Goal: Task Accomplishment & Management: Complete application form

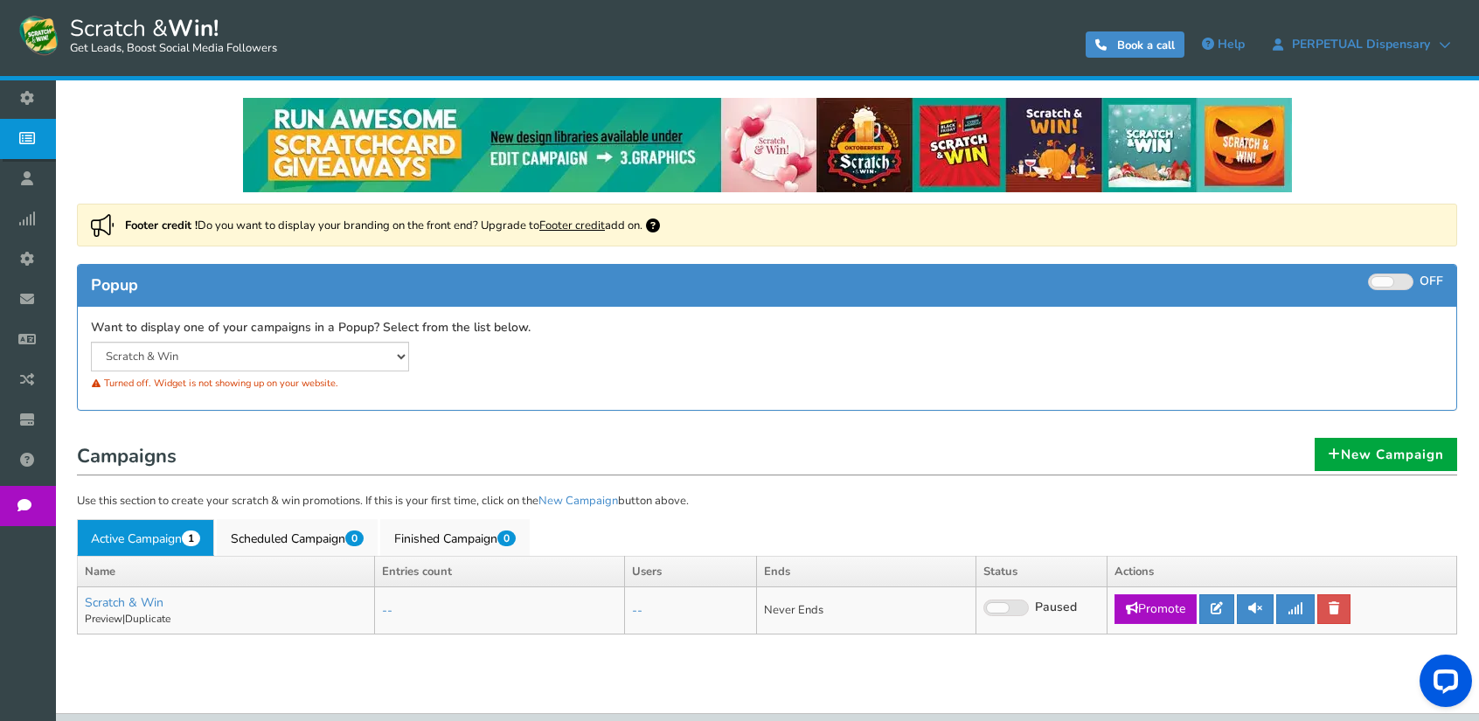
click at [667, 419] on div "Footer credit ! Do you want to display your branding on the front end? Upgrade …" at bounding box center [767, 316] width 1406 height 225
click at [112, 614] on link "Preview" at bounding box center [104, 619] width 38 height 14
click at [454, 540] on link "Finished Campaign 0" at bounding box center [454, 537] width 149 height 37
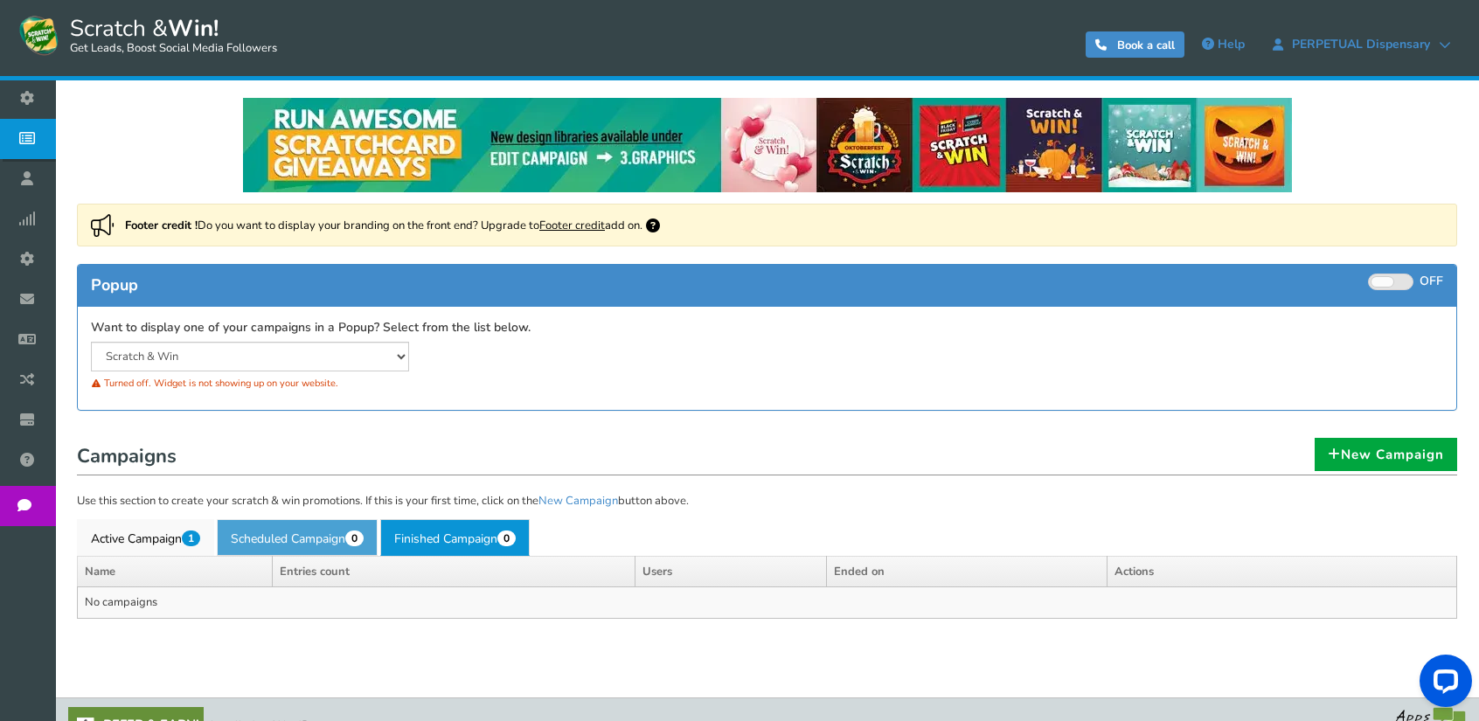
click at [288, 537] on link "Scheduled Campaign 0" at bounding box center [297, 537] width 161 height 37
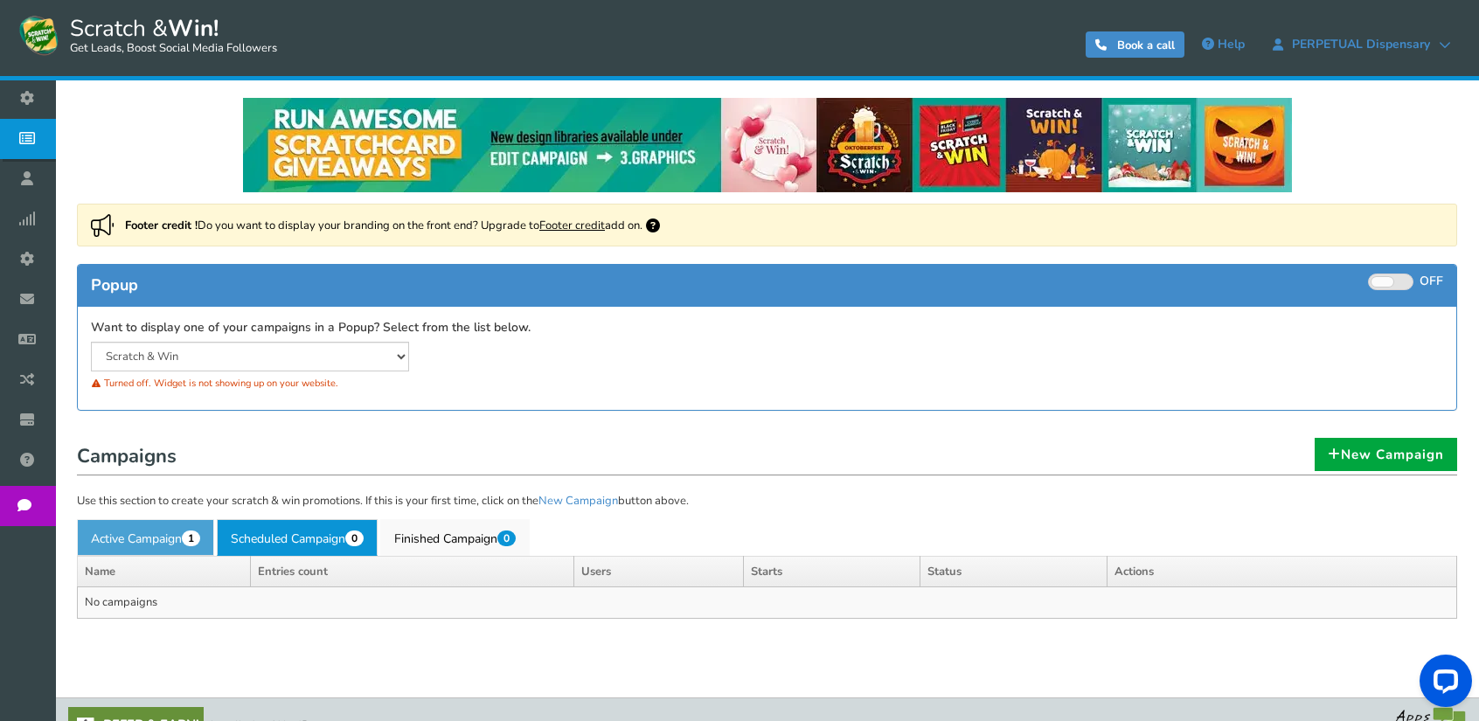
click at [147, 537] on link "Active Campaign 1" at bounding box center [145, 537] width 137 height 37
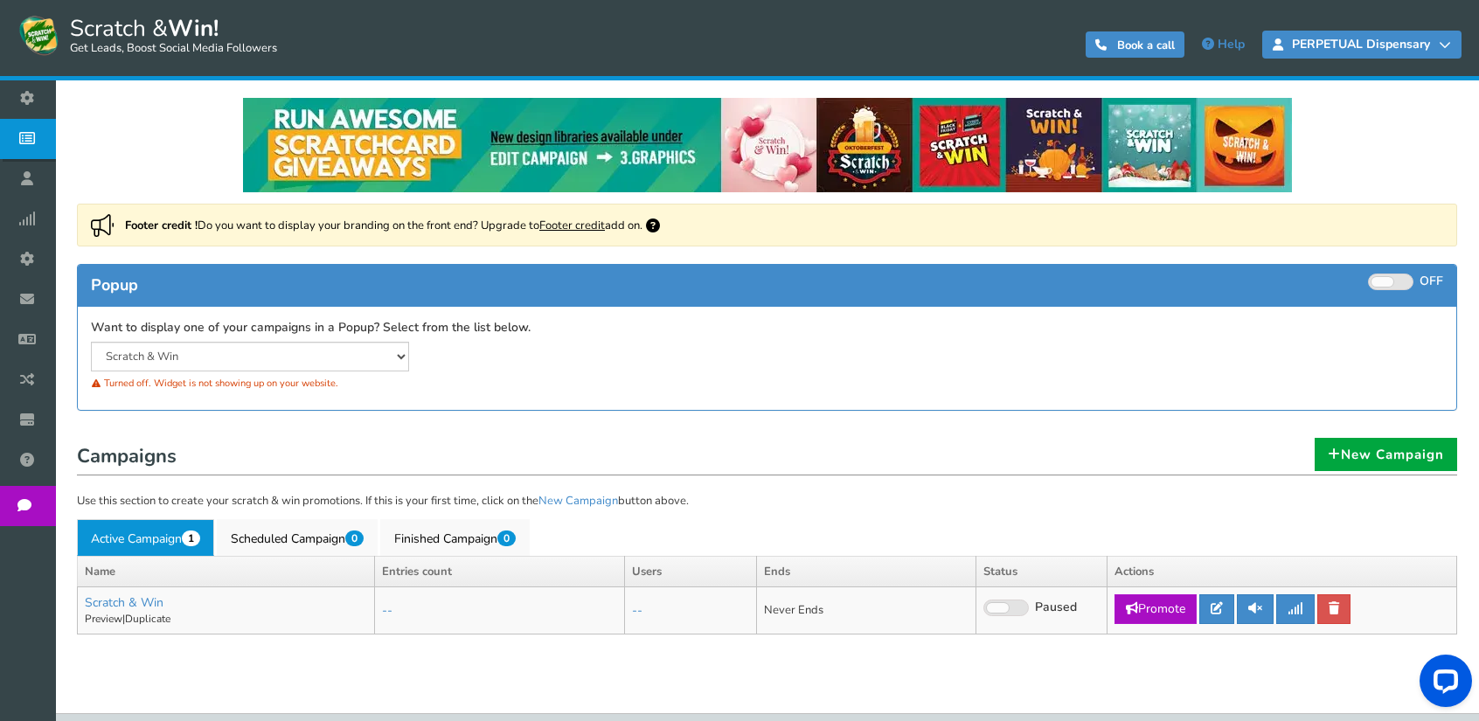
click at [1448, 44] on icon at bounding box center [1444, 44] width 12 height 12
click at [1442, 46] on icon at bounding box center [1444, 44] width 12 height 12
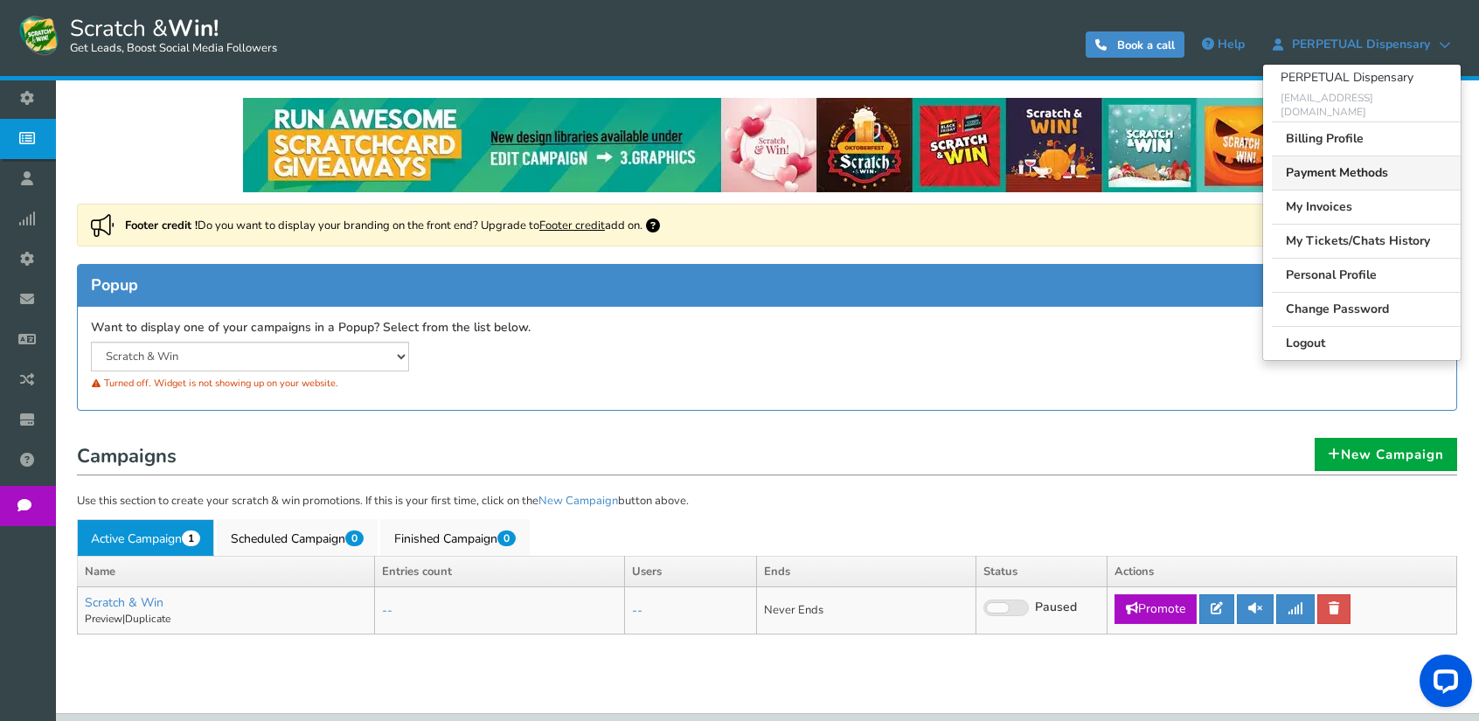
click at [1370, 156] on link "Payment Methods" at bounding box center [1365, 173] width 189 height 34
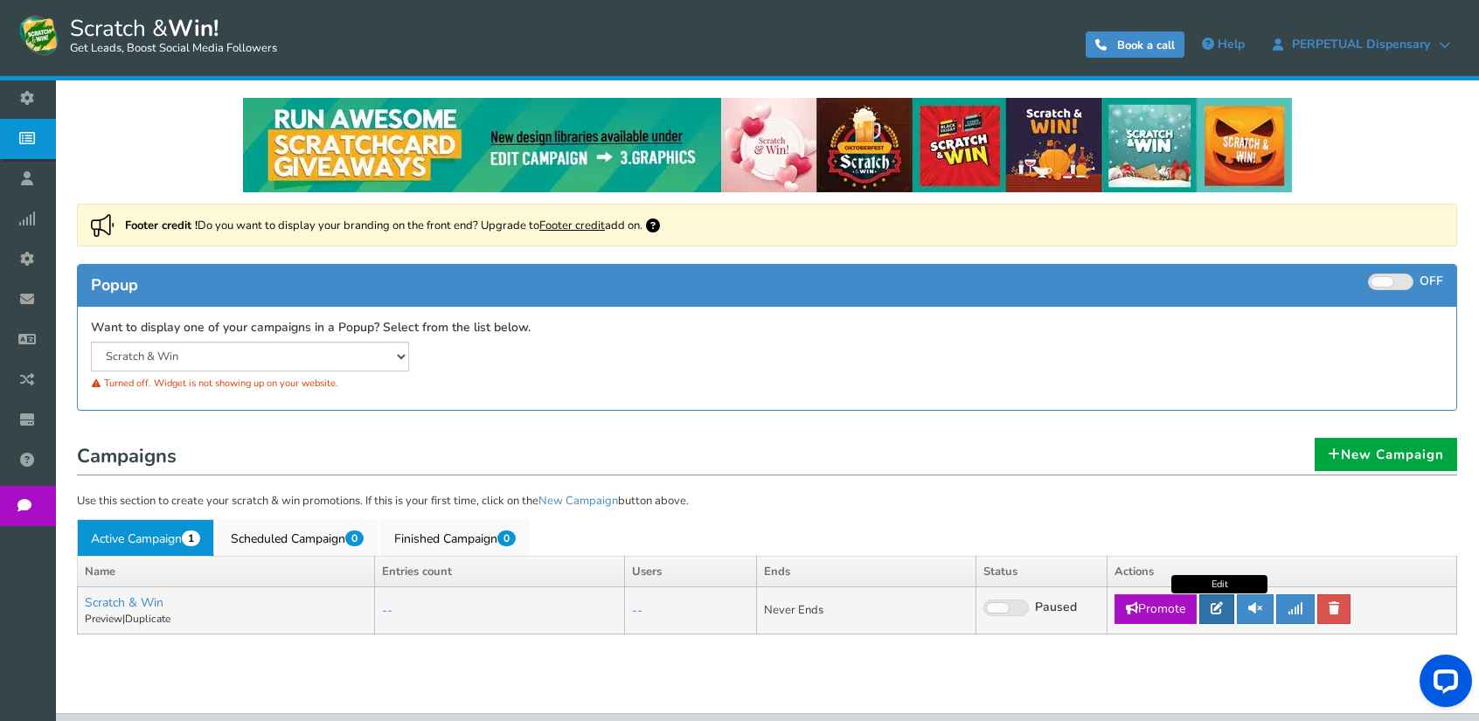
click at [1218, 610] on icon at bounding box center [1216, 608] width 12 height 12
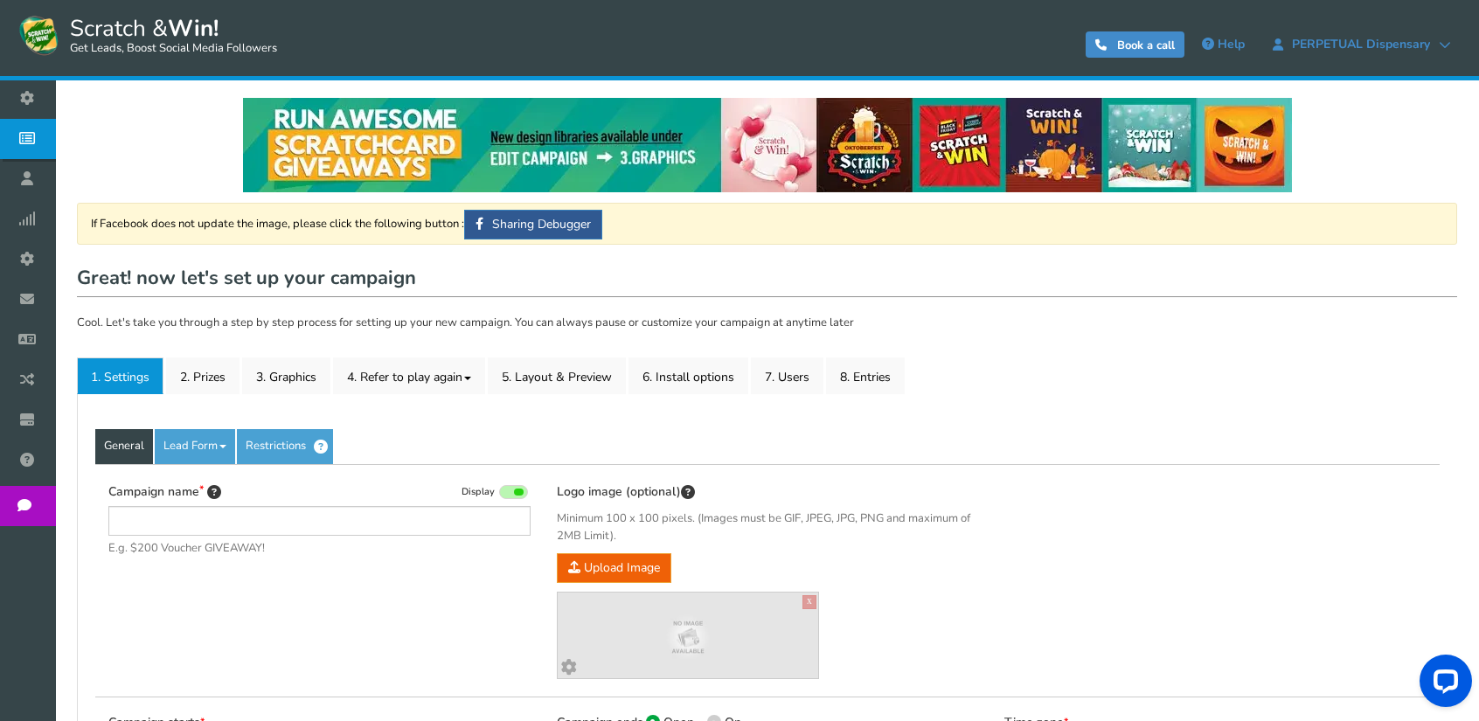
type input "Scratch & Win"
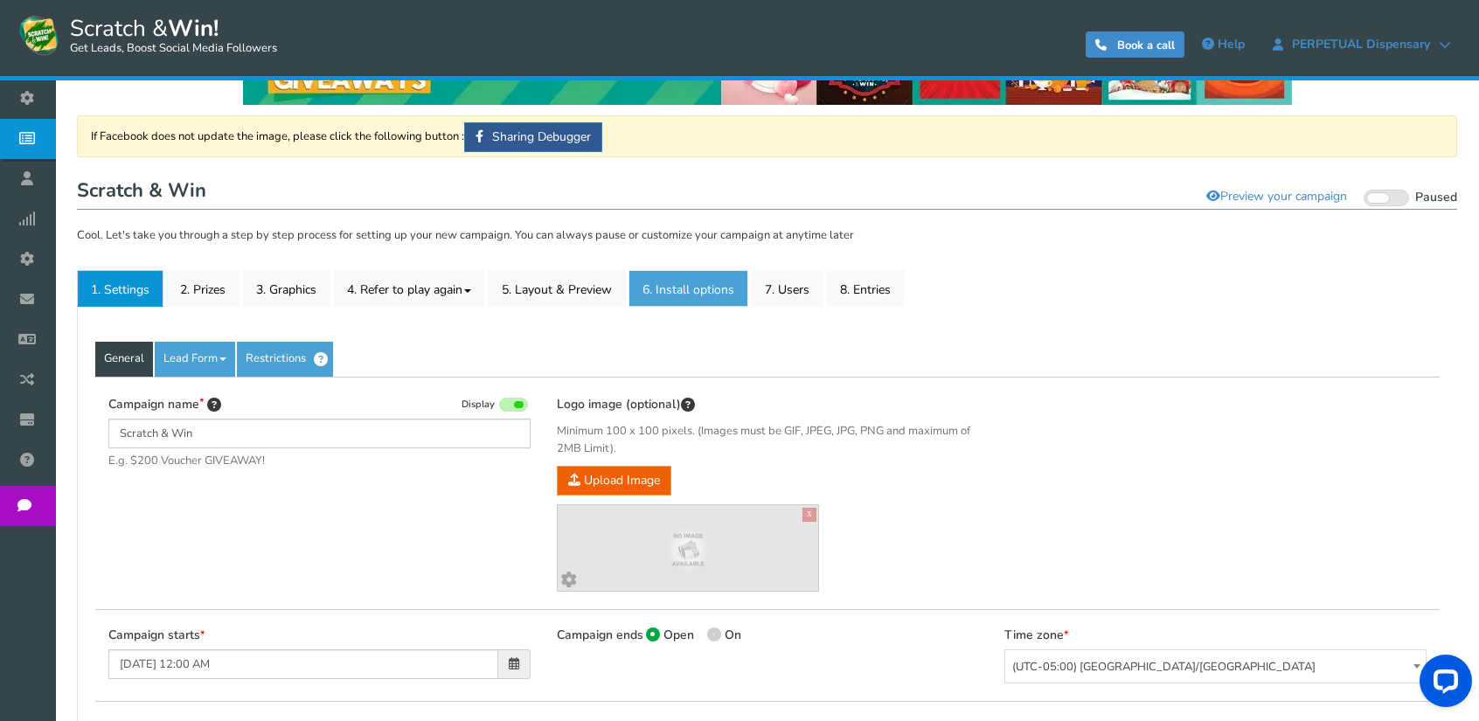
click at [728, 283] on link "6. Install options New" at bounding box center [688, 288] width 120 height 37
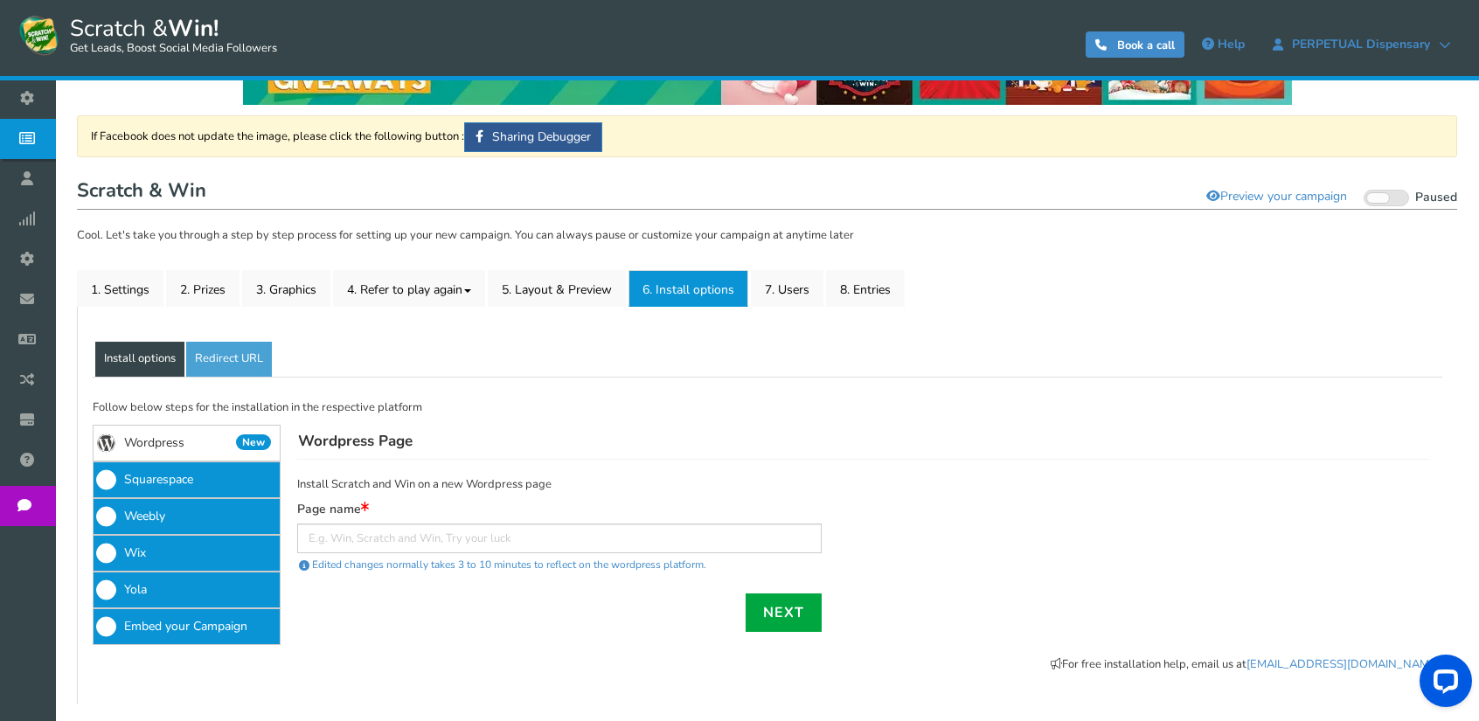
scroll to position [175, 0]
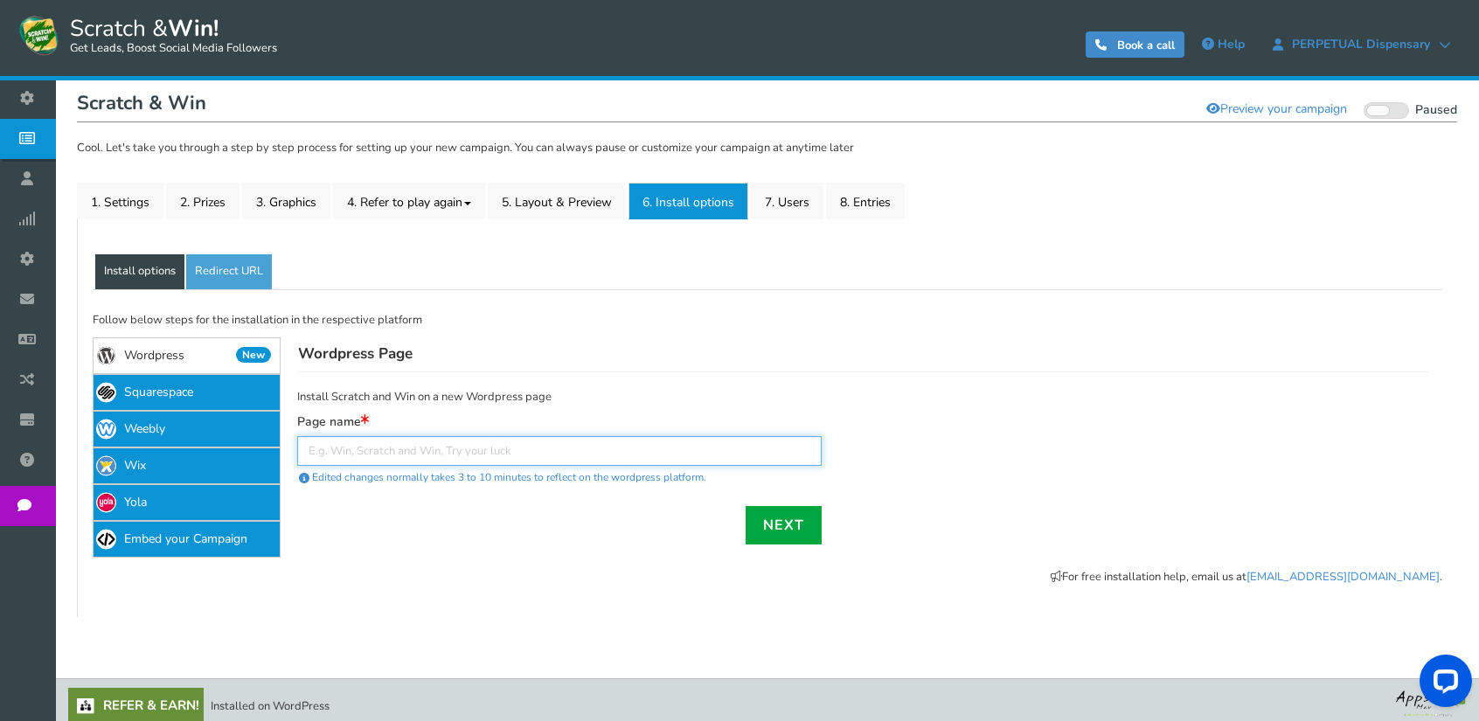
paste input "[URL][DOMAIN_NAME]"
drag, startPoint x: 479, startPoint y: 452, endPoint x: 220, endPoint y: 452, distance: 258.7
click at [220, 452] on div "If Facebook does not update the image, please click the following button : Shar…" at bounding box center [767, 444] width 1370 height 310
type input "scratch-n-win"
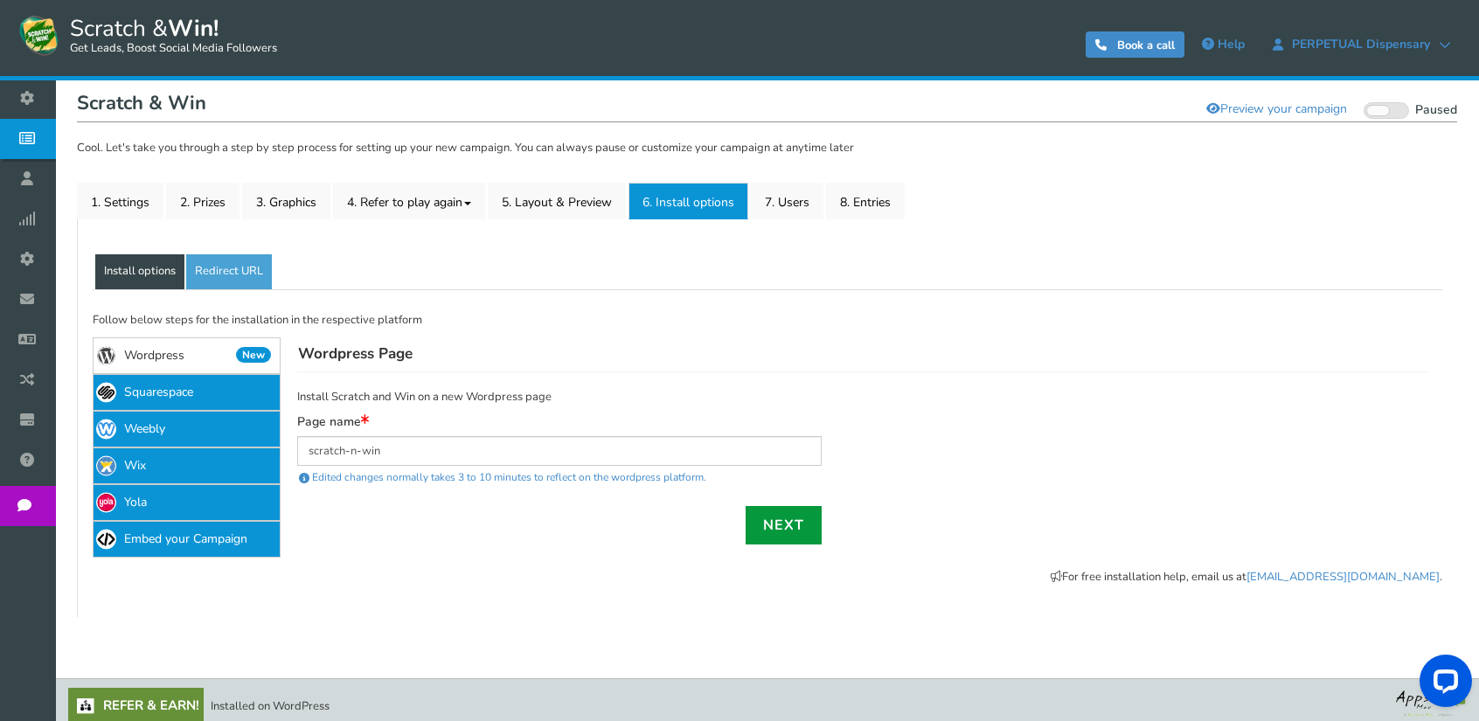
click at [790, 528] on link "Next" at bounding box center [783, 525] width 76 height 38
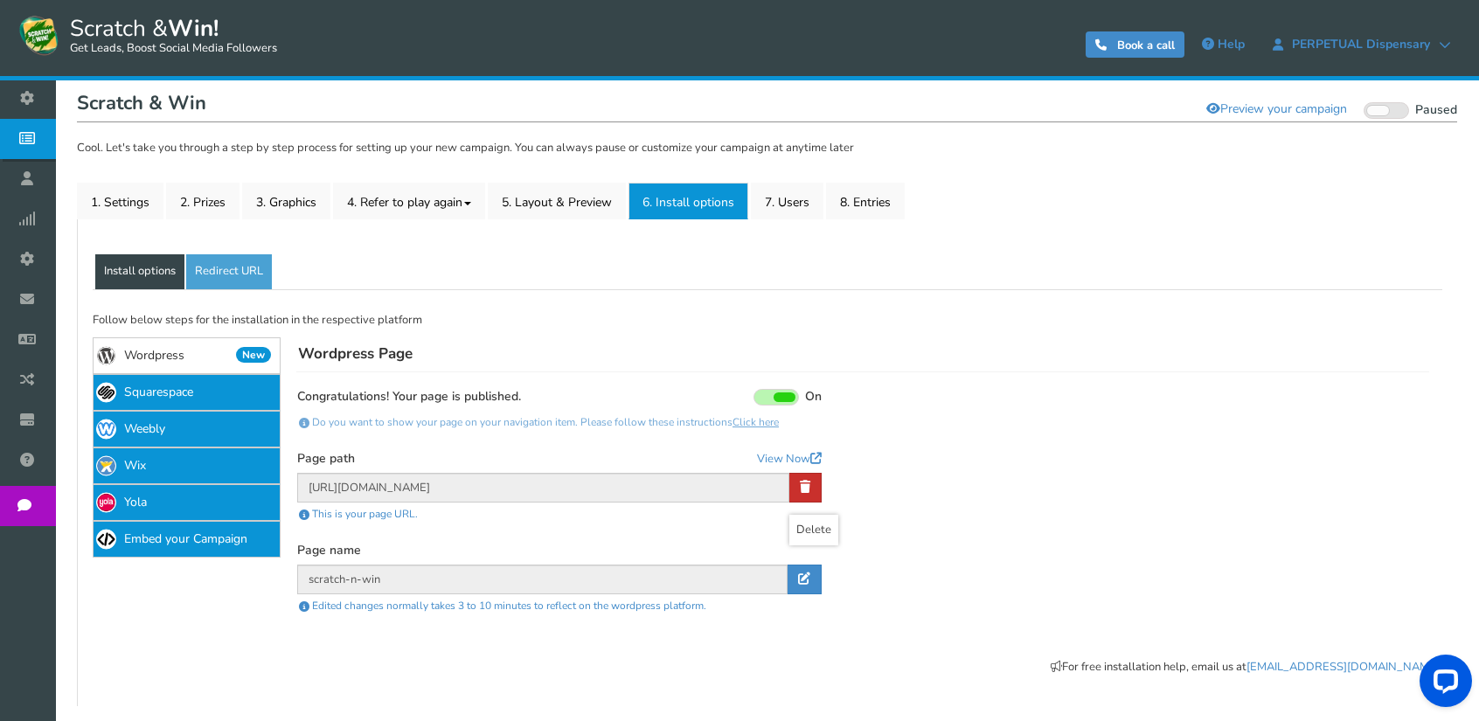
click at [807, 483] on icon at bounding box center [805, 487] width 10 height 12
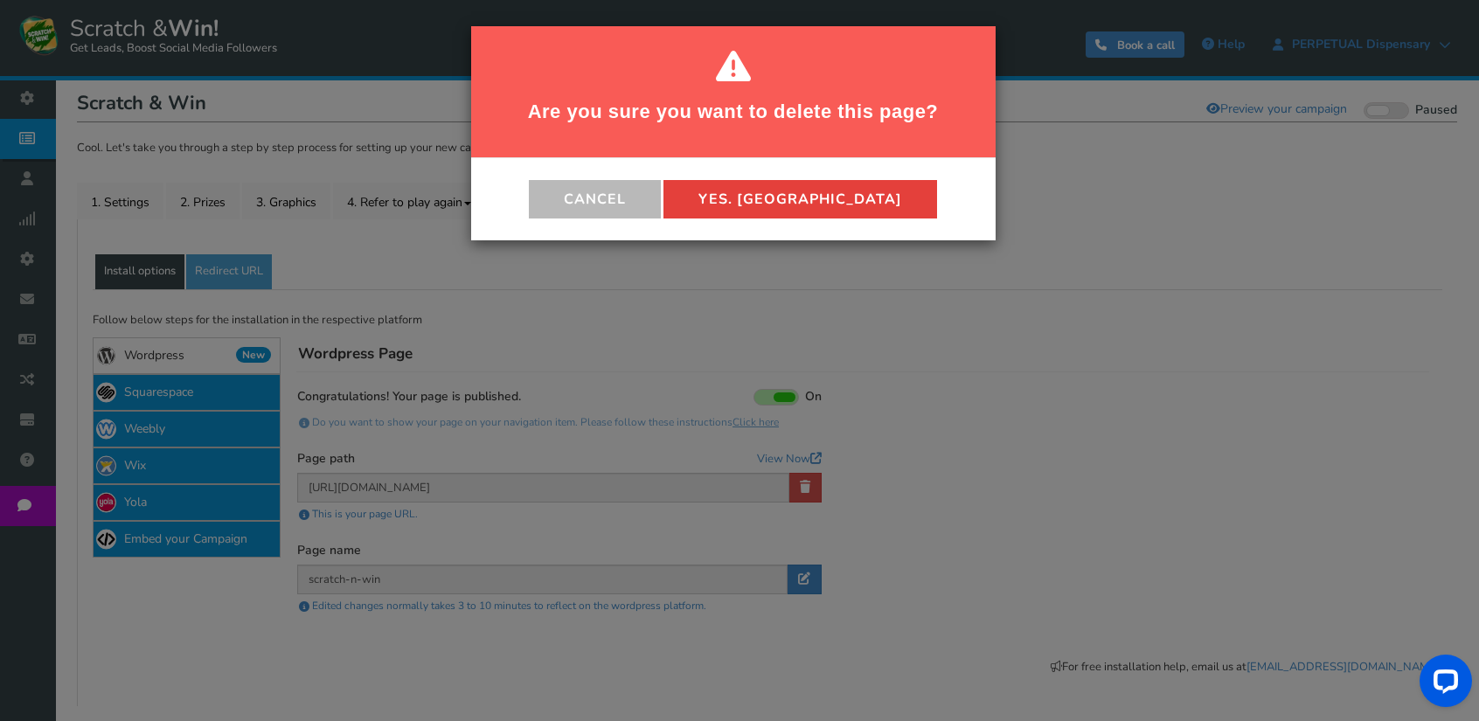
click at [800, 196] on button "Yes. [GEOGRAPHIC_DATA]" at bounding box center [800, 199] width 274 height 38
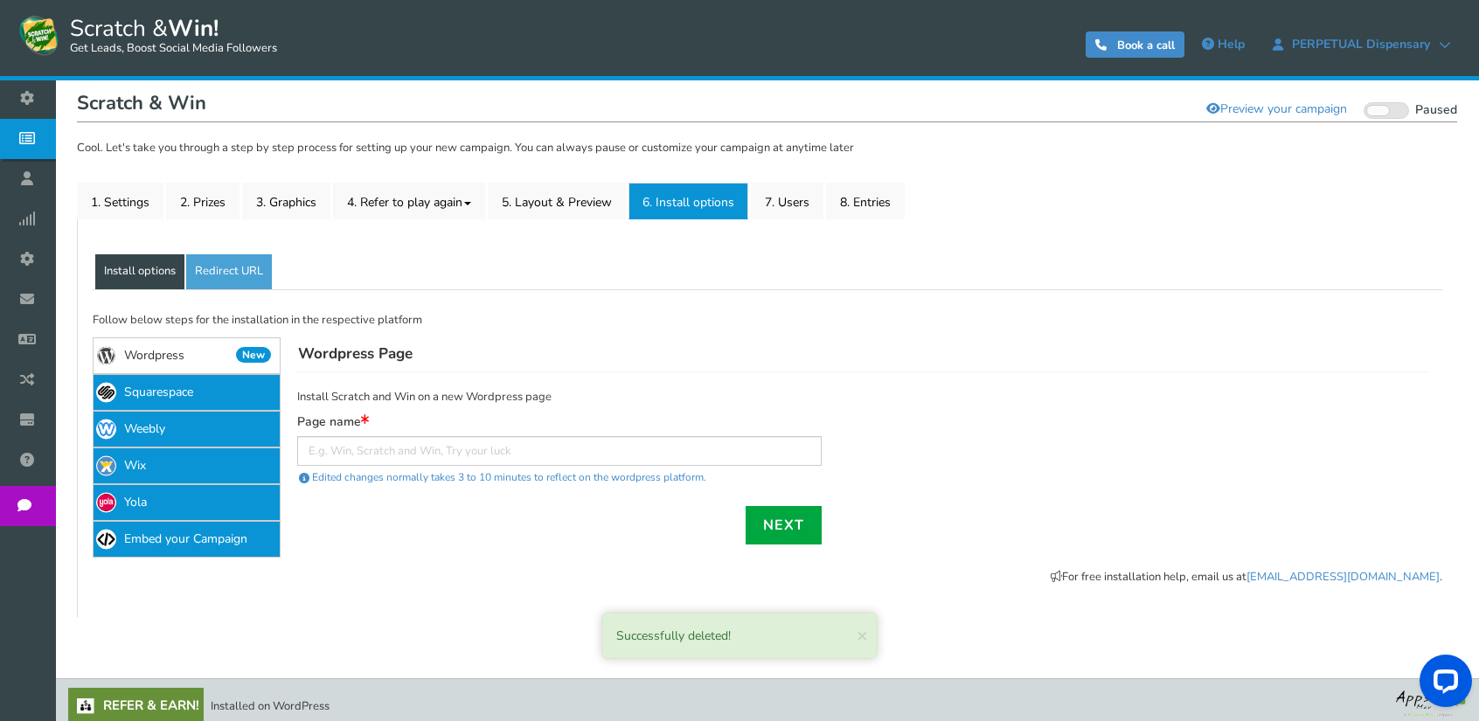
scroll to position [87, 0]
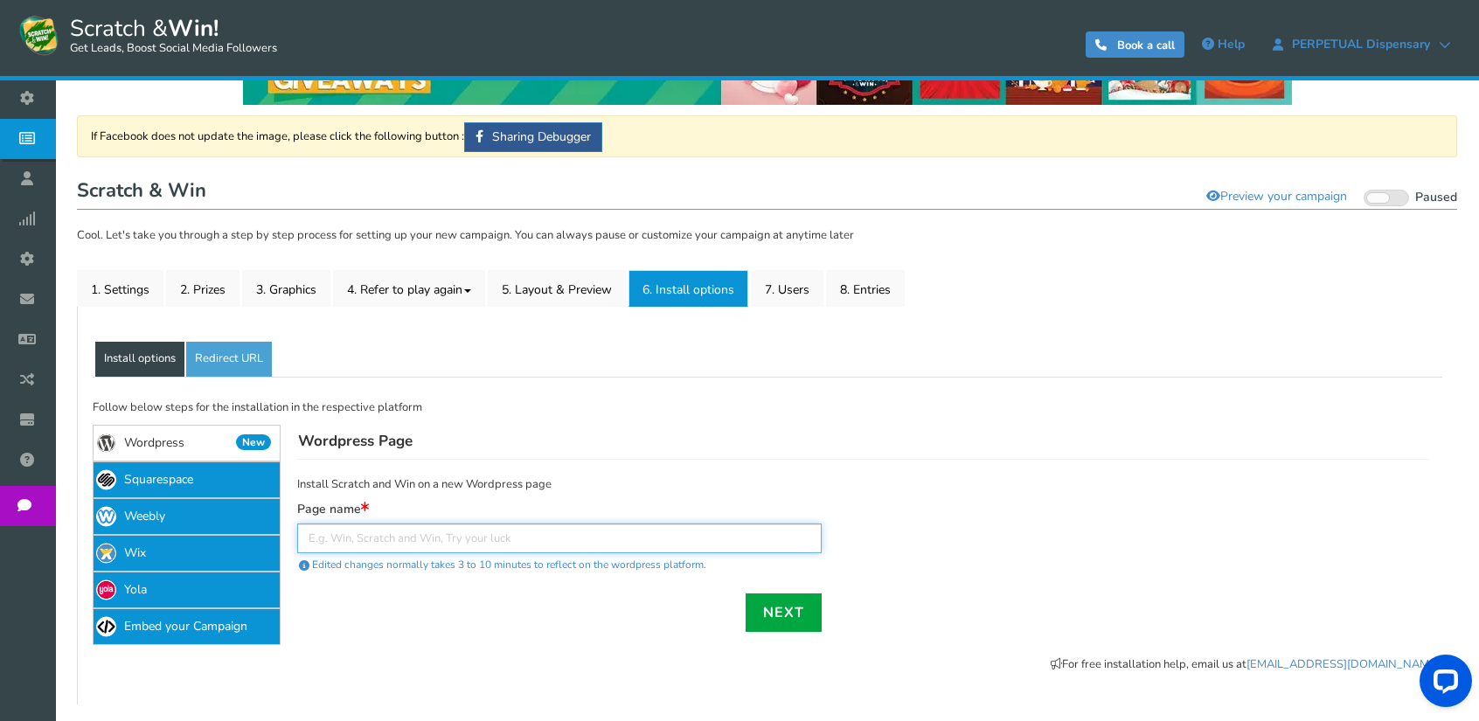
click at [370, 539] on input "text" at bounding box center [559, 538] width 524 height 30
click at [465, 537] on input "text" at bounding box center [559, 538] width 524 height 30
paste input "[URL][DOMAIN_NAME]"
drag, startPoint x: 481, startPoint y: 539, endPoint x: 265, endPoint y: 531, distance: 216.0
click at [265, 531] on div "If Facebook does not update the image, please click the following button : Shar…" at bounding box center [767, 532] width 1370 height 310
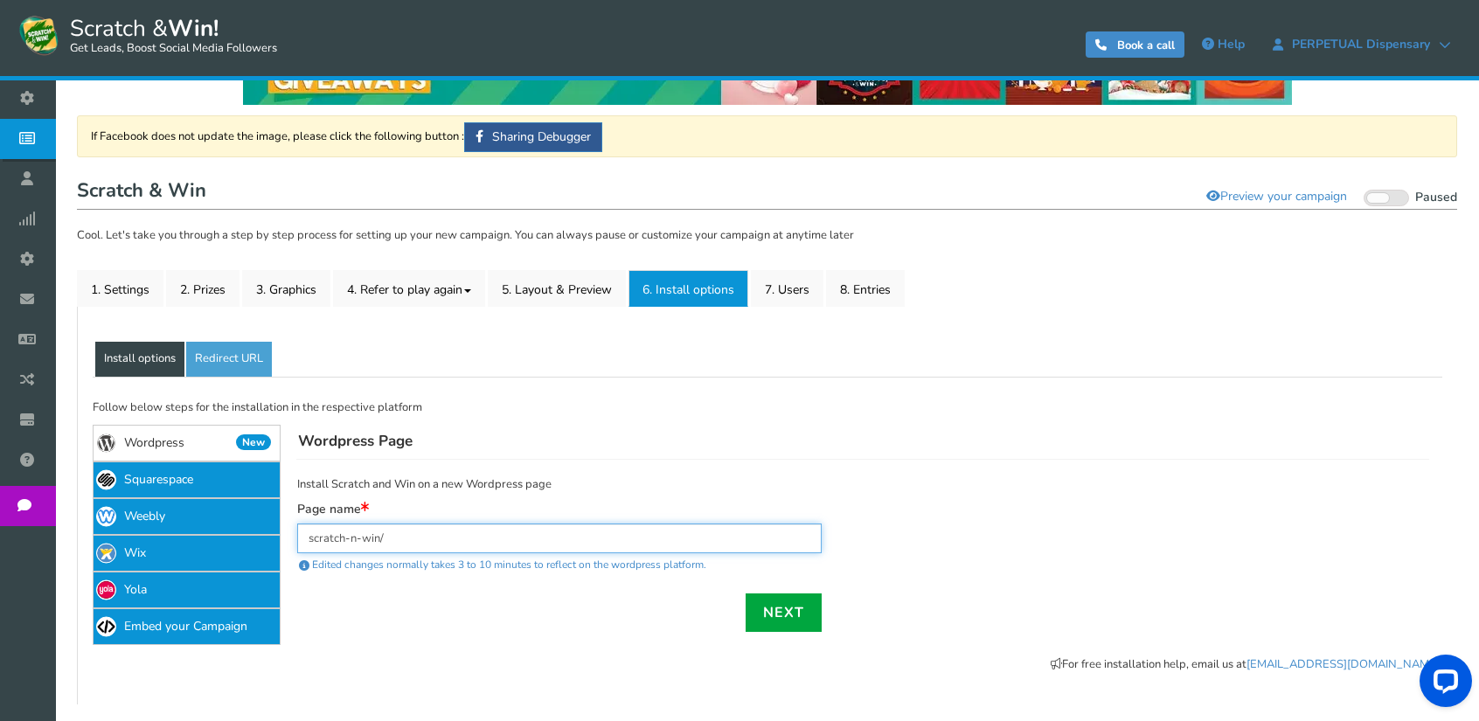
click at [448, 538] on input "scratch-n-win/" at bounding box center [559, 538] width 524 height 30
type input "scratch-n-win"
click at [782, 612] on link "Next" at bounding box center [783, 612] width 76 height 38
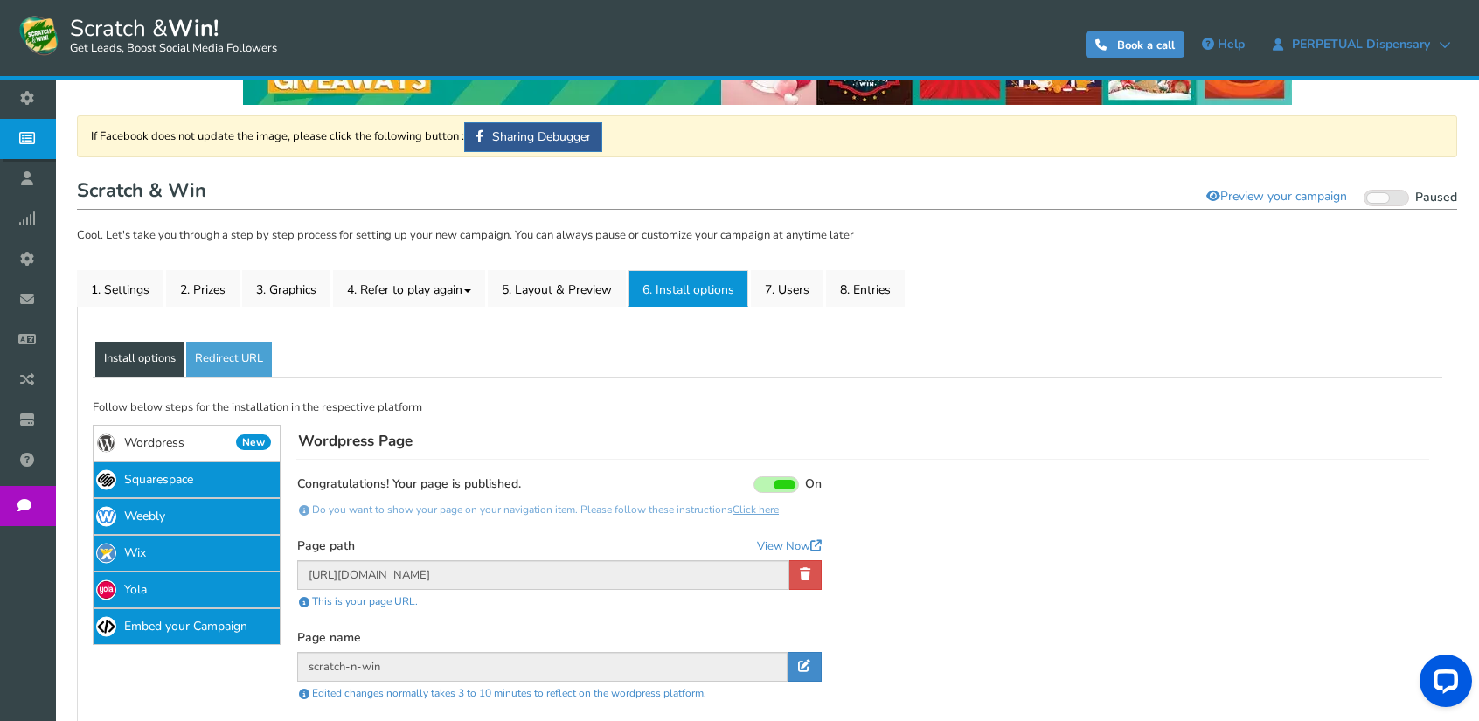
scroll to position [0, 0]
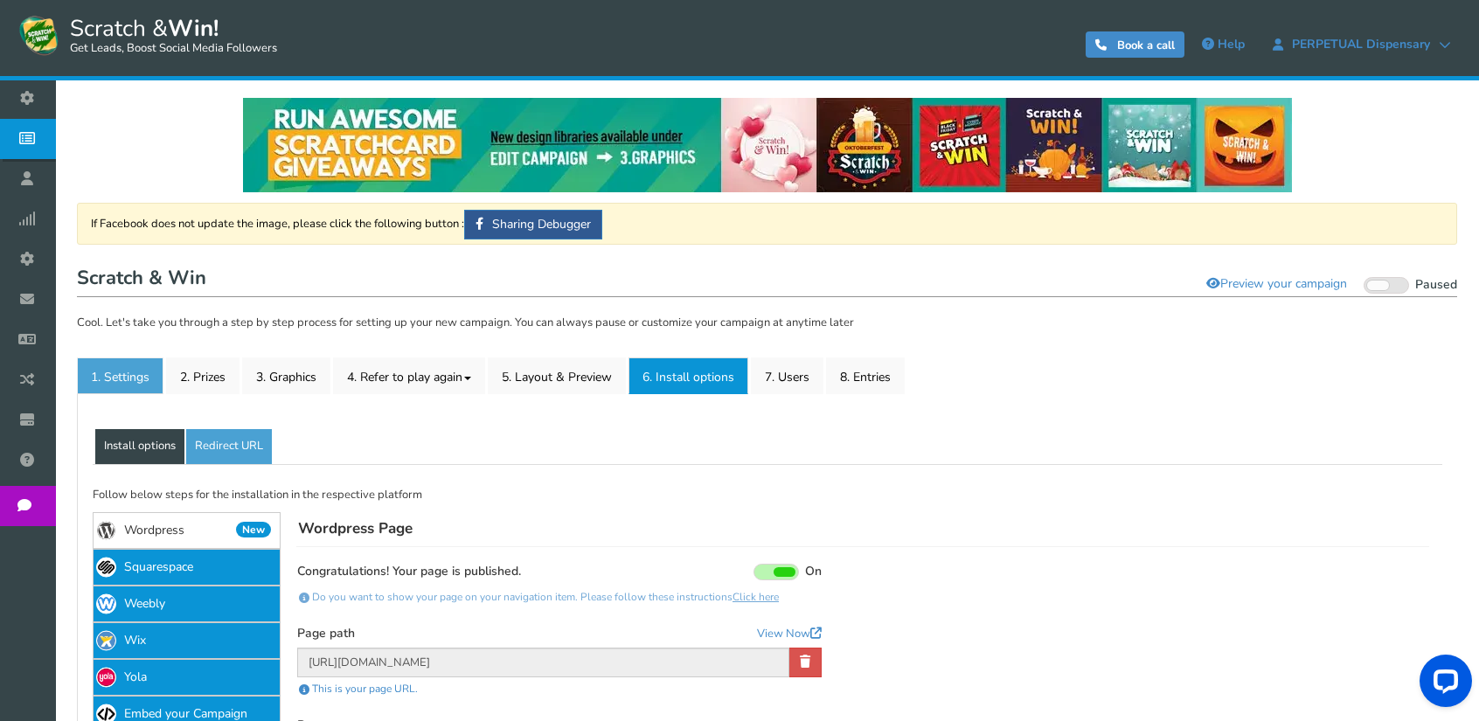
click at [124, 378] on link "1. Settings" at bounding box center [120, 375] width 87 height 37
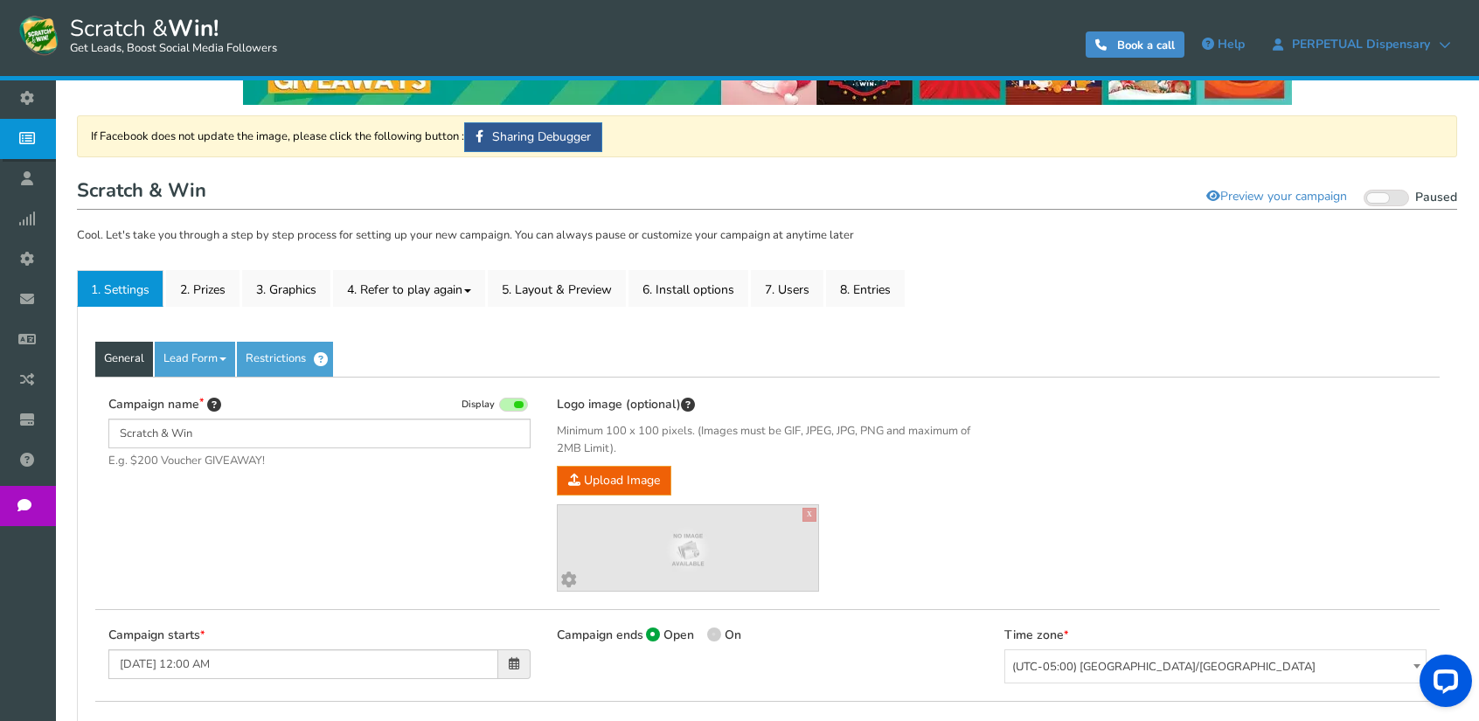
scroll to position [175, 0]
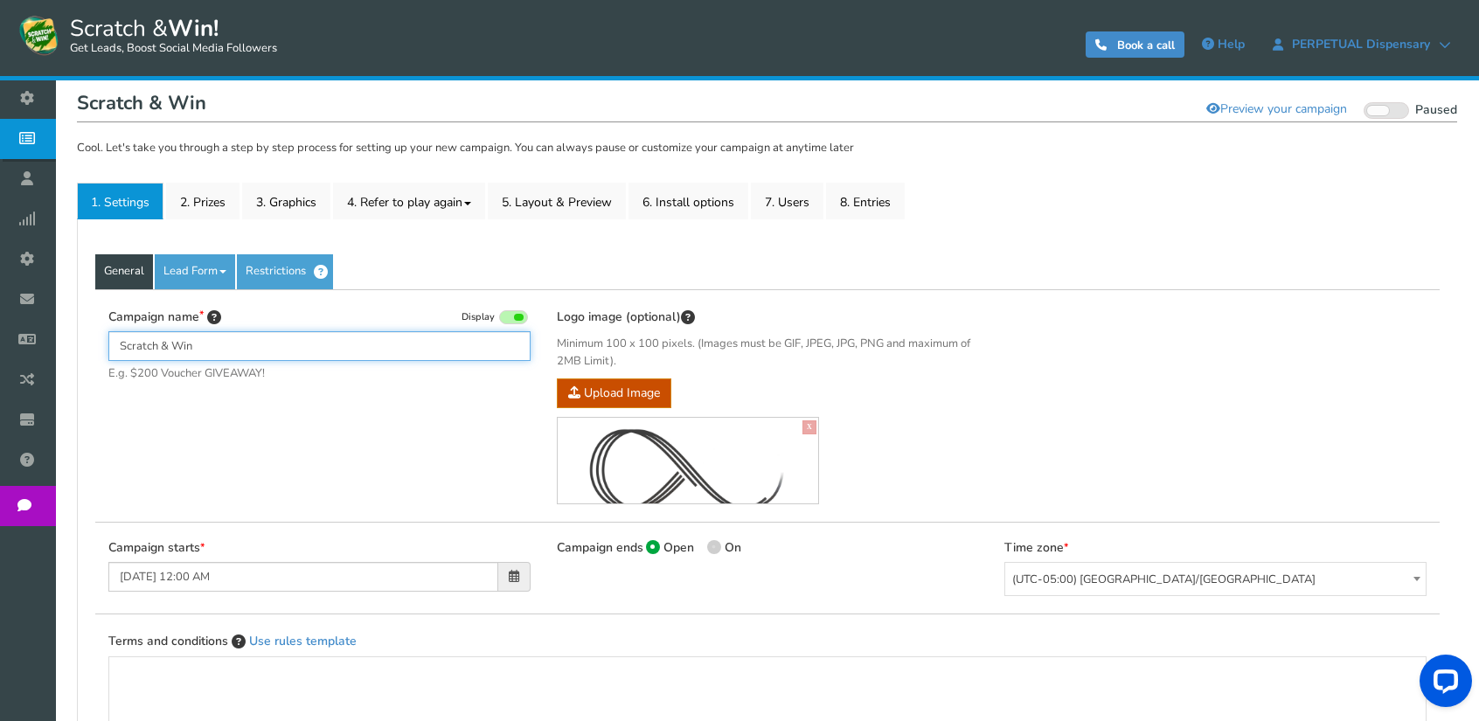
click at [119, 345] on input "Scratch & Win" at bounding box center [319, 346] width 422 height 30
click at [220, 343] on input "Scratch & Win" at bounding box center [319, 346] width 422 height 30
click at [238, 343] on input "Scratch & Win Every TIme" at bounding box center [319, 346] width 422 height 30
drag, startPoint x: 194, startPoint y: 348, endPoint x: 200, endPoint y: 355, distance: 9.3
click at [196, 348] on input "Scratch & Win Every Time" at bounding box center [319, 346] width 422 height 30
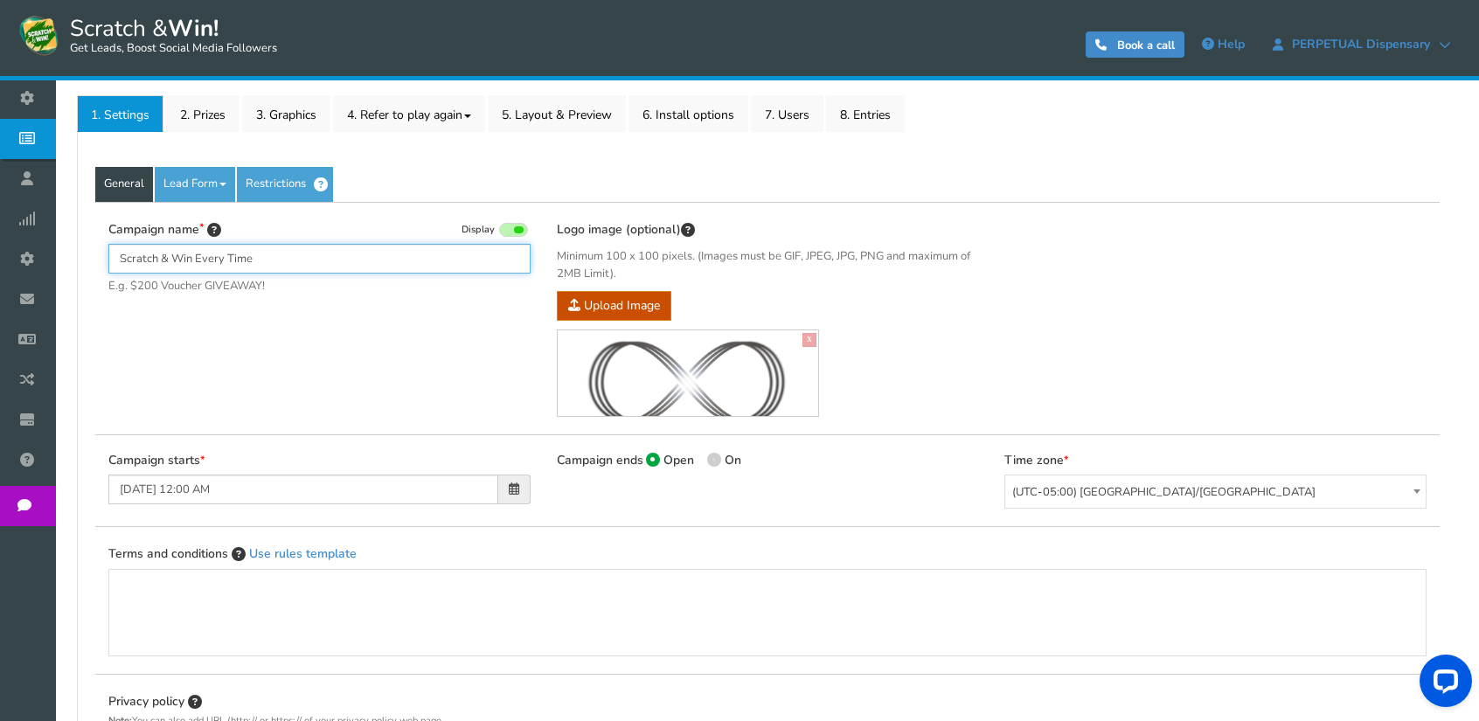
scroll to position [350, 0]
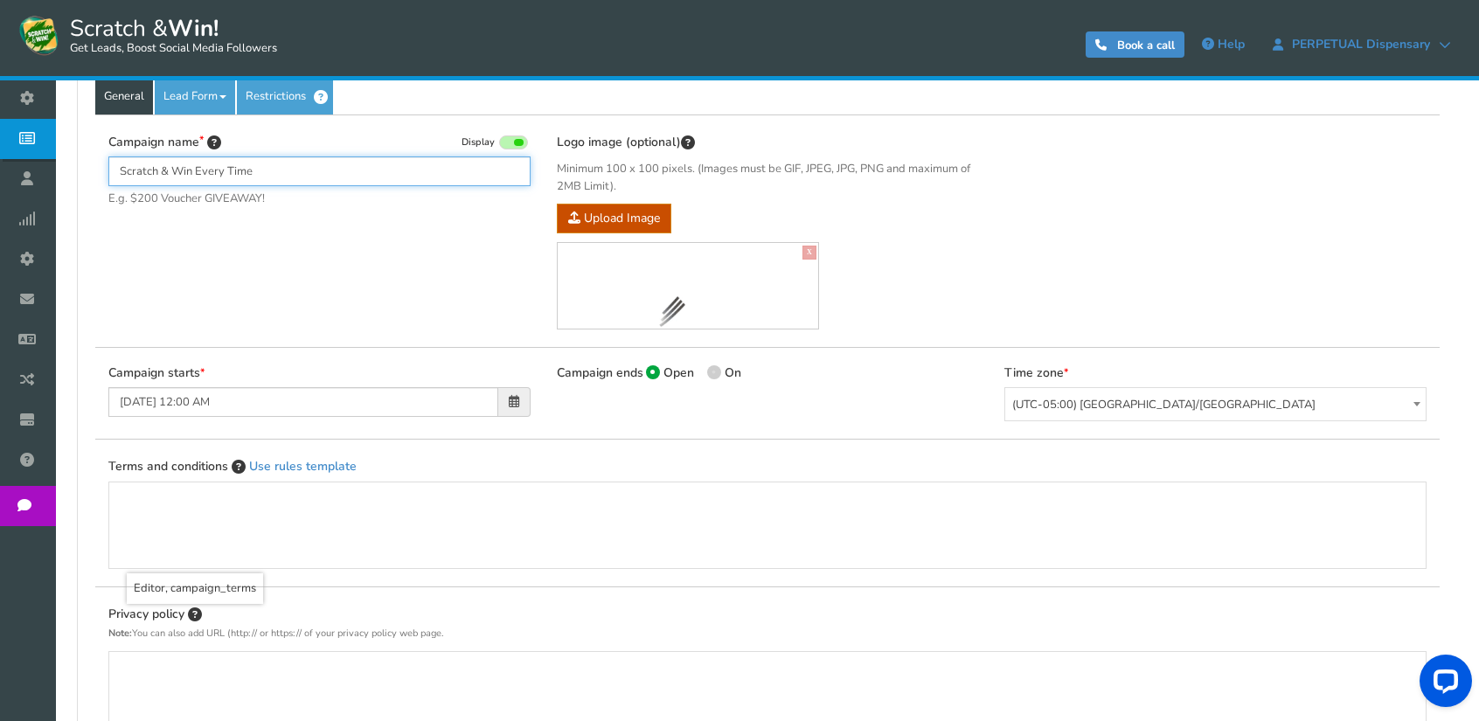
type input "Scratch & Win Every Time"
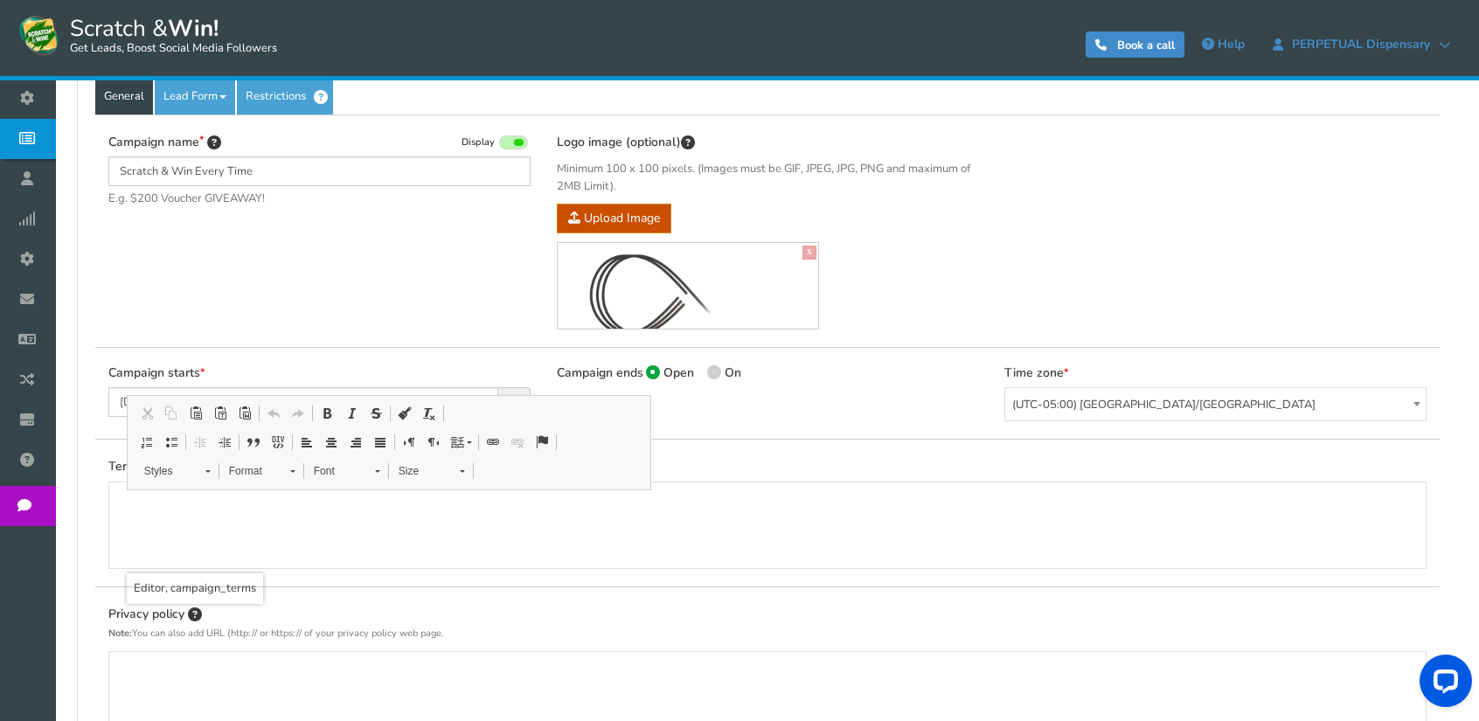
click at [268, 508] on div "Editor, campaign_terms" at bounding box center [767, 526] width 1281 height 70
click at [772, 462] on div "Terms and conditions Use rules template" at bounding box center [767, 513] width 1318 height 112
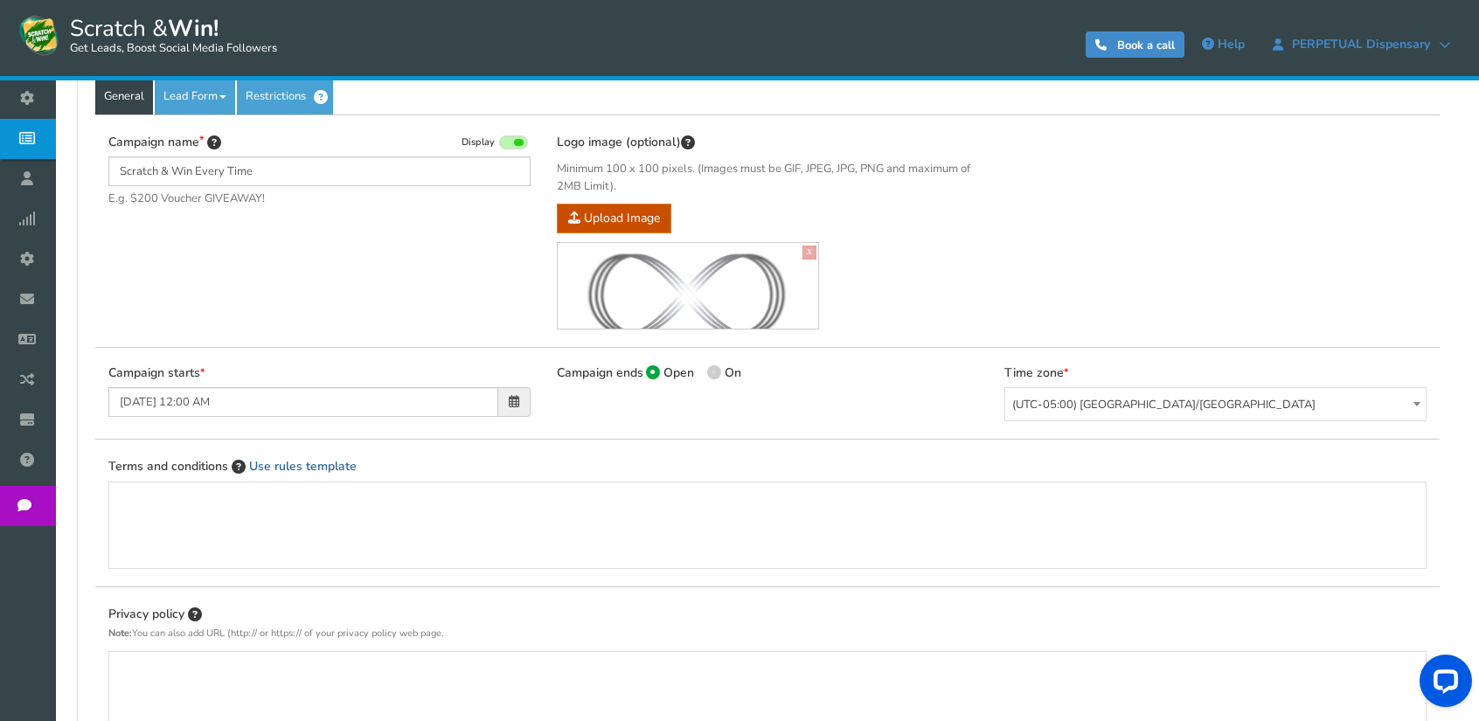
click at [305, 465] on link "Use rules template" at bounding box center [302, 466] width 107 height 17
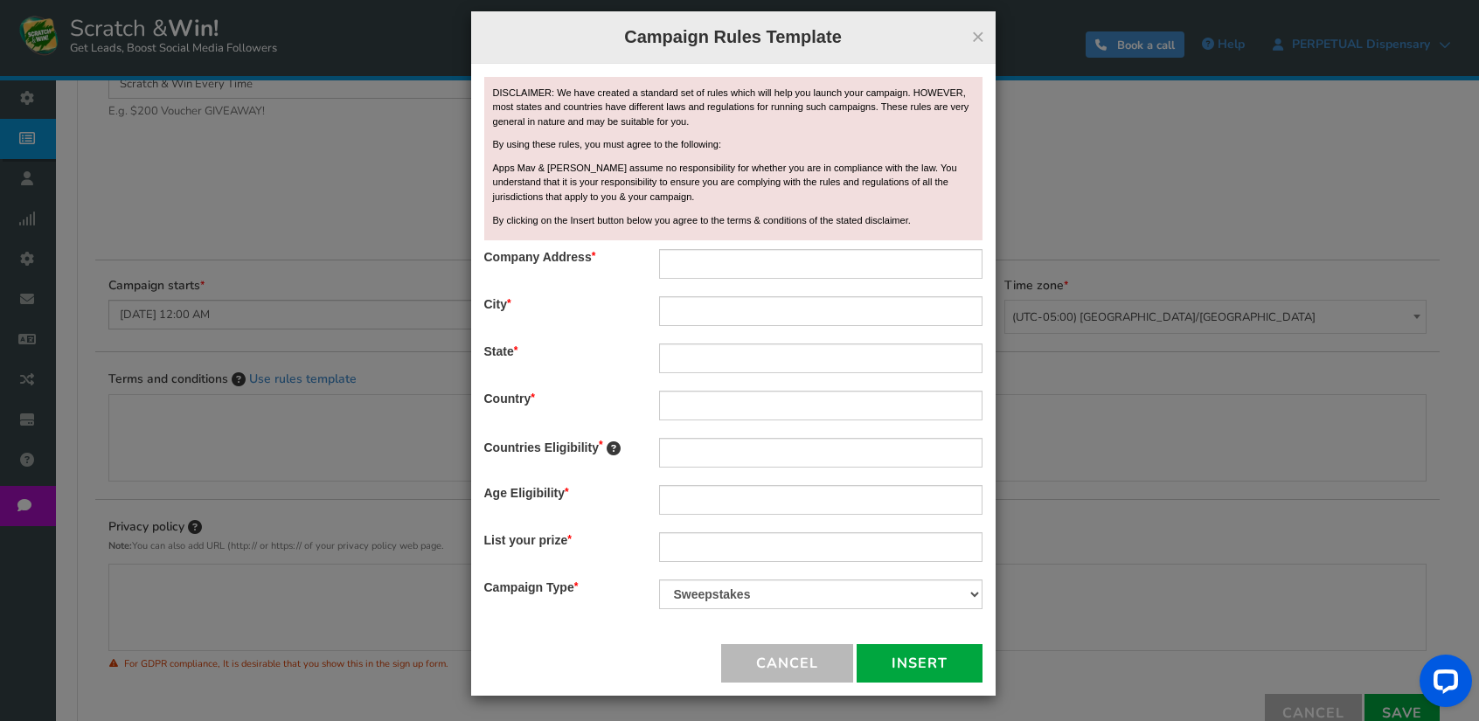
scroll to position [0, 0]
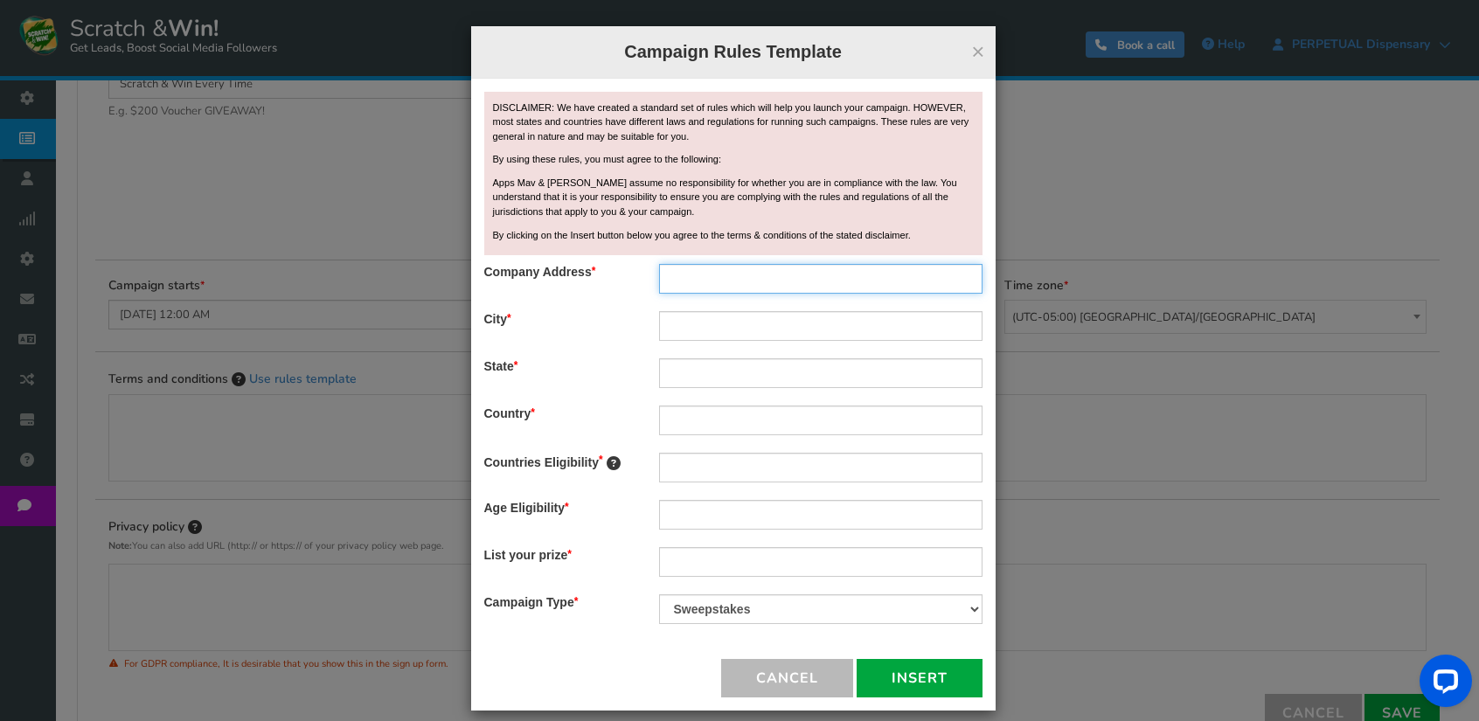
click at [708, 280] on input "text" at bounding box center [820, 279] width 323 height 30
paste input "[STREET_ADDRESS]"
click at [911, 280] on input "[STREET_ADDRESS]" at bounding box center [820, 279] width 323 height 30
type input "[STREET_ADDRESS]"
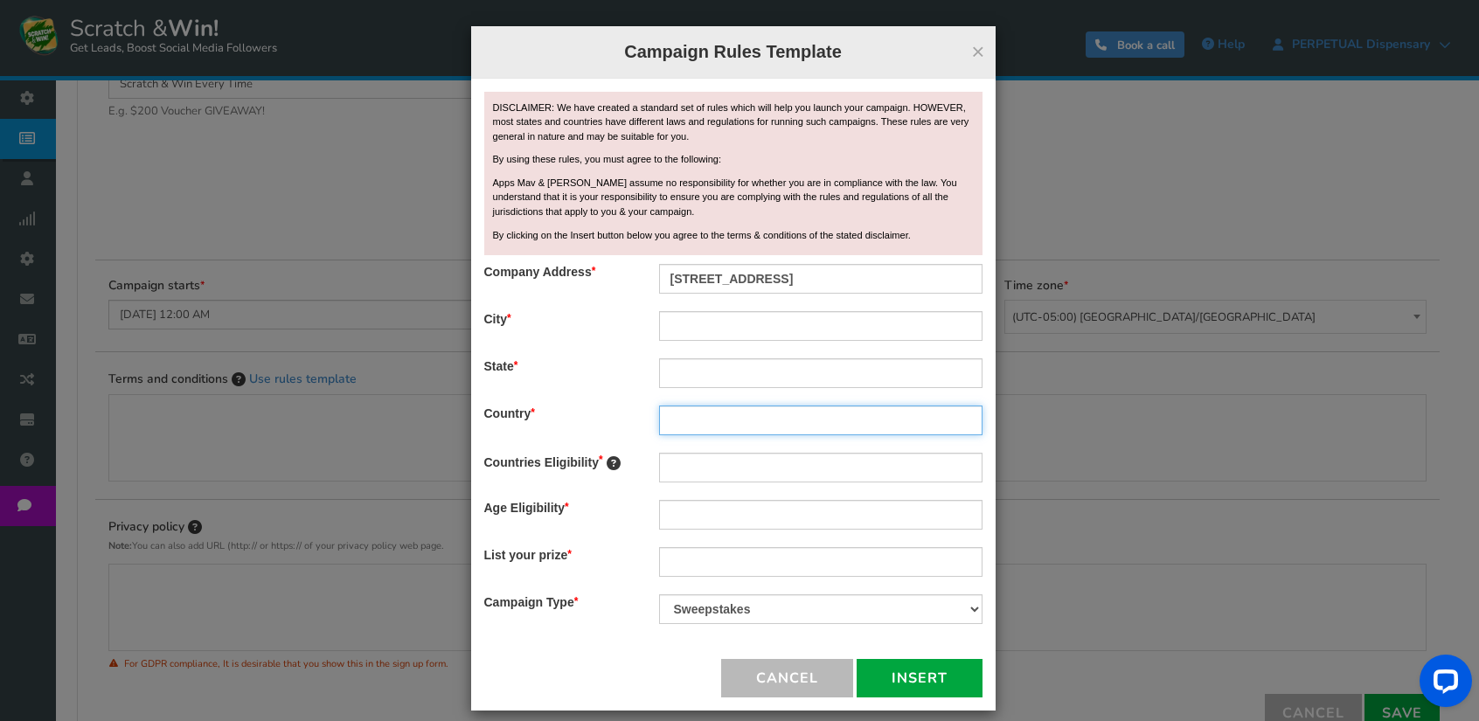
click at [689, 423] on input "text" at bounding box center [820, 420] width 323 height 30
type input "[GEOGRAPHIC_DATA]"
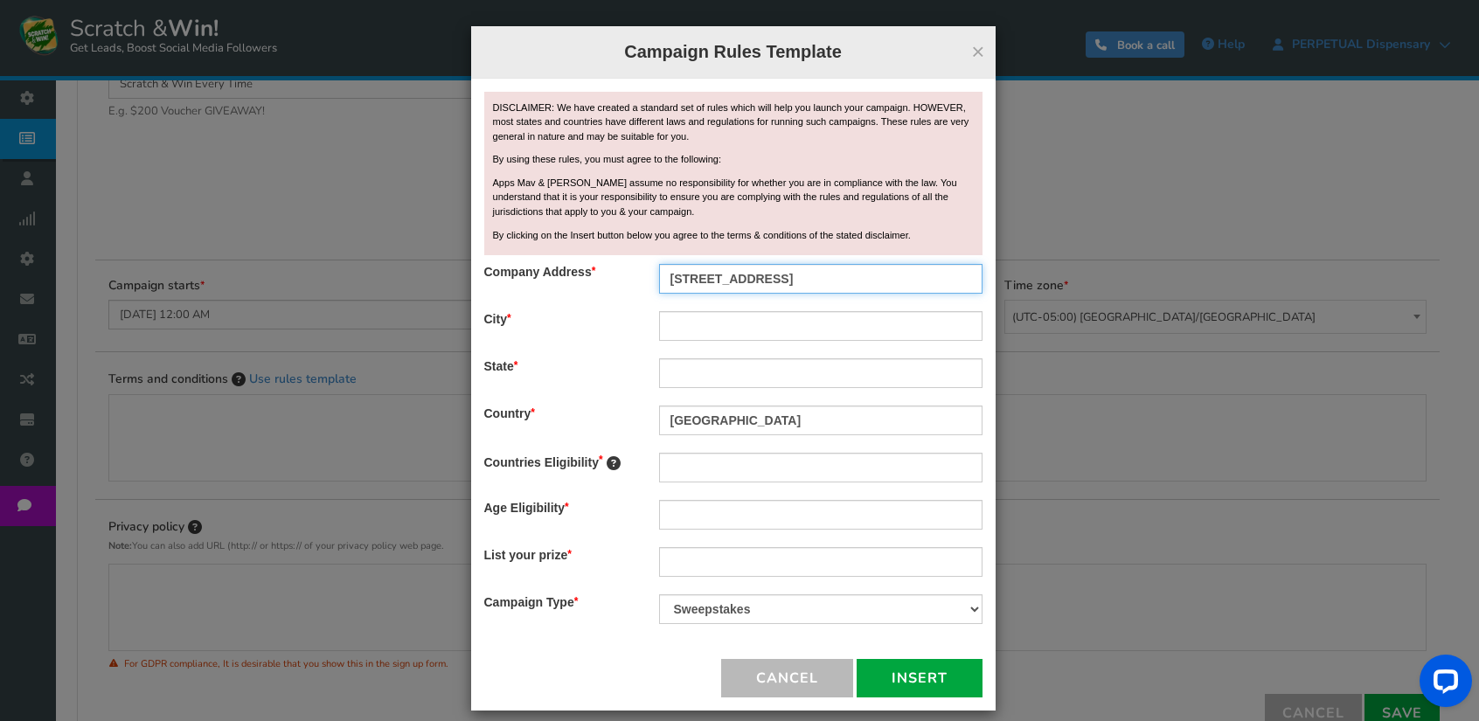
click at [876, 279] on input "[STREET_ADDRESS]" at bounding box center [820, 279] width 323 height 30
type input "[STREET_ADDRESS],"
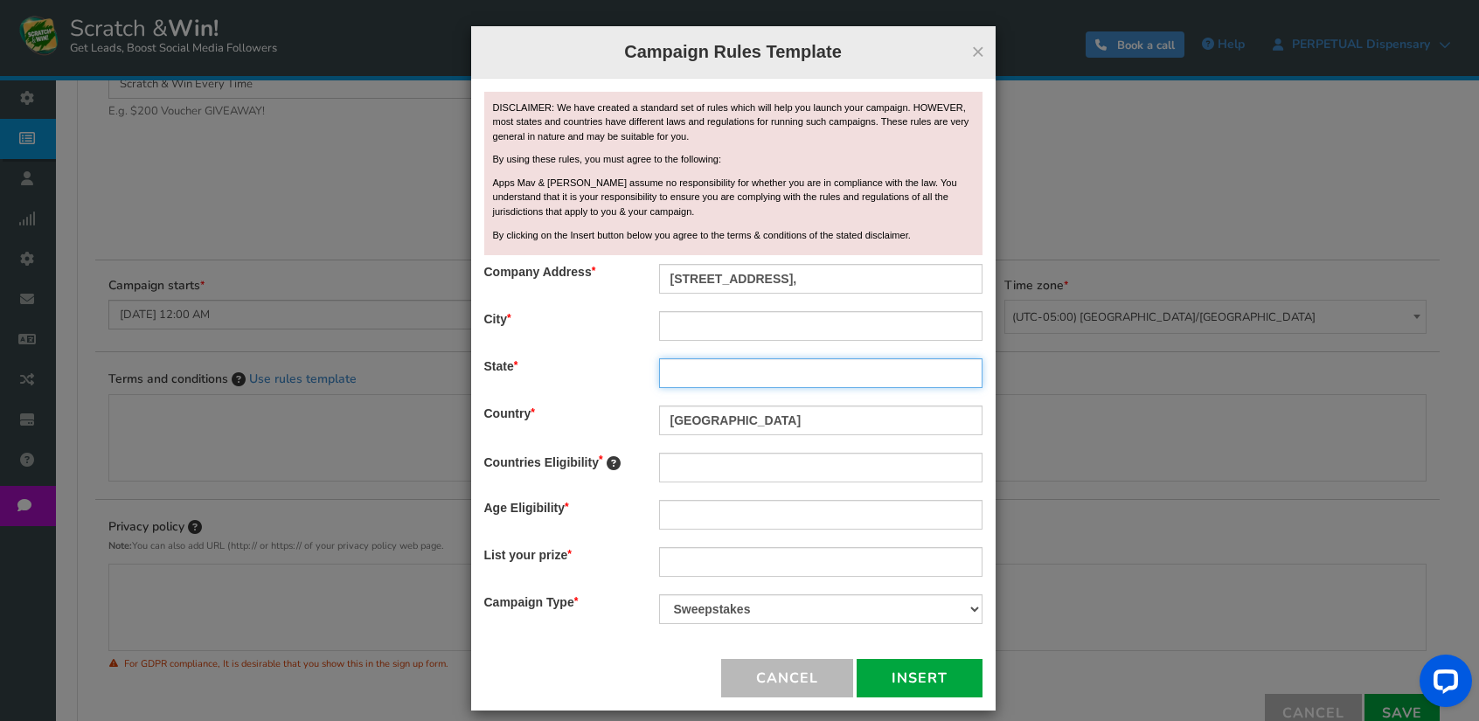
click at [695, 369] on input "text" at bounding box center [820, 373] width 323 height 30
paste input "MA"
type input "MA"
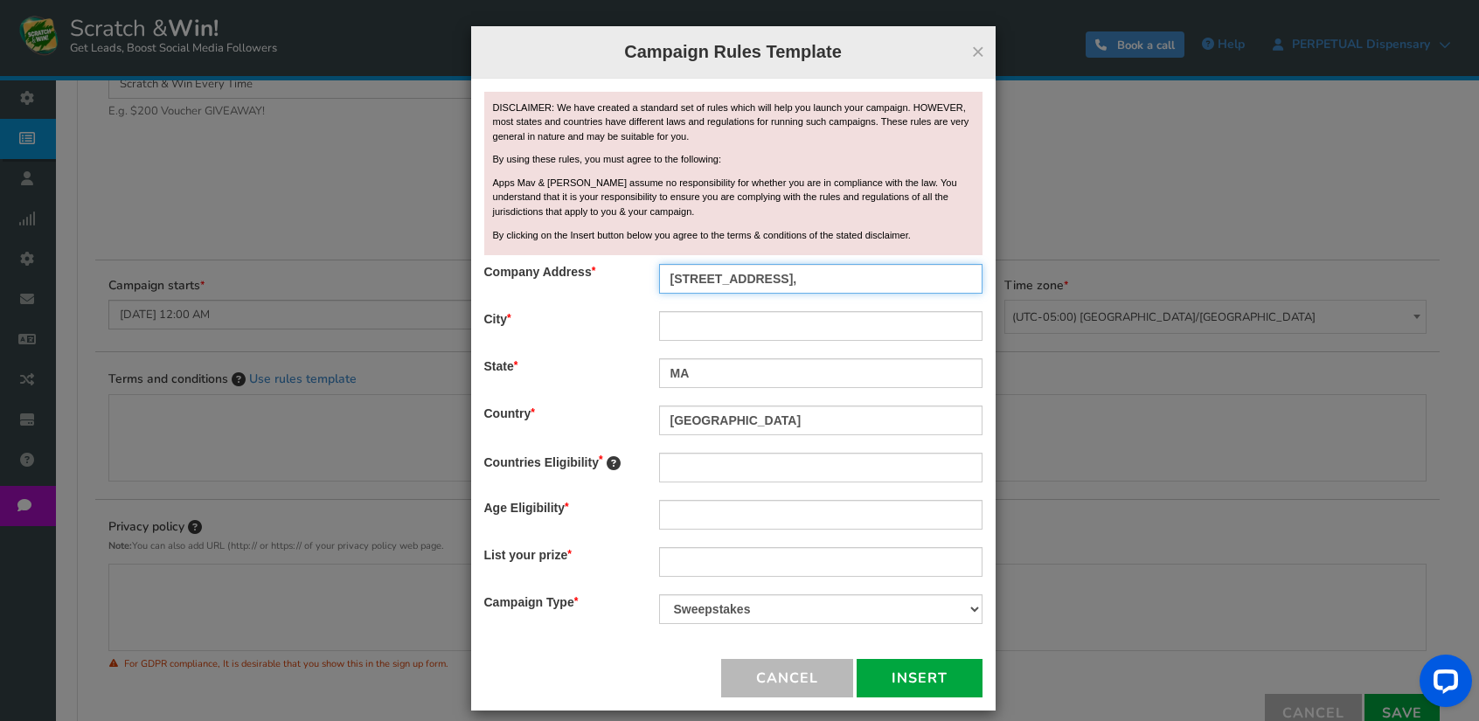
click at [841, 270] on input "[STREET_ADDRESS]," at bounding box center [820, 279] width 323 height 30
type input "[STREET_ADDRESS]"
click at [720, 322] on input "text" at bounding box center [820, 326] width 323 height 30
paste input "Millbury"
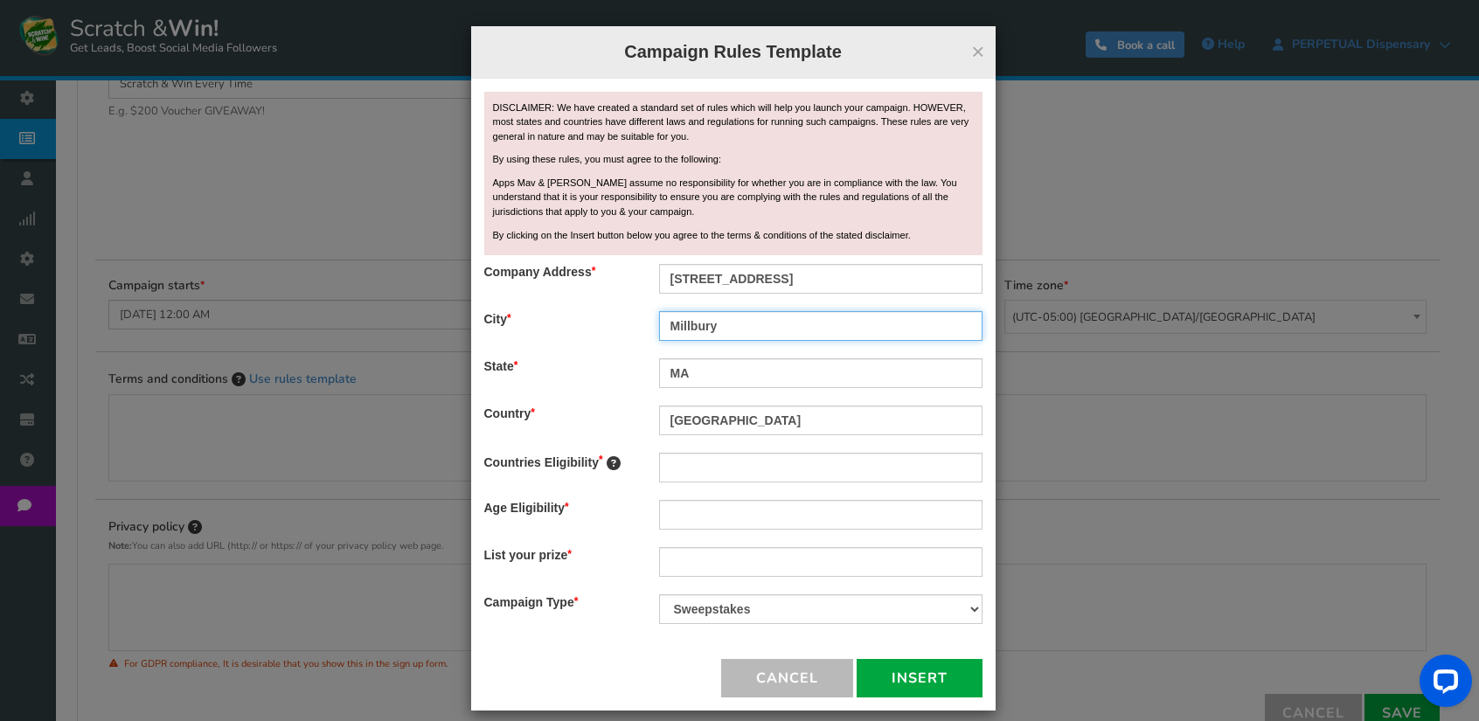
type input "Millbury"
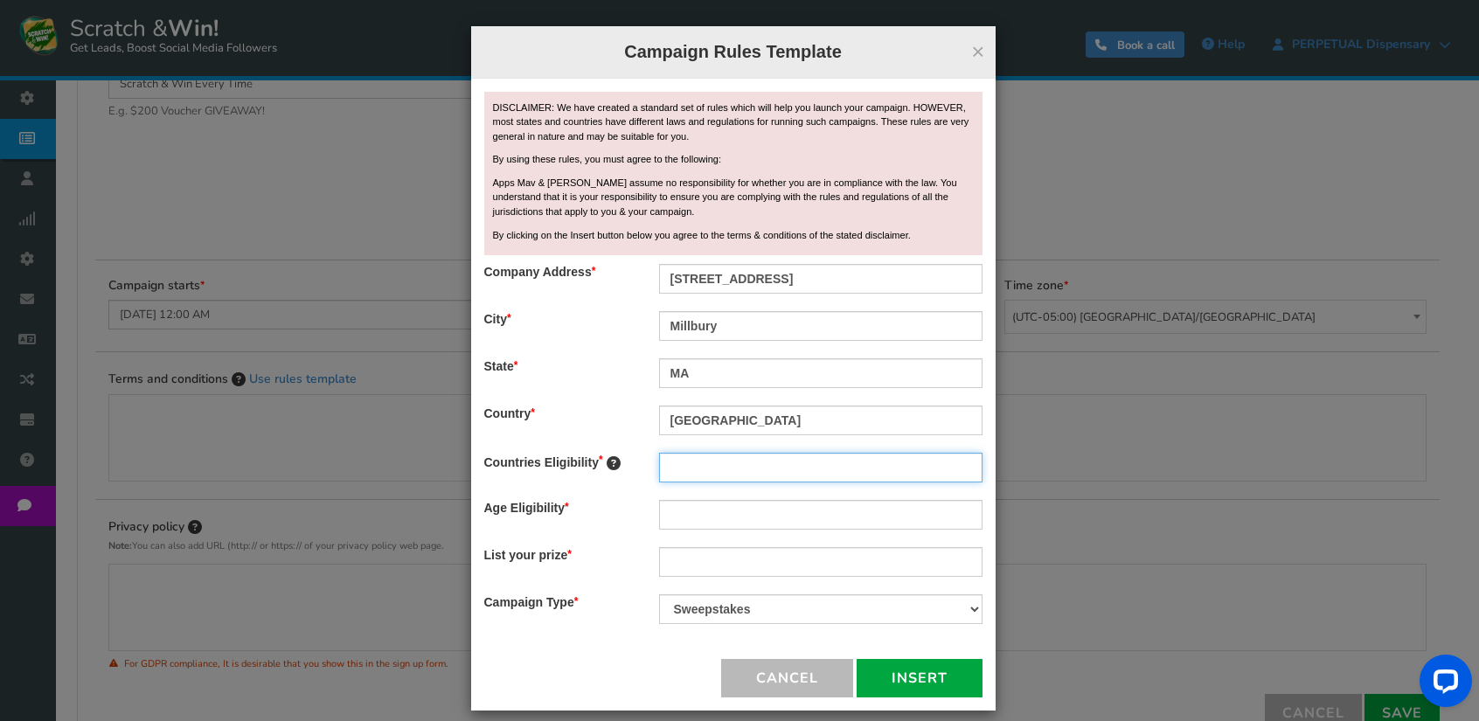
click at [775, 471] on input "text" at bounding box center [820, 468] width 323 height 30
type input "[GEOGRAPHIC_DATA]"
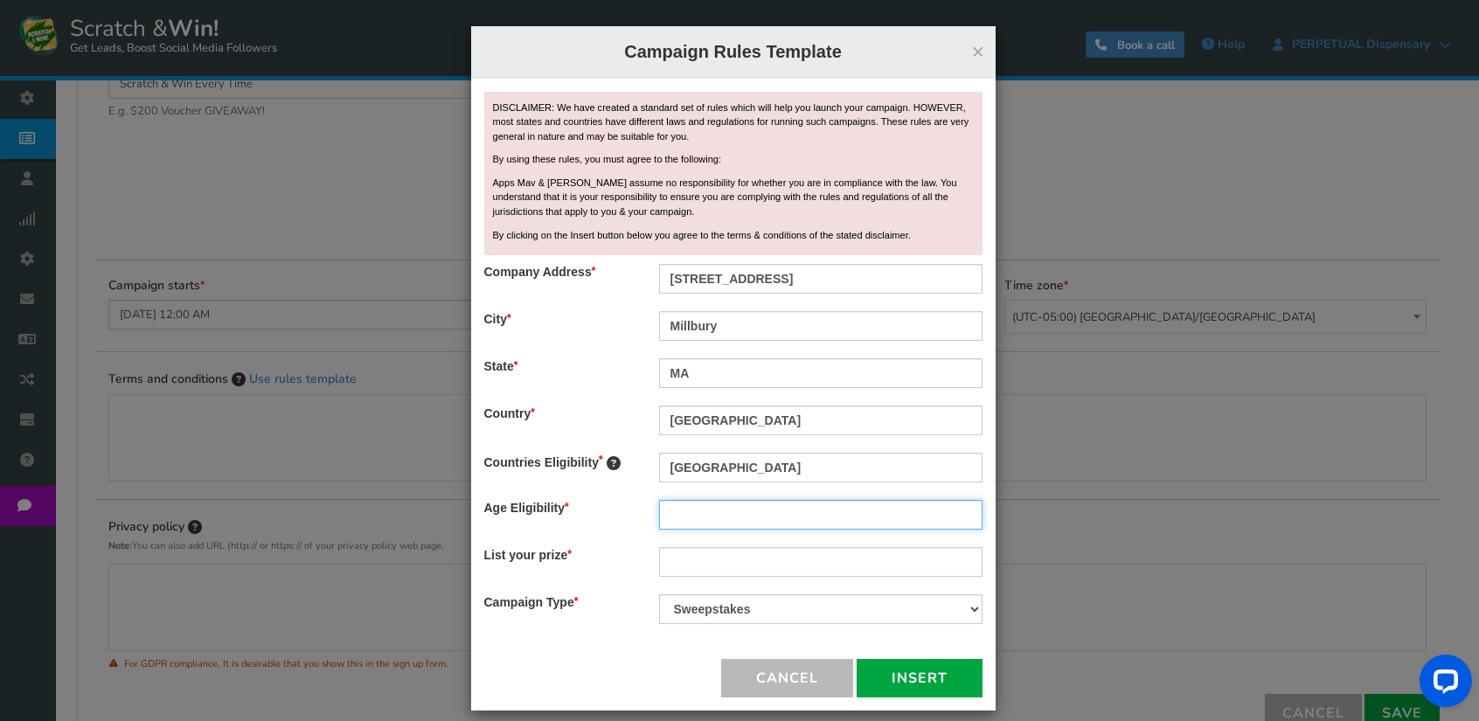
click at [742, 523] on input "text" at bounding box center [820, 515] width 323 height 30
type input "21+"
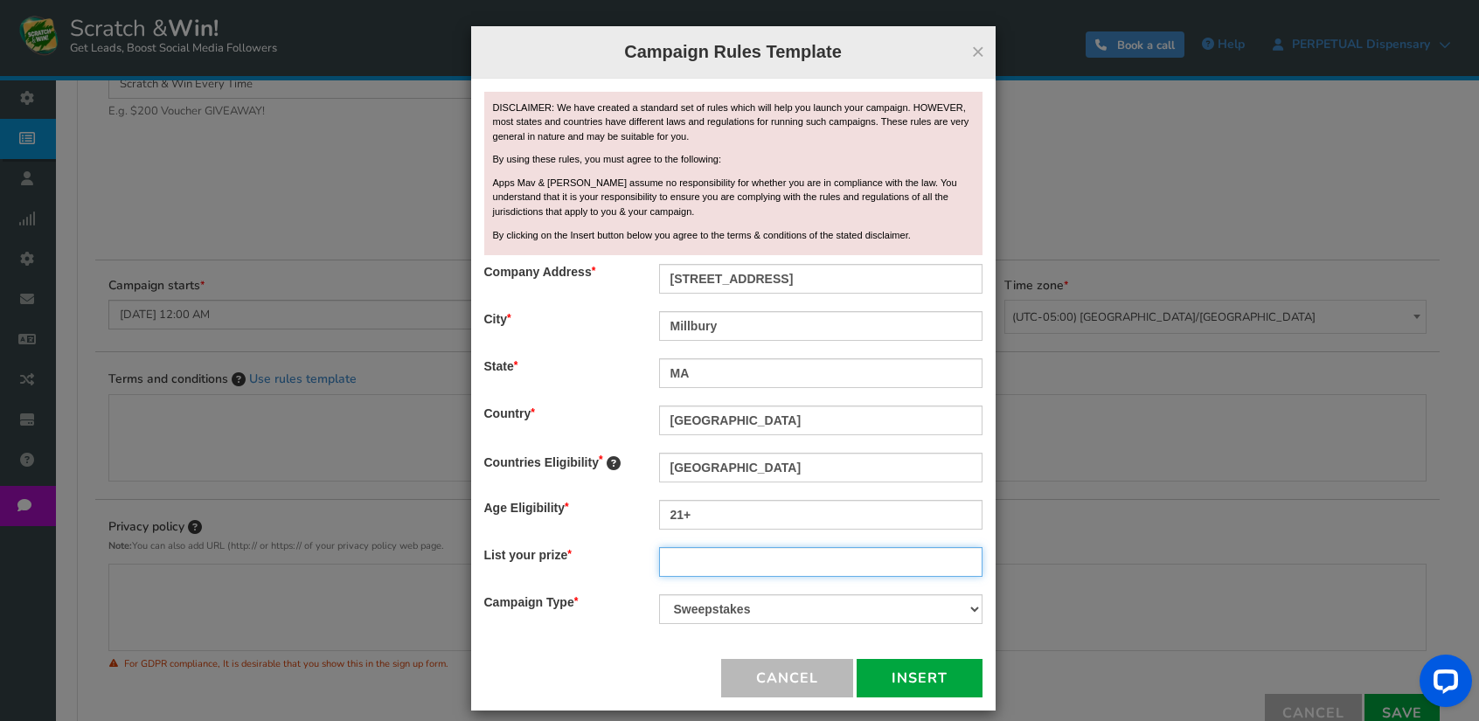
click at [694, 564] on input "text" at bounding box center [820, 562] width 323 height 30
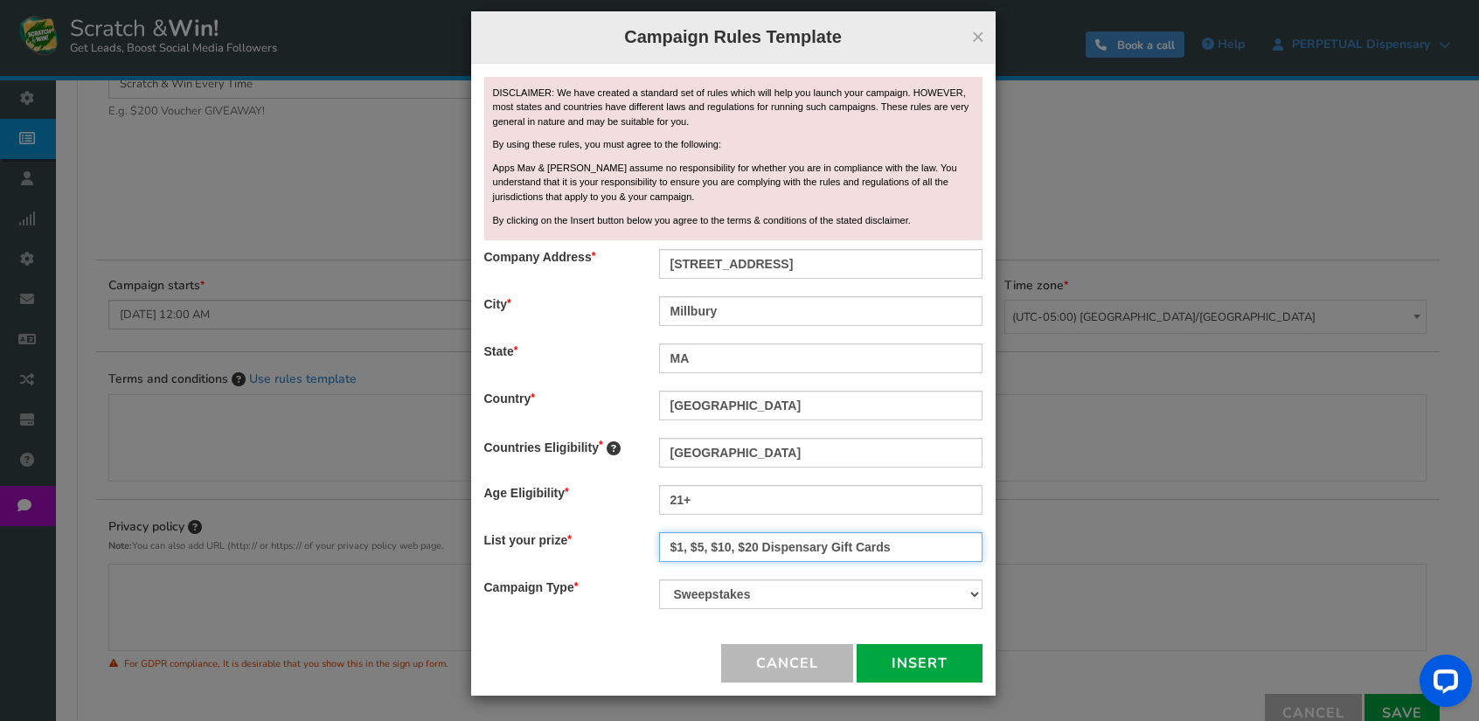
scroll to position [579, 0]
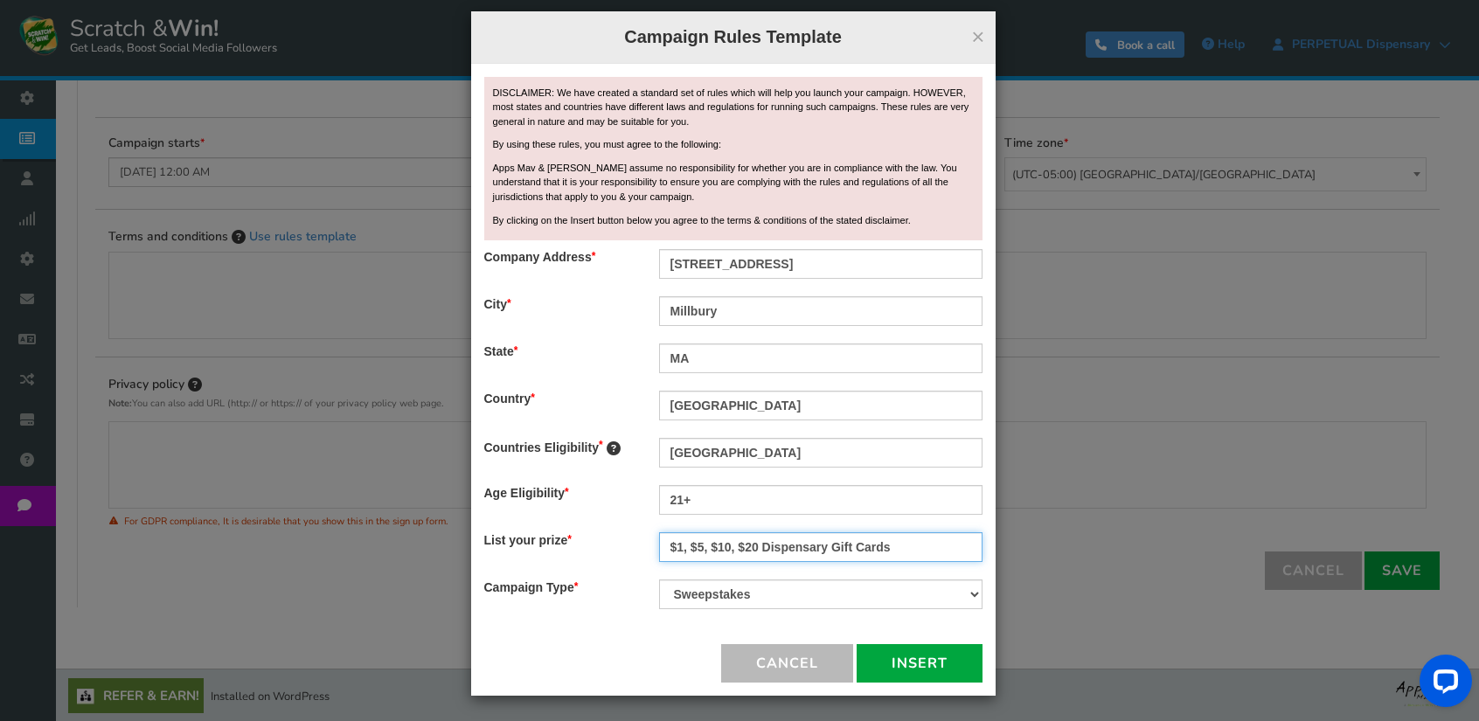
type input "$1, $5, $10, $20 Dispensary Gift Cards"
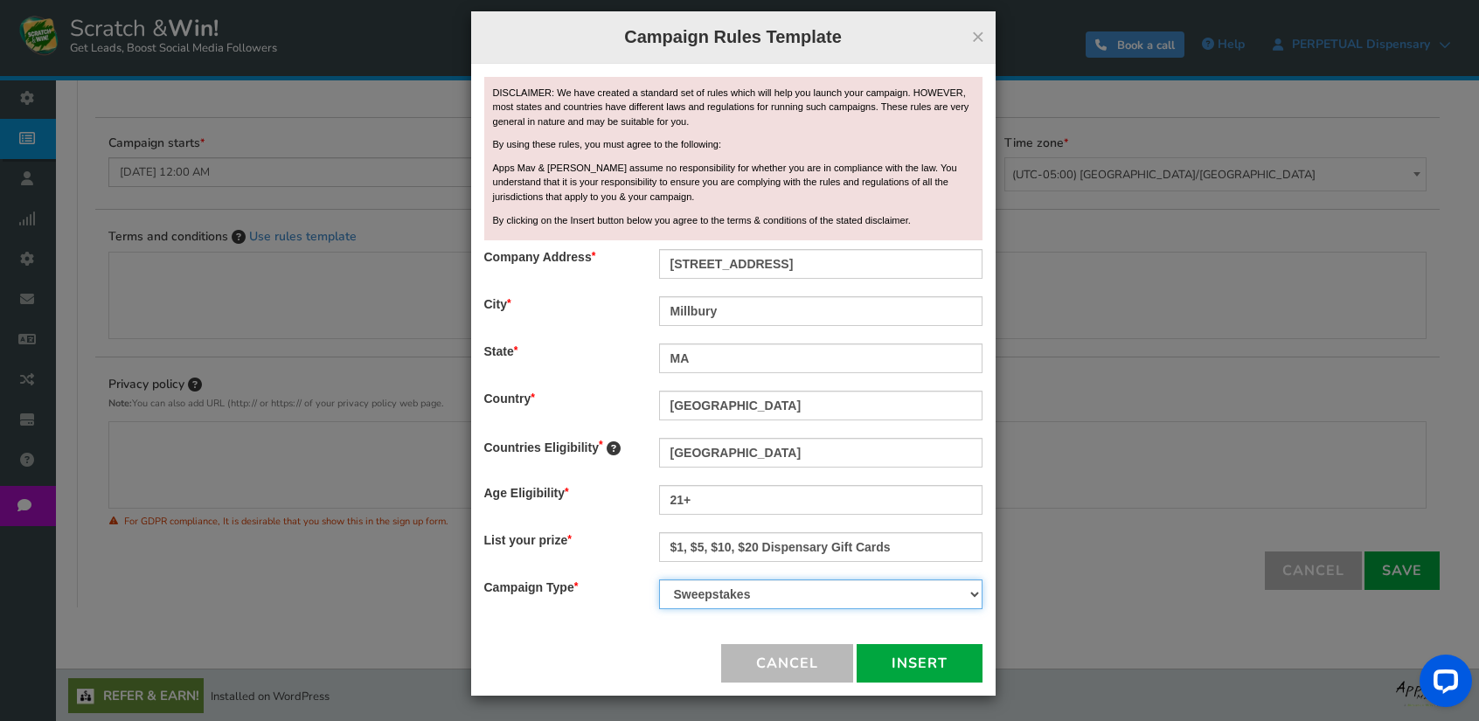
click at [842, 594] on select "Contest Giveaway Lottery Offer Raffle Sweepstakes Other" at bounding box center [820, 594] width 323 height 30
click at [673, 627] on div "DISCLAIMER: We have created a standard set of rules which will help you launch …" at bounding box center [733, 380] width 524 height 632
click at [905, 658] on button "Insert" at bounding box center [919, 663] width 126 height 38
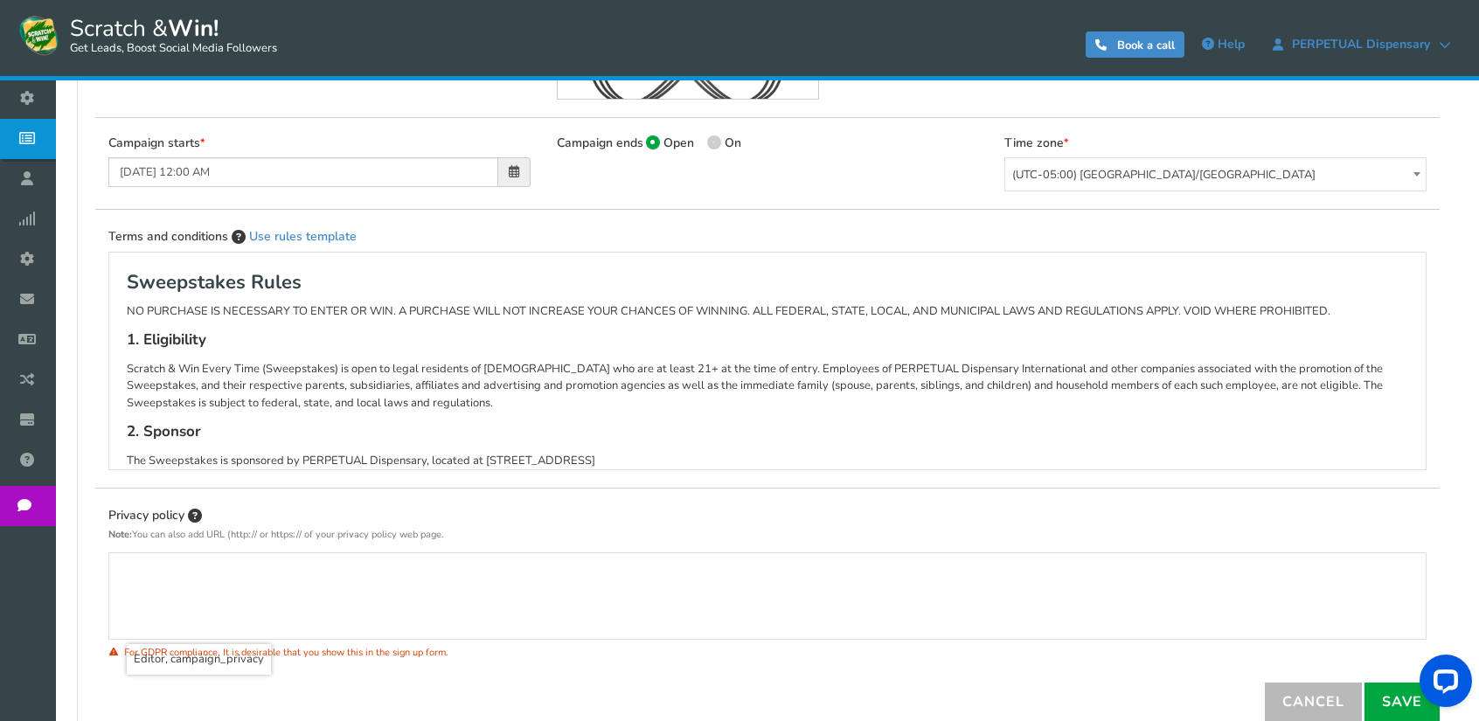
click at [239, 574] on p "Editor, campaign_privacy" at bounding box center [767, 570] width 1281 height 17
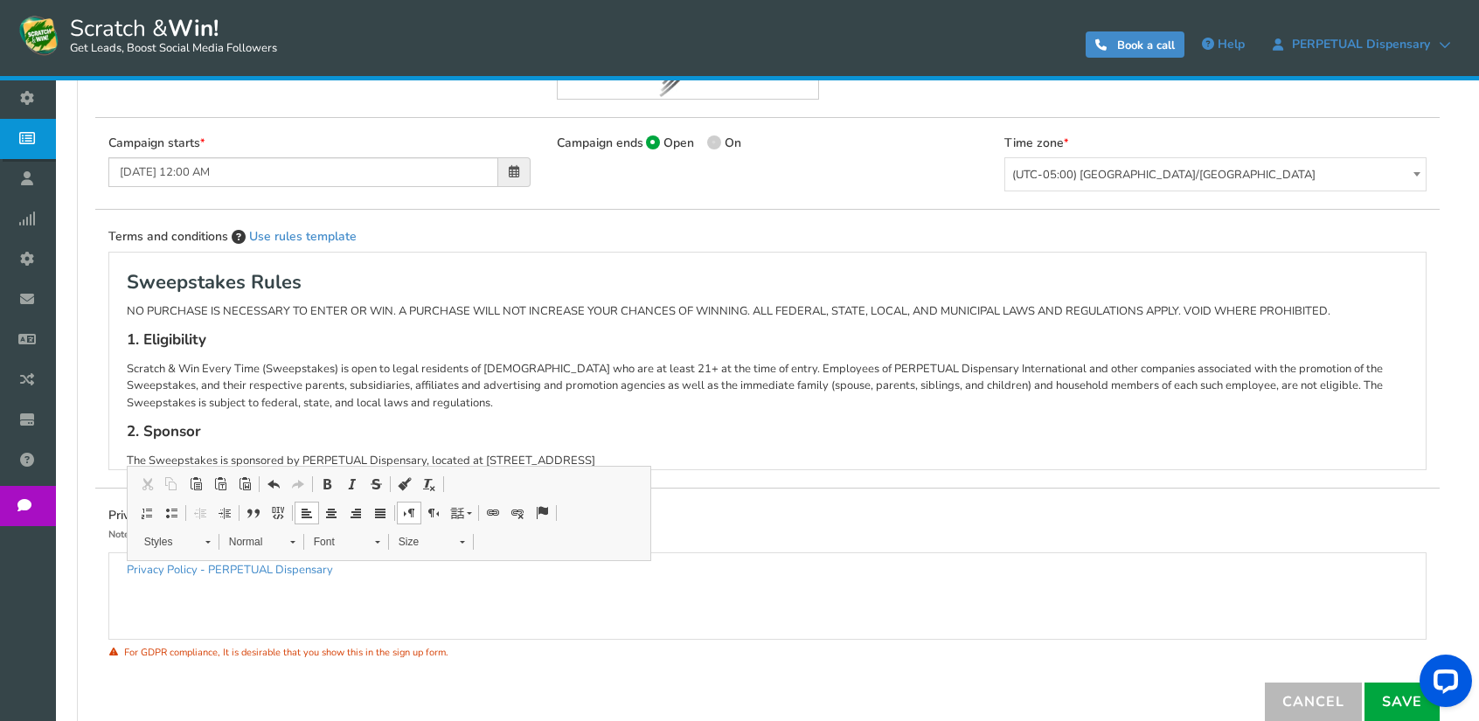
click at [634, 677] on div "Privacy policy Note: You can also add URL (http:// or https:// of your privacy …" at bounding box center [767, 594] width 1344 height 177
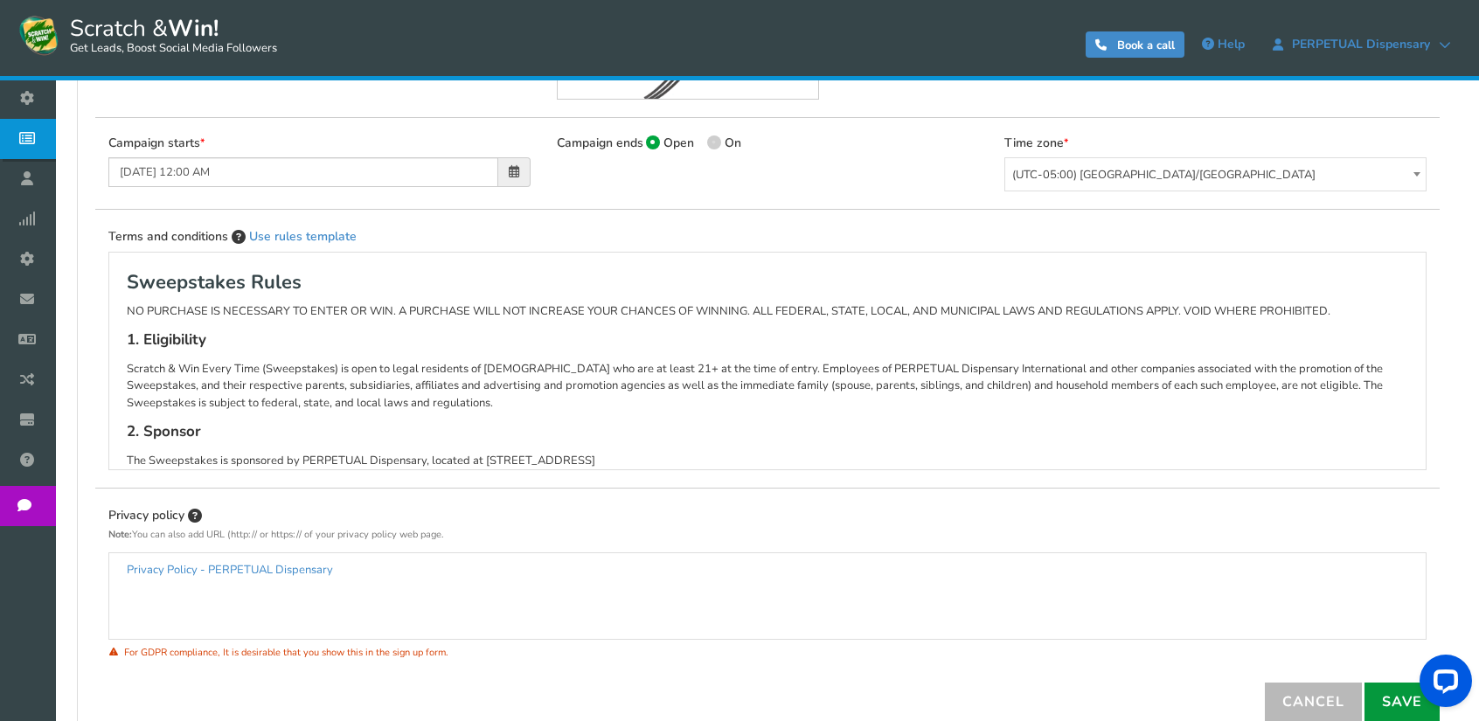
click at [1404, 696] on link "Save" at bounding box center [1401, 701] width 75 height 38
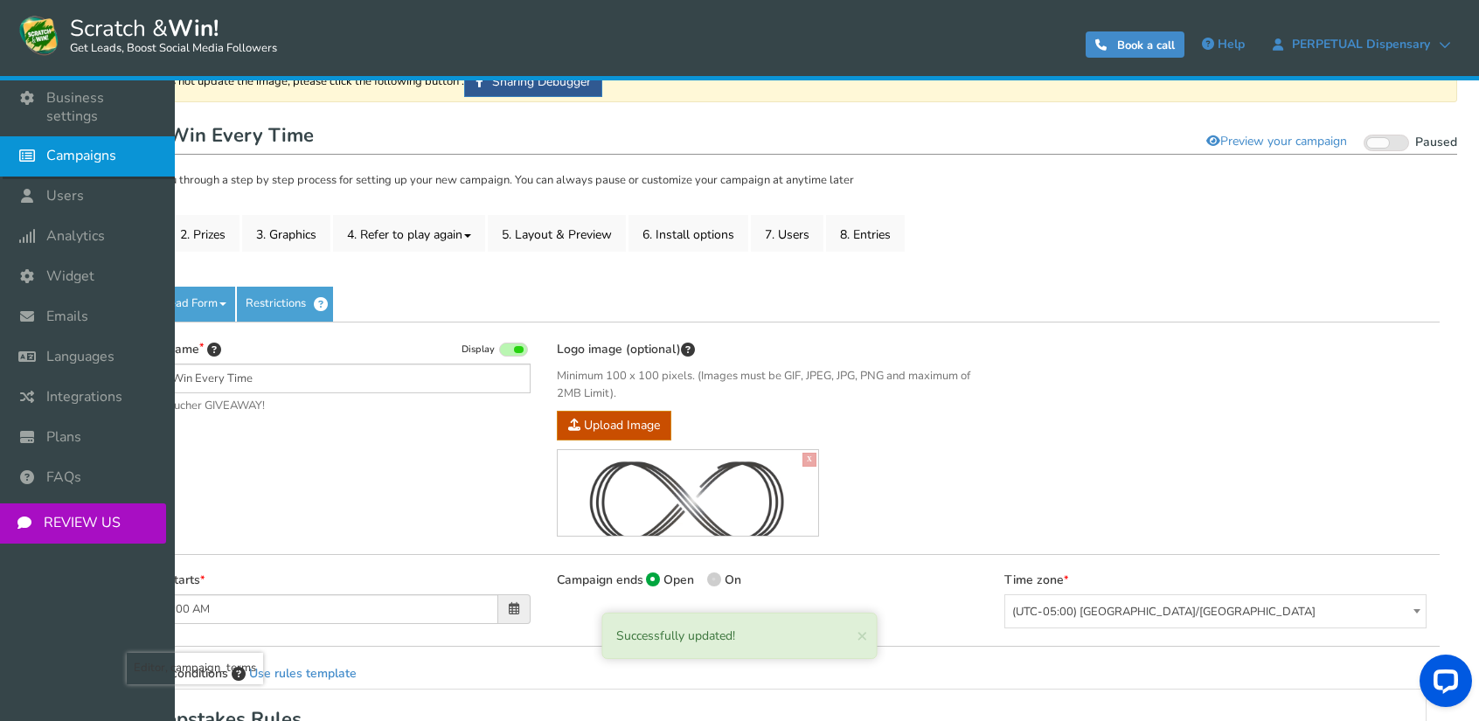
scroll to position [55, 0]
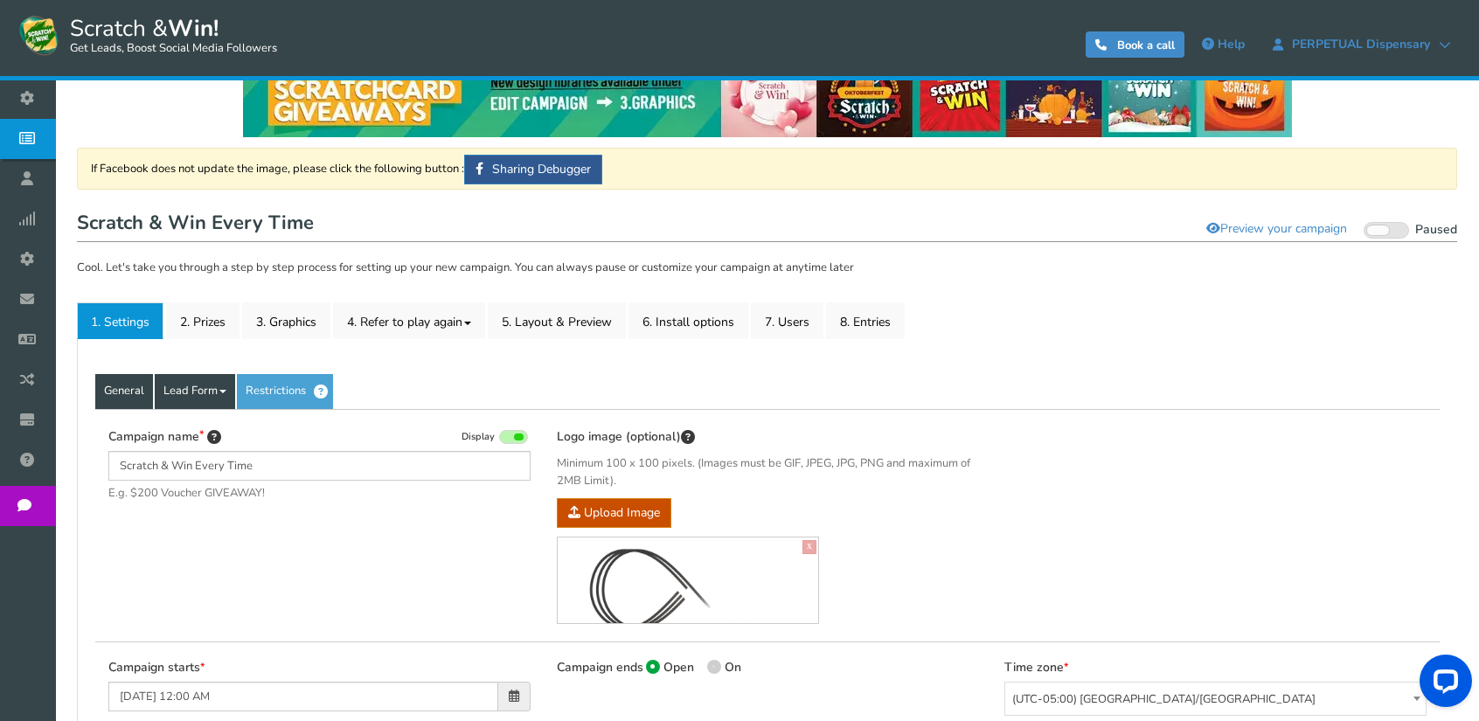
click at [178, 388] on link "Lead Form" at bounding box center [195, 391] width 80 height 35
click at [215, 391] on link "Lead Form" at bounding box center [195, 391] width 80 height 35
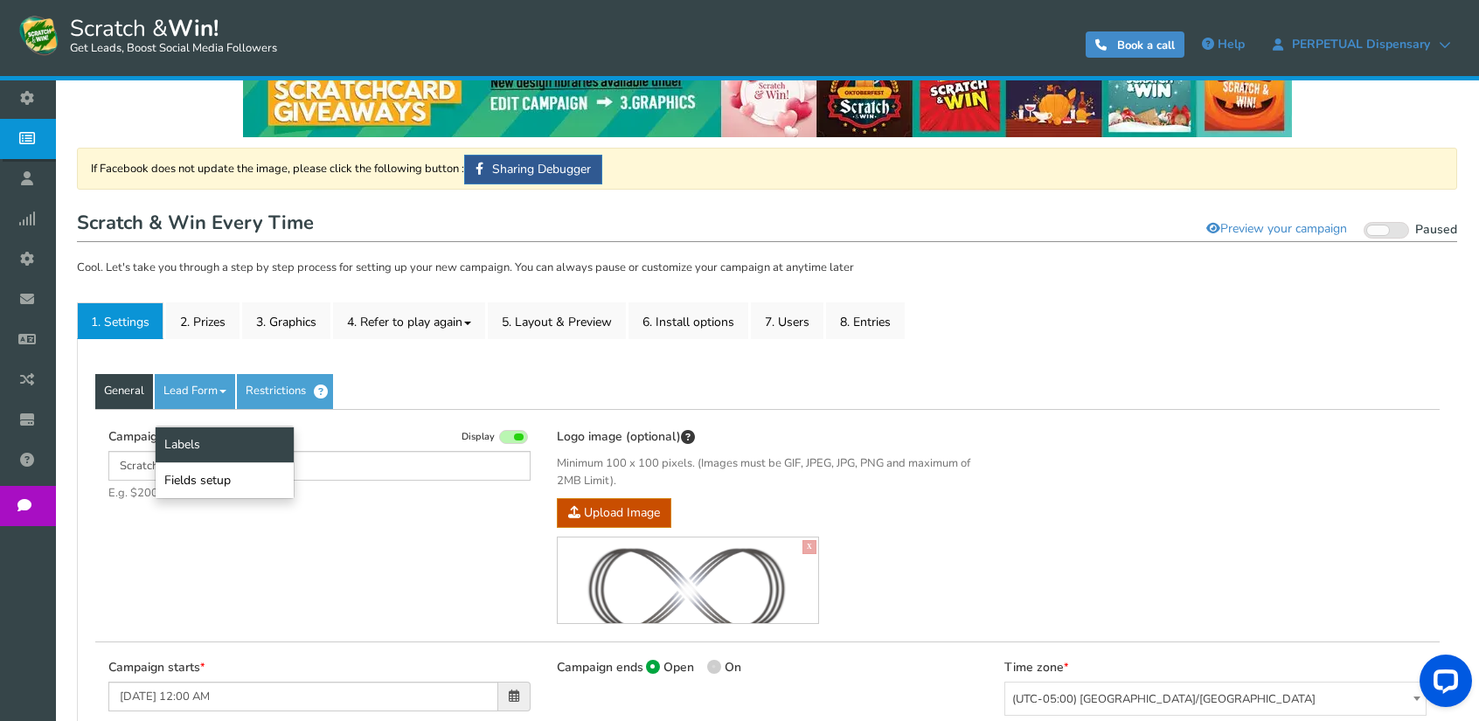
click at [197, 441] on link "Labels" at bounding box center [225, 444] width 138 height 36
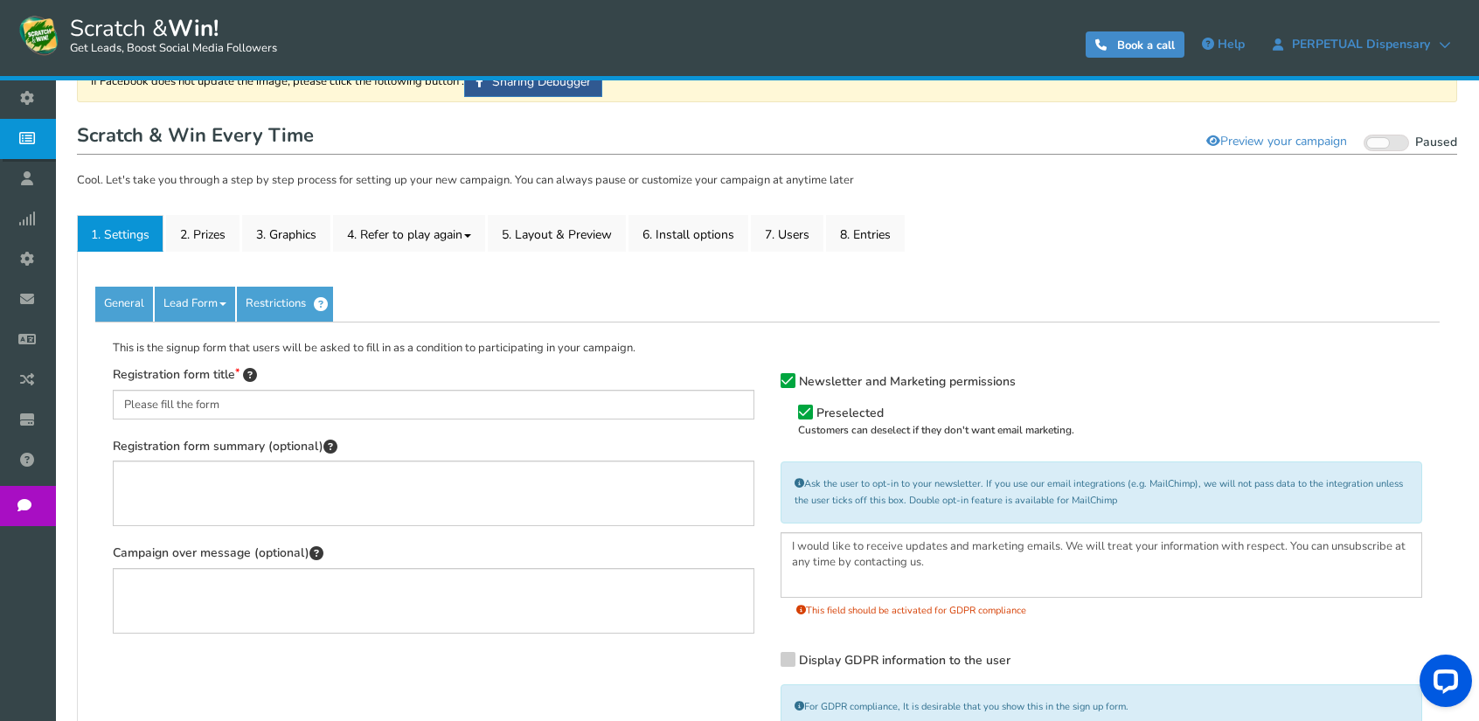
scroll to position [0, 0]
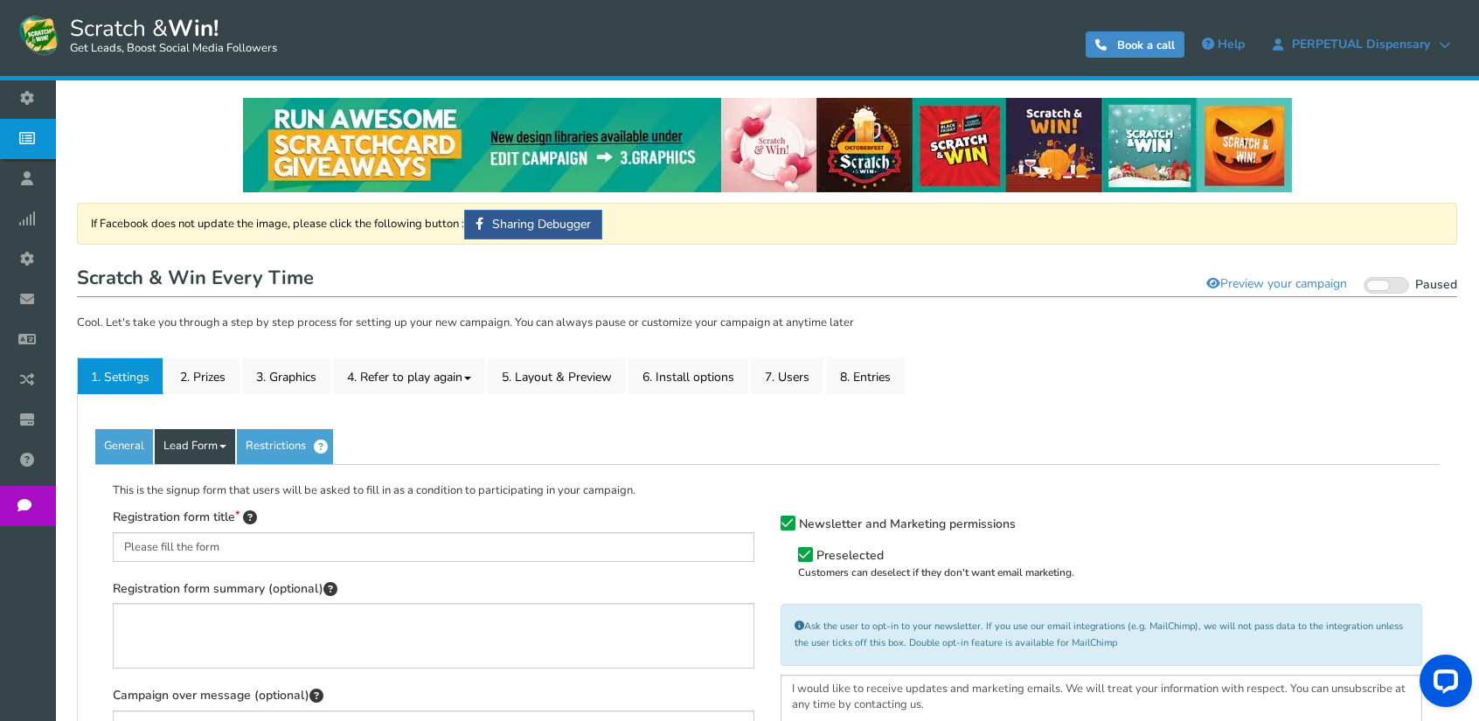
click at [222, 448] on span at bounding box center [222, 446] width 7 height 3
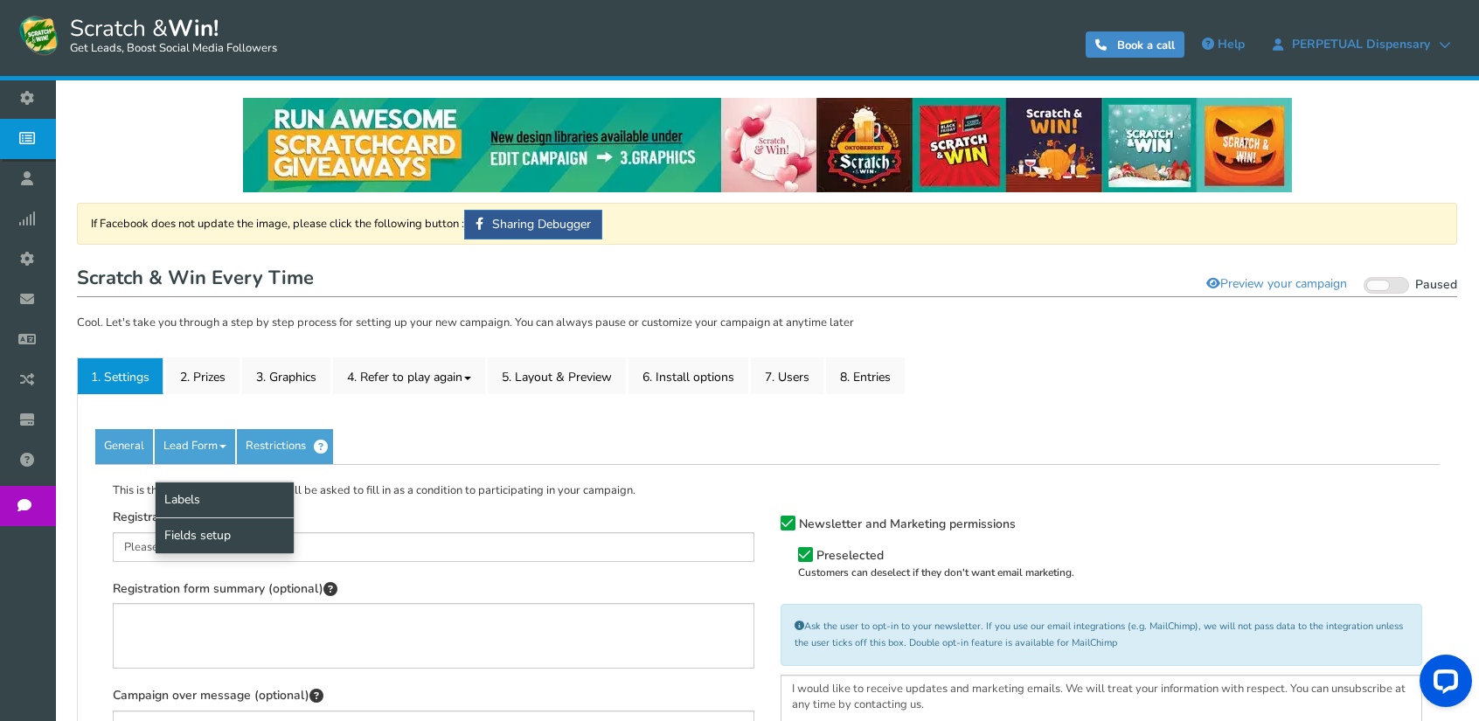
click at [221, 538] on link "Fields setup" at bounding box center [225, 535] width 138 height 36
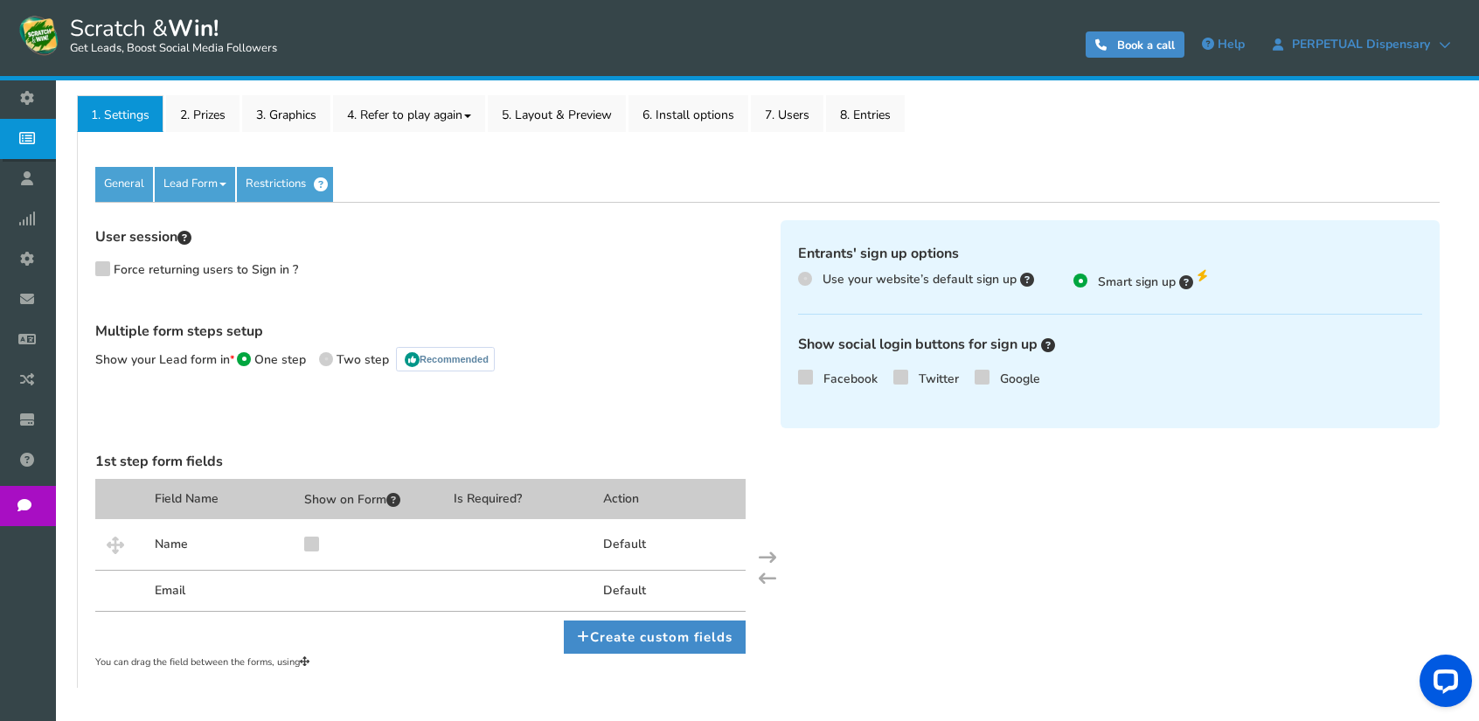
scroll to position [341, 0]
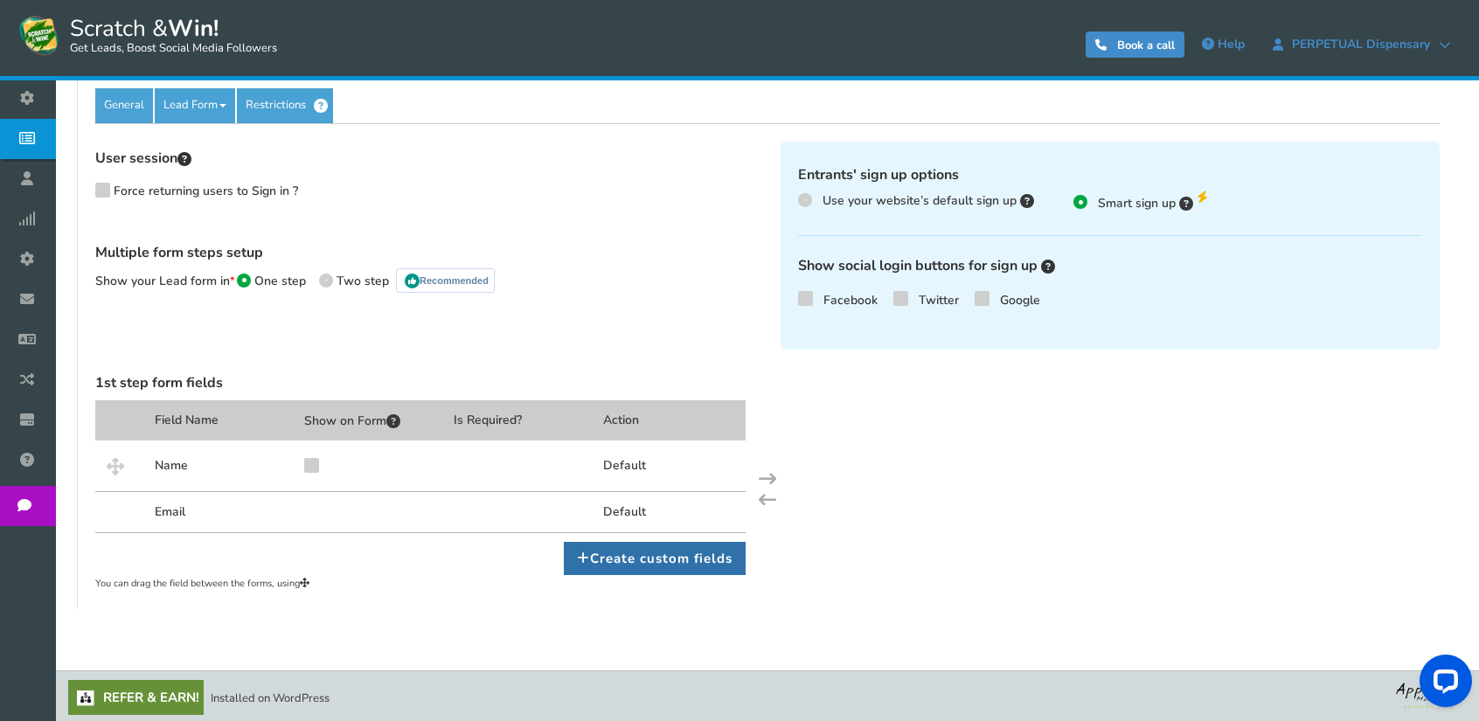
click at [641, 553] on link "Create custom fields" at bounding box center [655, 558] width 182 height 33
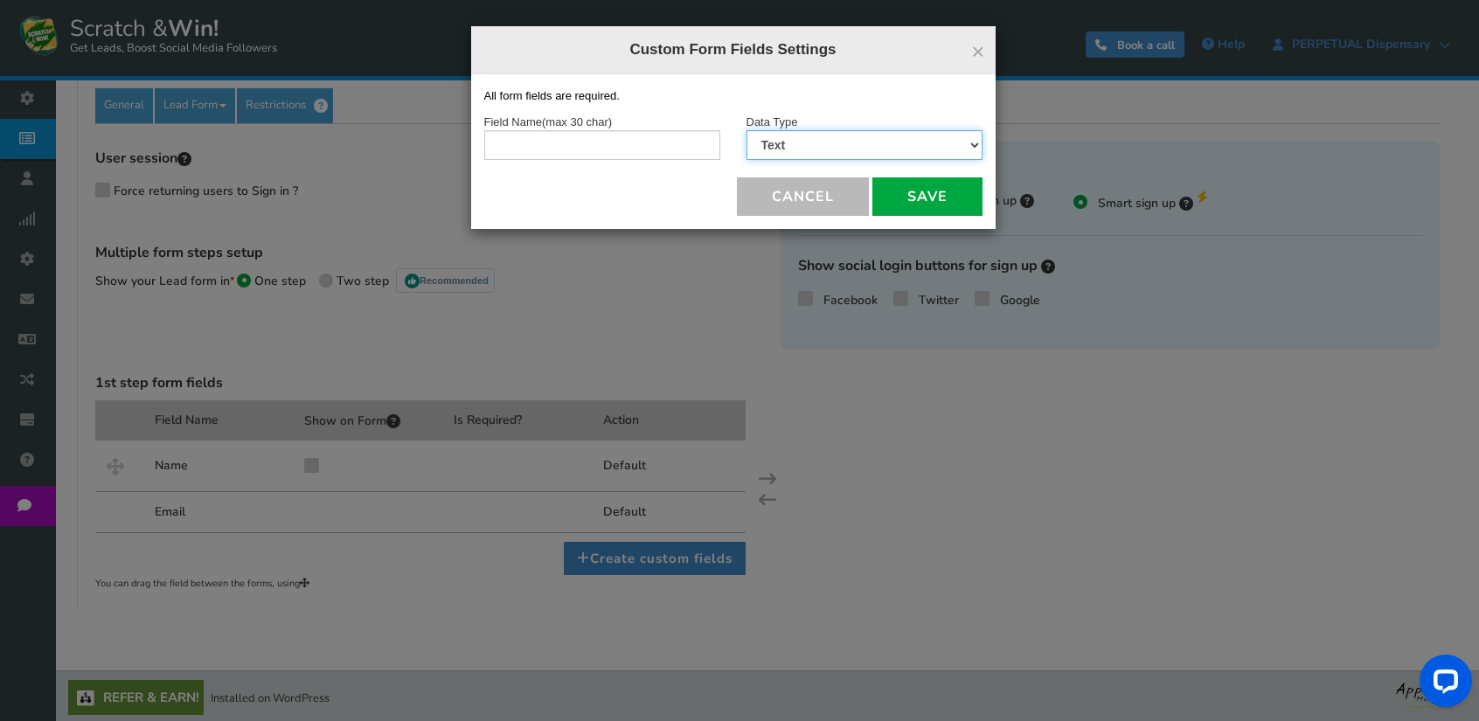
click at [827, 142] on select "Text Number Multiple Options (can only select one) Multiple Options (can select…" at bounding box center [864, 145] width 236 height 30
click at [828, 142] on select "Text Number Multiple Options (can only select one) Multiple Options (can select…" at bounding box center [864, 145] width 236 height 30
click at [831, 142] on select "Text Number Multiple Options (can only select one) Multiple Options (can select…" at bounding box center [864, 145] width 236 height 30
click at [977, 50] on button "×" at bounding box center [977, 51] width 13 height 23
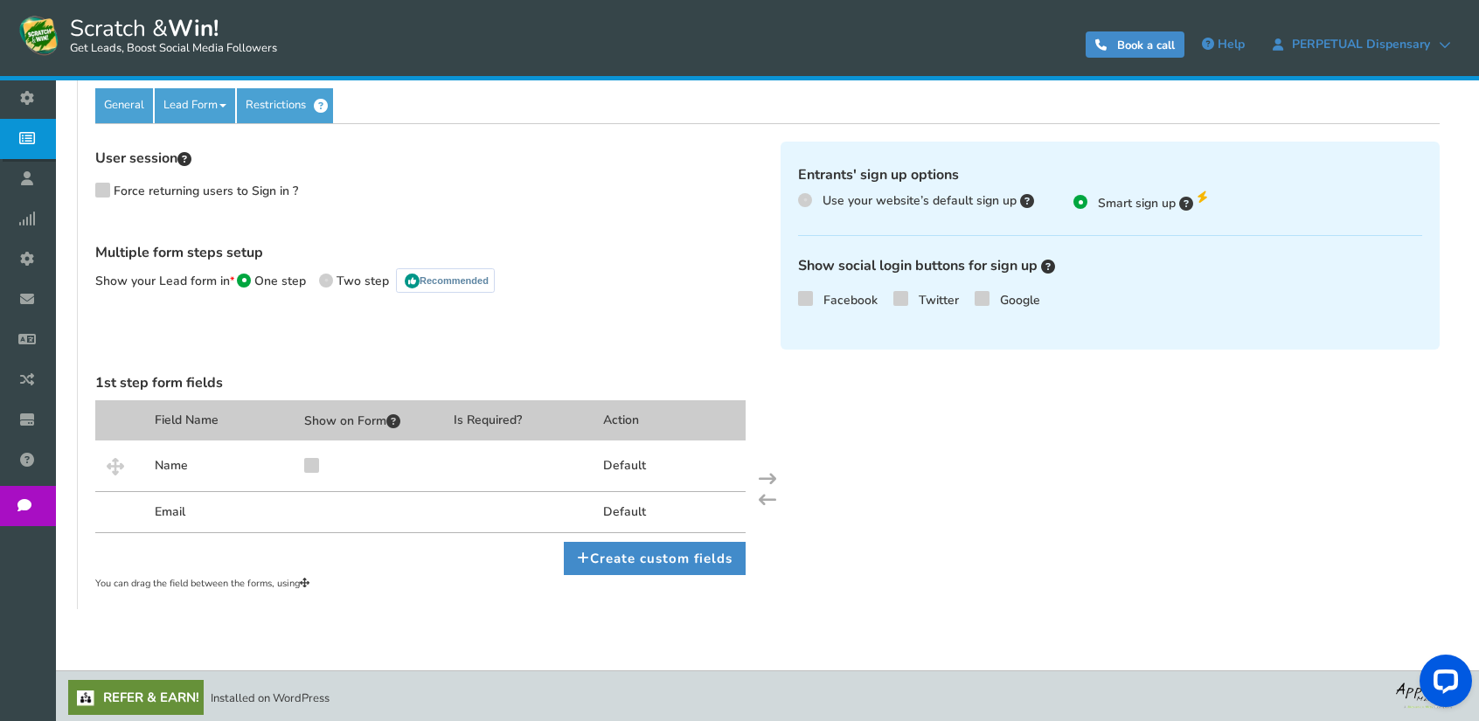
click at [808, 297] on icon at bounding box center [805, 297] width 12 height 13
click at [780, 297] on input "Facebook" at bounding box center [780, 300] width 0 height 11
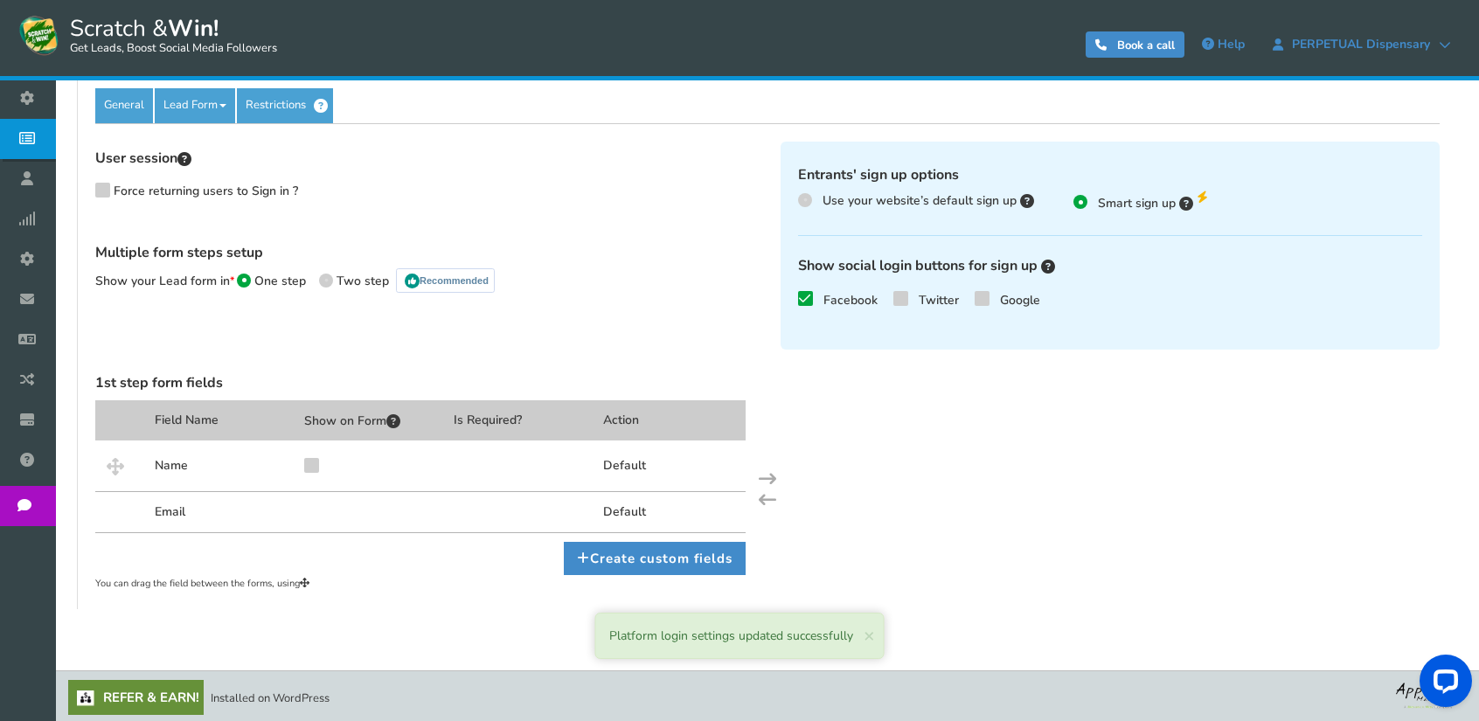
click at [900, 294] on icon at bounding box center [900, 297] width 12 height 13
click at [876, 295] on input "Twitter" at bounding box center [876, 300] width 0 height 11
click at [987, 294] on span at bounding box center [981, 298] width 15 height 15
click at [957, 295] on input "Google" at bounding box center [957, 300] width 0 height 11
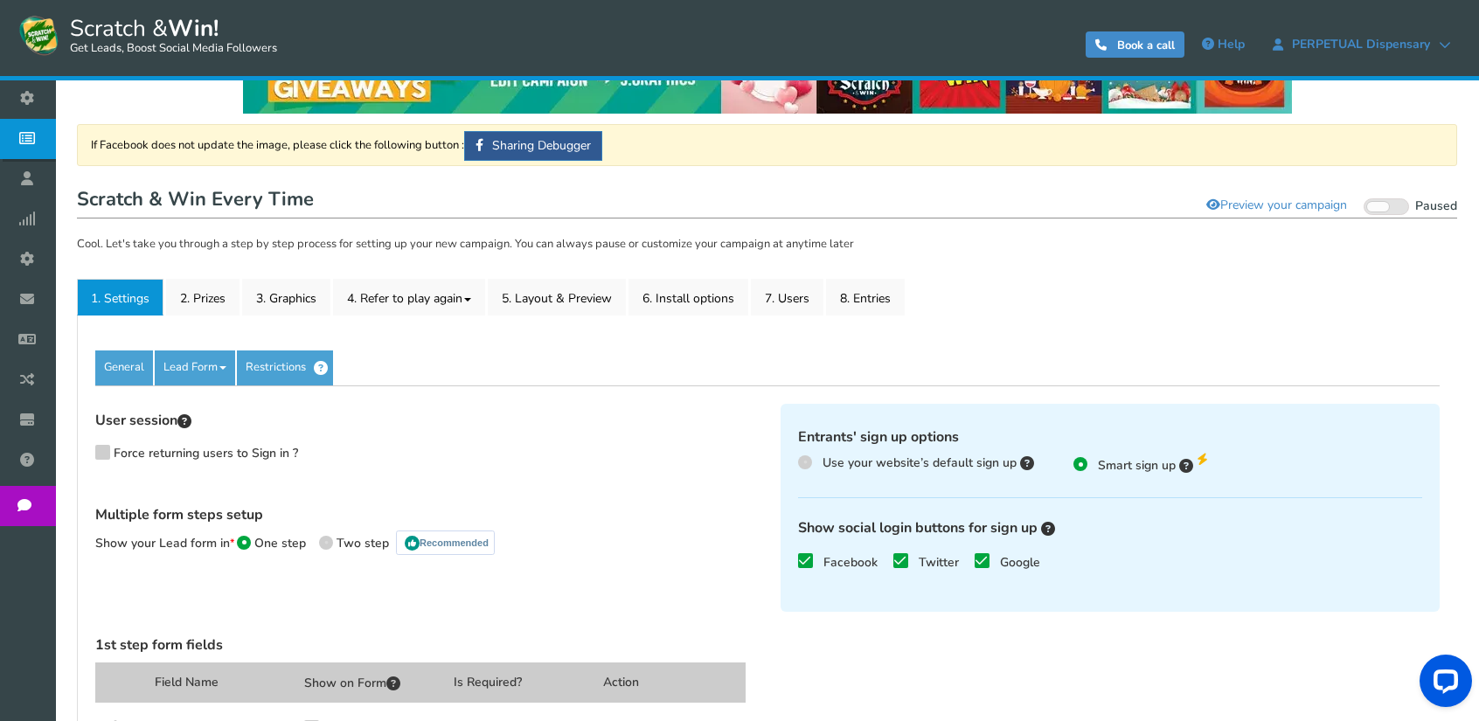
scroll to position [0, 0]
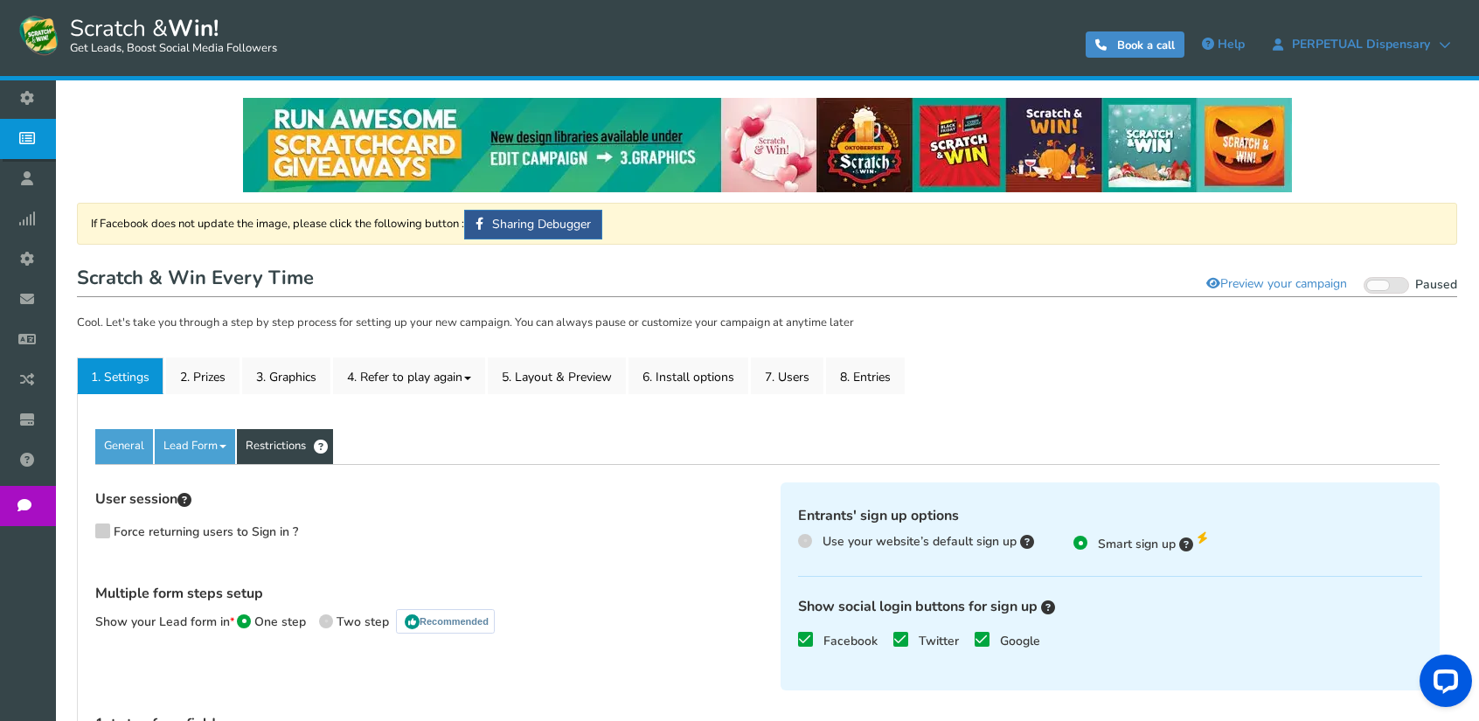
click at [271, 454] on link "Restrictions" at bounding box center [285, 446] width 96 height 35
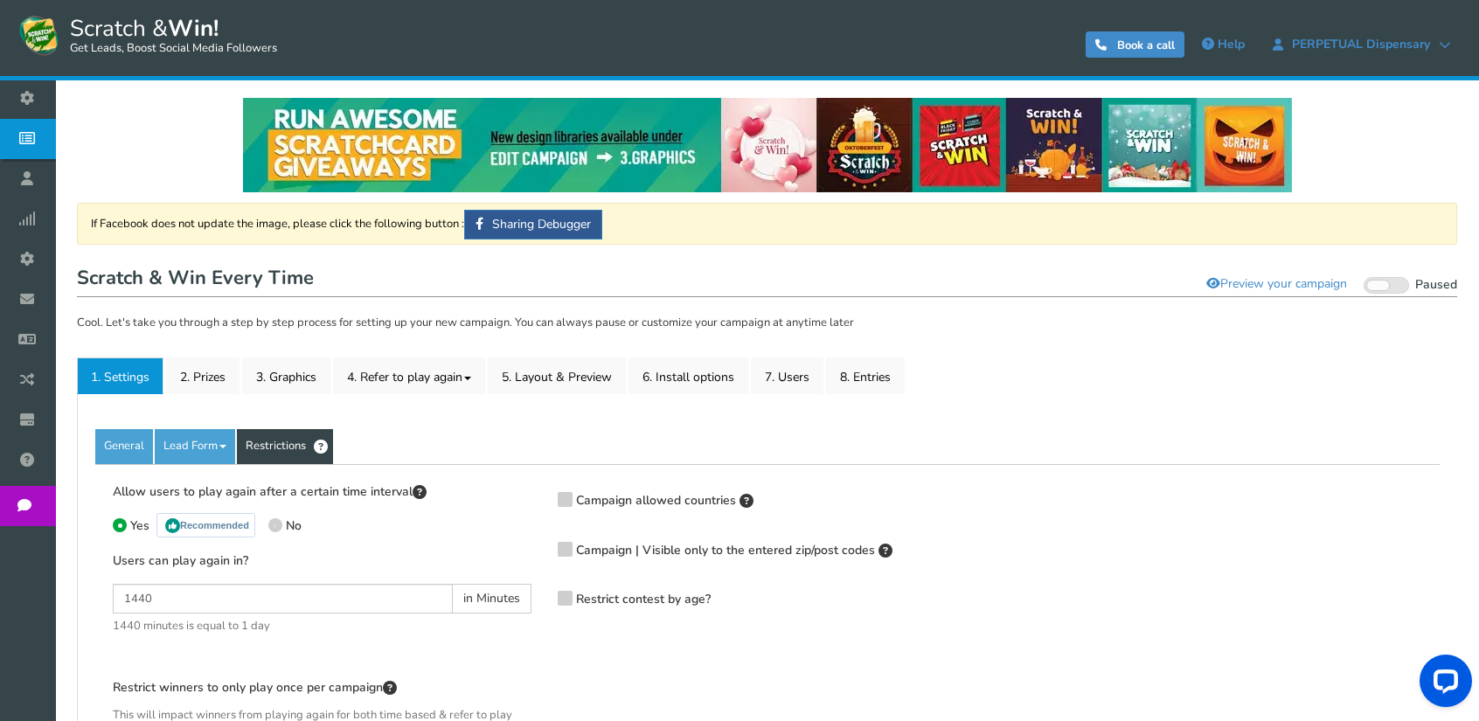
click at [640, 596] on span "Restrict contest by age?" at bounding box center [643, 599] width 135 height 17
click at [540, 596] on input "Restrict contest by age?" at bounding box center [540, 600] width 0 height 11
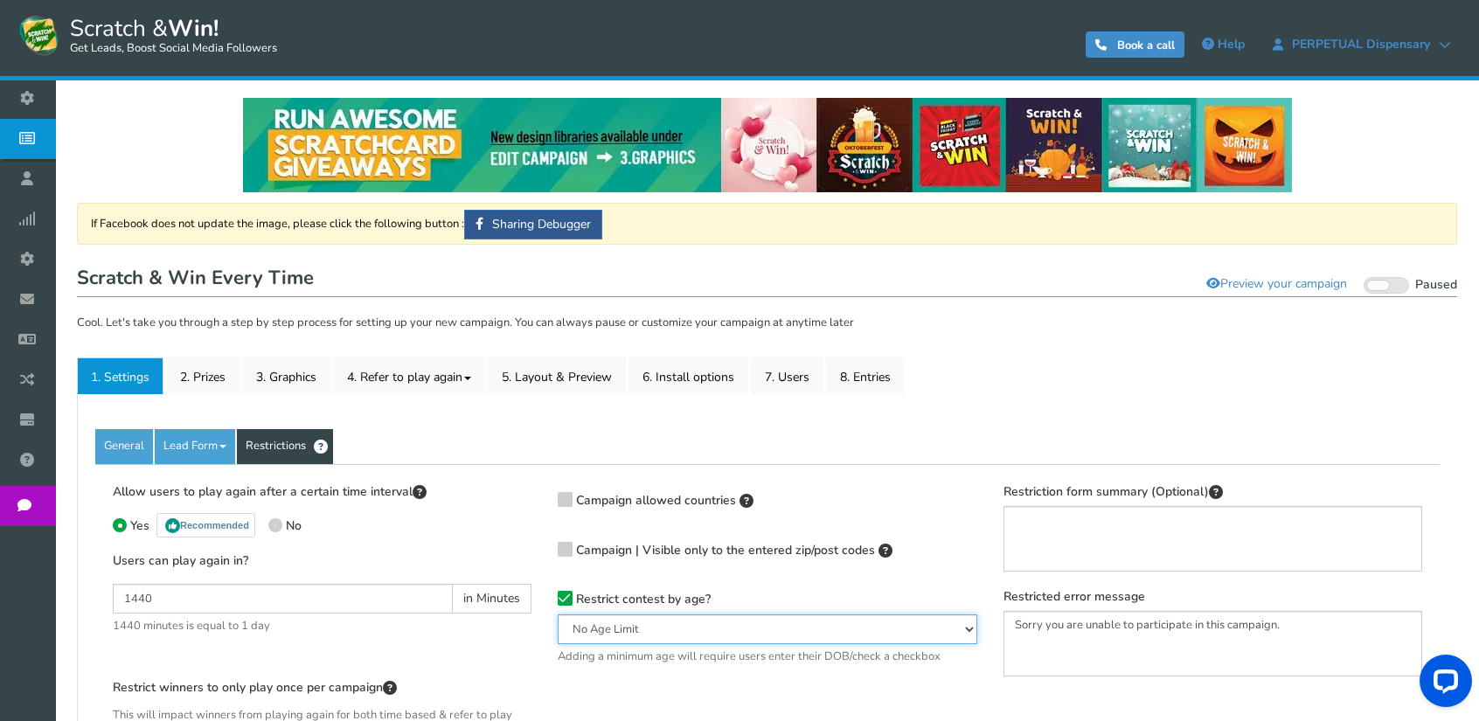
click at [651, 617] on select "No Age Limit 13+ Required Checkbox 18+ Required Checkbox 21+ Required Checkbox …" at bounding box center [766, 629] width 419 height 30
select select "21CHK"
click at [557, 614] on select "No Age Limit 13+ Required Checkbox 18+ Required Checkbox 21+ Required Checkbox …" at bounding box center [766, 629] width 419 height 30
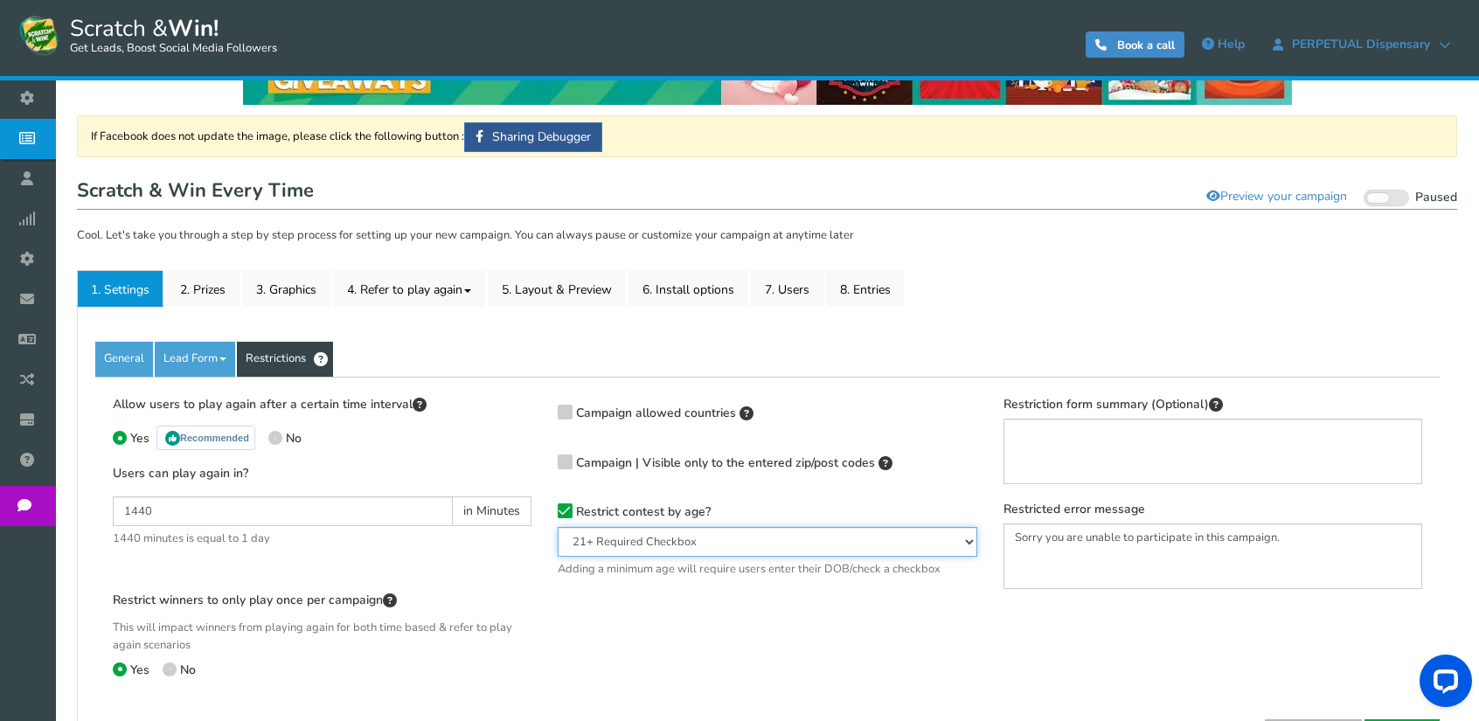
scroll to position [175, 0]
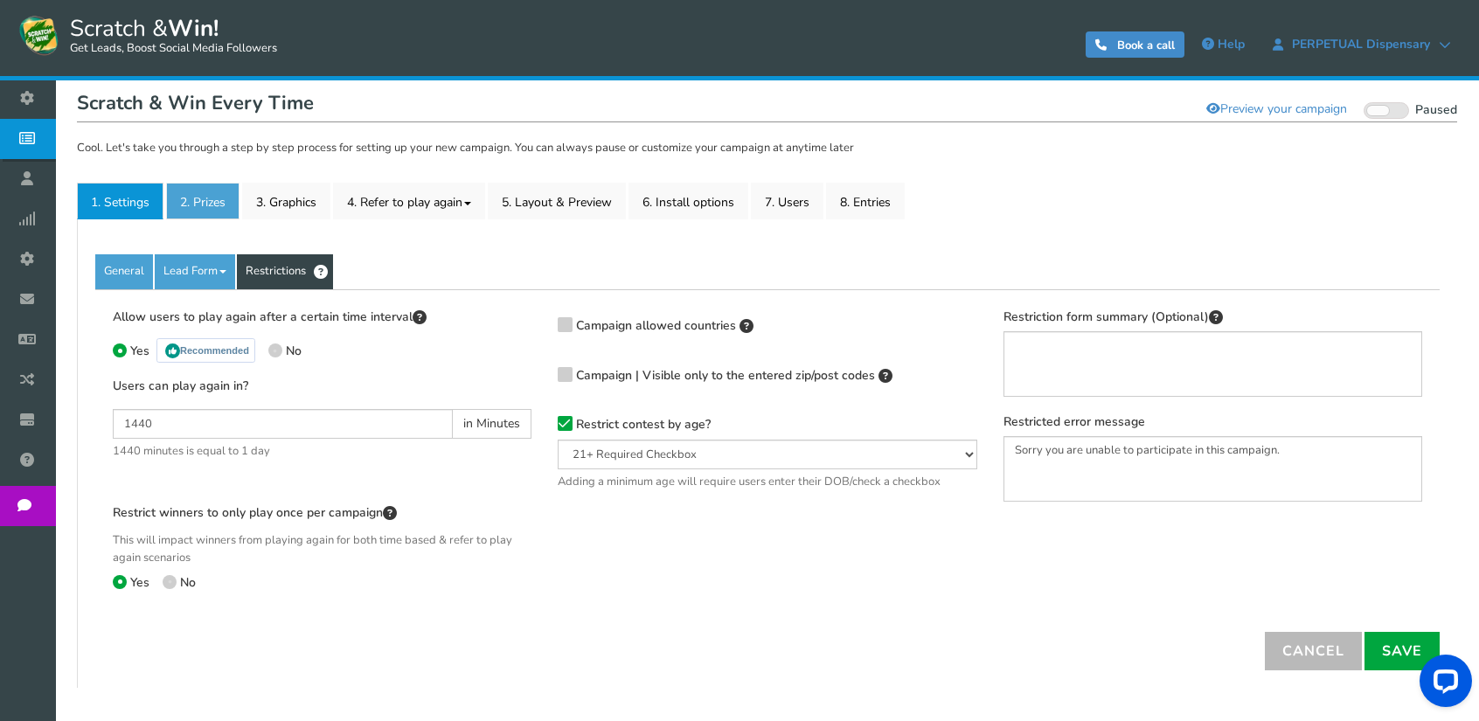
click at [191, 200] on link "2. Prizes" at bounding box center [202, 201] width 73 height 37
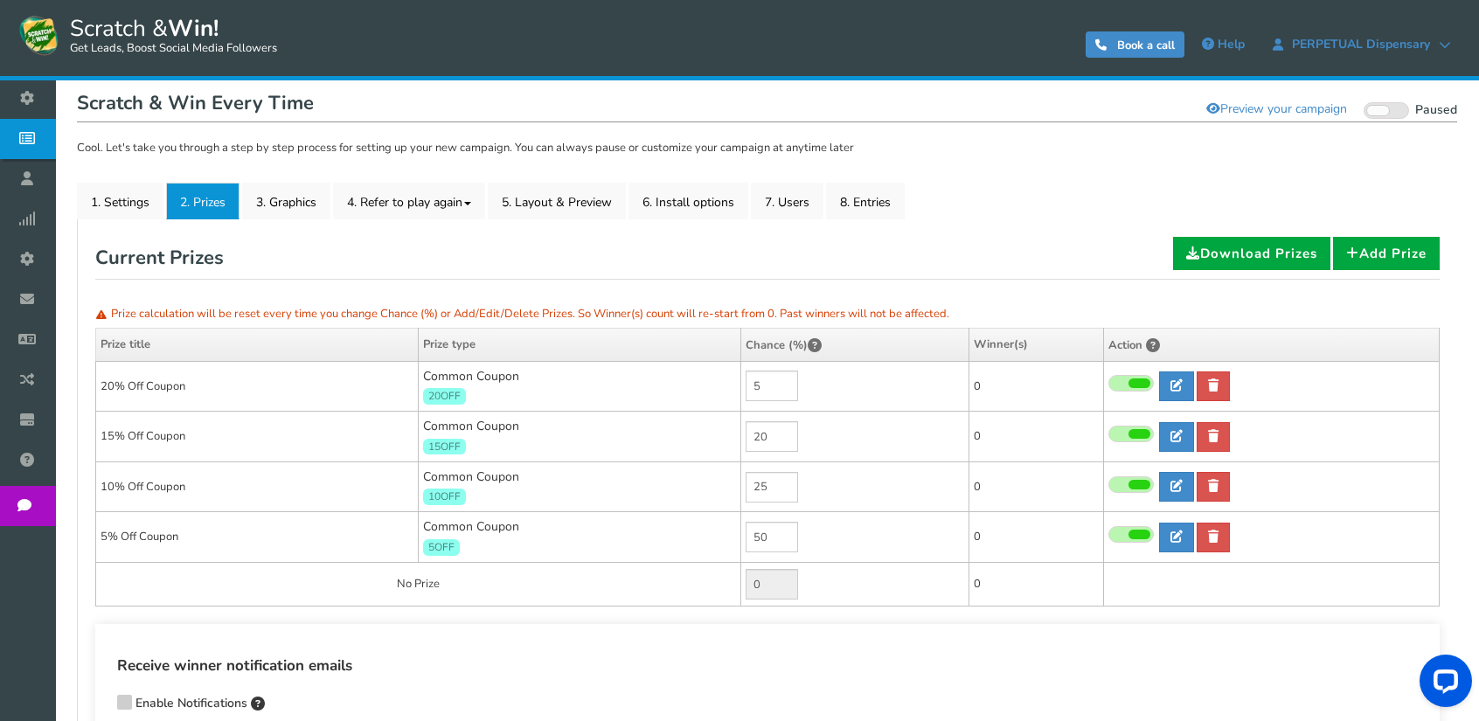
scroll to position [87, 0]
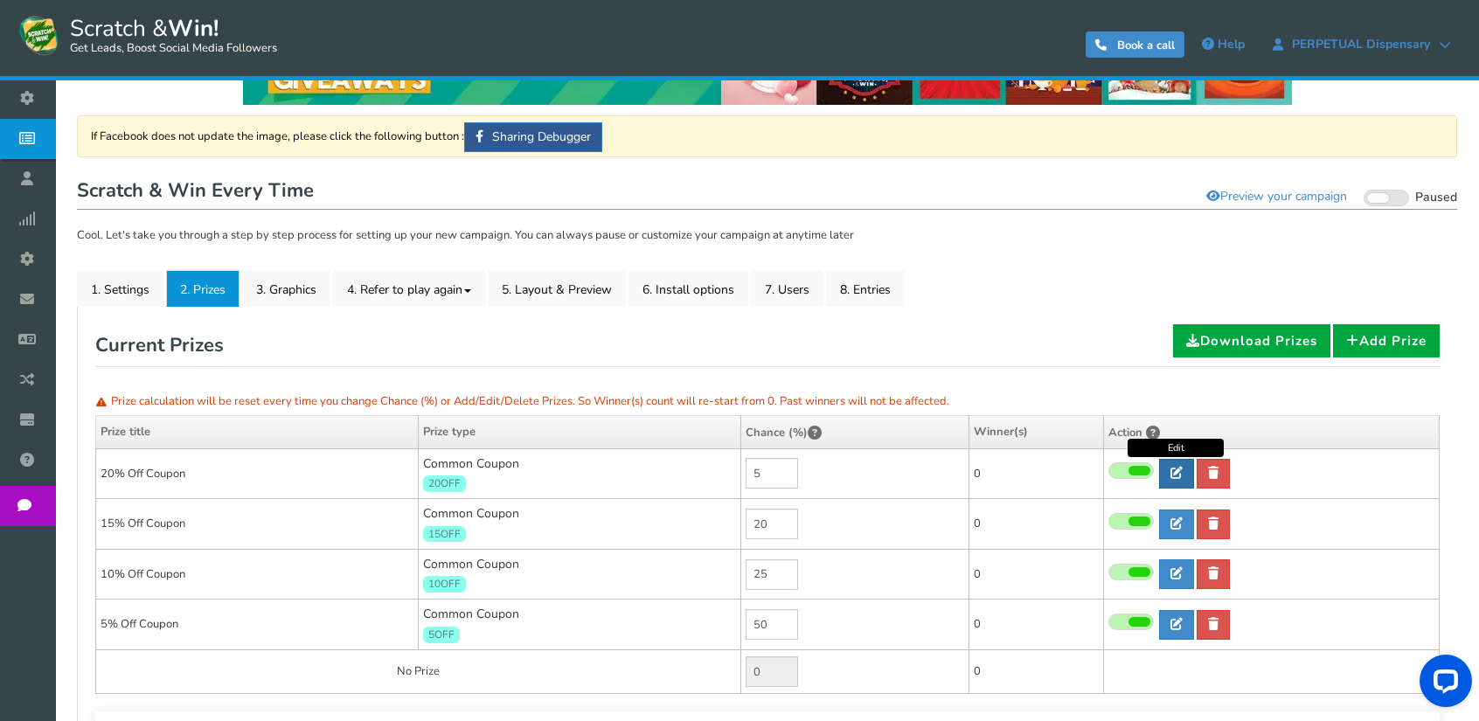
click at [1176, 472] on icon at bounding box center [1176, 473] width 12 height 12
type input "20% Off Coupon"
type input "20OFF"
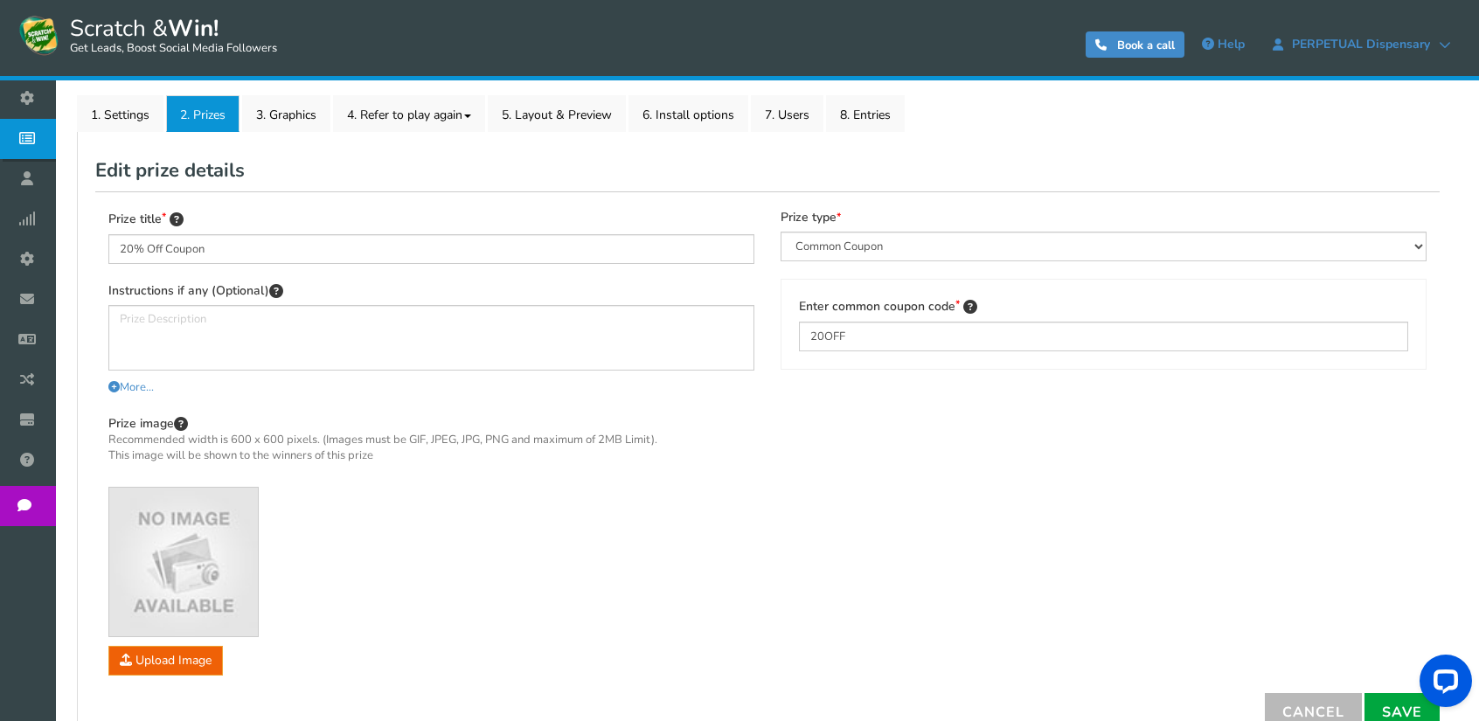
scroll to position [175, 0]
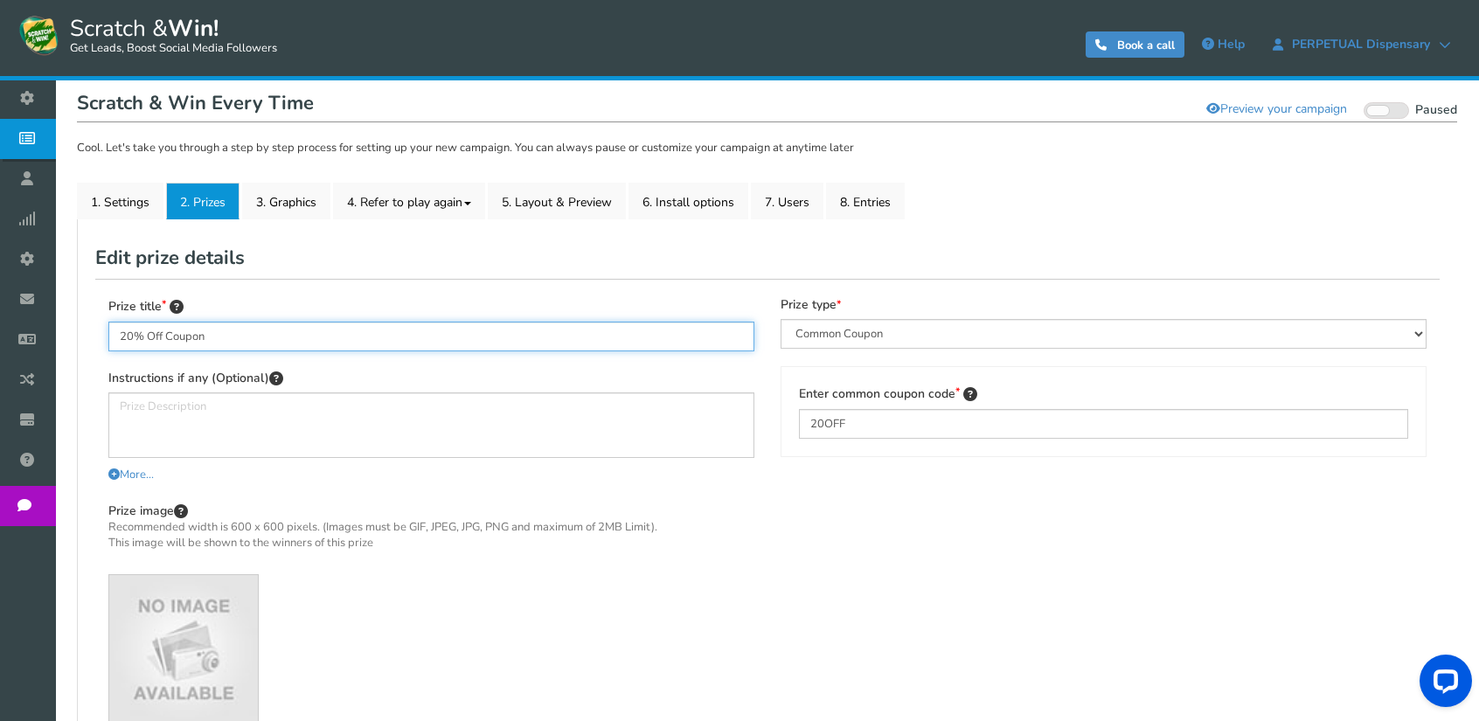
drag, startPoint x: 225, startPoint y: 333, endPoint x: 108, endPoint y: 336, distance: 116.3
click at [108, 336] on input "20% Off Coupon" at bounding box center [431, 337] width 646 height 30
drag, startPoint x: 331, startPoint y: 332, endPoint x: 81, endPoint y: 333, distance: 249.9
click at [81, 333] on div "General Lead Form Labels Fields setup Restrictions Allow users to play again af…" at bounding box center [767, 536] width 1380 height 634
type input "$20 Perpetual Dispensary Gift Card"
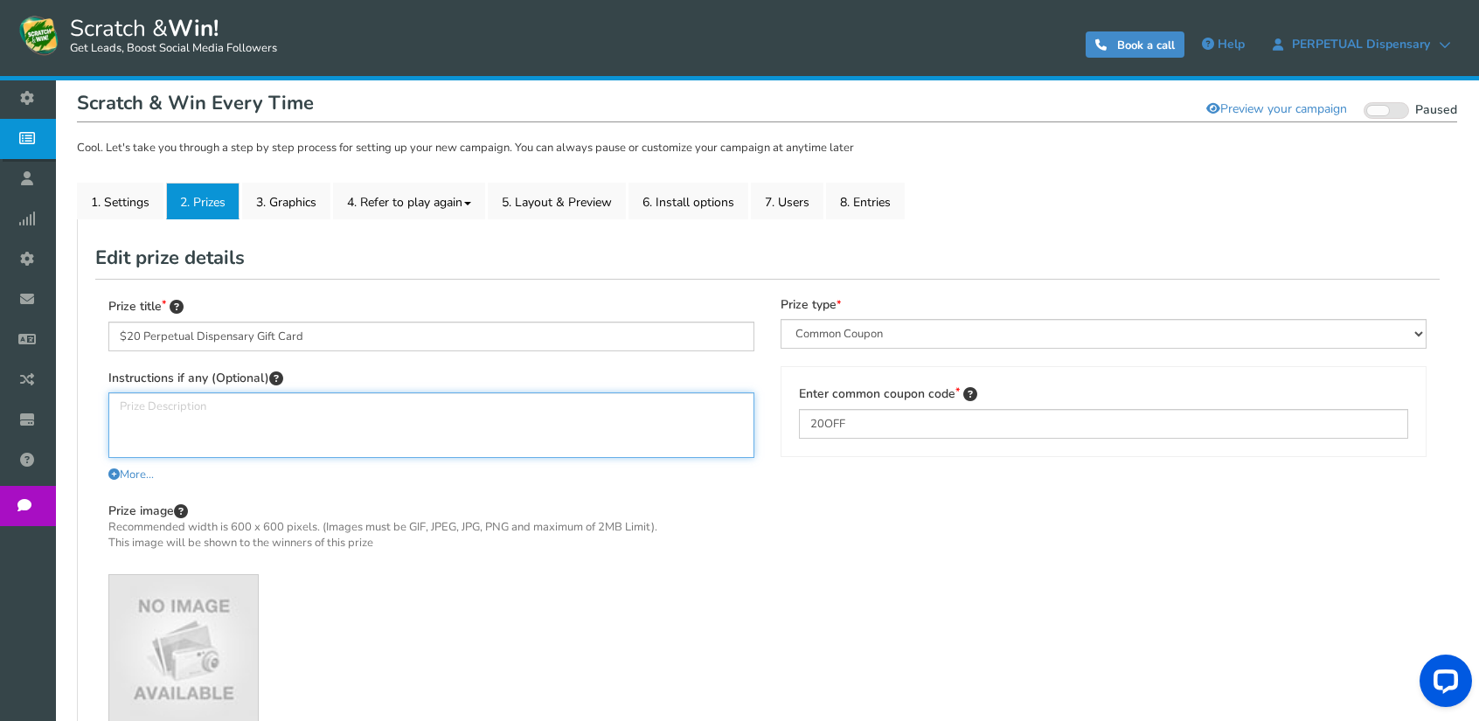
click at [194, 412] on textarea at bounding box center [431, 425] width 646 height 66
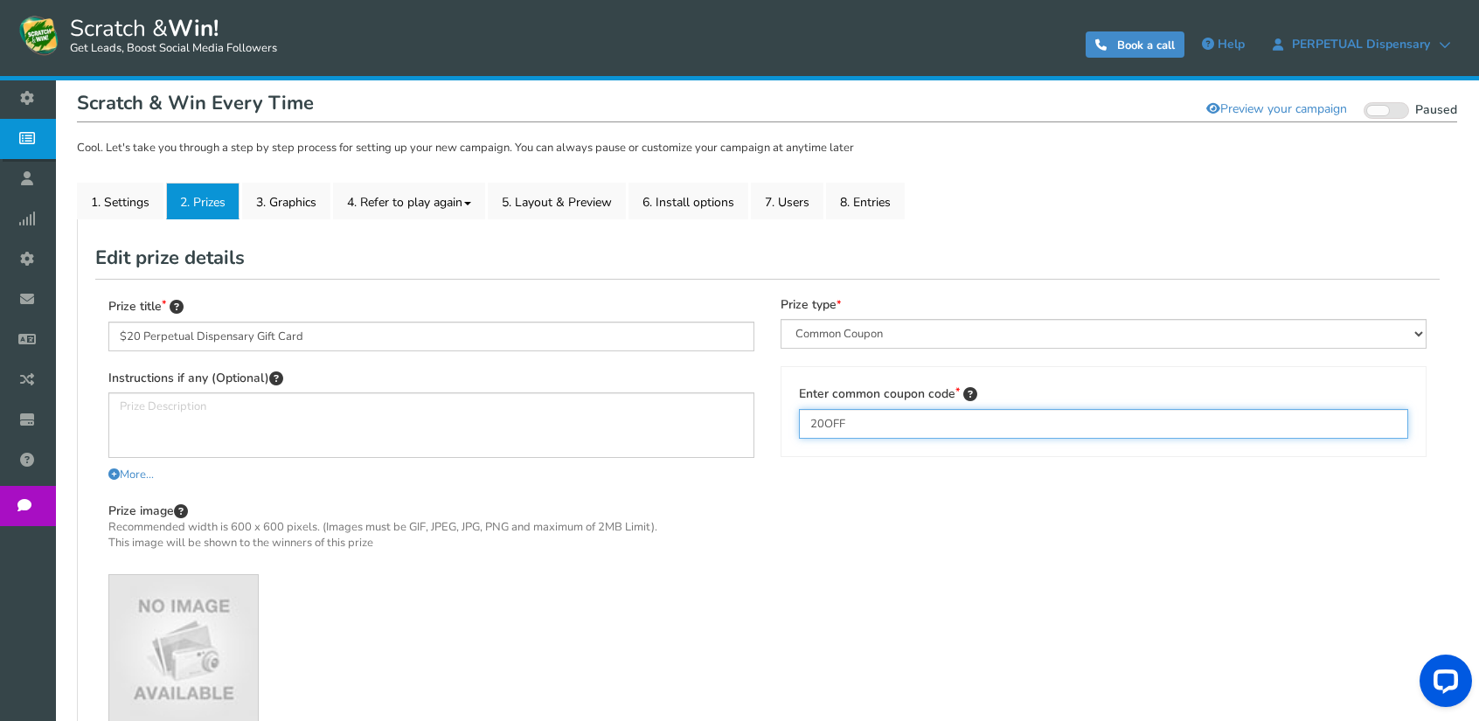
drag, startPoint x: 853, startPoint y: 423, endPoint x: 772, endPoint y: 419, distance: 81.3
click at [771, 419] on div "Prize type Perks and Experiences Automatic Coupon Common Coupon Unique Coupon P…" at bounding box center [1103, 376] width 672 height 159
click at [851, 424] on input "20OFF" at bounding box center [1103, 424] width 609 height 30
click at [857, 421] on input "20OFF" at bounding box center [1103, 424] width 609 height 30
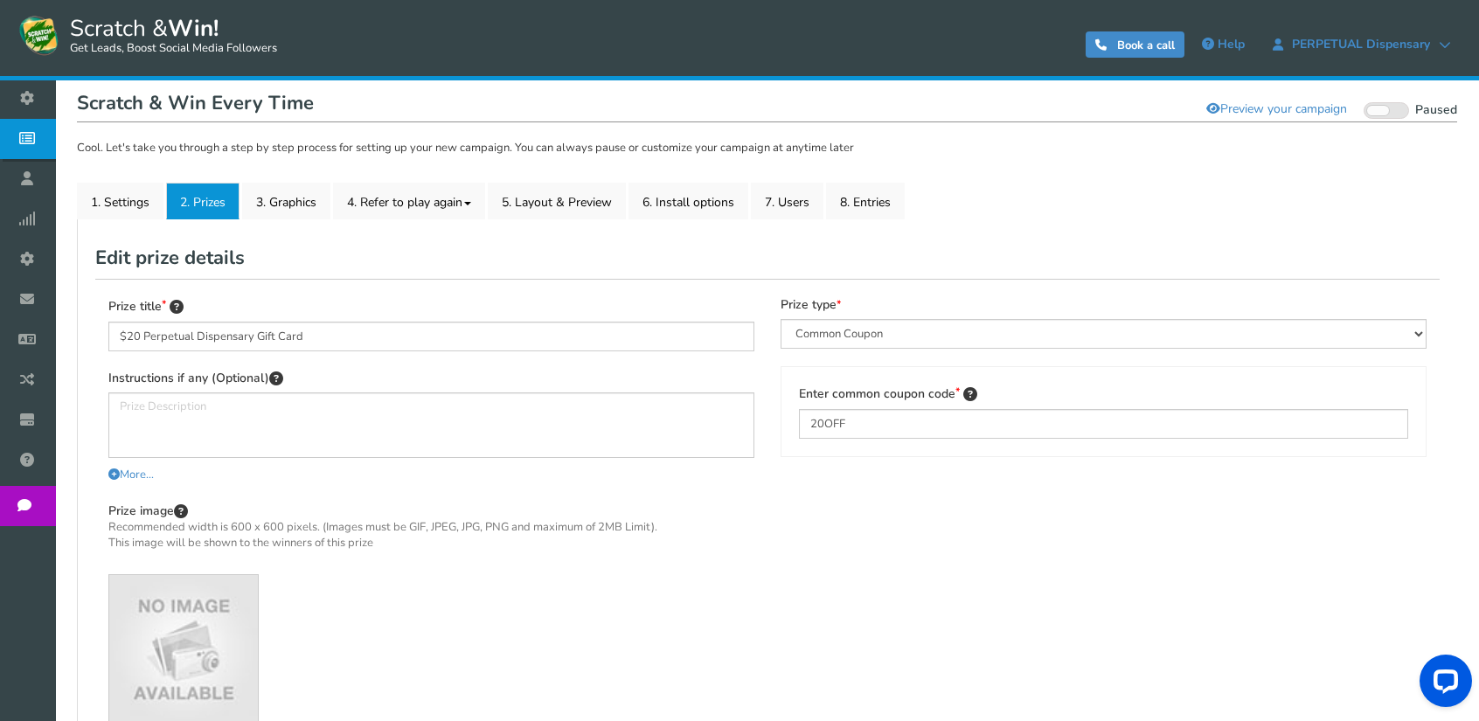
click at [818, 454] on div "Enter common coupon code 20OFF" at bounding box center [1103, 411] width 646 height 91
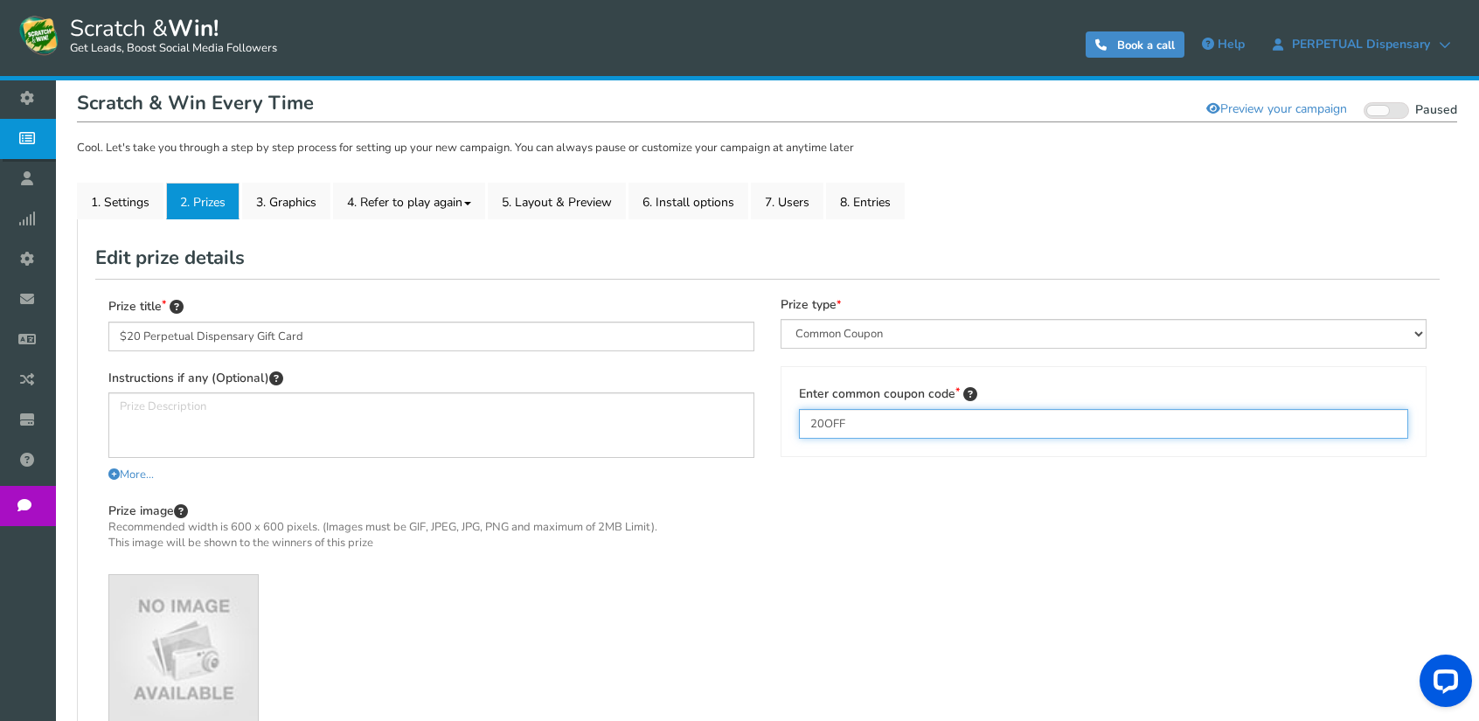
click at [846, 426] on input "20OFF" at bounding box center [1103, 424] width 609 height 30
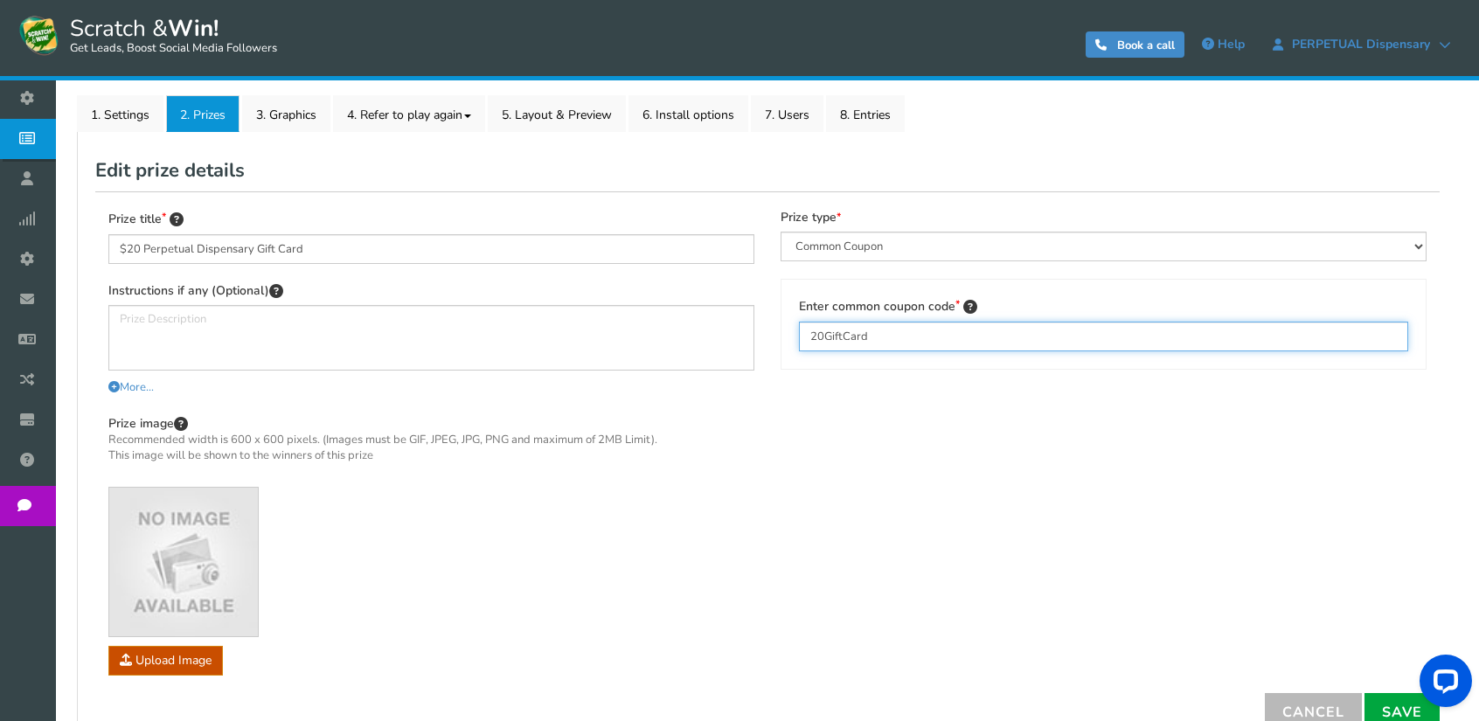
type input "20GiftCard"
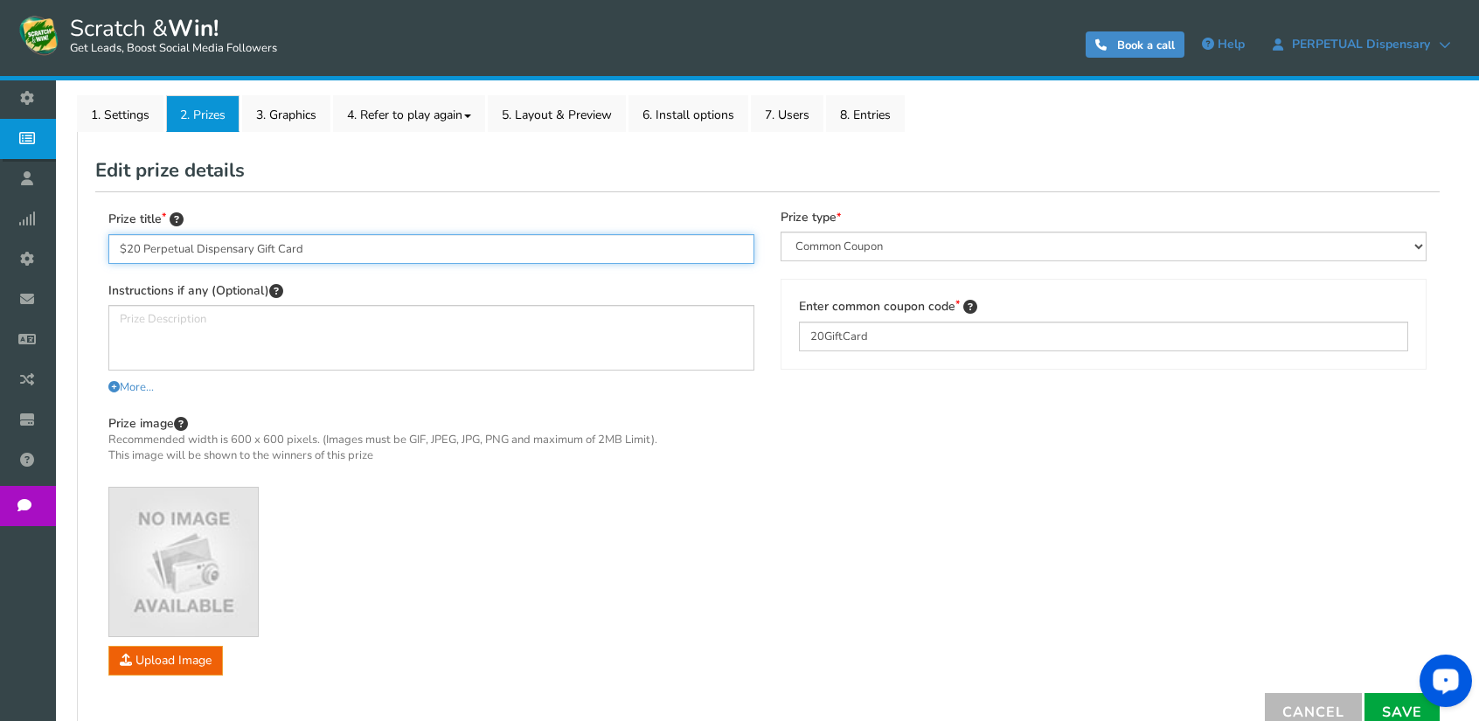
click at [132, 250] on input "$20 Perpetual Dispensary Gift Card" at bounding box center [431, 249] width 646 height 30
type input "$25 Perpetual Dispensary Gift Card"
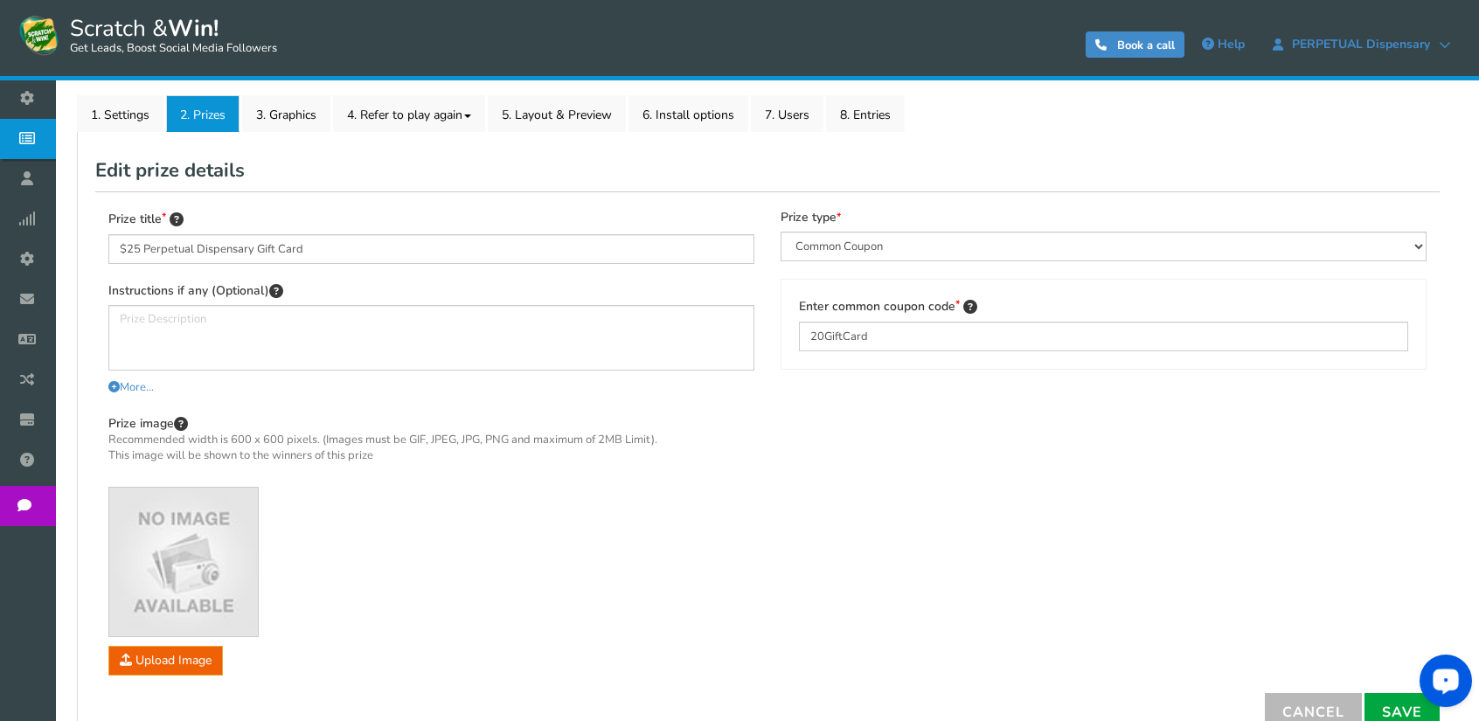
click at [215, 572] on img at bounding box center [183, 562] width 149 height 149
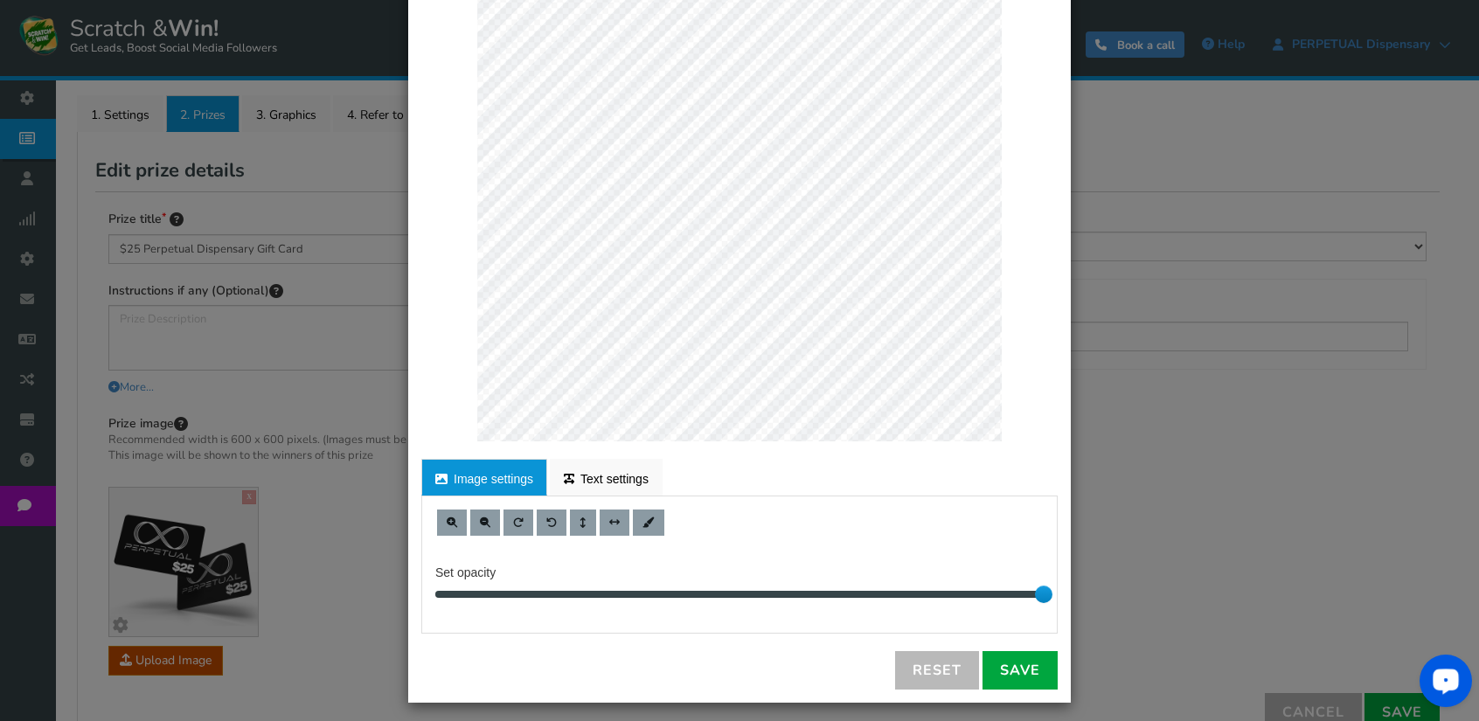
scroll to position [182, 0]
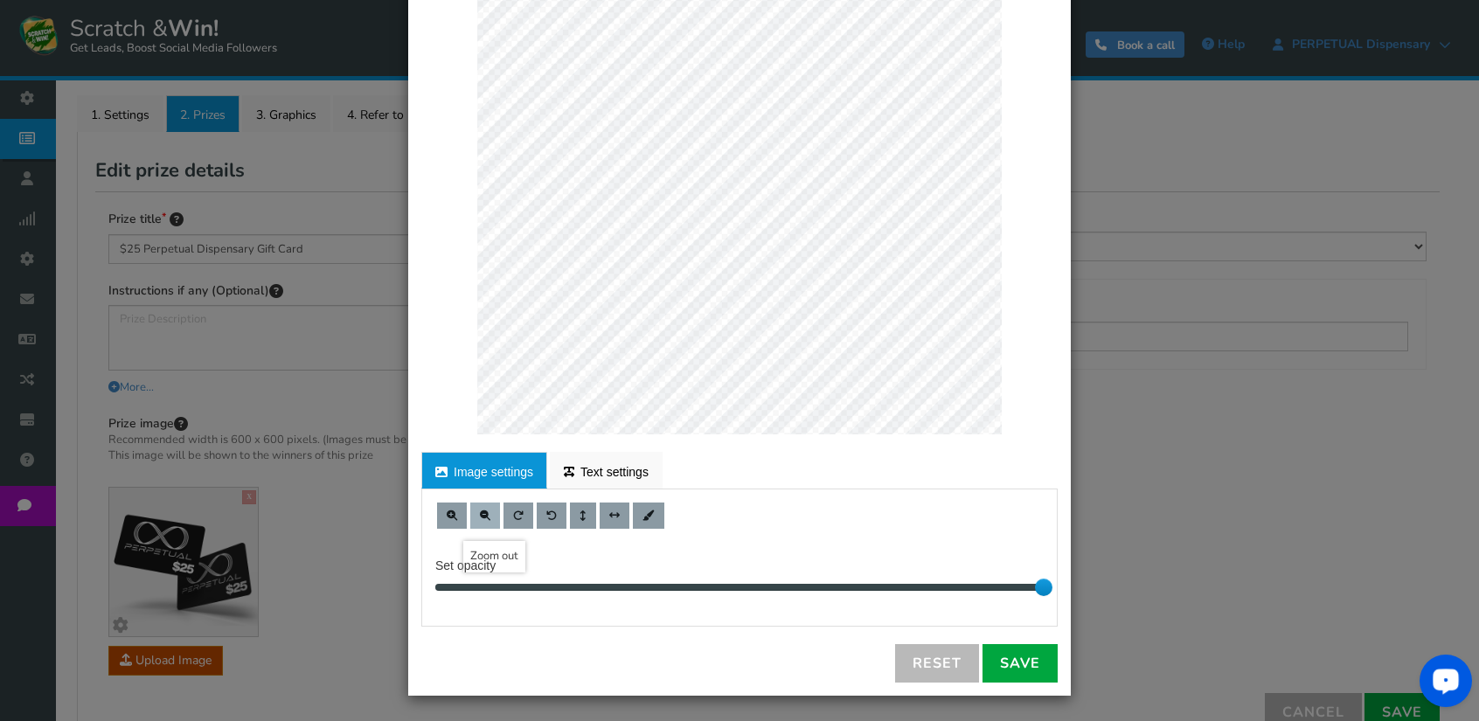
click at [480, 515] on span at bounding box center [485, 515] width 10 height 10
click at [480, 514] on span at bounding box center [485, 515] width 10 height 10
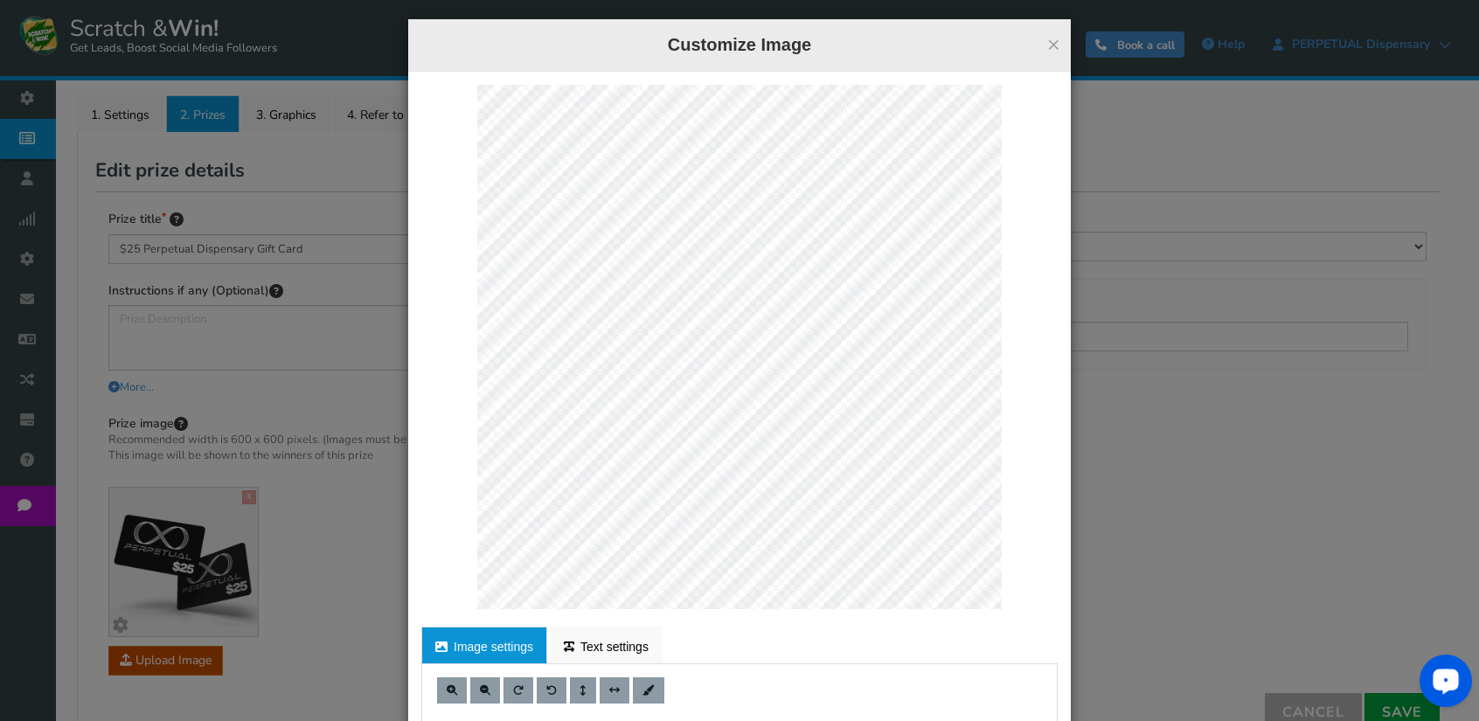
scroll to position [0, 0]
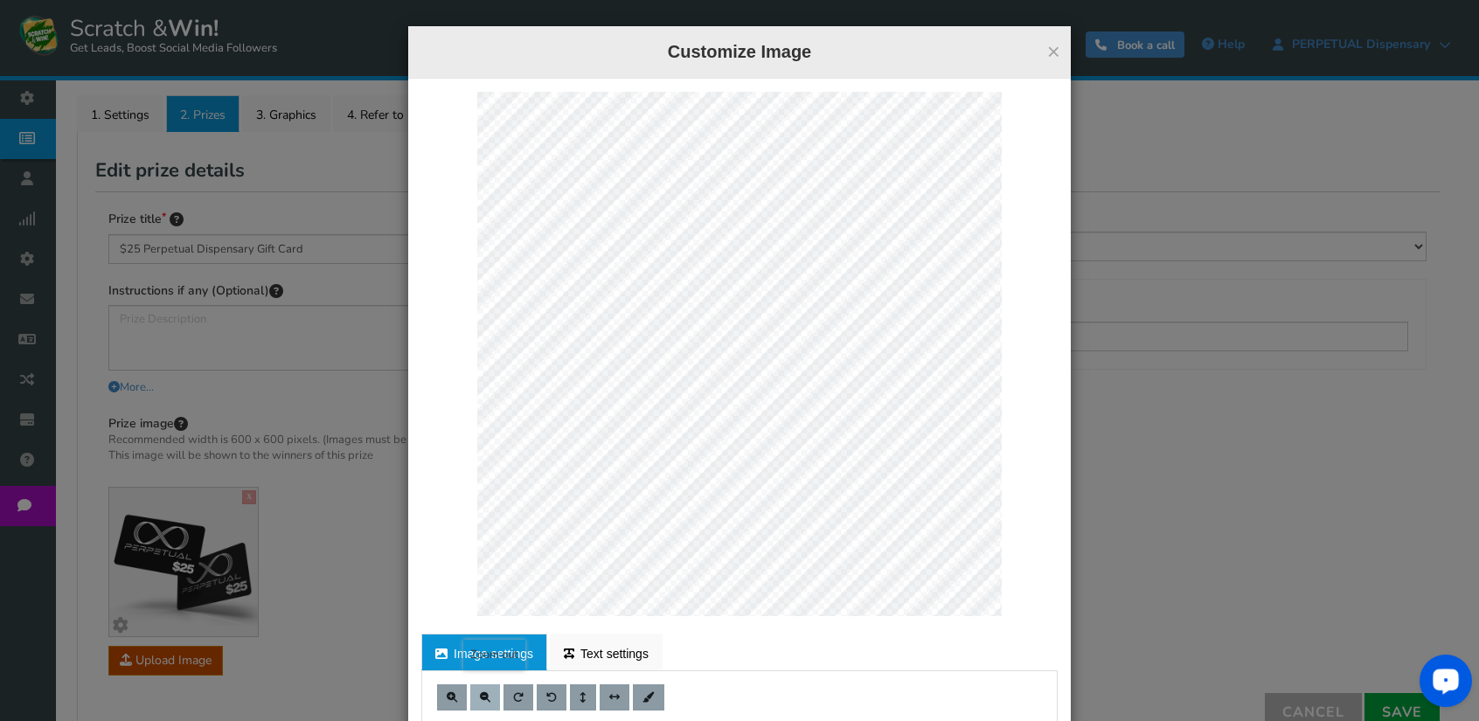
click at [481, 696] on span at bounding box center [485, 697] width 10 height 10
click at [485, 697] on button at bounding box center [485, 697] width 30 height 26
click at [484, 695] on button at bounding box center [485, 697] width 30 height 26
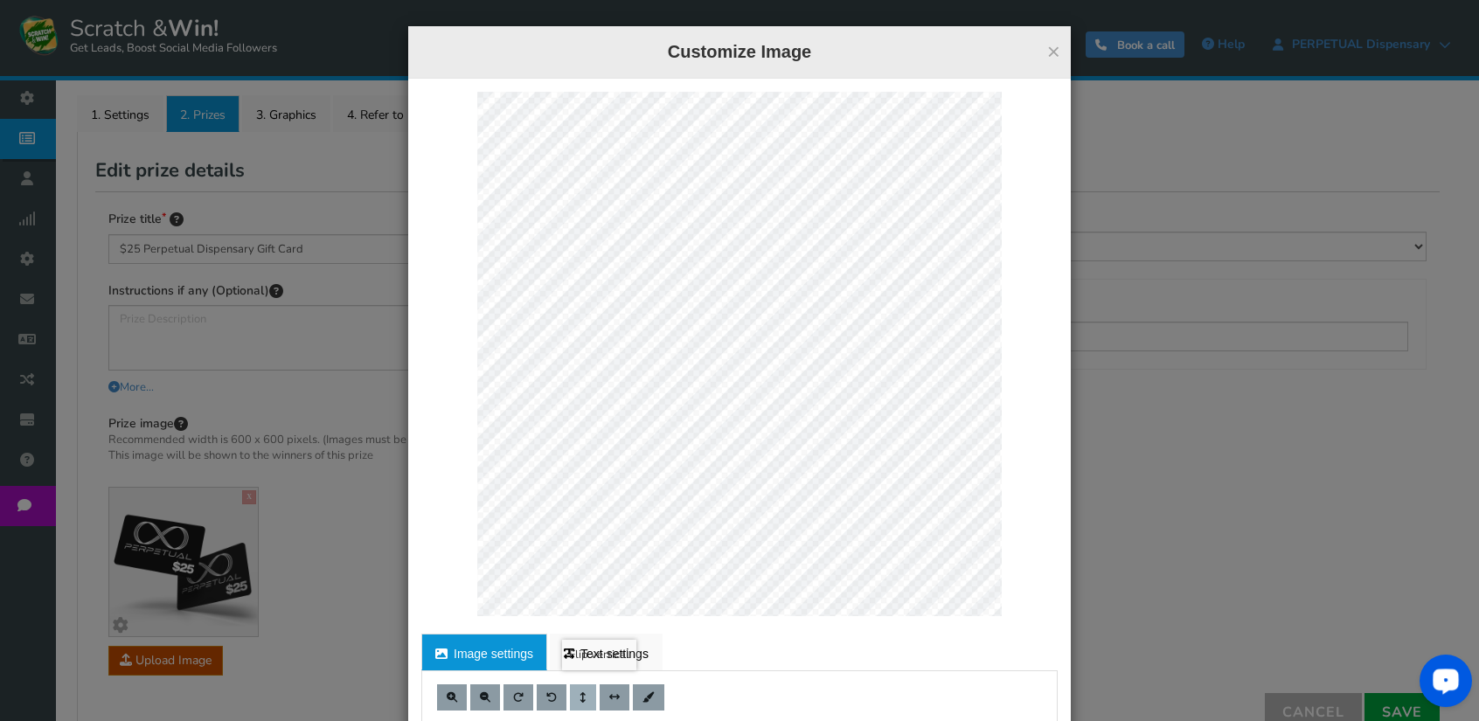
click at [579, 691] on button at bounding box center [583, 697] width 26 height 26
click at [580, 692] on button at bounding box center [583, 697] width 26 height 26
click at [451, 696] on button at bounding box center [452, 697] width 30 height 26
click at [1030, 646] on ul "Image settings Text settings" at bounding box center [739, 652] width 636 height 37
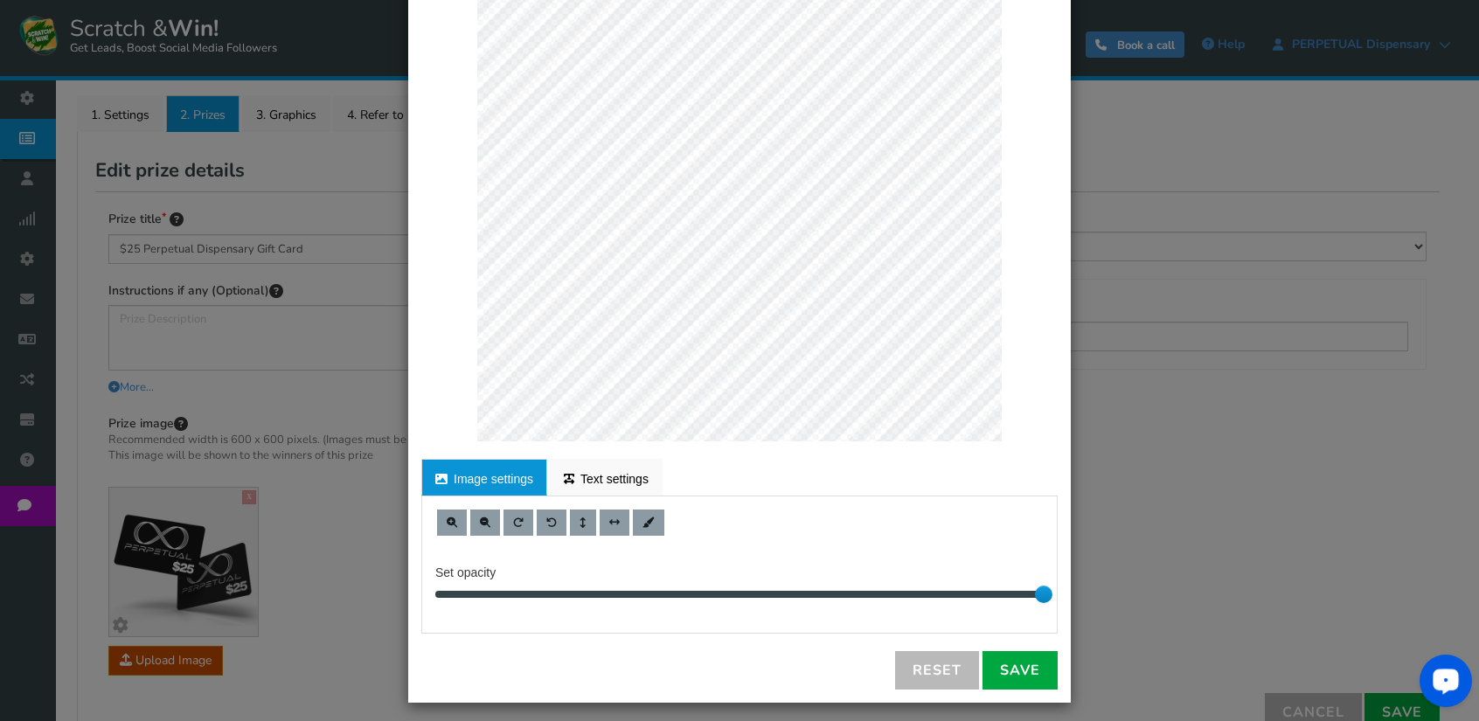
scroll to position [182, 0]
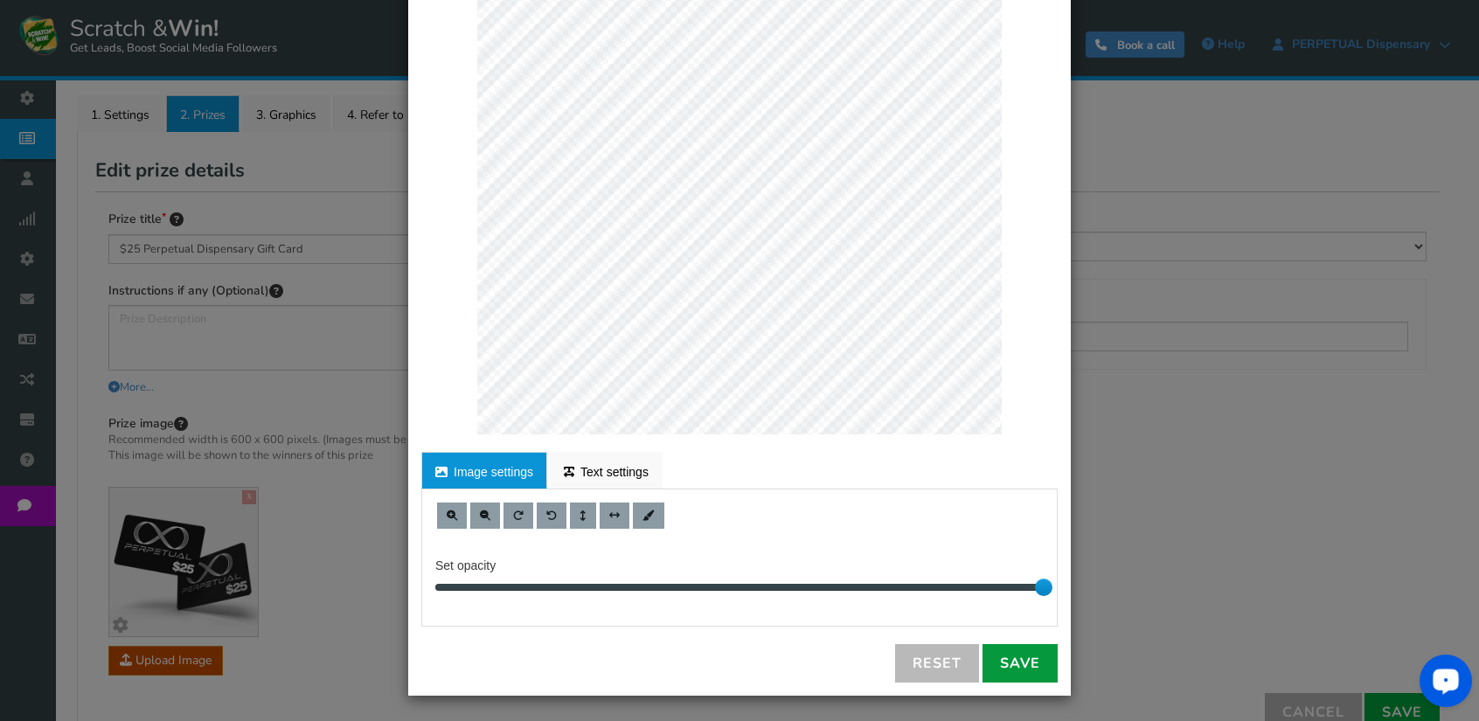
click at [1029, 659] on link "Save" at bounding box center [1019, 663] width 75 height 38
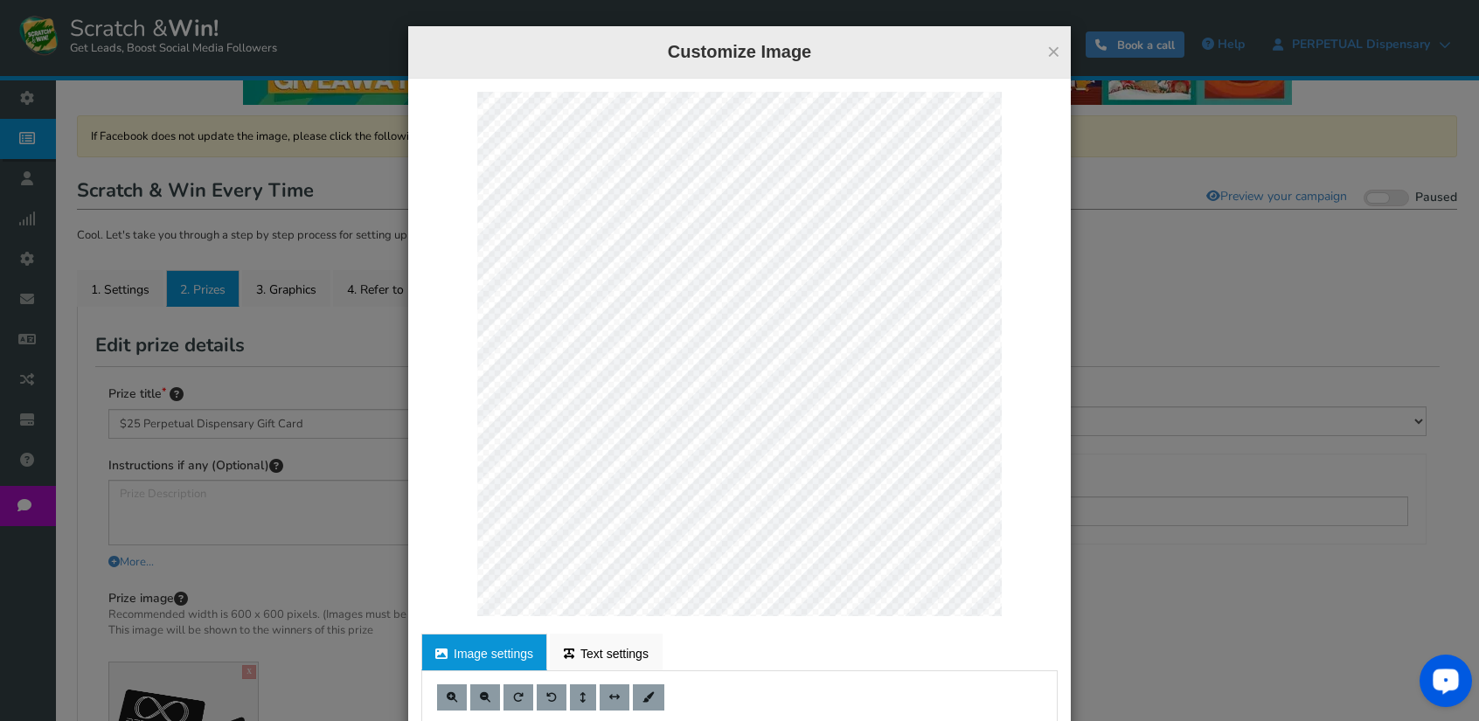
scroll to position [0, 0]
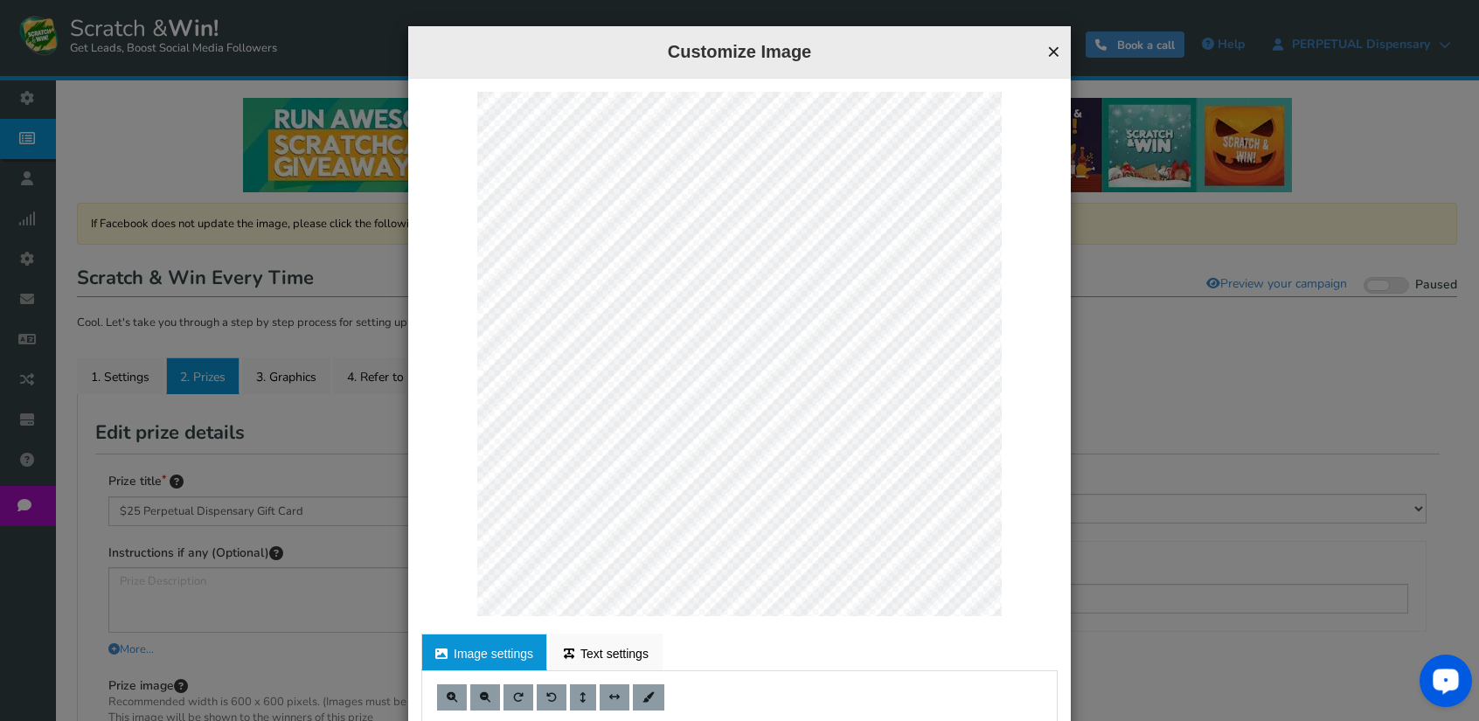
click at [1051, 48] on button "×" at bounding box center [1053, 51] width 13 height 23
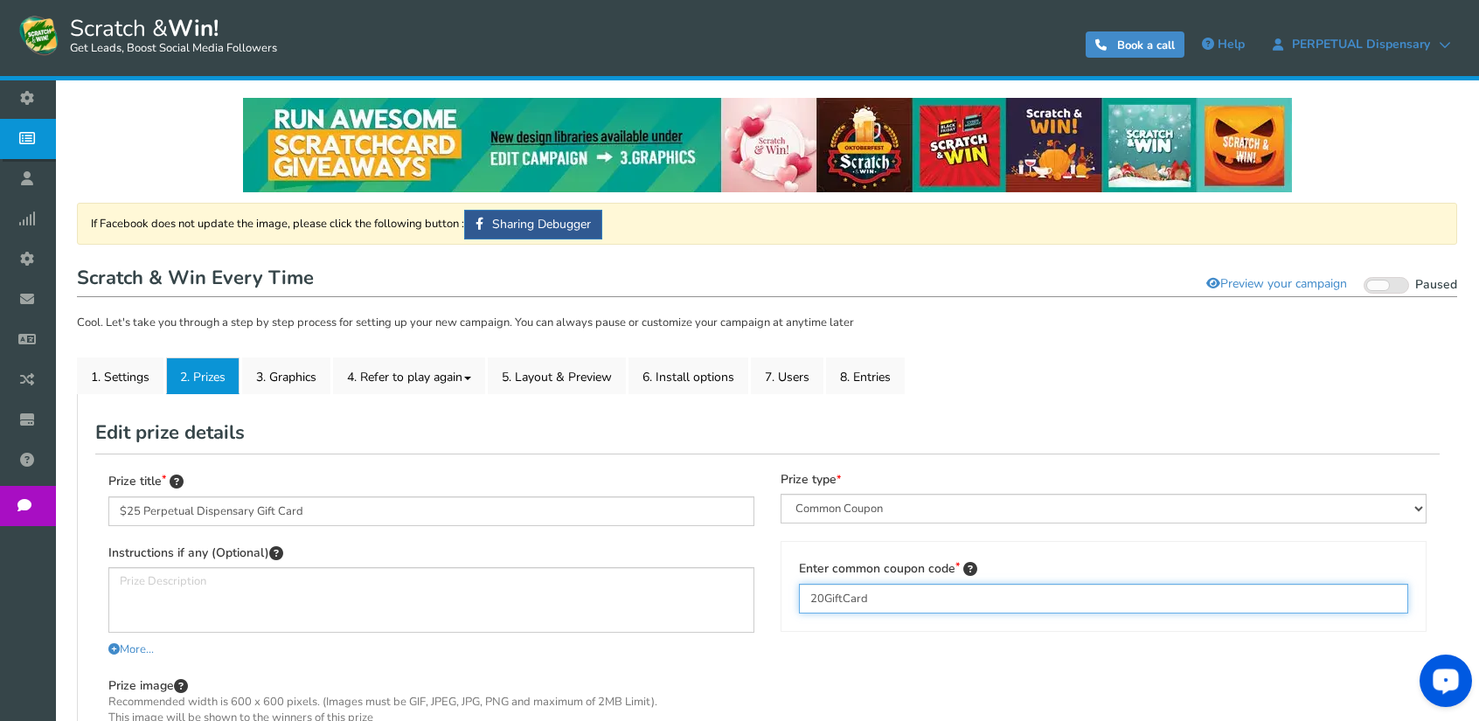
drag, startPoint x: 823, startPoint y: 593, endPoint x: 828, endPoint y: 629, distance: 36.2
click at [823, 596] on input "20GiftCard" at bounding box center [1103, 599] width 609 height 30
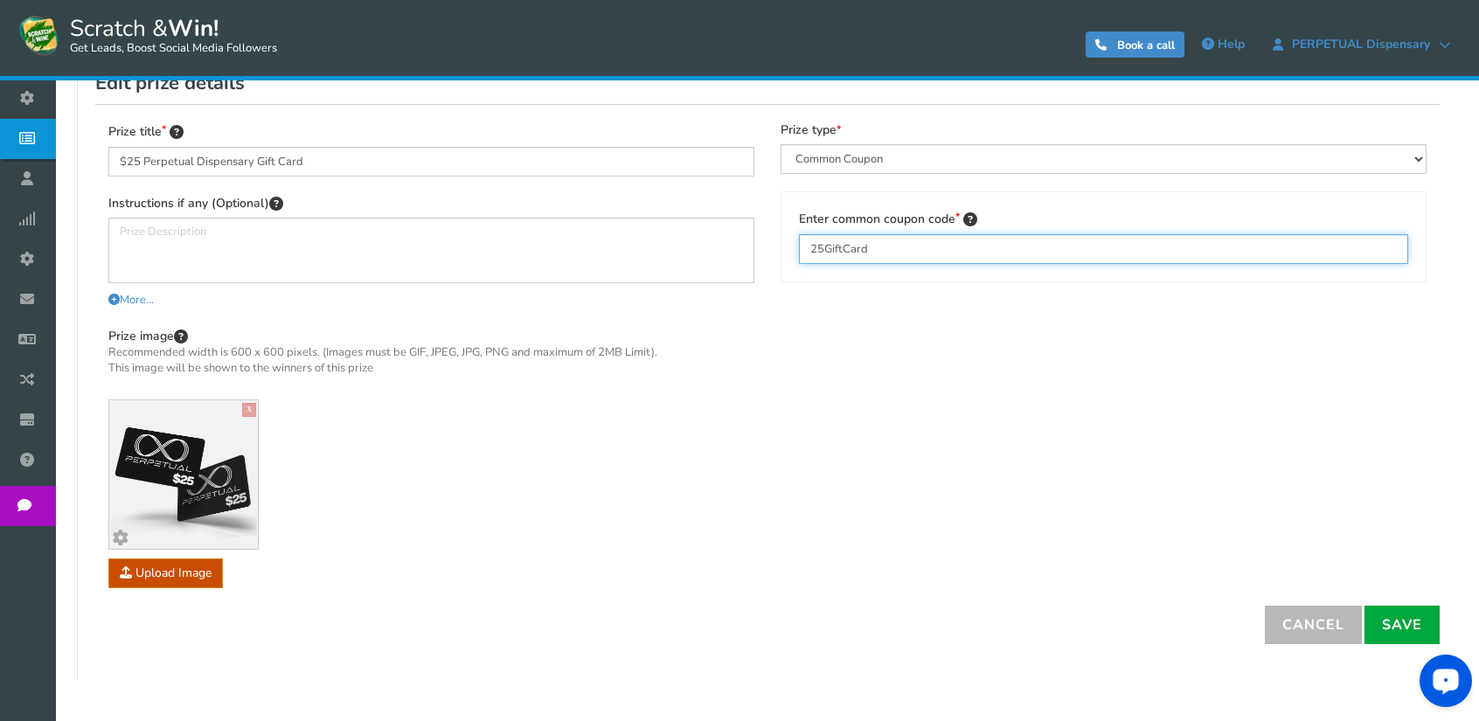
scroll to position [421, 0]
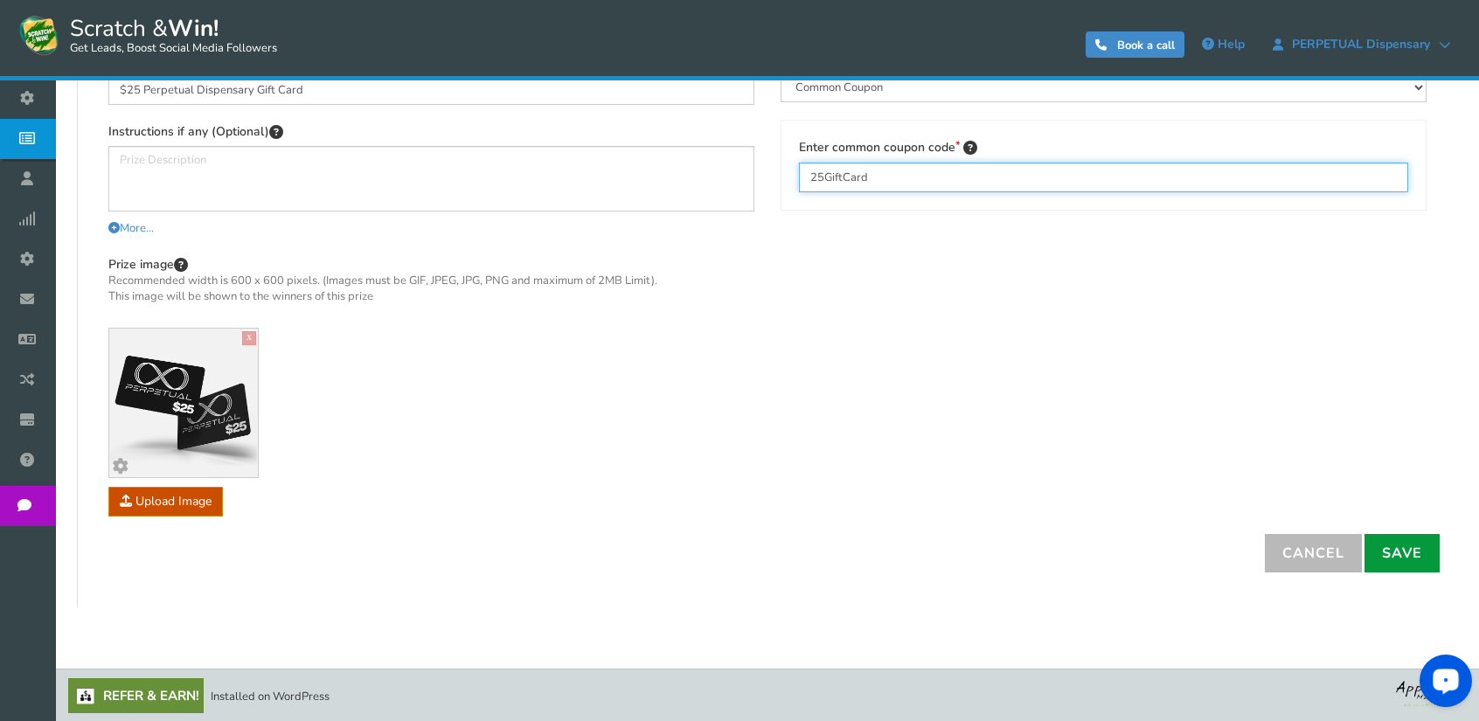
type input "25GiftCard"
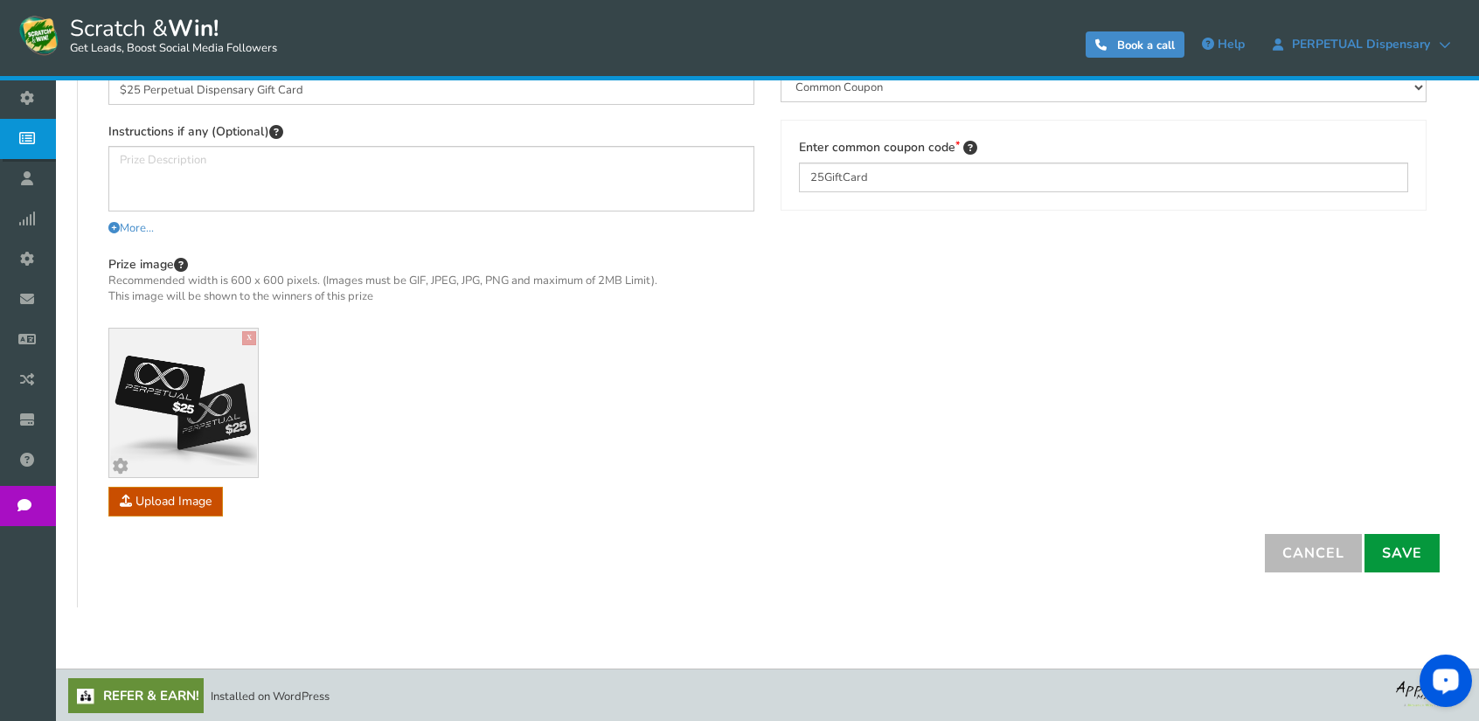
click at [1430, 556] on link "Save" at bounding box center [1401, 553] width 75 height 38
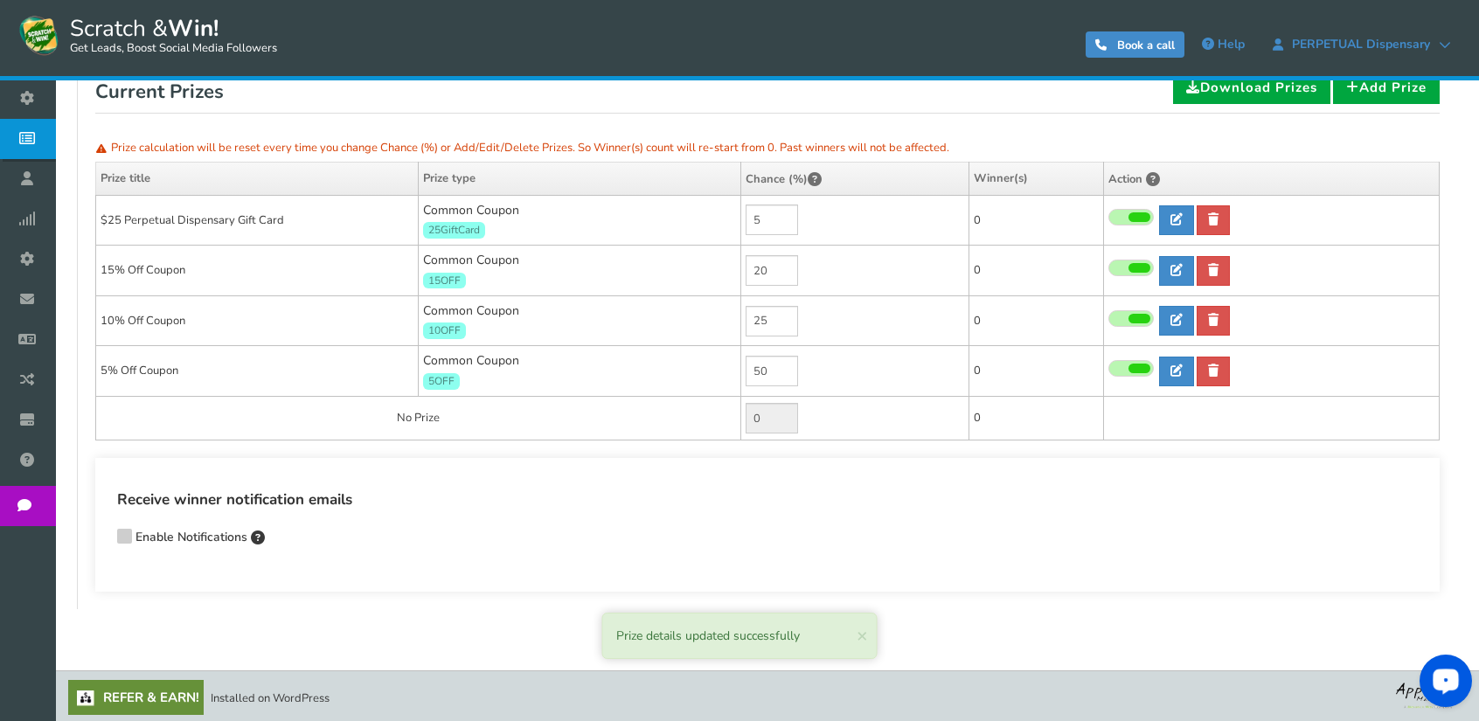
scroll to position [253, 0]
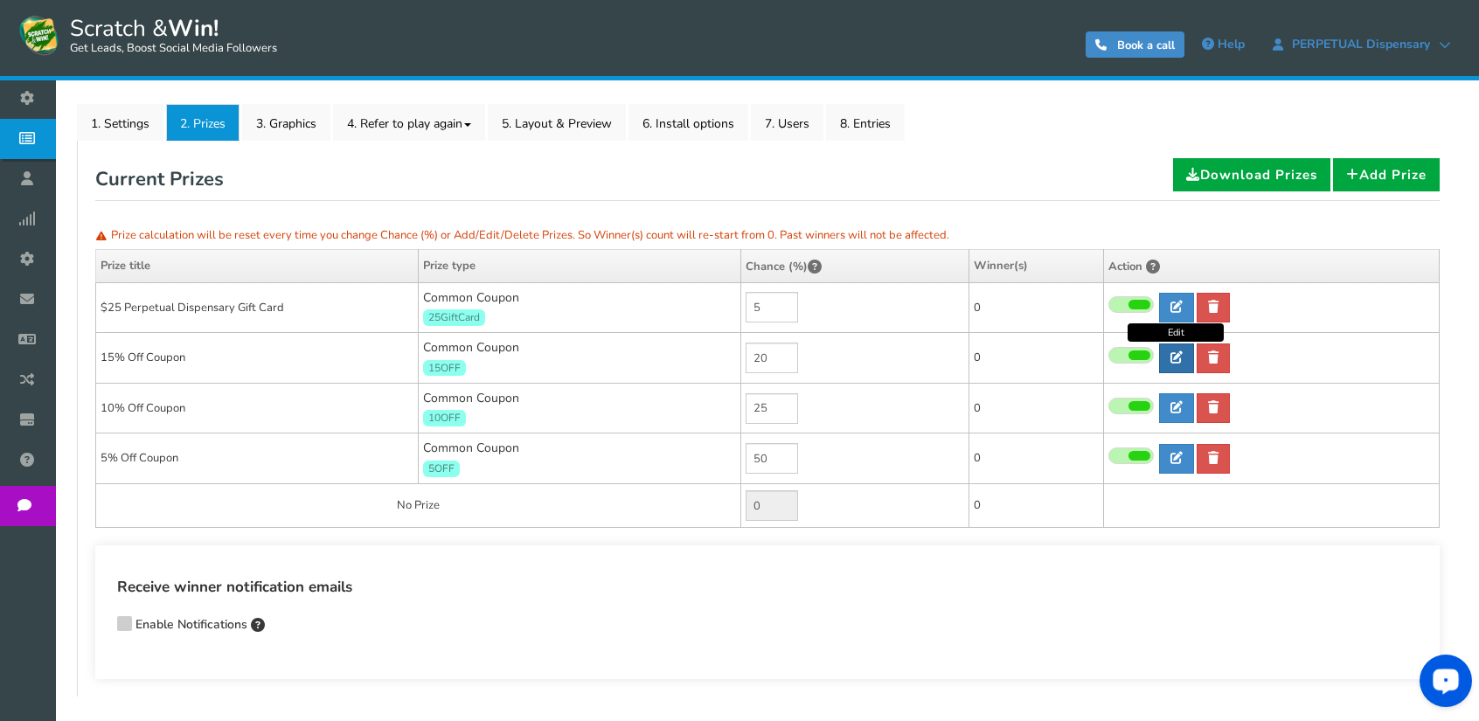
click at [1176, 355] on icon at bounding box center [1176, 357] width 12 height 12
type input "15% Off Coupon"
type input "15OFF"
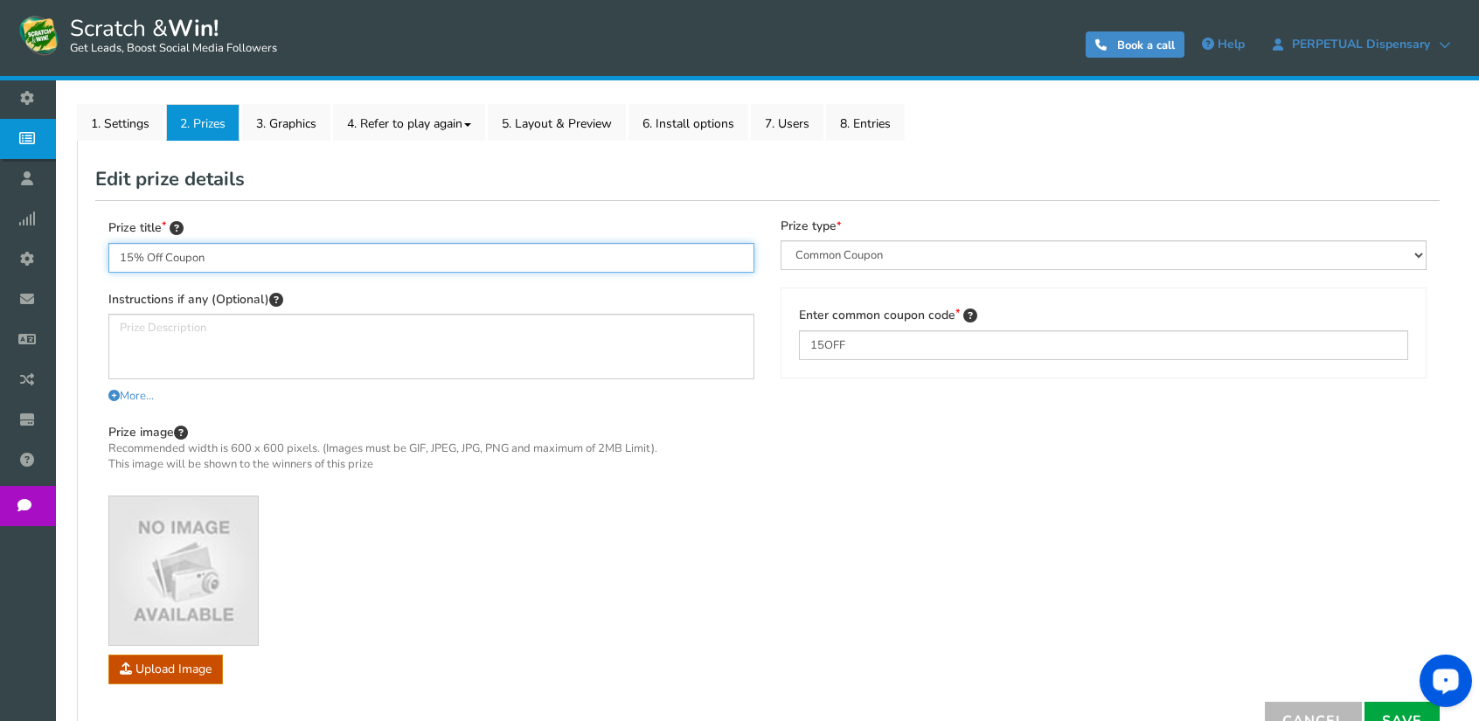
click at [217, 260] on input "15% Off Coupon" at bounding box center [431, 258] width 646 height 30
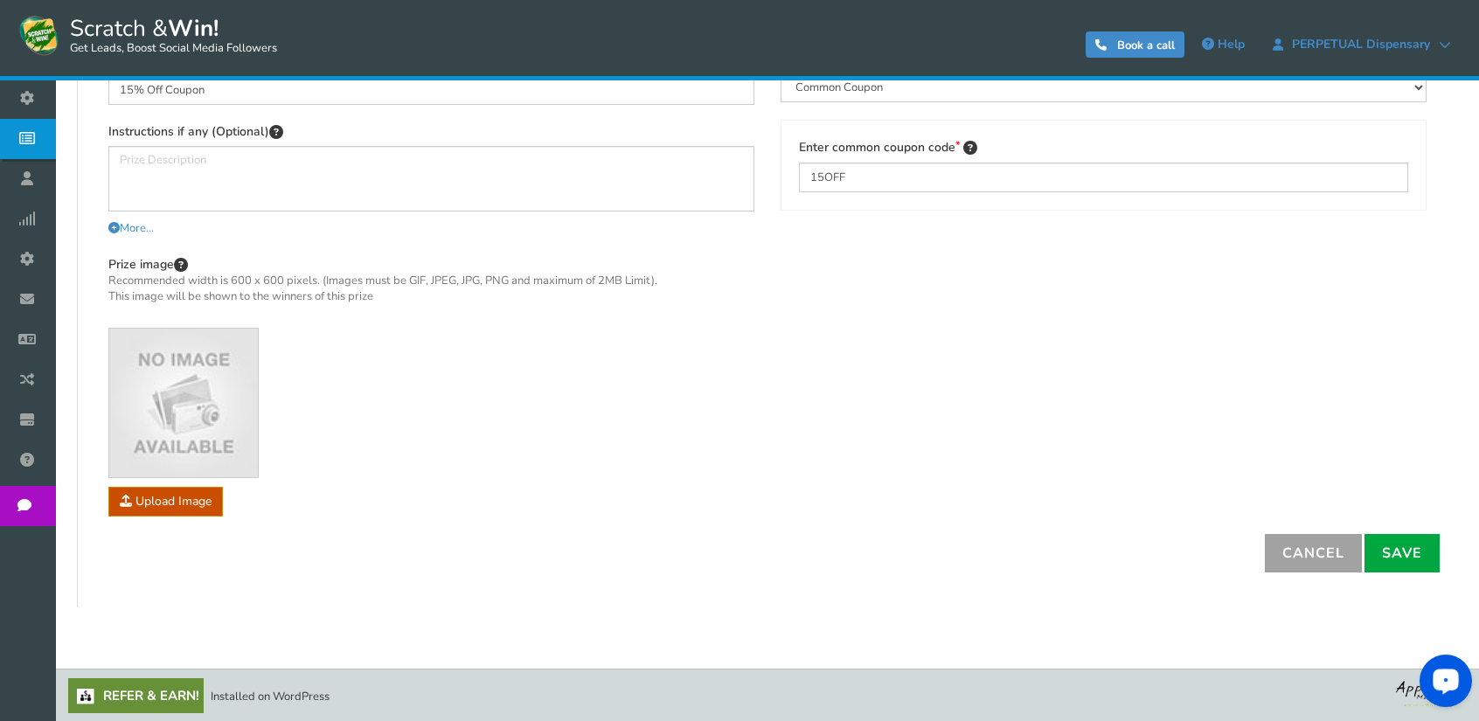
click at [1293, 560] on link "Cancel" at bounding box center [1312, 553] width 97 height 38
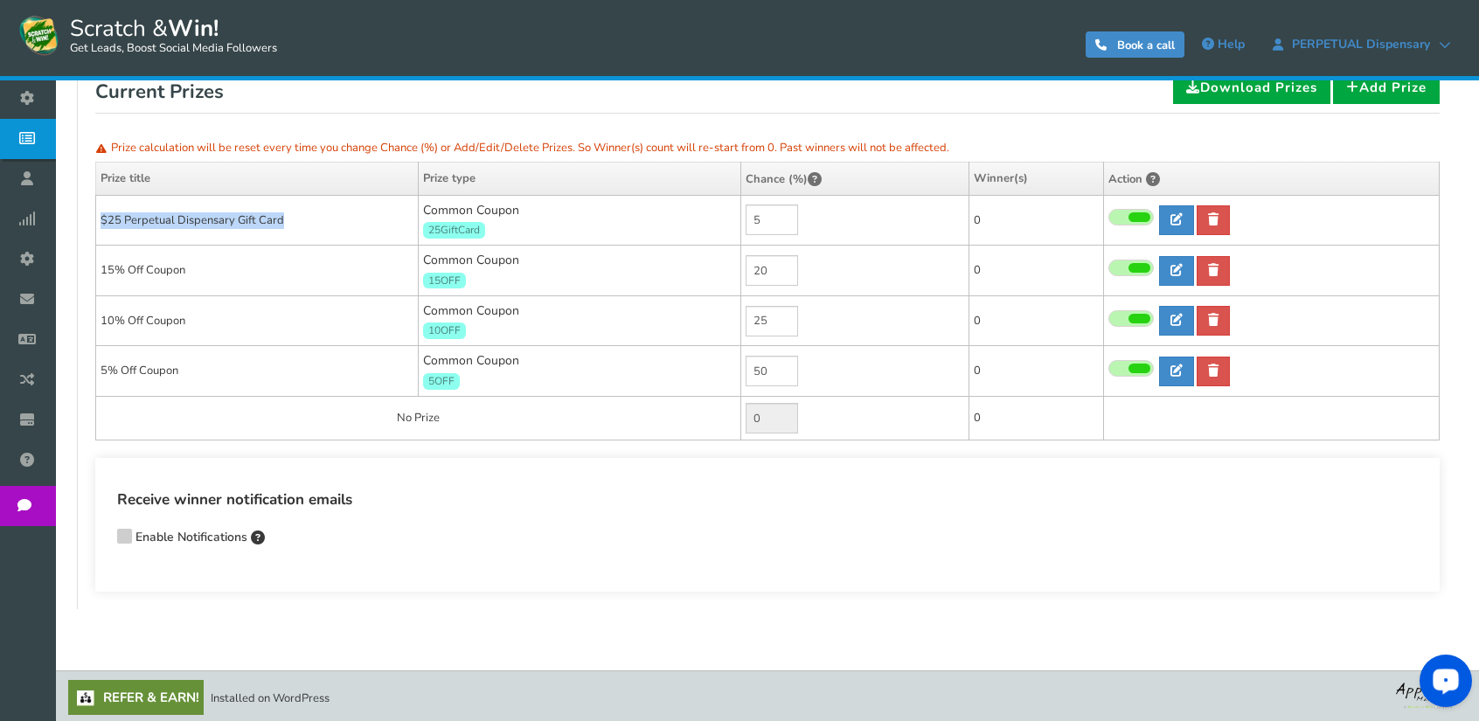
drag, startPoint x: 299, startPoint y: 218, endPoint x: 102, endPoint y: 222, distance: 196.7
click at [102, 222] on td "$25 Perpetual Dispensary Gift Card" at bounding box center [257, 220] width 322 height 51
copy td "$25 Perpetual Dispensary Gift Card"
click at [1168, 266] on link at bounding box center [1176, 271] width 35 height 30
type input "15% Off Coupon"
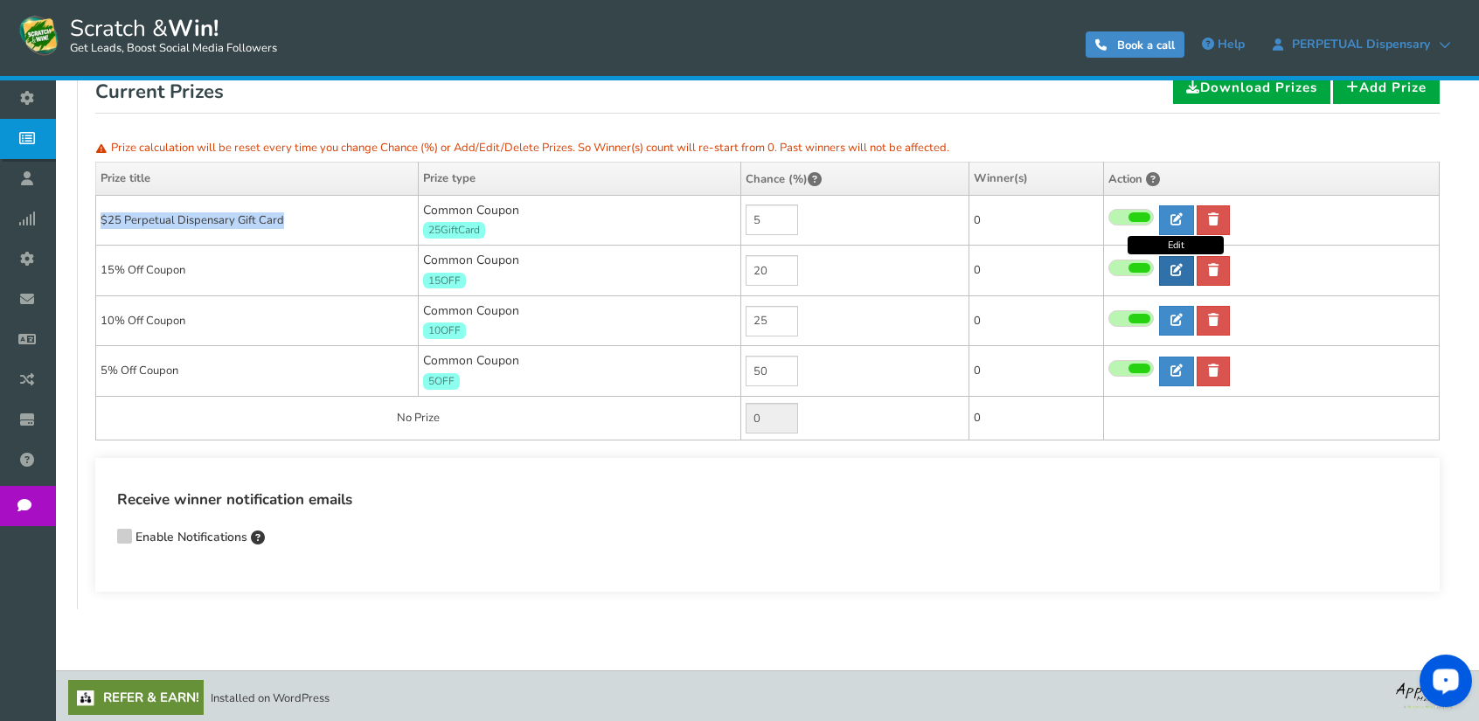
type input "15OFF"
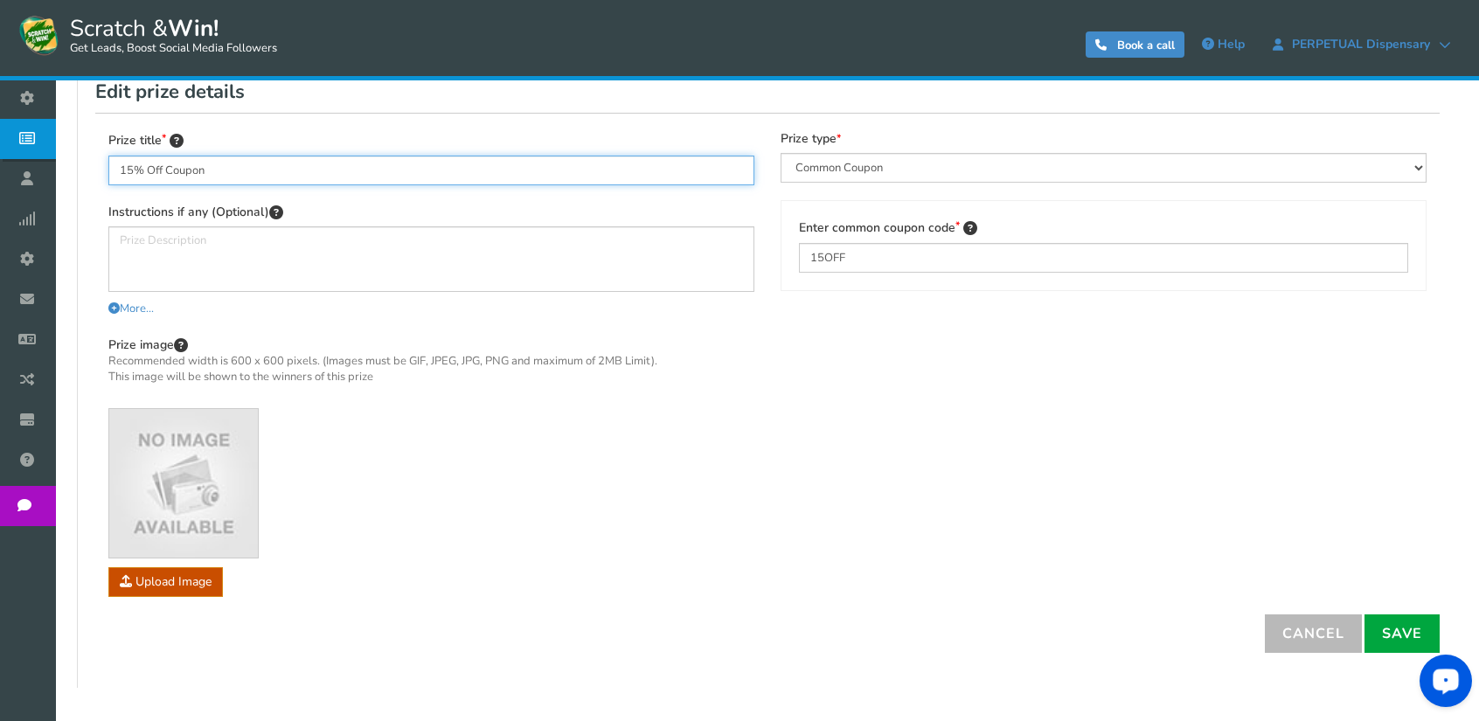
drag, startPoint x: 192, startPoint y: 171, endPoint x: 99, endPoint y: 167, distance: 93.6
click at [99, 167] on div "Prize title 15% Off Coupon Instructions if any (Optional) More... Less... You c…" at bounding box center [431, 372] width 672 height 482
paste input "$25 Perpetual Dispensary Gift Card"
click at [139, 170] on input "$25 Perpetual Dispensary Gift Card" at bounding box center [431, 171] width 646 height 30
type input "$10 Perpetual Dispensary Gift Card"
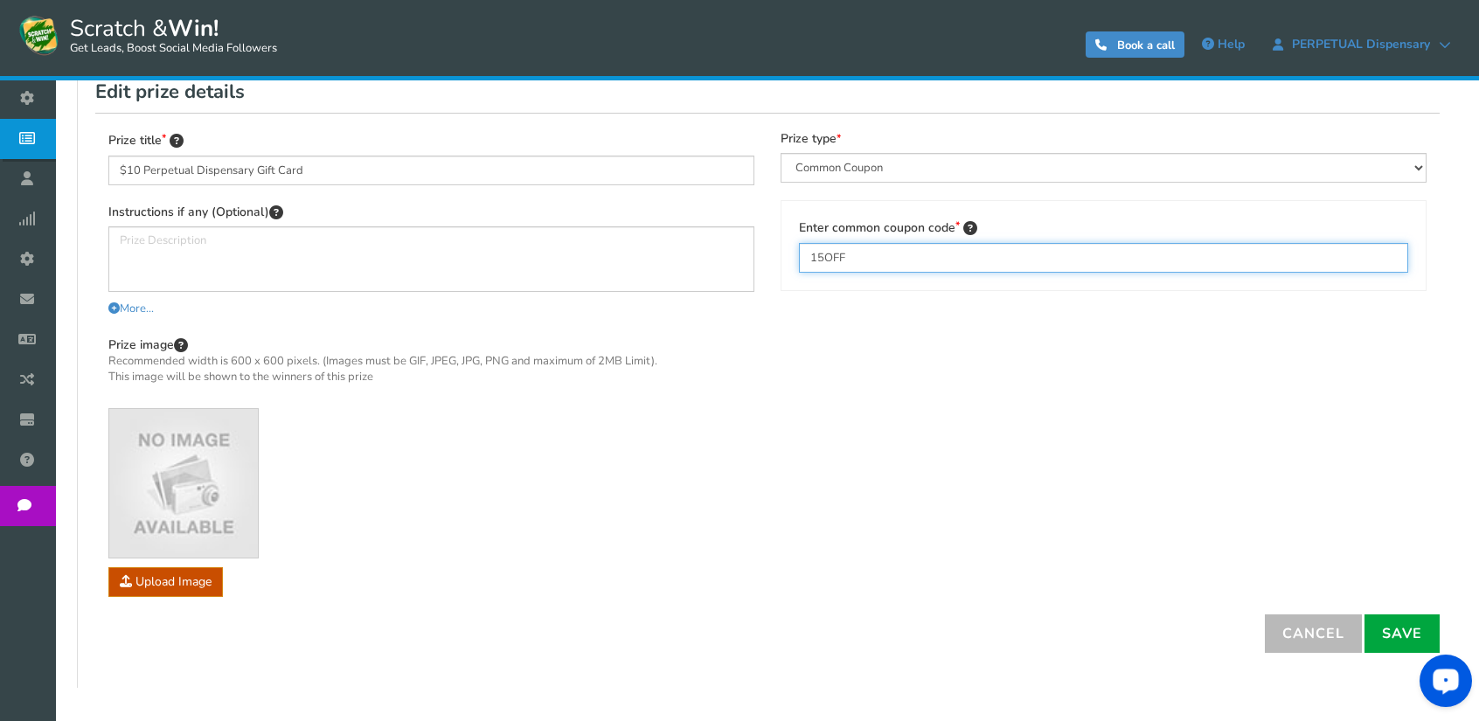
drag, startPoint x: 850, startPoint y: 257, endPoint x: 798, endPoint y: 263, distance: 52.8
click at [799, 263] on input "15OFF" at bounding box center [1103, 258] width 609 height 30
type input "10GiftCard"
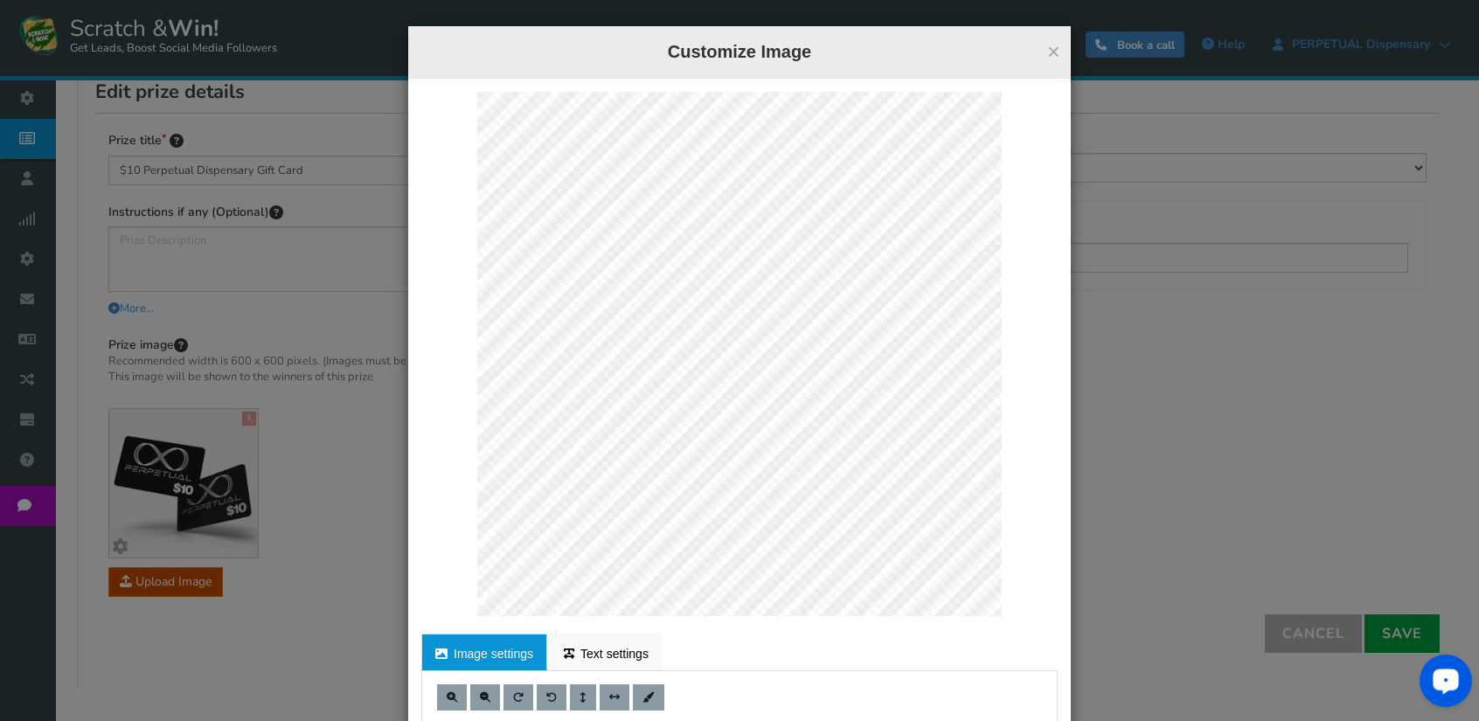
click at [994, 608] on div at bounding box center [739, 354] width 636 height 524
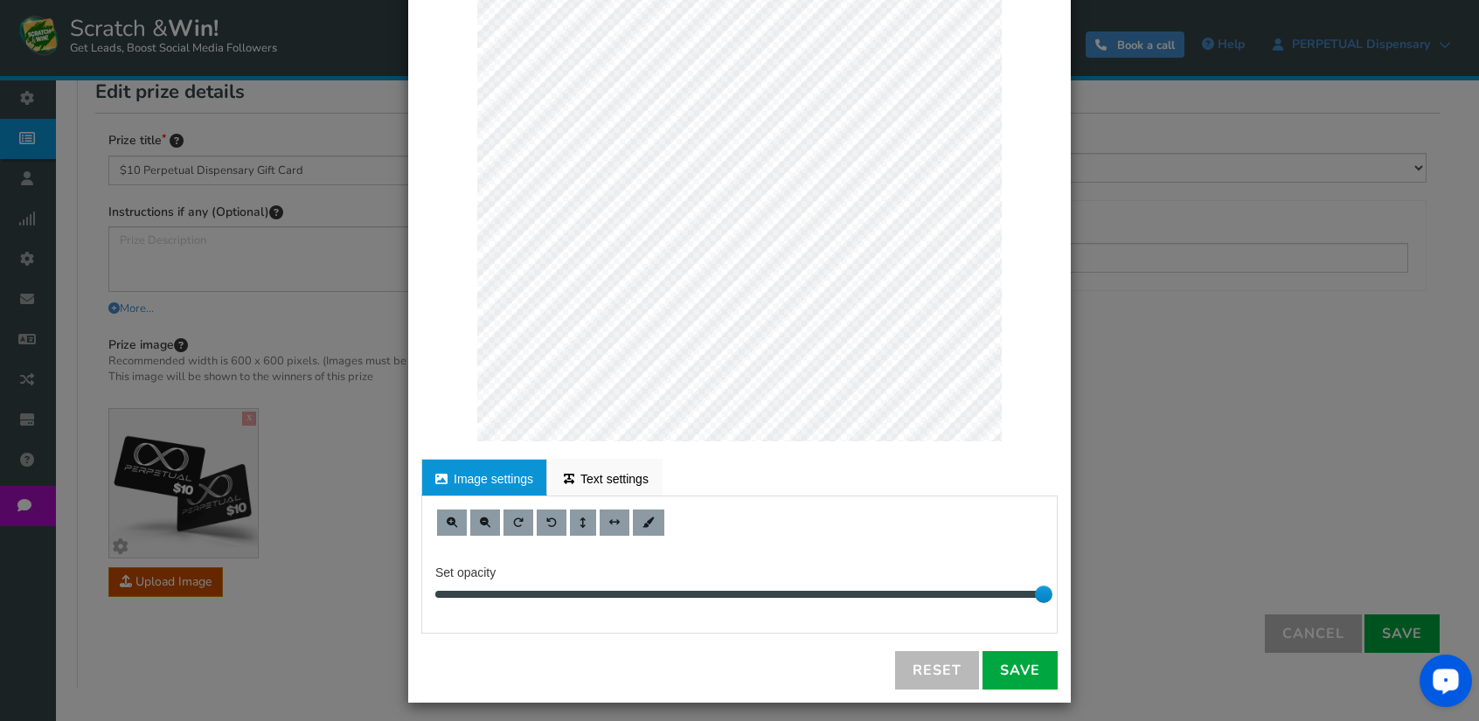
scroll to position [182, 0]
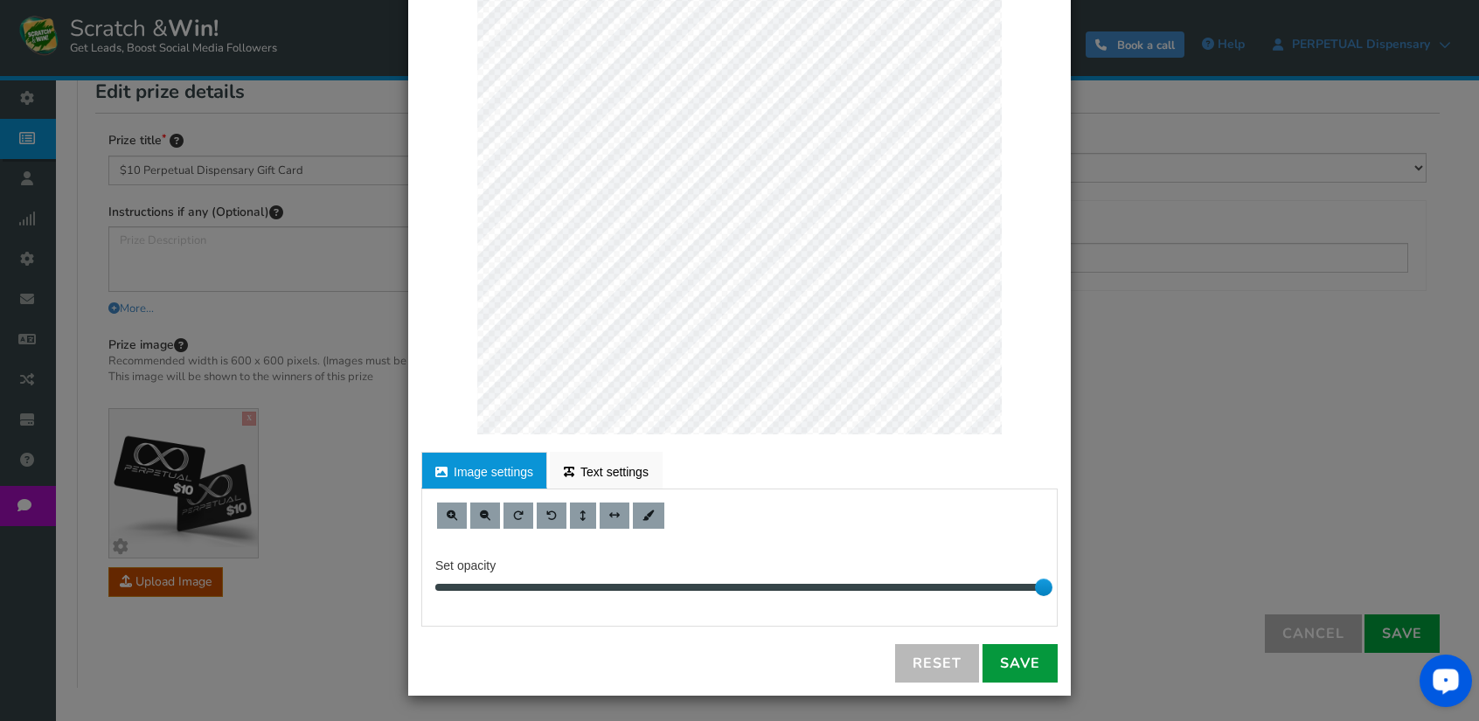
click at [1017, 665] on link "Save" at bounding box center [1019, 663] width 75 height 38
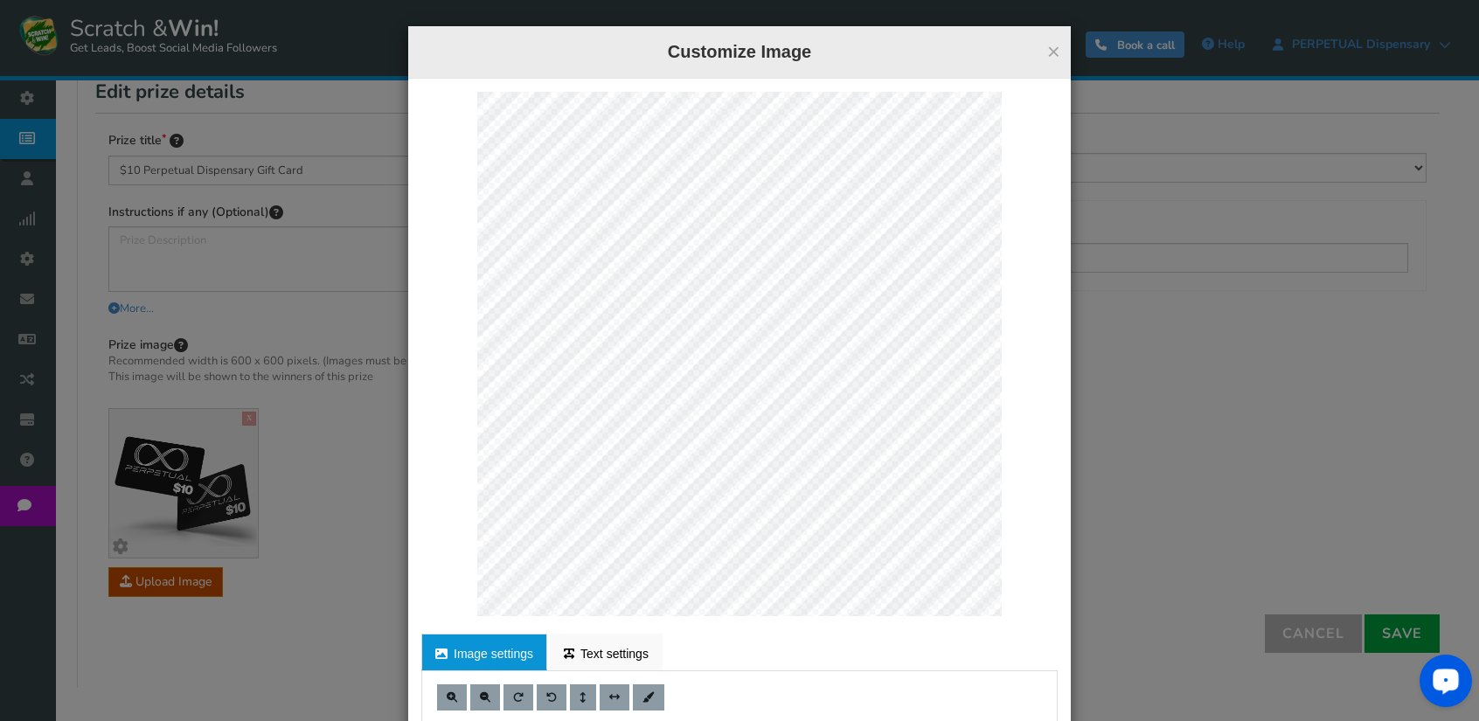
scroll to position [253, 0]
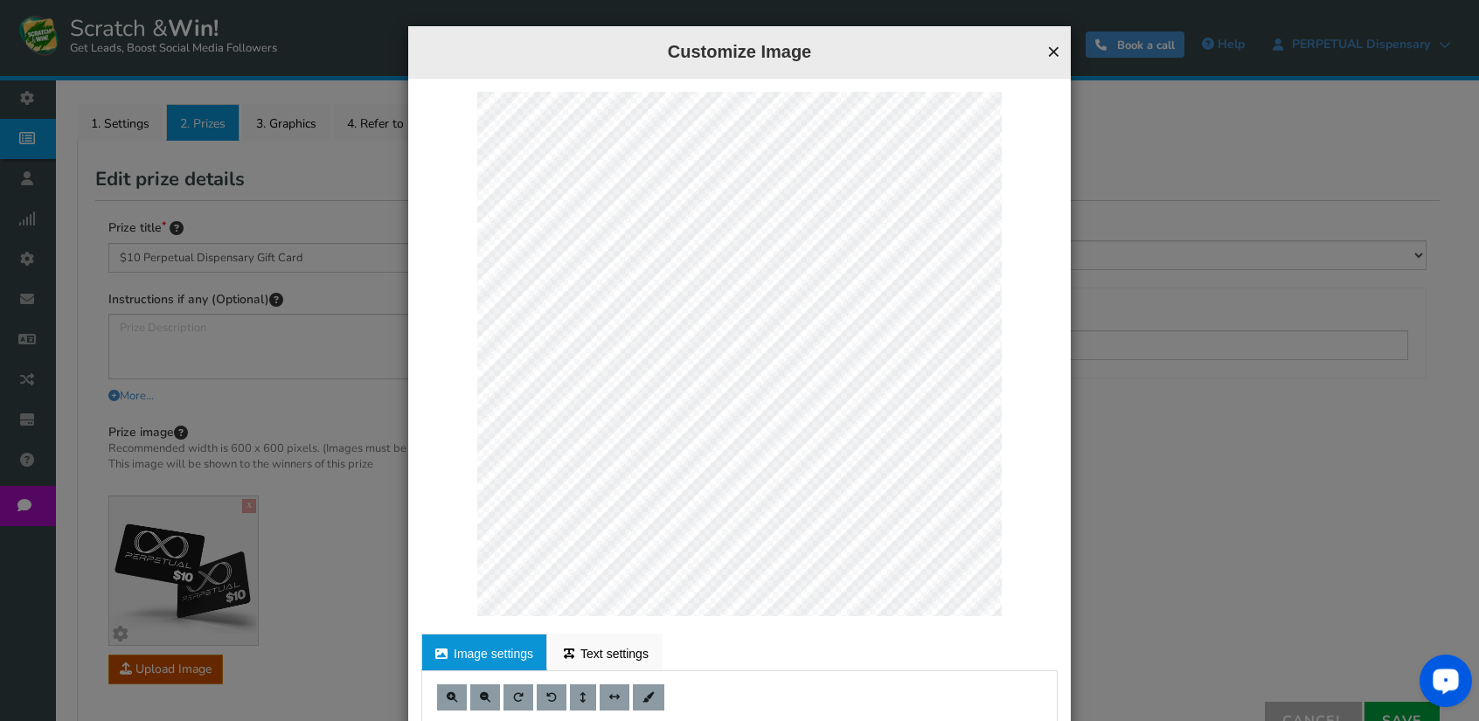
click at [1047, 52] on button "×" at bounding box center [1053, 51] width 13 height 23
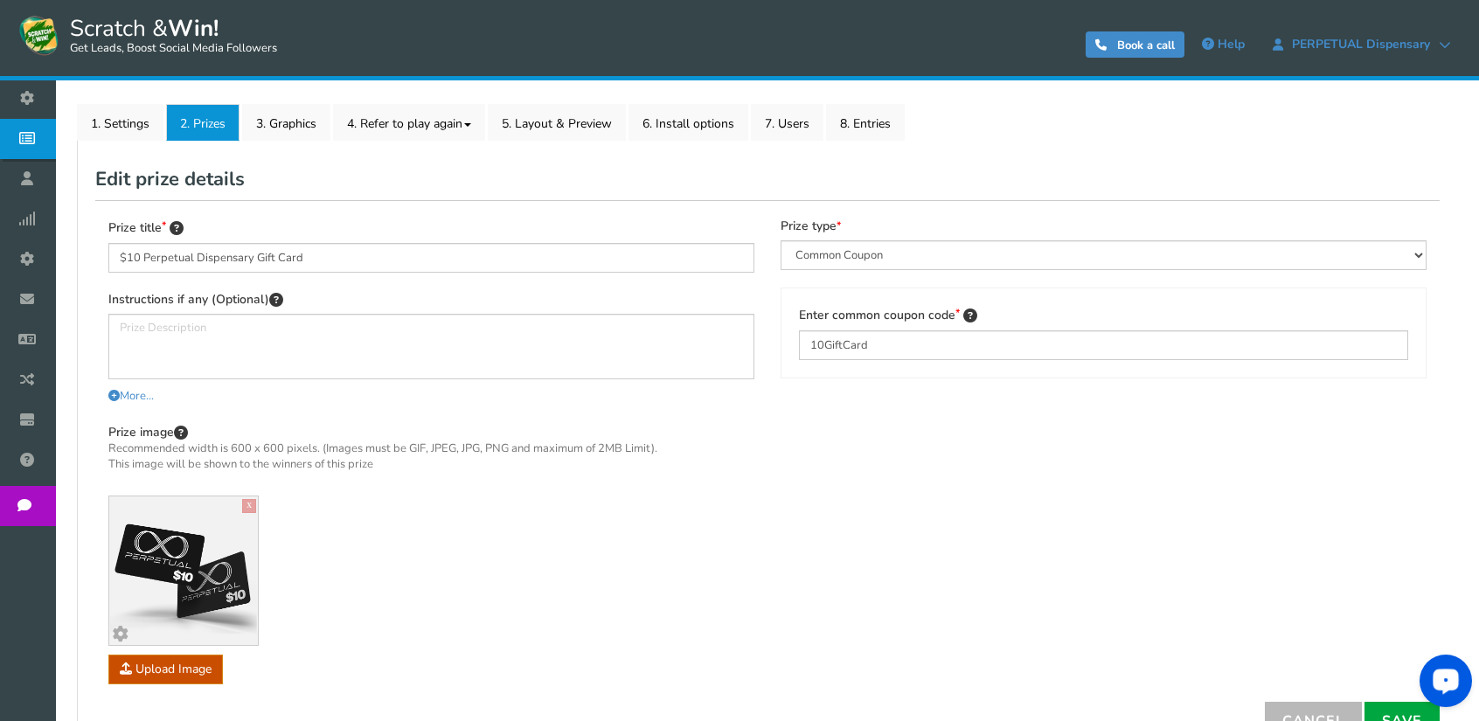
scroll to position [421, 0]
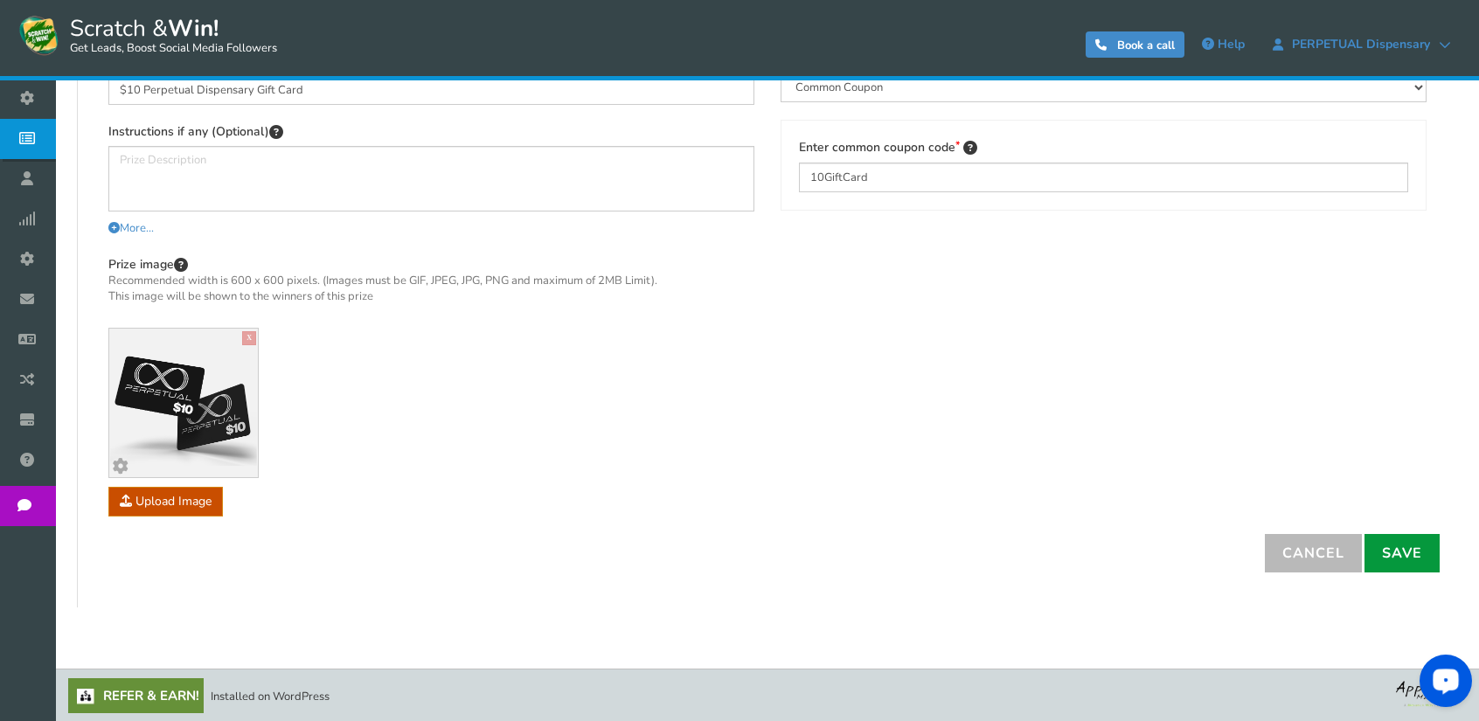
click at [1404, 543] on link "Save" at bounding box center [1401, 553] width 75 height 38
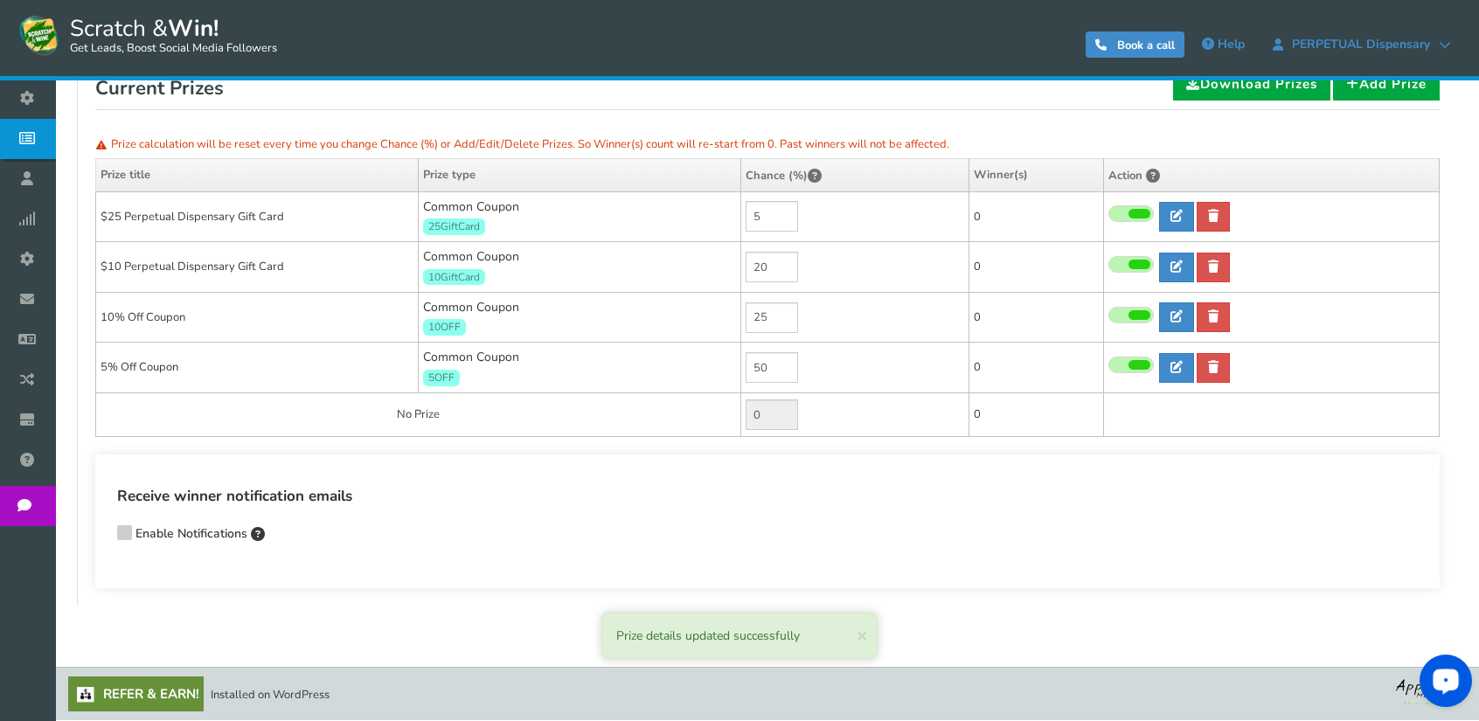
scroll to position [341, 0]
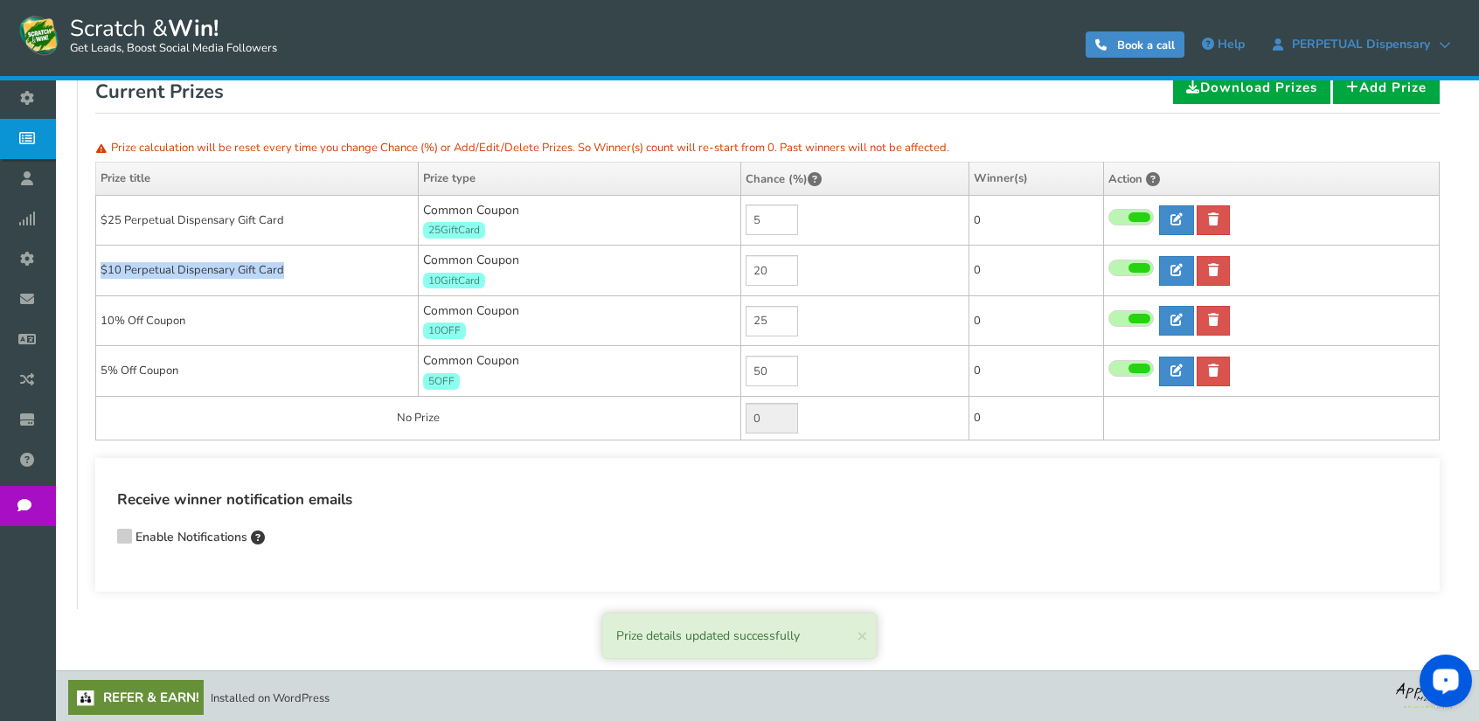
drag, startPoint x: 307, startPoint y: 265, endPoint x: 99, endPoint y: 279, distance: 208.4
click at [99, 279] on td "$10 Perpetual Dispensary Gift Card" at bounding box center [257, 271] width 322 height 51
copy td "$10 Perpetual Dispensary Gift Card"
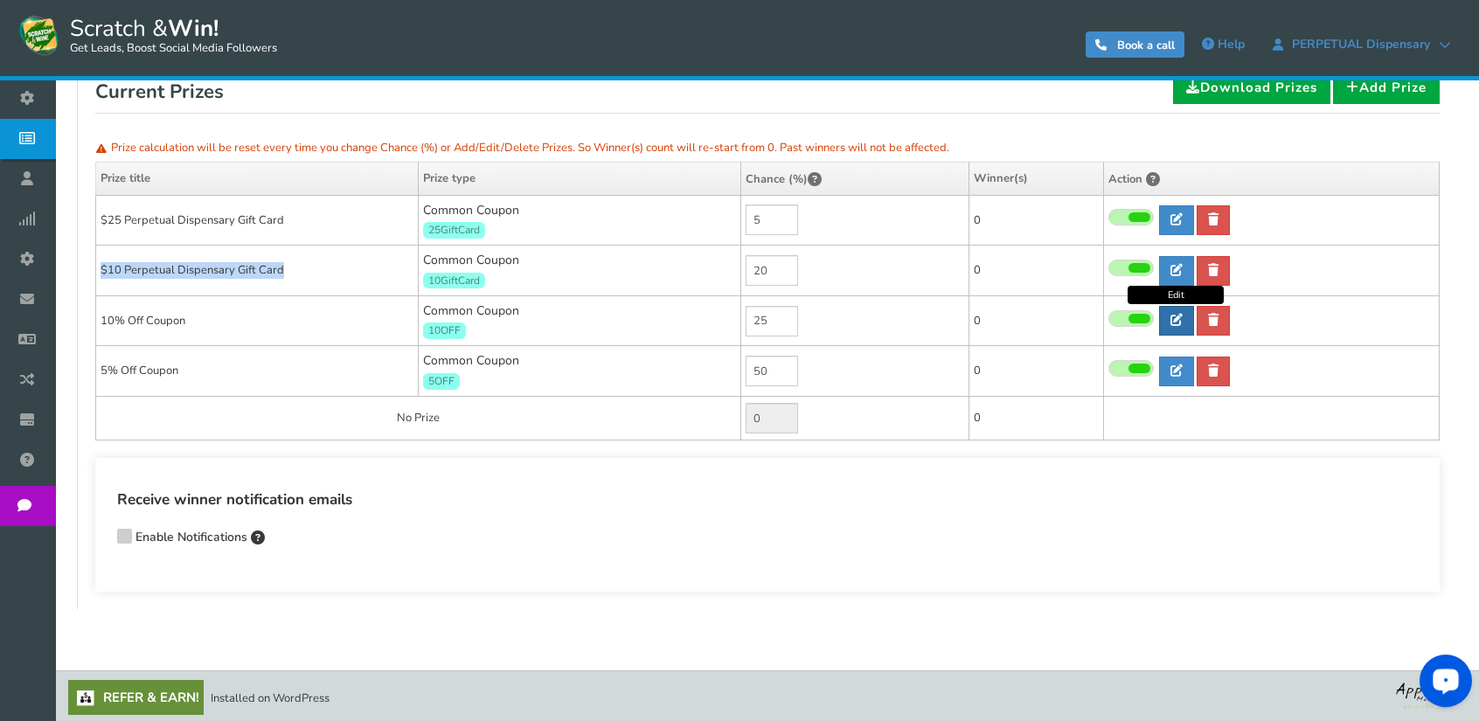
click at [1175, 319] on icon at bounding box center [1176, 320] width 12 height 12
type input "10% Off Coupon"
type input "10OFF"
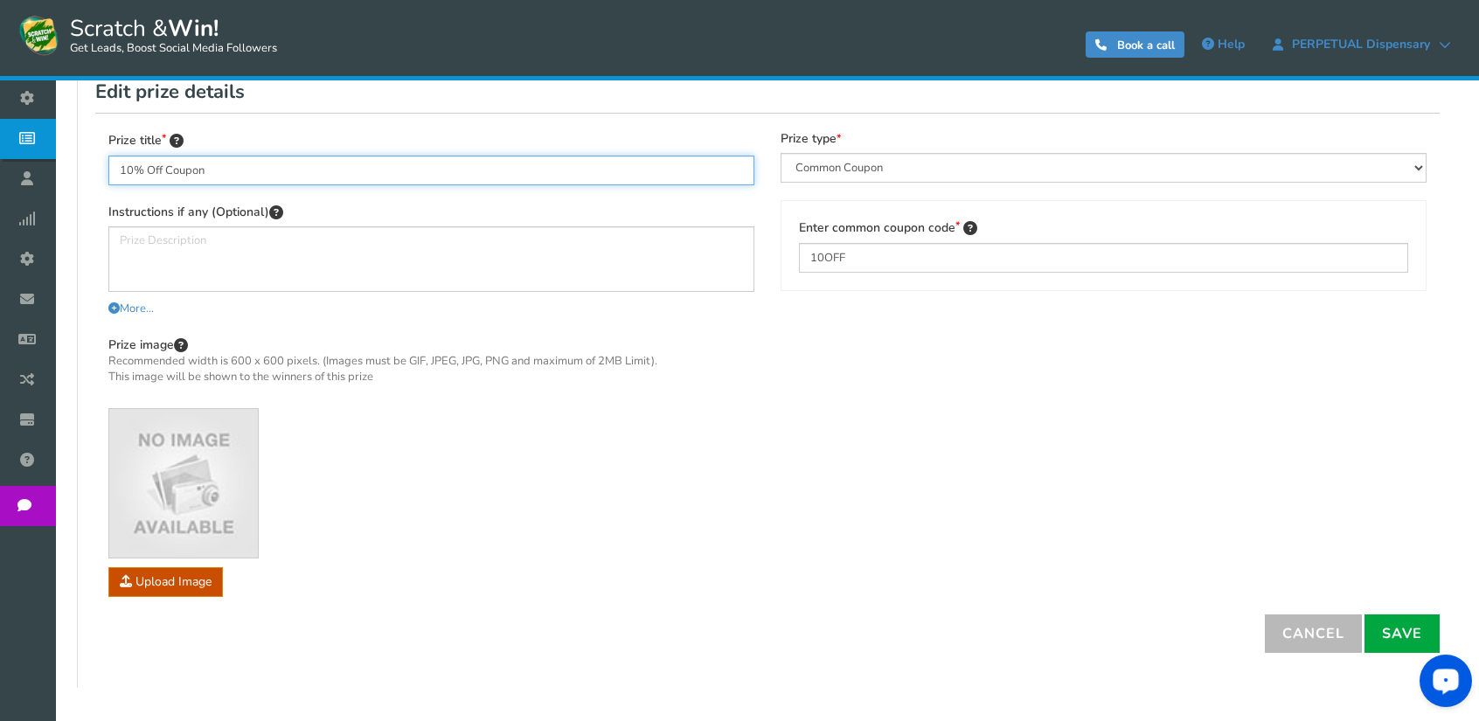
drag, startPoint x: 231, startPoint y: 163, endPoint x: 75, endPoint y: 172, distance: 155.8
click at [75, 172] on div "NOTE: Scratch and Win plugin is deleted or deactivated. Please check and re-ins…" at bounding box center [766, 223] width 1397 height 966
paste input "$10 Perpetual Dispensary Gift Card"
drag, startPoint x: 140, startPoint y: 170, endPoint x: 126, endPoint y: 175, distance: 14.6
click at [126, 175] on input "$10 Perpetual Dispensary Gift Card" at bounding box center [431, 171] width 646 height 30
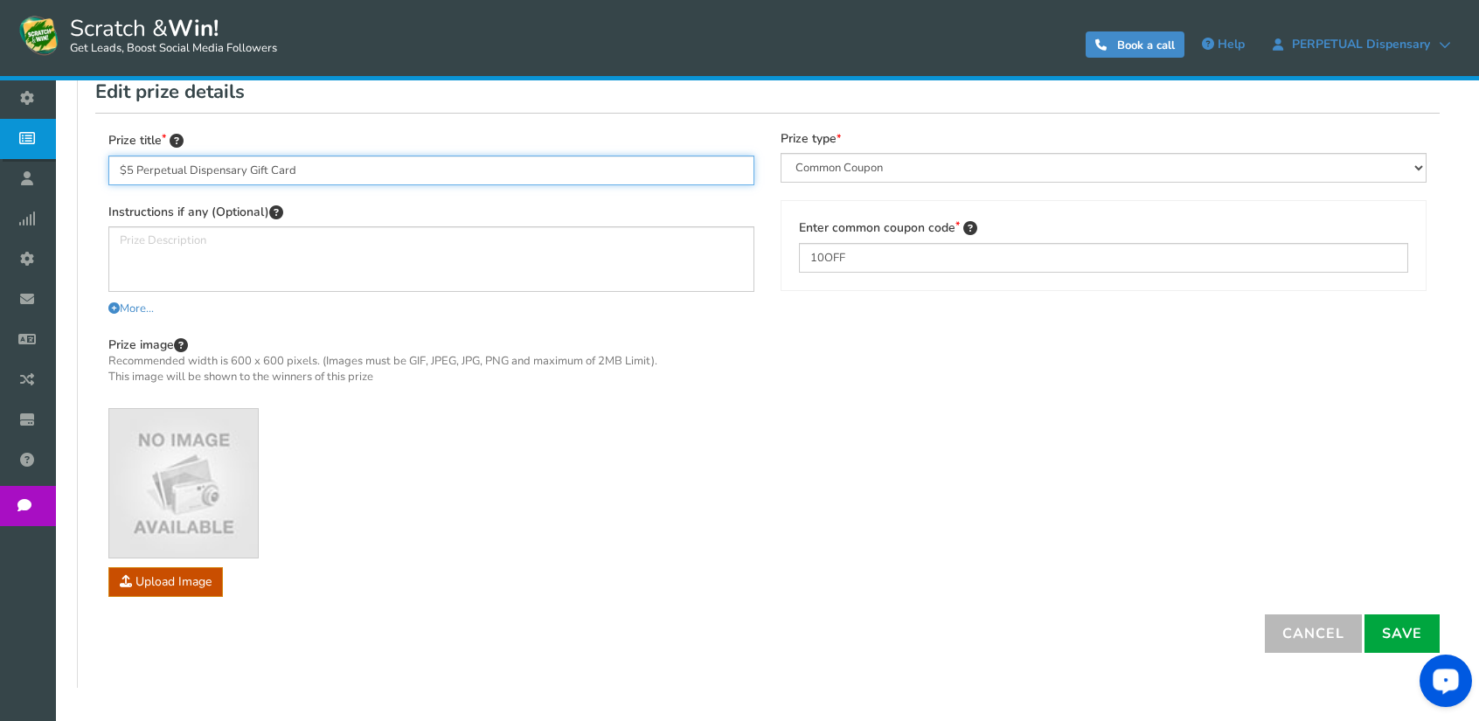
type input "$5 Perpetual Dispensary Gift Card"
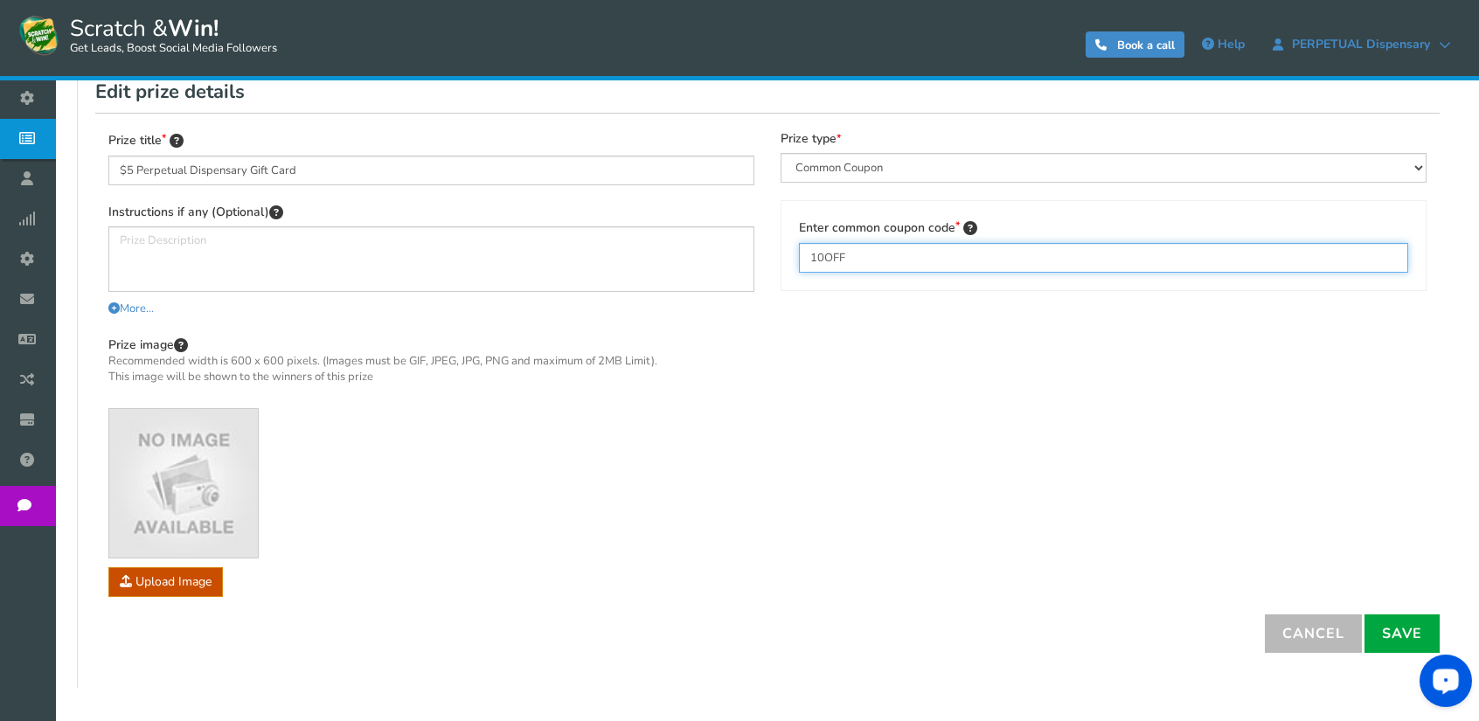
drag, startPoint x: 845, startPoint y: 255, endPoint x: 801, endPoint y: 256, distance: 43.7
click at [801, 256] on input "10OFF" at bounding box center [1103, 258] width 609 height 30
type input "5GiftCard"
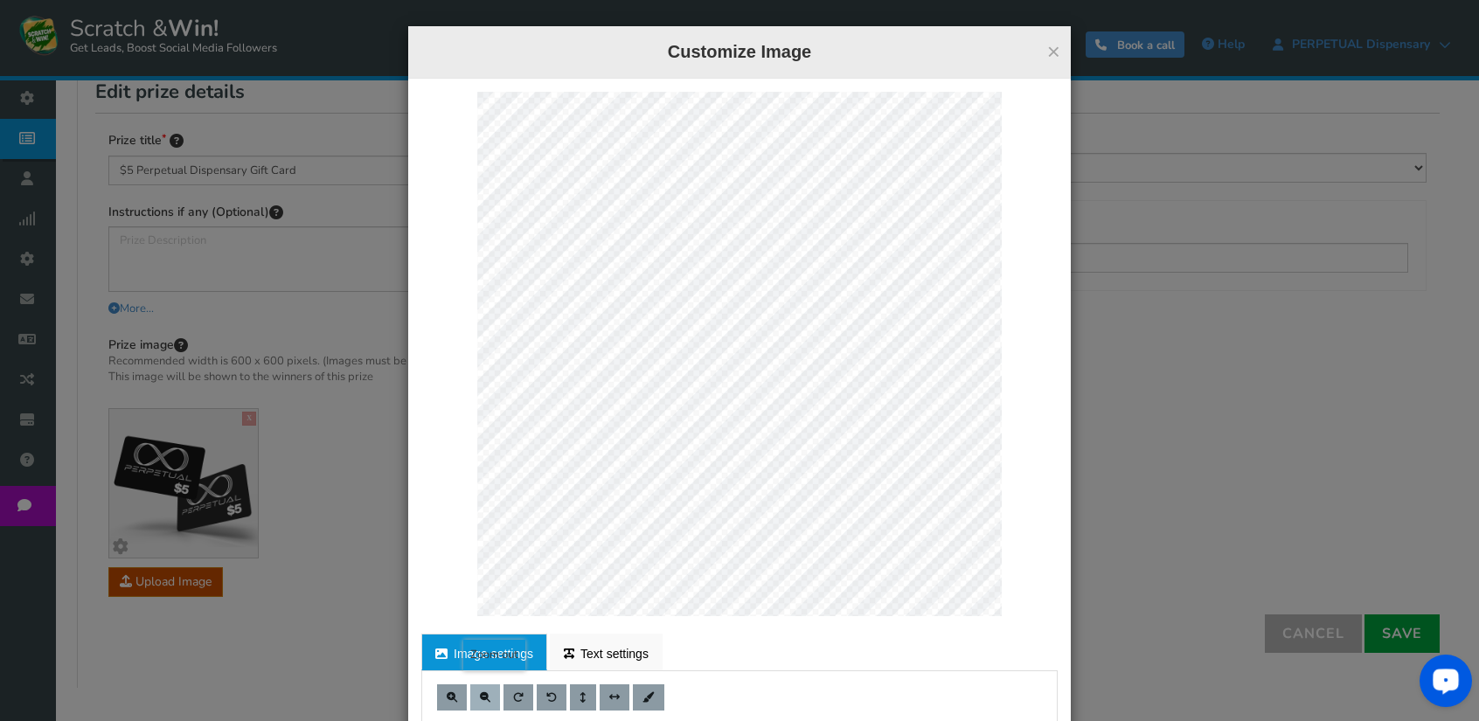
click at [480, 702] on button at bounding box center [485, 697] width 30 height 26
click at [480, 701] on span at bounding box center [485, 697] width 10 height 10
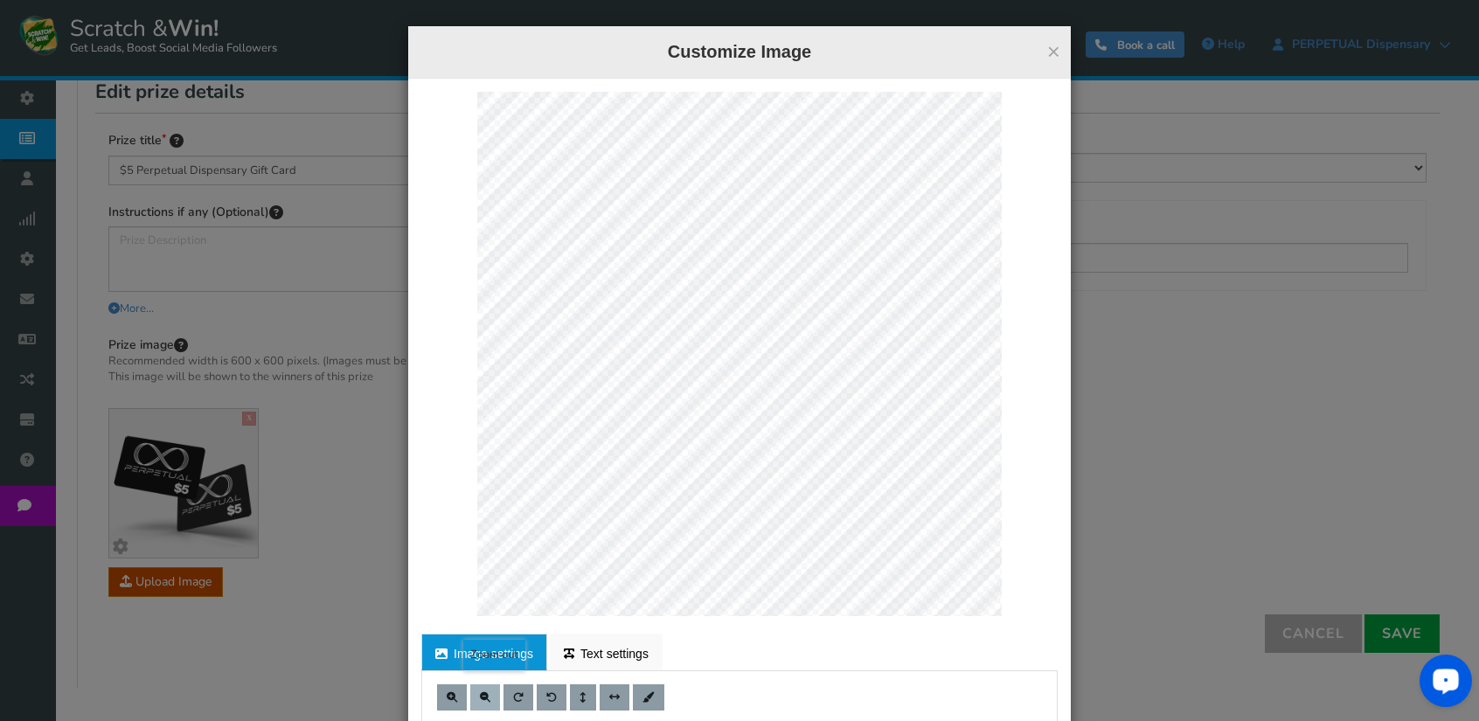
click at [480, 701] on span at bounding box center [485, 697] width 10 height 10
click at [996, 612] on div at bounding box center [739, 354] width 636 height 524
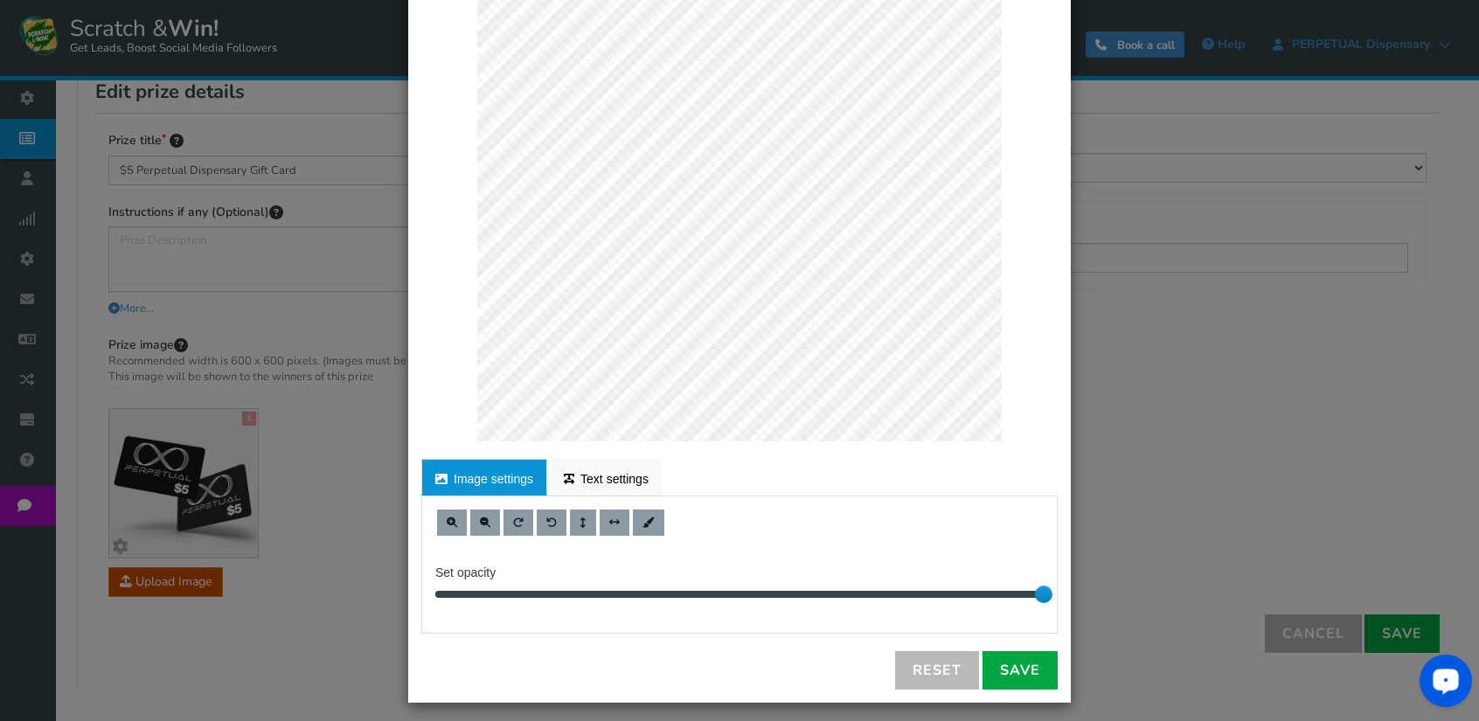
scroll to position [182, 0]
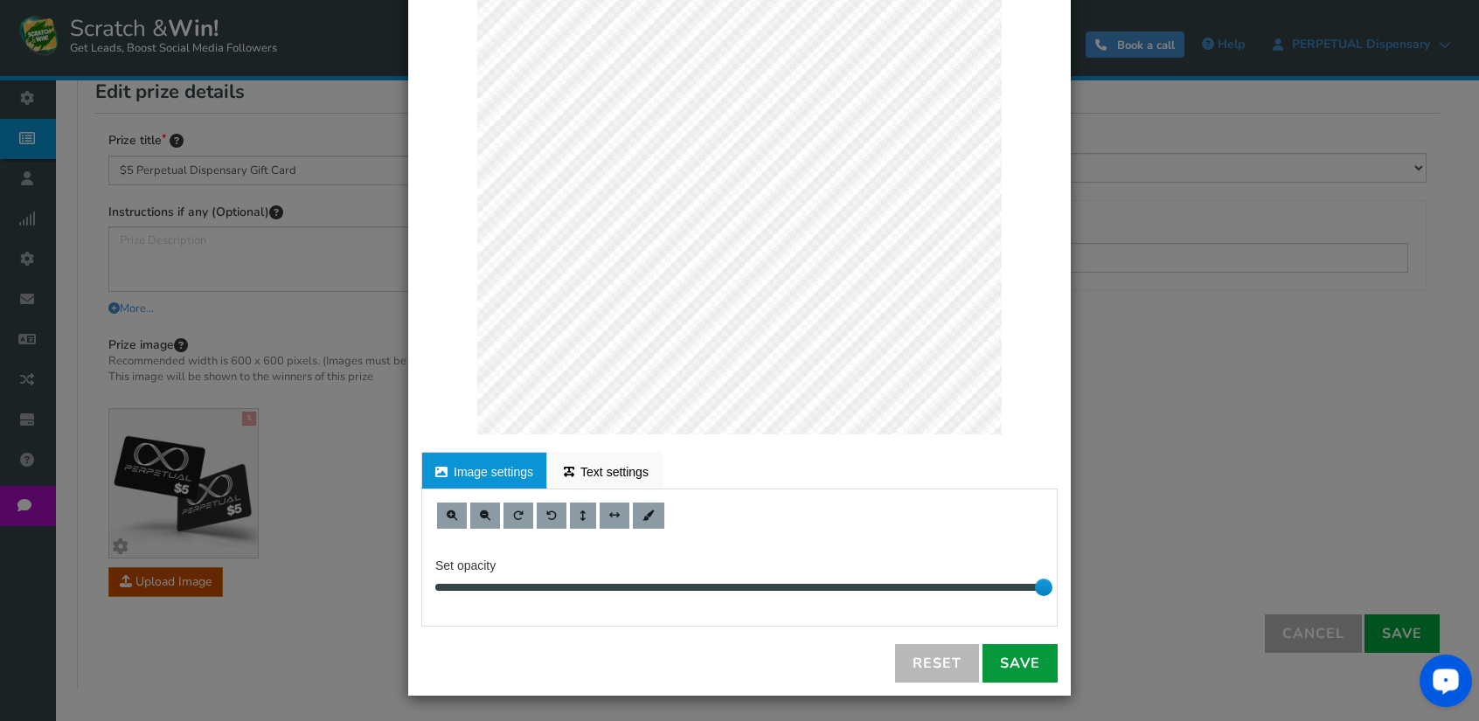
click at [1013, 660] on link "Save" at bounding box center [1019, 663] width 75 height 38
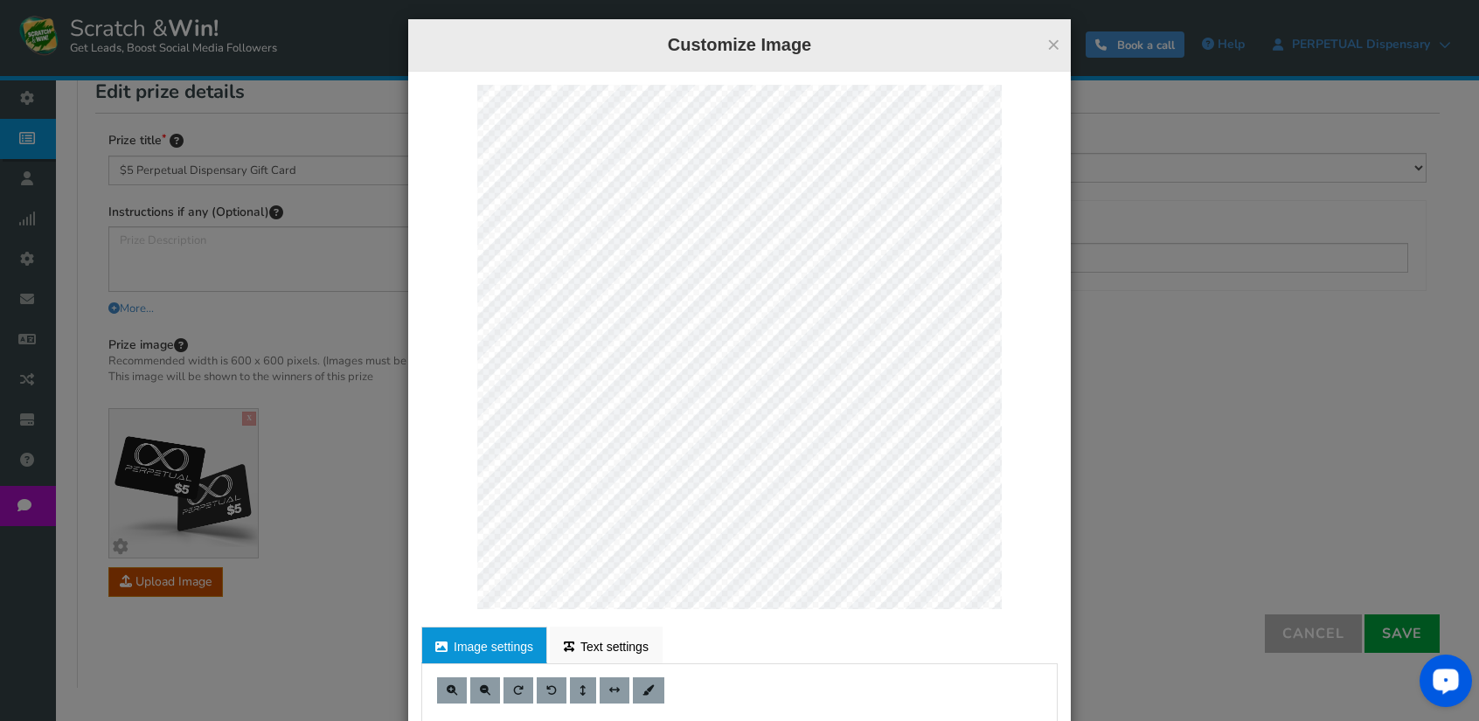
scroll to position [0, 0]
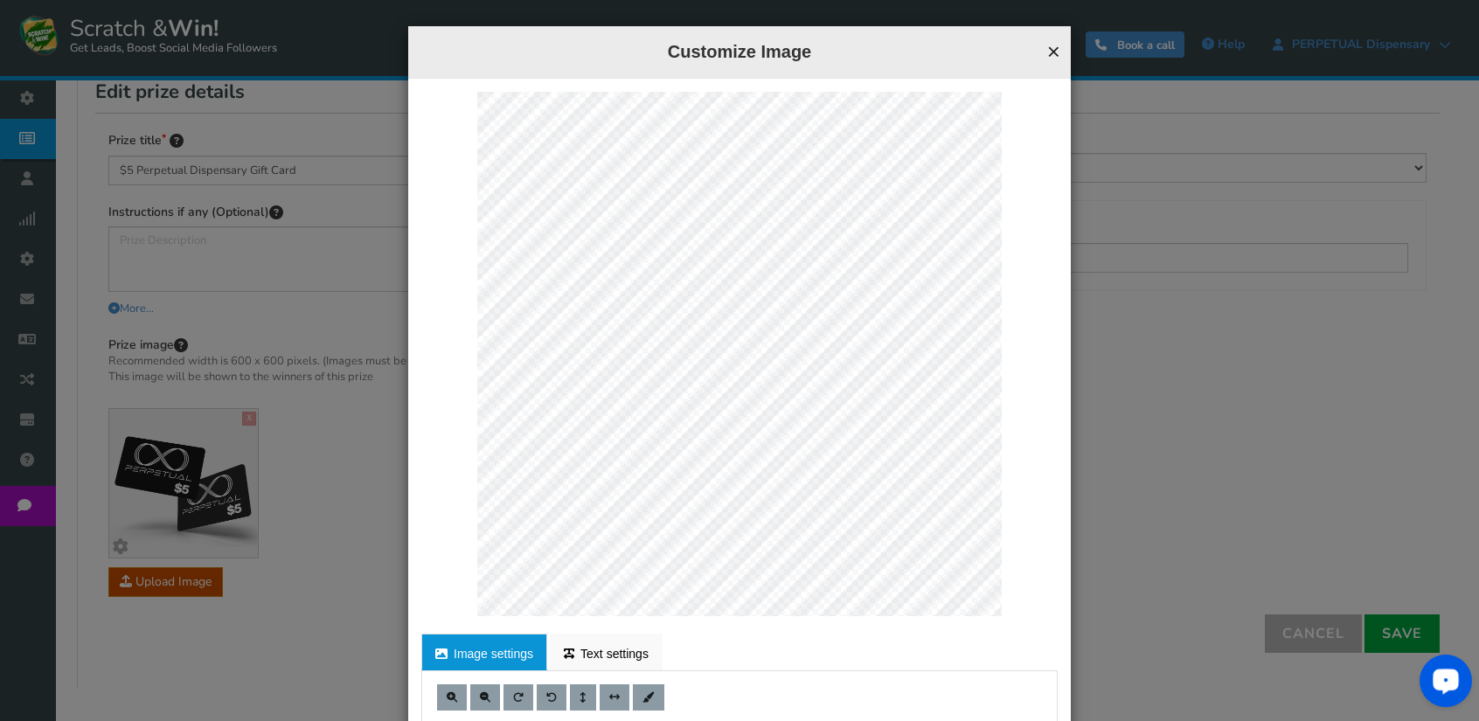
click at [1049, 53] on button "×" at bounding box center [1053, 51] width 13 height 23
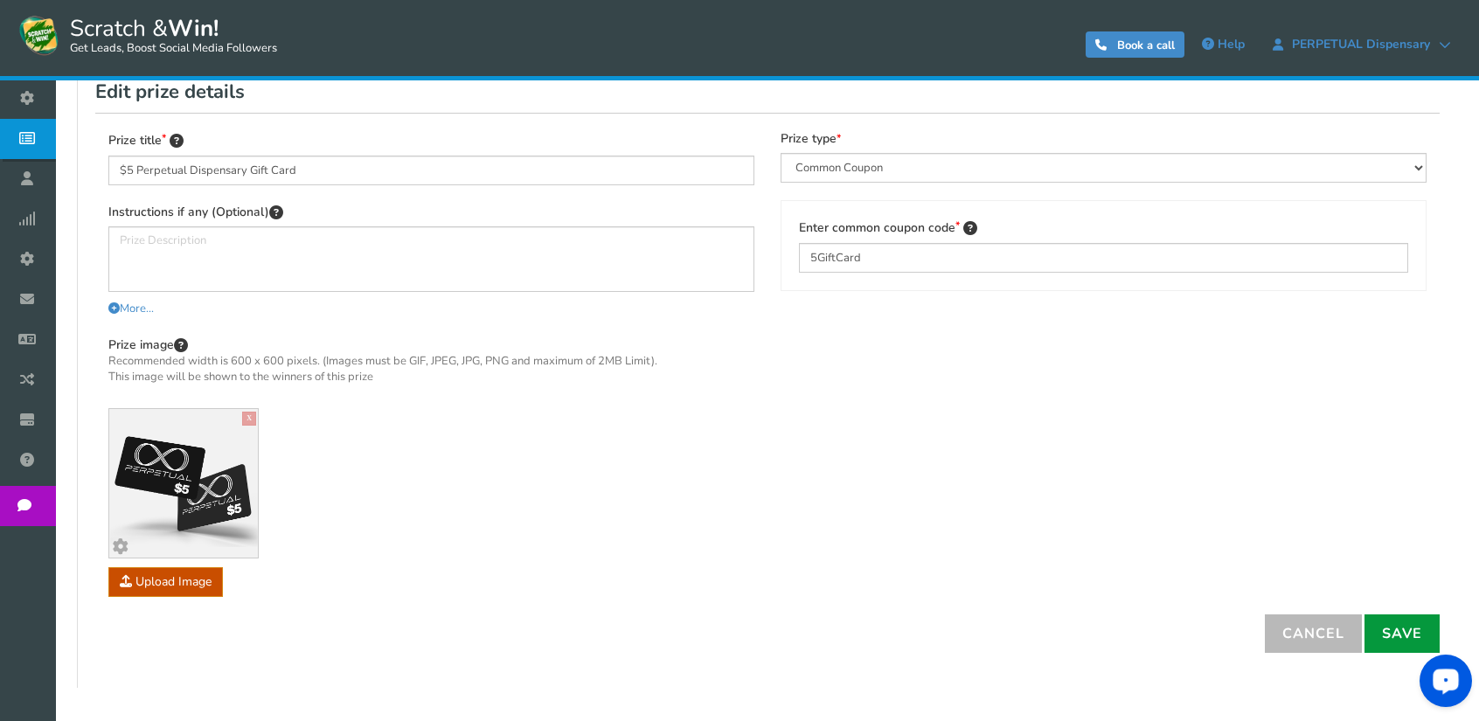
click at [1411, 630] on link "Save" at bounding box center [1401, 633] width 75 height 38
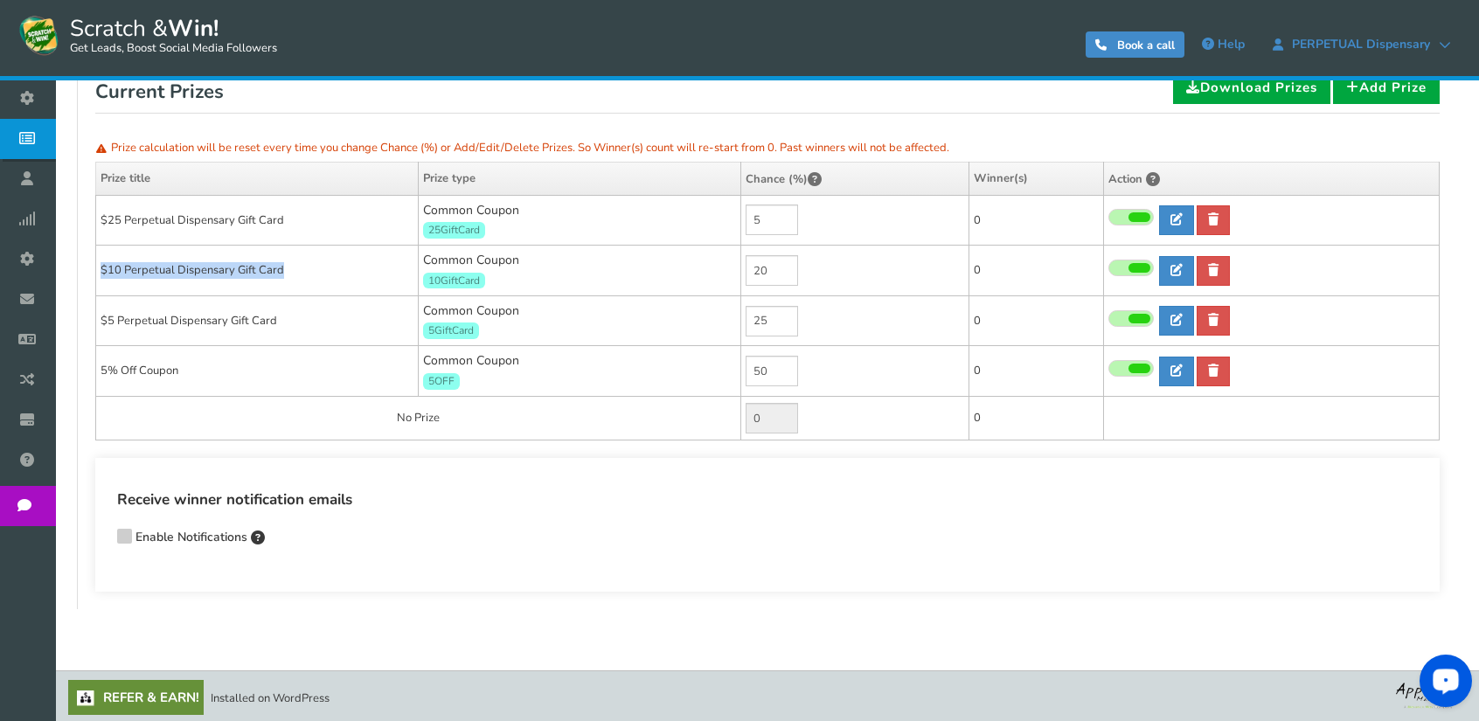
drag, startPoint x: 292, startPoint y: 266, endPoint x: 100, endPoint y: 268, distance: 192.3
click at [100, 268] on td "$10 Perpetual Dispensary Gift Card" at bounding box center [257, 271] width 322 height 51
copy td "$10 Perpetual Dispensary Gift Card"
click at [1181, 367] on icon at bounding box center [1176, 370] width 12 height 12
type input "5% Off Coupon"
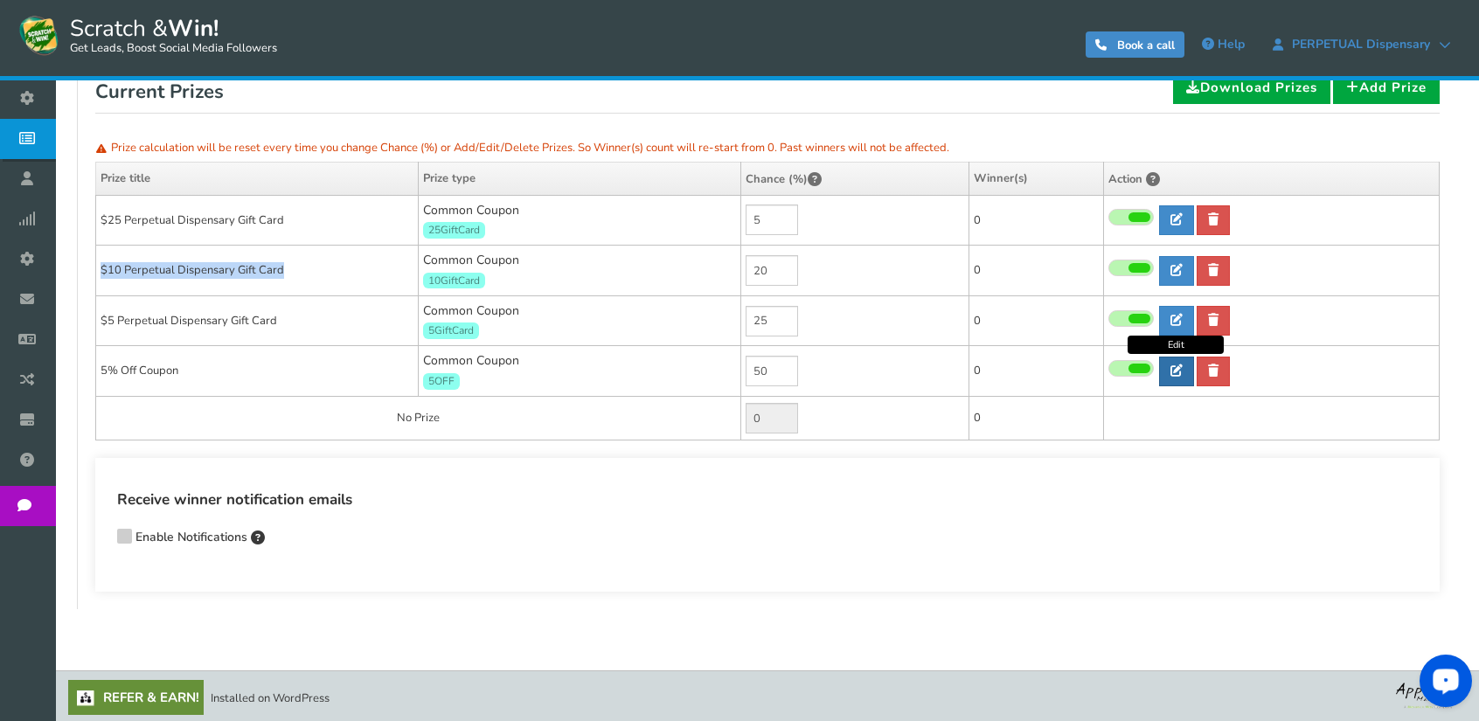
type input "5OFF"
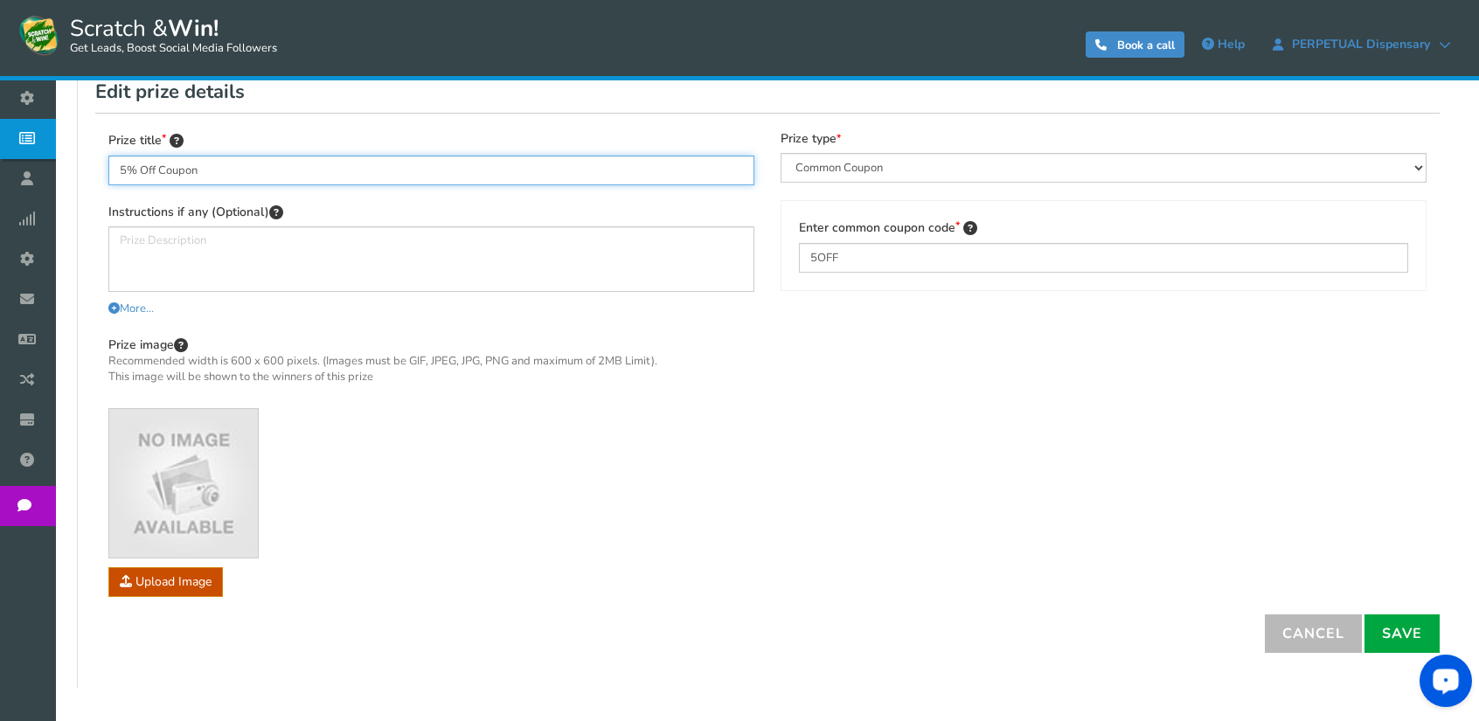
drag, startPoint x: 218, startPoint y: 162, endPoint x: 99, endPoint y: 170, distance: 119.1
click at [99, 170] on div "Prize title 5% Off Coupon Instructions if any (Optional) More... Less... You ca…" at bounding box center [431, 372] width 672 height 482
paste input "$10 Perpetual Dispensary Gift Card"
click at [140, 170] on input "$10 Perpetual Dispensary Gift Card" at bounding box center [431, 171] width 646 height 30
type input "$1 Perpetual Dispensary Gift Card"
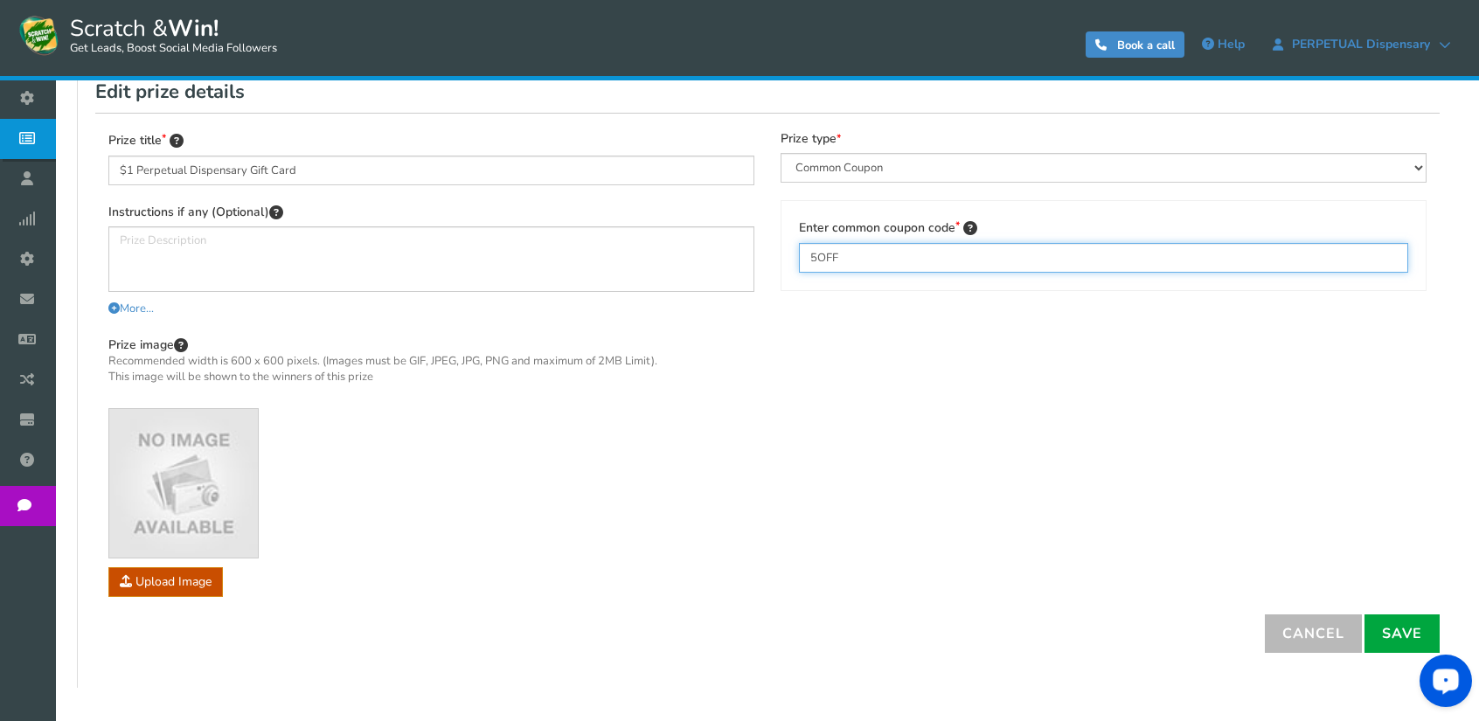
drag, startPoint x: 858, startPoint y: 254, endPoint x: 776, endPoint y: 262, distance: 82.5
click at [776, 262] on div "Prize type Perks and Experiences Automatic Coupon Common Coupon Unique Coupon P…" at bounding box center [1103, 210] width 672 height 159
type input "1GiftCard"
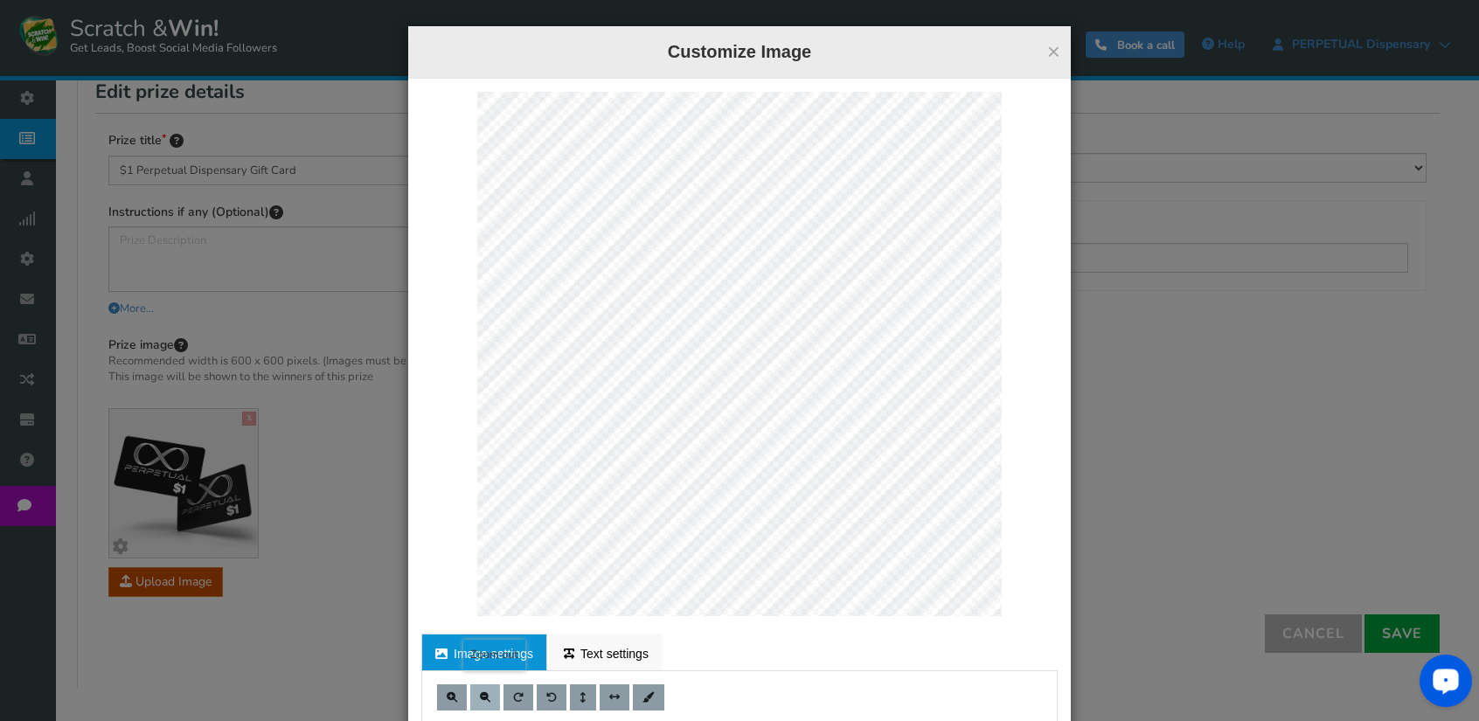
click at [480, 693] on span at bounding box center [485, 697] width 10 height 10
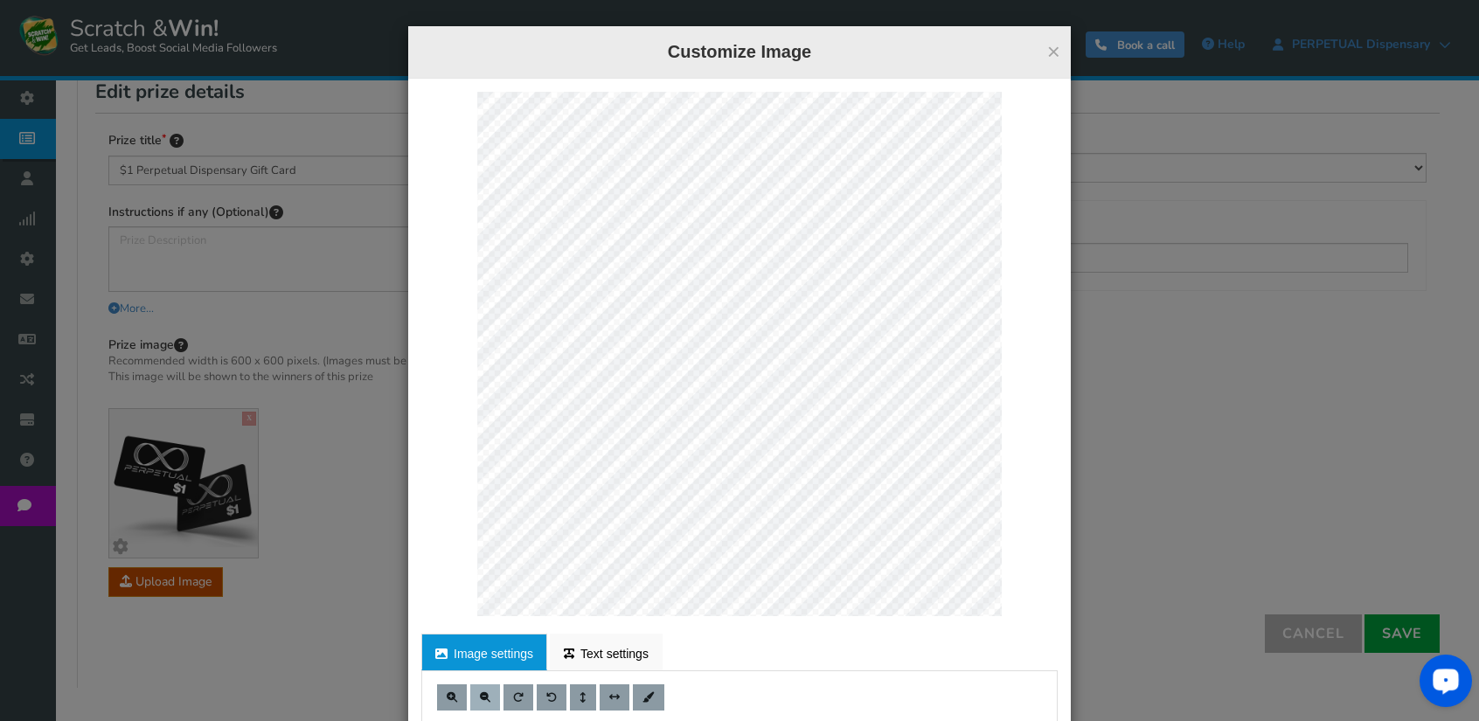
click at [480, 693] on span at bounding box center [485, 697] width 10 height 10
click at [996, 611] on div at bounding box center [739, 354] width 636 height 524
click at [920, 656] on ul "Image settings Text settings" at bounding box center [739, 652] width 636 height 37
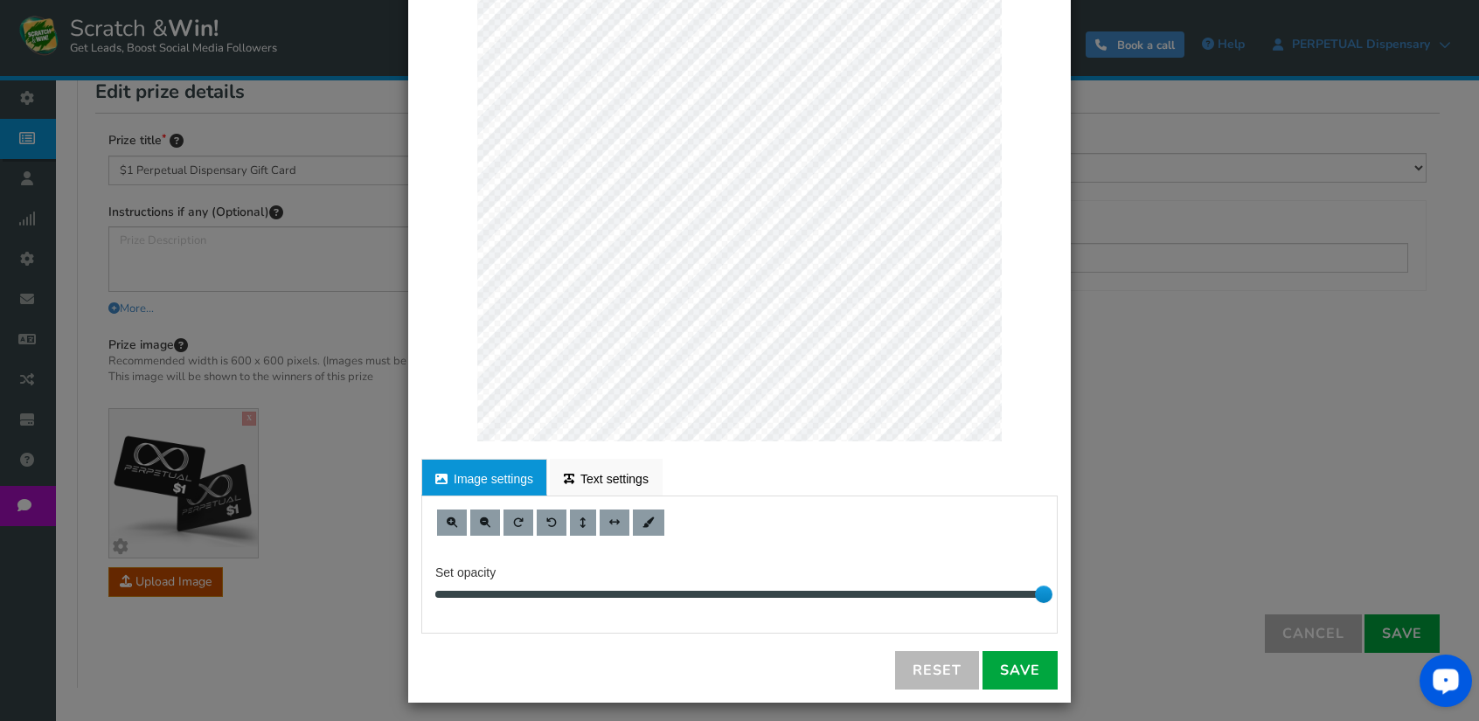
scroll to position [182, 0]
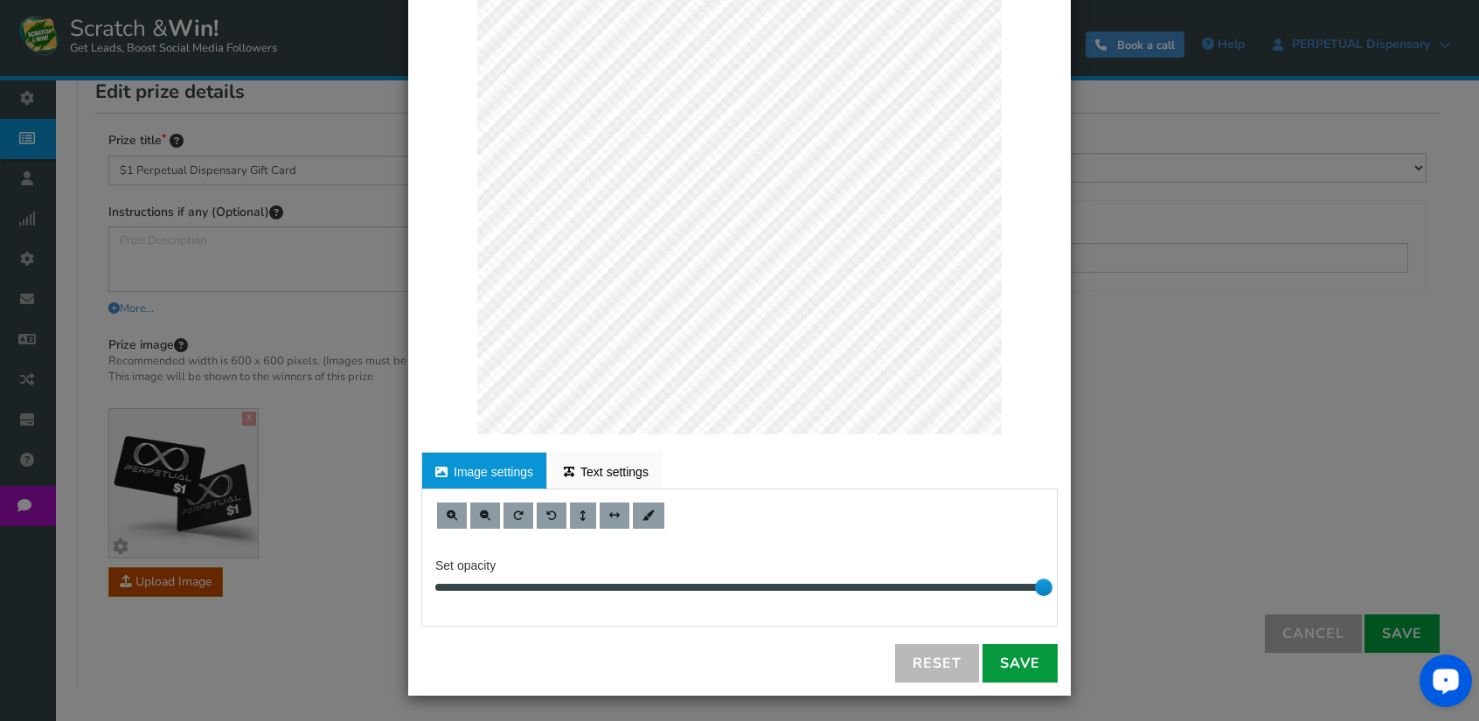
click at [1021, 658] on link "Save" at bounding box center [1019, 663] width 75 height 38
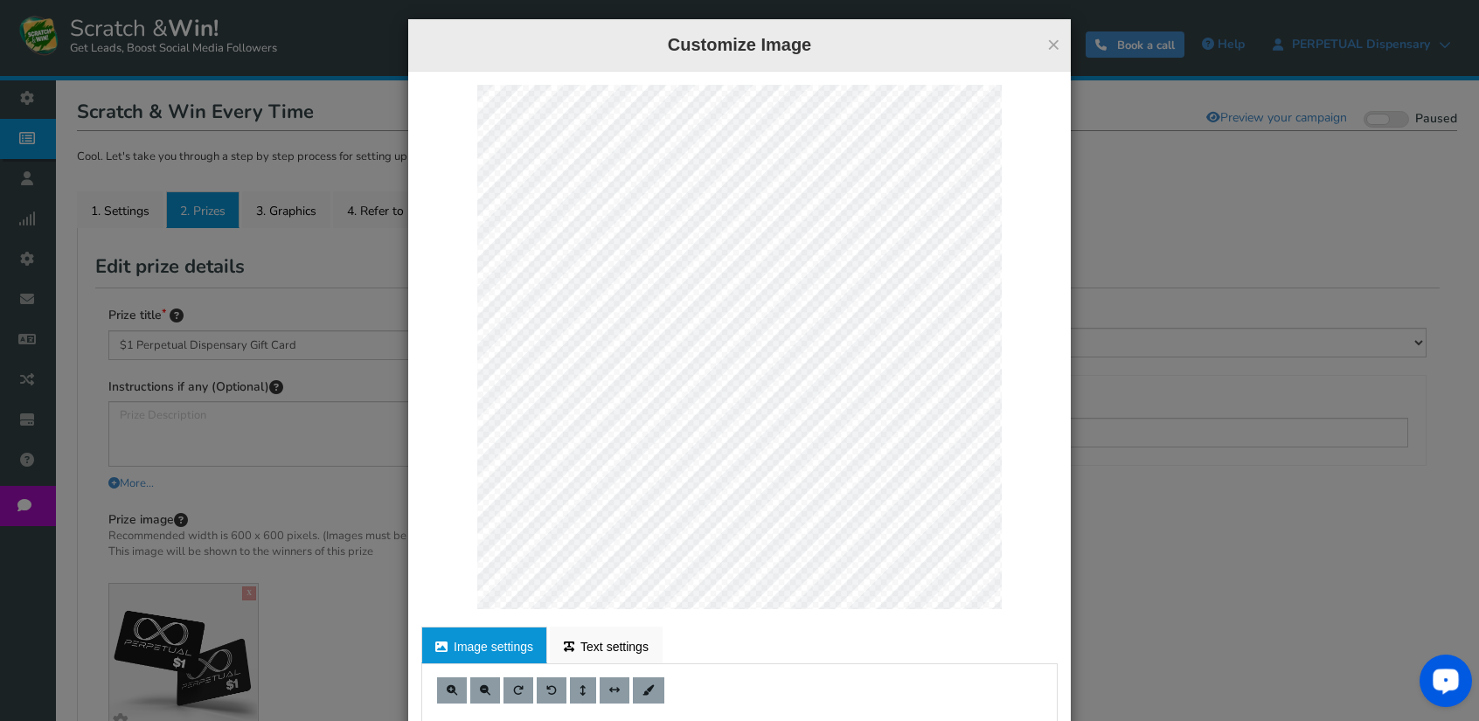
scroll to position [0, 0]
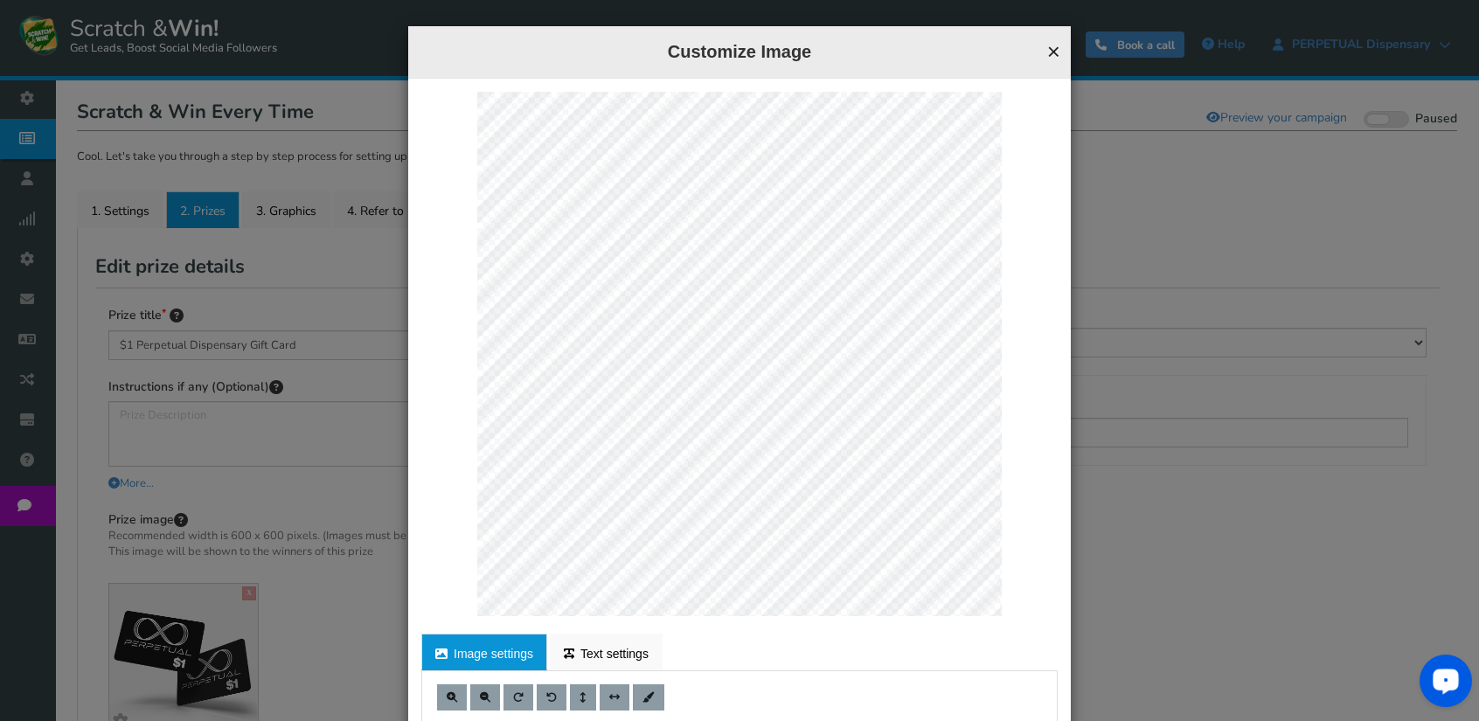
click at [1047, 48] on button "×" at bounding box center [1053, 51] width 13 height 23
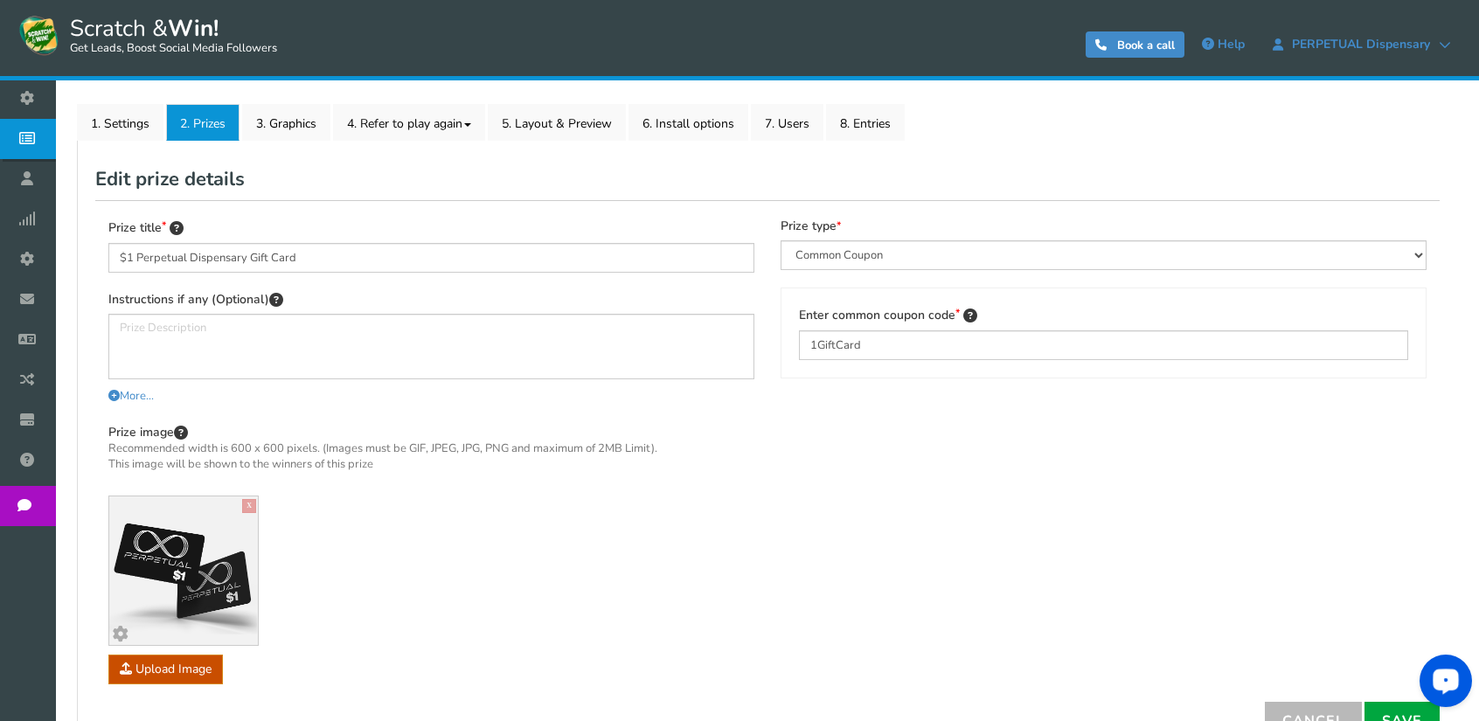
scroll to position [341, 0]
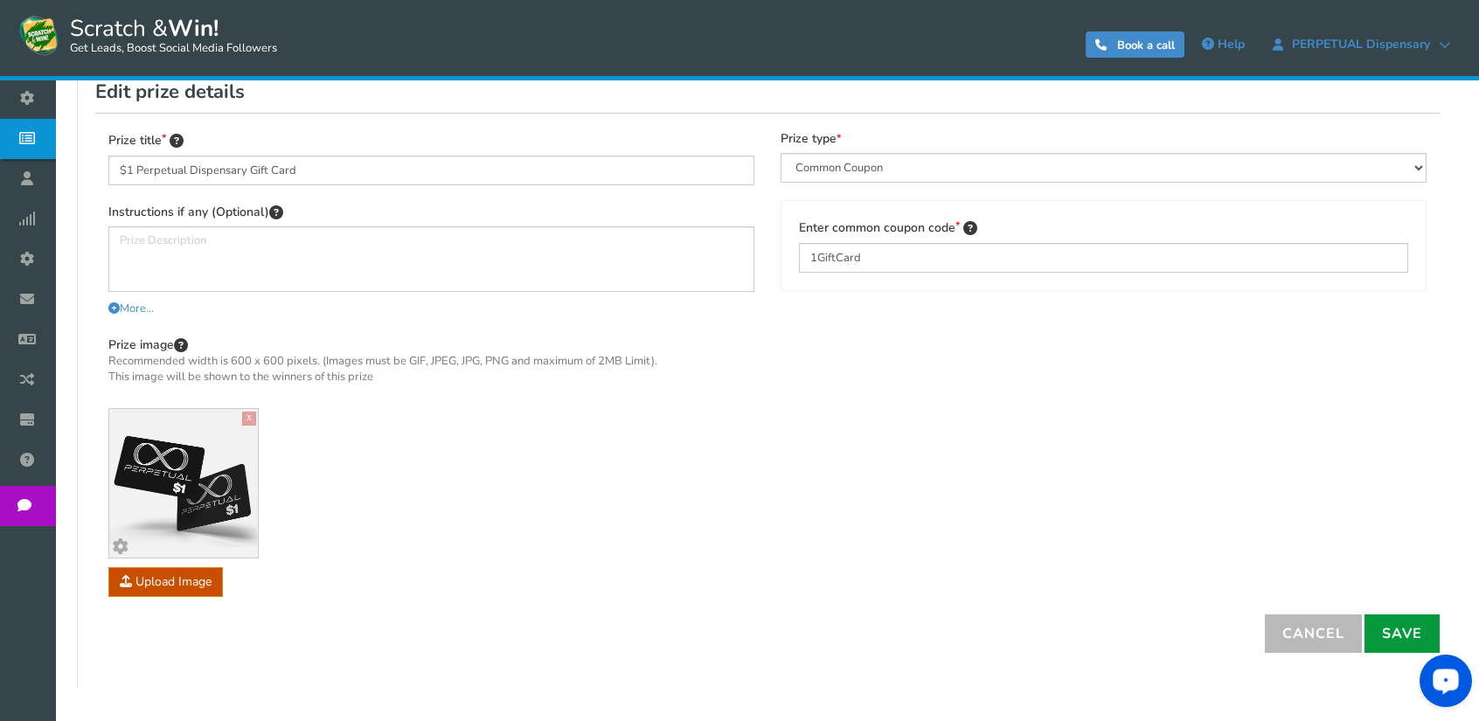
click at [1387, 624] on link "Save" at bounding box center [1401, 633] width 75 height 38
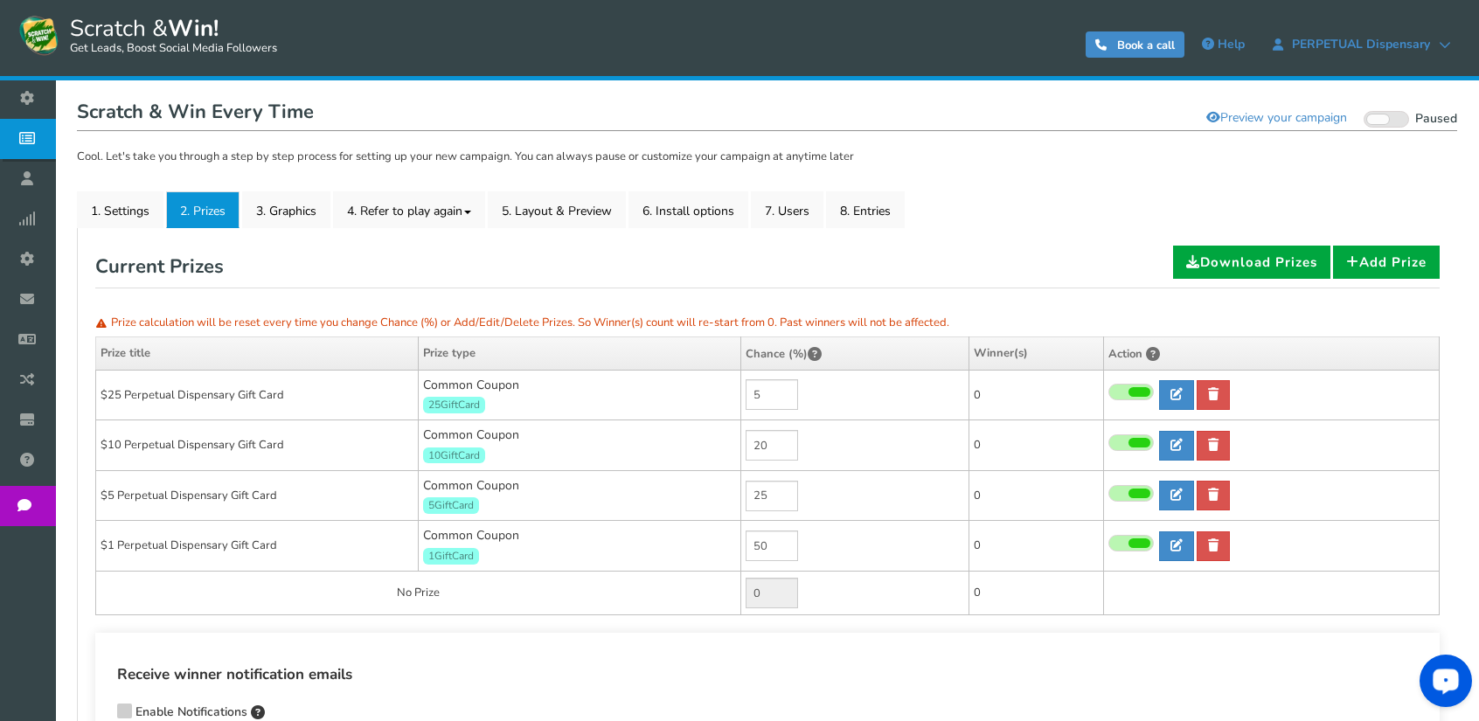
scroll to position [79, 0]
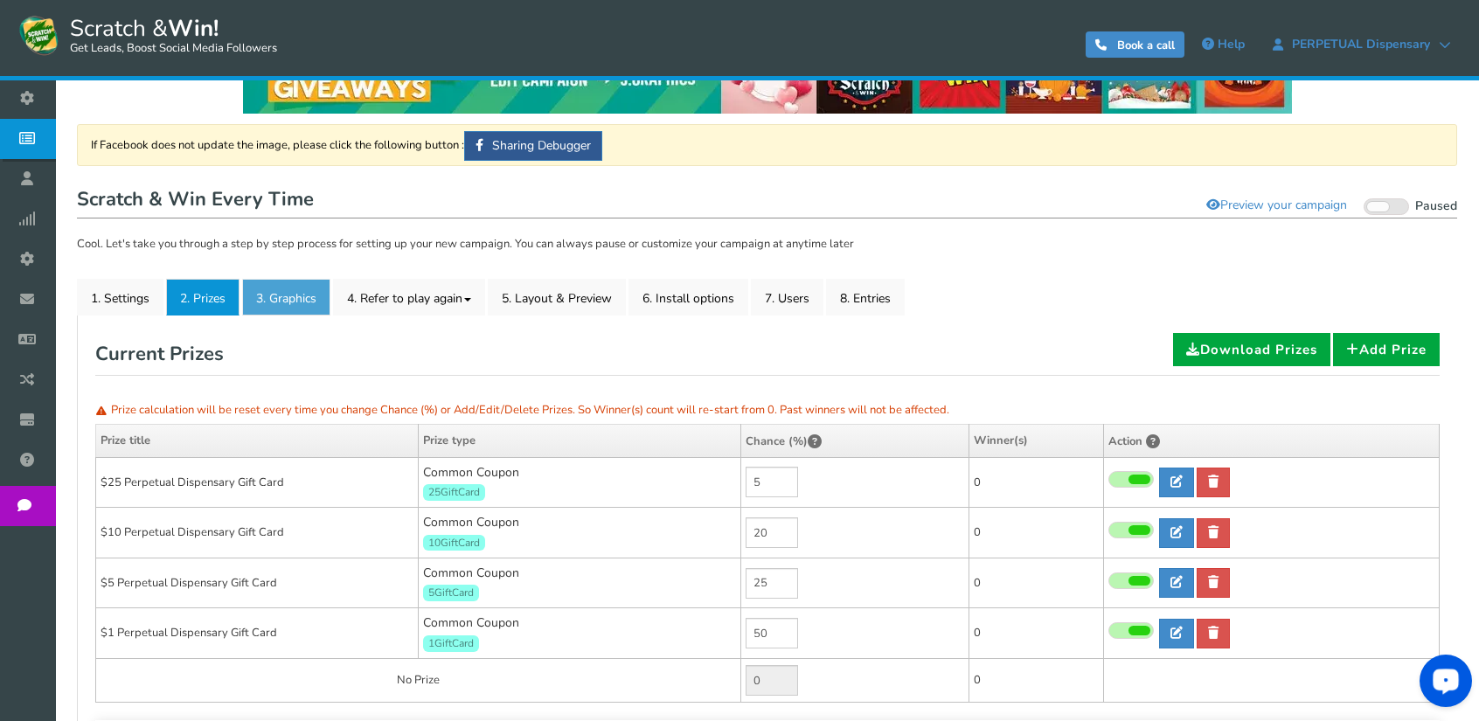
click at [299, 301] on link "3. Graphics" at bounding box center [286, 297] width 88 height 37
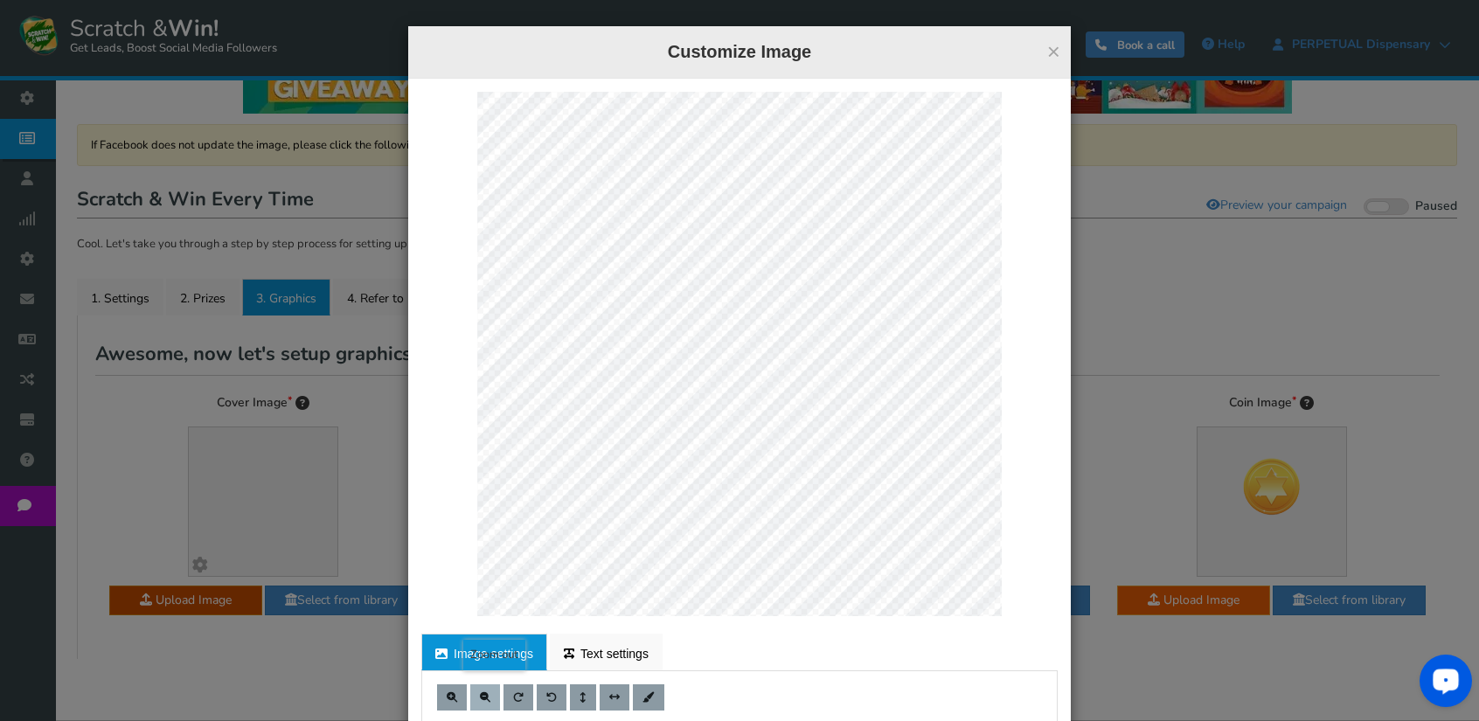
click at [481, 697] on span at bounding box center [485, 697] width 10 height 10
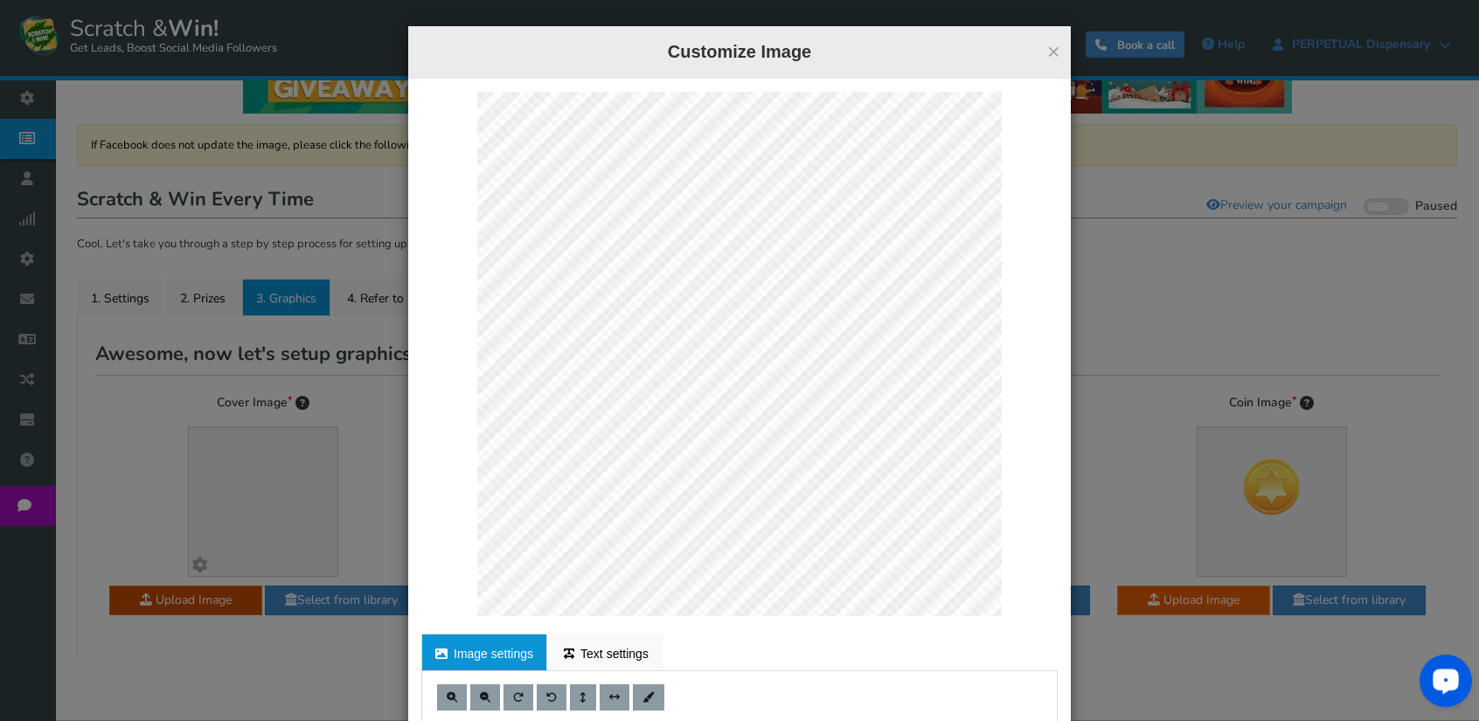
click at [1004, 606] on div at bounding box center [739, 354] width 636 height 524
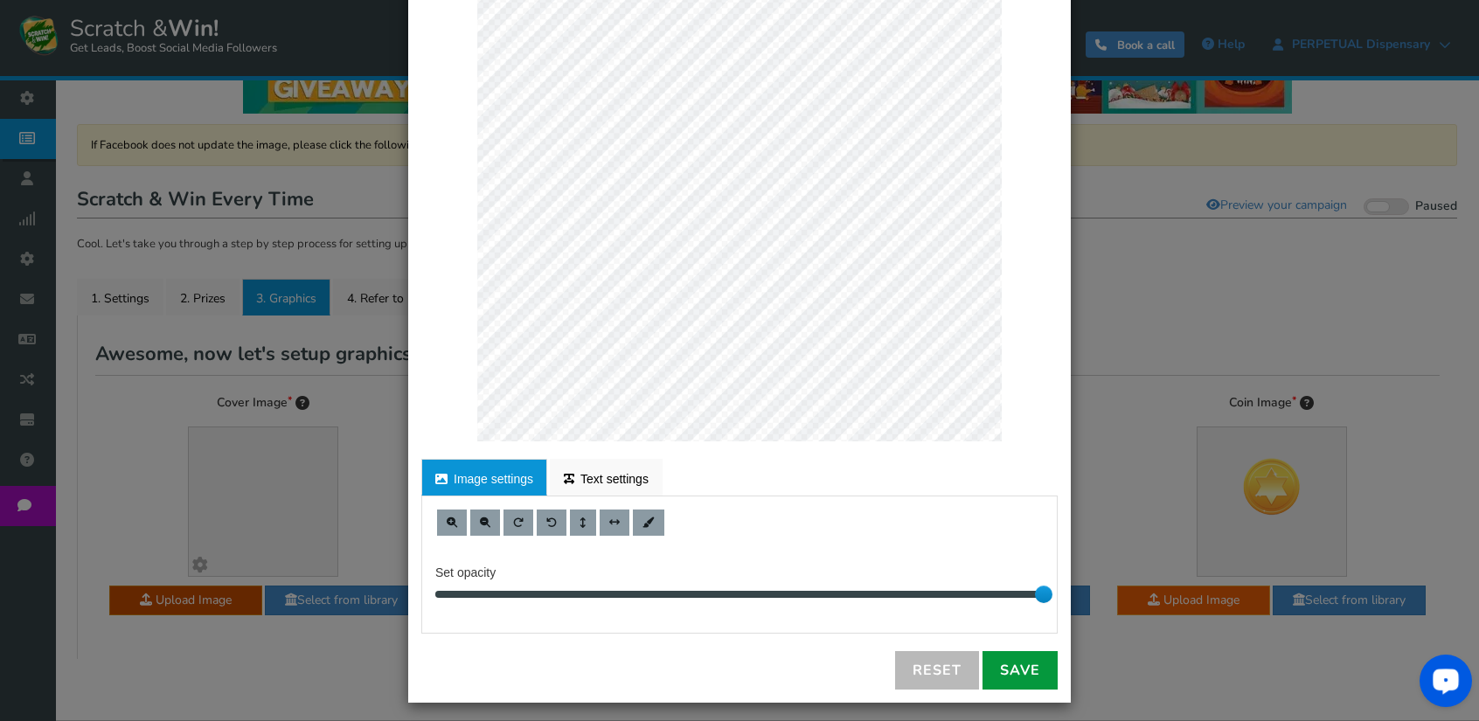
click at [1028, 669] on link "Save" at bounding box center [1019, 670] width 75 height 38
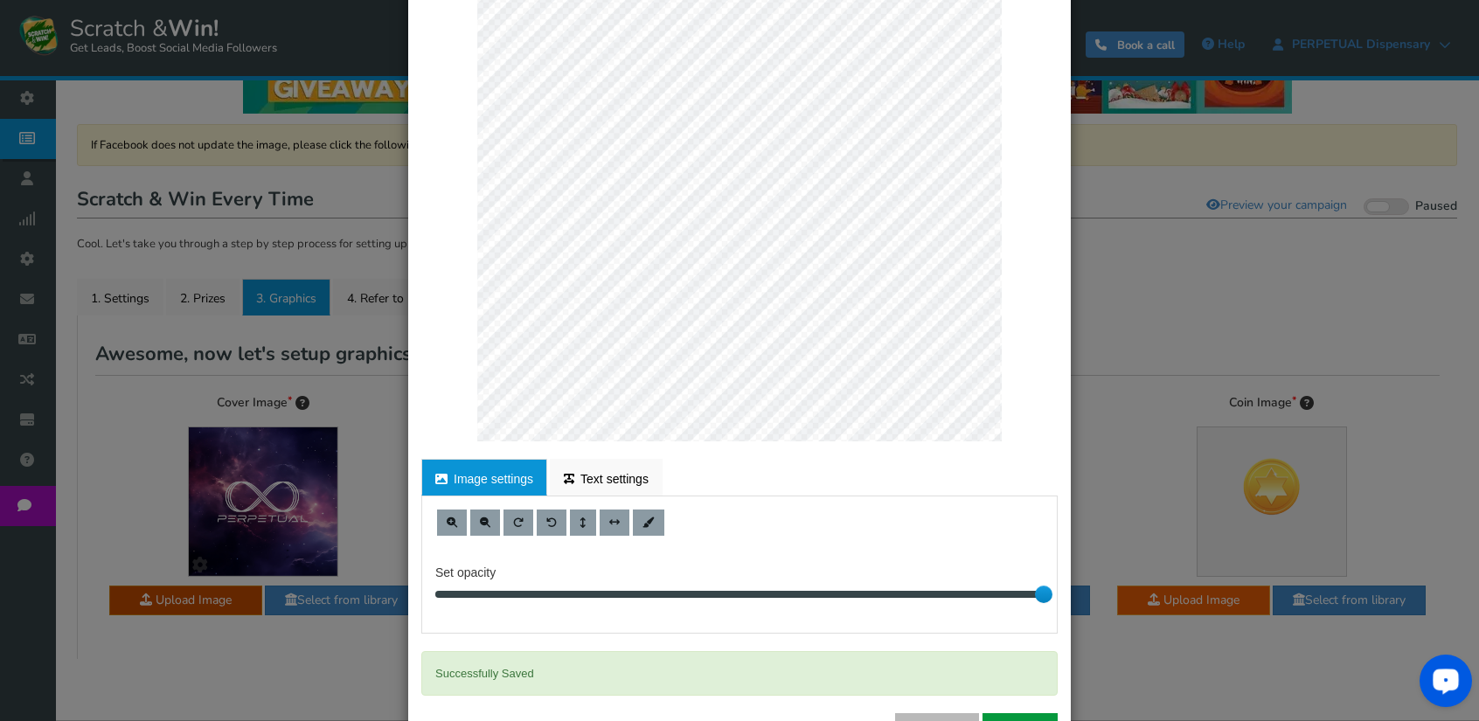
scroll to position [0, 0]
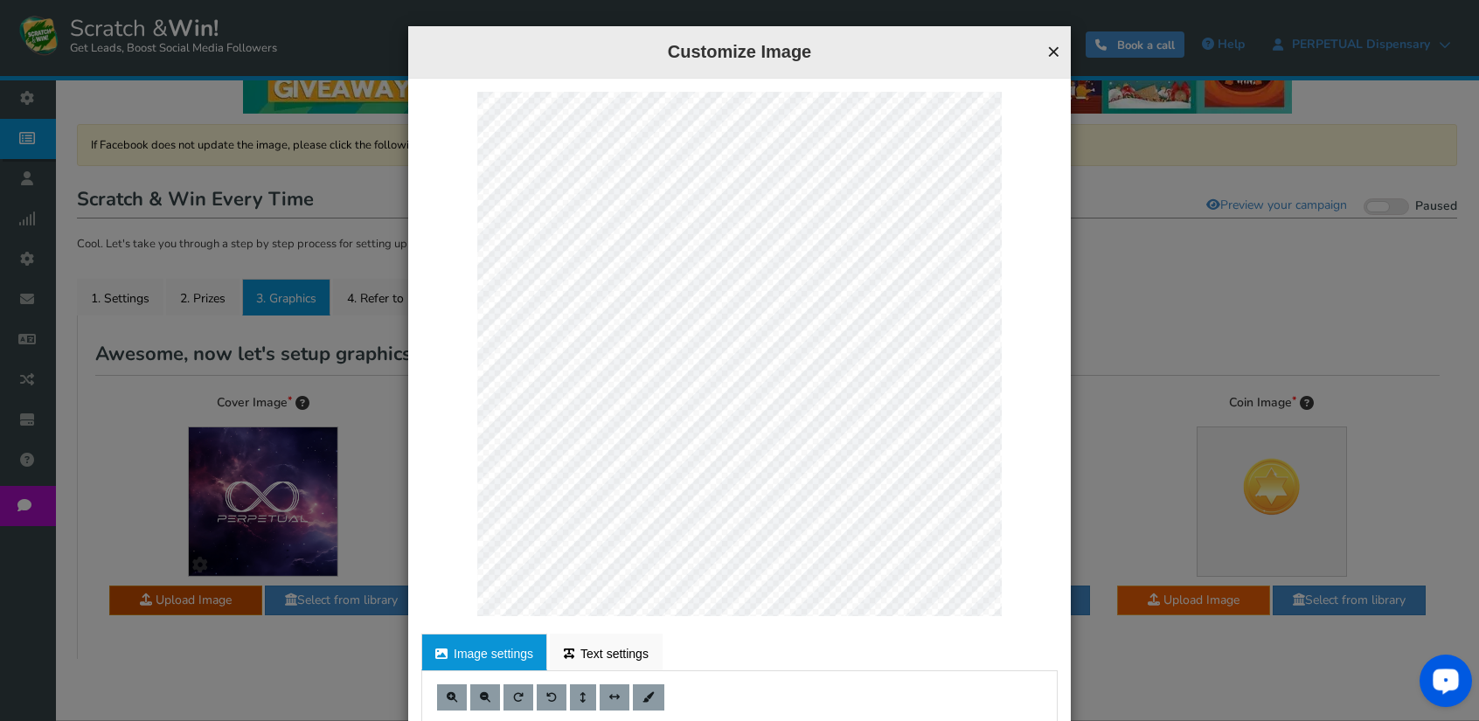
click at [1047, 54] on button "×" at bounding box center [1053, 51] width 13 height 23
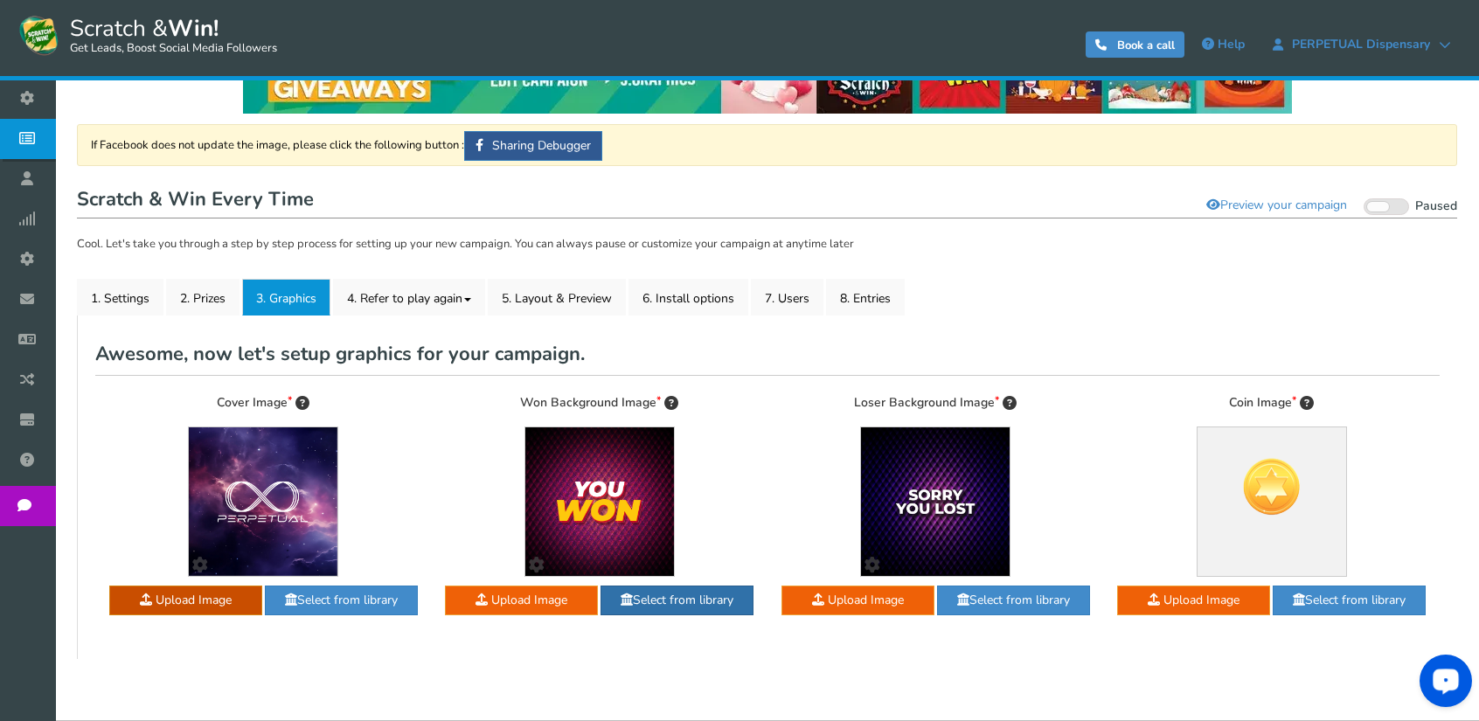
click at [676, 605] on link "Select from library" at bounding box center [676, 600] width 153 height 30
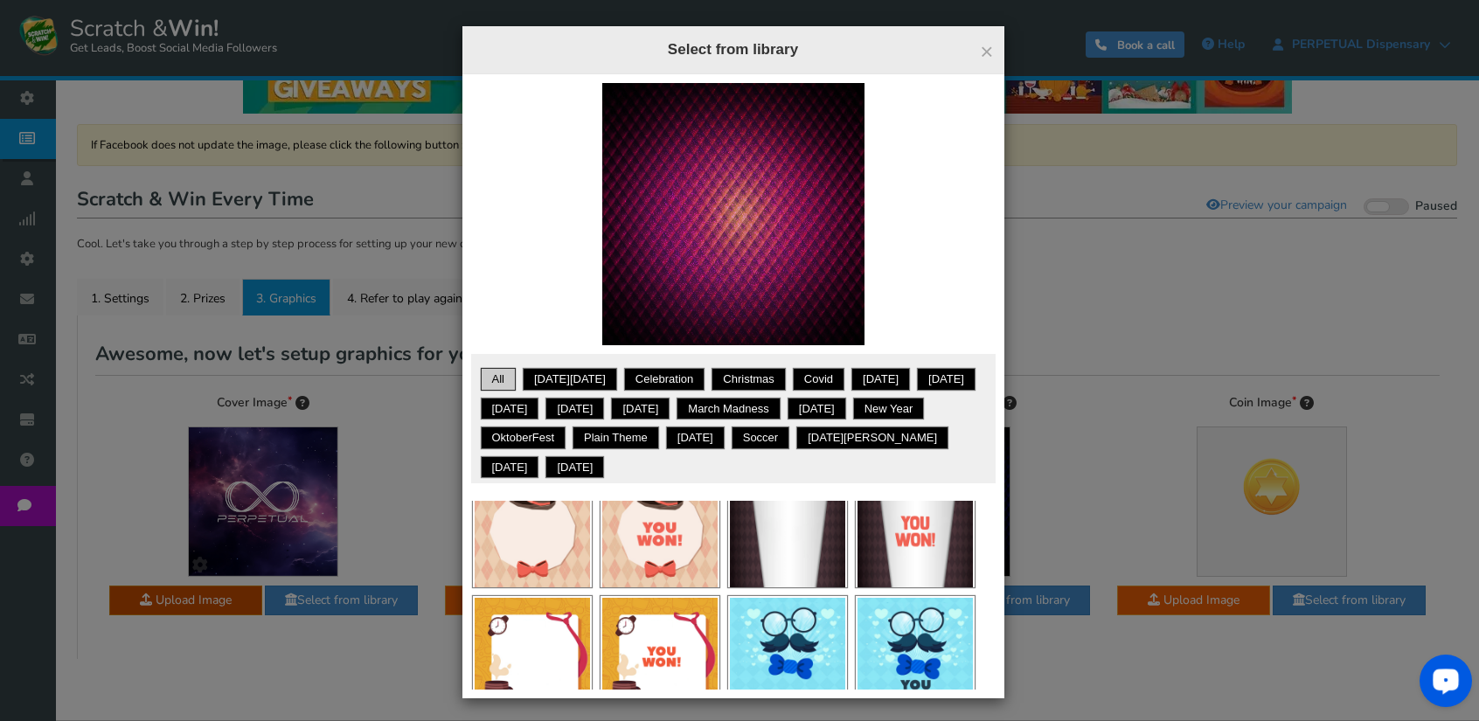
scroll to position [1835, 0]
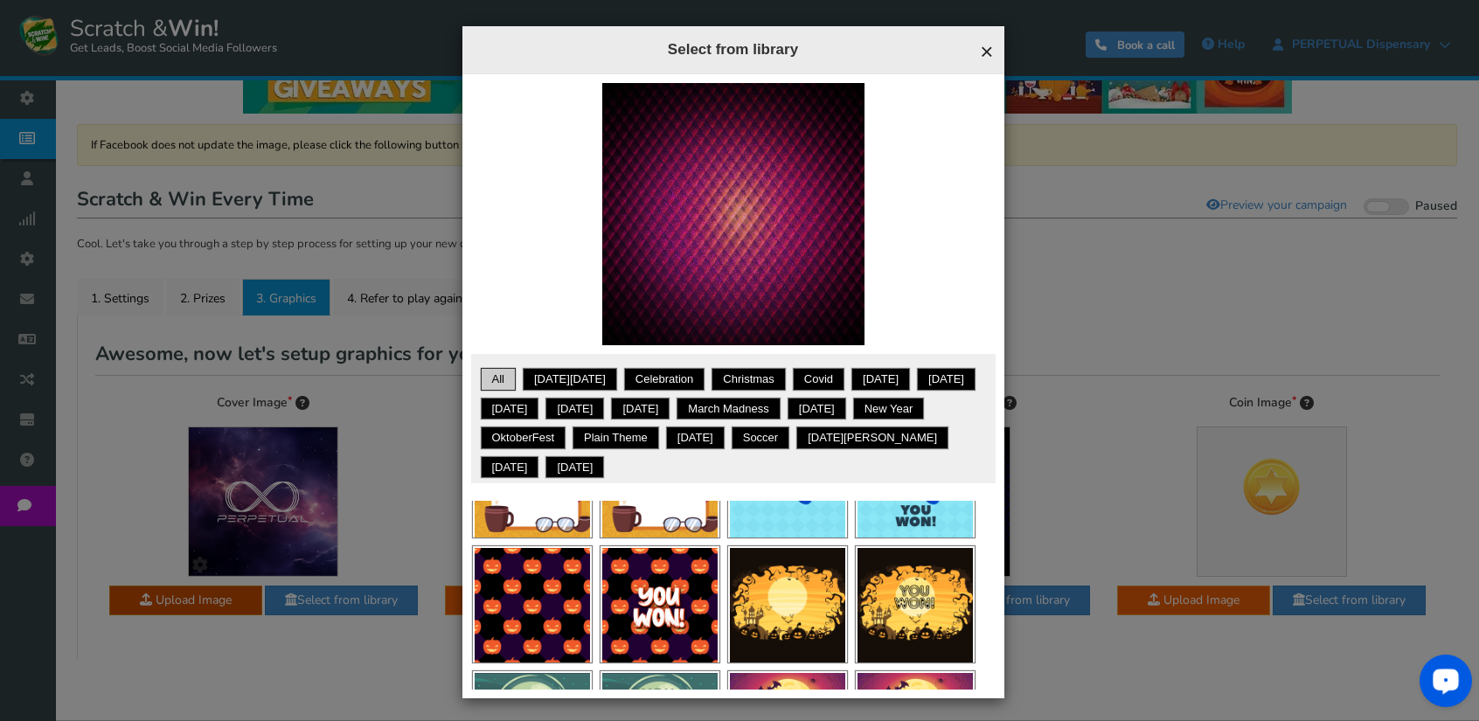
click at [980, 49] on span "×" at bounding box center [986, 51] width 13 height 26
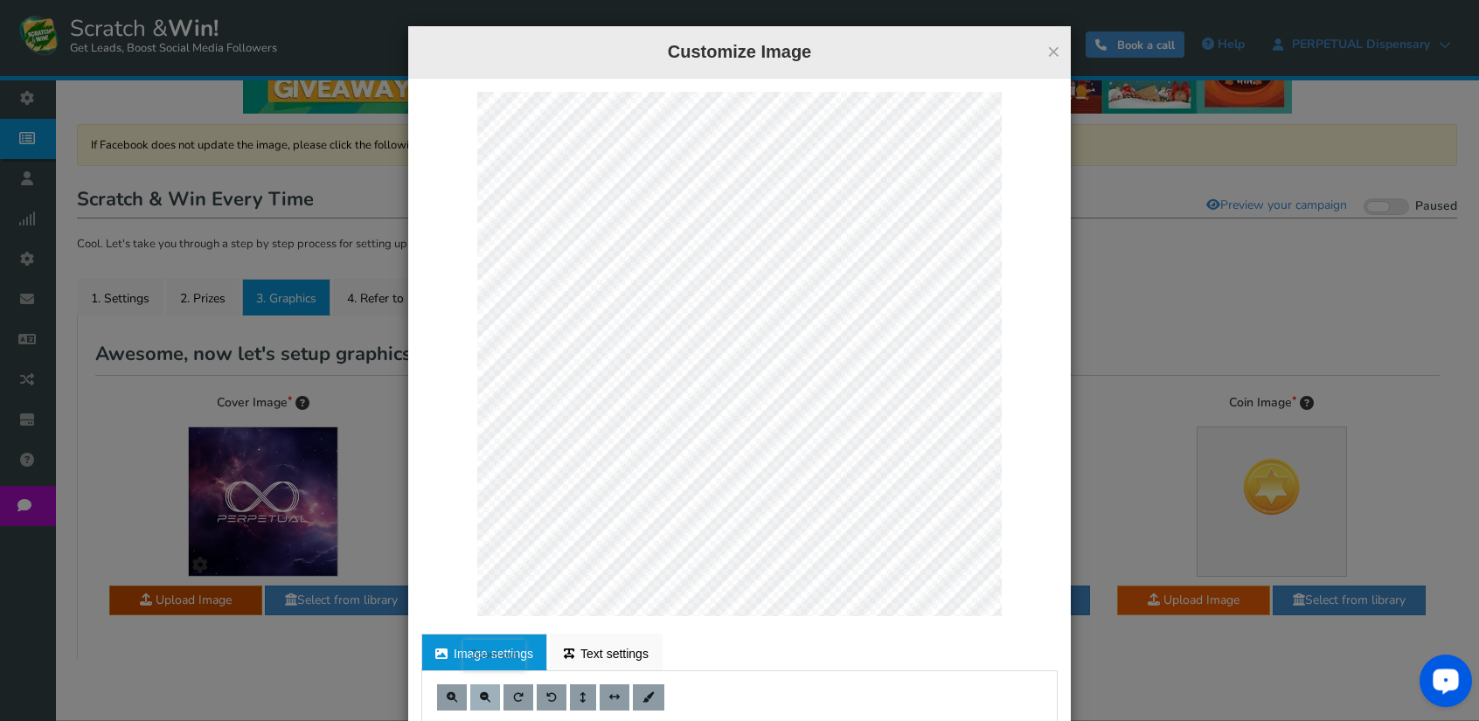
click at [481, 696] on span at bounding box center [485, 697] width 10 height 10
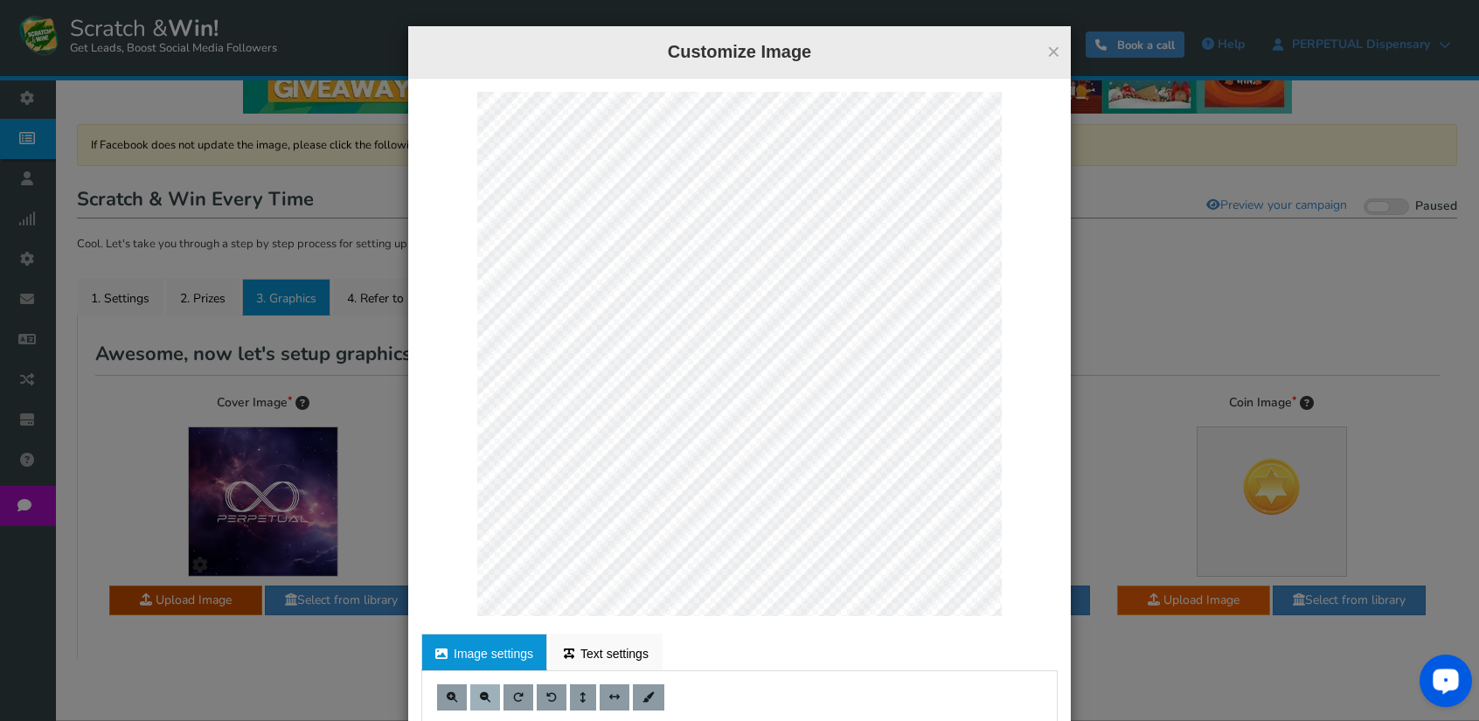
click at [481, 696] on span at bounding box center [485, 697] width 10 height 10
click at [447, 693] on span at bounding box center [452, 697] width 10 height 10
click at [481, 695] on span at bounding box center [485, 697] width 10 height 10
click at [1009, 601] on div at bounding box center [739, 354] width 636 height 524
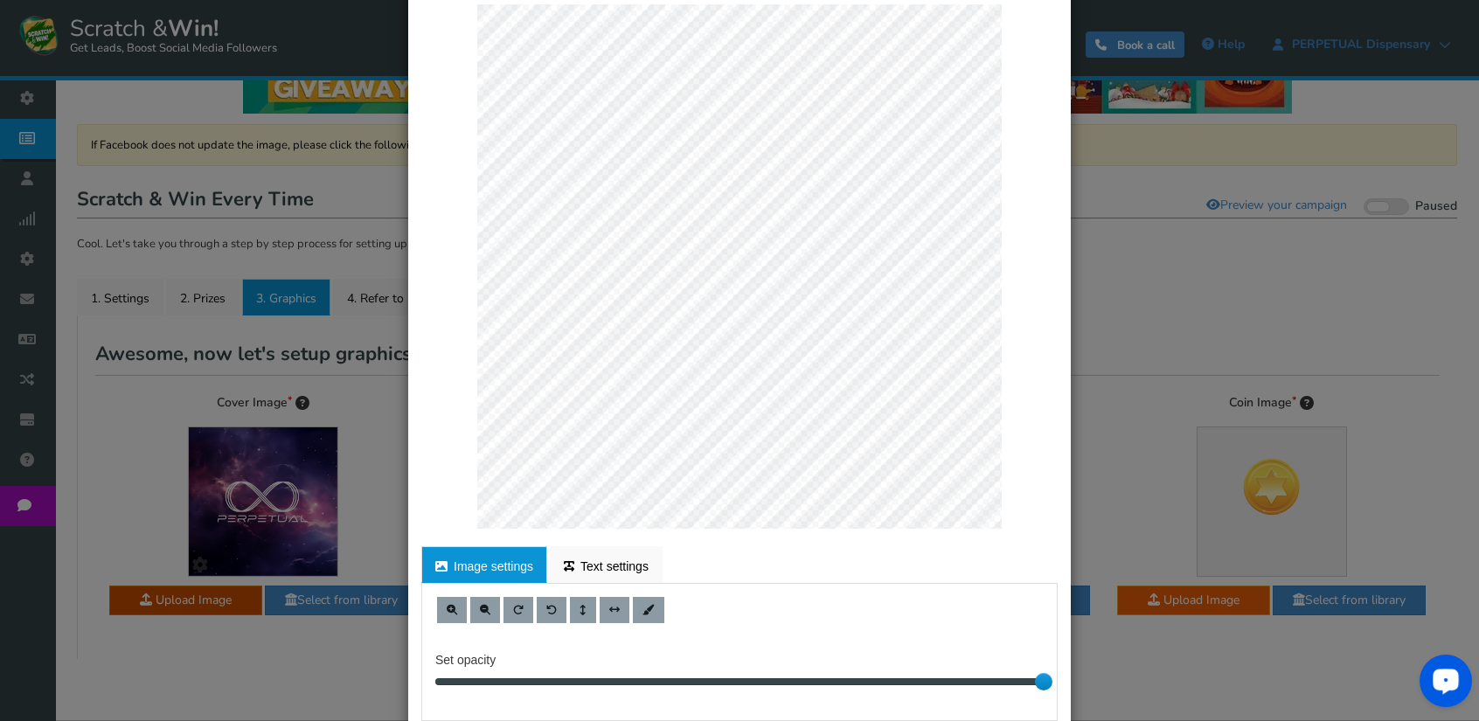
scroll to position [175, 0]
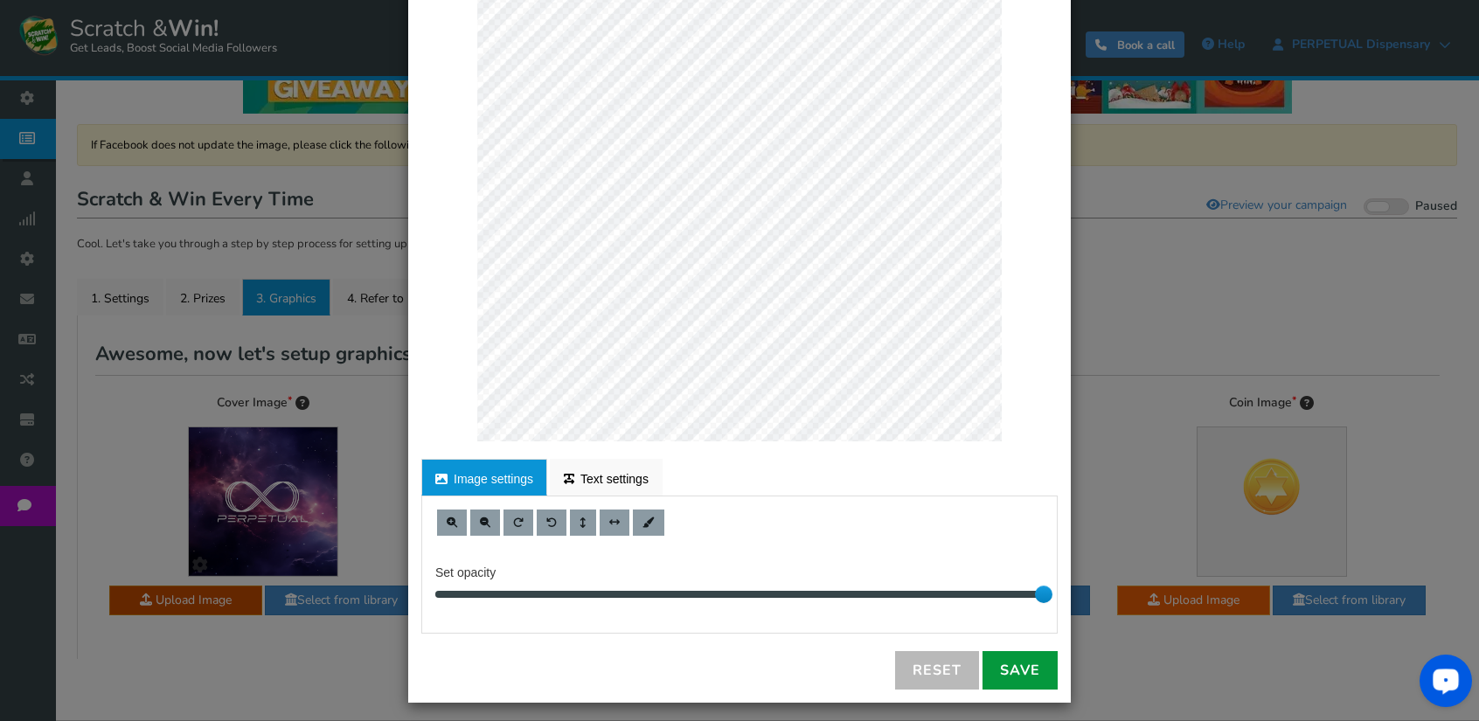
click at [1026, 663] on link "Save" at bounding box center [1019, 670] width 75 height 38
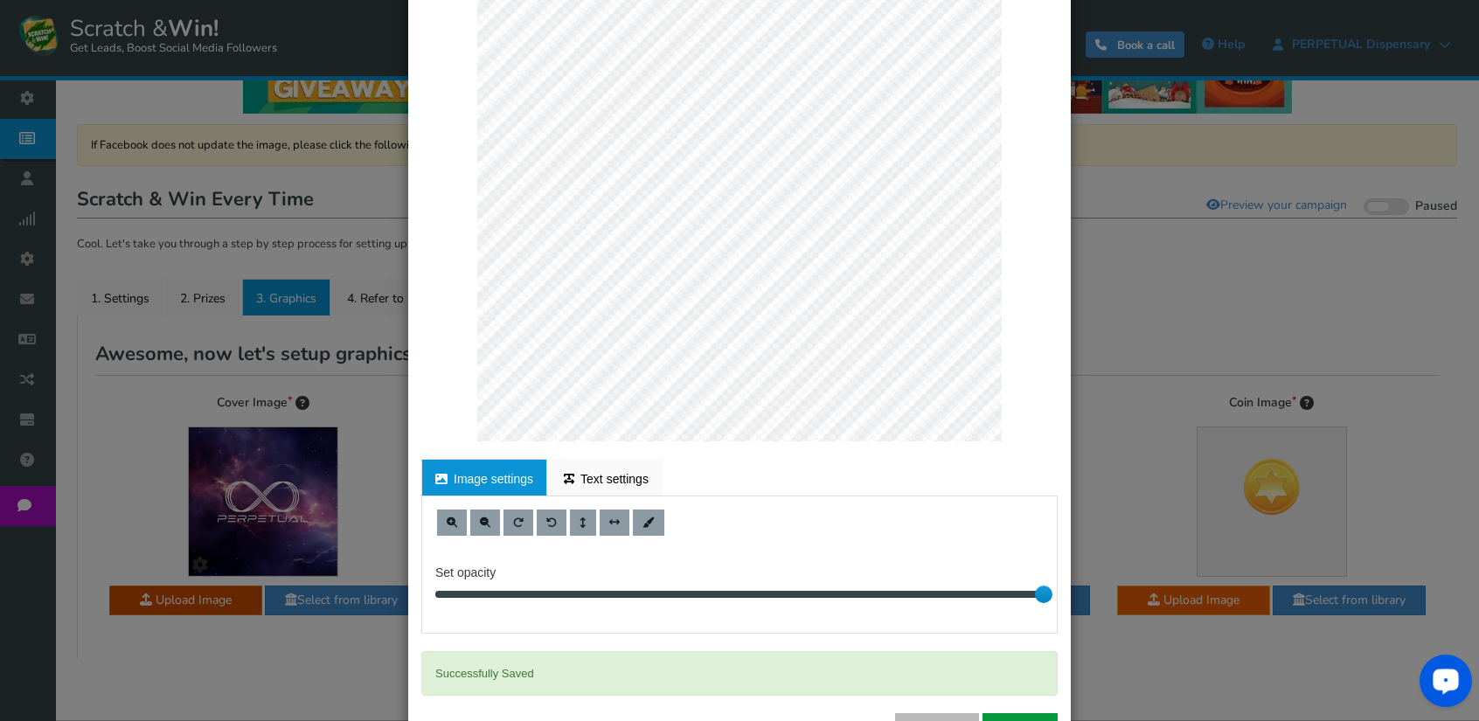
scroll to position [0, 0]
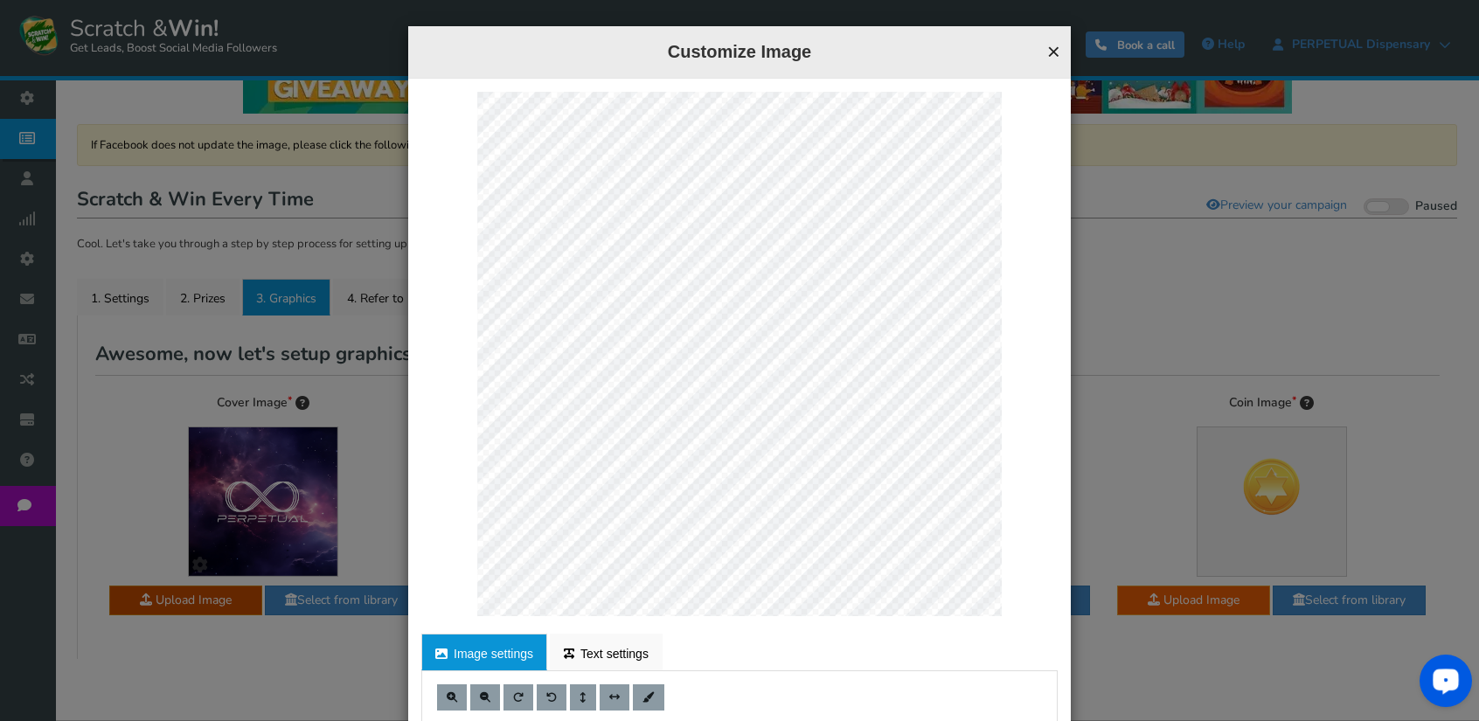
click at [1048, 53] on button "×" at bounding box center [1053, 51] width 13 height 23
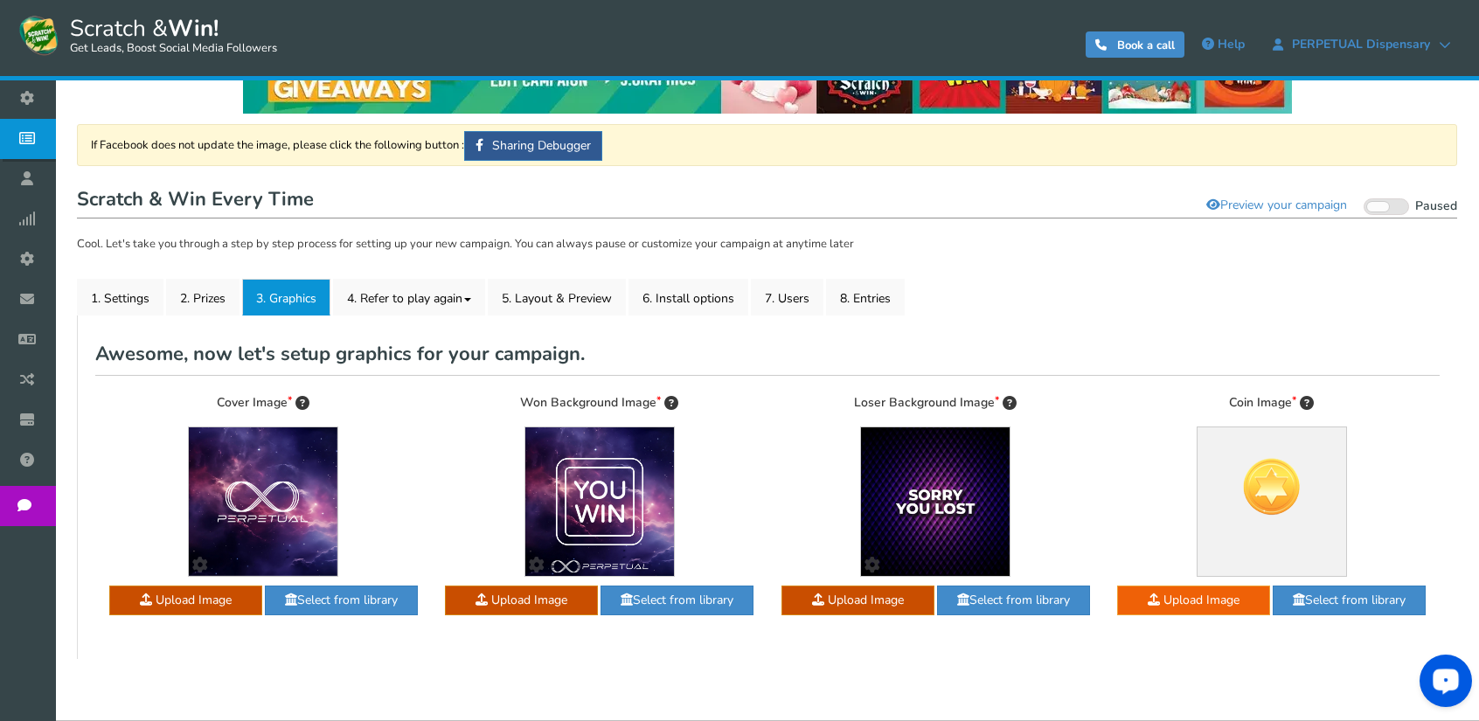
click at [1285, 497] on img at bounding box center [1271, 486] width 61 height 61
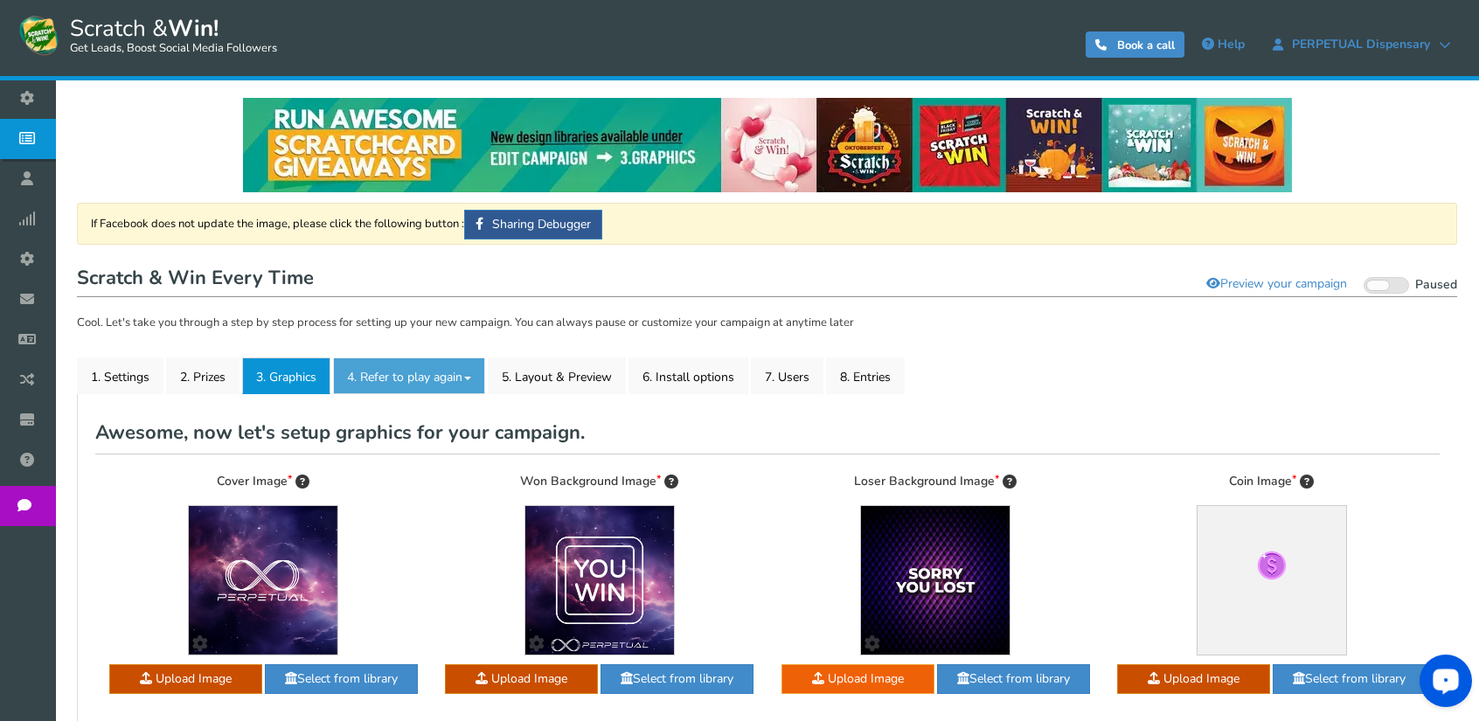
click at [418, 380] on link "4. Refer to play again" at bounding box center [409, 375] width 152 height 37
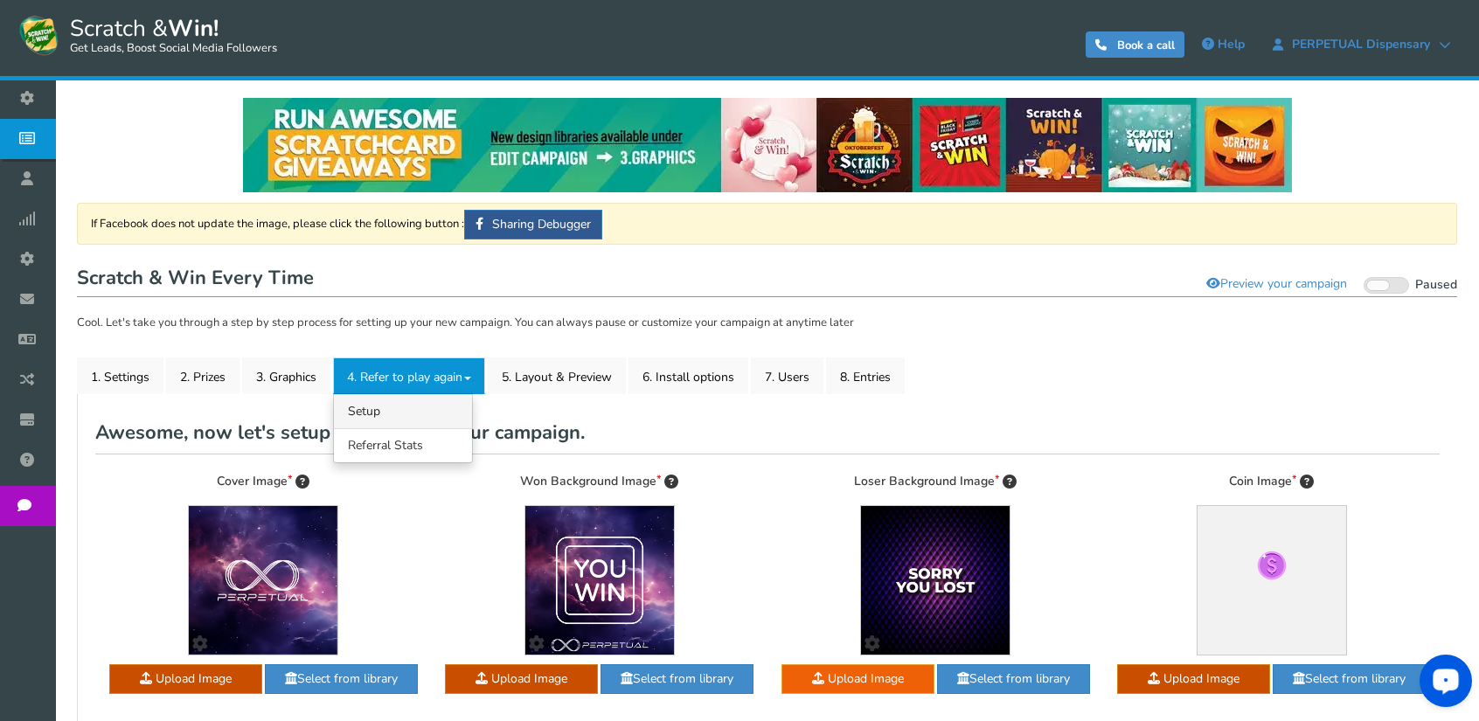
click at [399, 415] on link "4.1 Referrals Setup" at bounding box center [403, 411] width 138 height 34
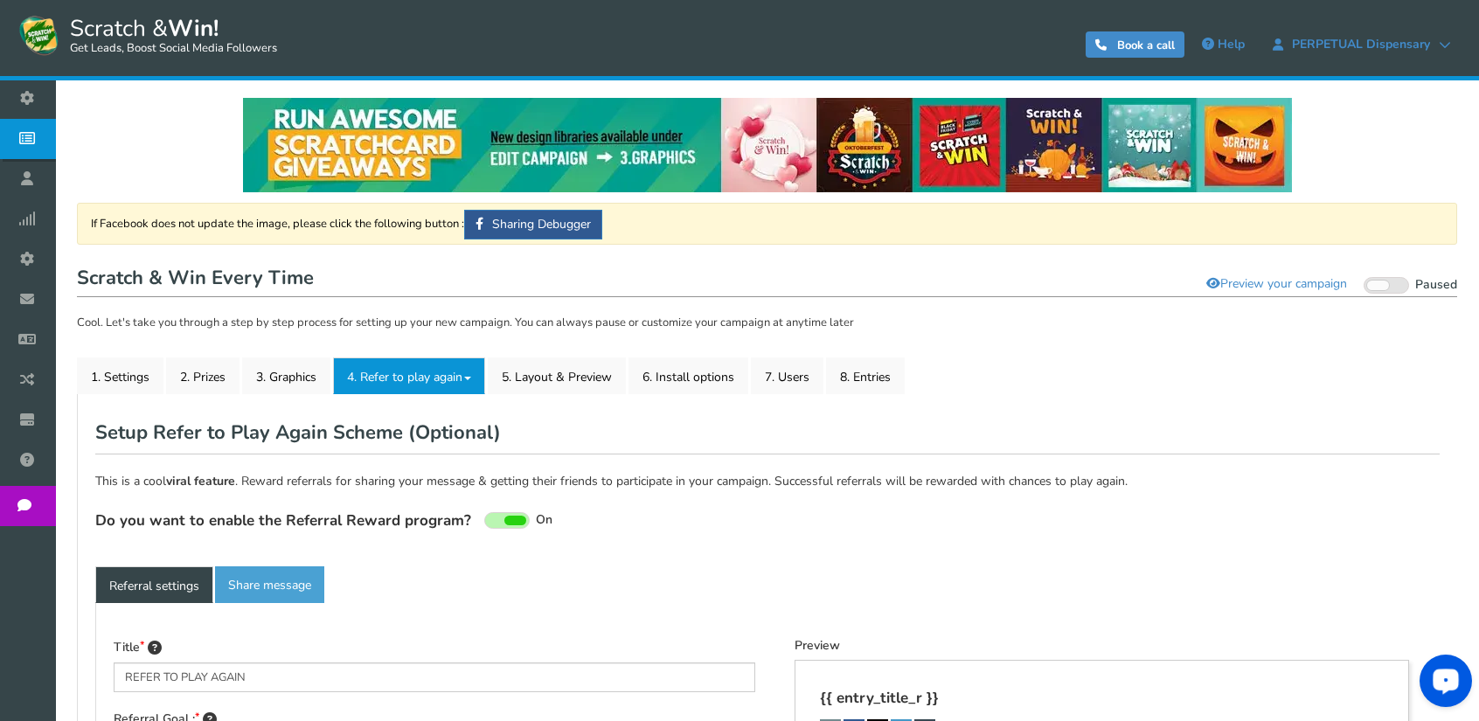
type textarea "Refer your friends and get more chances to win!"
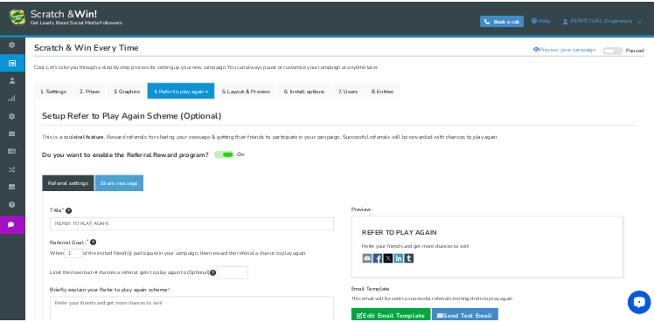
scroll to position [262, 0]
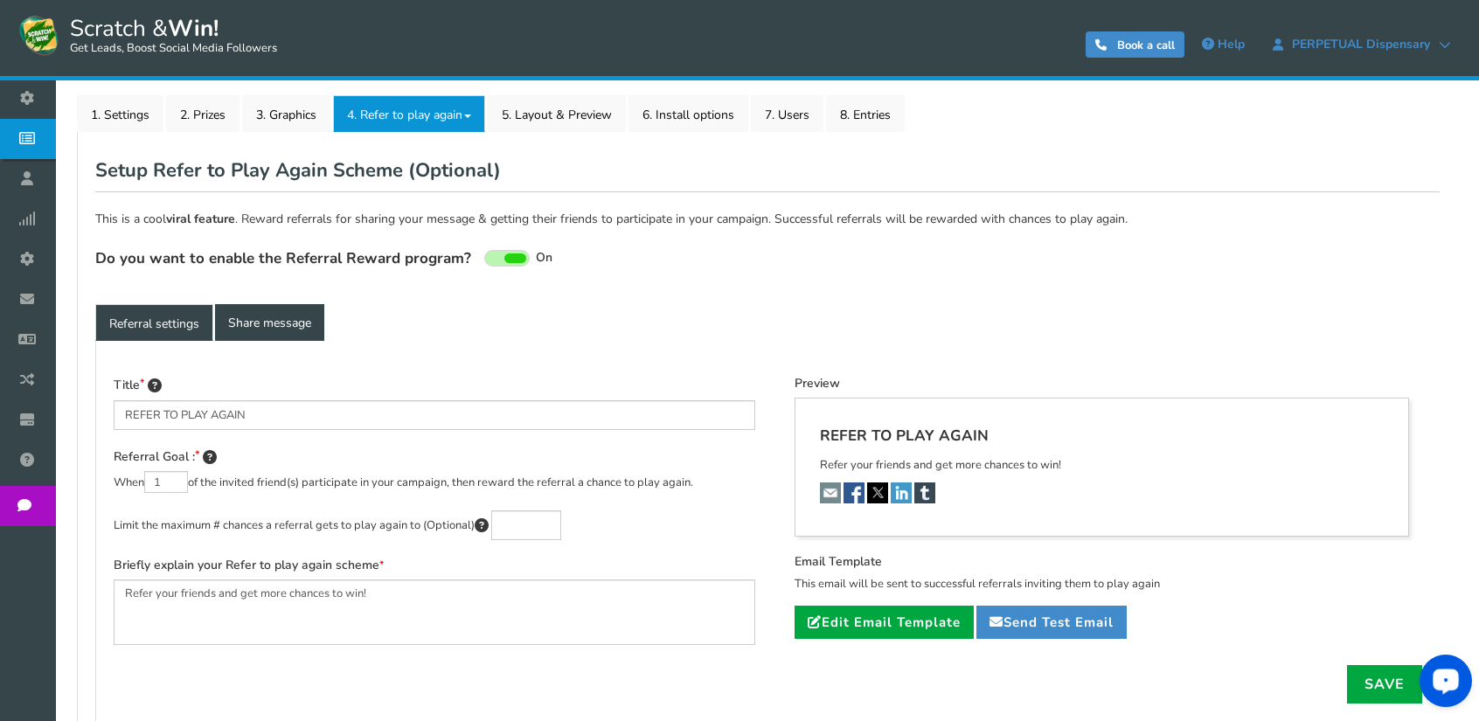
click at [252, 326] on link "Share message" at bounding box center [269, 322] width 109 height 37
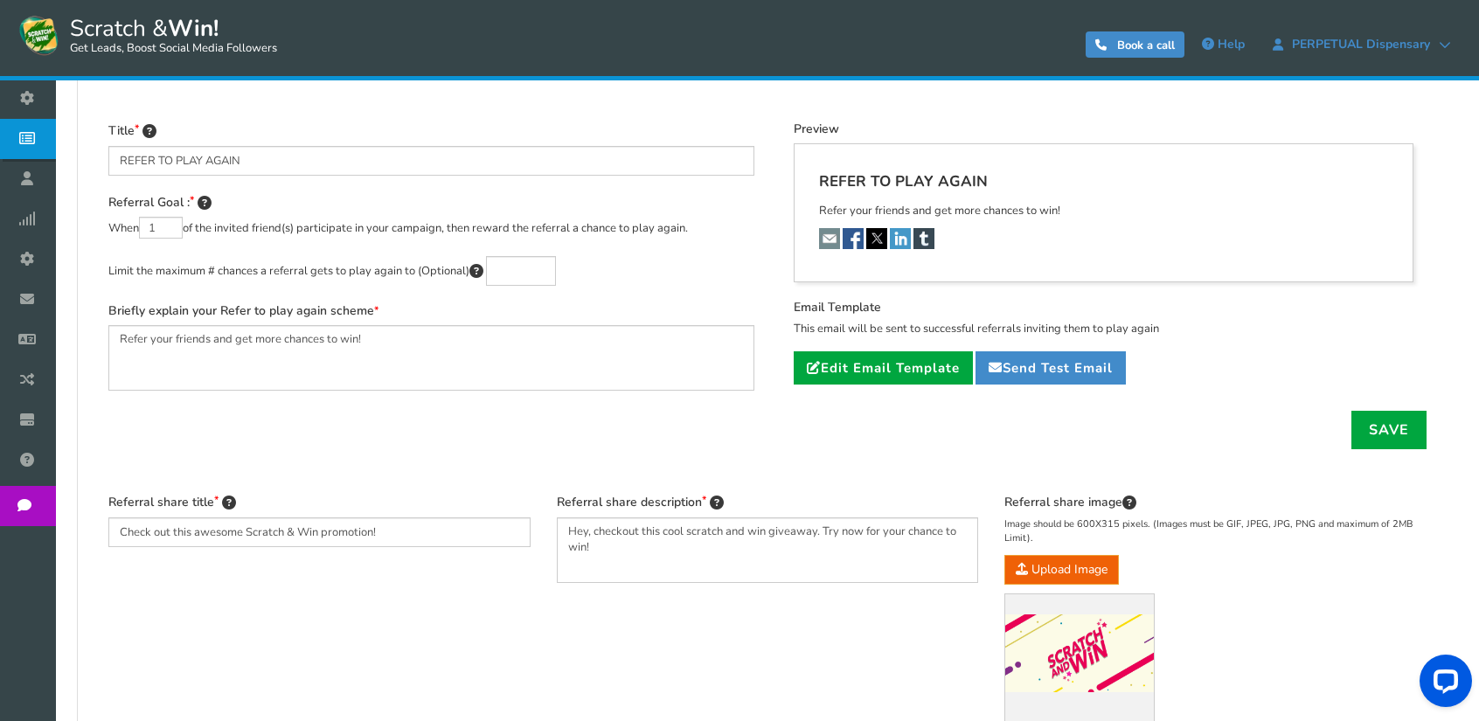
scroll to position [408, 0]
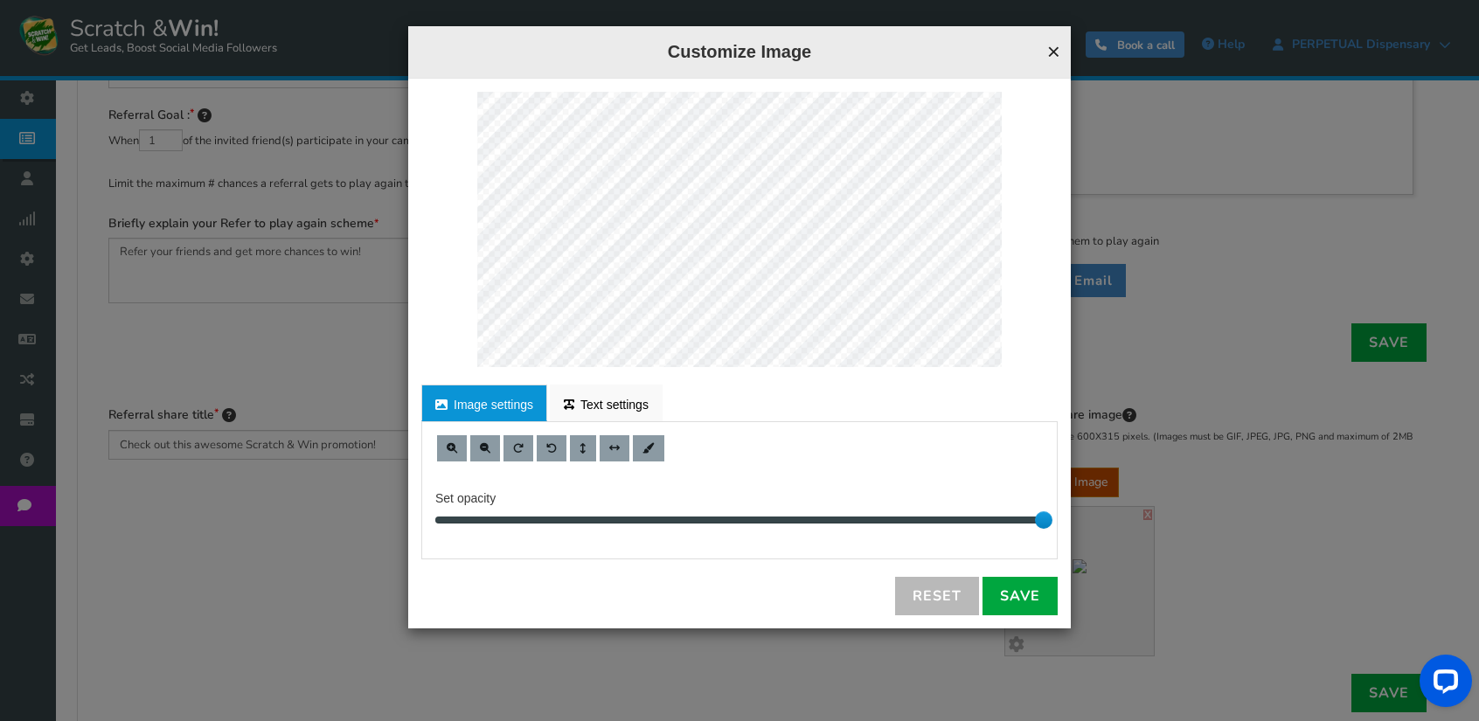
click at [1052, 48] on button "×" at bounding box center [1053, 51] width 13 height 23
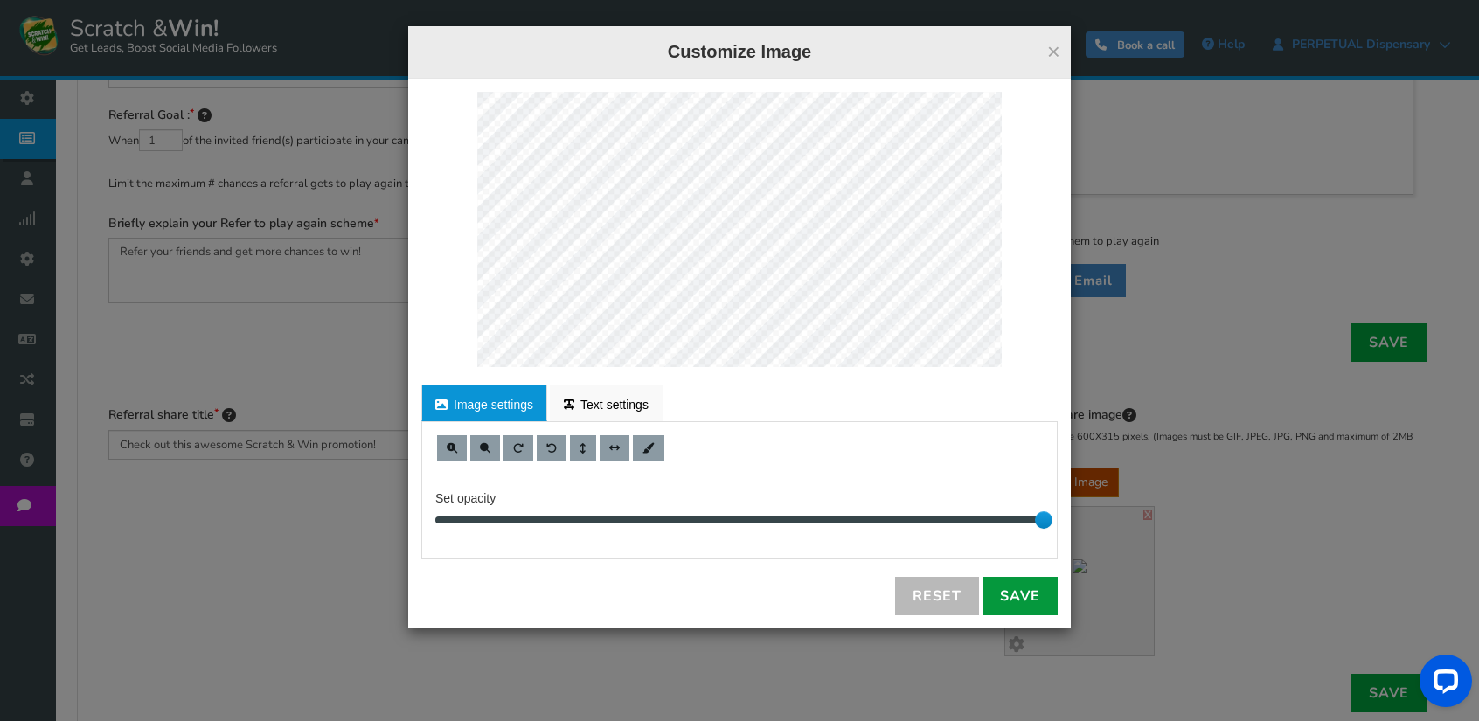
click at [1018, 596] on link "Save" at bounding box center [1019, 596] width 75 height 38
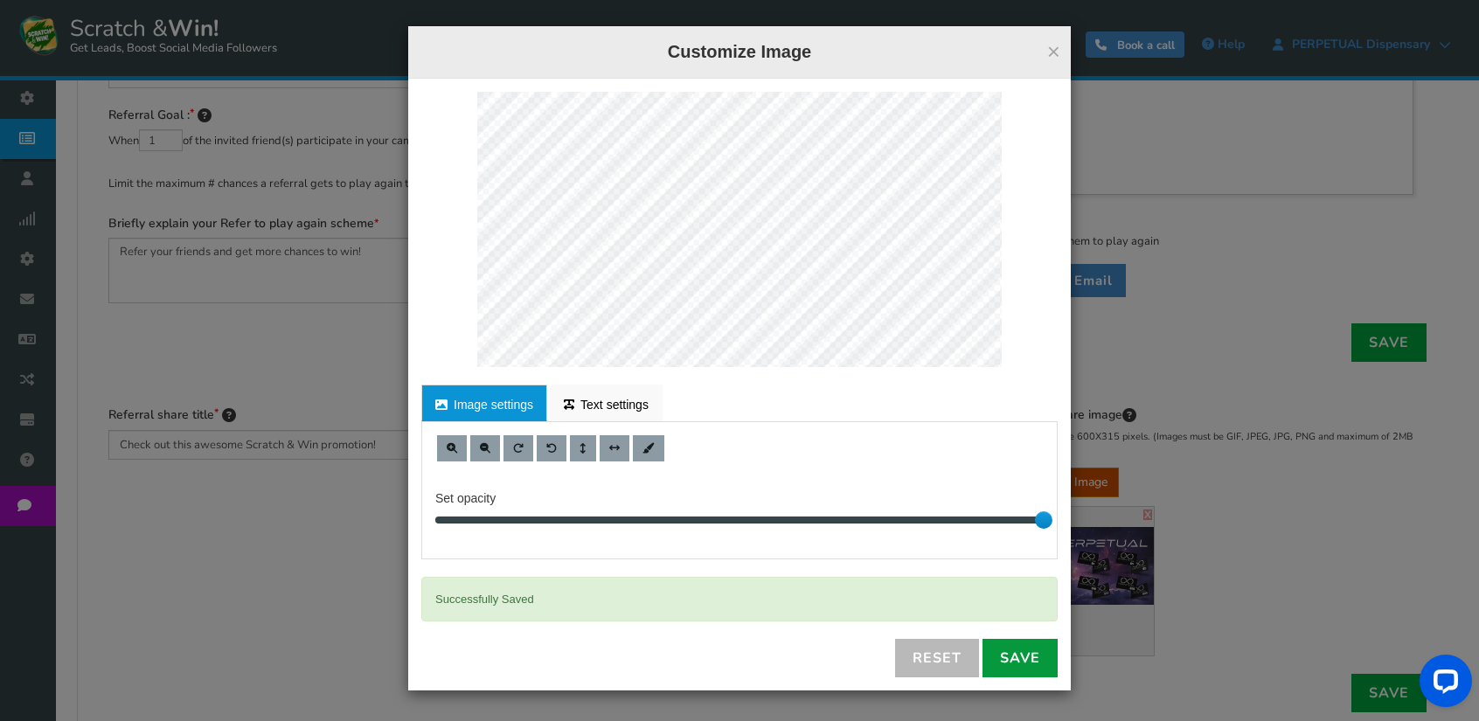
scroll to position [233, 0]
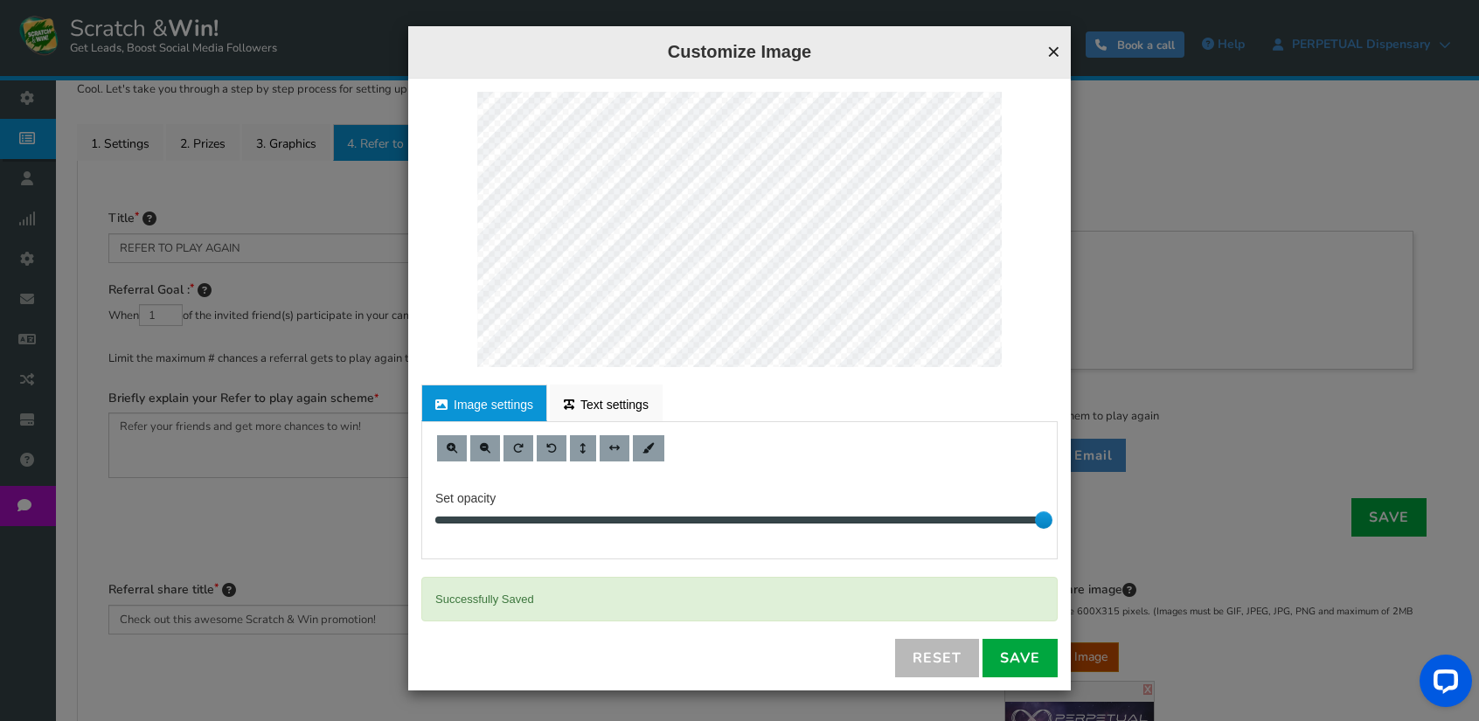
click at [1054, 54] on button "×" at bounding box center [1053, 51] width 13 height 23
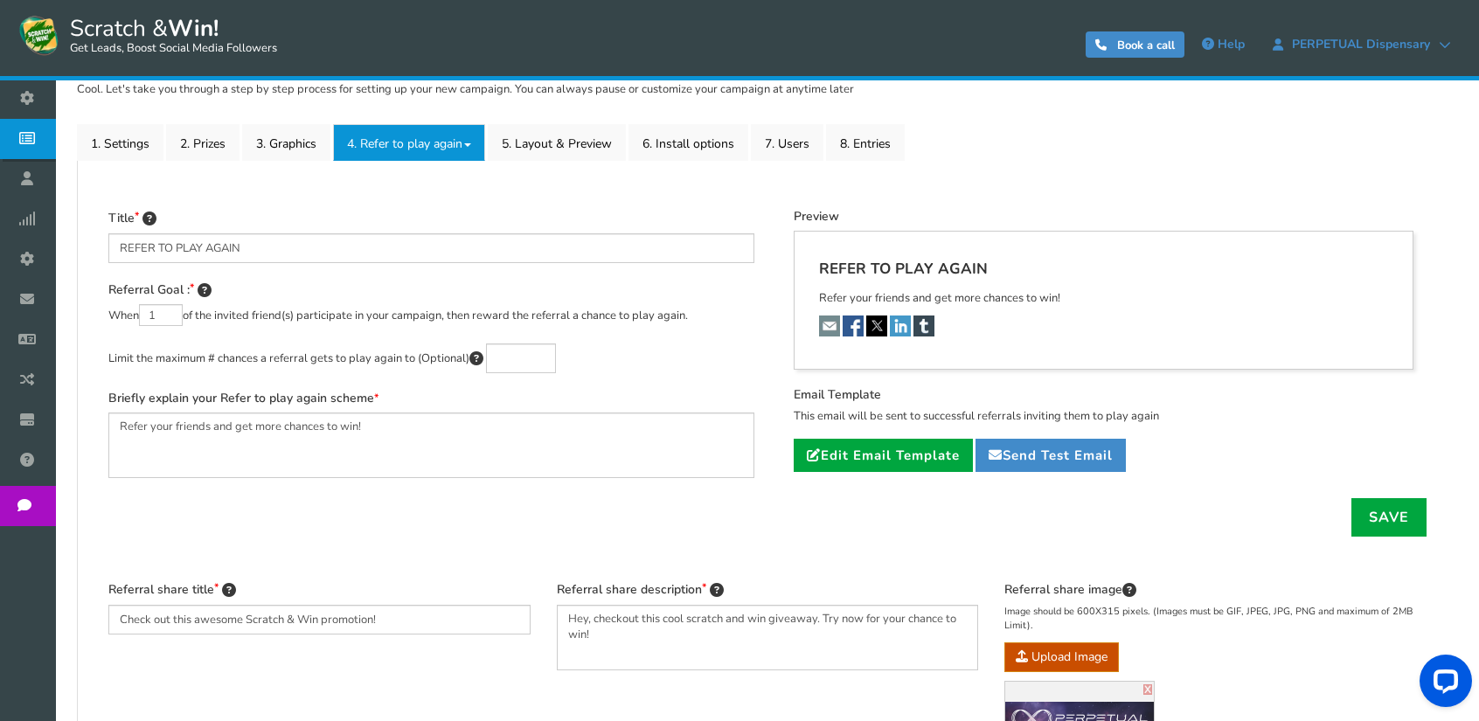
scroll to position [408, 0]
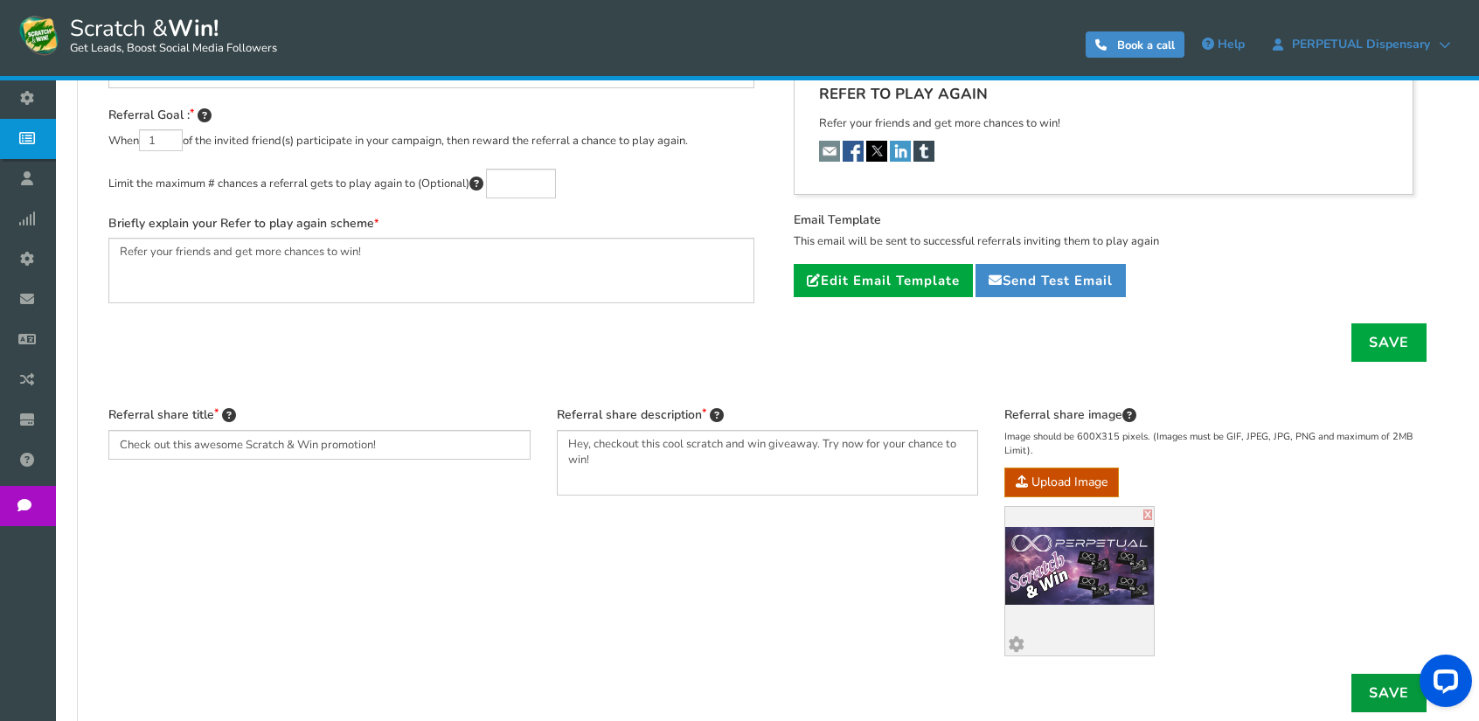
click at [1380, 690] on link "Save" at bounding box center [1388, 693] width 75 height 38
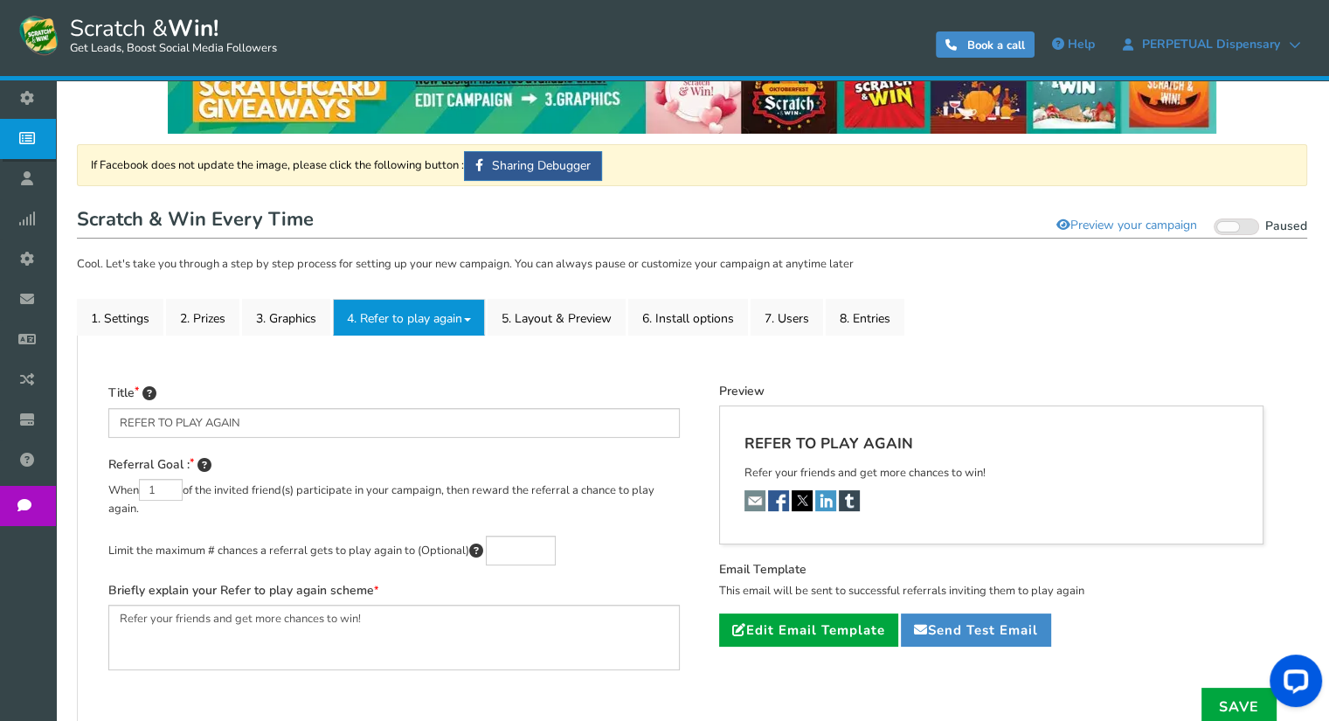
scroll to position [0, 0]
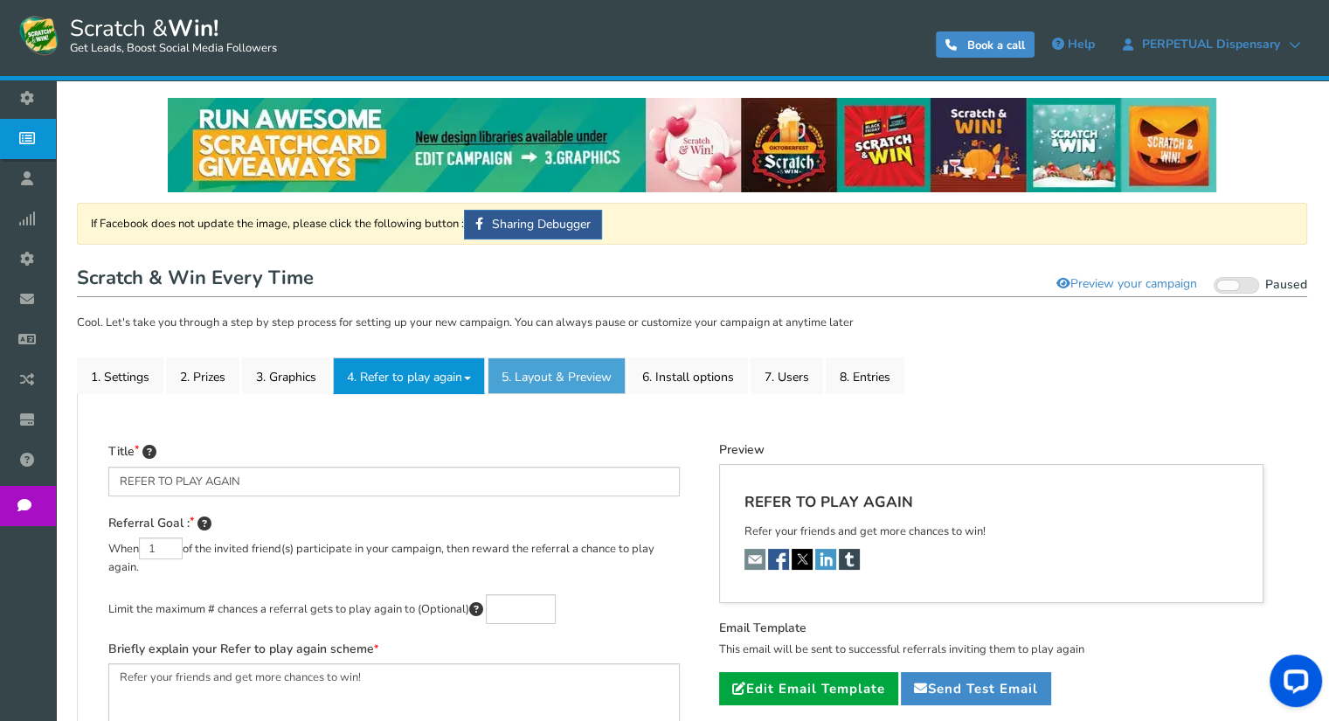
click at [539, 375] on link "5. Layout & Preview" at bounding box center [557, 375] width 138 height 37
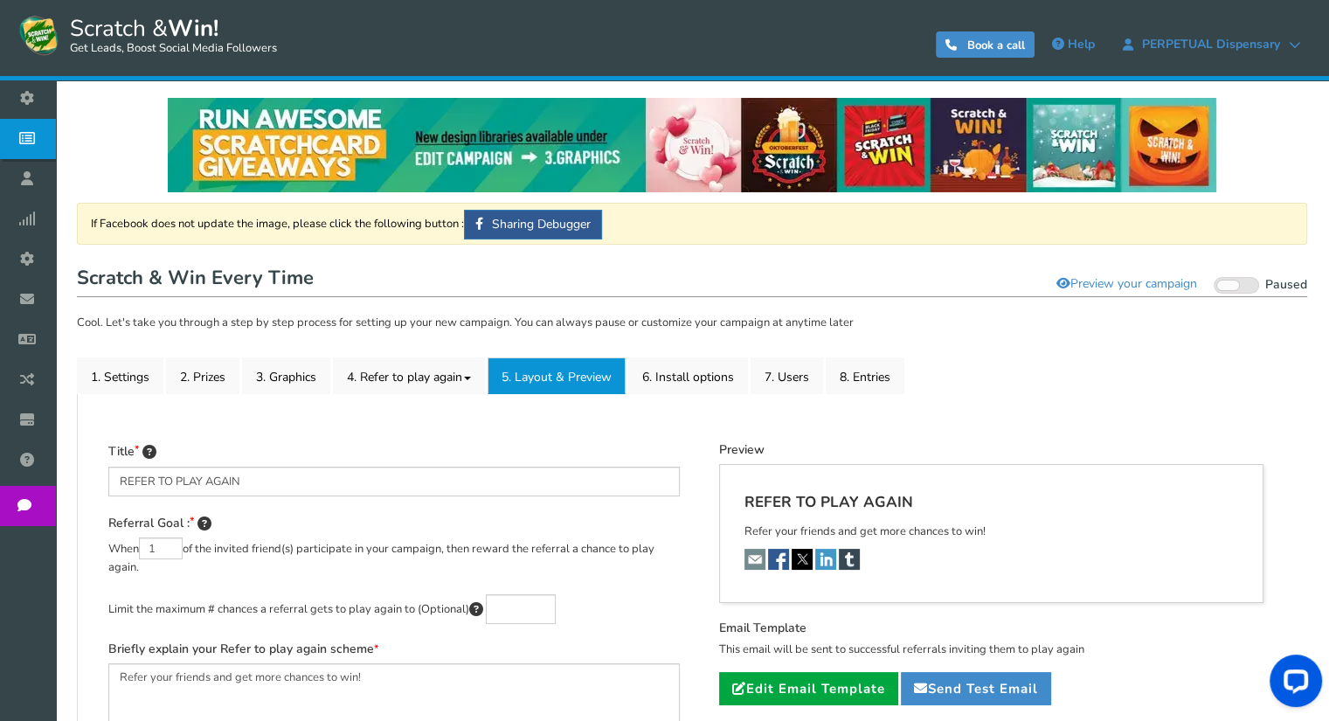
click at [547, 384] on link "5. Layout & Preview" at bounding box center [557, 375] width 138 height 37
click at [697, 379] on link "6. Install options New" at bounding box center [688, 375] width 120 height 37
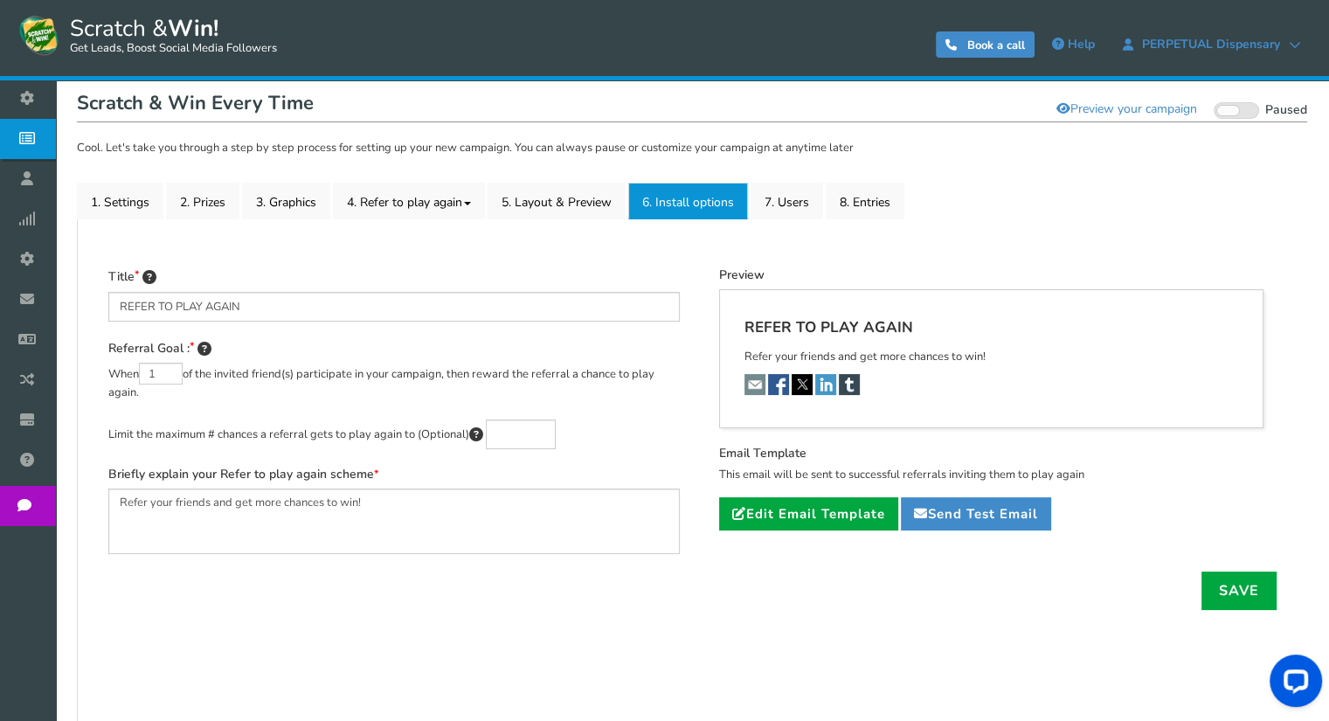
scroll to position [87, 0]
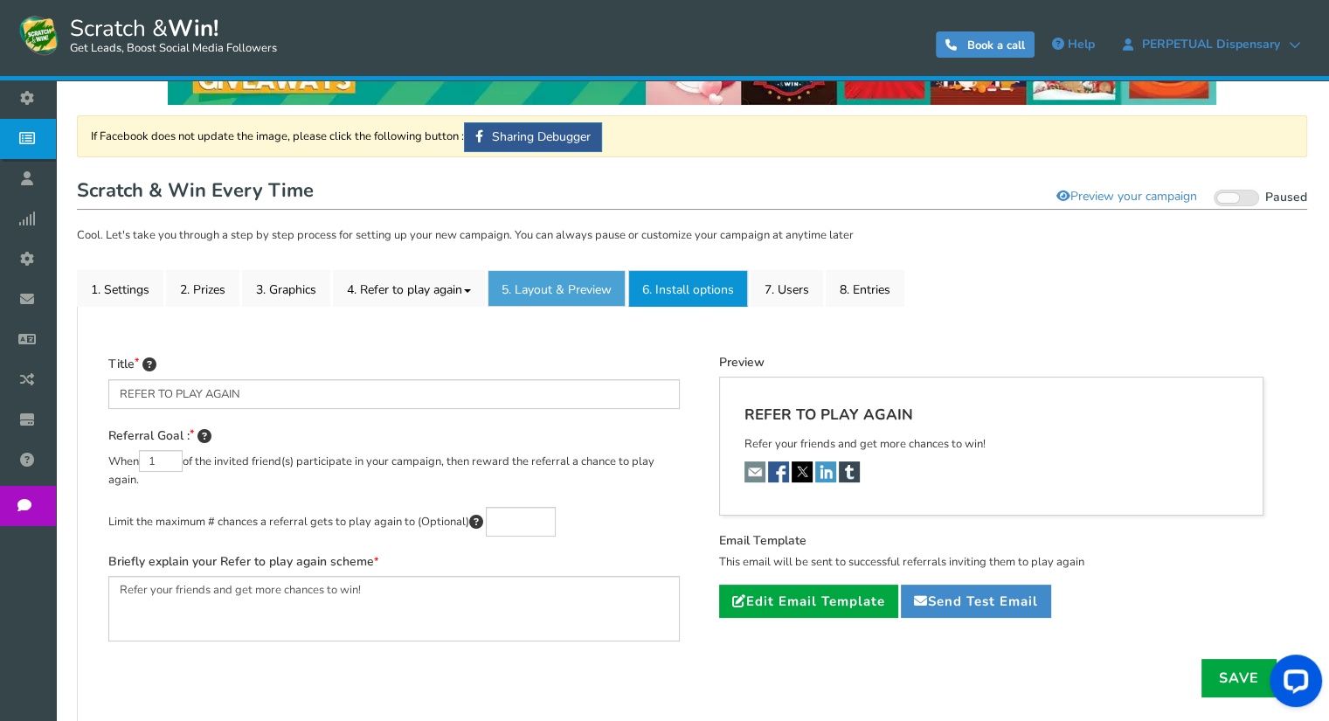
click at [599, 289] on link "5. Layout & Preview" at bounding box center [557, 288] width 138 height 37
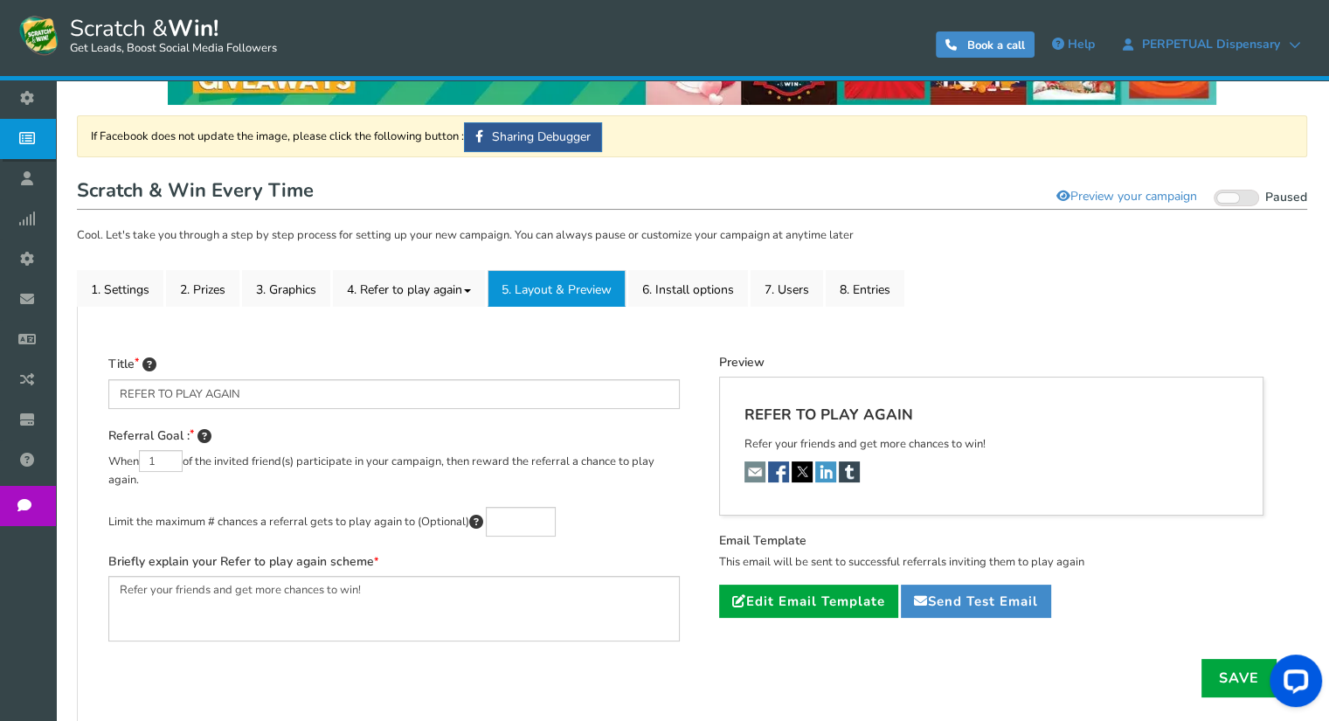
scroll to position [0, 0]
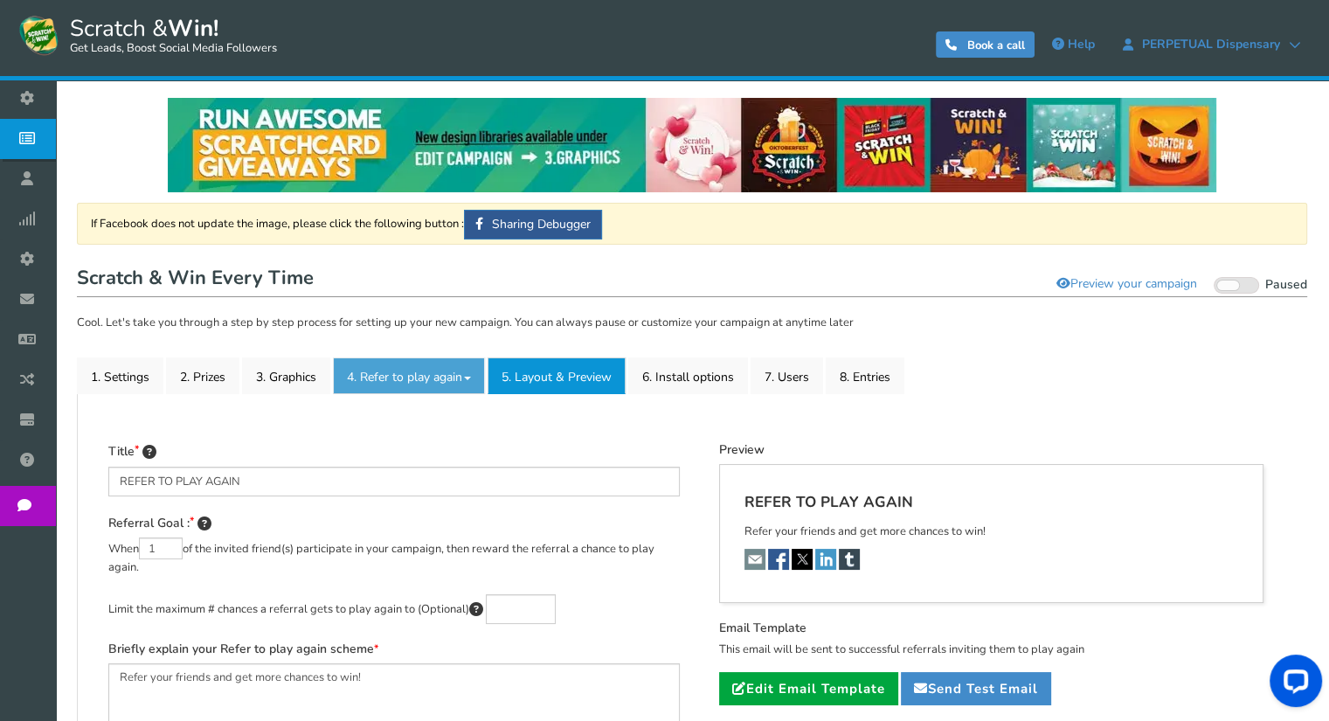
click at [437, 377] on link "4. Refer to play again" at bounding box center [409, 375] width 152 height 37
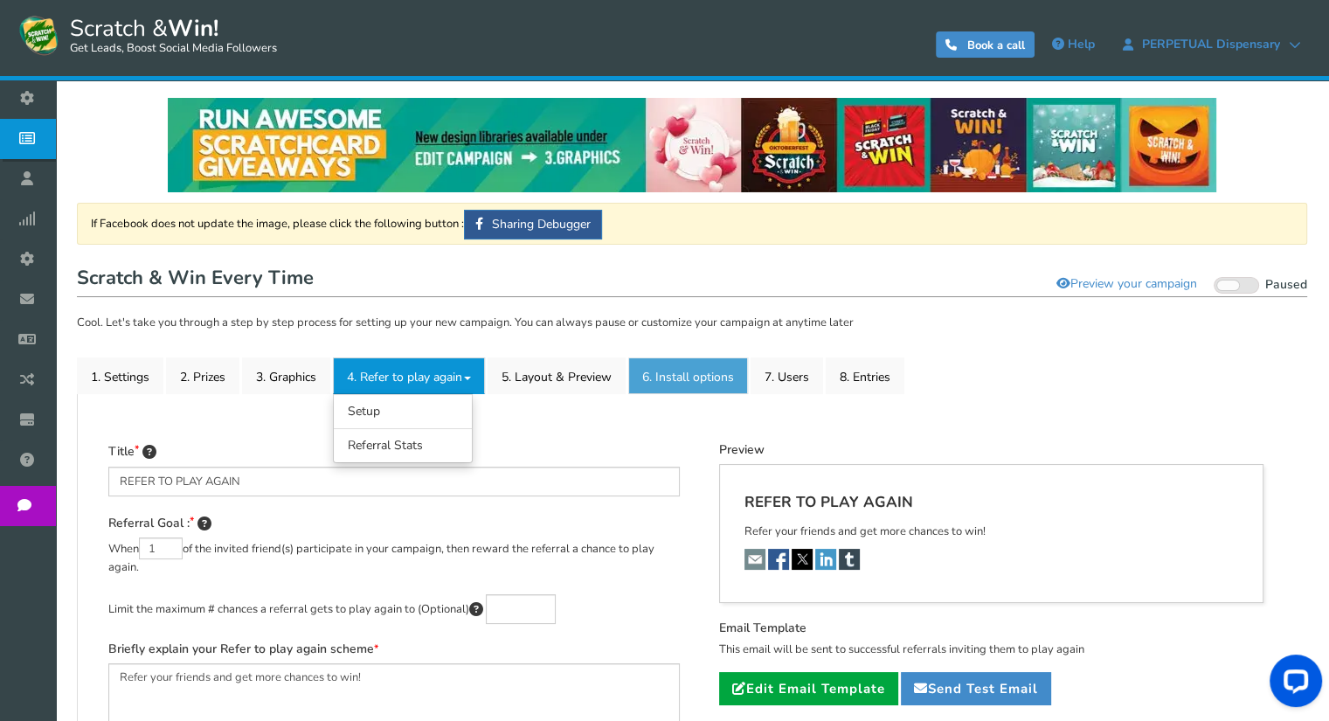
click at [684, 373] on link "6. Install options New" at bounding box center [688, 375] width 120 height 37
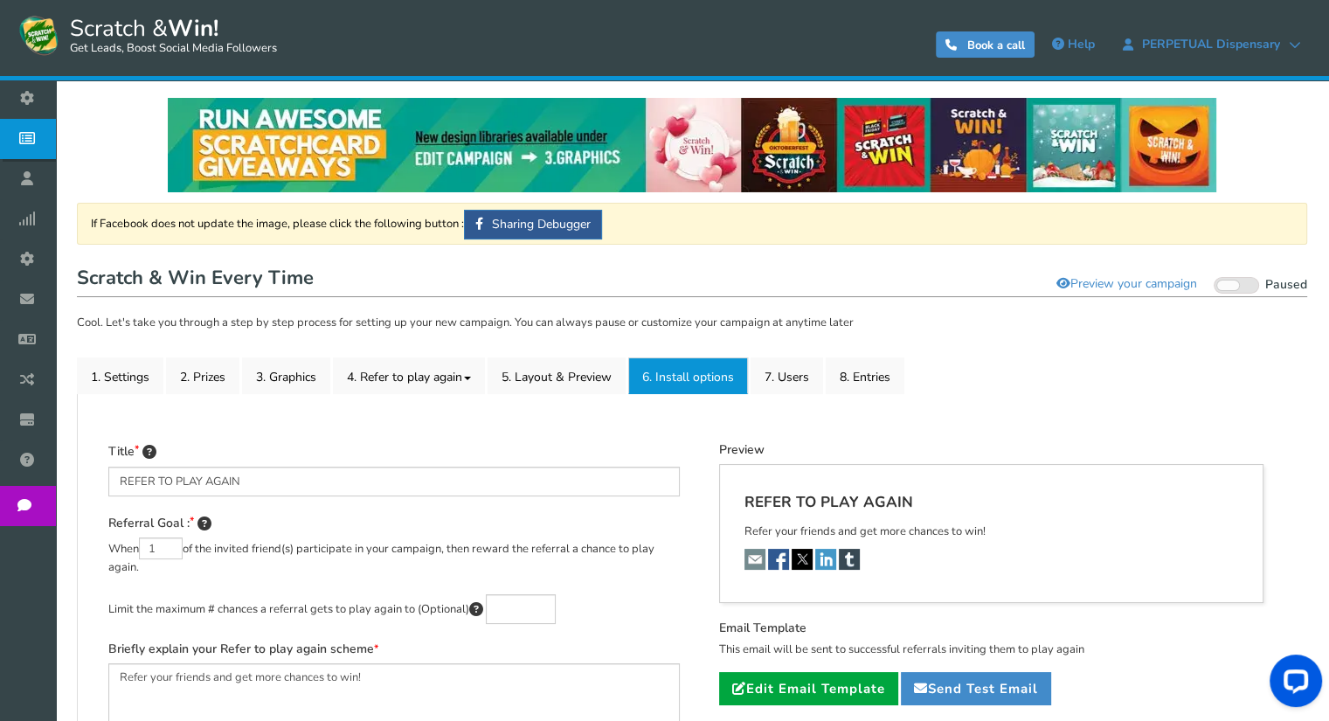
click at [684, 373] on link "6. Install options New" at bounding box center [688, 375] width 120 height 37
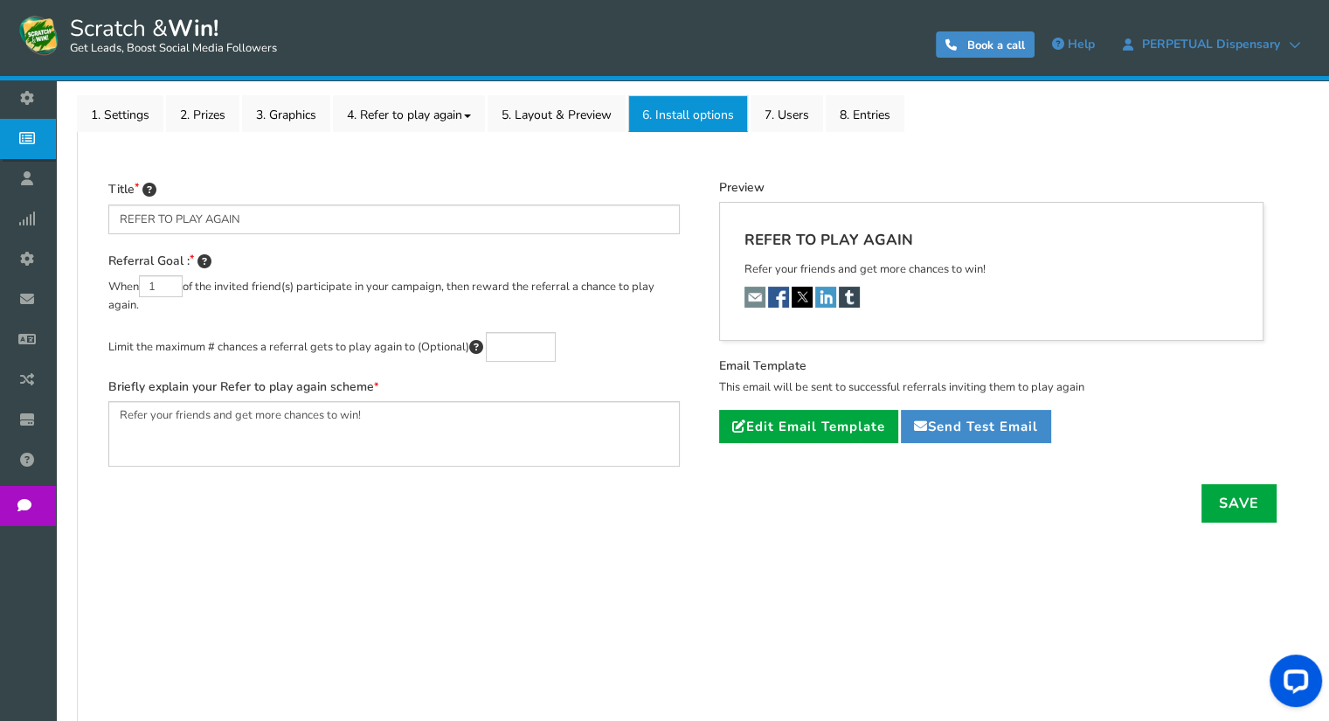
scroll to position [175, 0]
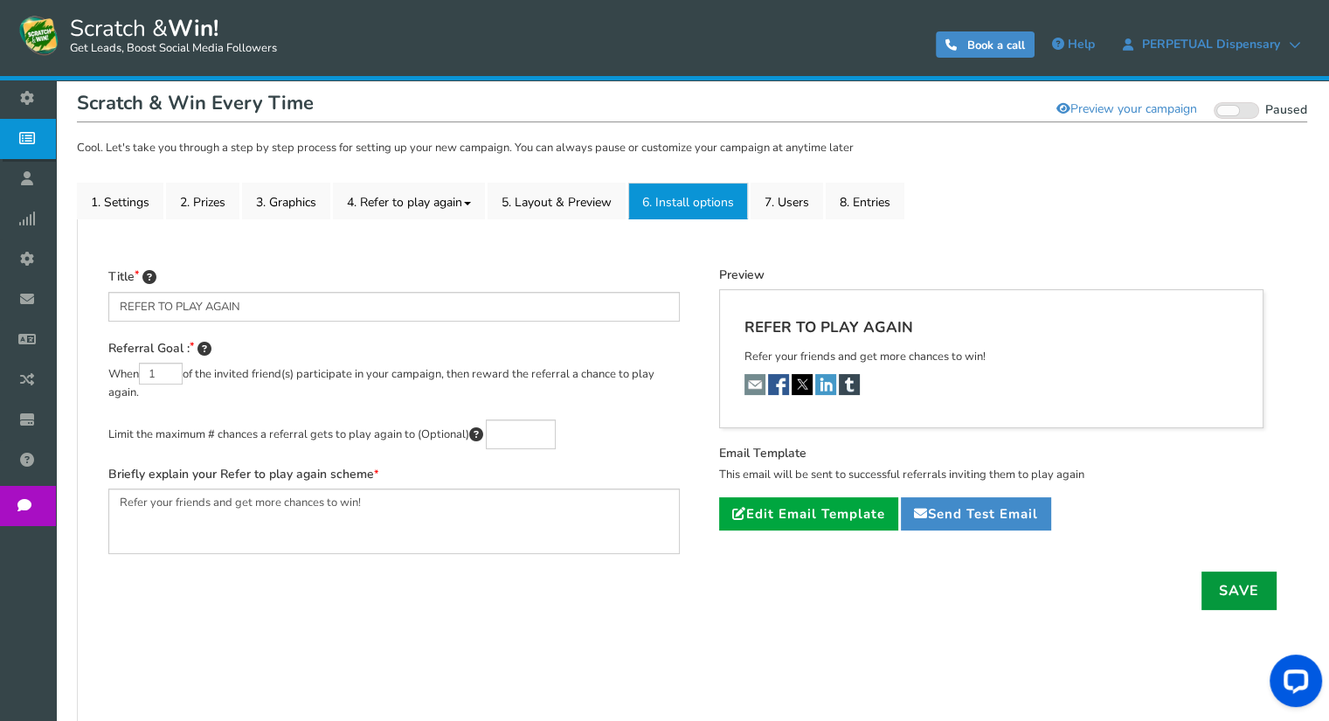
click at [1252, 593] on link "Save" at bounding box center [1239, 590] width 75 height 38
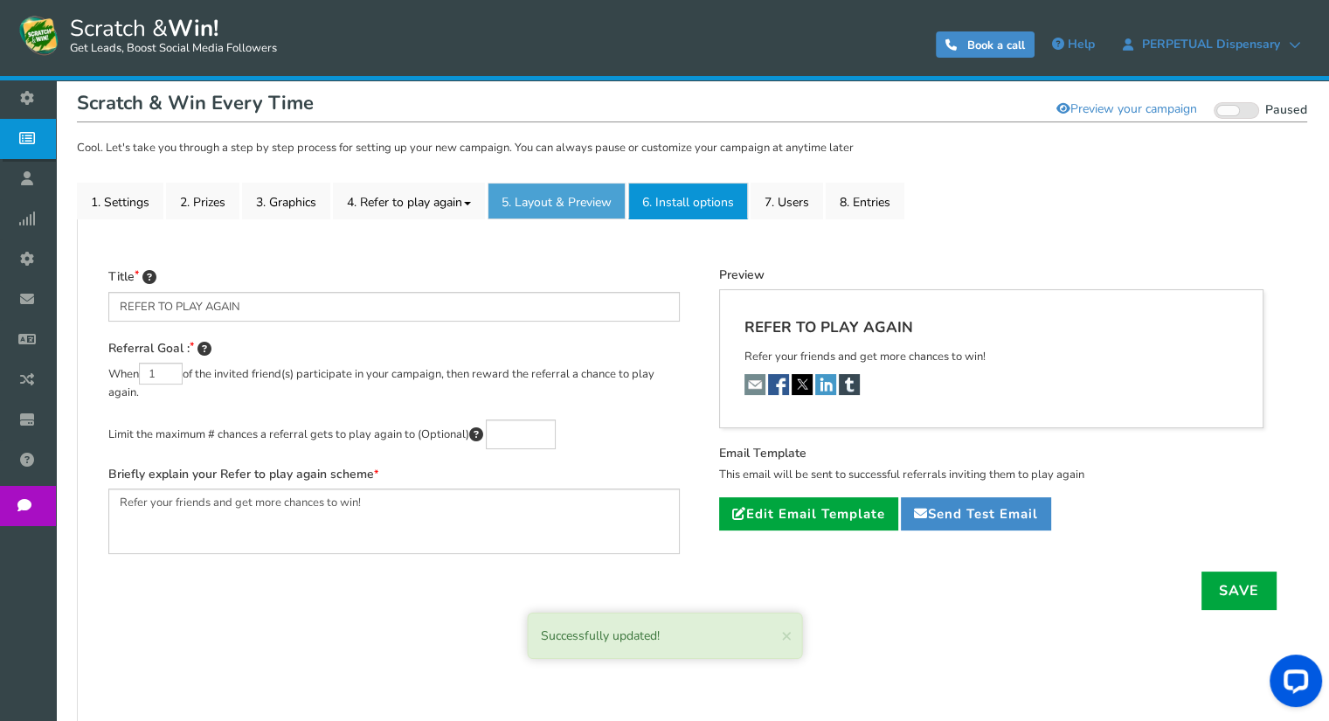
click at [570, 203] on link "5. Layout & Preview" at bounding box center [557, 201] width 138 height 37
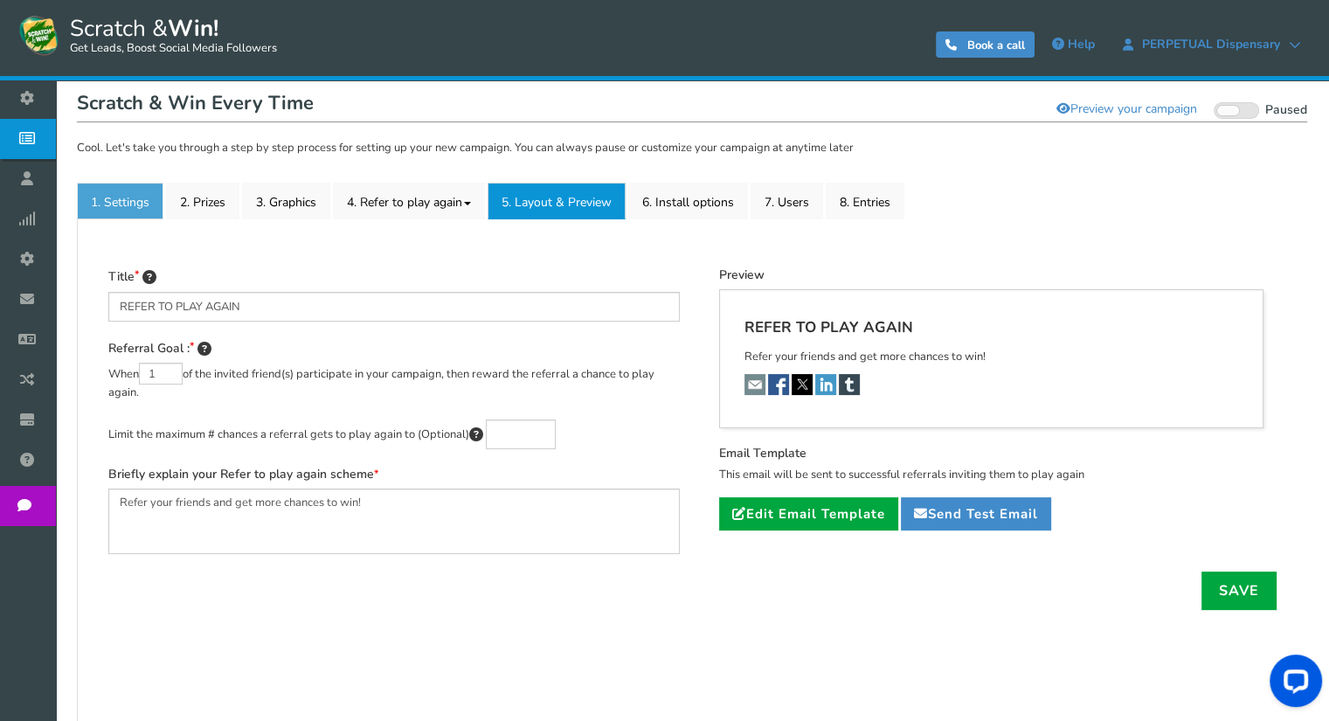
click at [128, 209] on link "1. Settings" at bounding box center [120, 201] width 87 height 37
click at [129, 204] on link "1. Settings" at bounding box center [120, 201] width 87 height 37
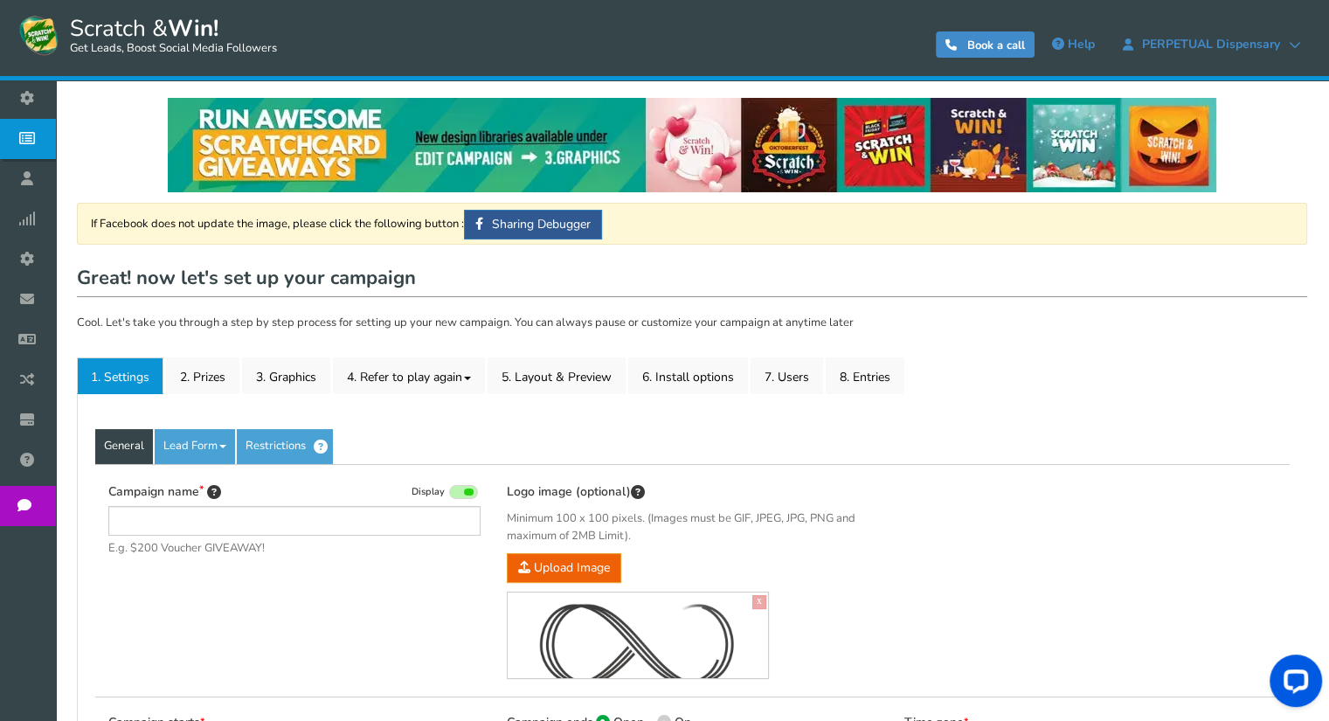
type input "Scratch & Win Every Time"
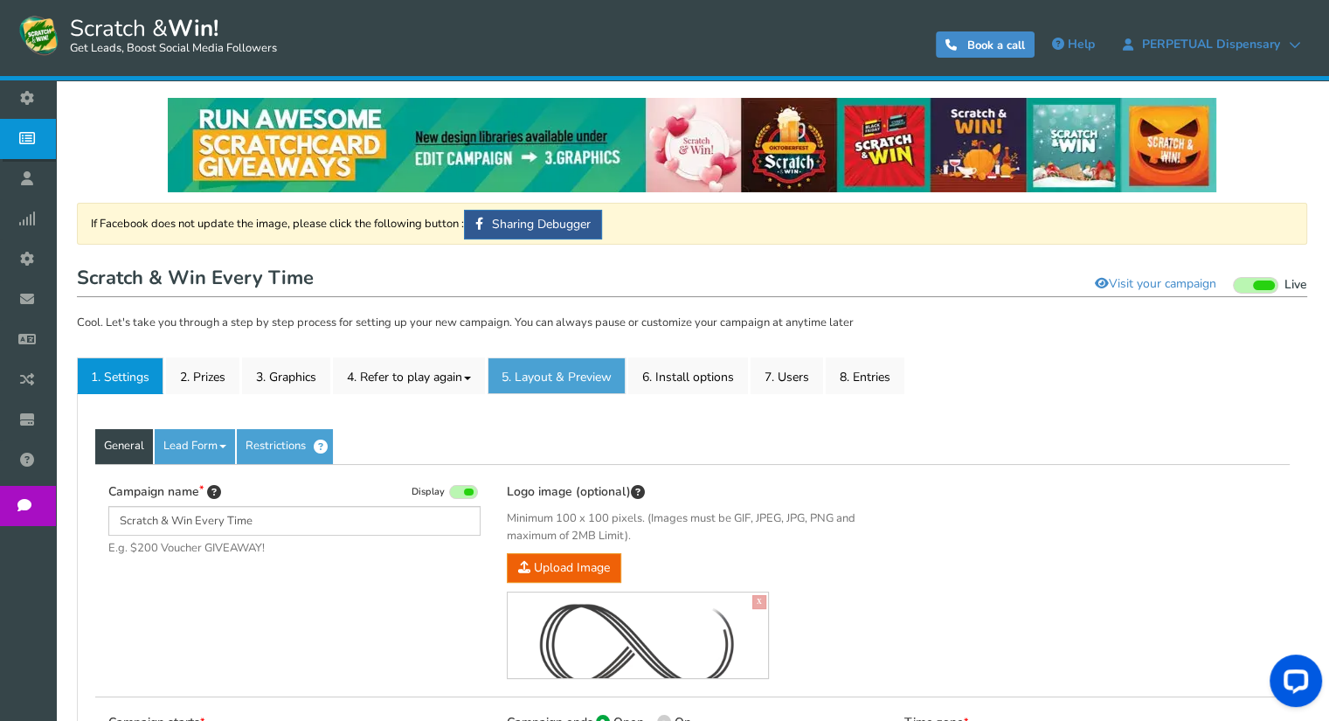
click at [587, 377] on link "5. Layout & Preview" at bounding box center [557, 375] width 138 height 37
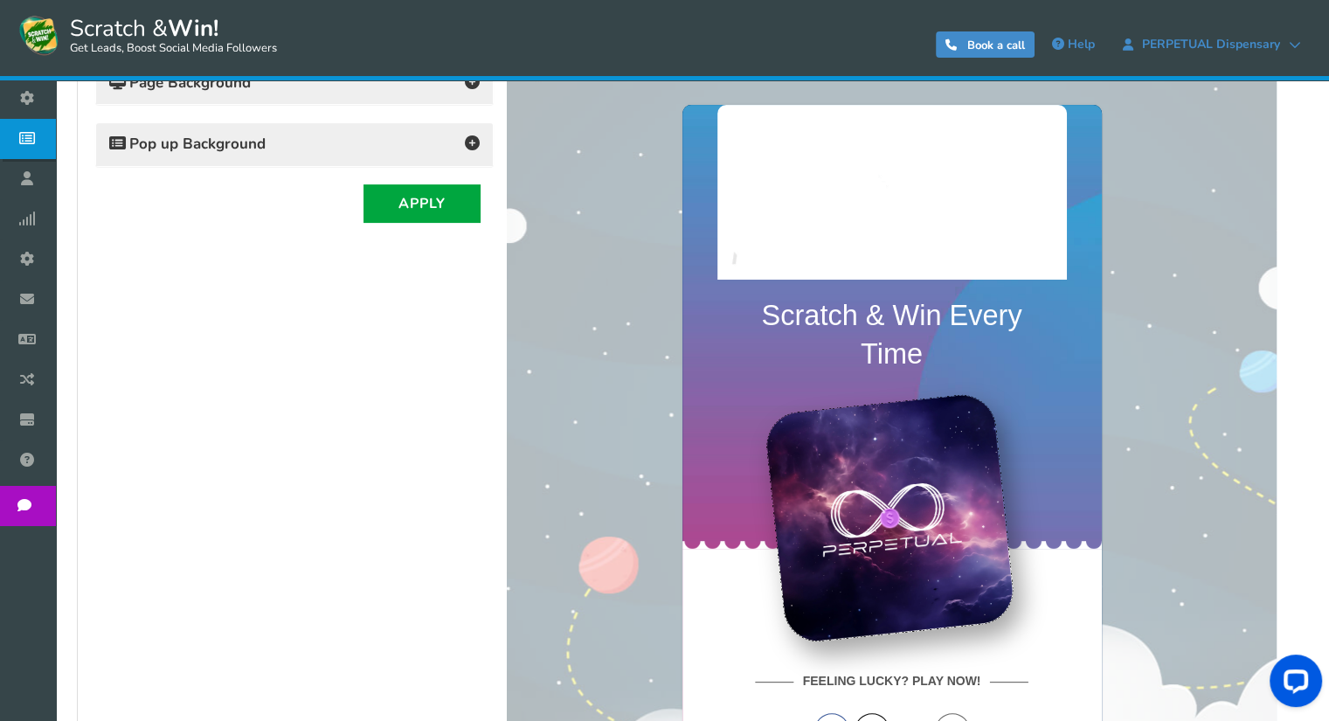
scroll to position [350, 0]
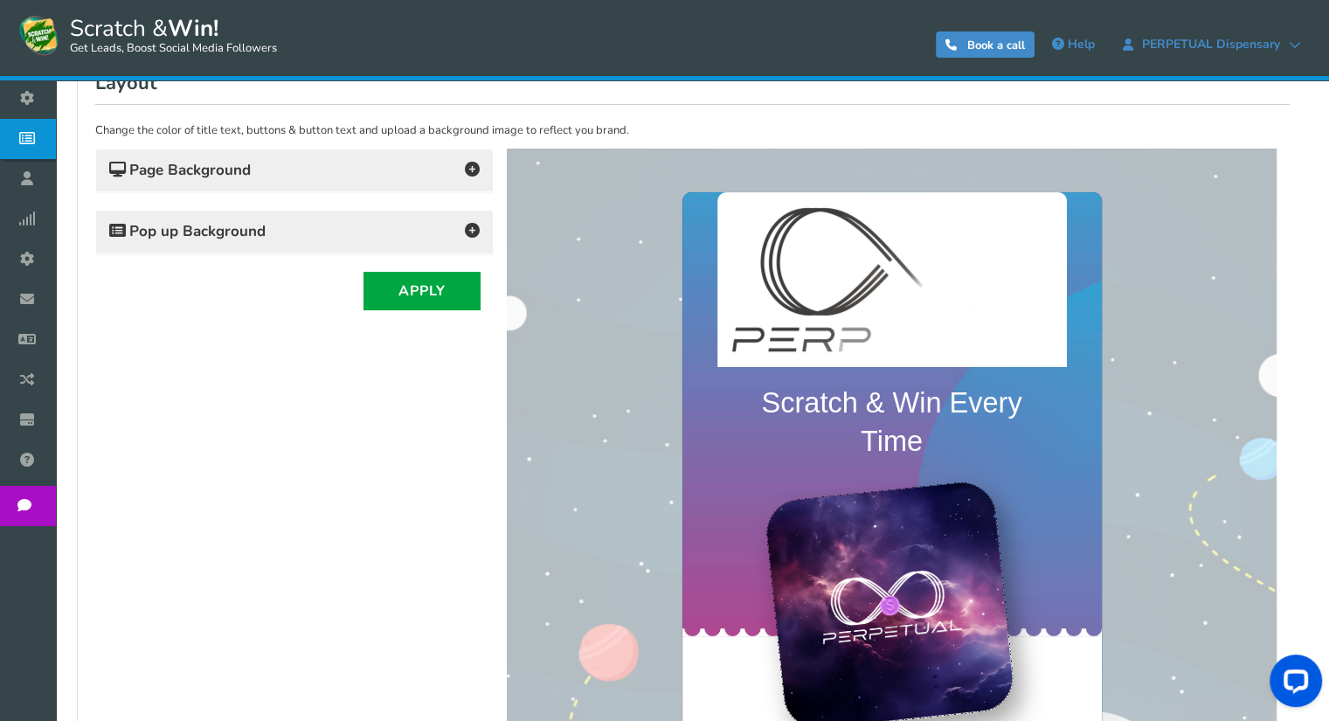
click at [472, 170] on icon at bounding box center [472, 169] width 15 height 15
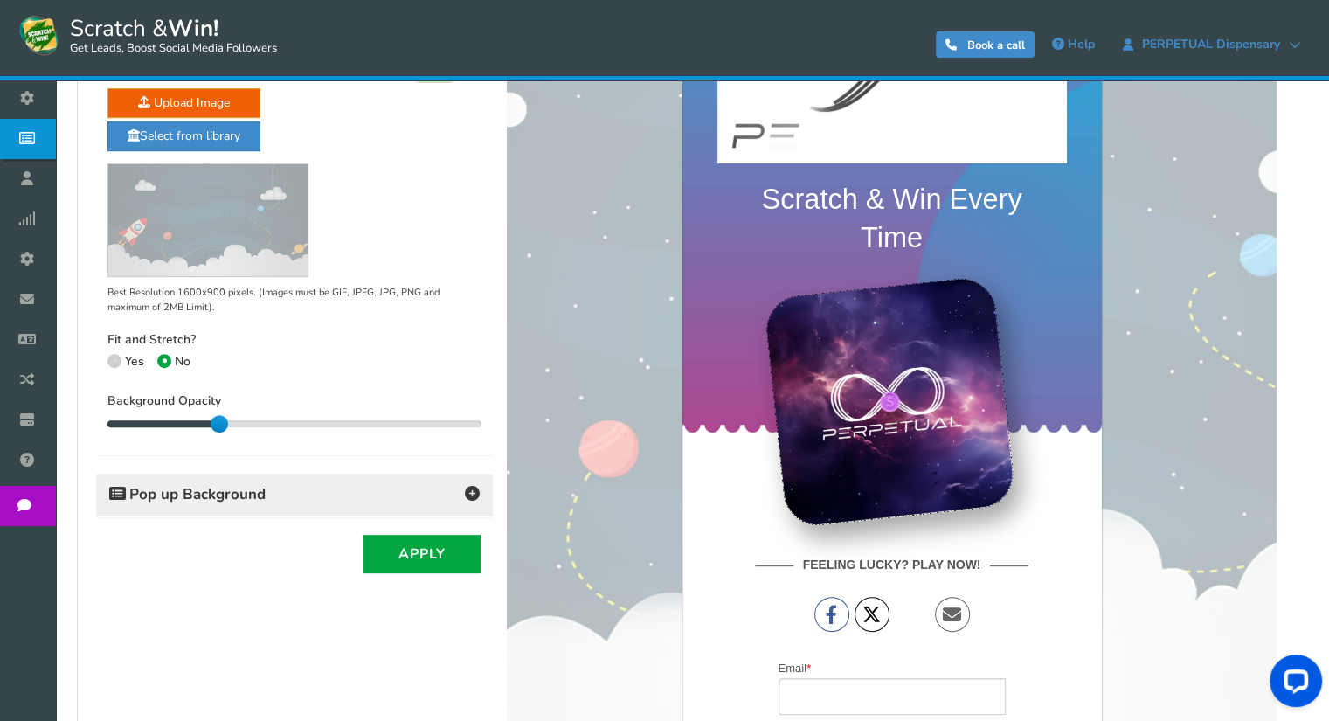
scroll to position [466, 0]
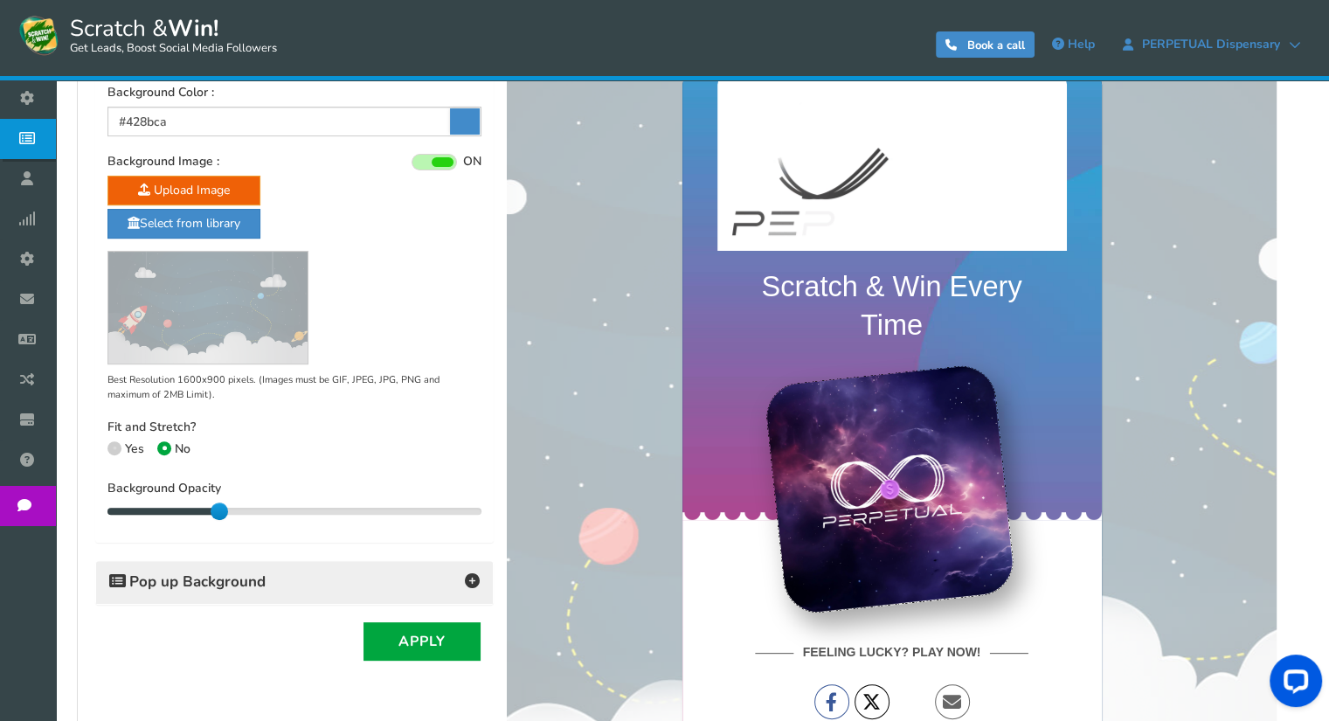
click at [112, 445] on span at bounding box center [114, 448] width 14 height 14
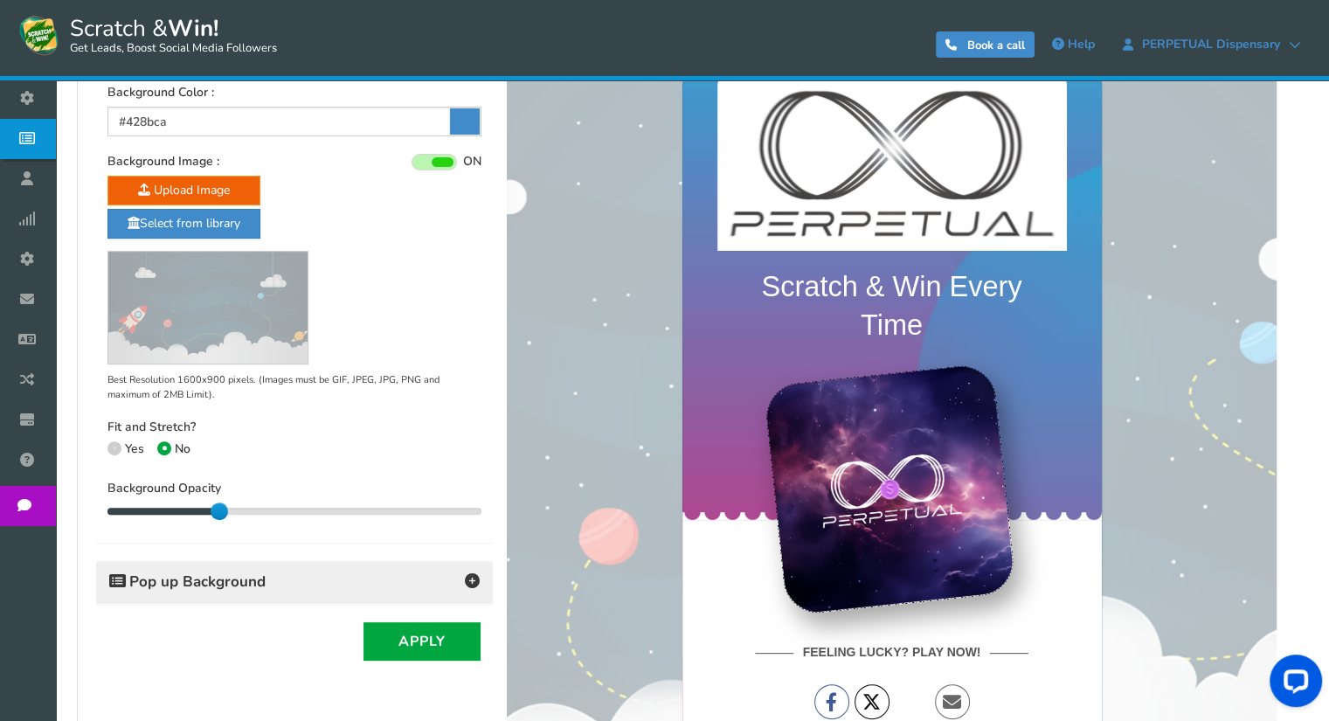
click at [112, 445] on input "Yes" at bounding box center [112, 450] width 11 height 11
radio input "true"
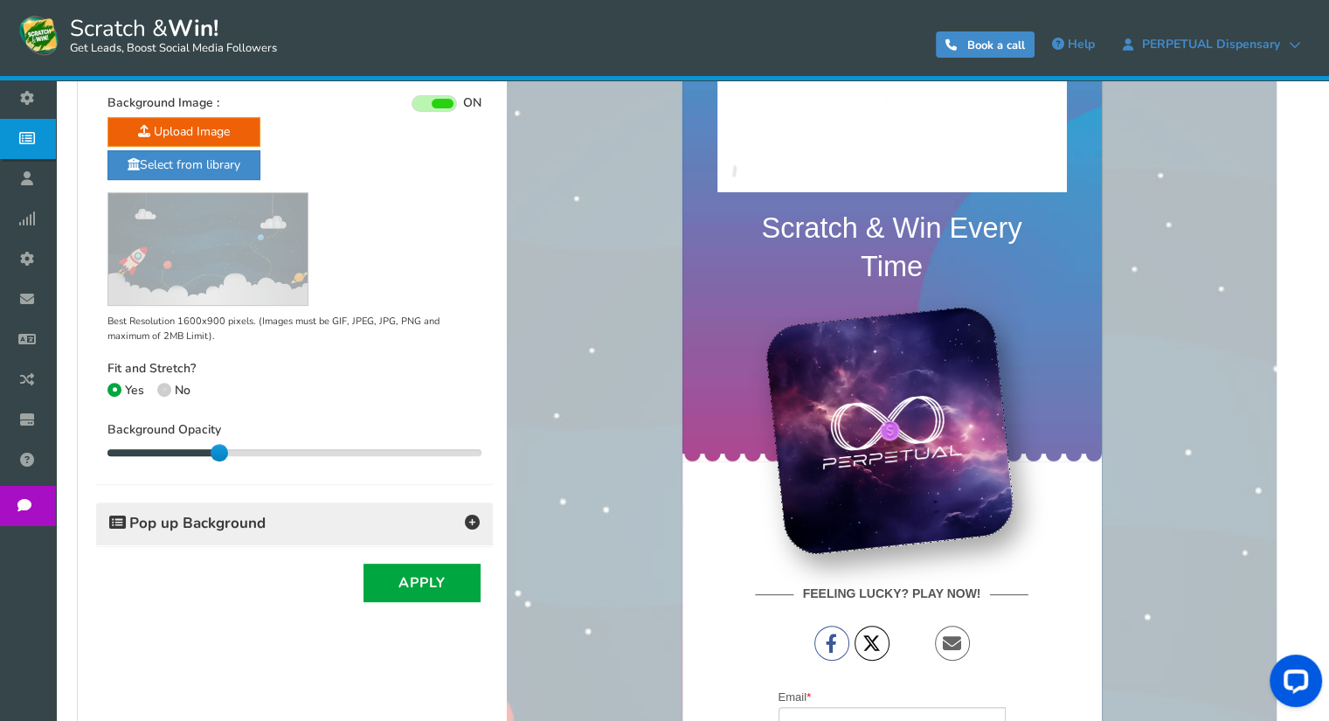
scroll to position [437, 0]
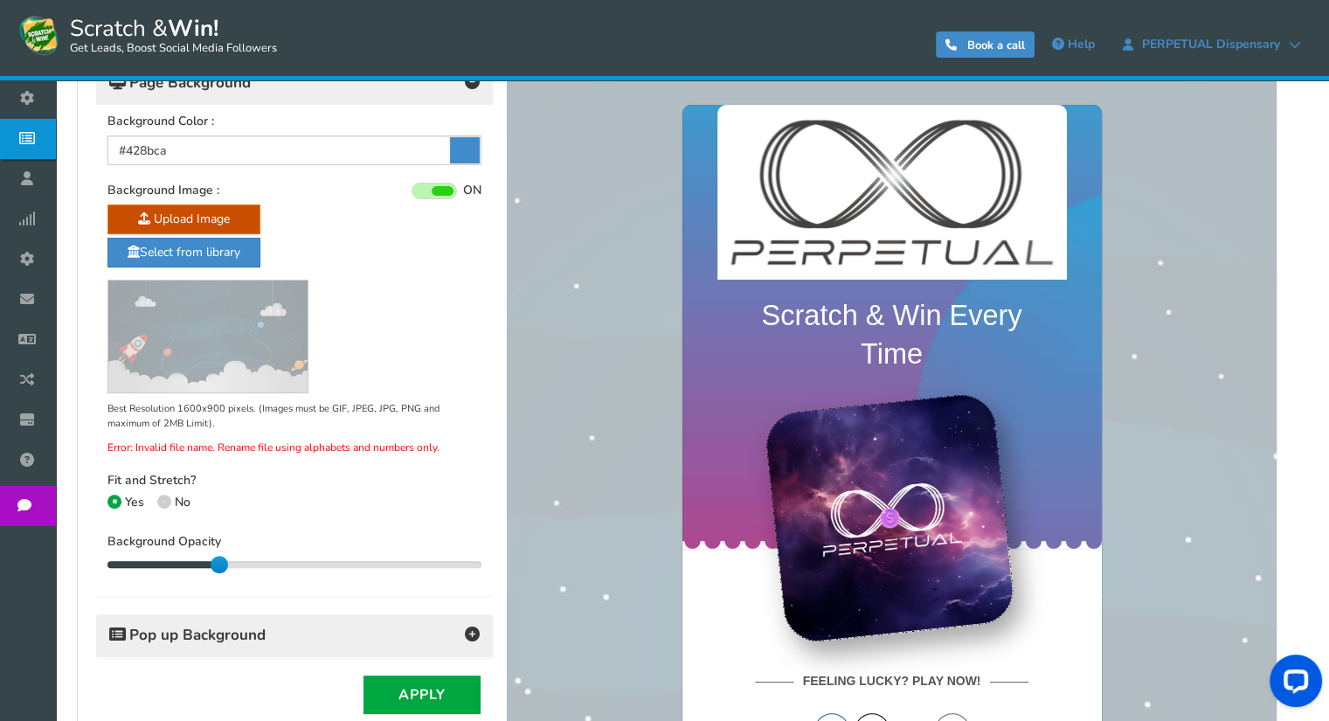
click at [190, 445] on span "Error: Invalid file name. Rename file using alphabets and numbers only." at bounding box center [294, 448] width 374 height 16
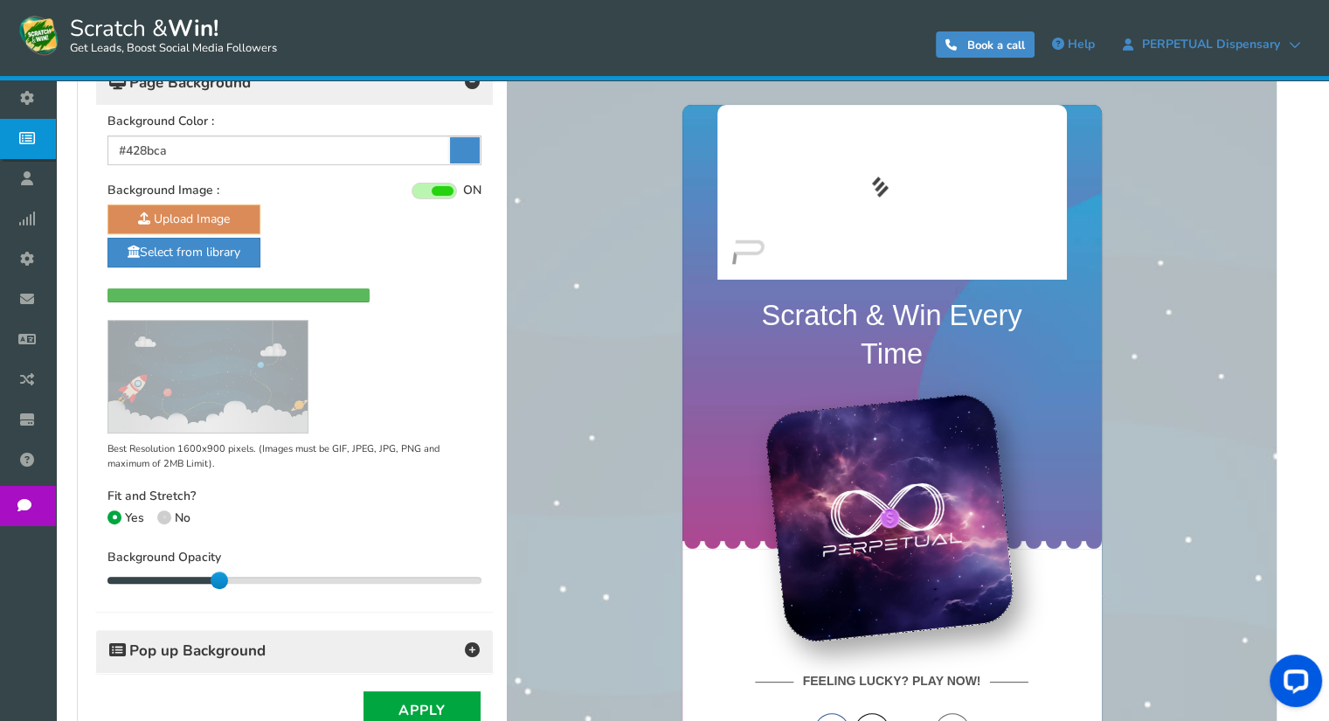
radio input "true"
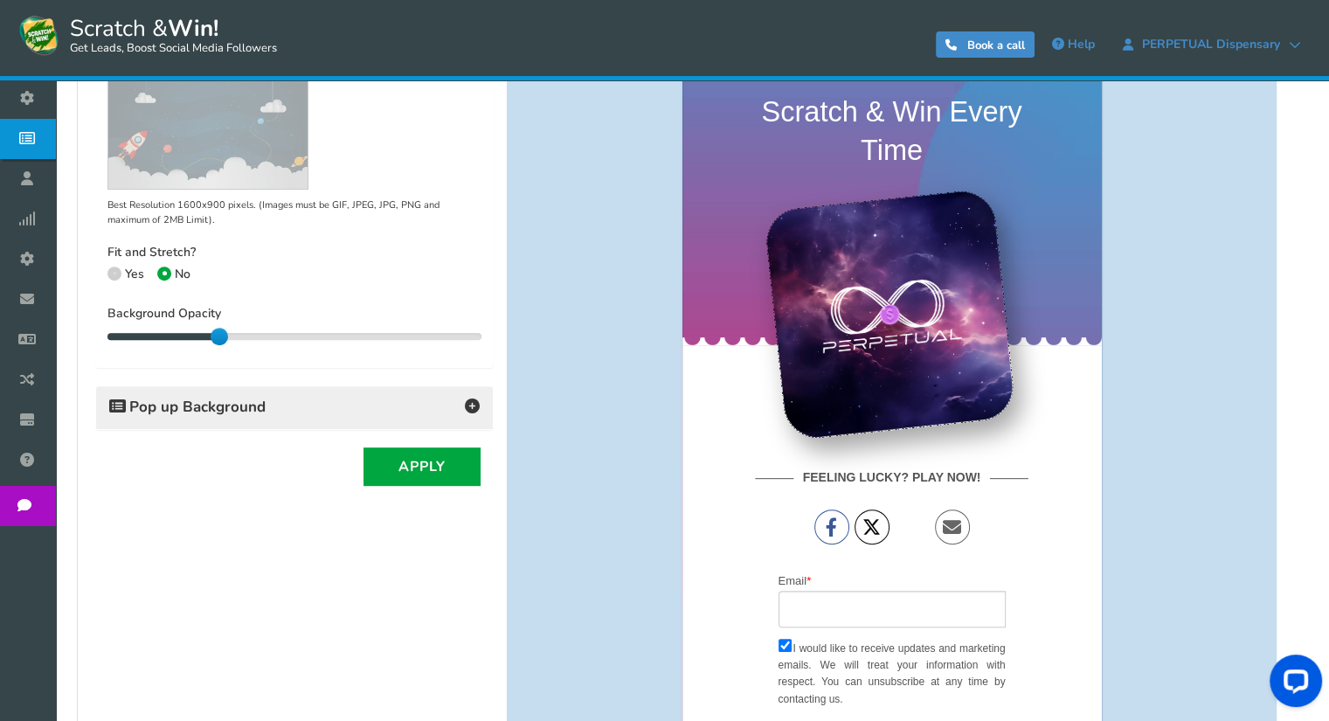
scroll to position [466, 0]
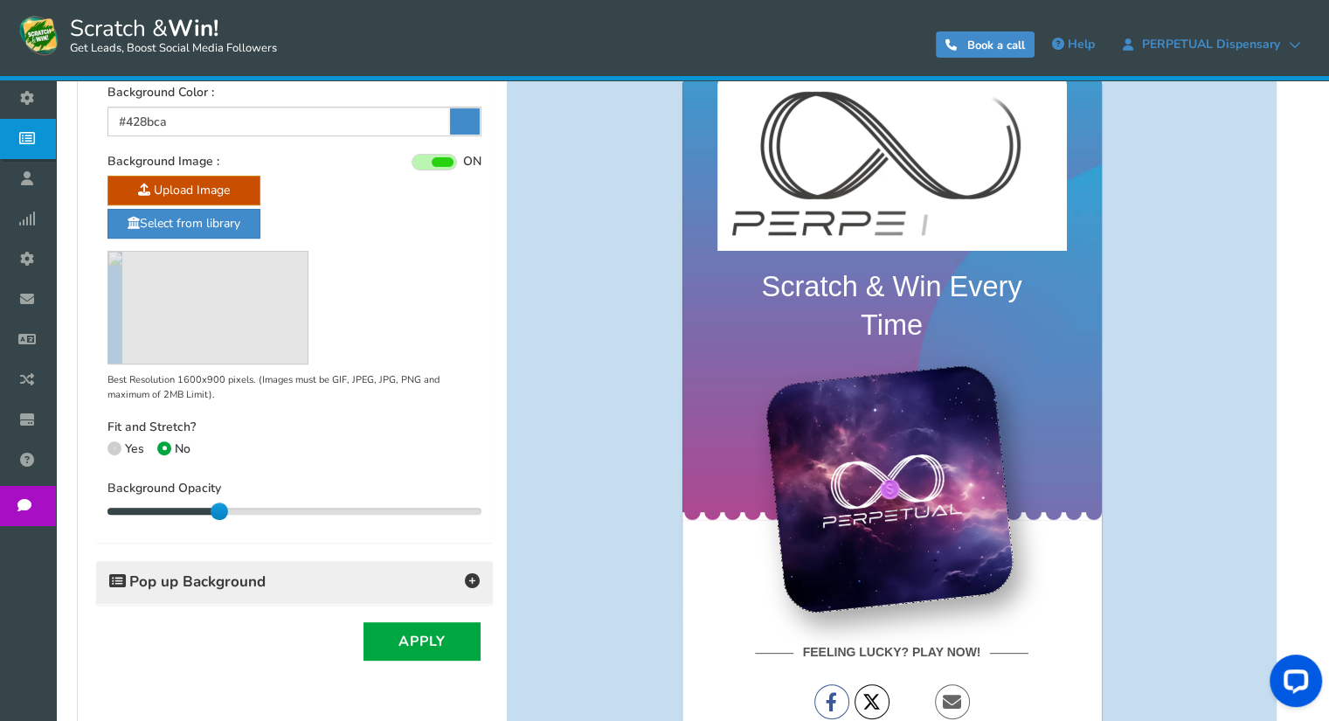
click at [114, 443] on span at bounding box center [114, 448] width 14 height 14
click at [114, 445] on input "Yes" at bounding box center [112, 450] width 11 height 11
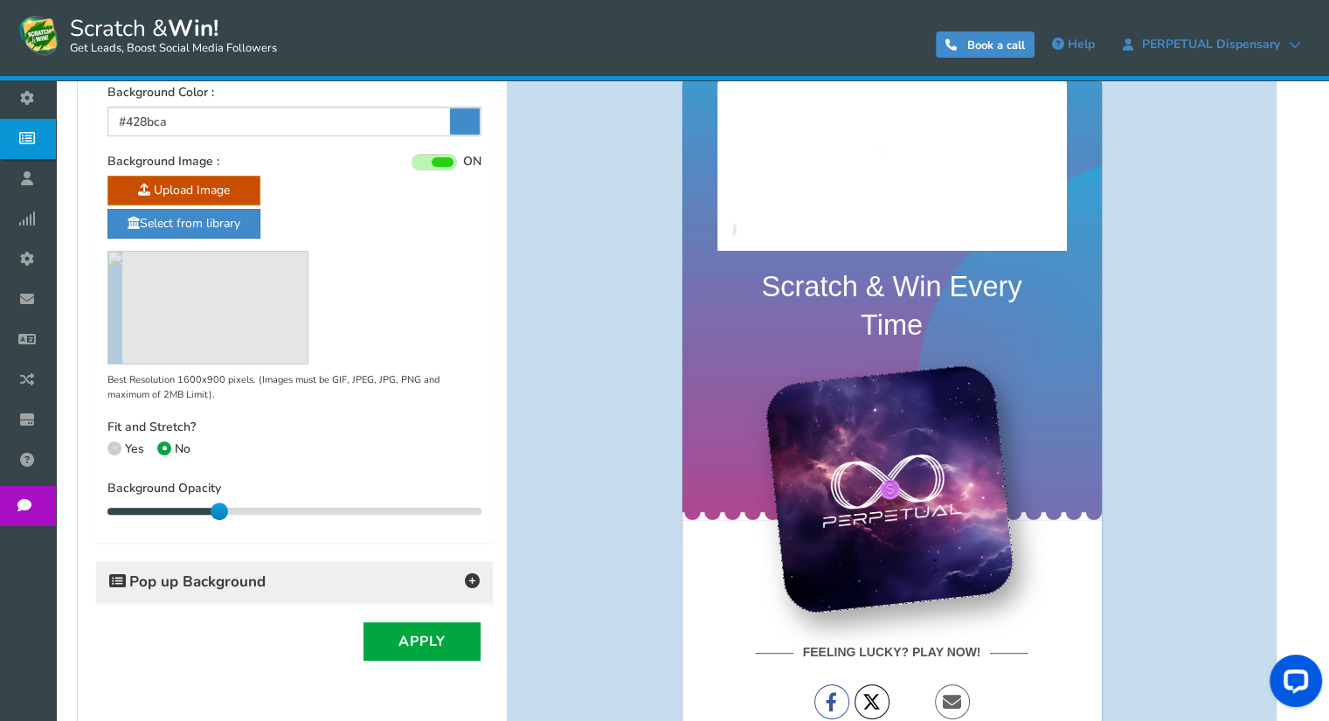
radio input "true"
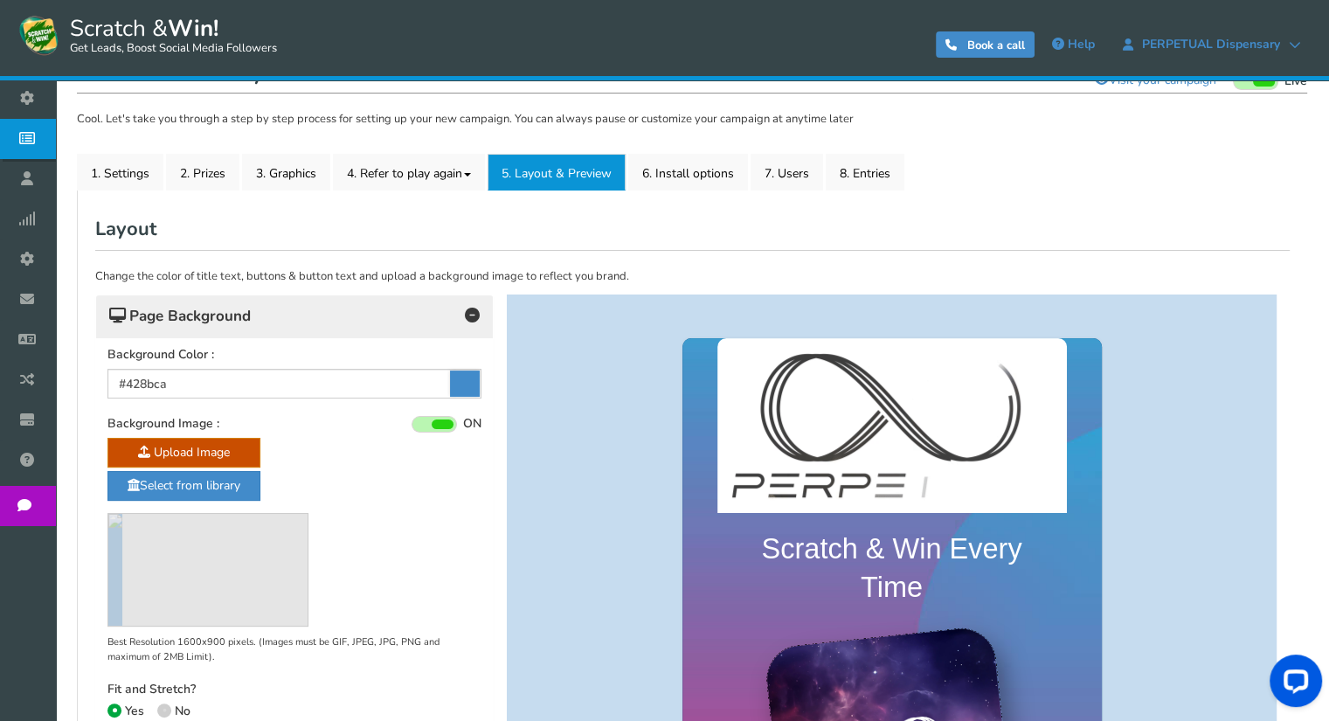
scroll to position [291, 0]
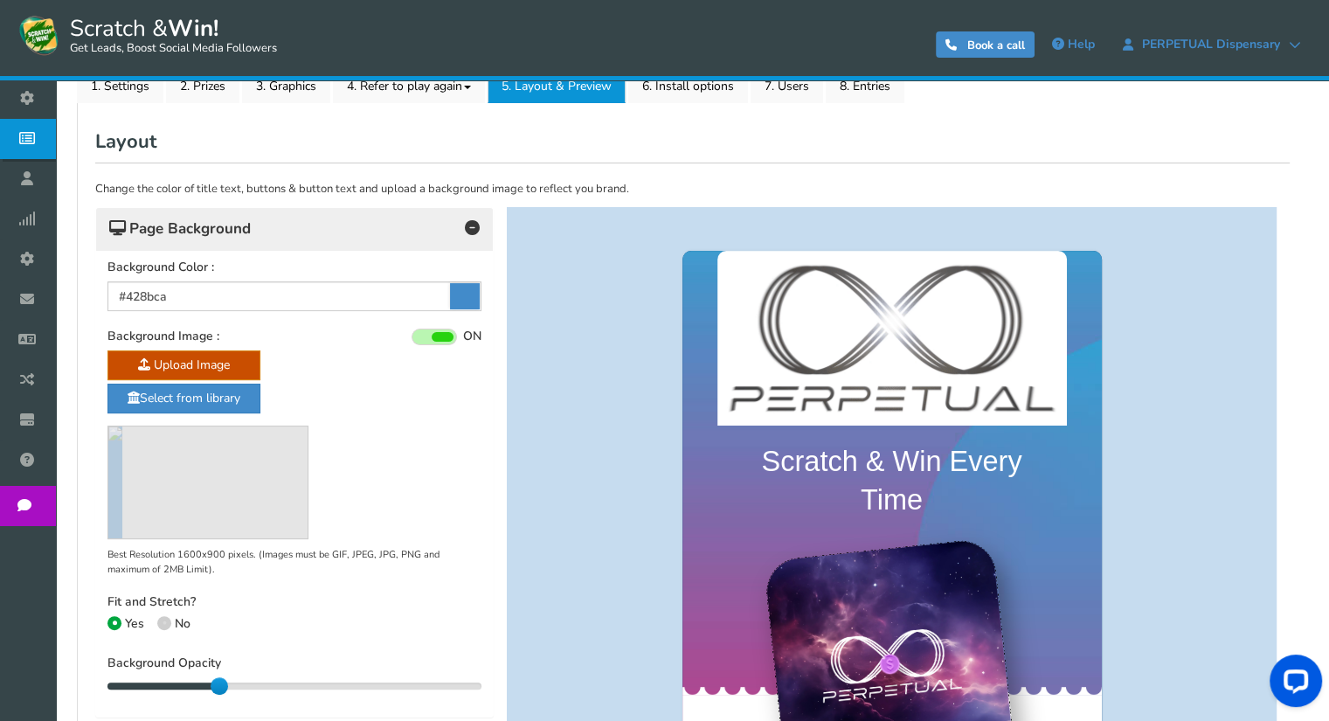
click at [122, 457] on img at bounding box center [115, 482] width 14 height 112
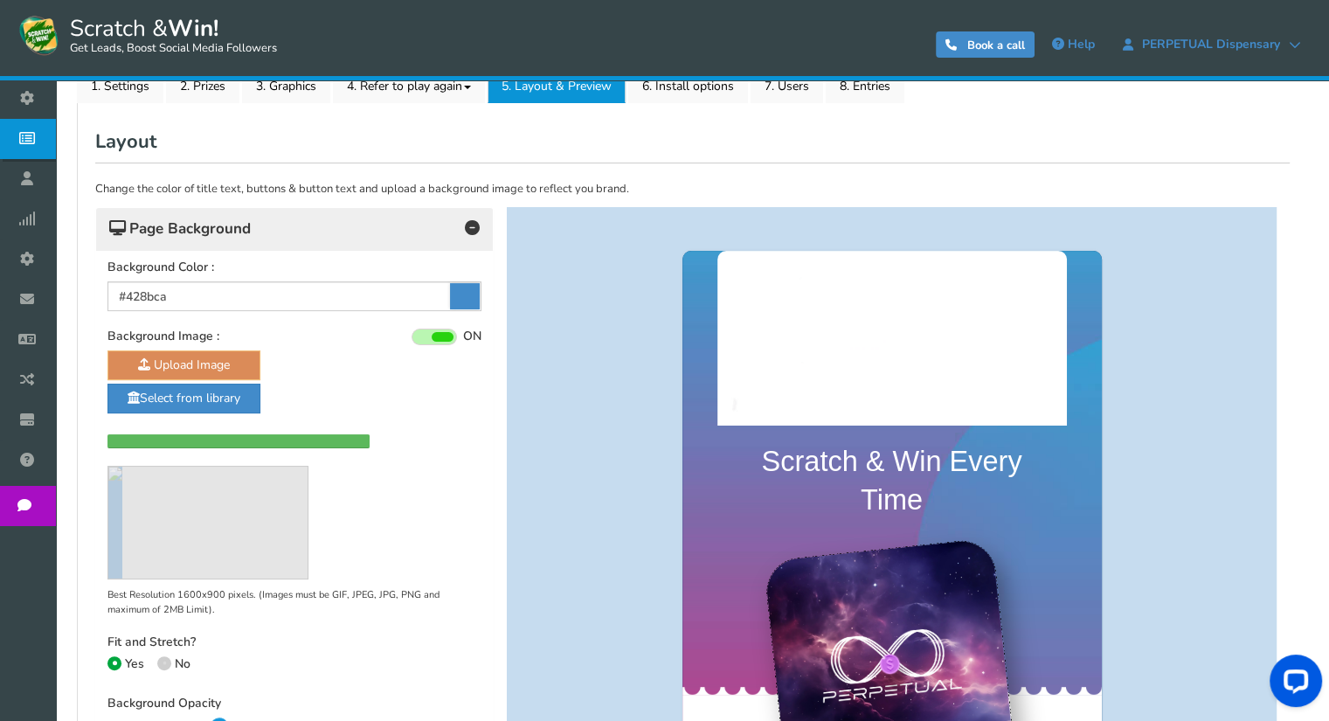
radio input "true"
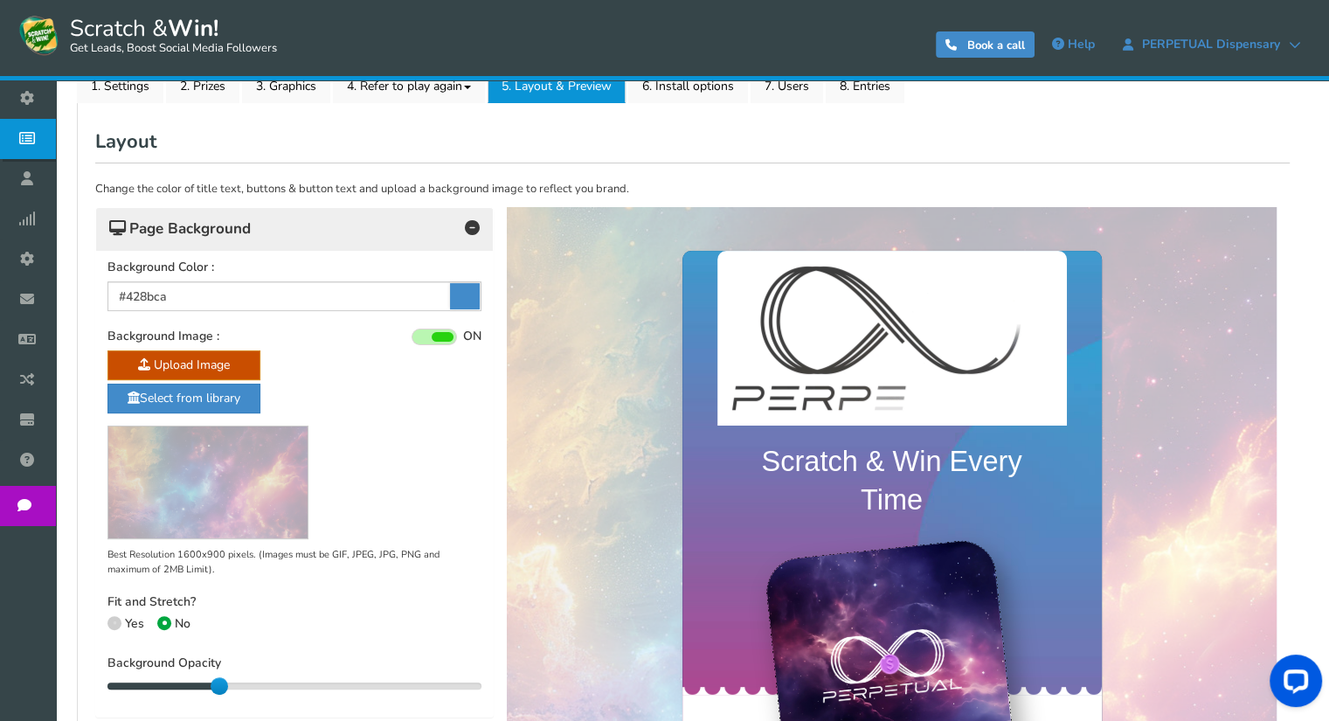
click at [116, 620] on span at bounding box center [114, 623] width 14 height 14
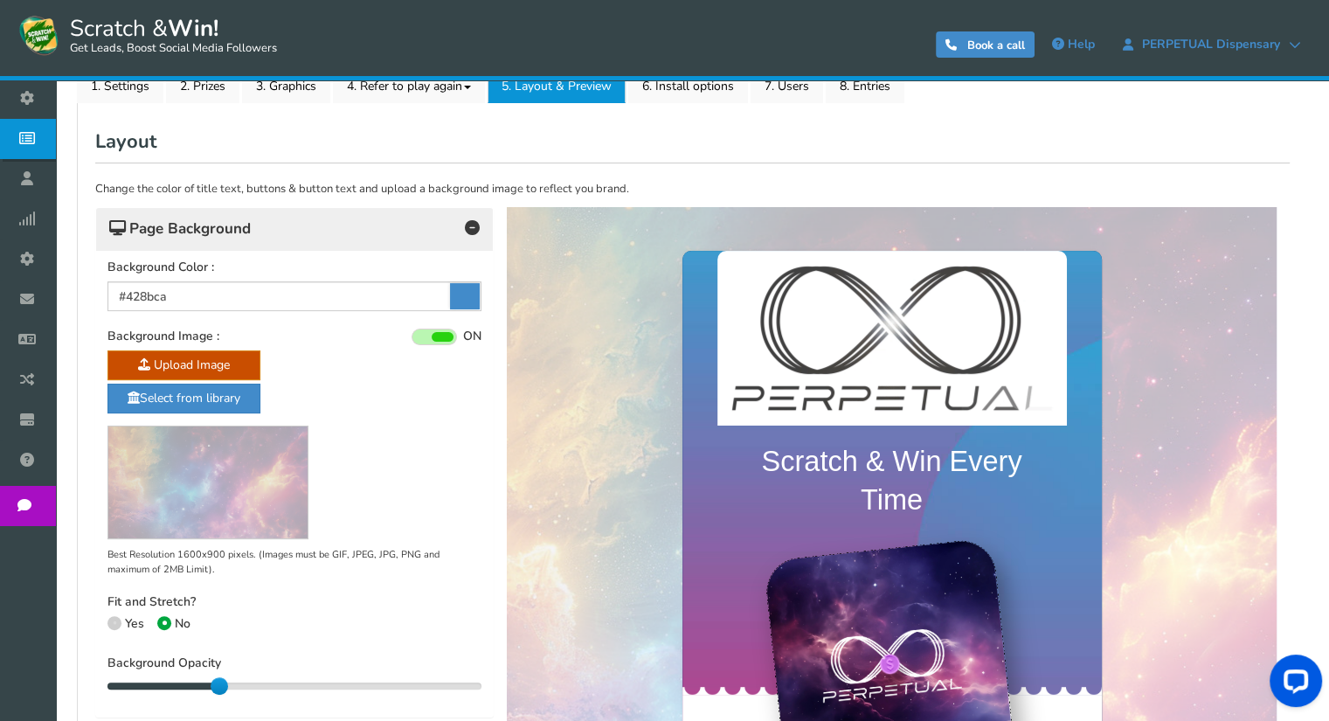
click at [116, 620] on input "Yes" at bounding box center [112, 625] width 11 height 11
radio input "true"
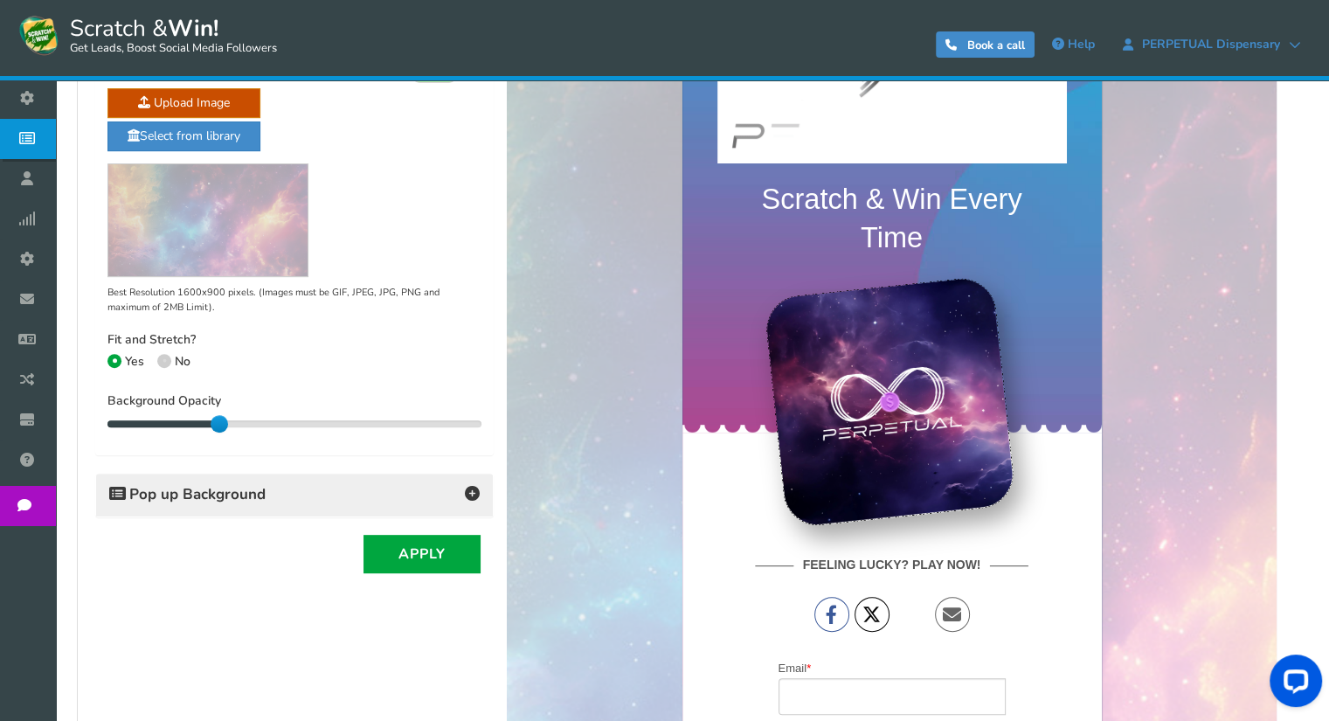
scroll to position [641, 0]
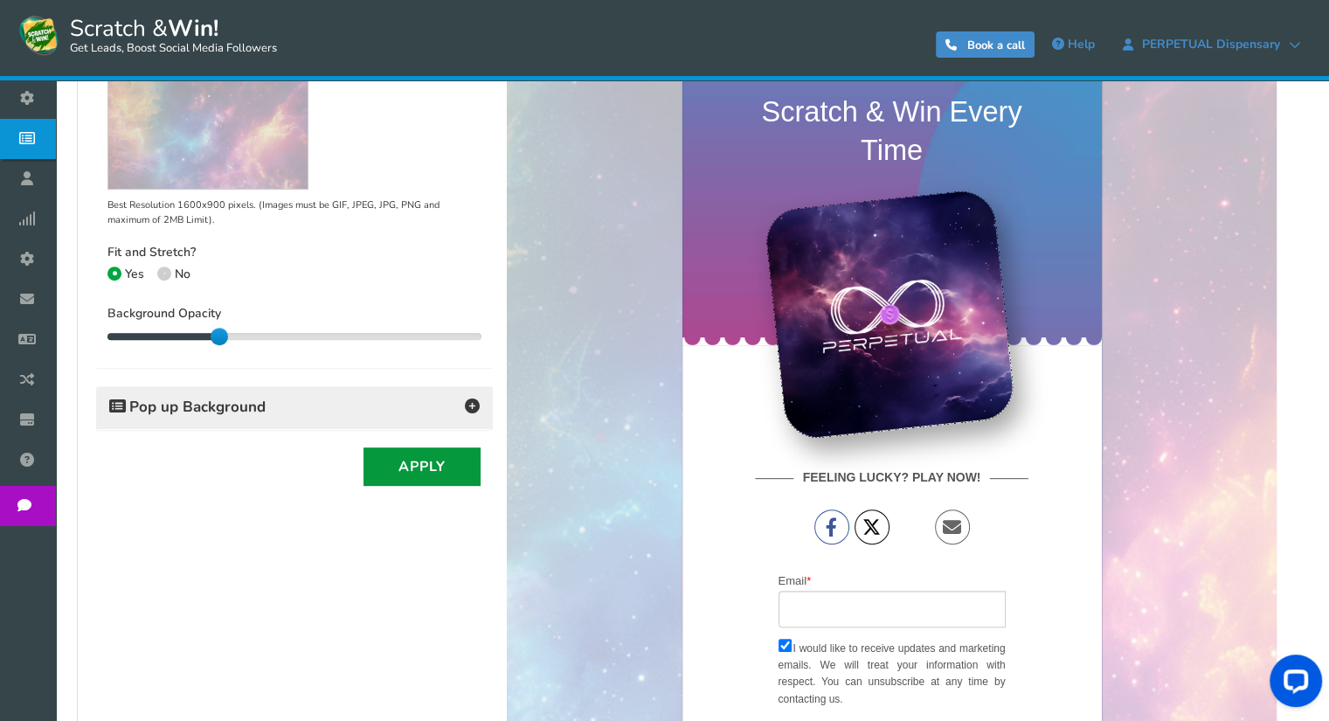
click at [421, 456] on button "Apply" at bounding box center [422, 466] width 117 height 38
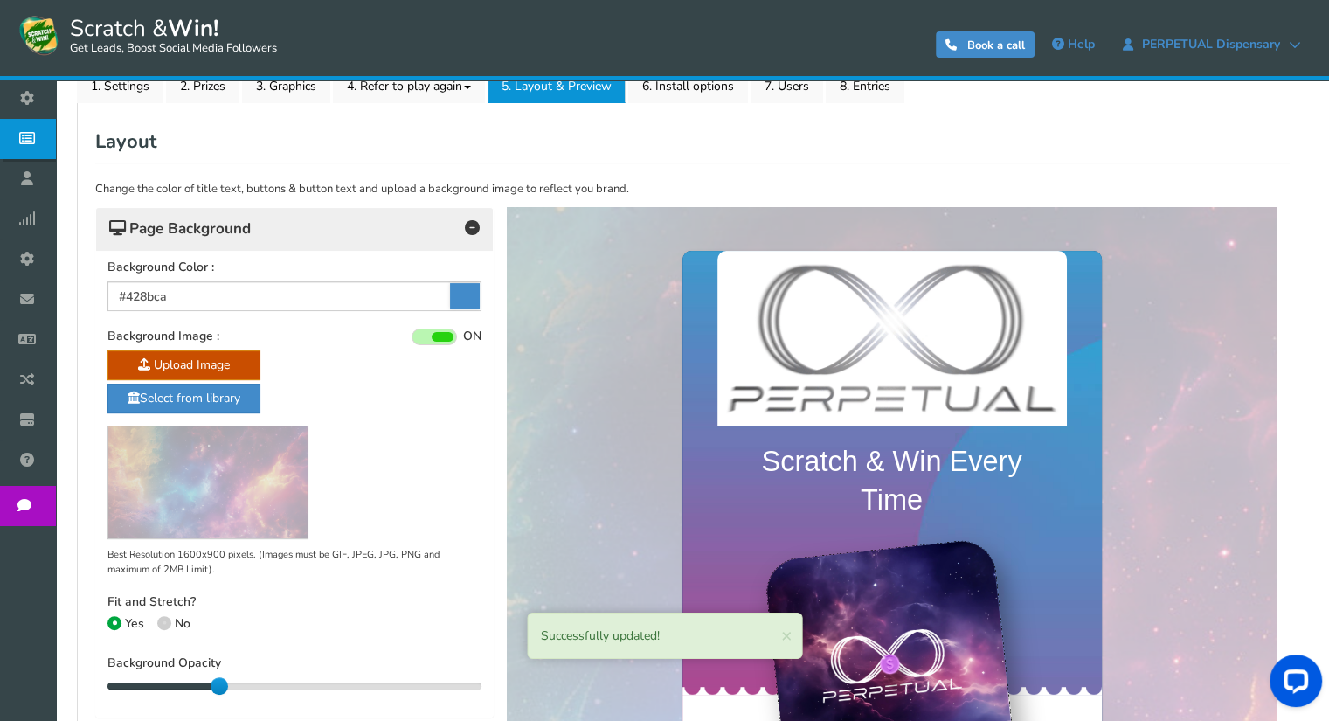
scroll to position [378, 0]
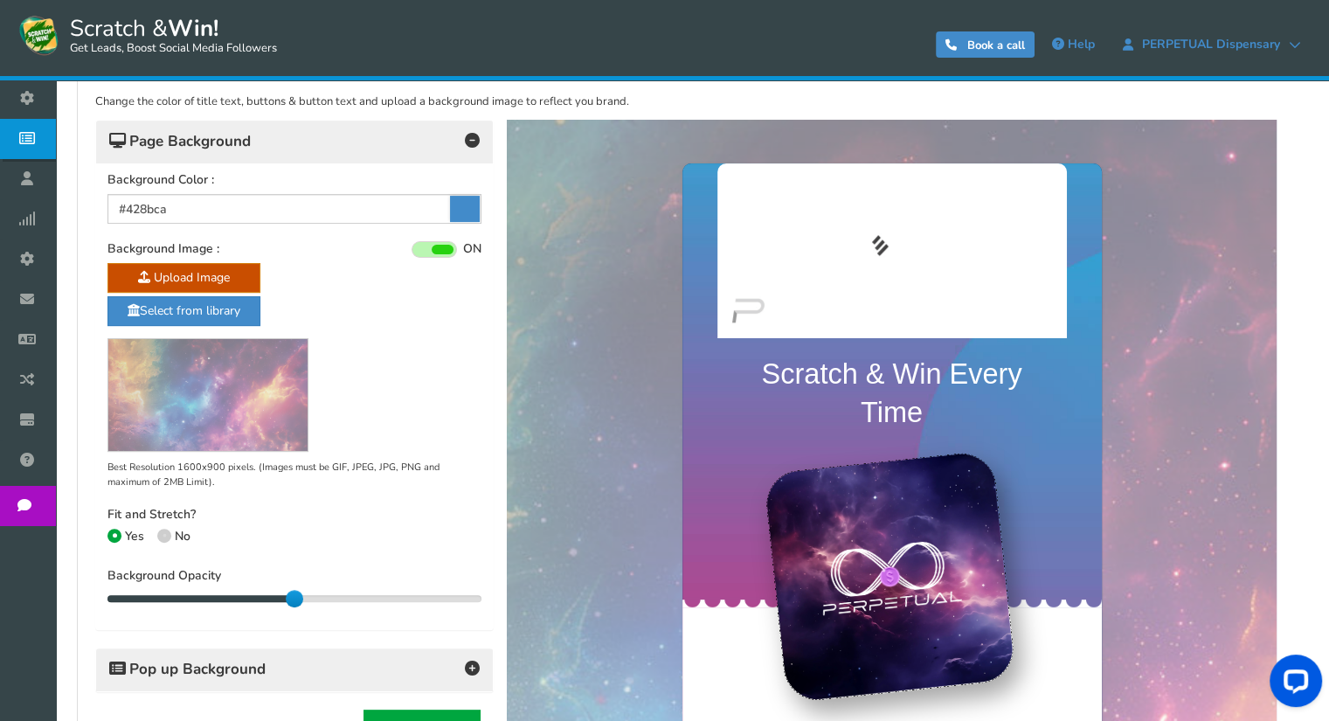
drag, startPoint x: 216, startPoint y: 591, endPoint x: 285, endPoint y: 597, distance: 69.3
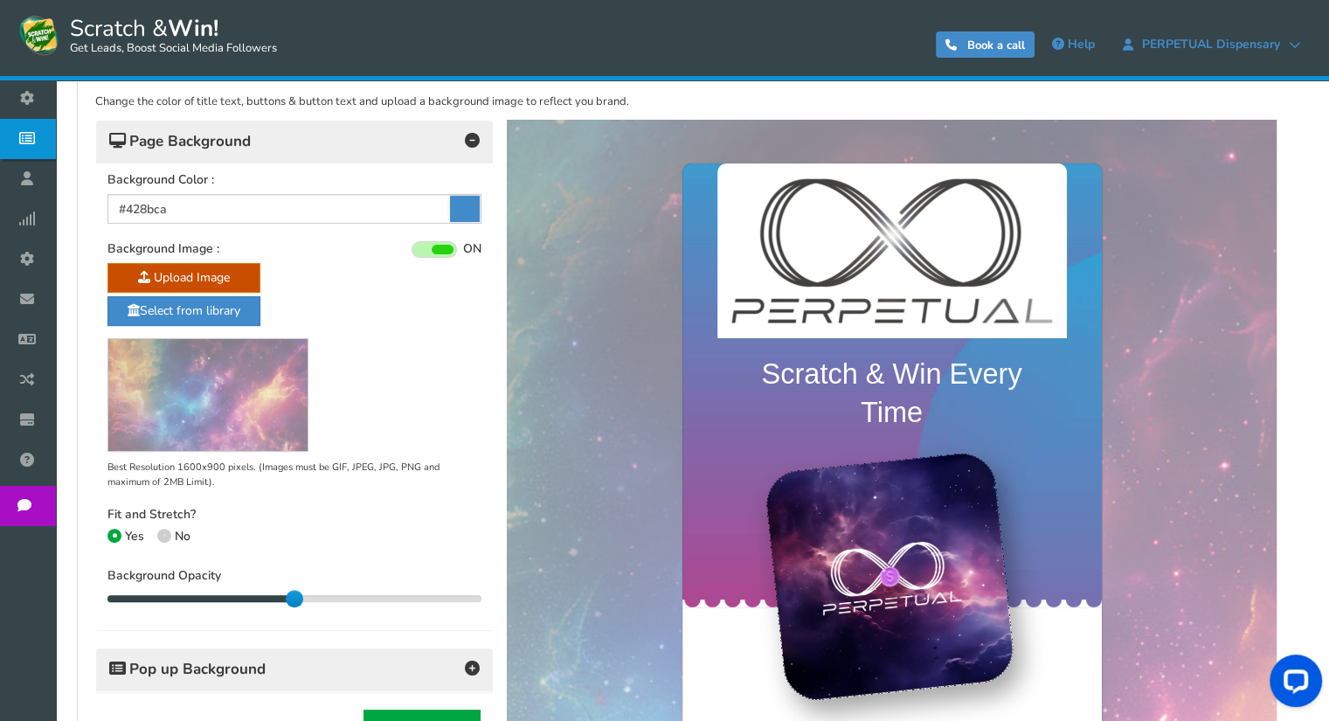
click at [285, 597] on div "50" at bounding box center [294, 598] width 374 height 9
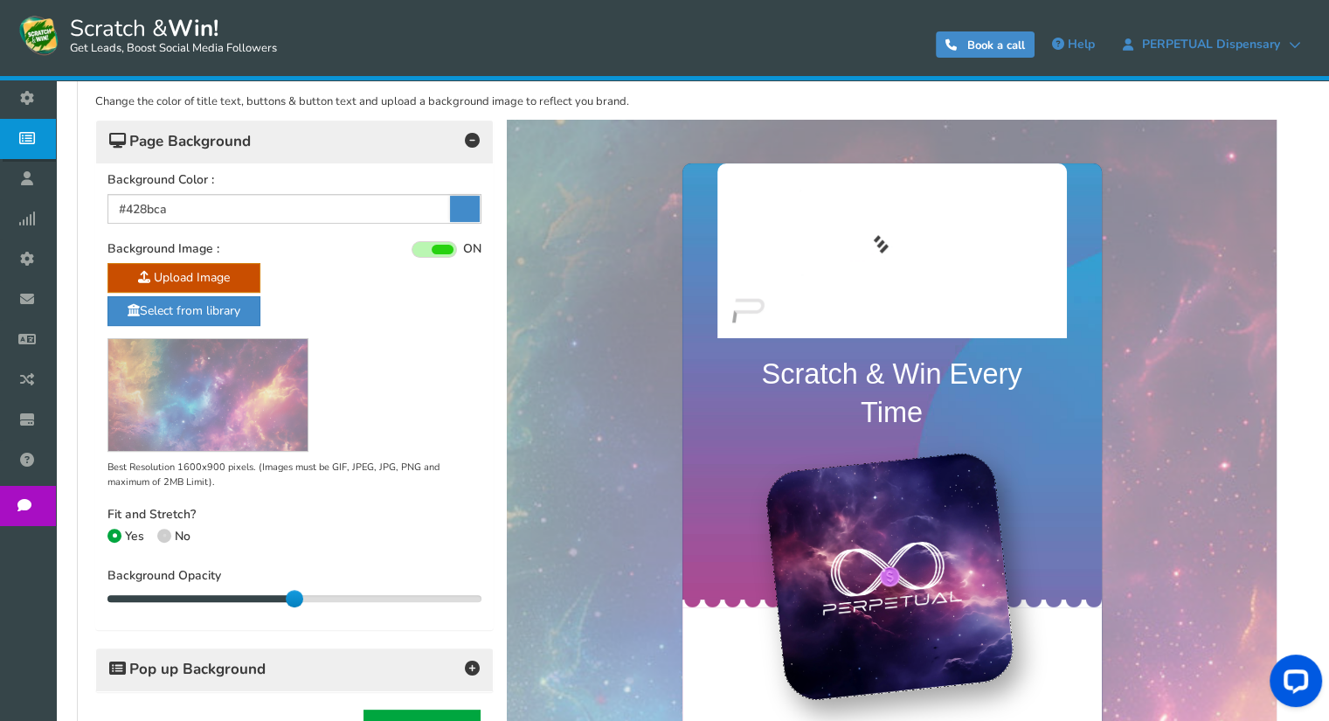
scroll to position [466, 0]
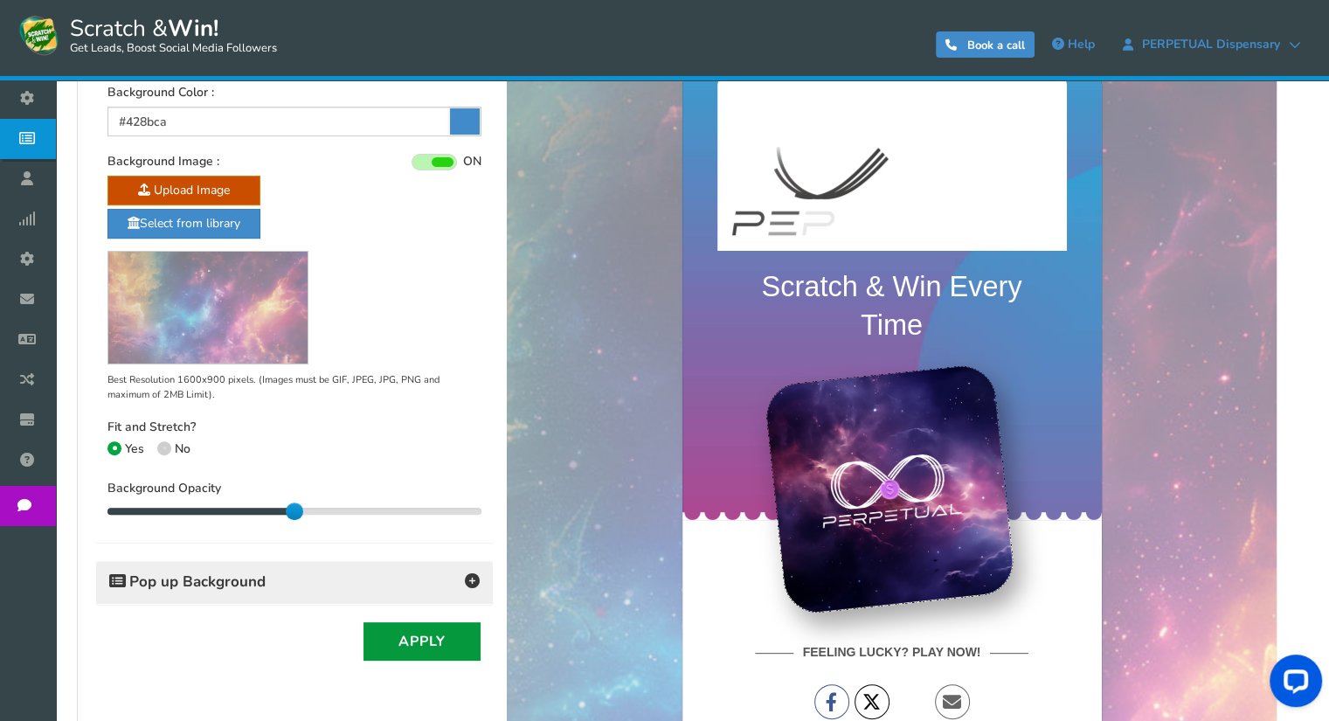
click at [434, 638] on button "Apply" at bounding box center [422, 641] width 117 height 38
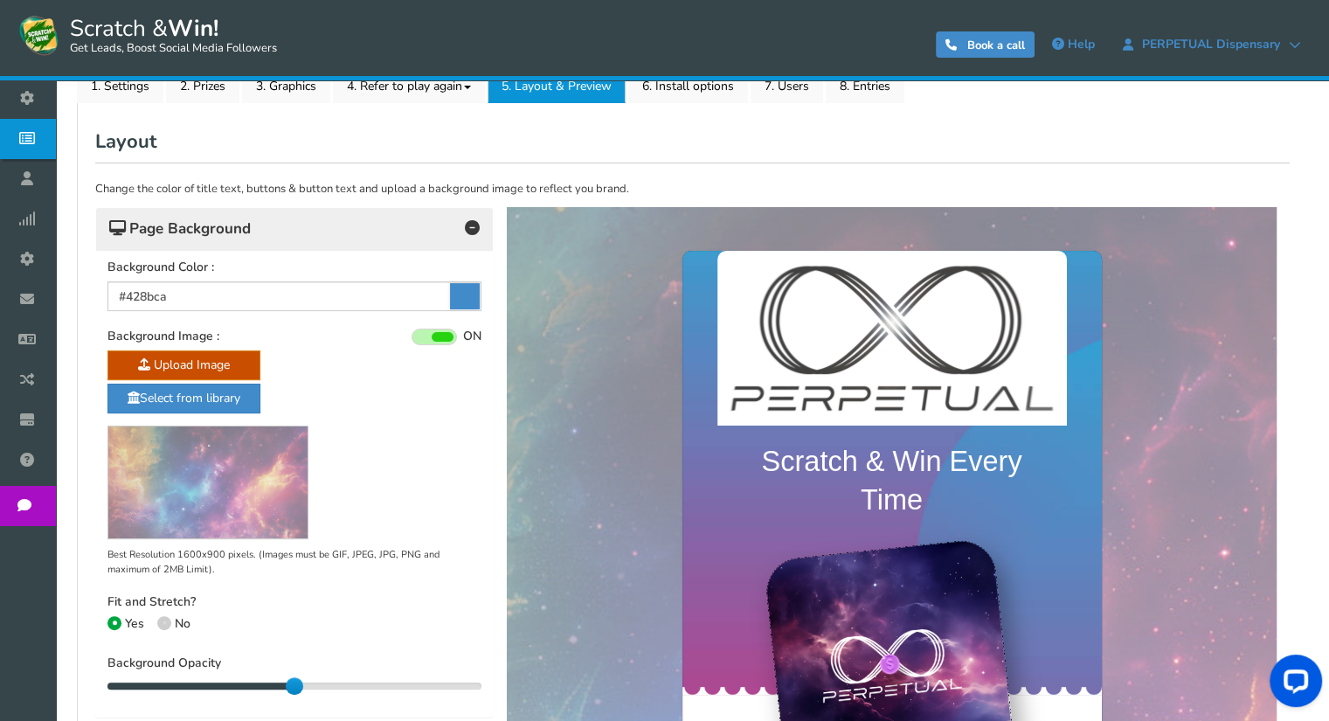
scroll to position [116, 0]
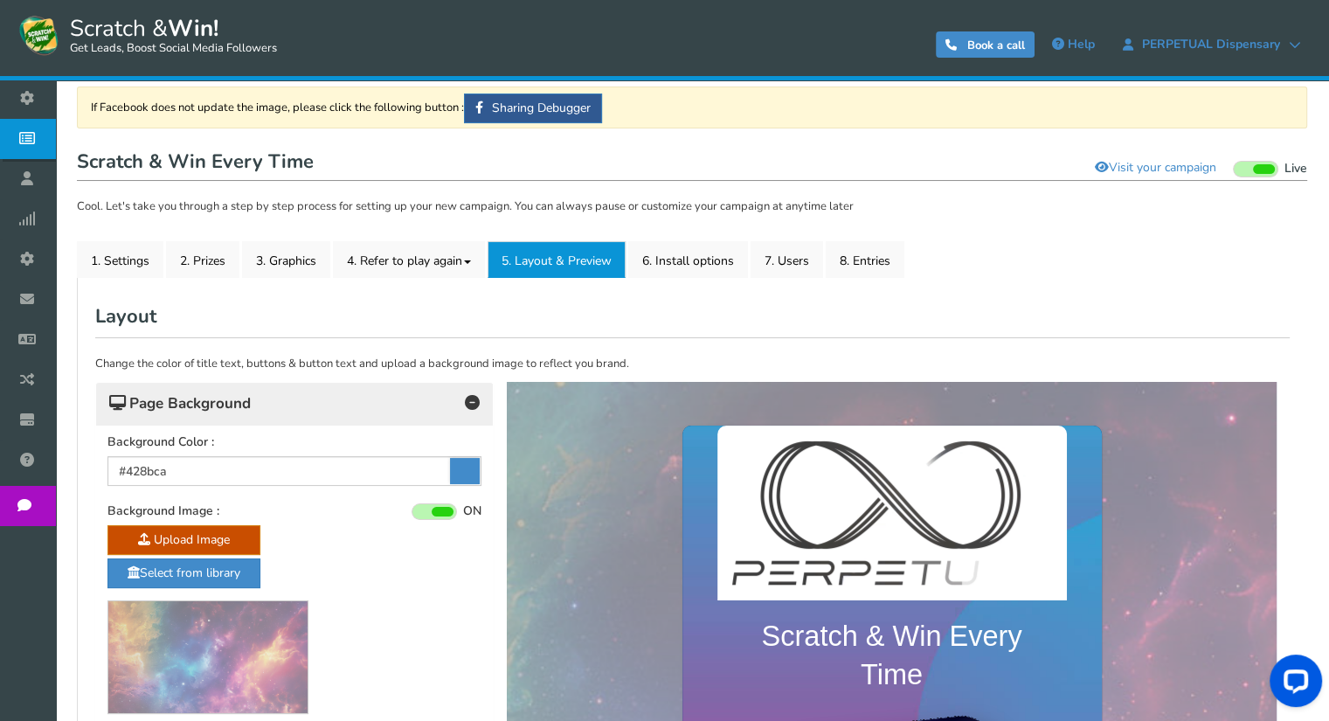
click at [461, 466] on icon at bounding box center [465, 471] width 30 height 26
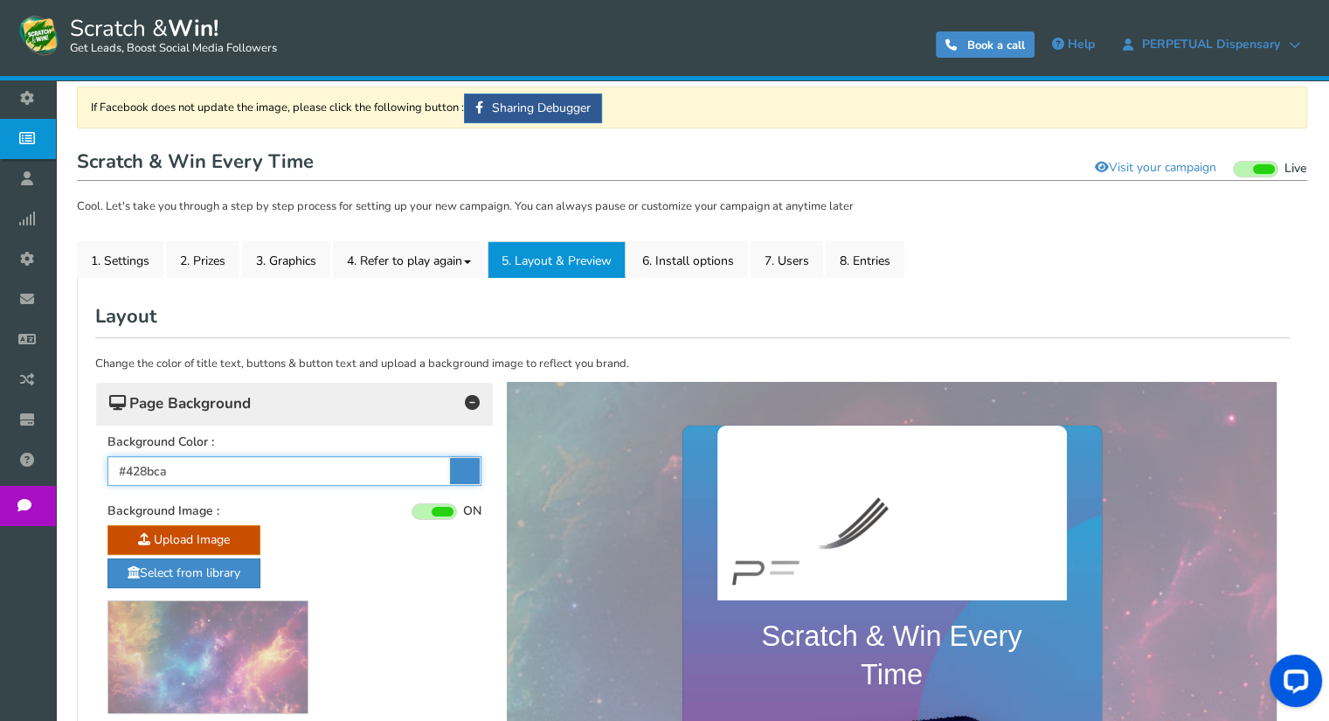
click at [461, 466] on input "#428bca" at bounding box center [294, 471] width 374 height 30
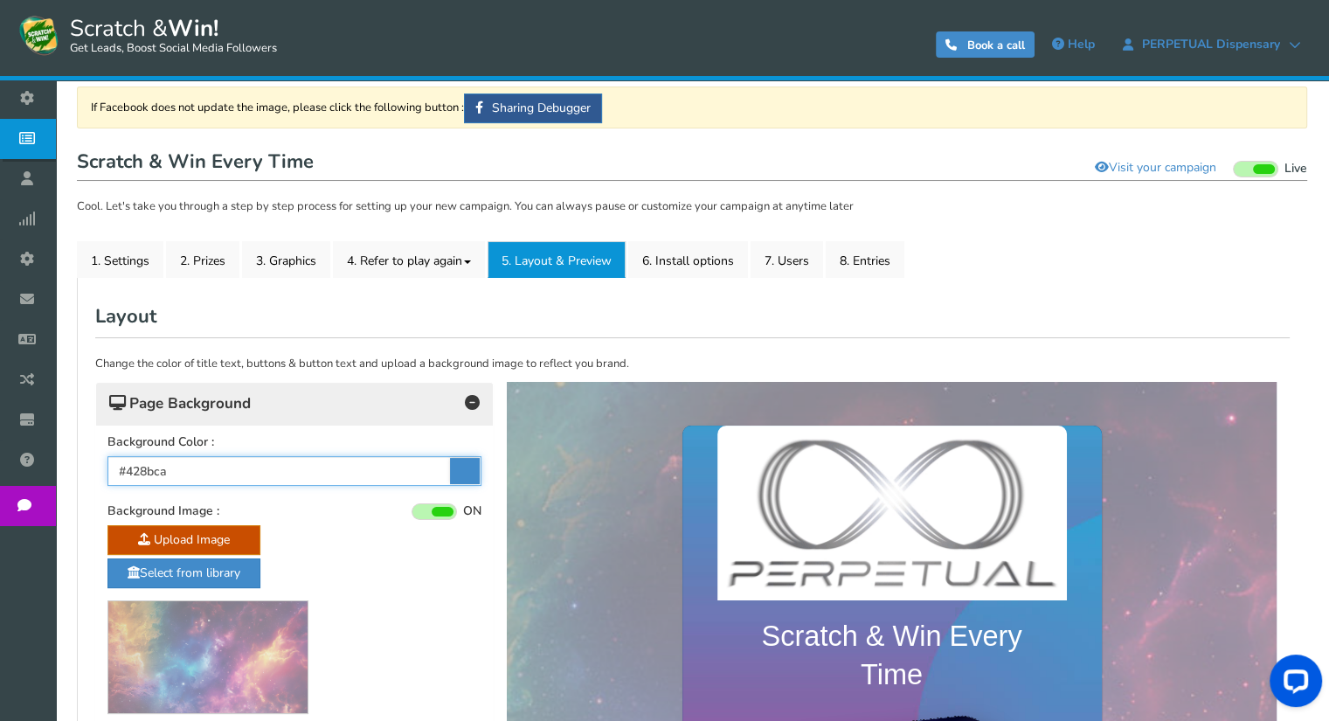
drag, startPoint x: 183, startPoint y: 473, endPoint x: 101, endPoint y: 469, distance: 81.3
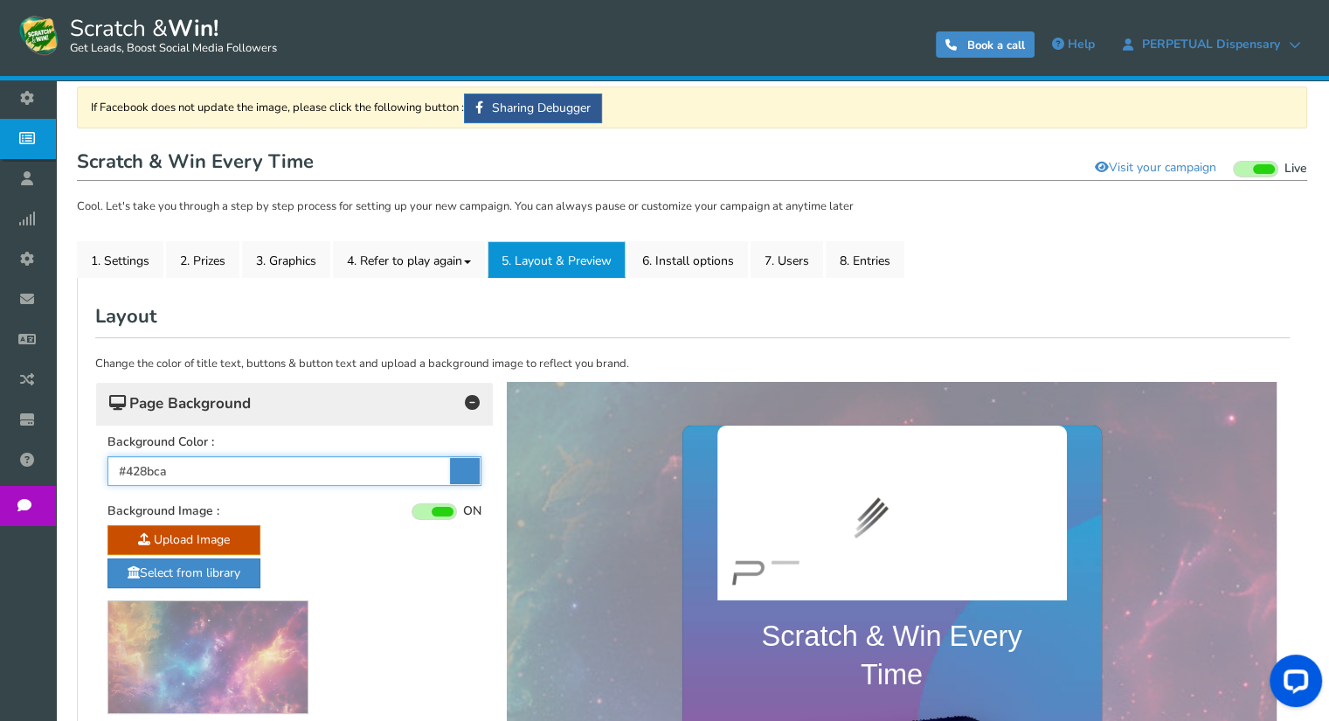
click at [101, 469] on div "Background Color : #428bca Background Image : ON OFF Upload Image Select from l…" at bounding box center [294, 658] width 397 height 467
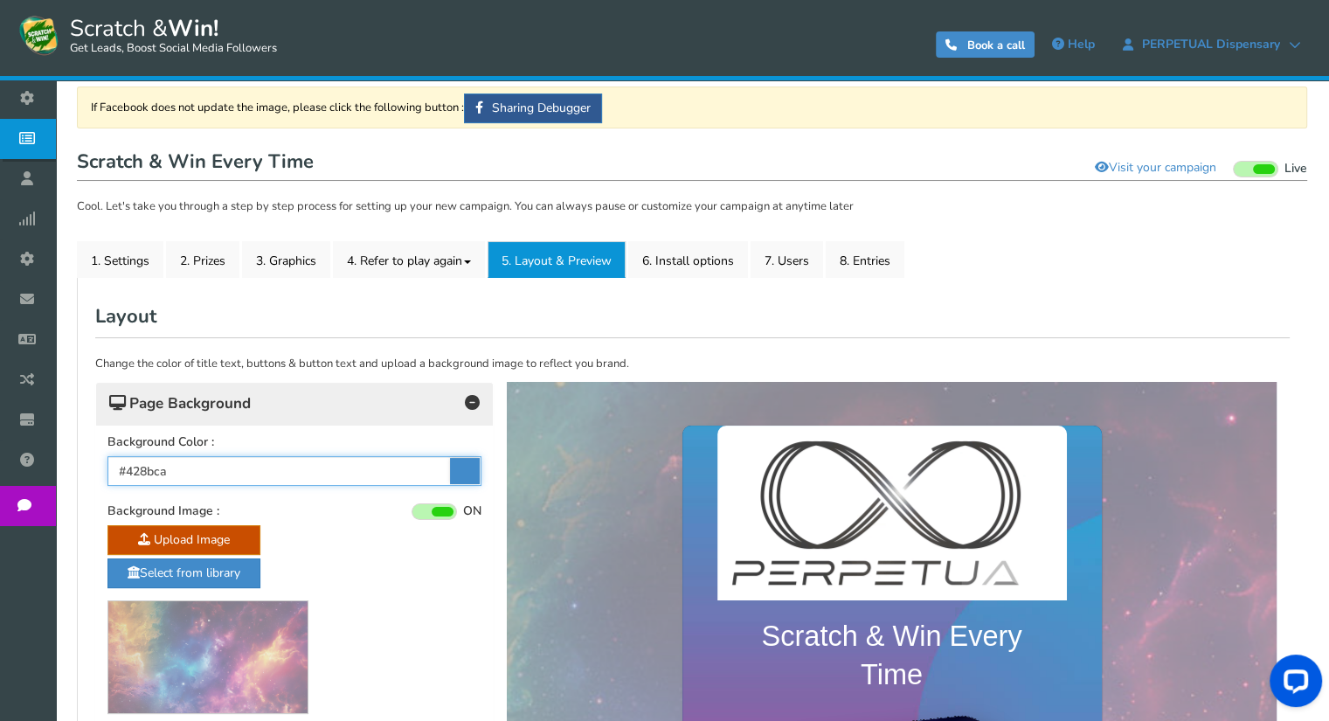
paste input "8543BA"
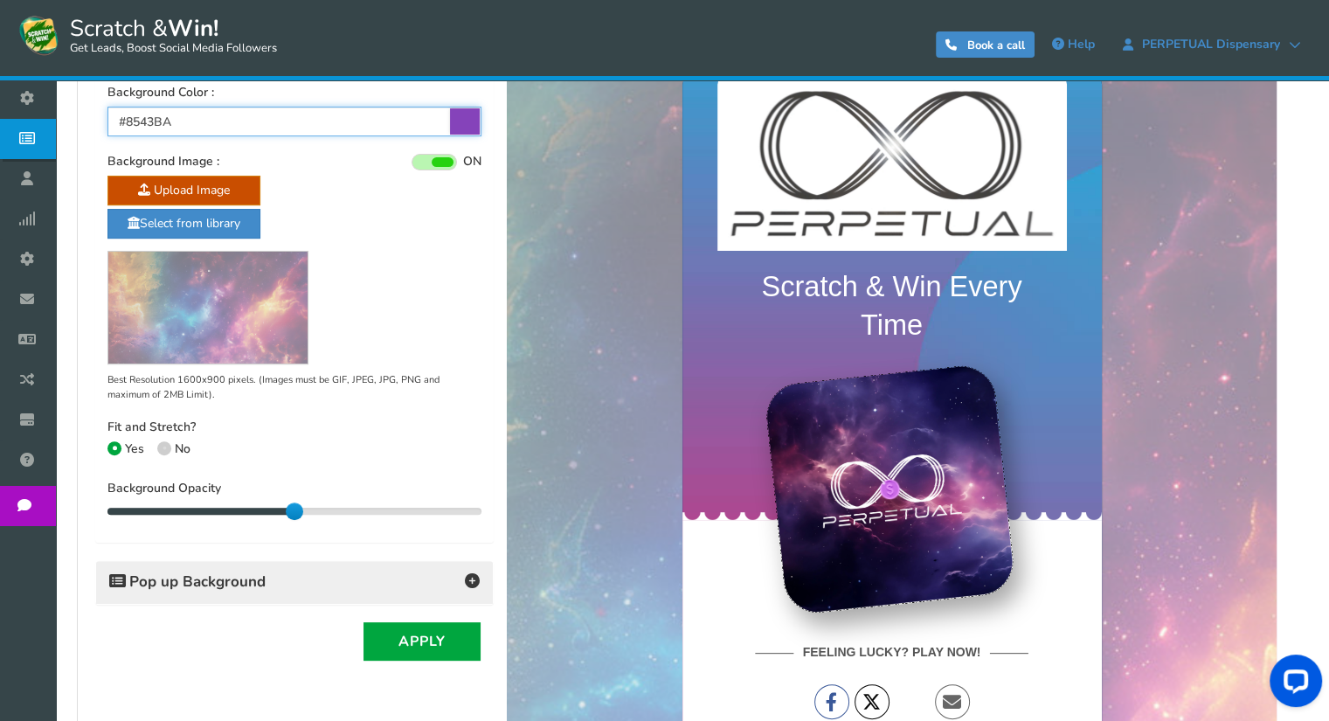
scroll to position [553, 0]
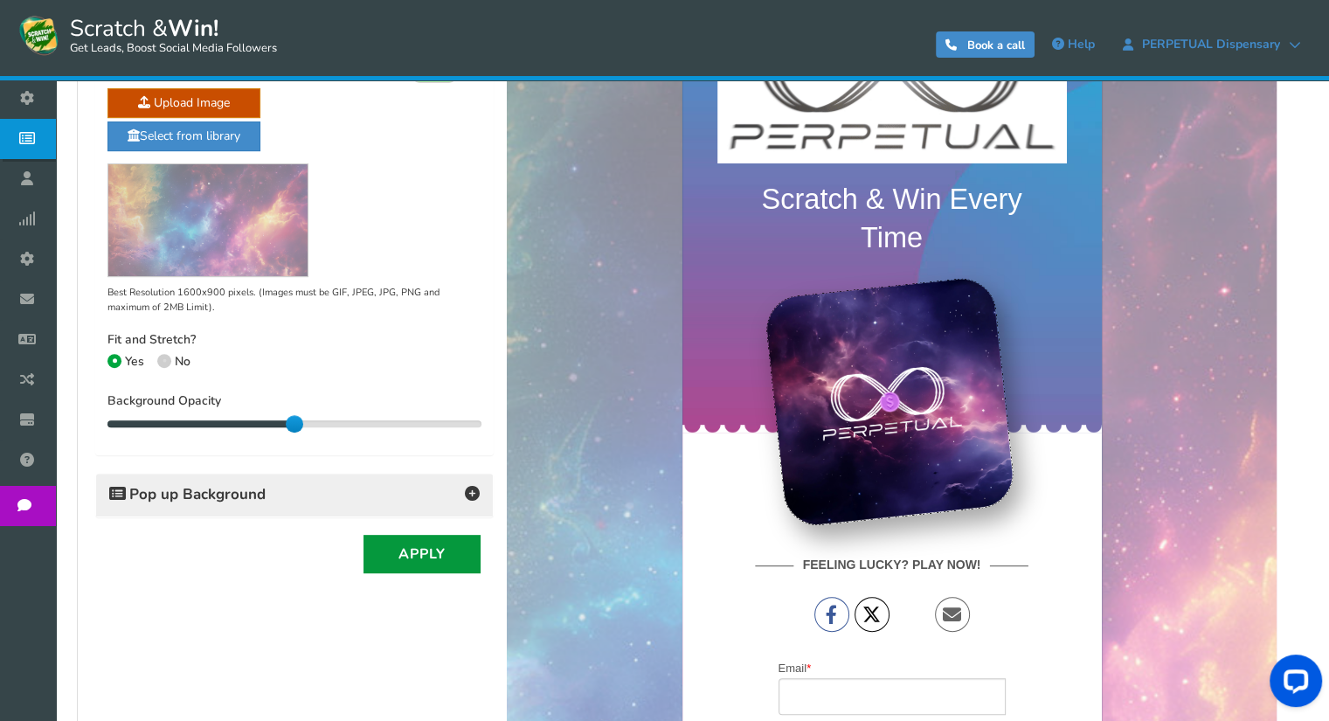
type input "#8543ba"
click at [432, 555] on button "Apply" at bounding box center [422, 554] width 117 height 38
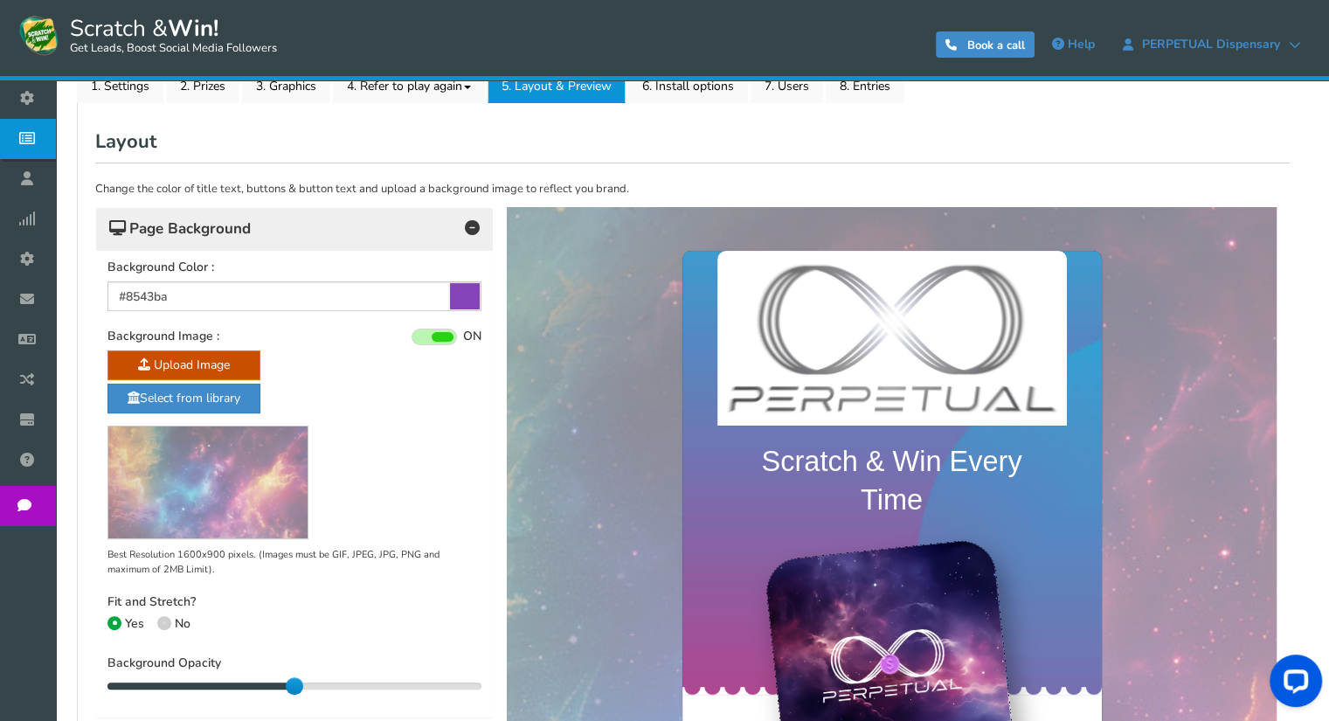
scroll to position [116, 0]
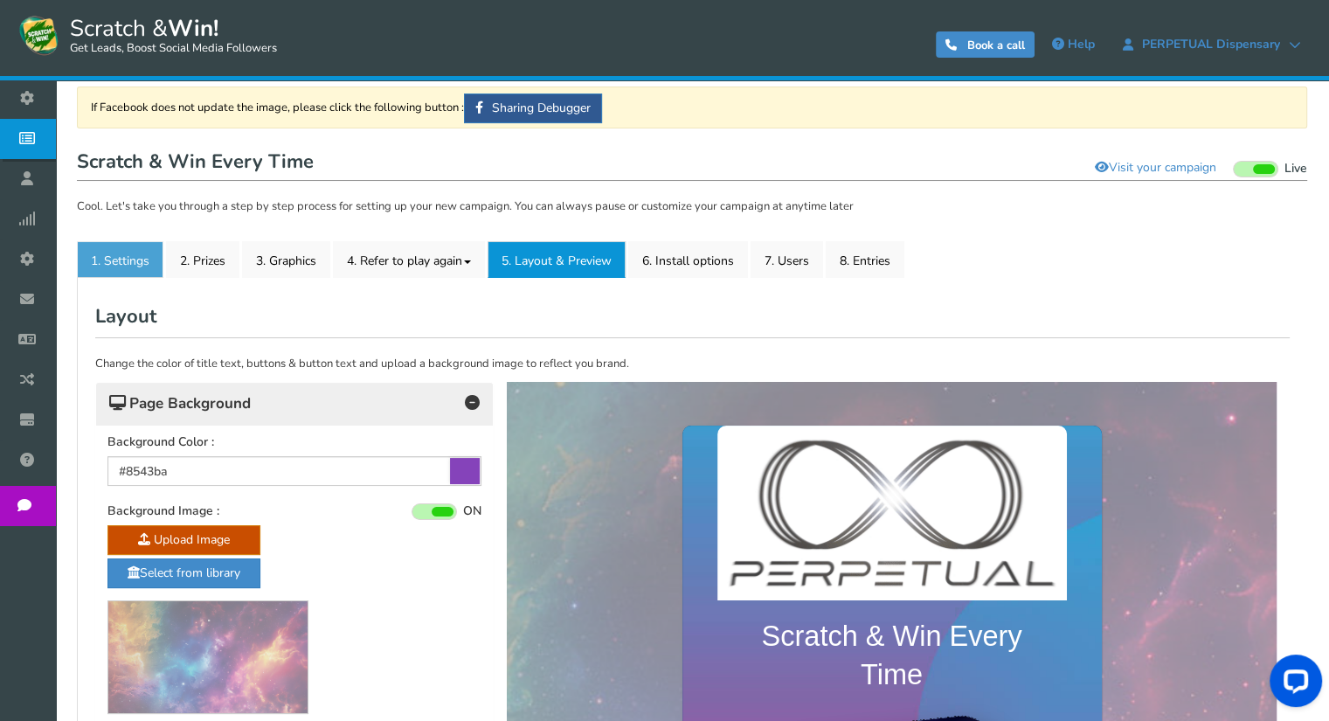
click at [134, 262] on link "1. Settings" at bounding box center [120, 259] width 87 height 37
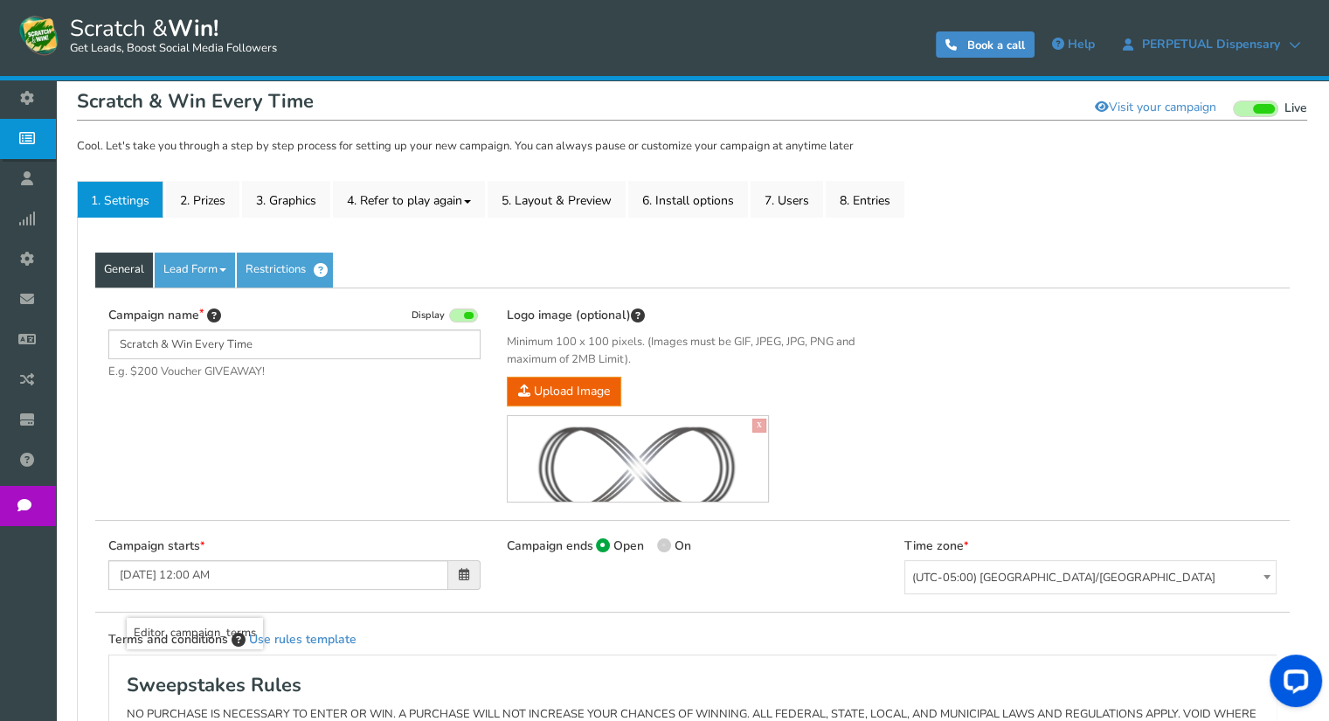
scroll to position [89, 0]
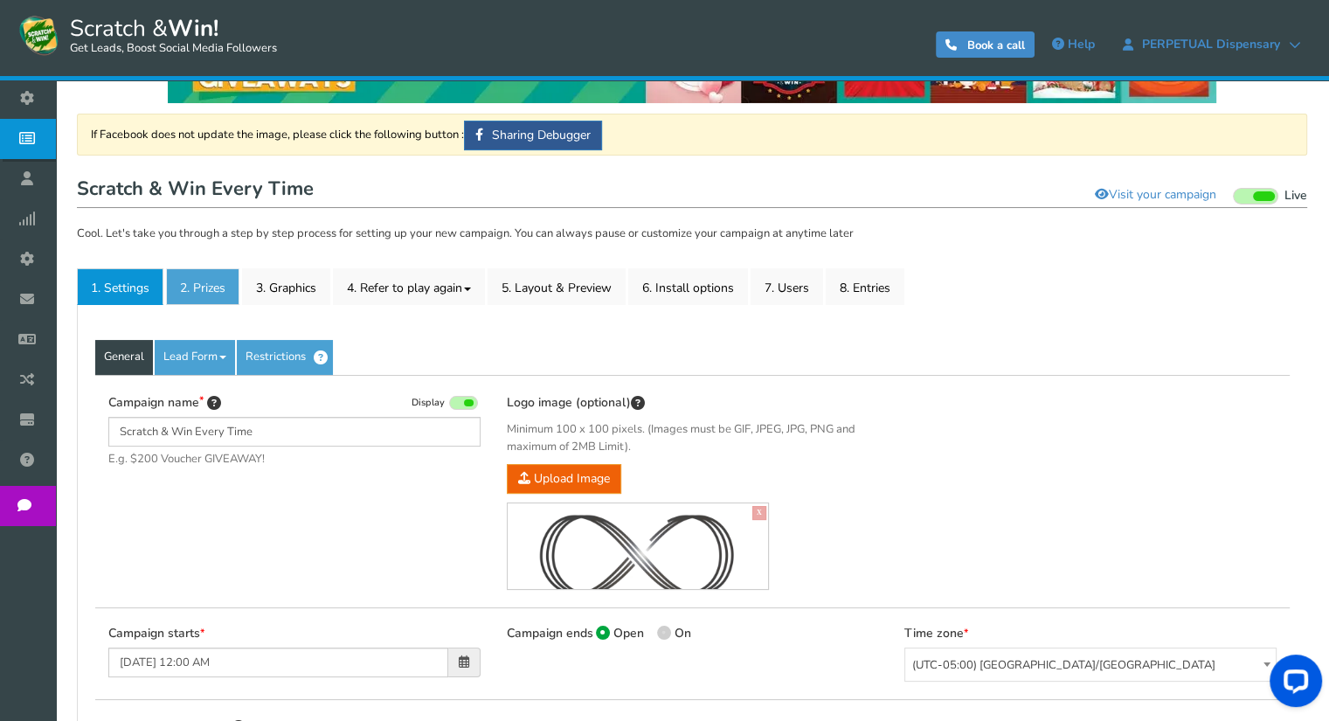
click at [204, 289] on link "2. Prizes" at bounding box center [202, 286] width 73 height 37
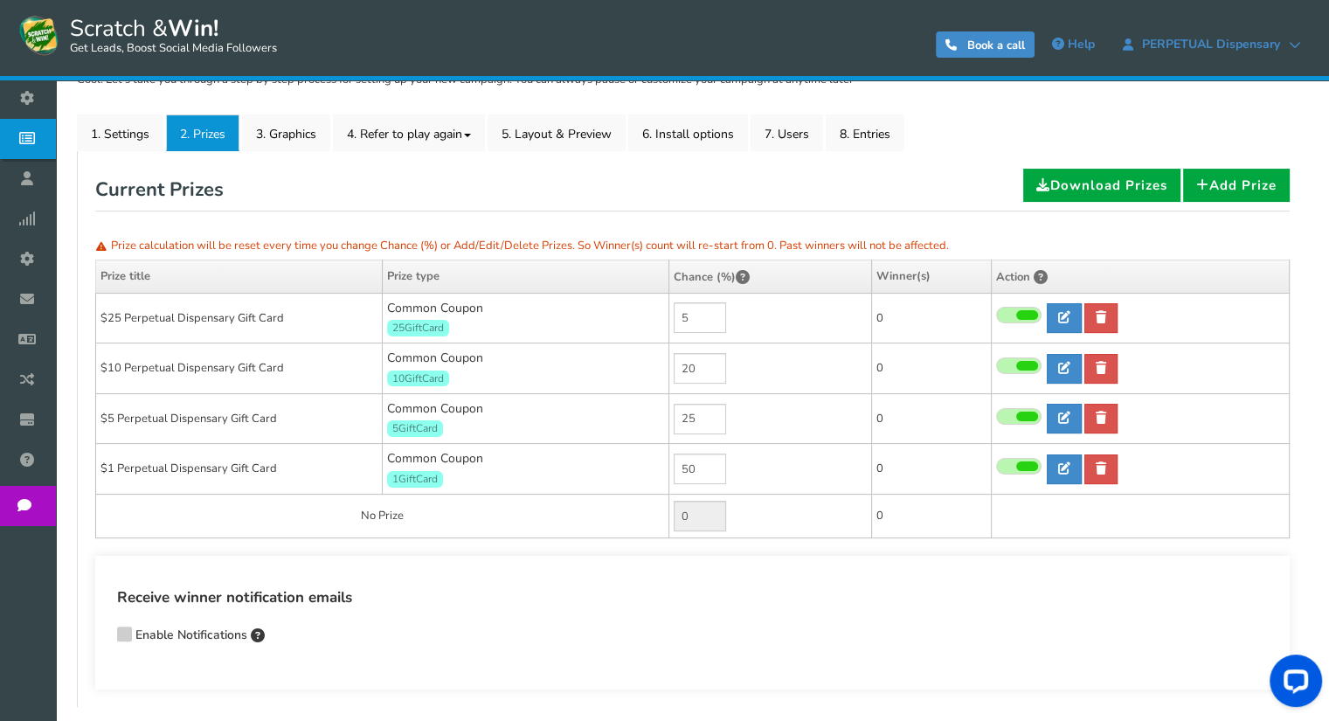
scroll to position [68, 0]
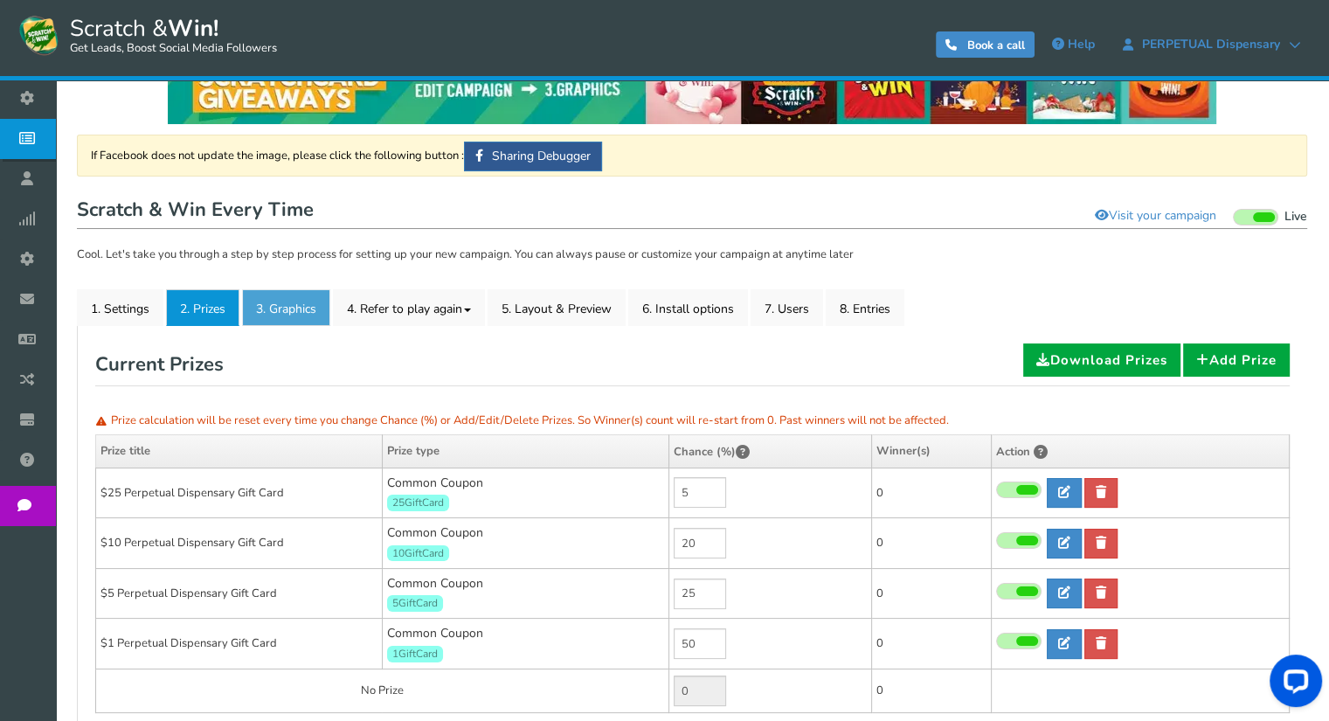
click at [294, 301] on link "3. Graphics" at bounding box center [286, 307] width 88 height 37
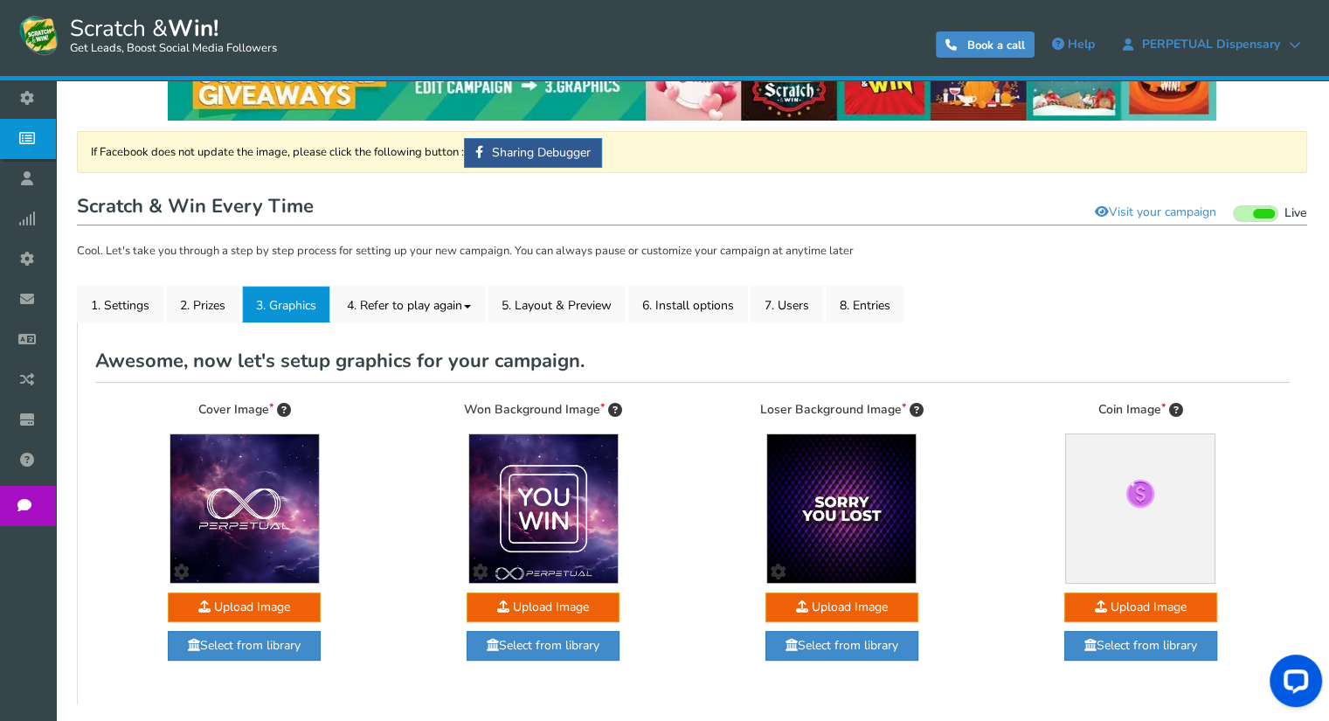
scroll to position [0, 0]
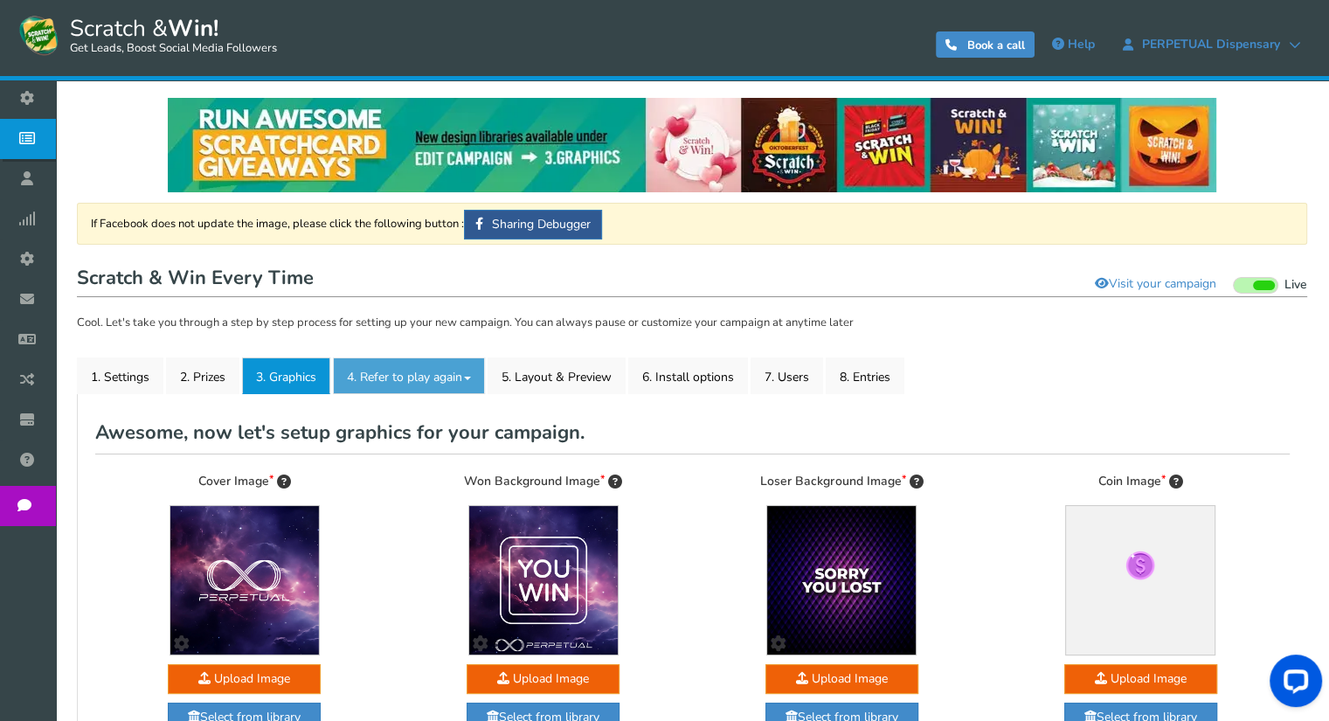
click at [405, 377] on link "4. Refer to play again" at bounding box center [409, 375] width 152 height 37
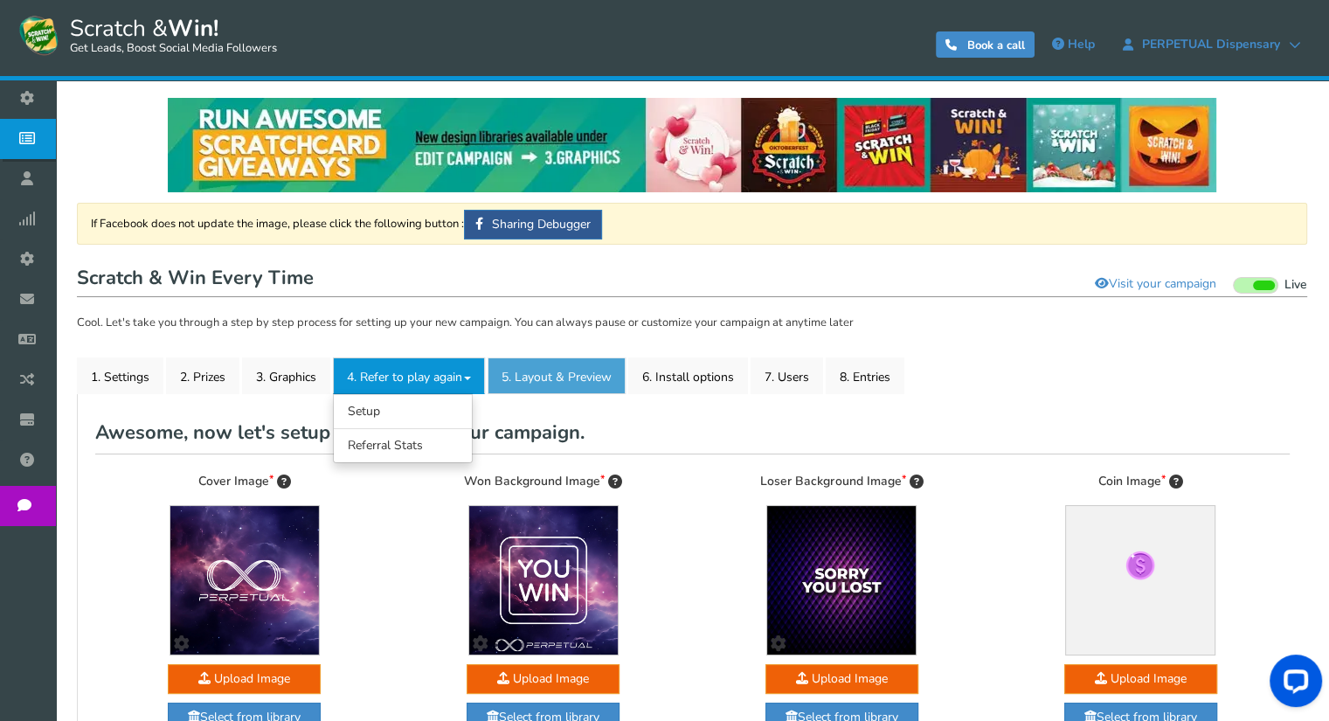
click at [564, 377] on link "5. Layout & Preview" at bounding box center [557, 375] width 138 height 37
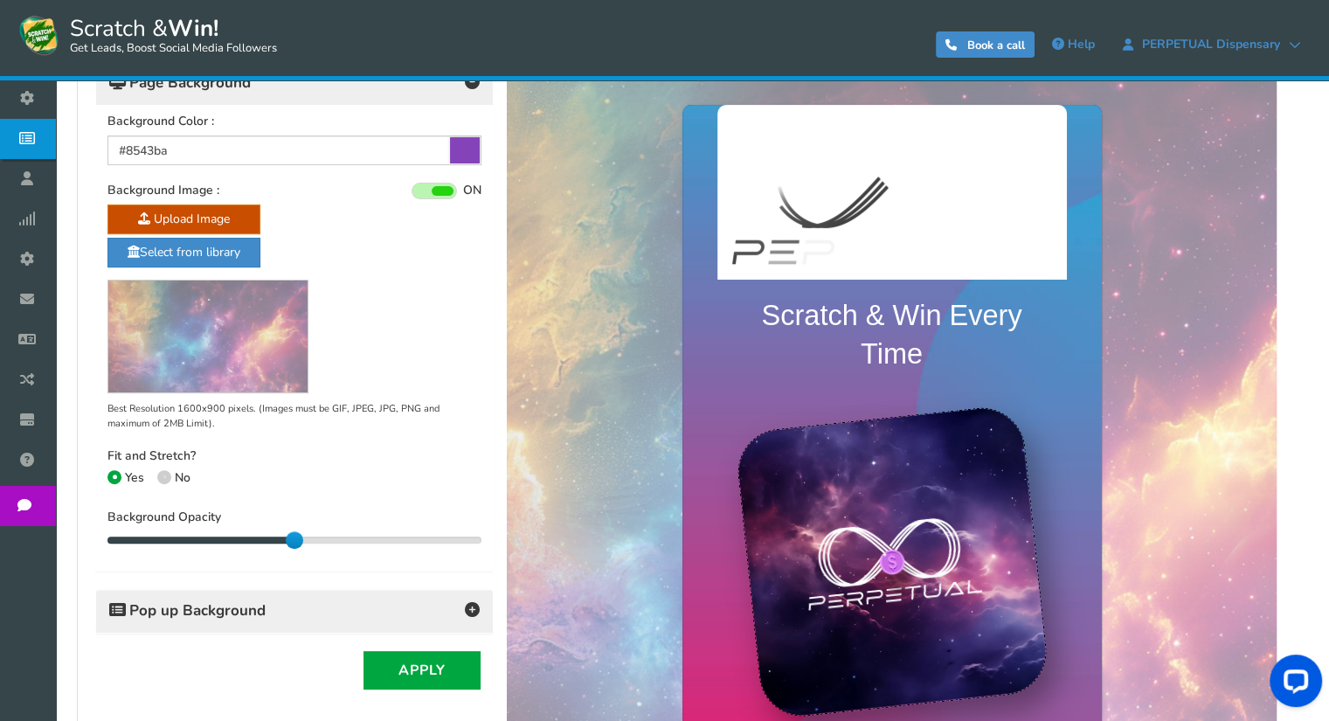
scroll to position [524, 0]
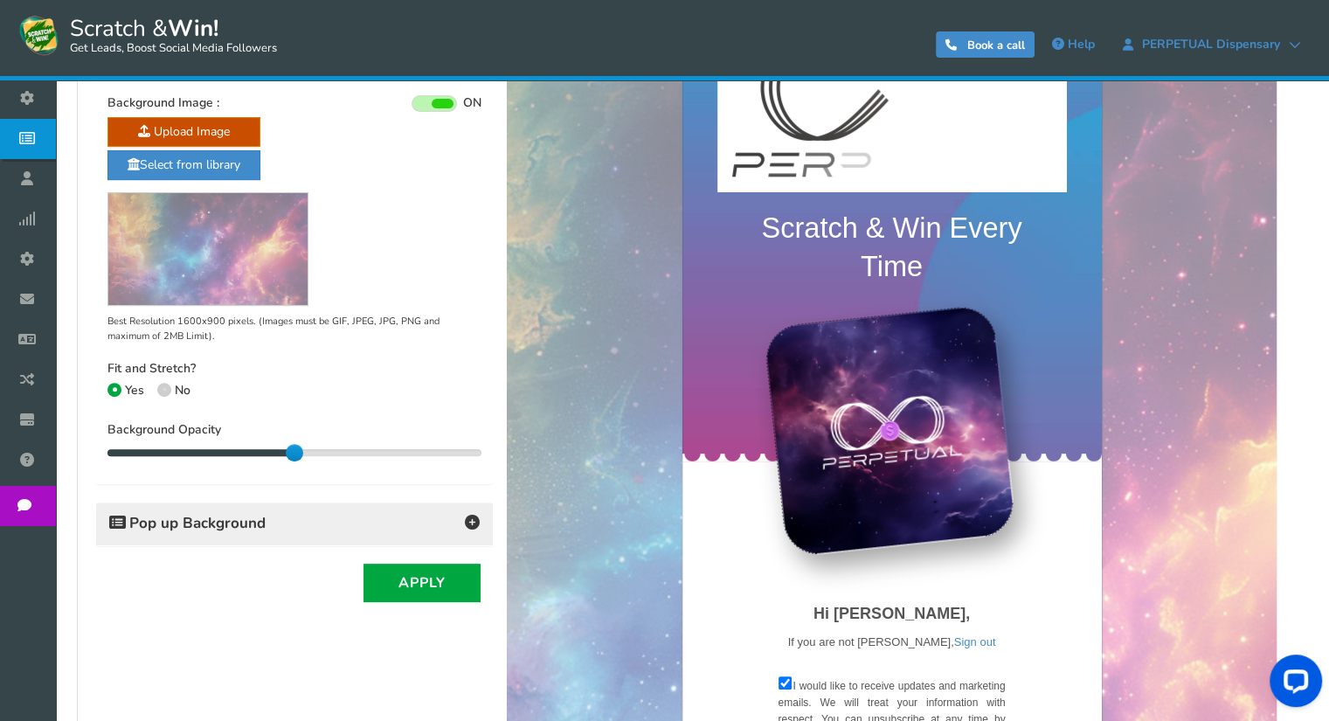
click at [253, 523] on span "Pop up Background" at bounding box center [187, 523] width 156 height 17
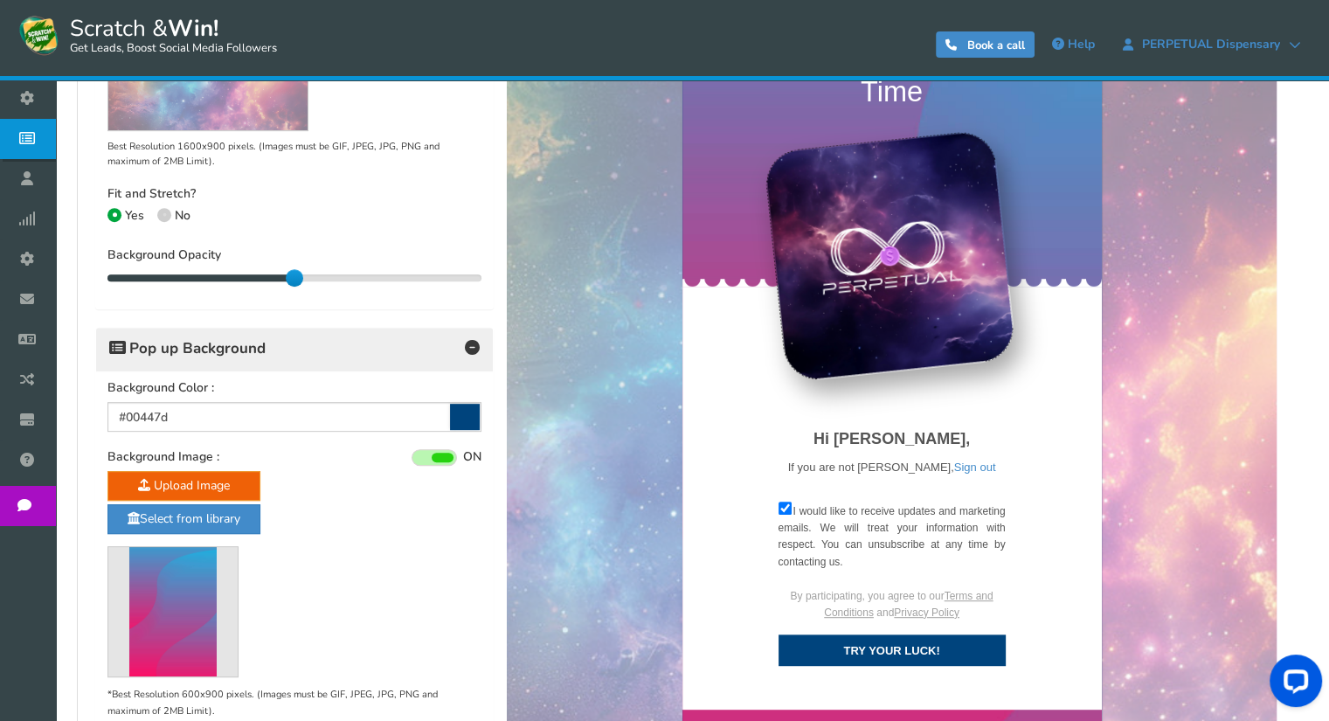
scroll to position [786, 0]
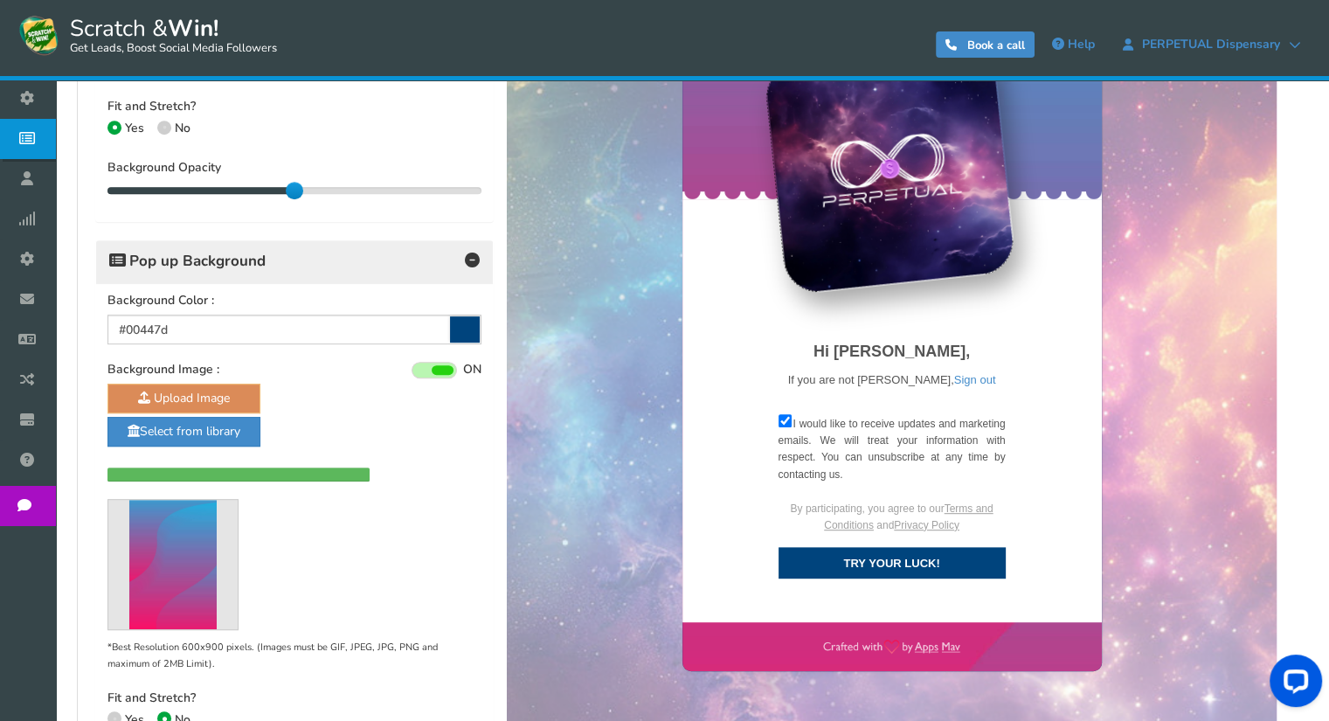
radio input "true"
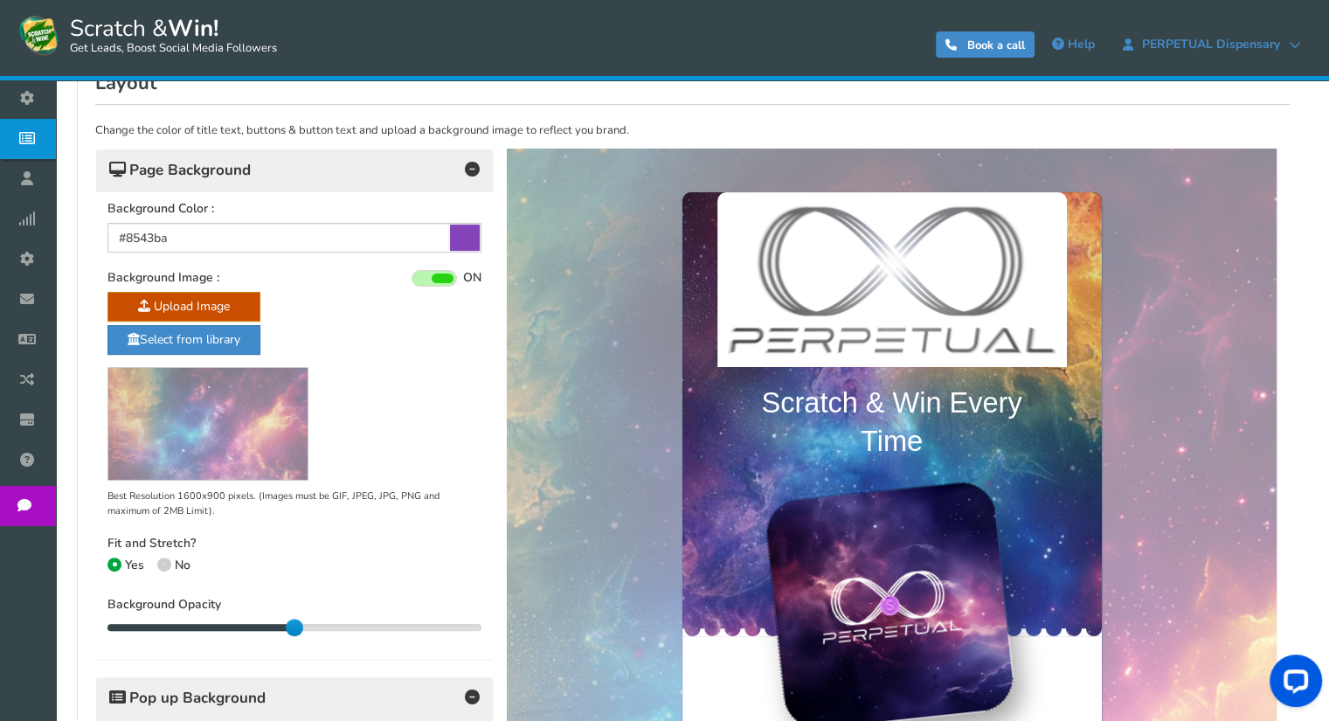
scroll to position [87, 0]
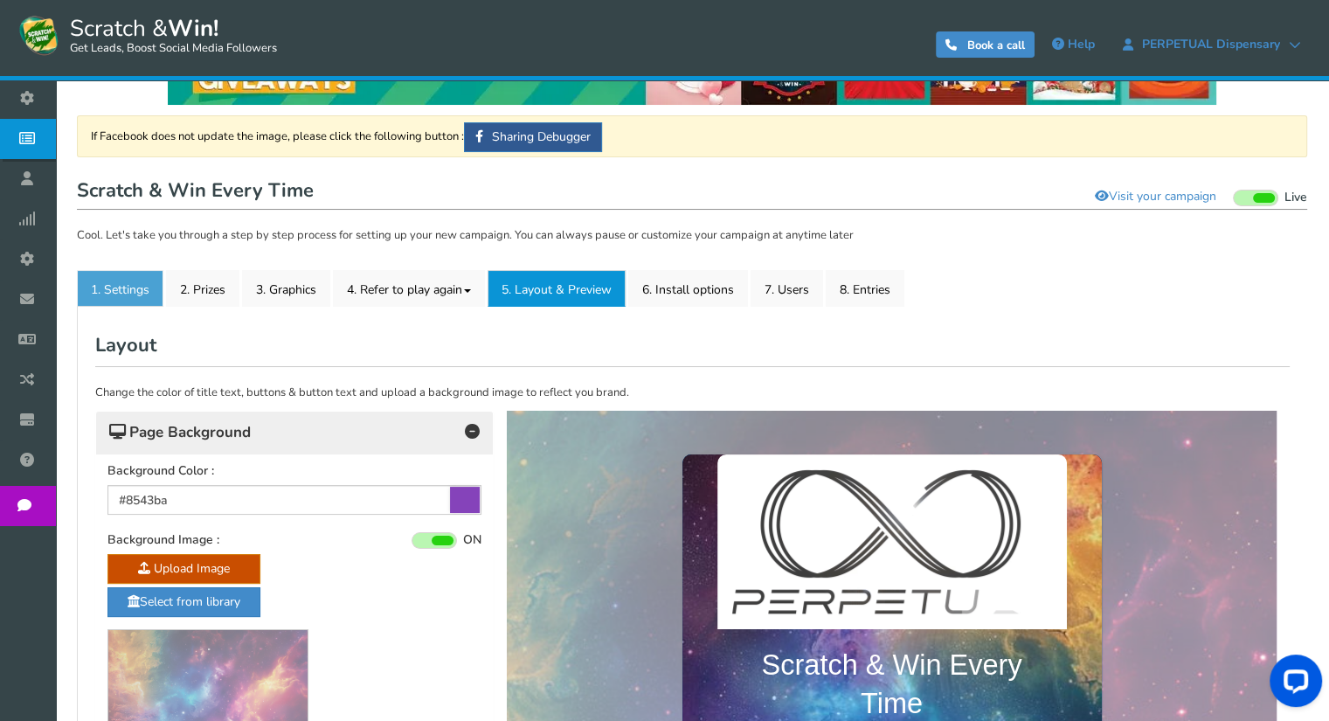
click at [136, 289] on link "1. Settings" at bounding box center [120, 288] width 87 height 37
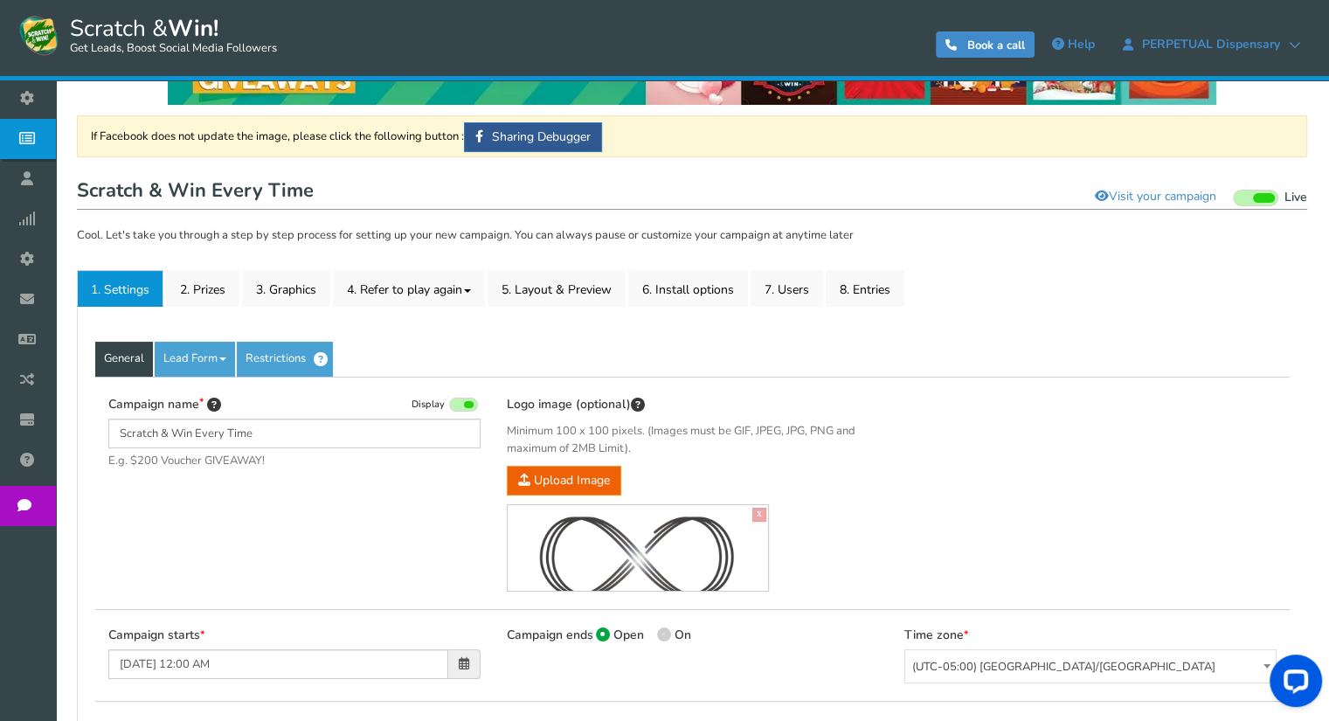
scroll to position [175, 0]
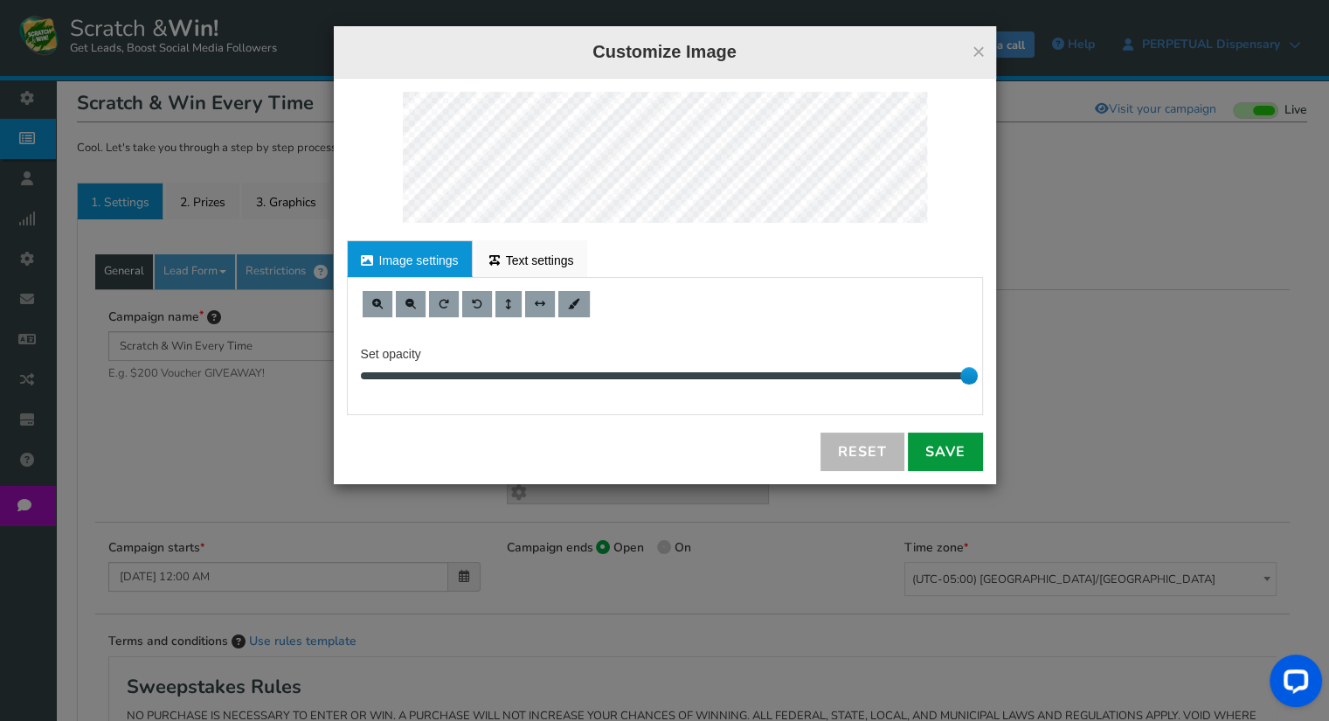
click at [959, 457] on link "Save" at bounding box center [945, 452] width 75 height 38
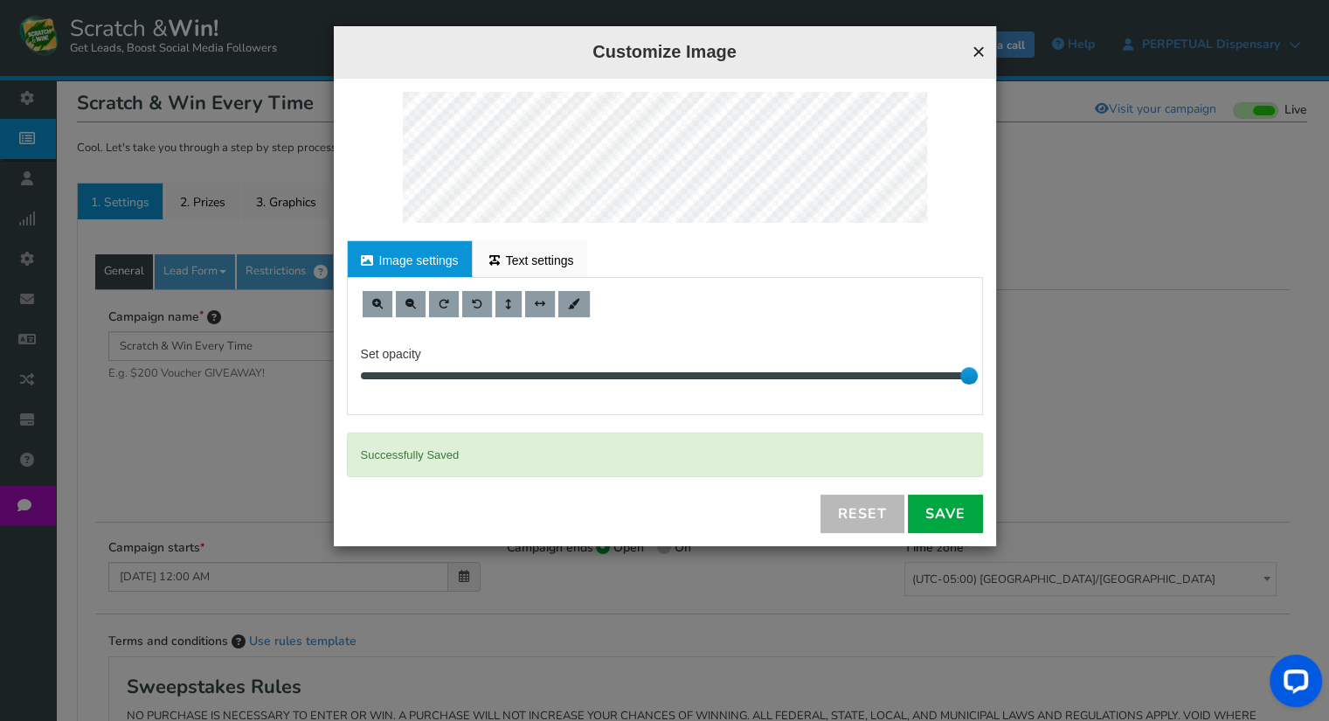
click at [975, 53] on button "×" at bounding box center [978, 51] width 13 height 23
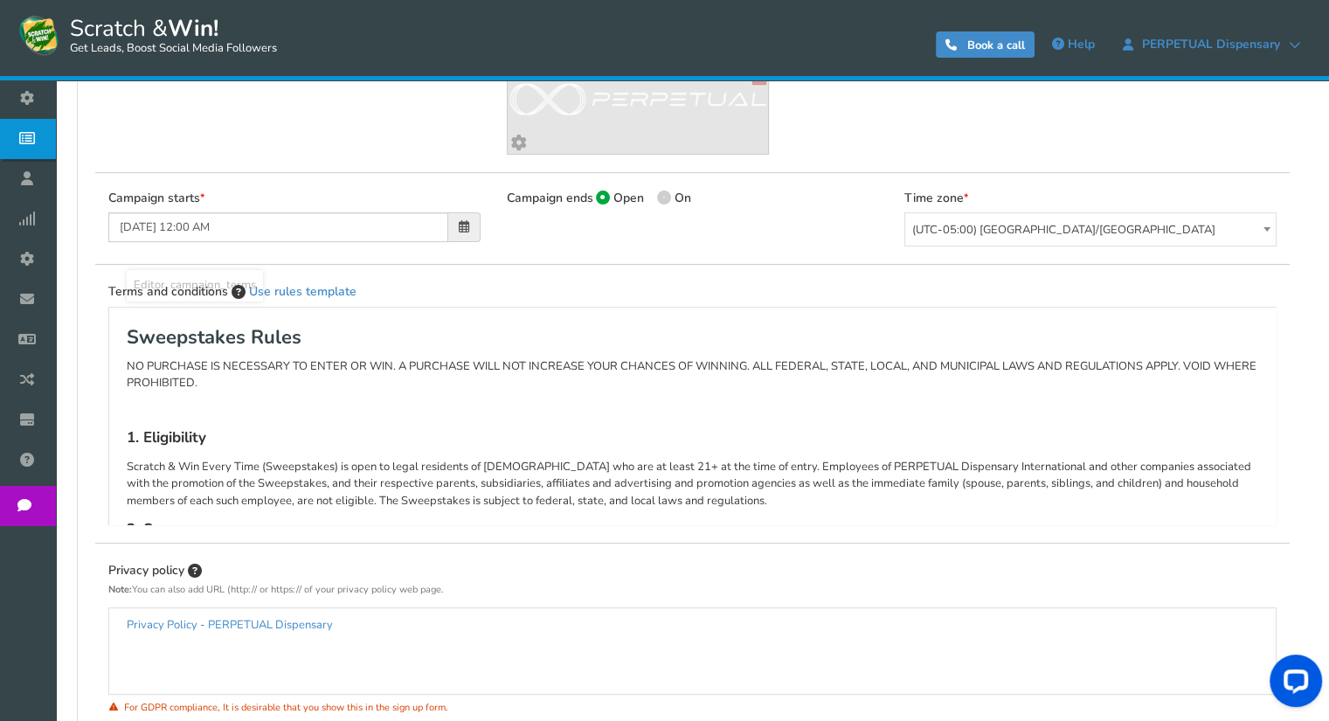
scroll to position [613, 0]
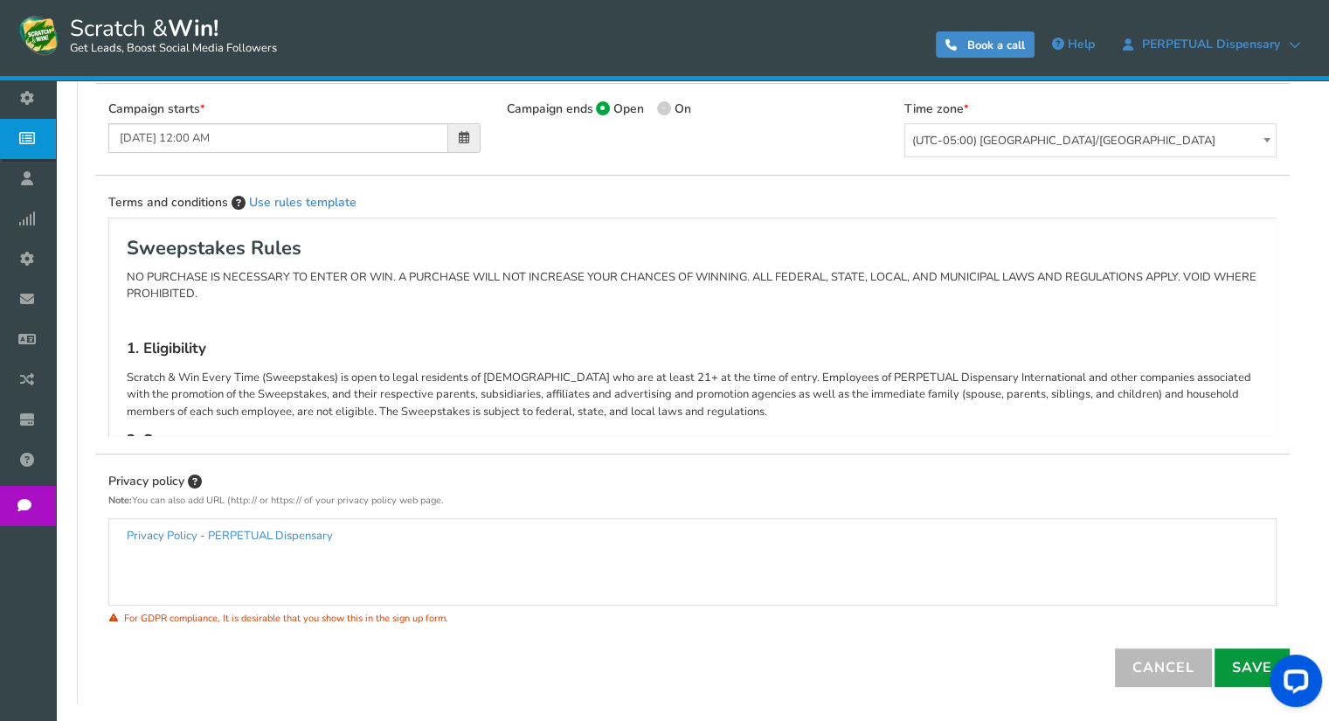
click at [1245, 672] on link "Save" at bounding box center [1252, 667] width 75 height 38
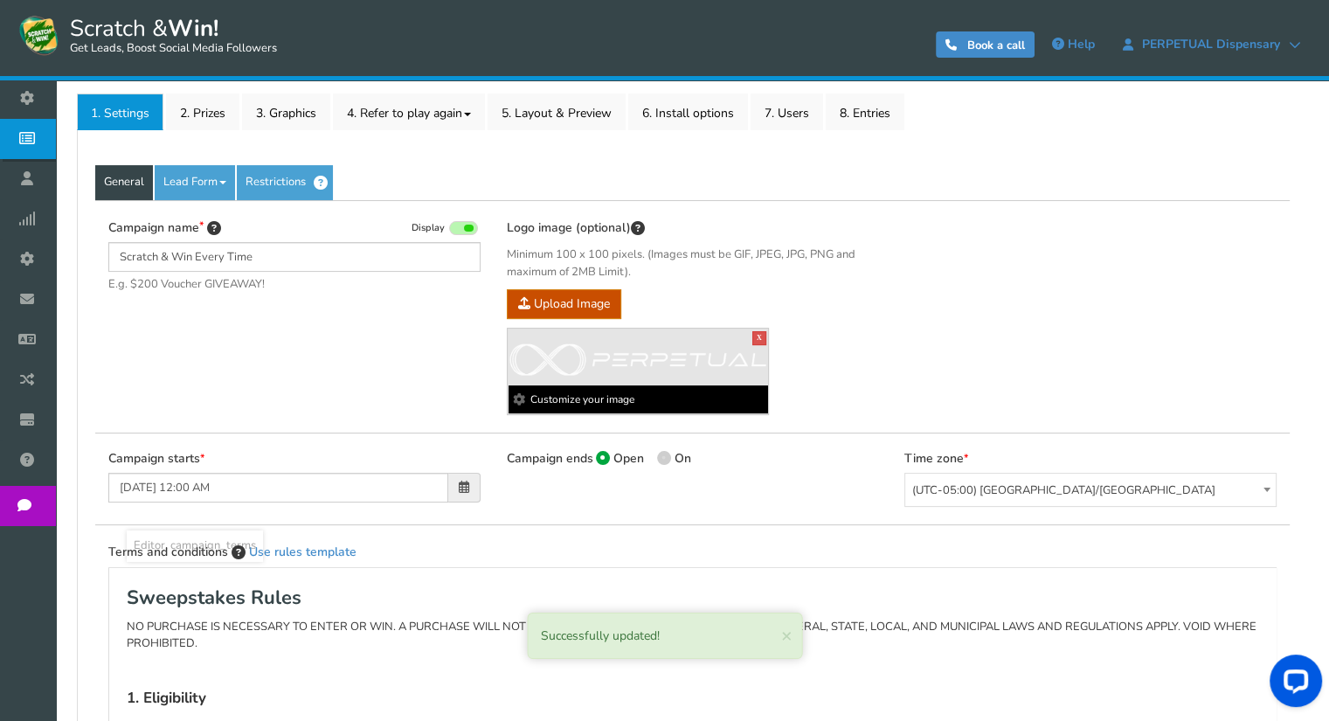
scroll to position [177, 0]
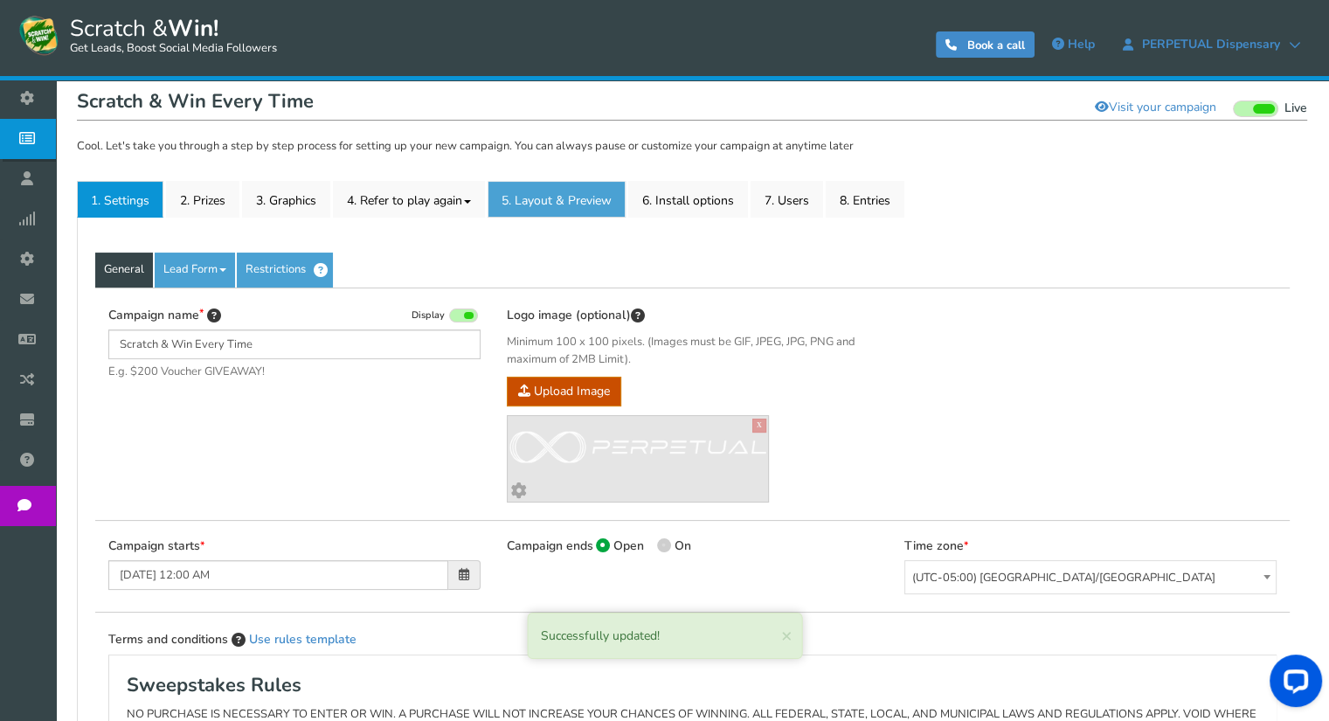
click at [594, 197] on link "5. Layout & Preview" at bounding box center [557, 199] width 138 height 37
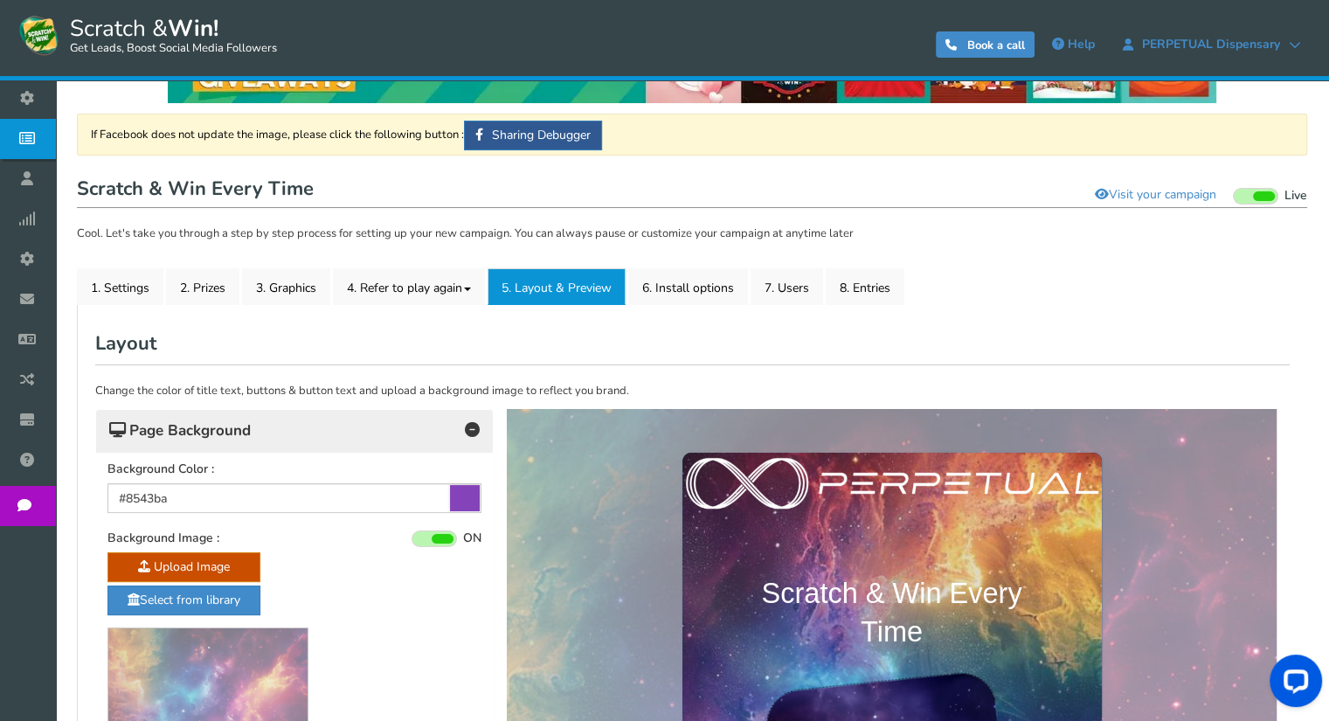
scroll to position [2, 0]
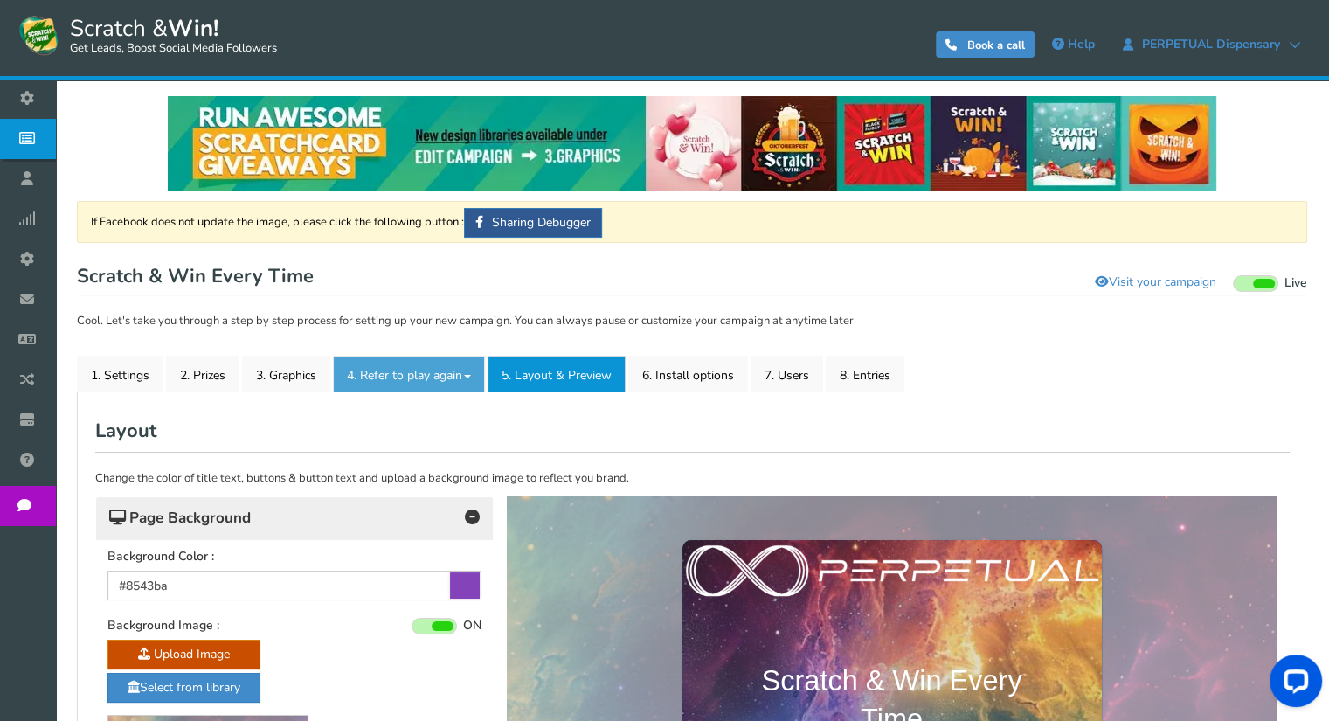
click at [397, 373] on link "4. Refer to play again" at bounding box center [409, 374] width 152 height 37
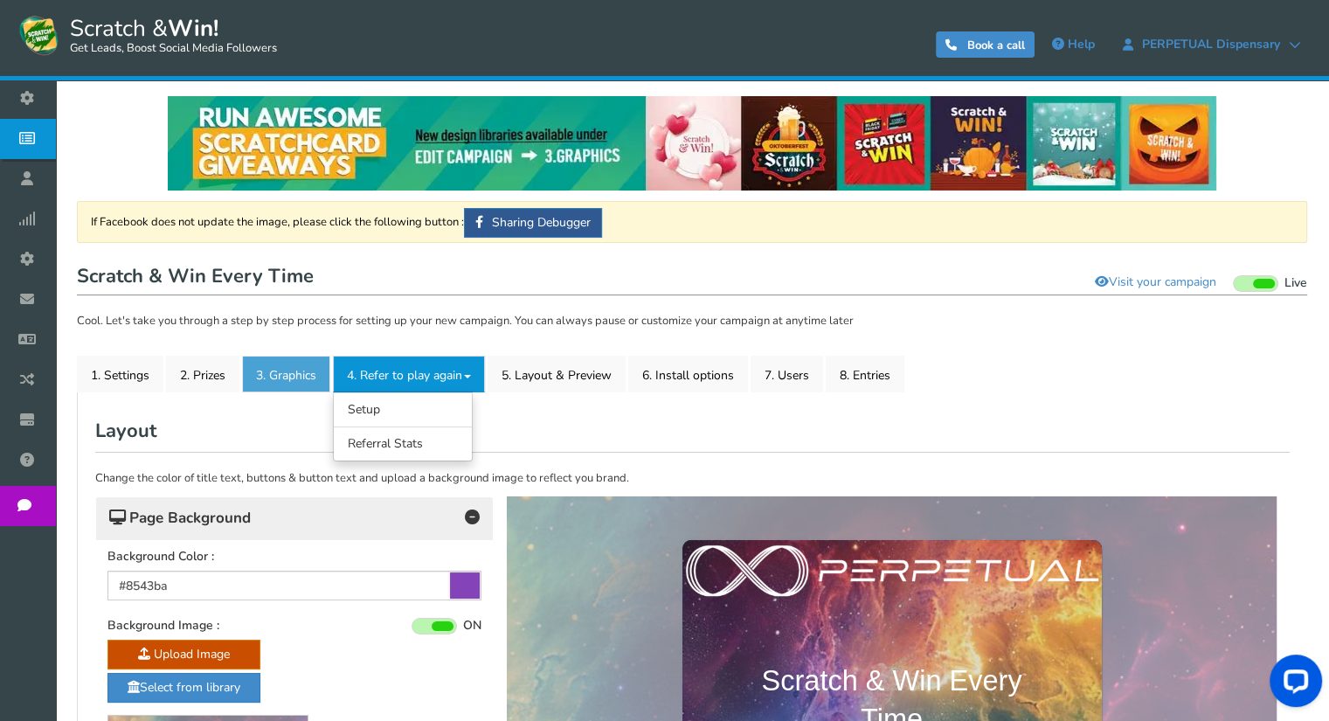
click at [299, 373] on link "3. Graphics" at bounding box center [286, 374] width 88 height 37
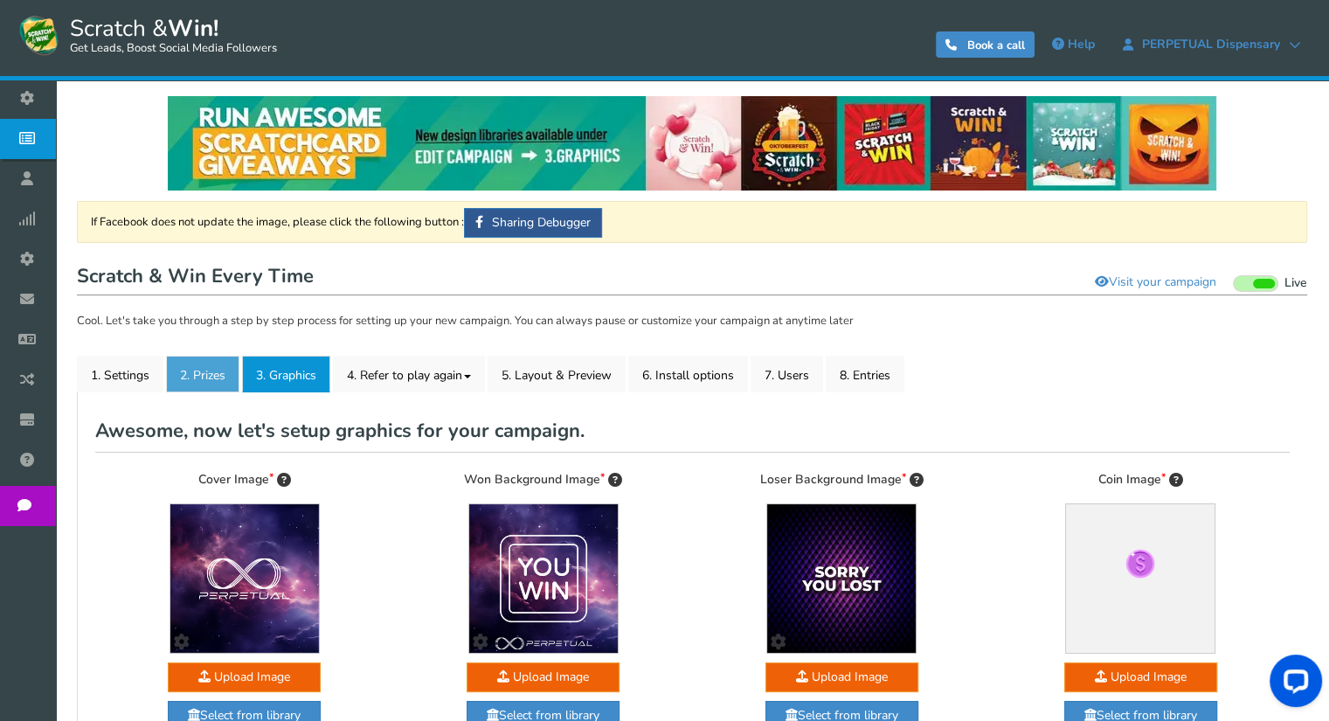
click at [225, 371] on link "2. Prizes" at bounding box center [202, 374] width 73 height 37
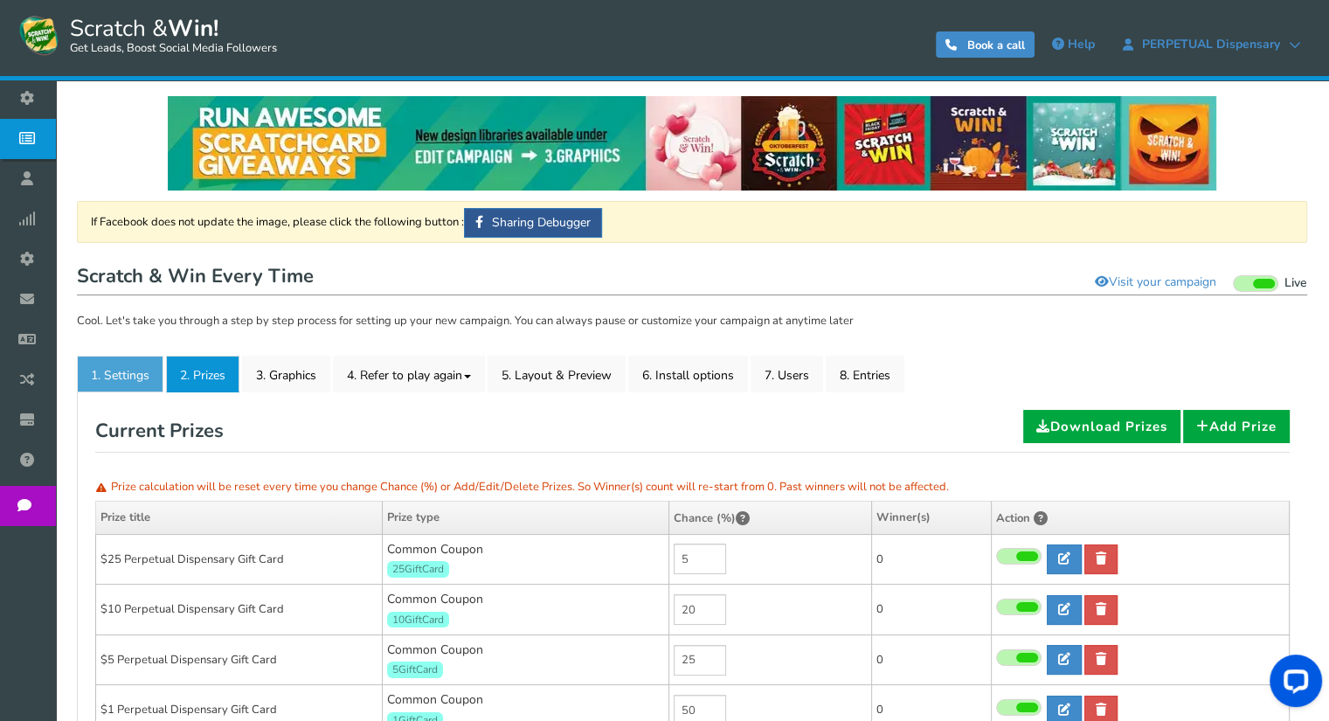
click at [135, 372] on link "1. Settings" at bounding box center [120, 374] width 87 height 37
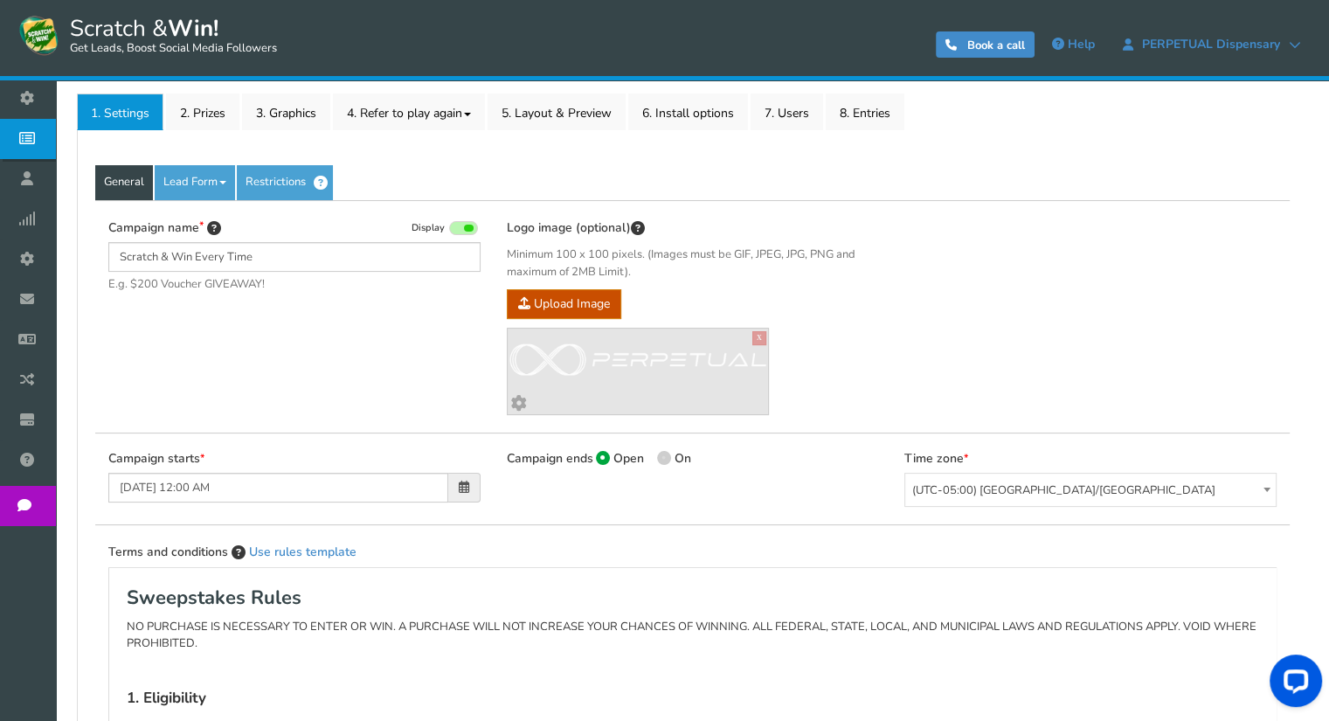
scroll to position [177, 0]
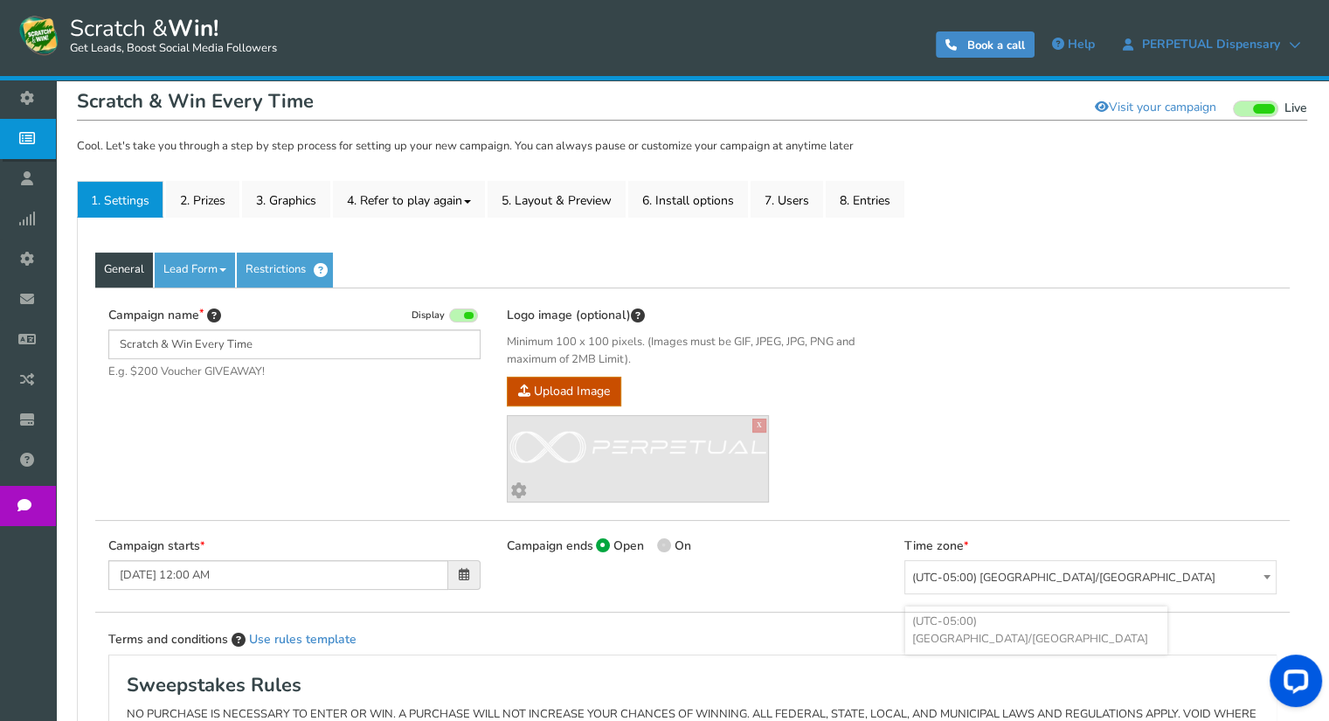
click at [1000, 573] on span "(UTC-05:00) [GEOGRAPHIC_DATA]/[GEOGRAPHIC_DATA]" at bounding box center [1090, 578] width 370 height 34
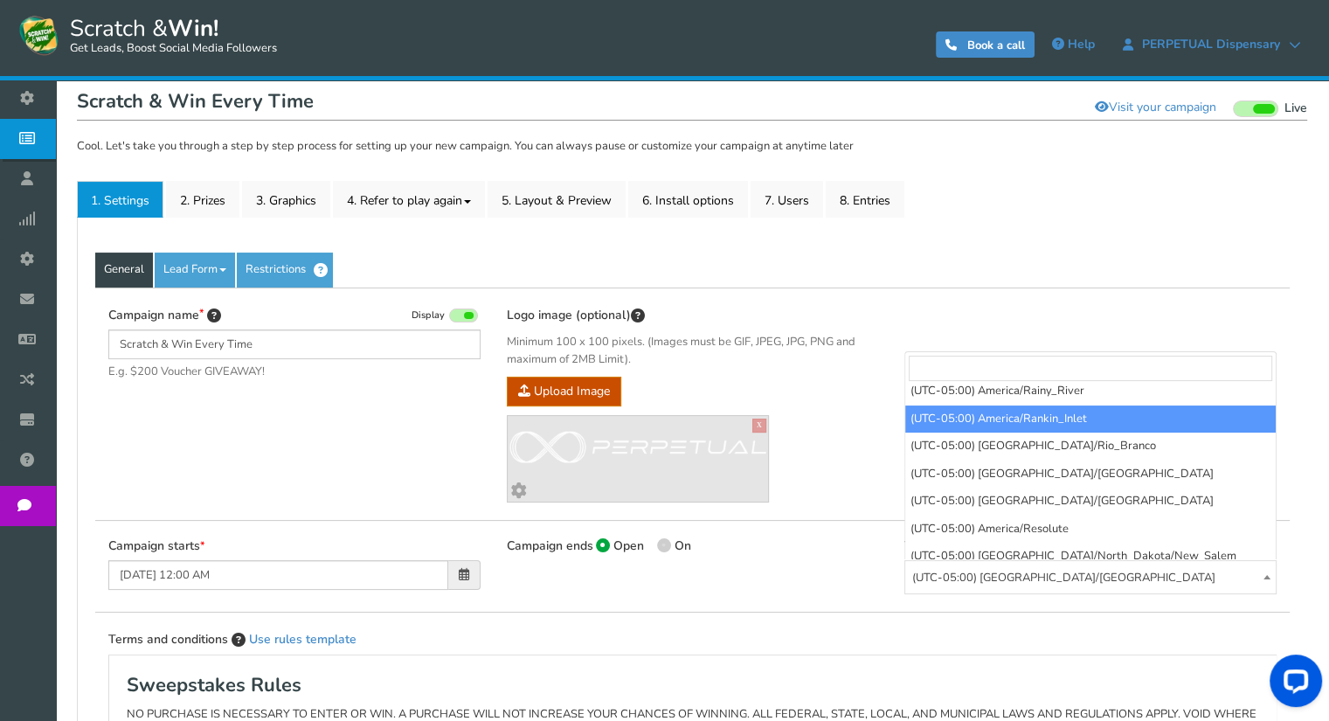
scroll to position [1846, 0]
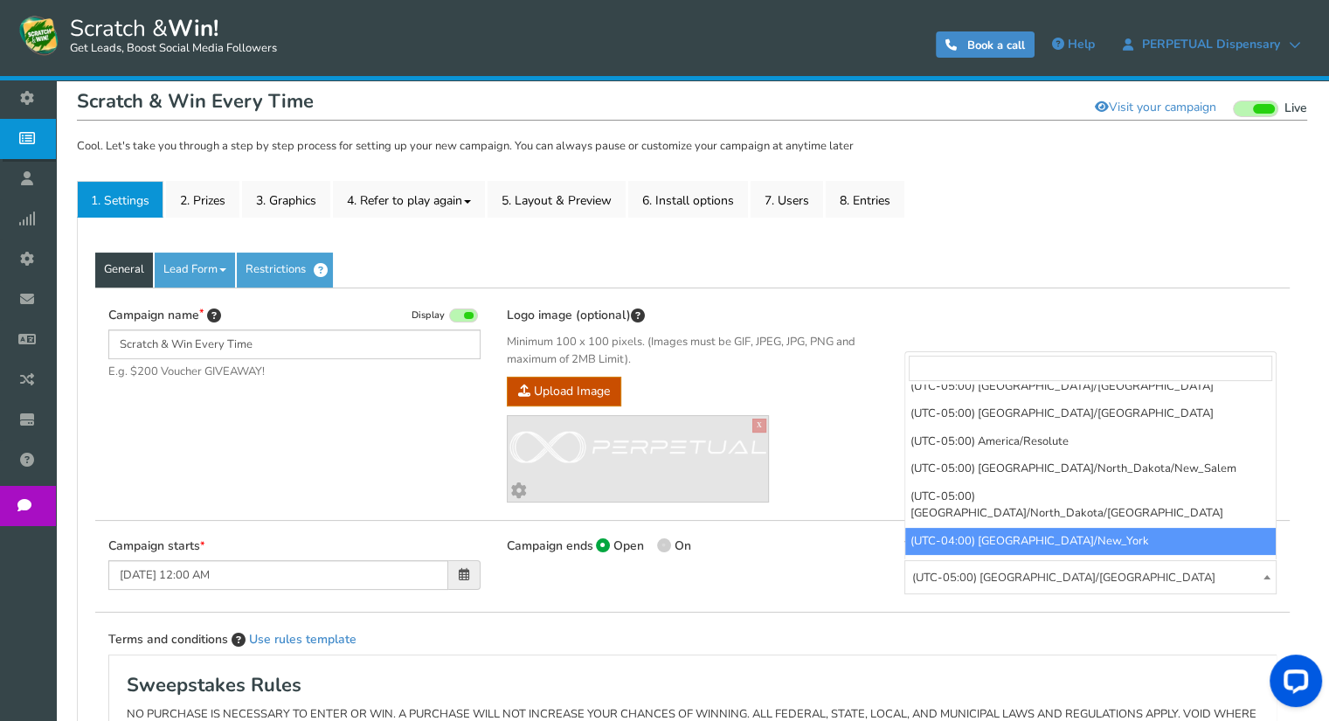
select select "America/New_York"
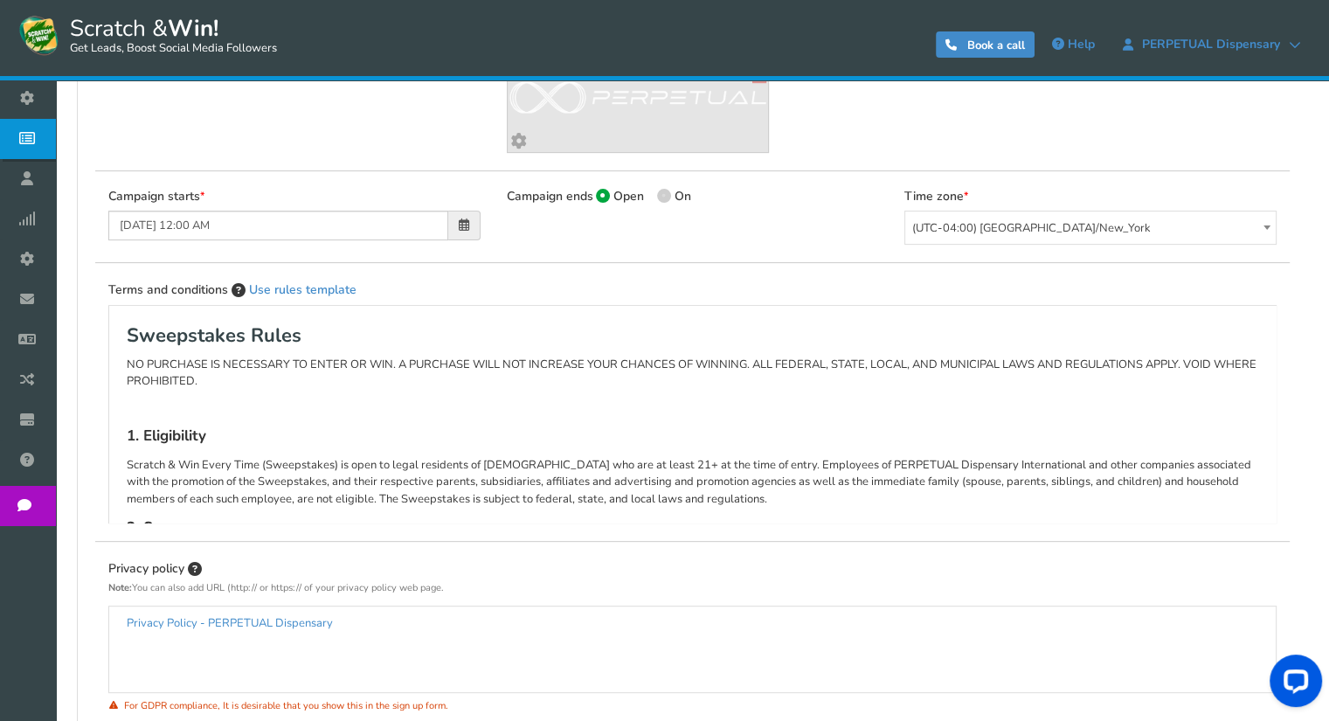
scroll to position [613, 0]
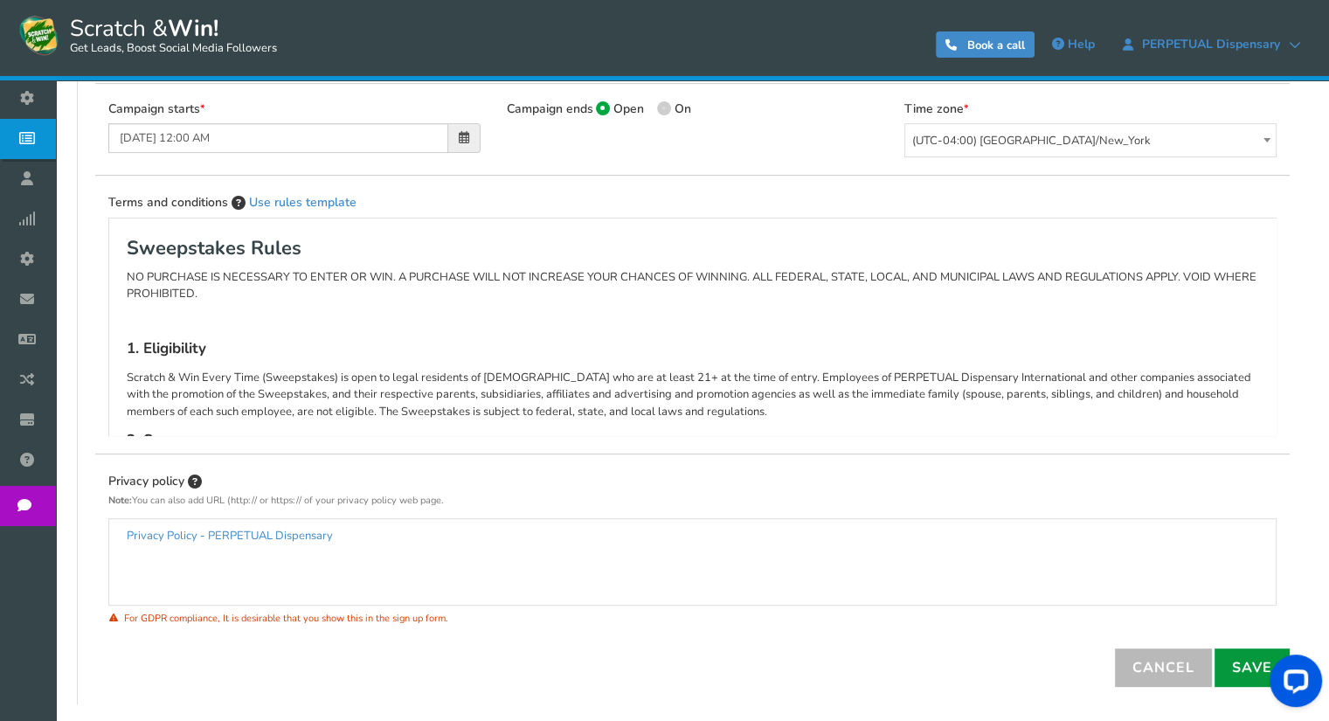
click at [1232, 661] on link "Save" at bounding box center [1252, 667] width 75 height 38
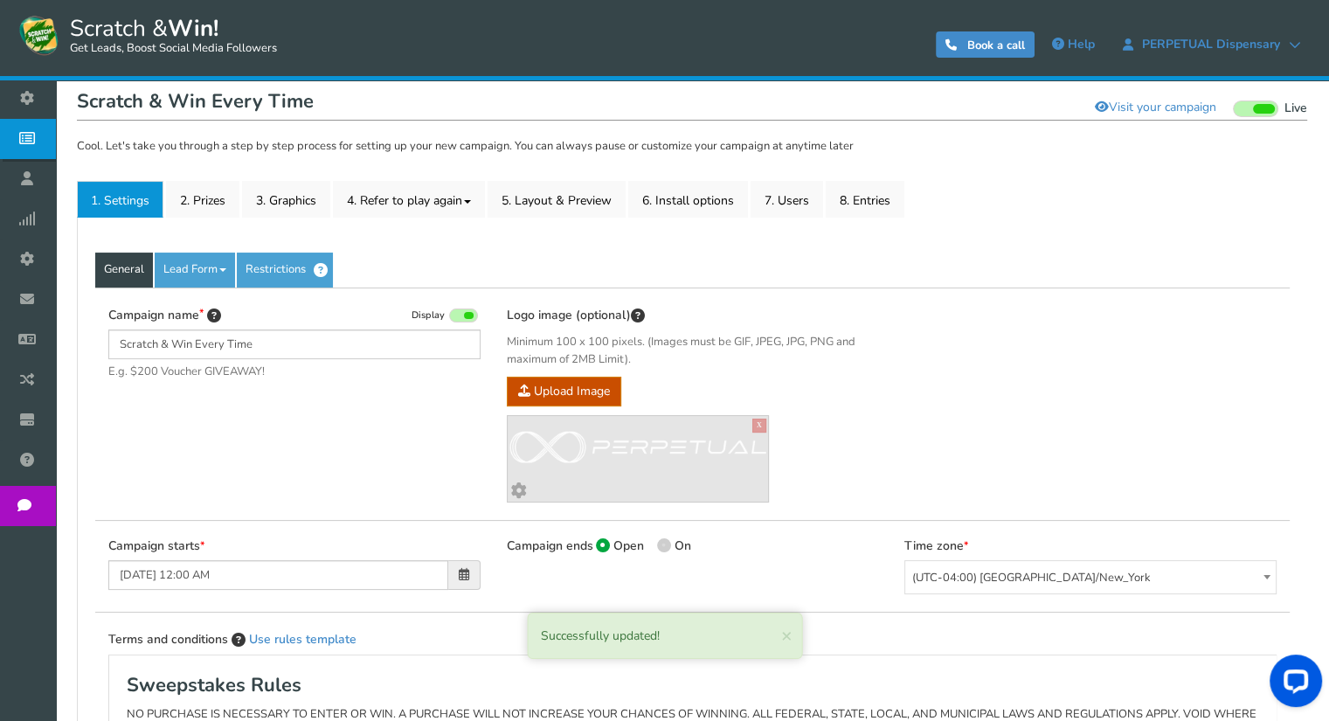
scroll to position [0, 0]
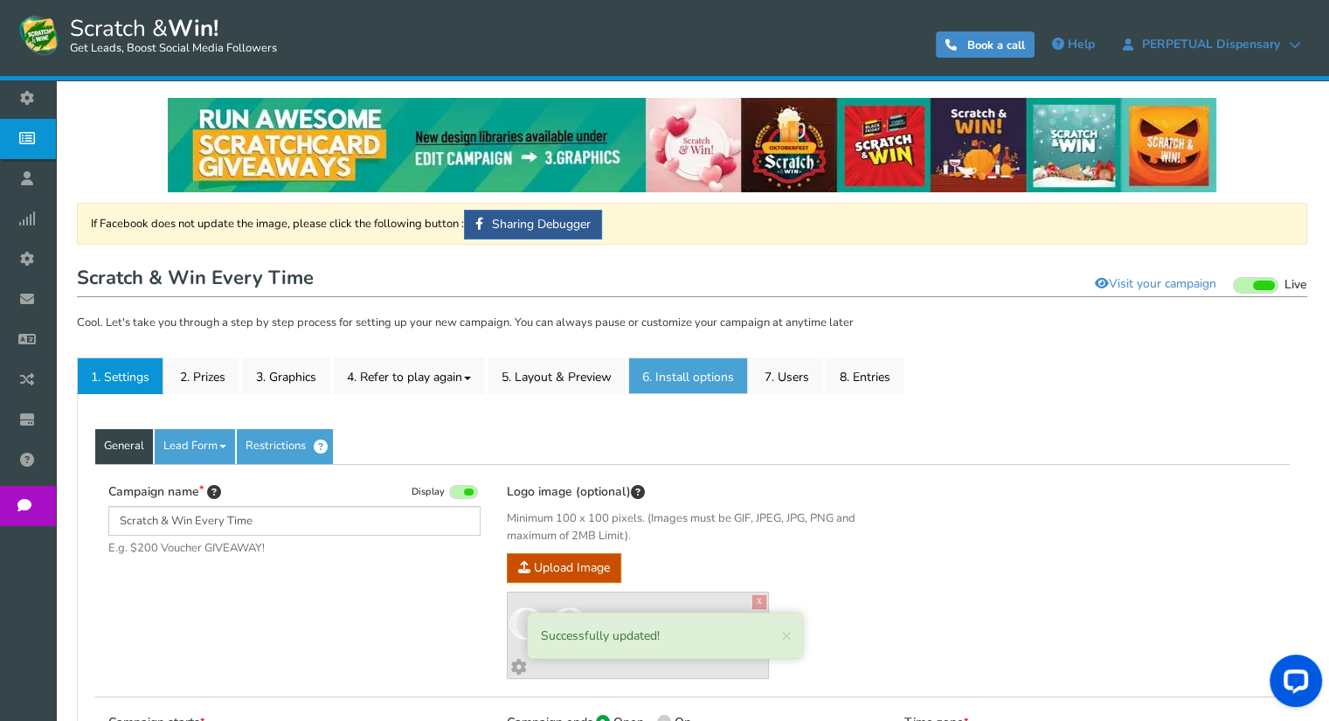
click at [688, 378] on link "6. Install options New" at bounding box center [688, 375] width 120 height 37
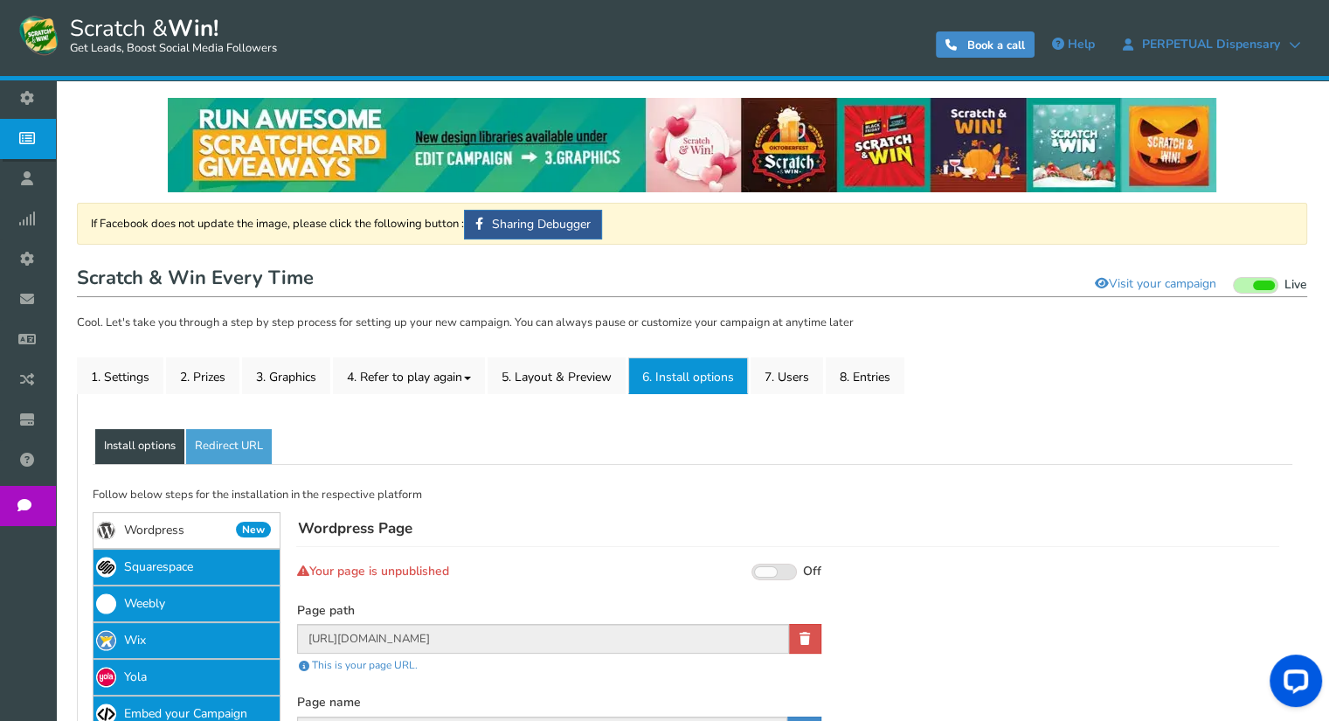
scroll to position [154, 0]
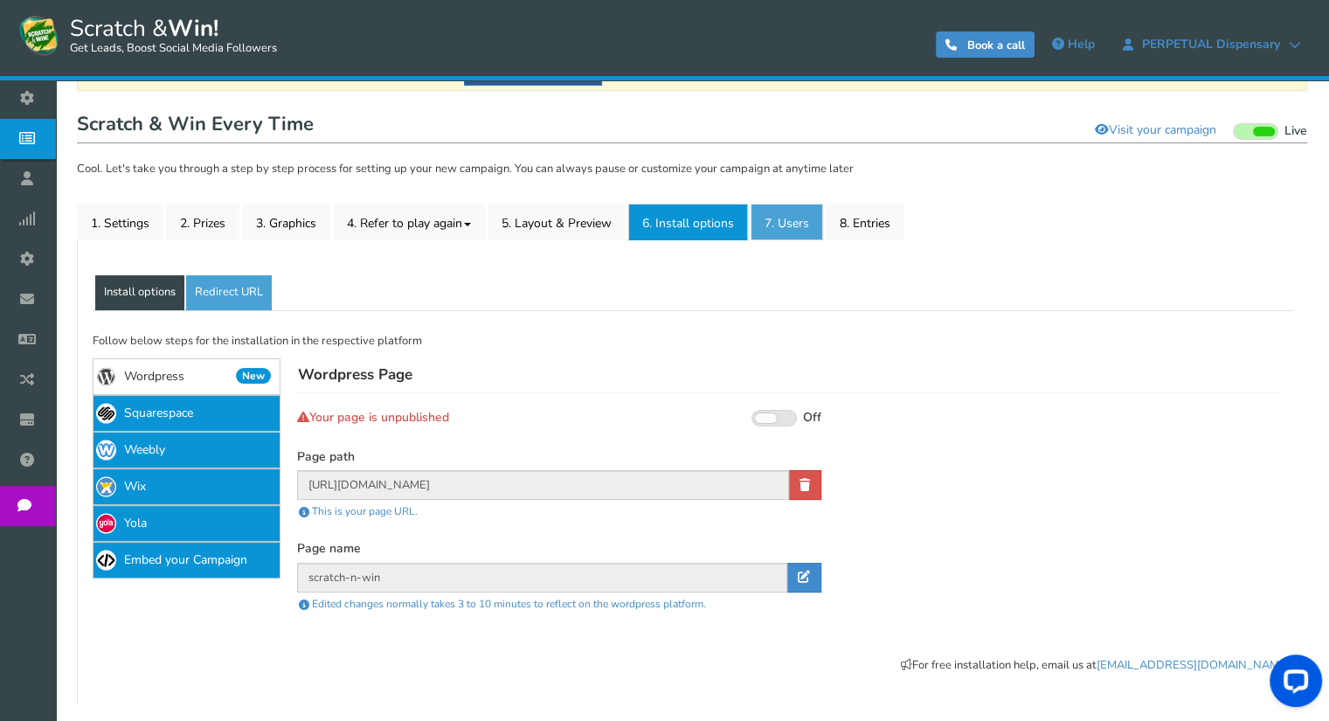
click at [800, 223] on link "7. Users" at bounding box center [787, 222] width 73 height 37
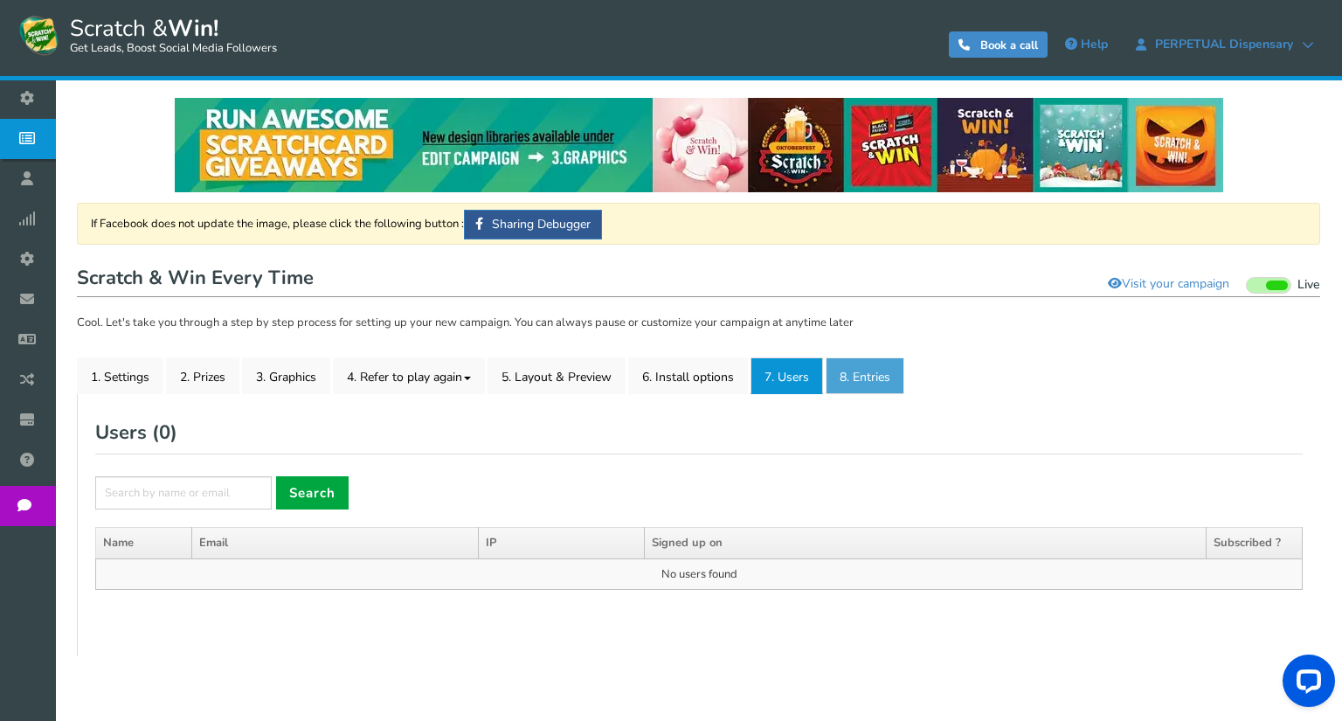
click at [872, 377] on link "8. Entries" at bounding box center [865, 375] width 79 height 37
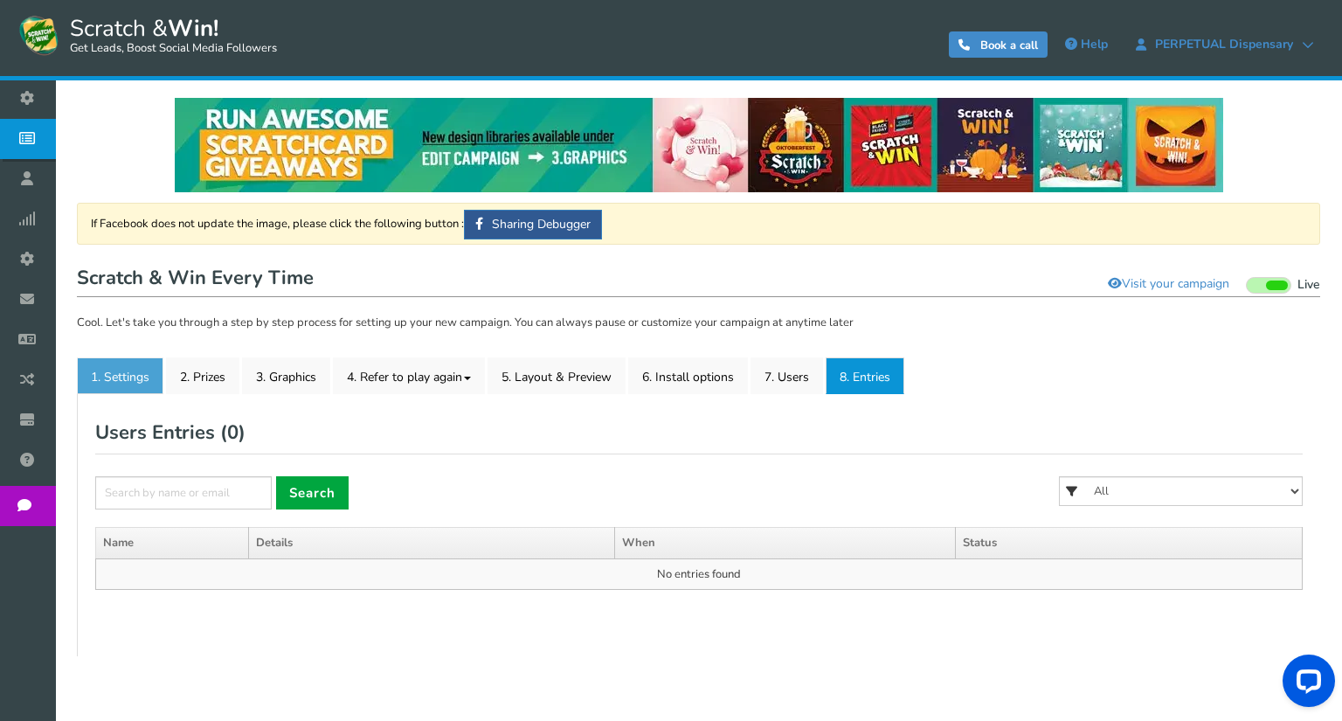
click at [122, 386] on link "1. Settings" at bounding box center [120, 375] width 87 height 37
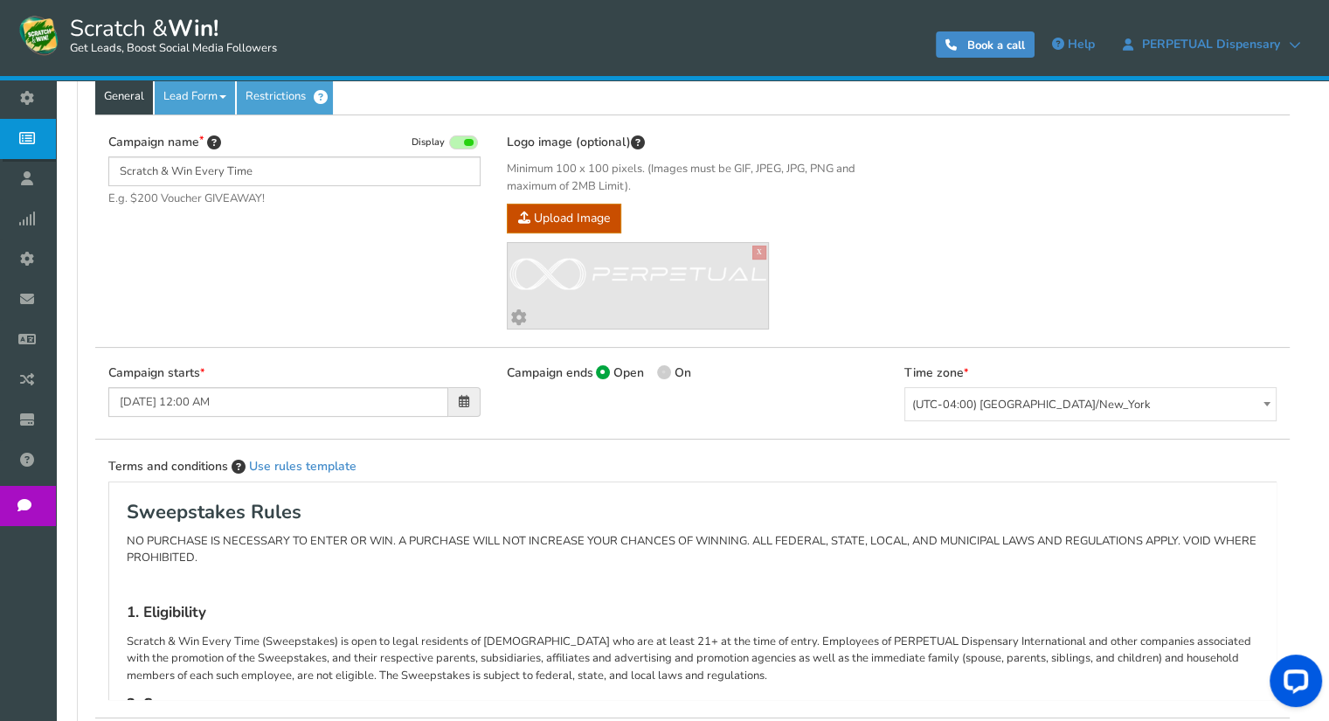
scroll to position [437, 0]
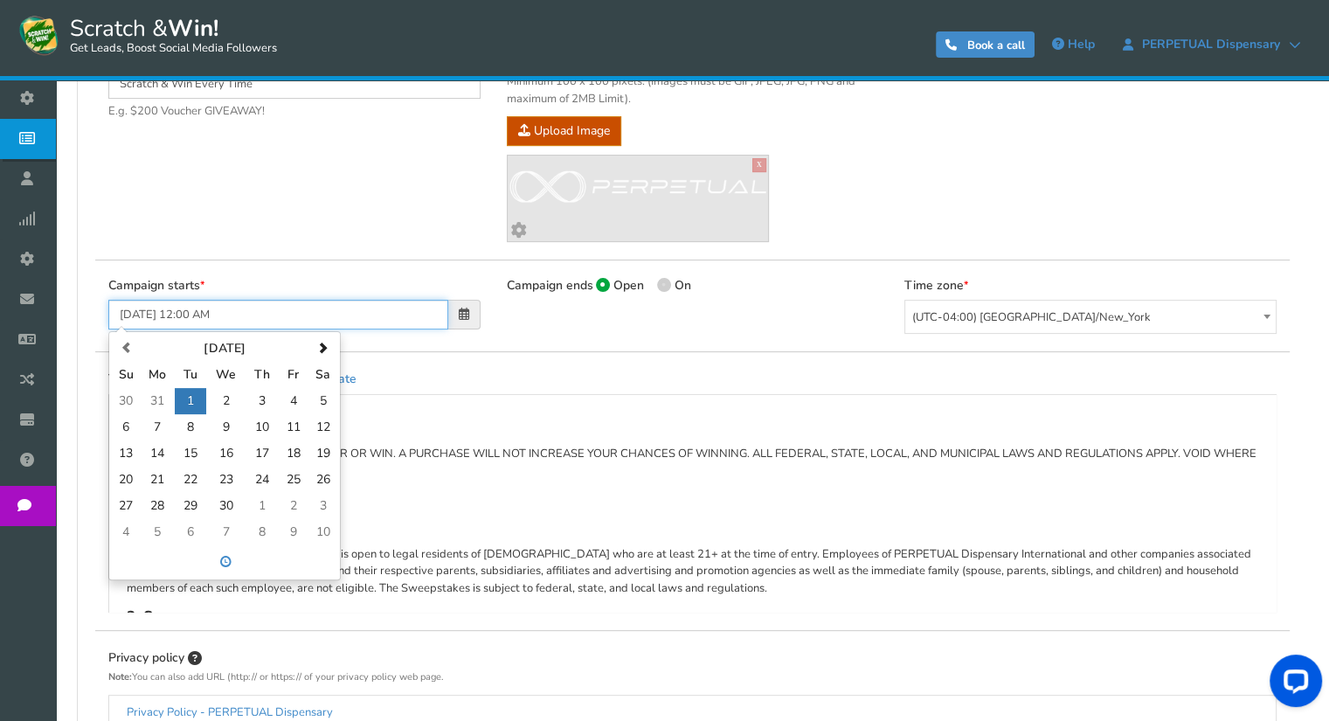
click at [133, 315] on input "[DATE] 12:00 AM" at bounding box center [278, 315] width 340 height 30
click at [320, 350] on span at bounding box center [322, 348] width 11 height 11
click at [321, 350] on span at bounding box center [322, 348] width 11 height 11
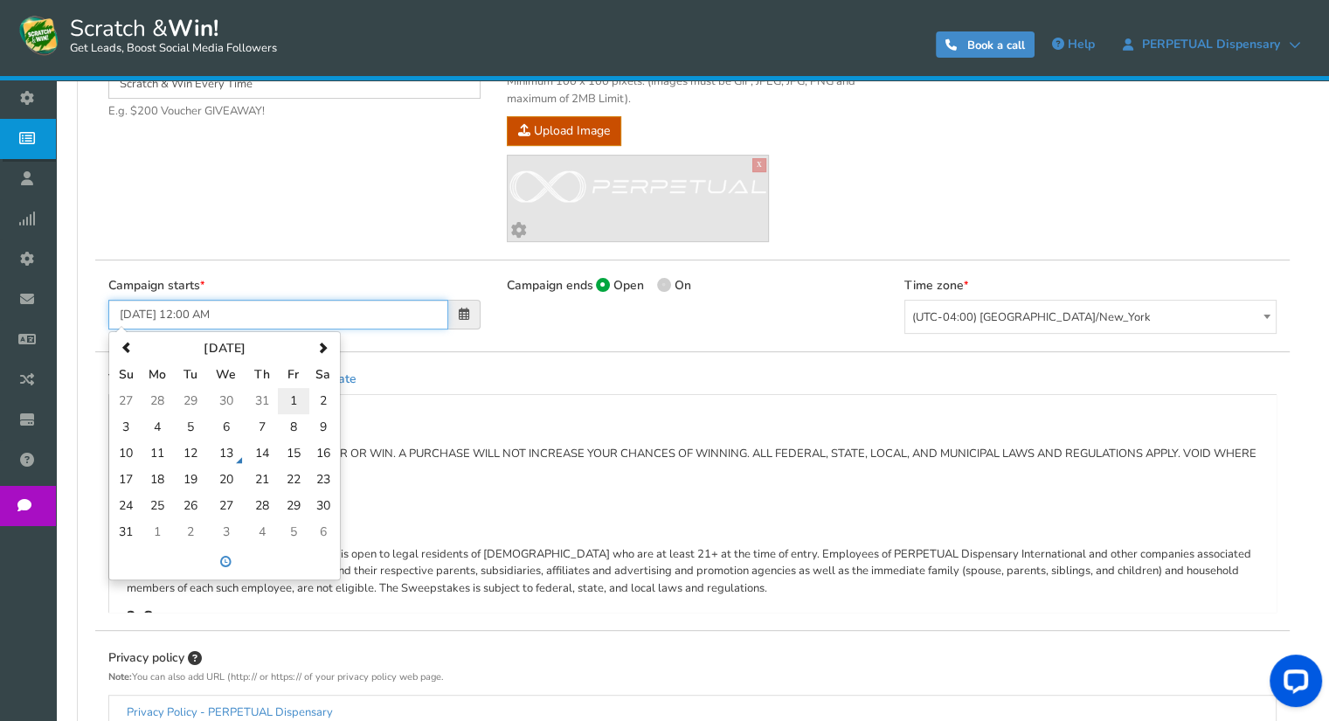
click at [292, 398] on td "1" at bounding box center [293, 401] width 31 height 26
type input "08/01/2025 12:00 AM"
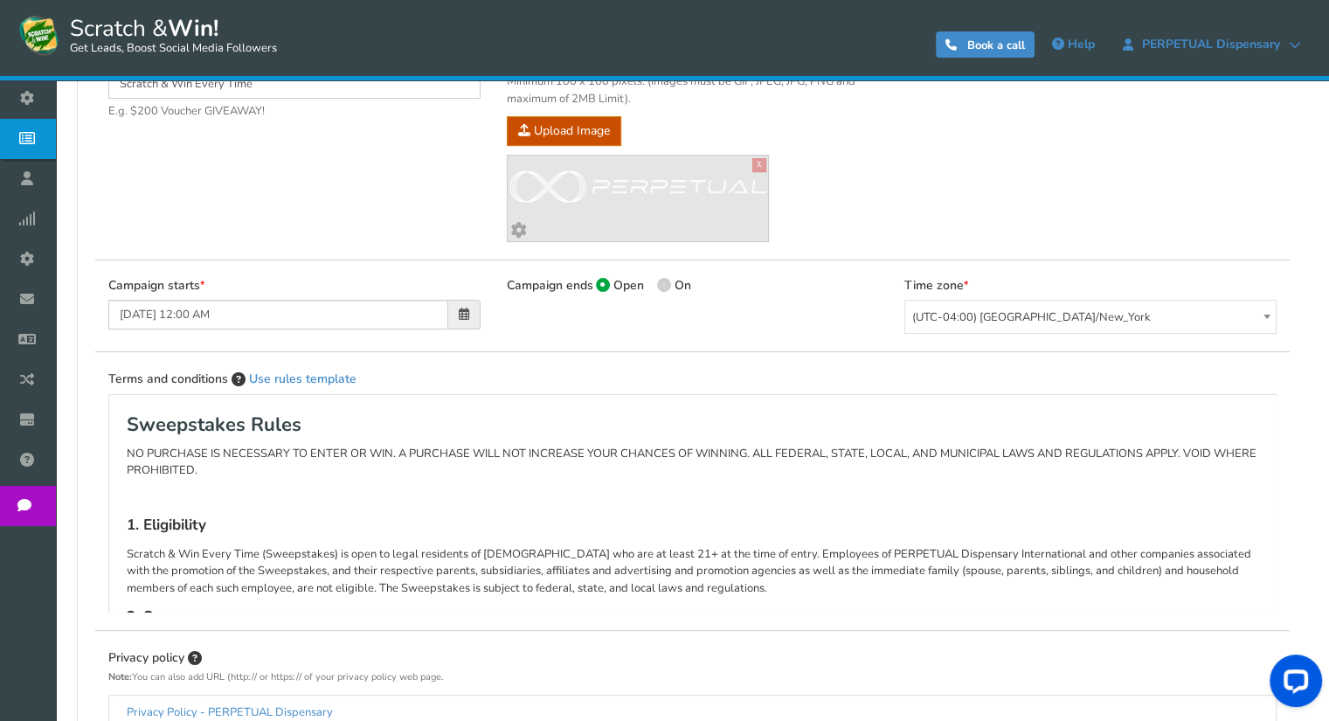
click at [565, 328] on div "Campaign starts 08/01/2025 12:00 AM Campaign ends Open On 04/30/2025 11:59 PM T…" at bounding box center [692, 306] width 1195 height 92
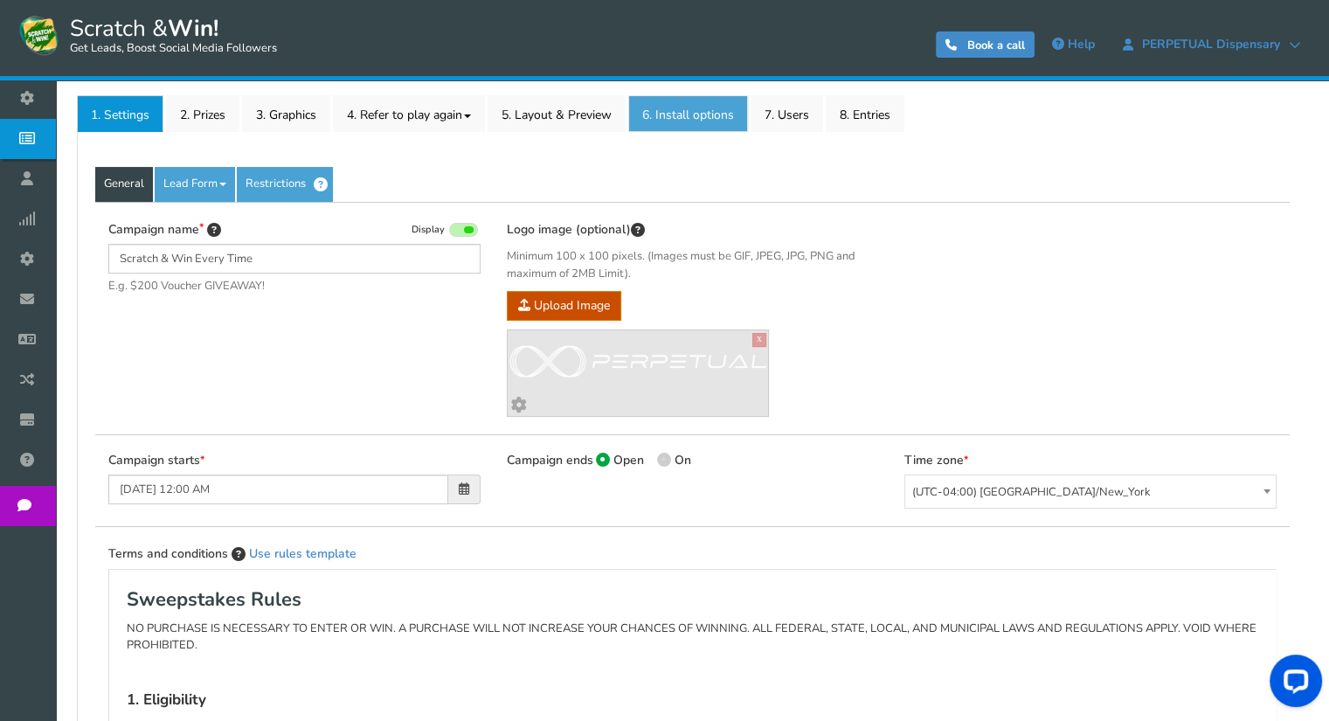
click at [684, 113] on link "6. Install options New" at bounding box center [688, 113] width 120 height 37
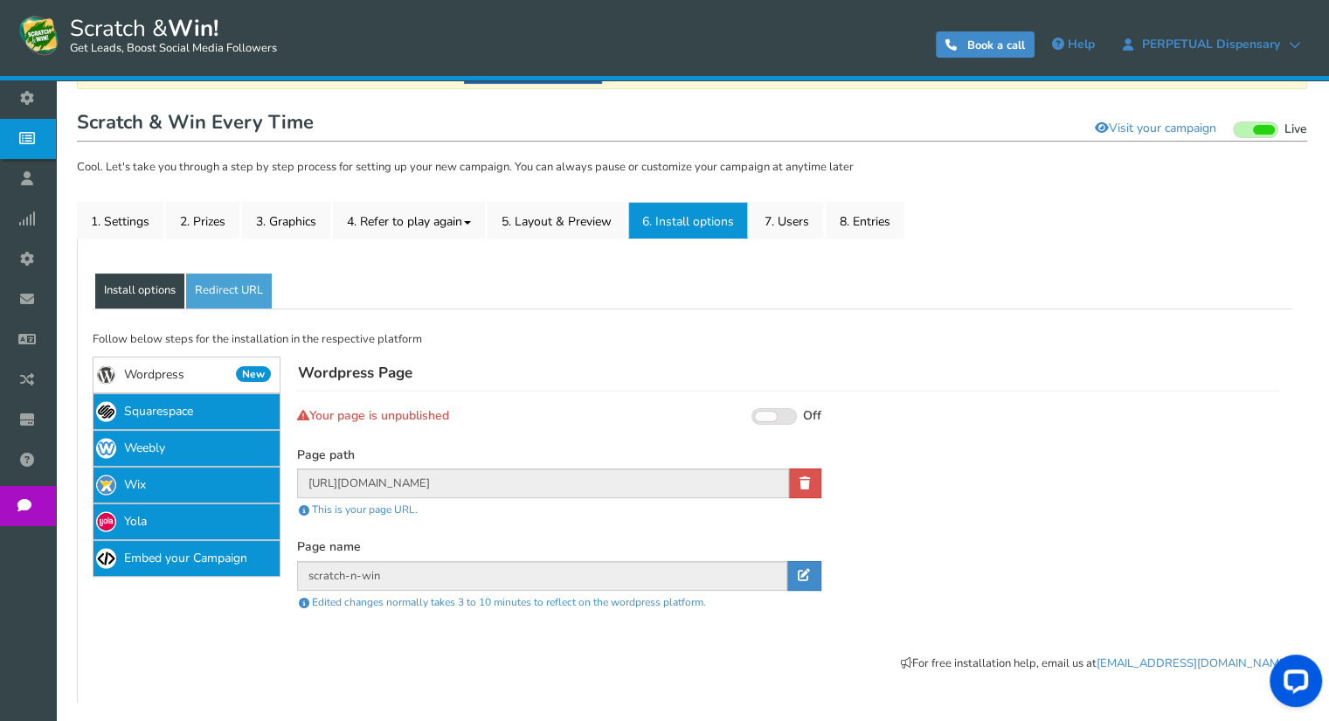
scroll to position [154, 0]
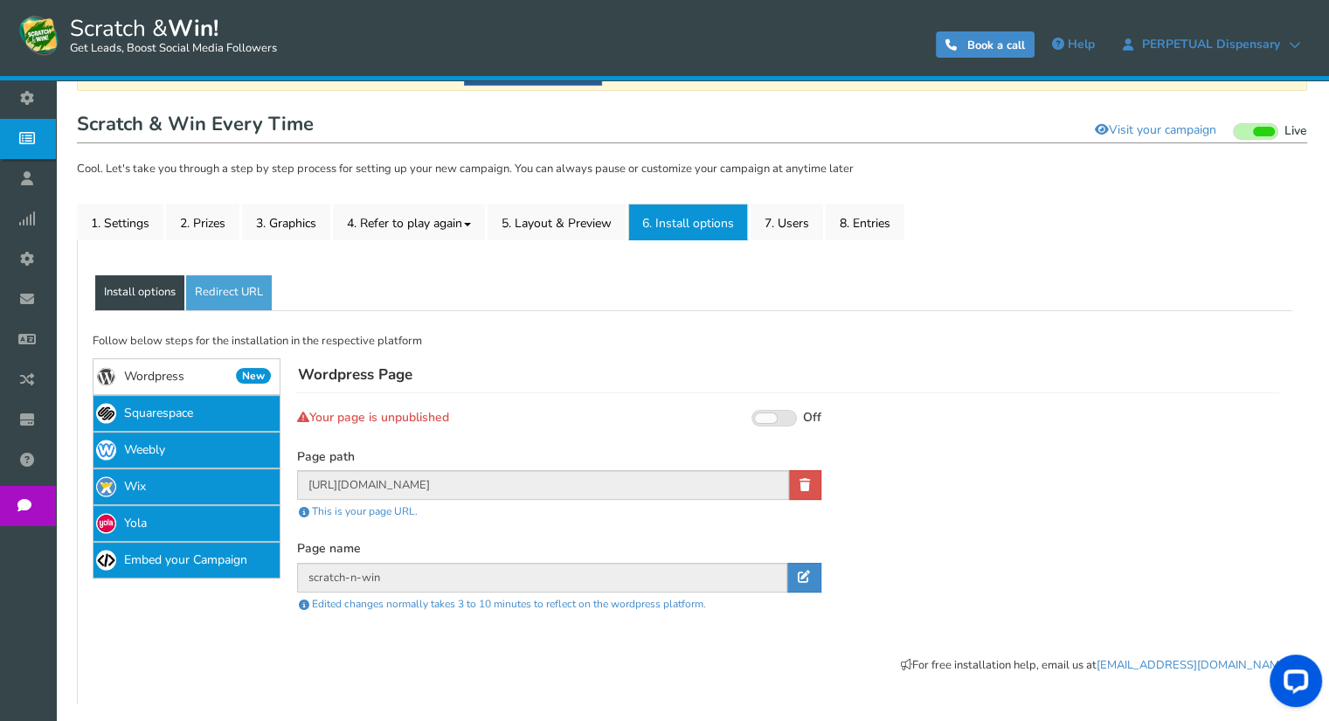
click at [783, 415] on span at bounding box center [773, 418] width 45 height 17
click at [0, 0] on input "On Off" at bounding box center [0, 0] width 0 height 0
click at [807, 485] on icon at bounding box center [805, 485] width 10 height 12
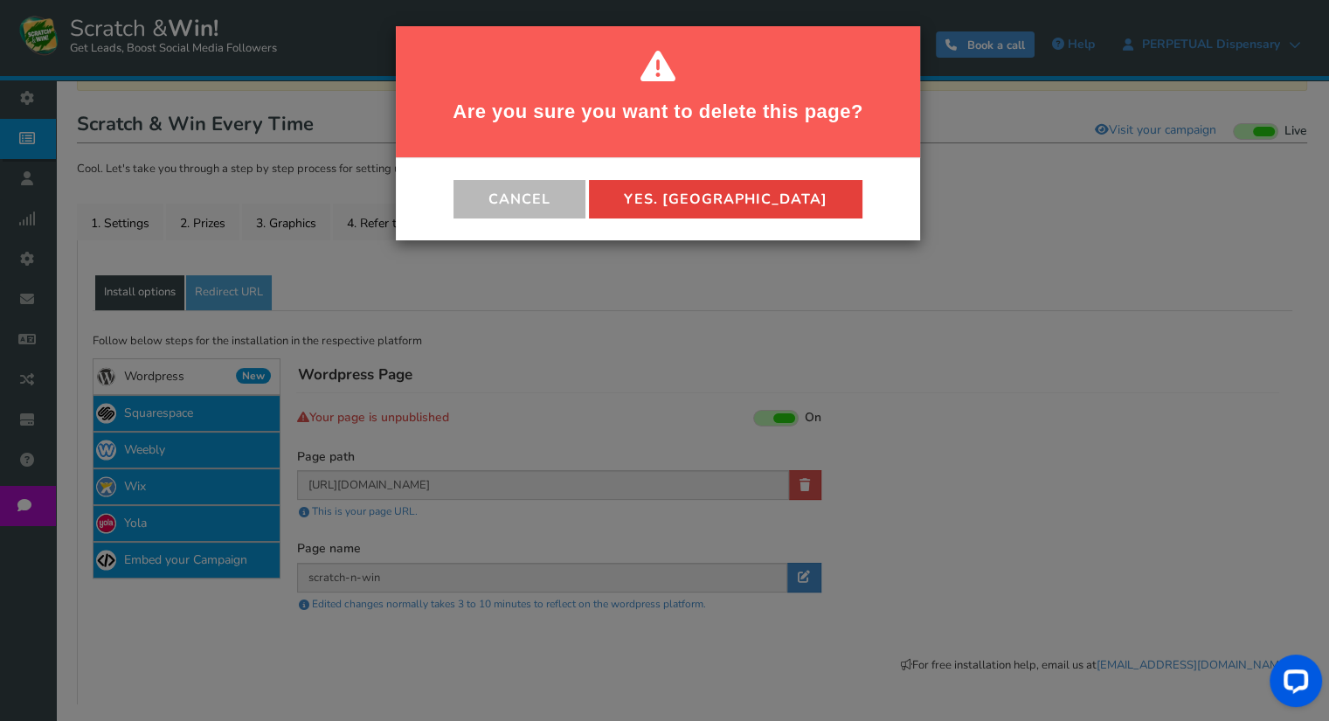
click at [703, 197] on button "Yes. [GEOGRAPHIC_DATA]" at bounding box center [726, 199] width 274 height 38
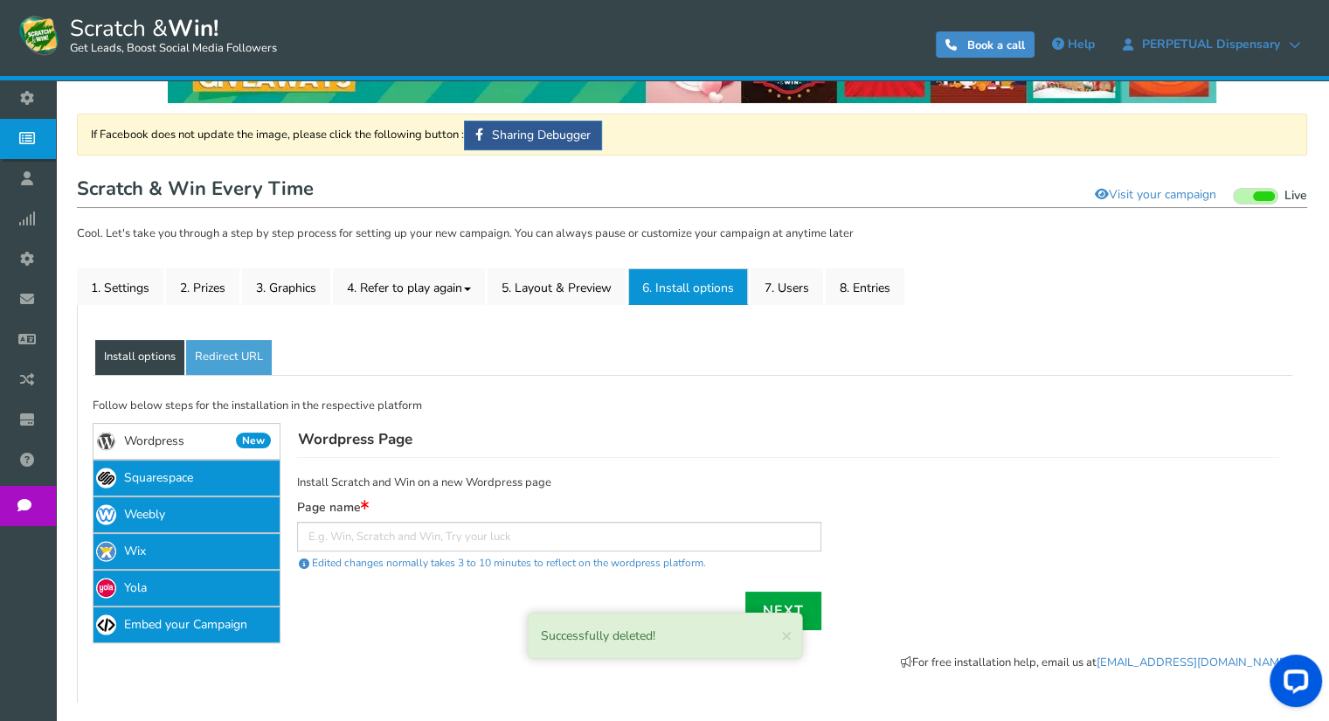
scroll to position [87, 0]
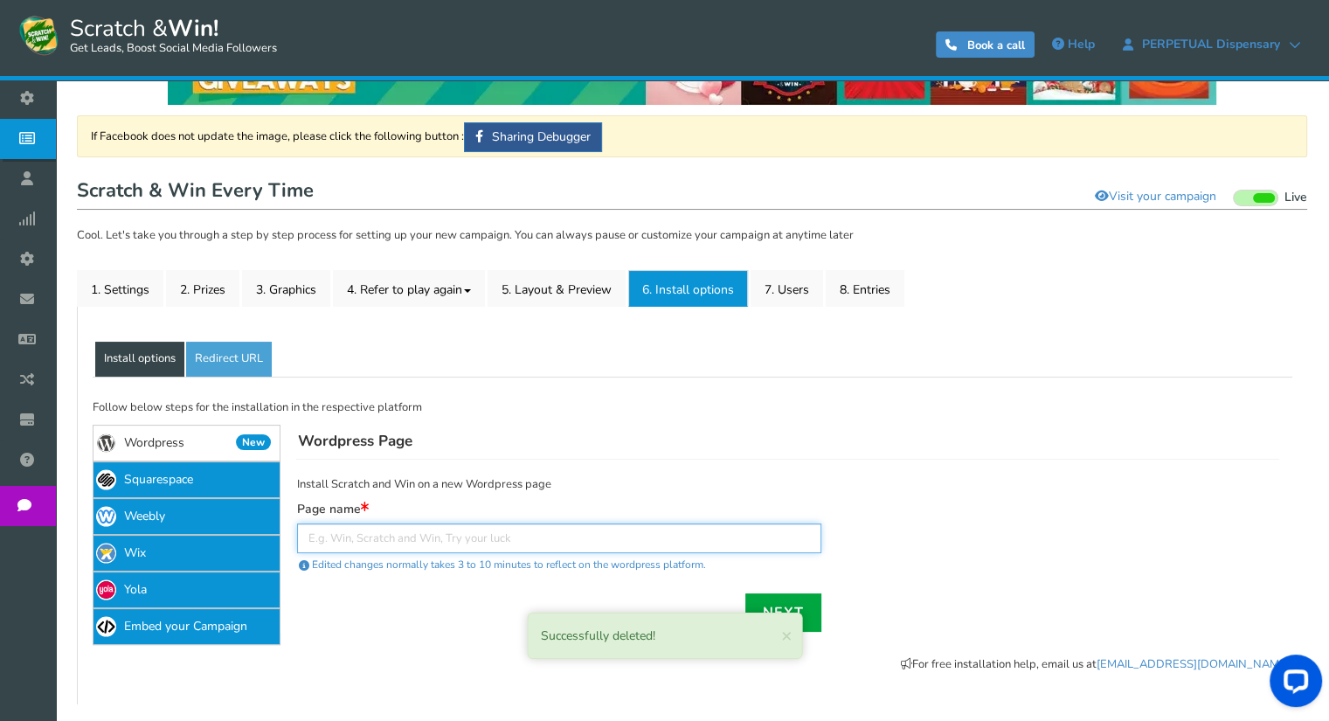
click at [424, 544] on input "text" at bounding box center [559, 538] width 524 height 30
paste input "https://perpetualdispensaries.com/scratch-n-win"
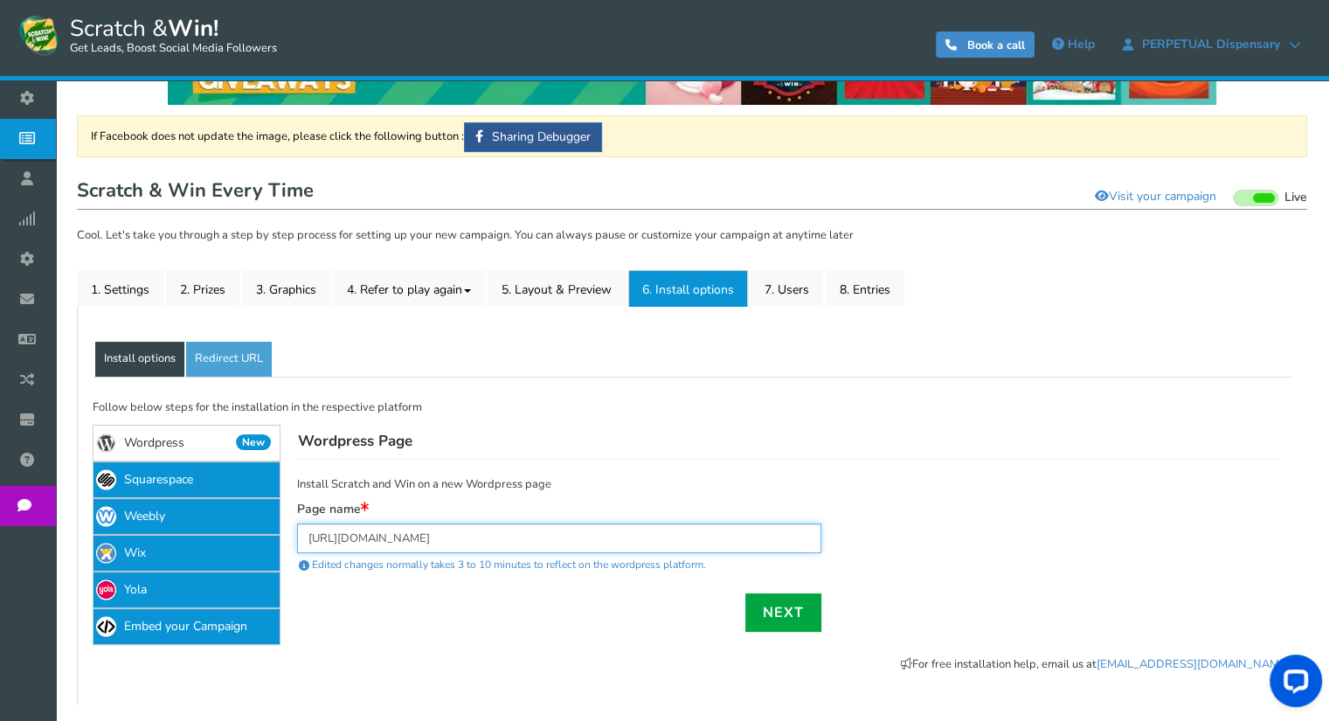
drag, startPoint x: 486, startPoint y: 537, endPoint x: 289, endPoint y: 541, distance: 196.6
click at [289, 541] on div "Successfully deleted! × Close Install Scratch and Win on a new Wordpress page P…" at bounding box center [779, 547] width 999 height 174
click at [584, 535] on input "https://perpetualdispensaries.com/scratch-n-win" at bounding box center [559, 538] width 524 height 30
drag, startPoint x: 486, startPoint y: 537, endPoint x: 259, endPoint y: 553, distance: 227.7
click at [259, 553] on div "If Facebook does not update the image, please click the following button : Shar…" at bounding box center [692, 532] width 1221 height 310
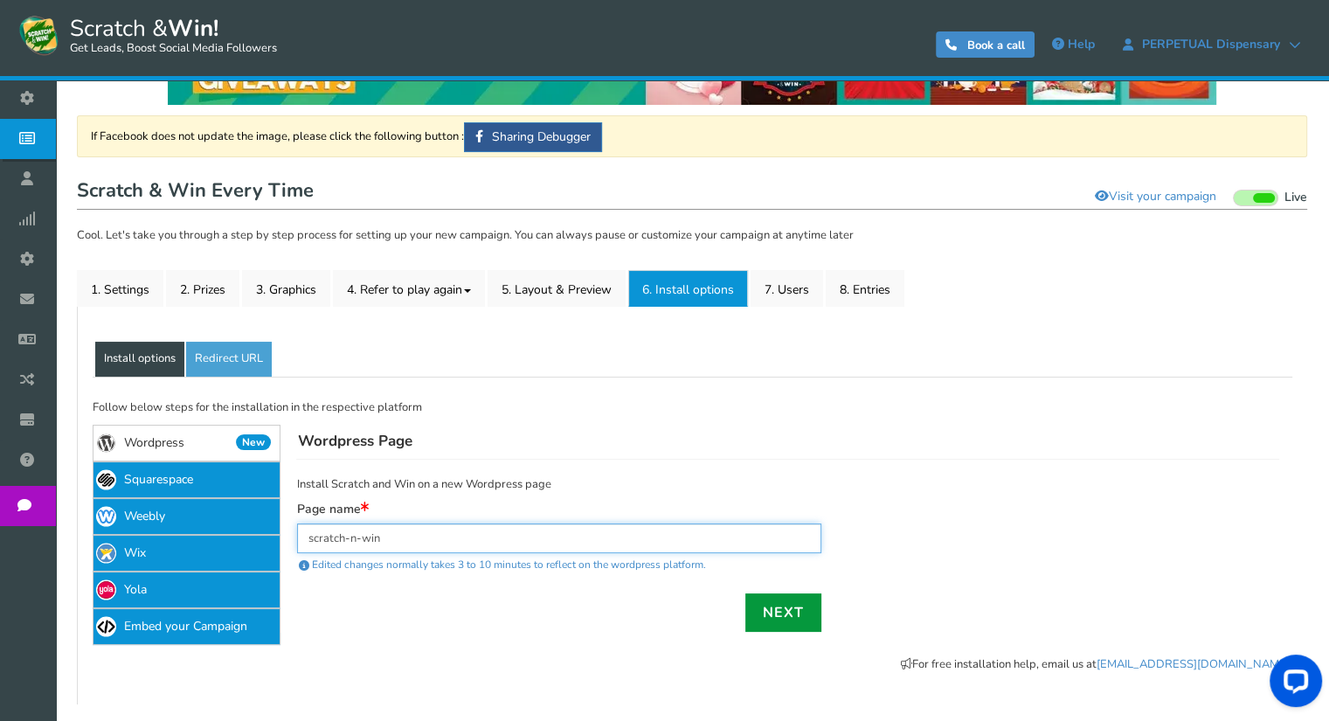
type input "scratch-n-win"
click at [785, 604] on link "Next" at bounding box center [783, 612] width 76 height 38
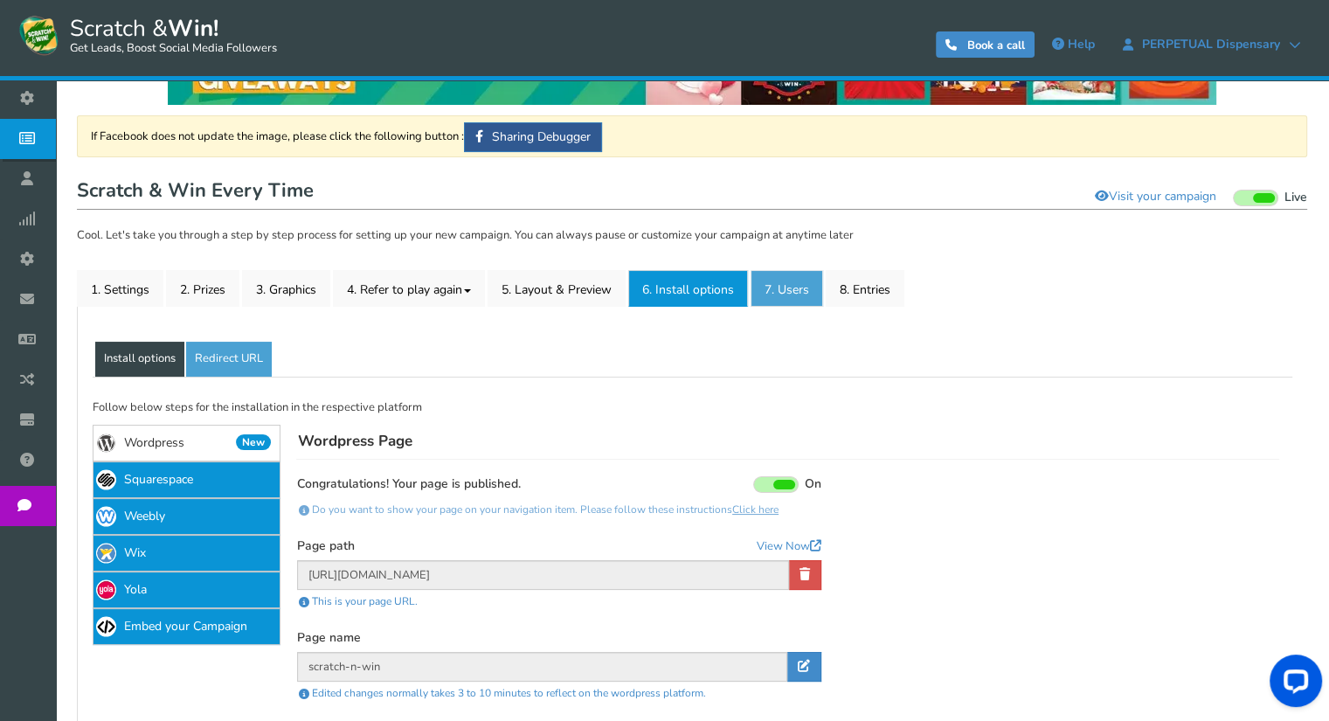
click at [796, 293] on link "7. Users" at bounding box center [787, 288] width 73 height 37
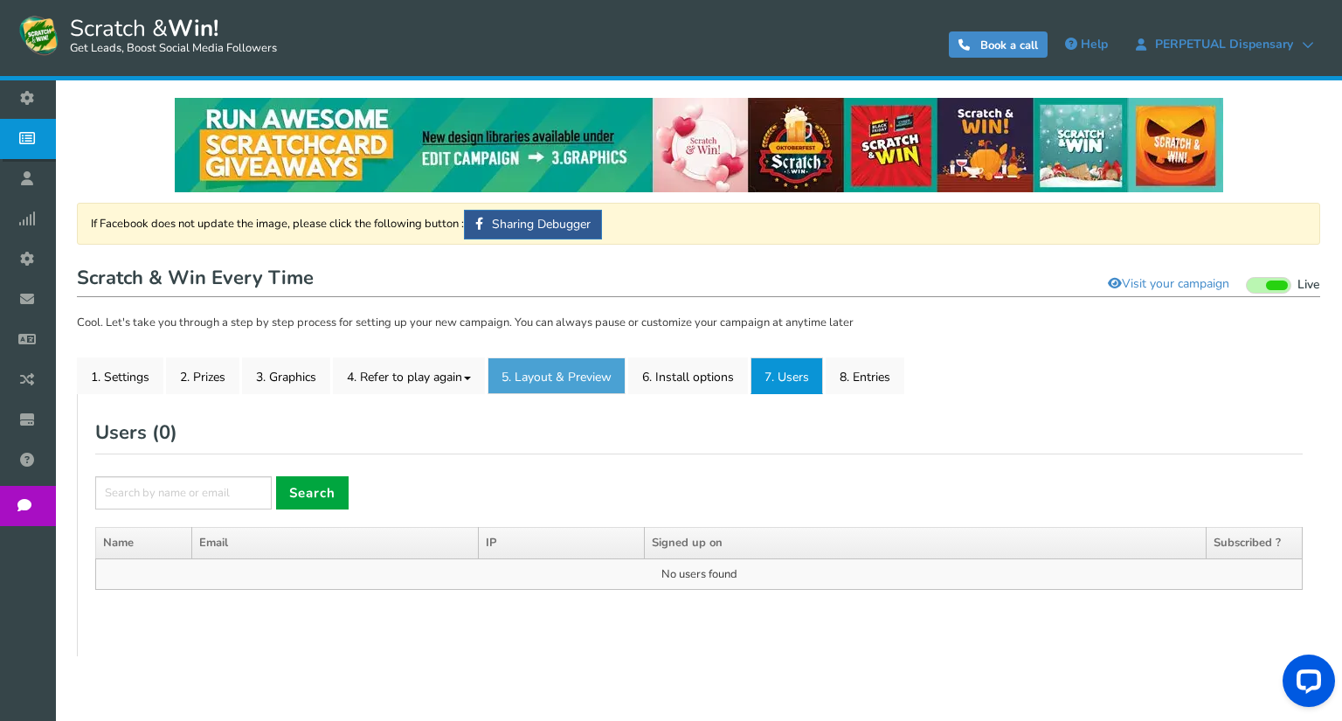
click at [579, 378] on link "5. Layout & Preview" at bounding box center [557, 375] width 138 height 37
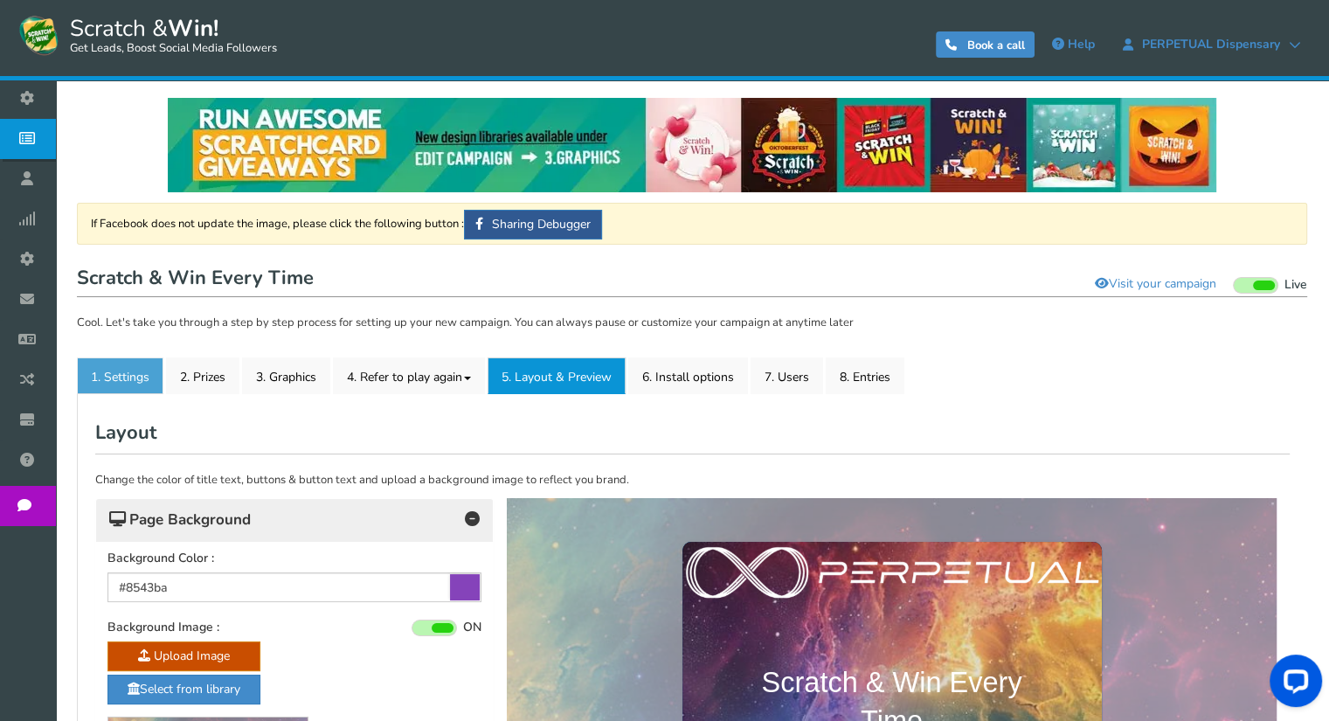
click at [134, 384] on link "1. Settings" at bounding box center [120, 375] width 87 height 37
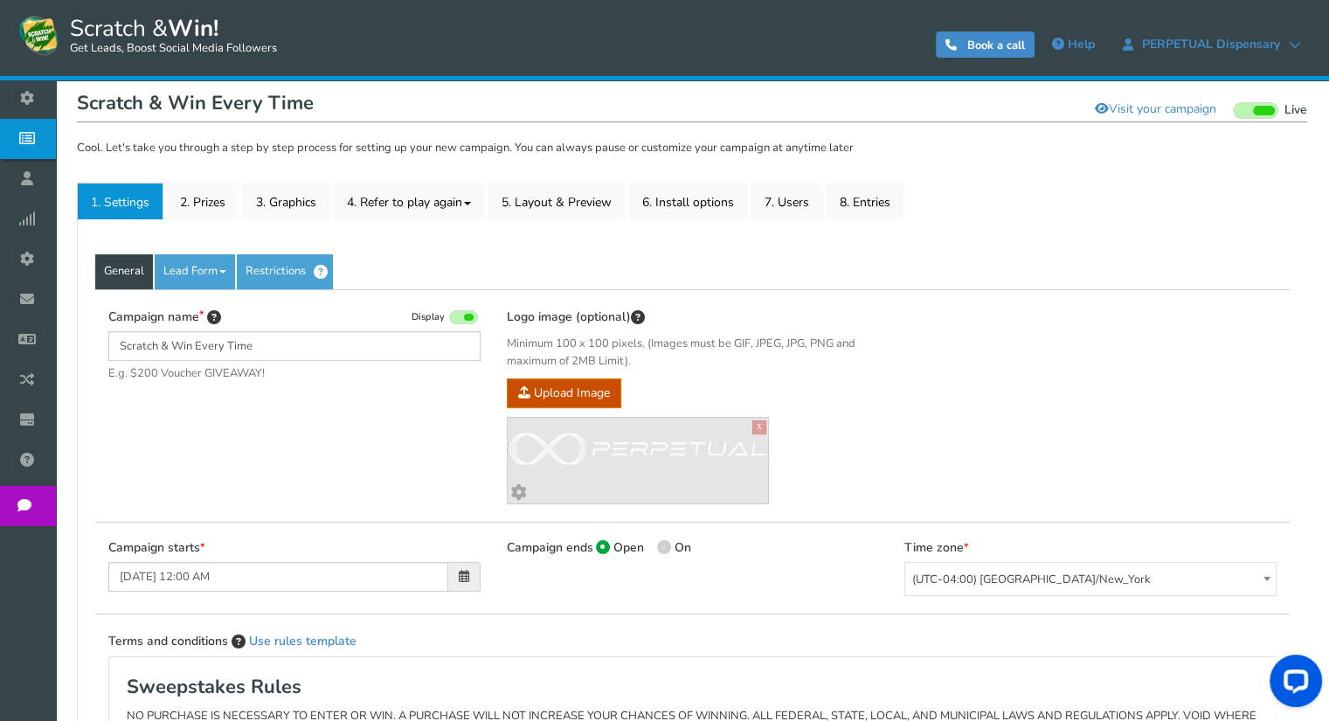
scroll to position [262, 0]
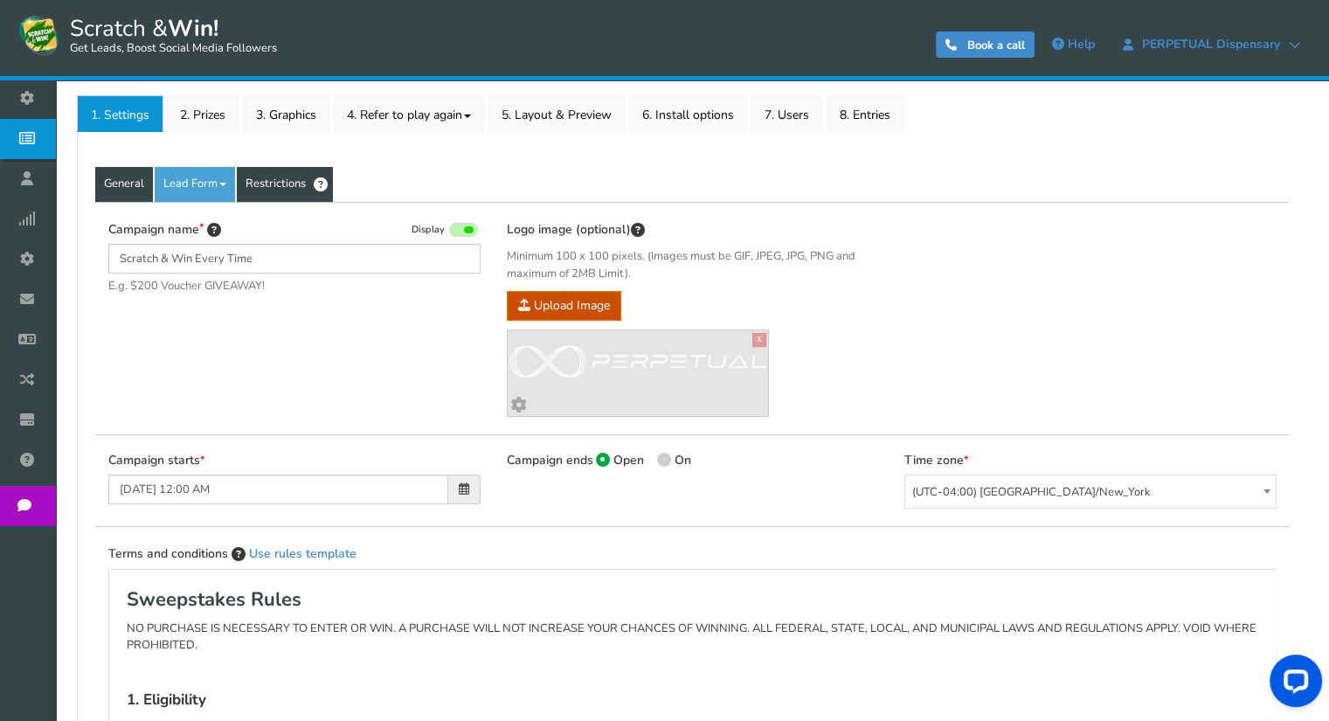
click at [281, 186] on link "Restrictions" at bounding box center [285, 184] width 96 height 35
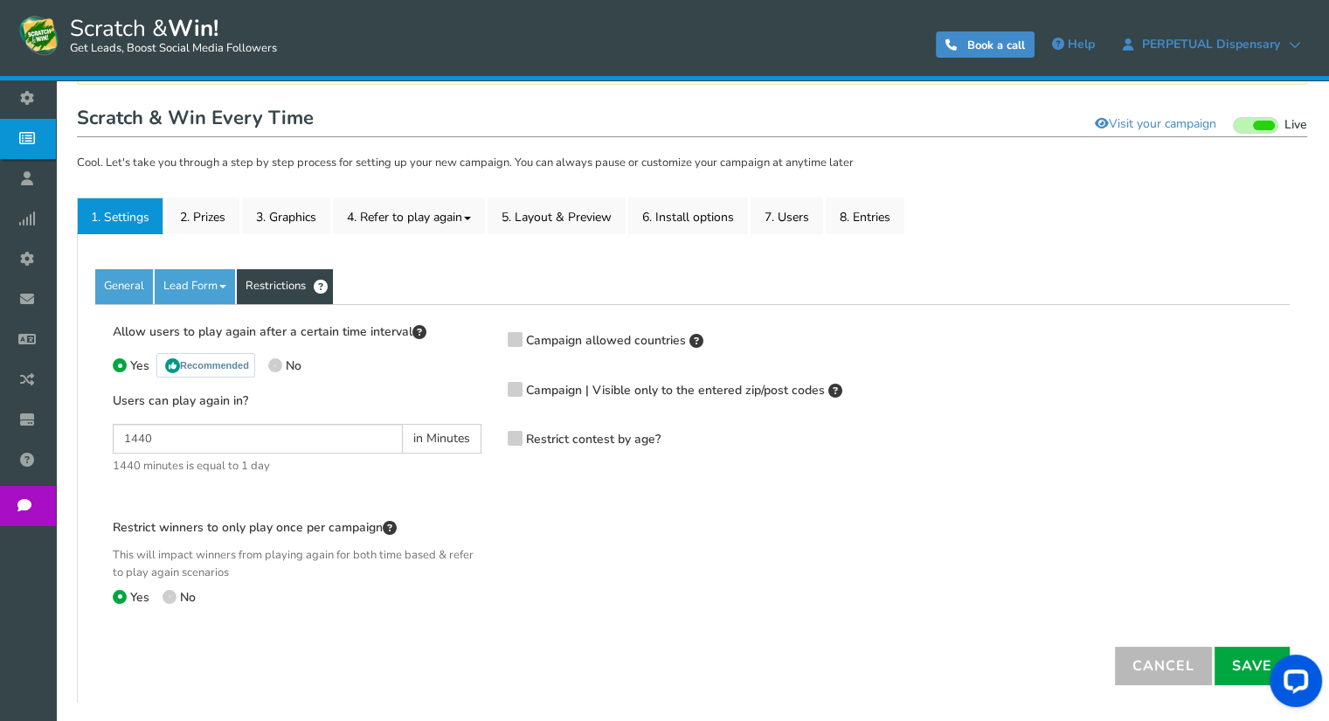
scroll to position [158, 0]
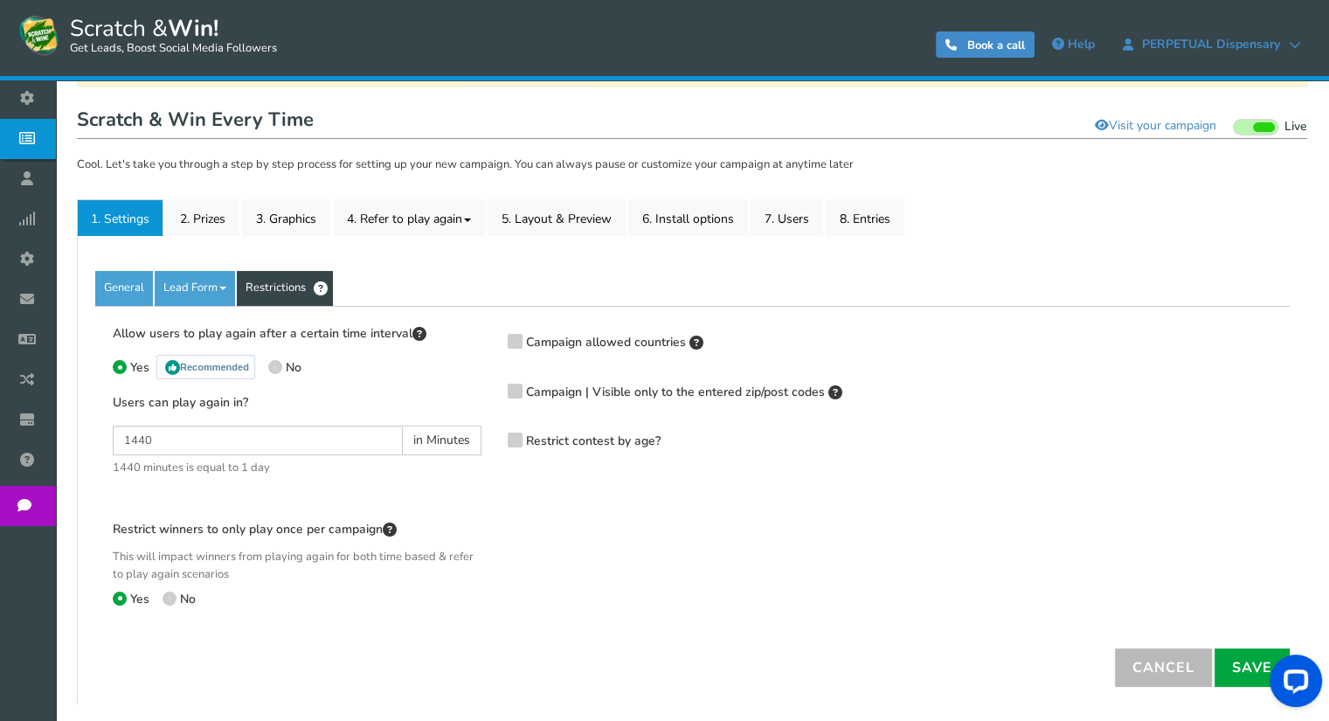
click at [281, 366] on span at bounding box center [275, 367] width 14 height 14
click at [280, 366] on input "No" at bounding box center [273, 369] width 11 height 11
radio input "true"
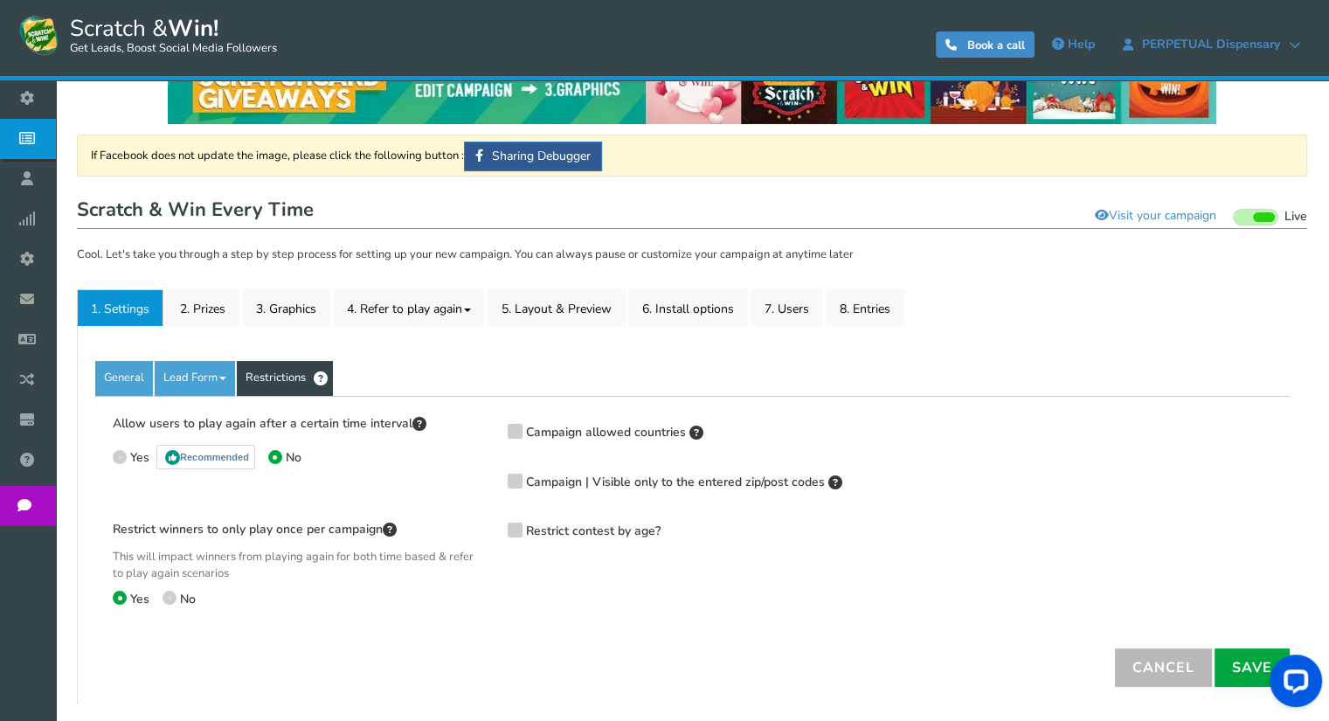
click at [513, 530] on icon at bounding box center [515, 528] width 12 height 13
click at [490, 530] on input "Restrict contest by age?" at bounding box center [490, 532] width 0 height 11
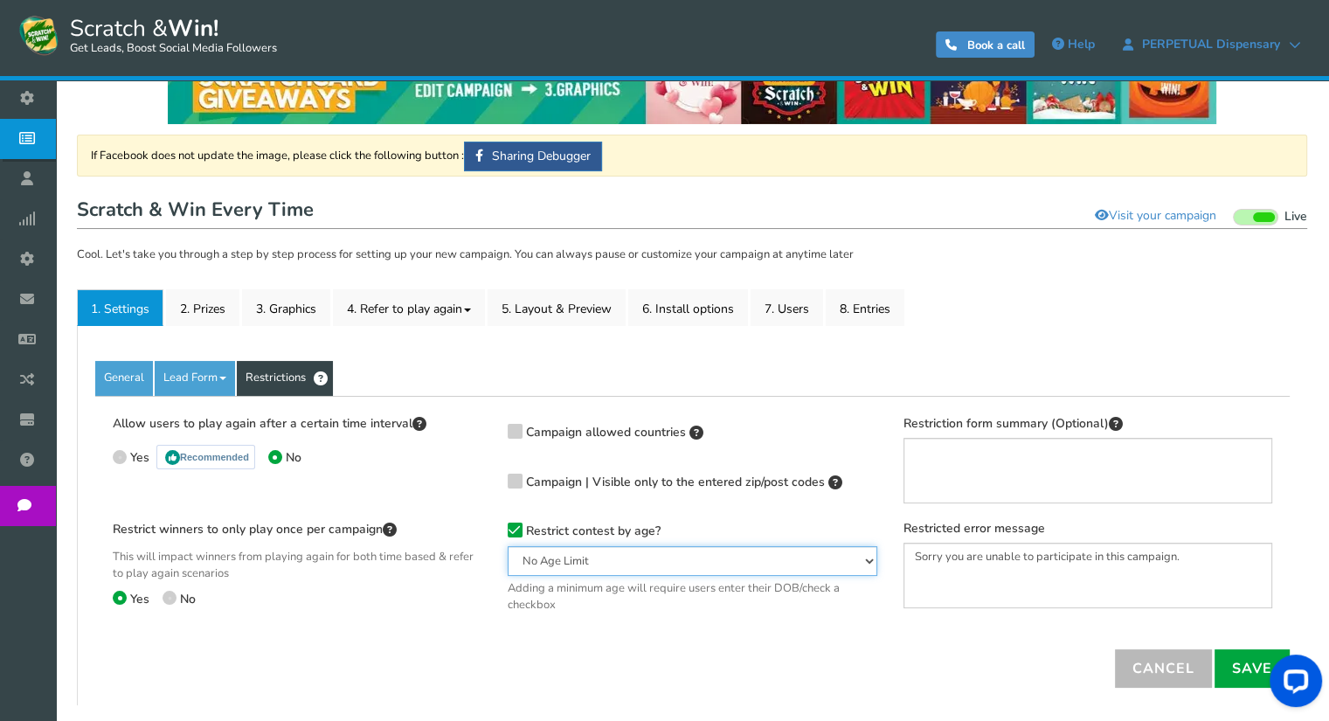
click at [605, 560] on select "No Age Limit 13+ Required Checkbox 18+ Required Checkbox 21+ Required Checkbox …" at bounding box center [692, 561] width 369 height 30
select select "21CHK"
click at [508, 546] on select "No Age Limit 13+ Required Checkbox 18+ Required Checkbox 21+ Required Checkbox …" at bounding box center [692, 561] width 369 height 30
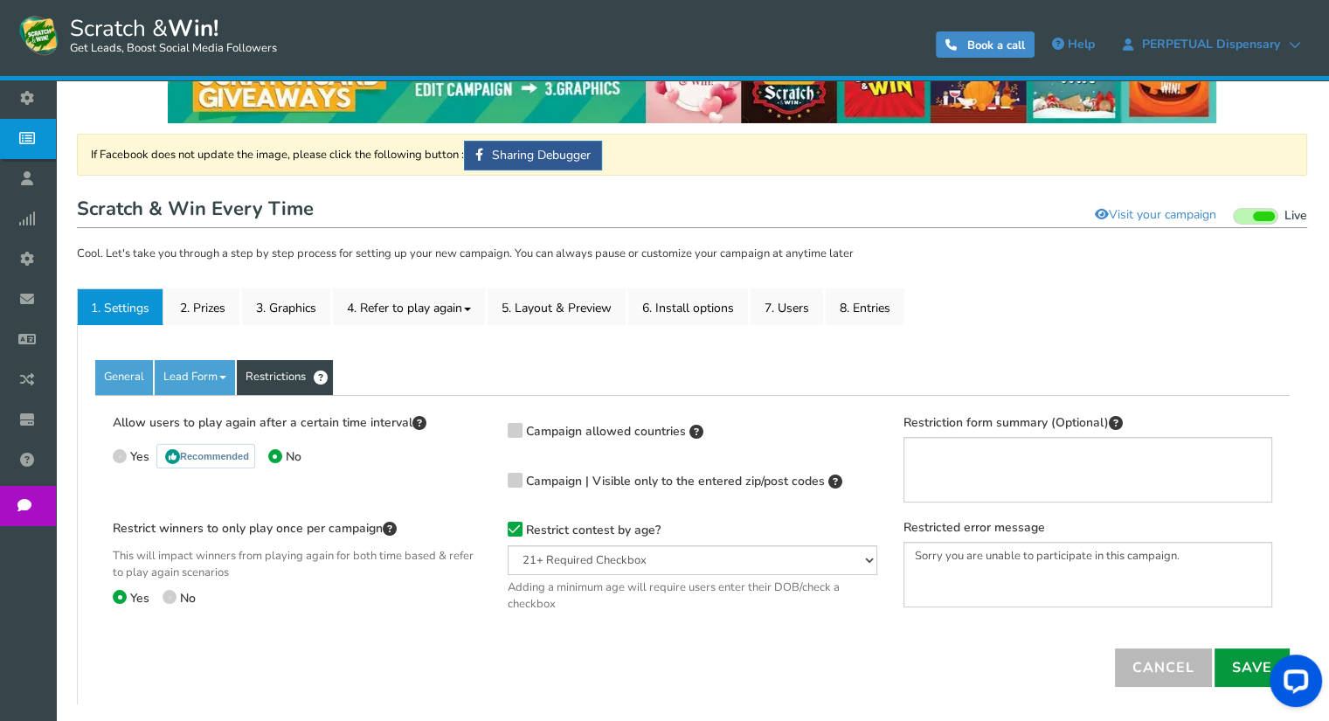
click at [1234, 668] on link "Save" at bounding box center [1252, 667] width 75 height 38
click at [198, 378] on link "Lead Form" at bounding box center [195, 377] width 80 height 35
click at [306, 374] on link "Restrictions" at bounding box center [285, 377] width 96 height 35
click at [140, 384] on link "General" at bounding box center [124, 377] width 58 height 35
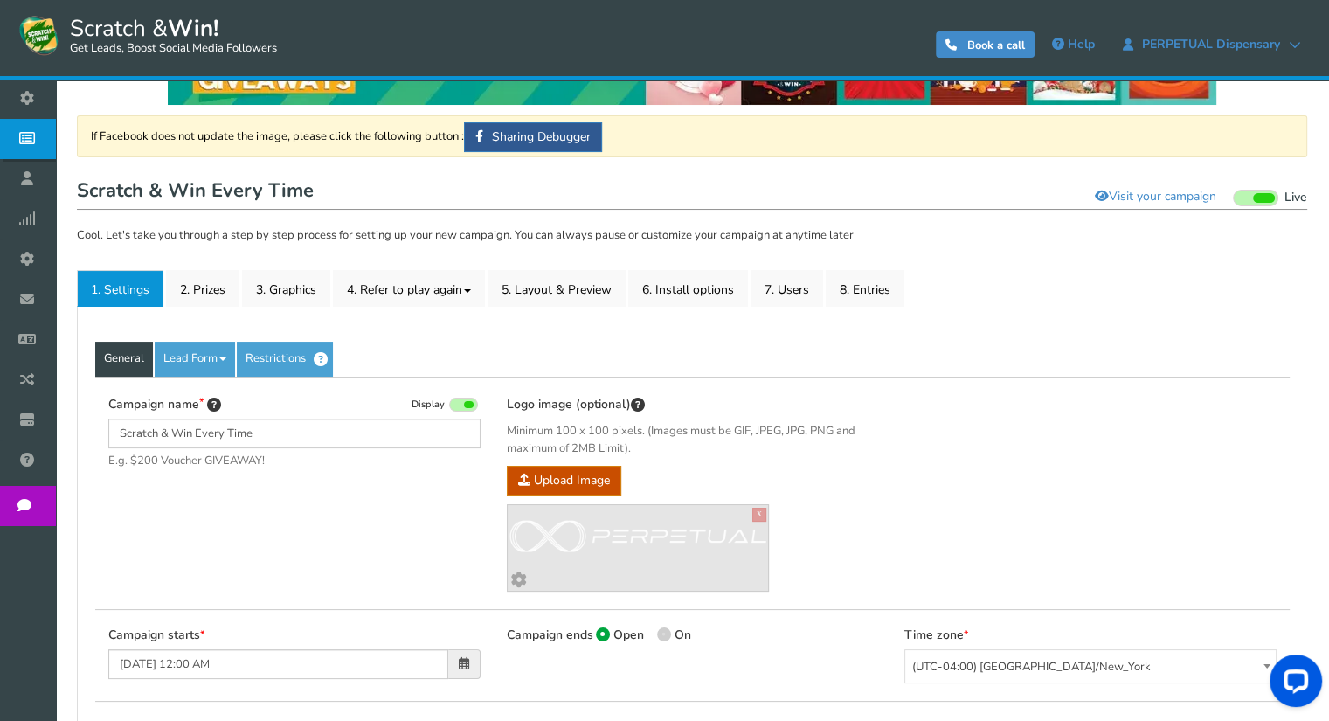
scroll to position [175, 0]
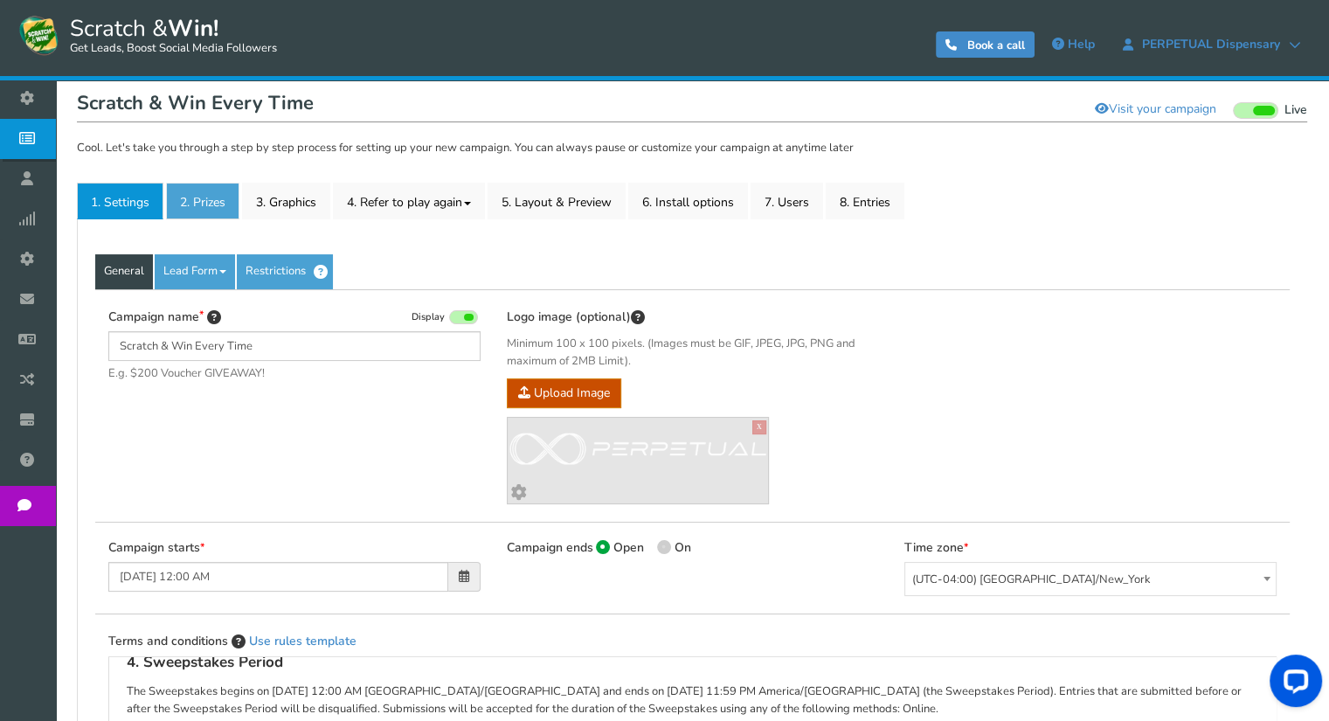
click at [199, 204] on link "2. Prizes" at bounding box center [202, 201] width 73 height 37
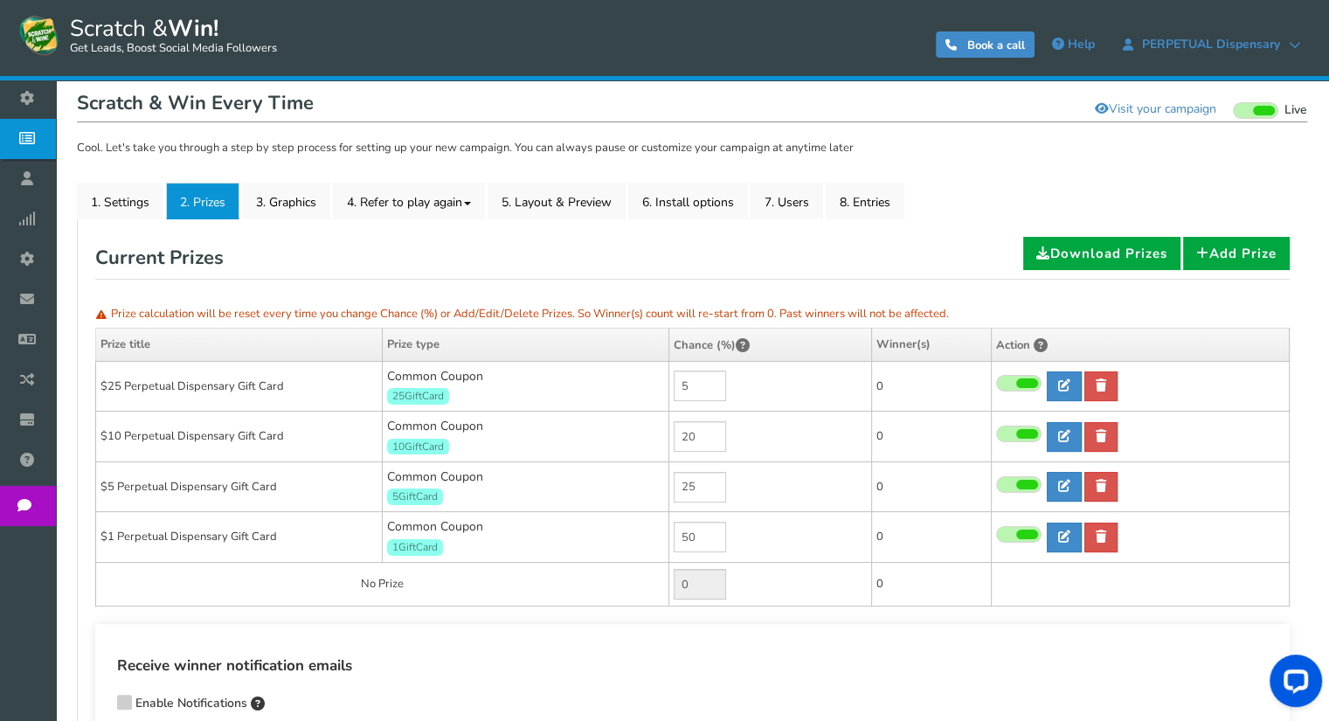
scroll to position [243, 0]
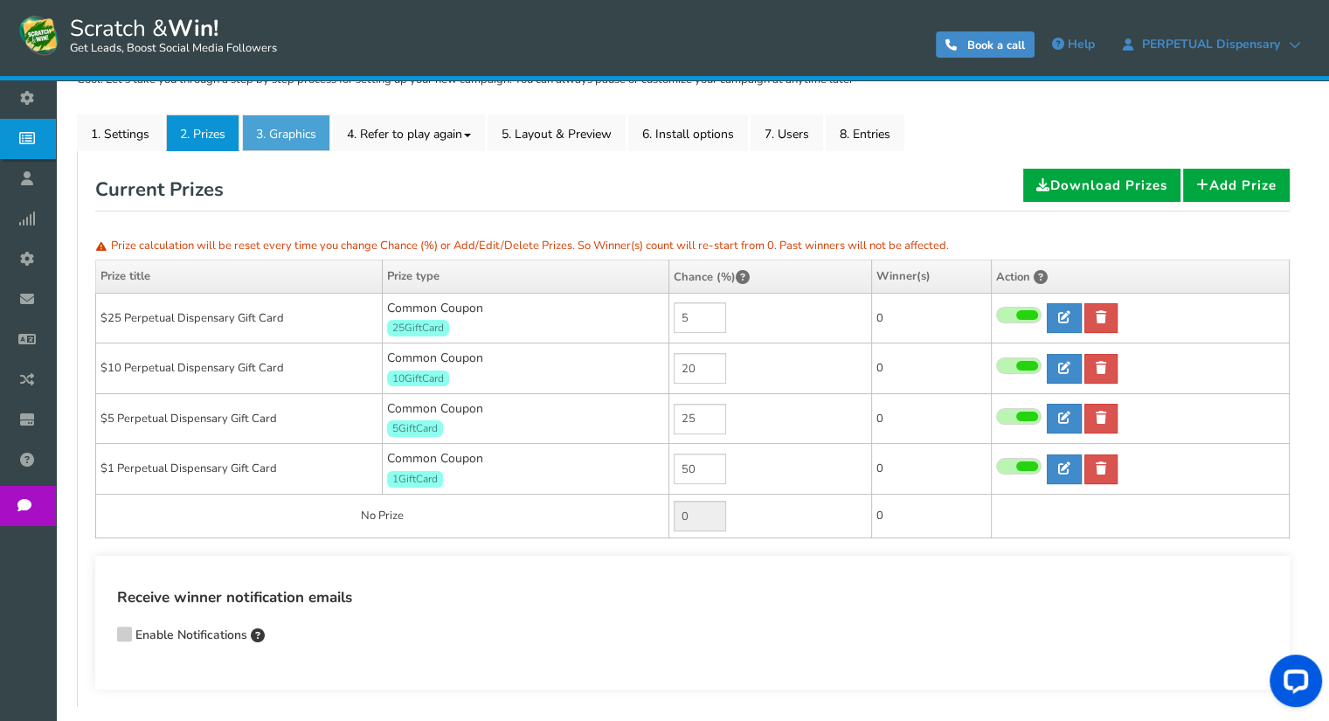
click at [271, 132] on link "3. Graphics" at bounding box center [286, 132] width 88 height 37
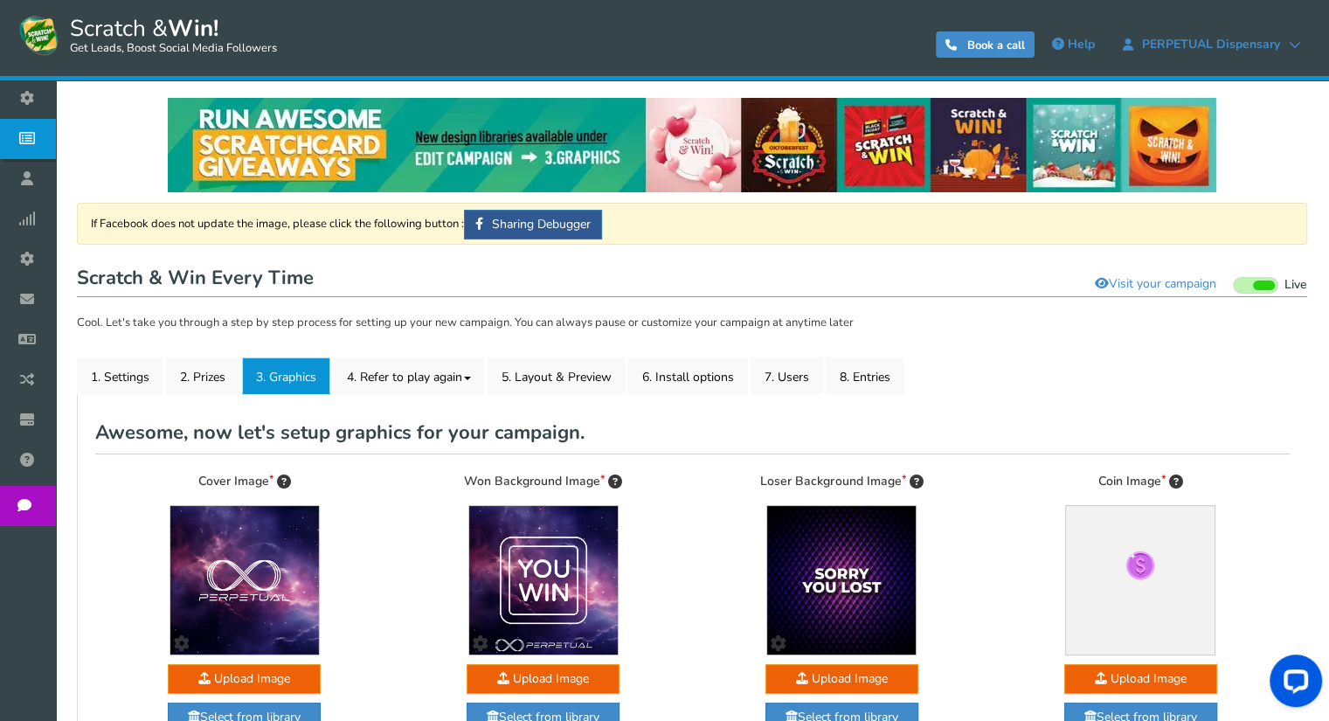
scroll to position [72, 0]
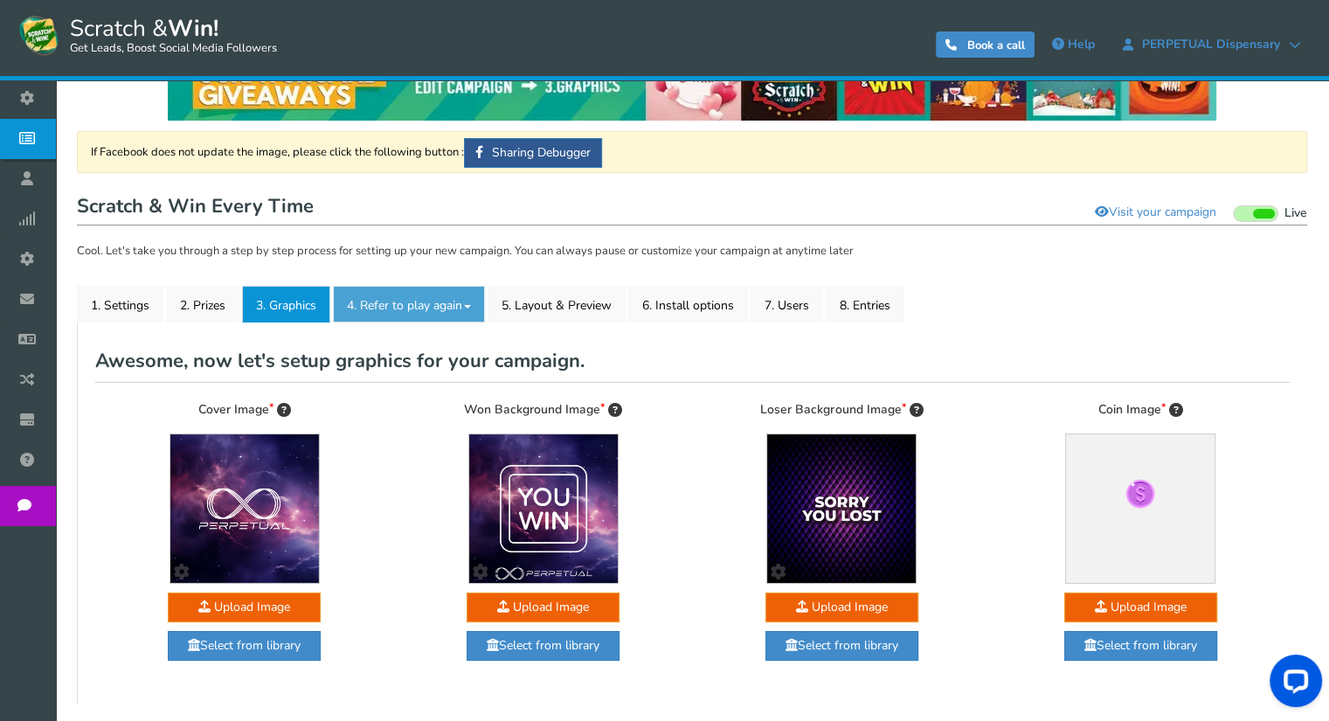
click at [440, 303] on link "4. Refer to play again" at bounding box center [409, 304] width 152 height 37
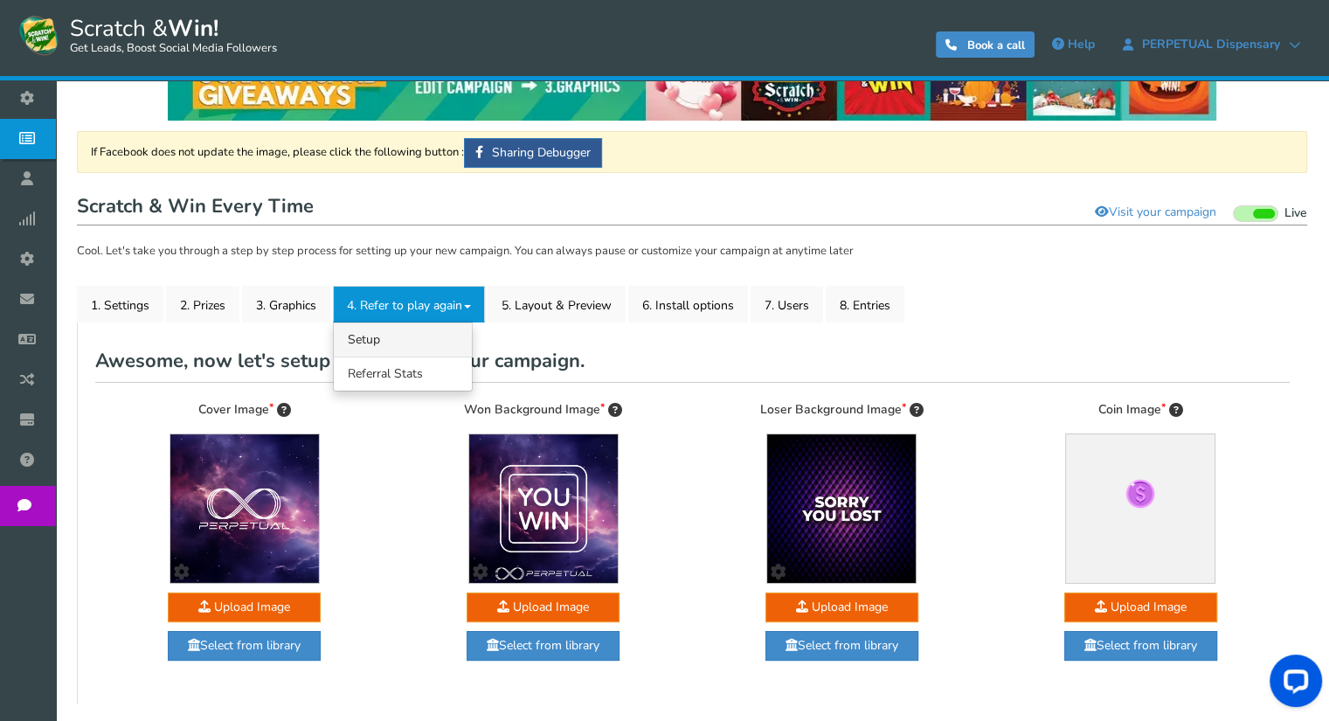
click at [376, 335] on link "4.1 Referrals Setup" at bounding box center [403, 339] width 138 height 34
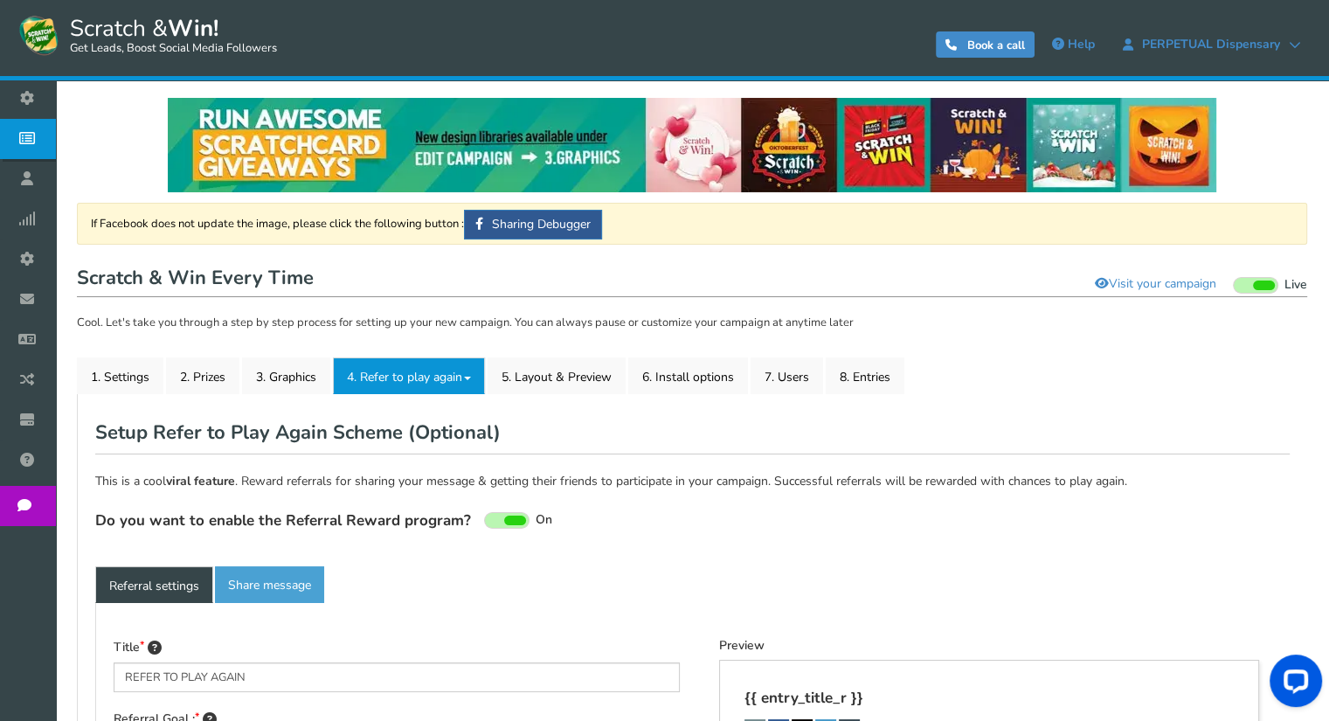
type textarea "Refer your friends and get more chances to win!"
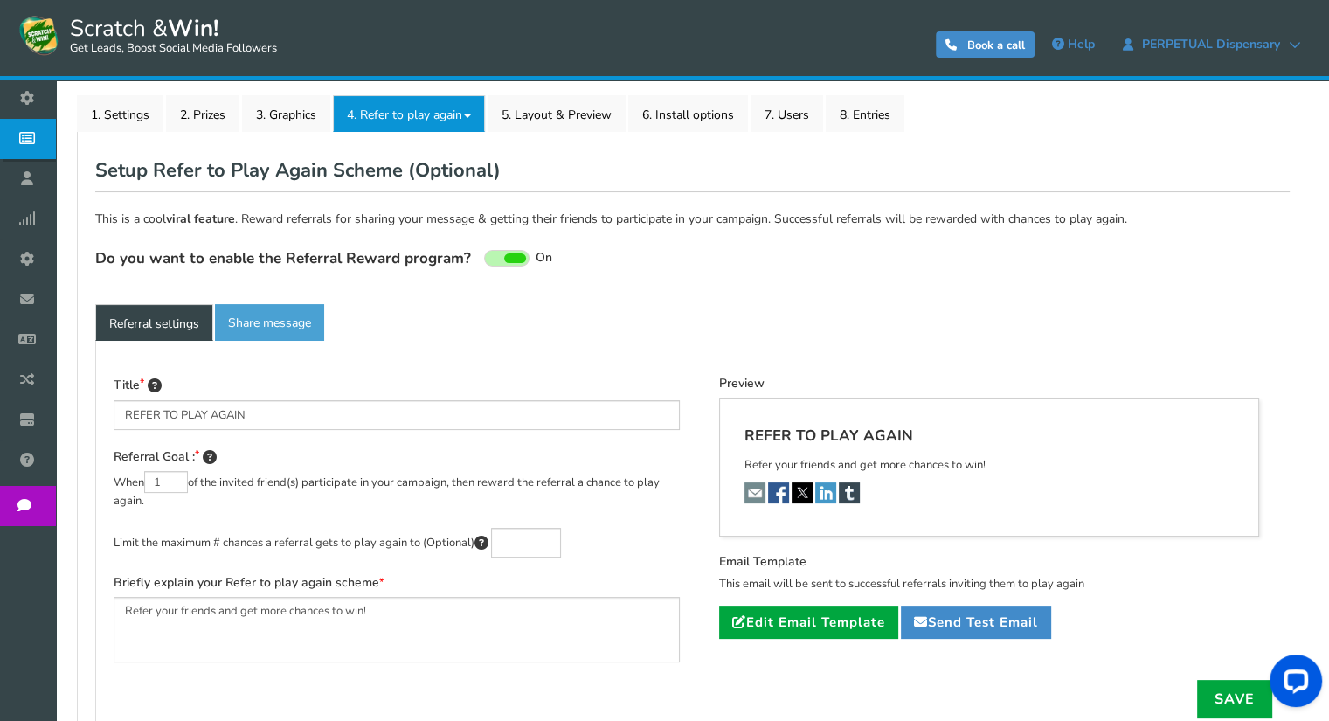
scroll to position [311, 0]
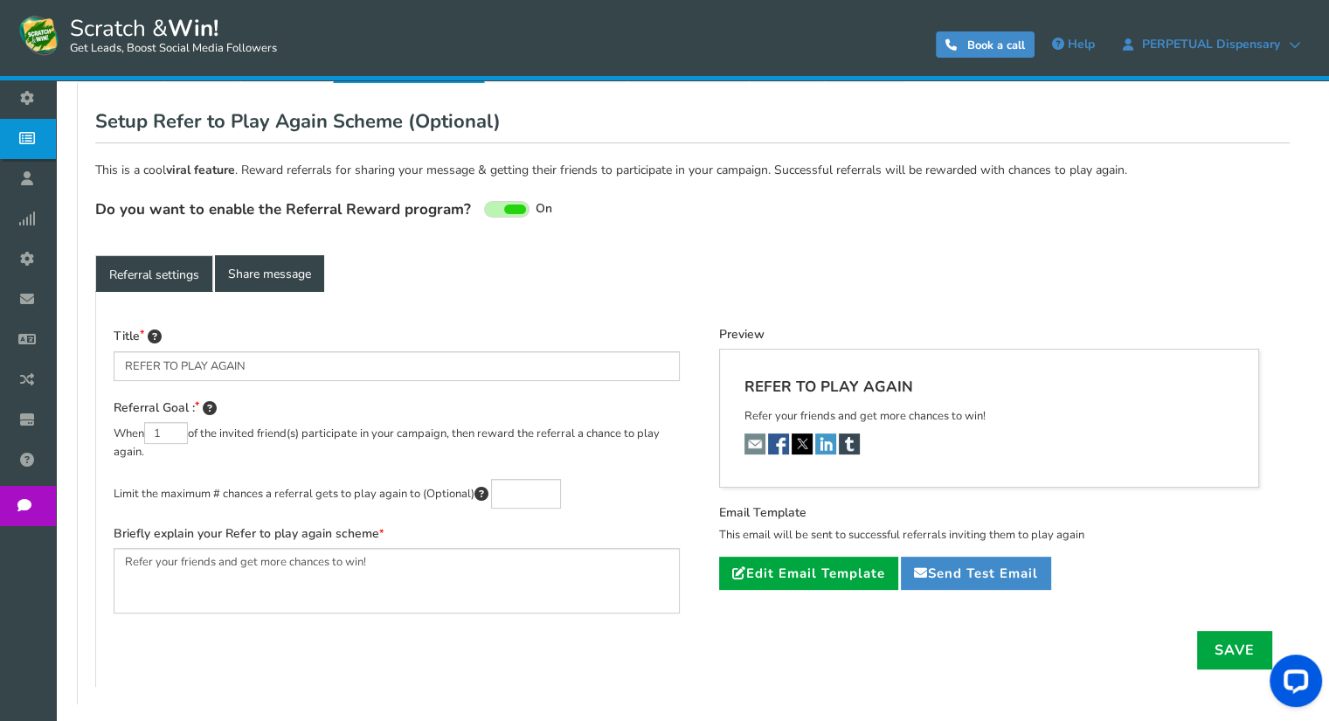
click at [273, 279] on link "Share message" at bounding box center [269, 273] width 109 height 37
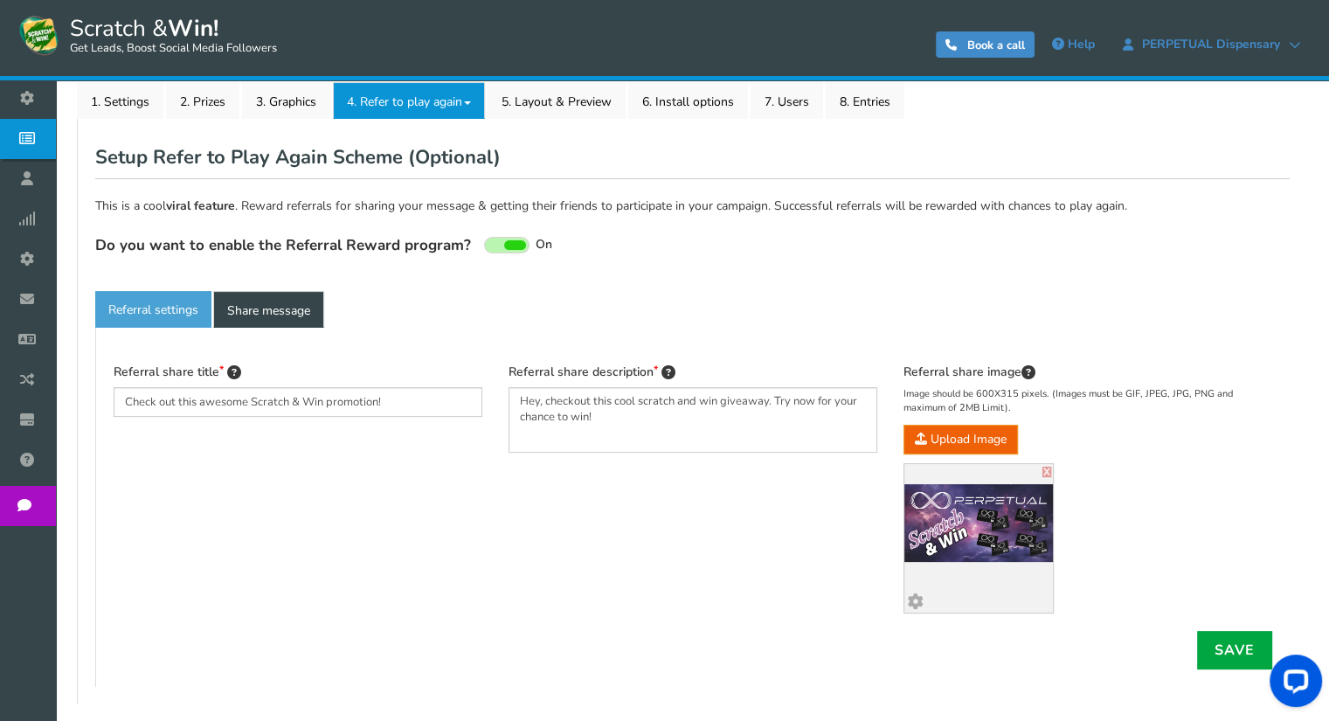
scroll to position [100, 0]
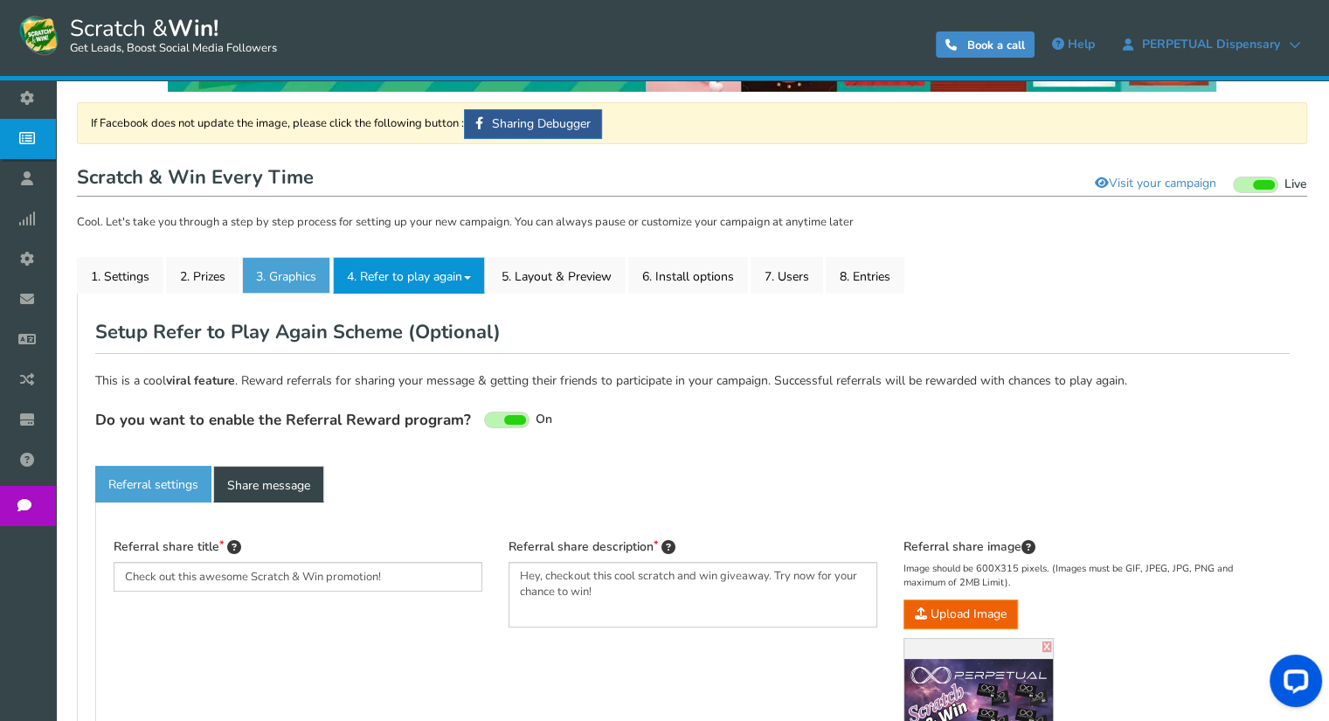
click at [288, 272] on link "3. Graphics" at bounding box center [286, 275] width 88 height 37
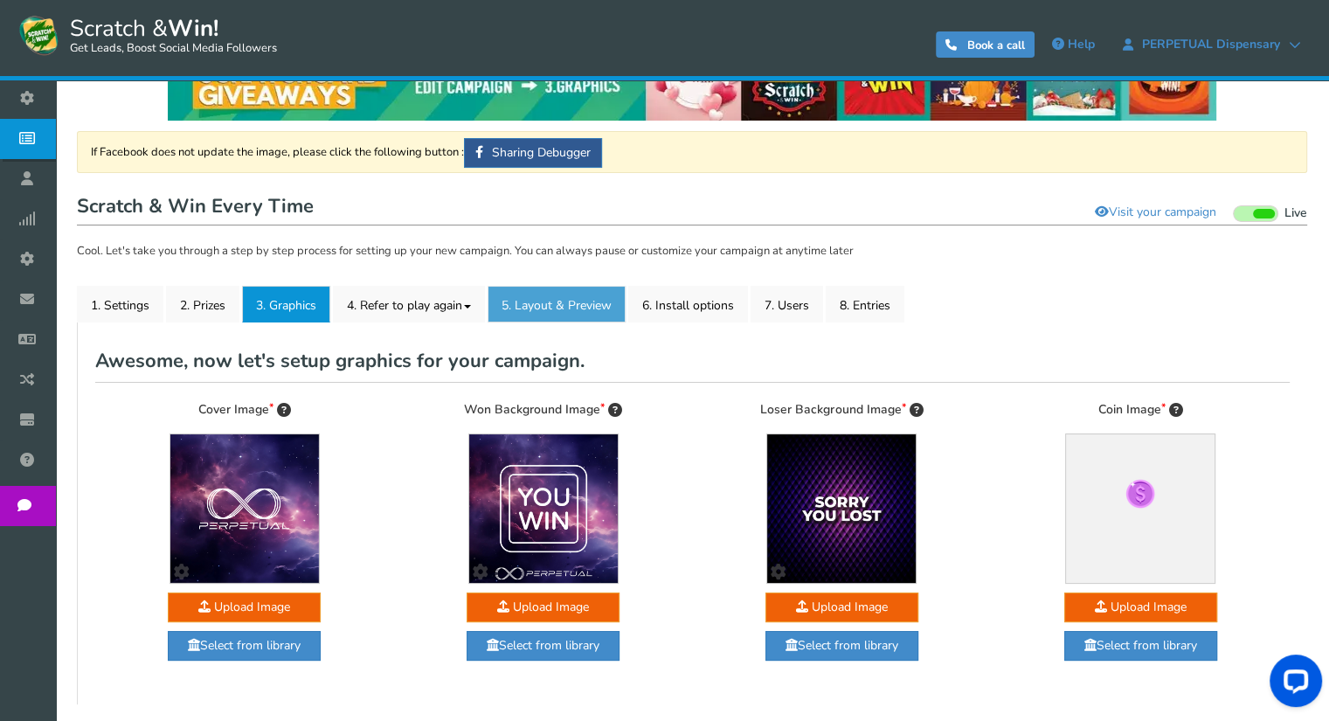
click at [535, 306] on link "5. Layout & Preview" at bounding box center [557, 304] width 138 height 37
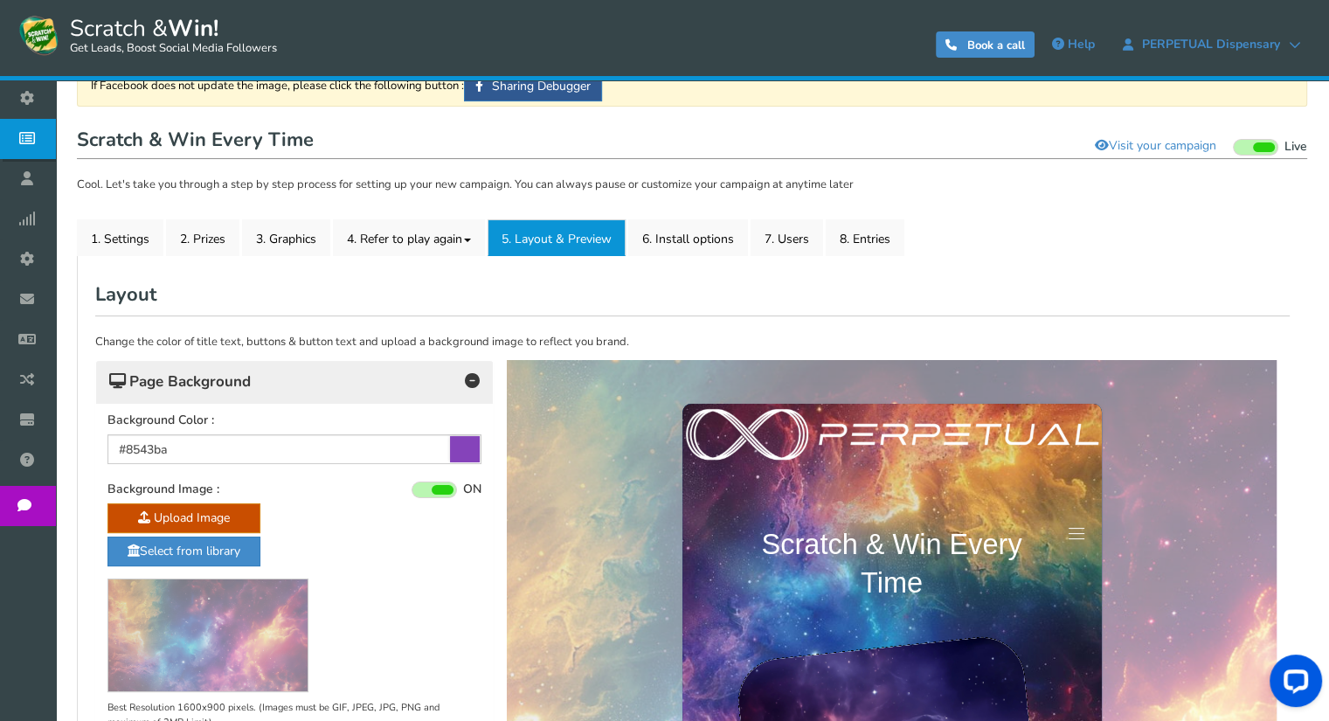
scroll to position [0, 0]
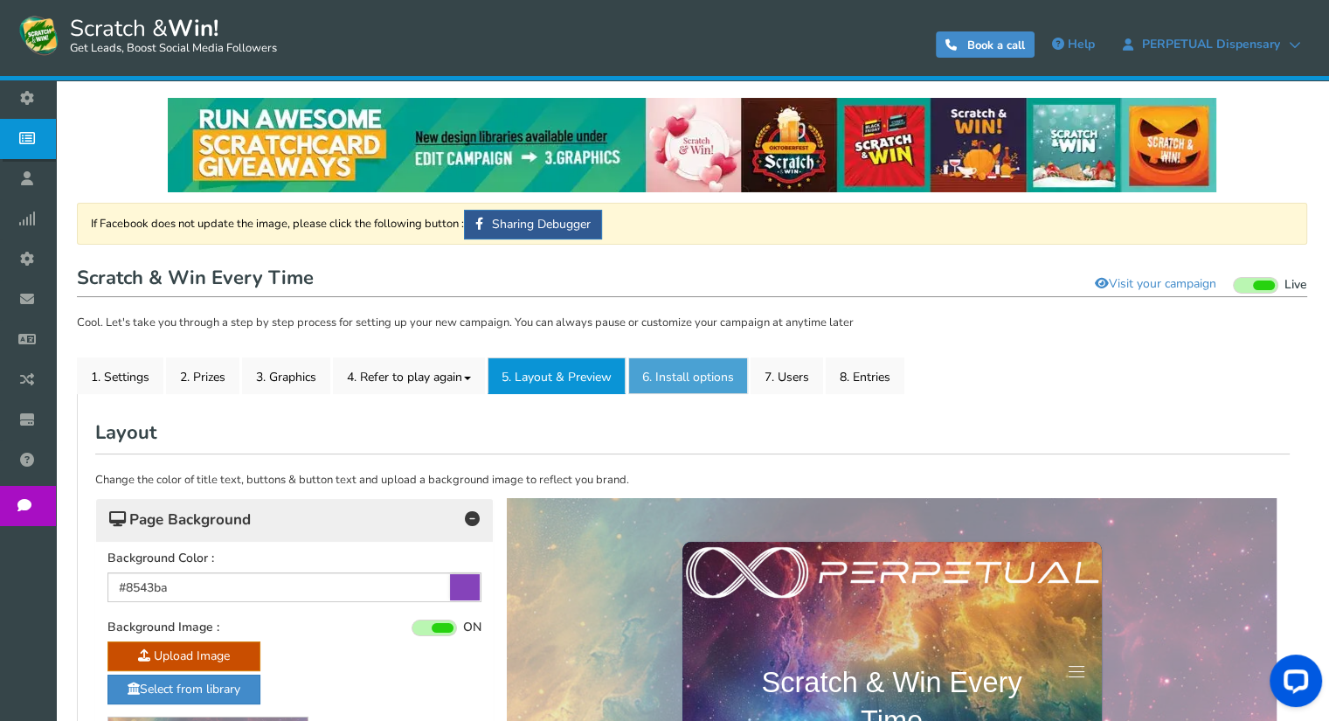
click at [698, 376] on link "6. Install options New" at bounding box center [688, 375] width 120 height 37
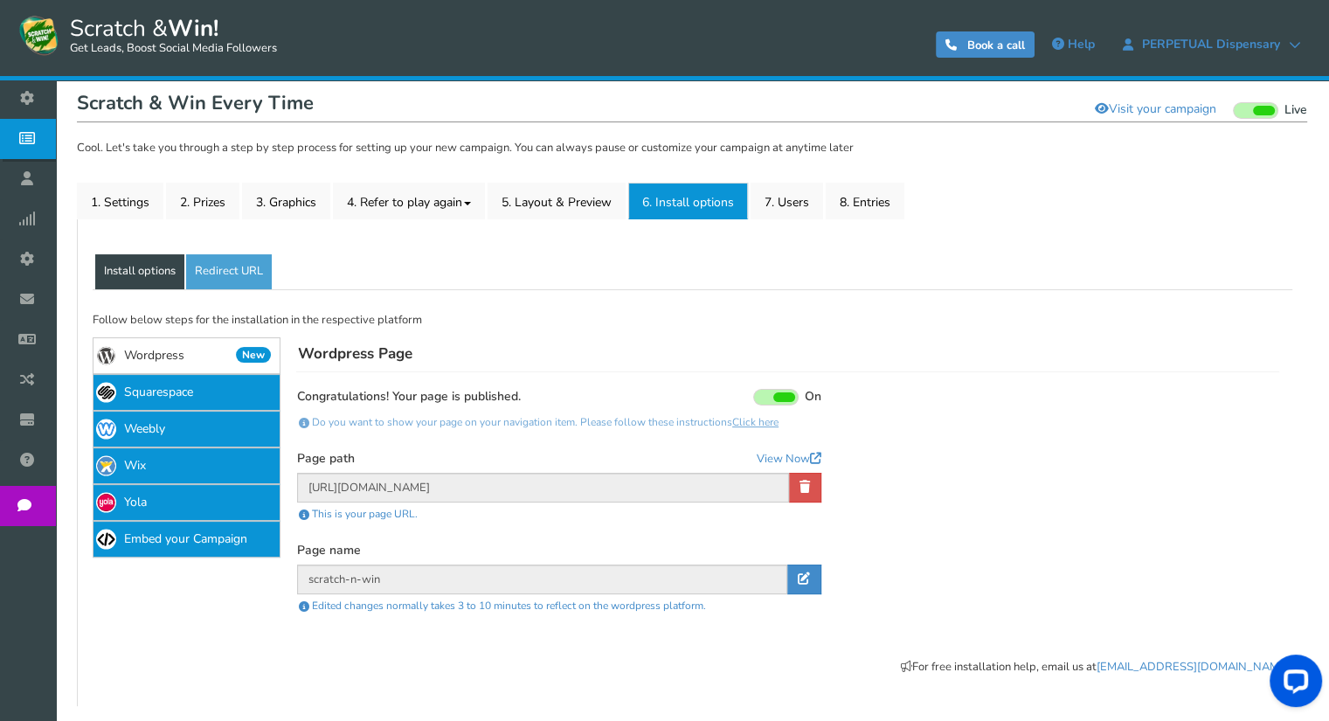
scroll to position [177, 0]
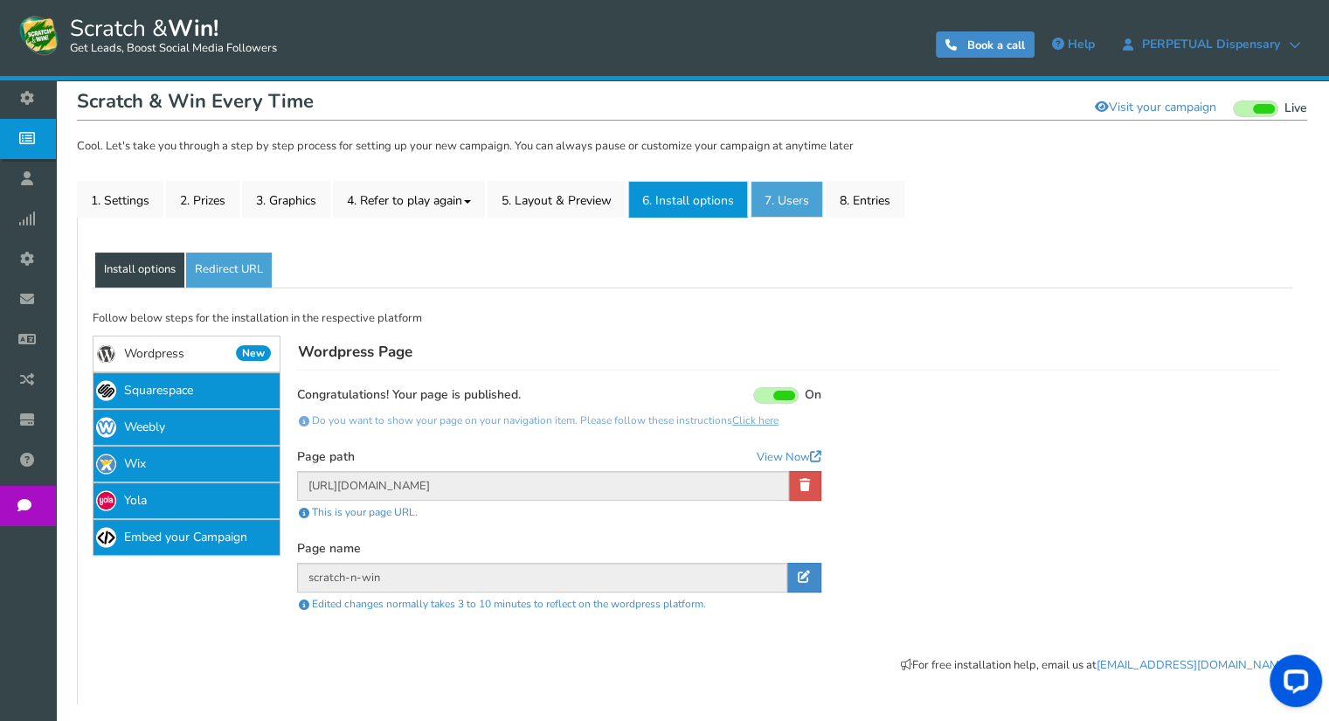
click at [796, 204] on link "7. Users" at bounding box center [787, 199] width 73 height 37
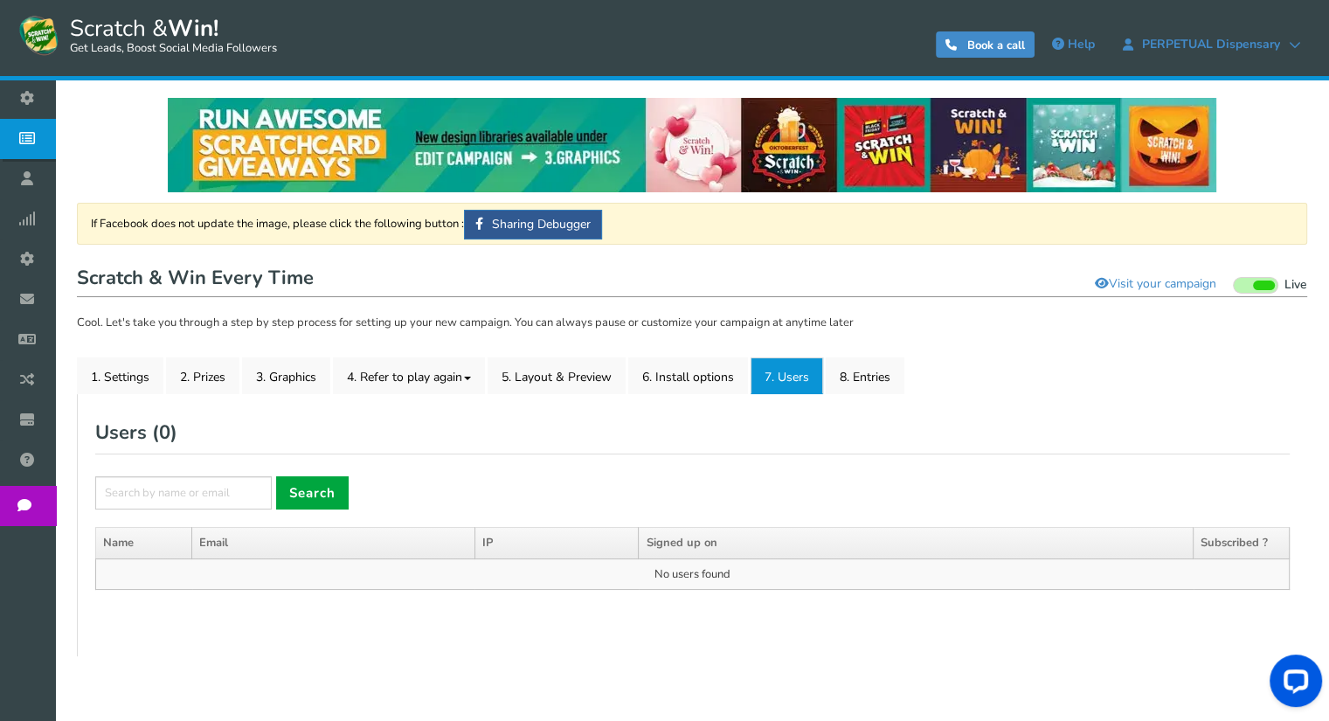
scroll to position [0, 0]
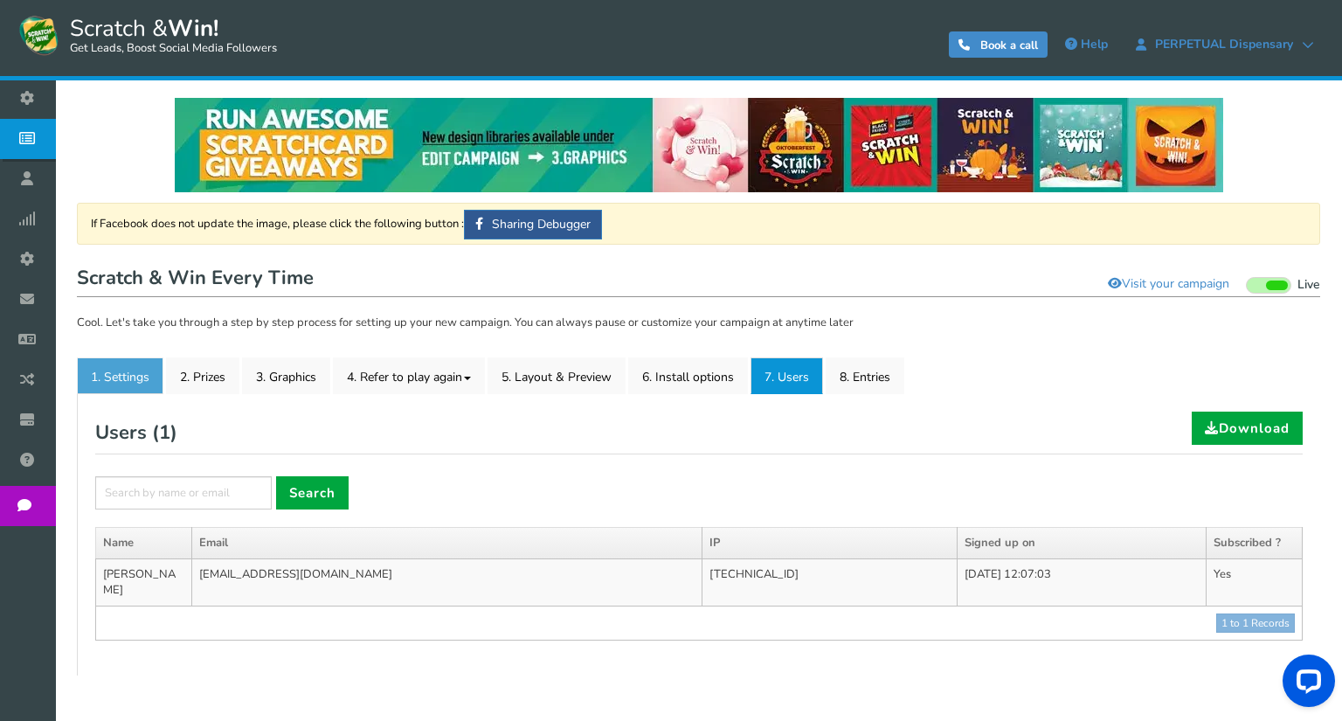
click at [135, 378] on link "1. Settings" at bounding box center [120, 375] width 87 height 37
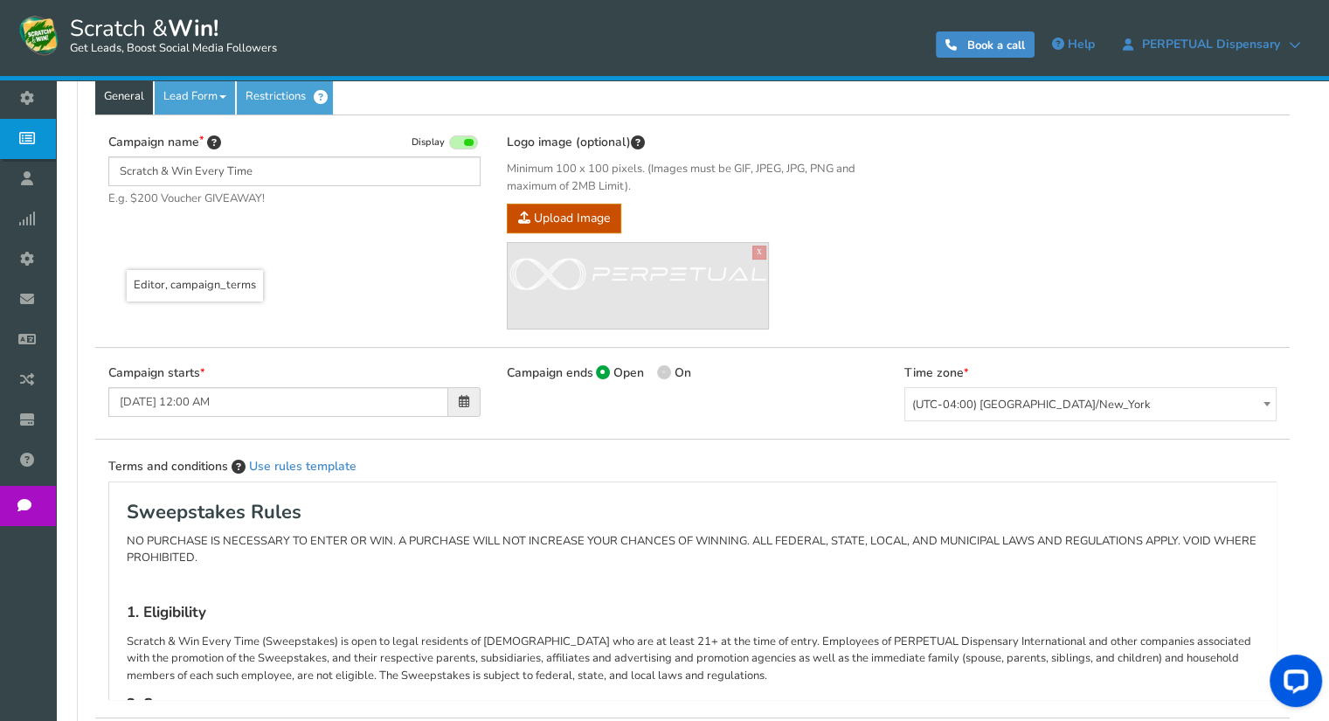
scroll to position [262, 0]
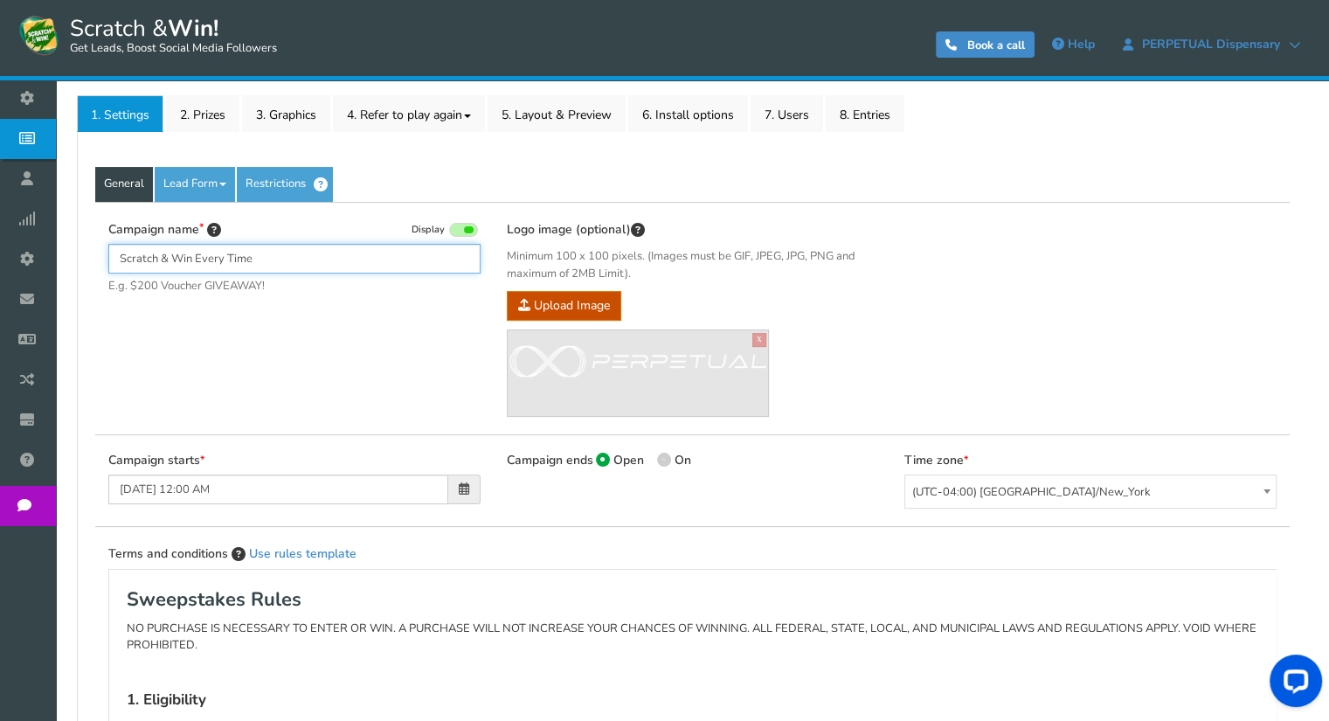
drag, startPoint x: 199, startPoint y: 260, endPoint x: 274, endPoint y: 262, distance: 75.2
click at [274, 262] on input "Scratch & Win Every Time" at bounding box center [294, 259] width 372 height 30
